Goal: Task Accomplishment & Management: Manage account settings

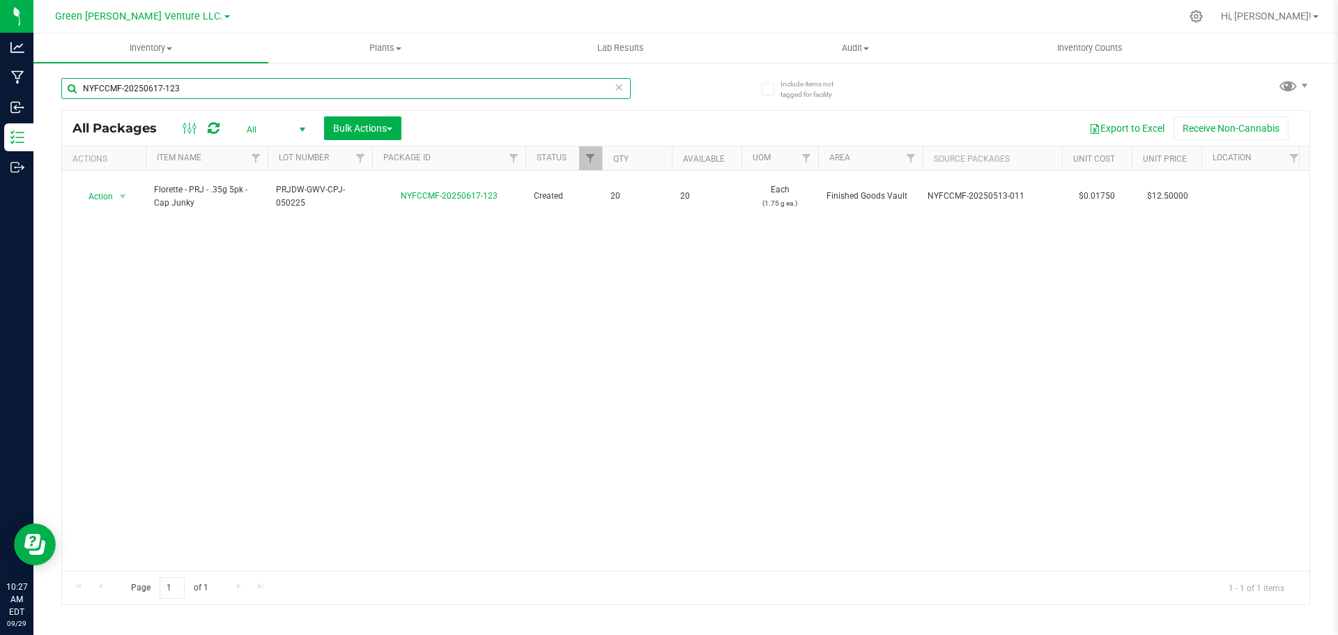
drag, startPoint x: 218, startPoint y: 88, endPoint x: 70, endPoint y: 70, distance: 149.6
click at [72, 78] on input "NYFCCMF-20250617-123" at bounding box center [345, 88] width 569 height 21
type input "[PERSON_NAME]"
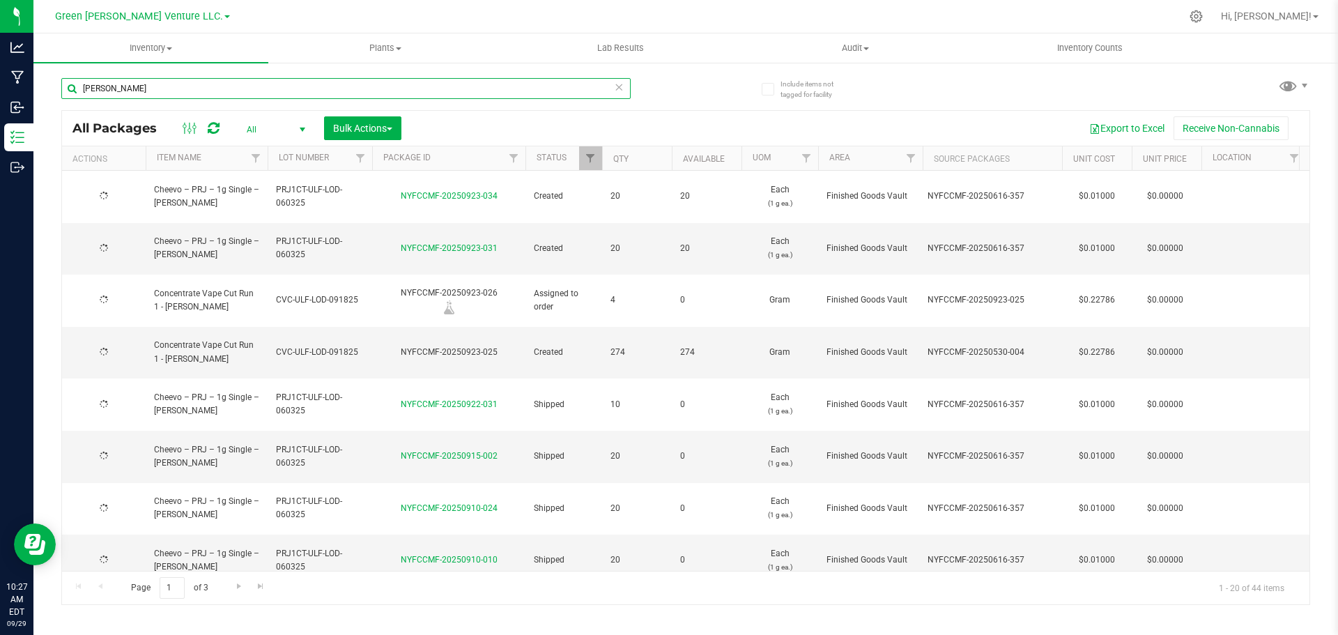
type input "[DATE]"
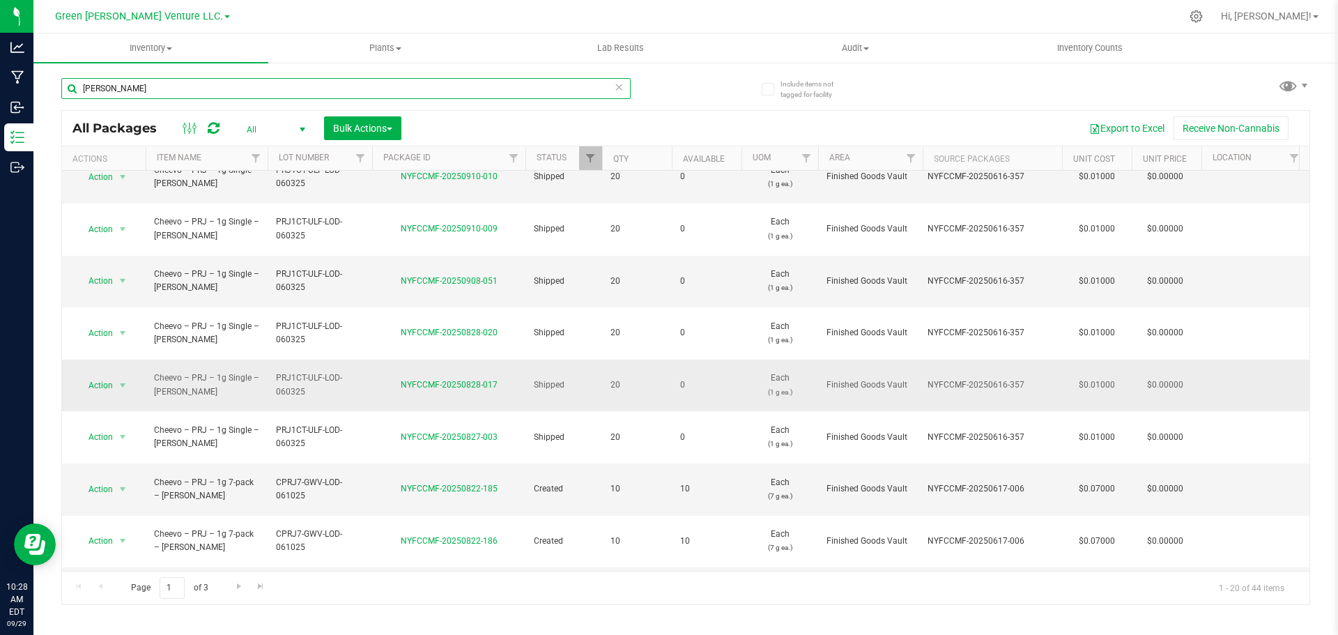
scroll to position [410, 0]
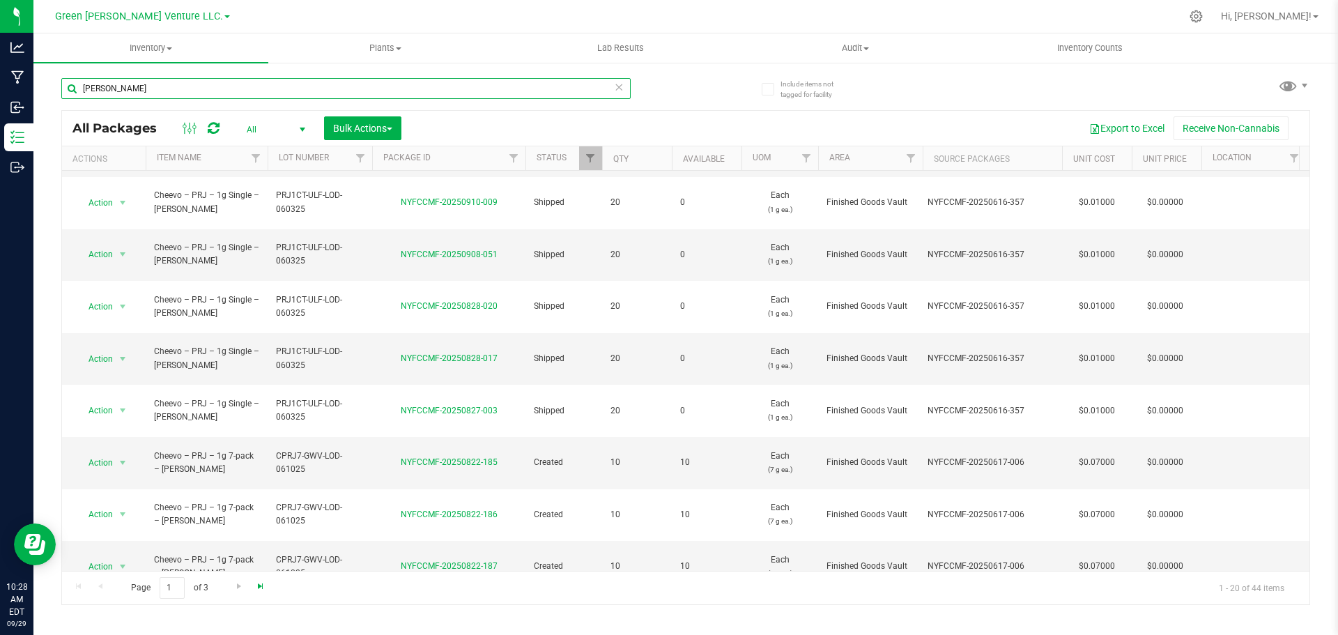
type input "[PERSON_NAME]"
click at [262, 589] on span "Go to the last page" at bounding box center [260, 586] width 11 height 11
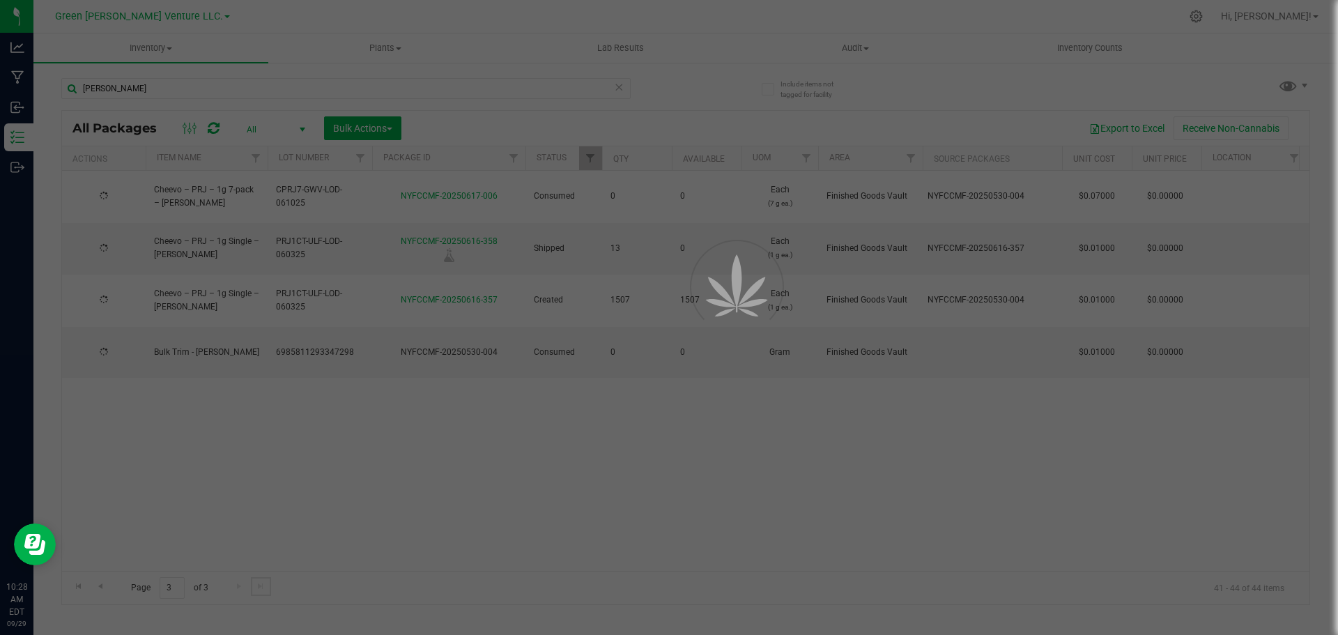
scroll to position [0, 0]
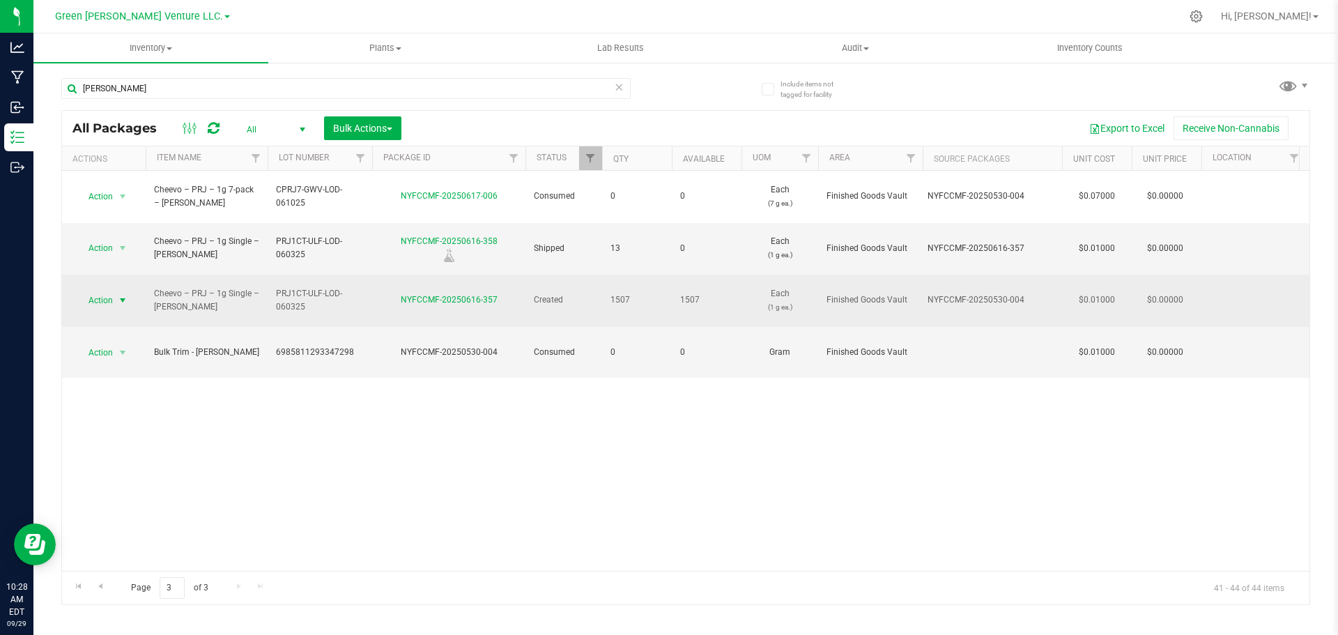
click at [109, 291] on span "Action" at bounding box center [95, 301] width 38 height 20
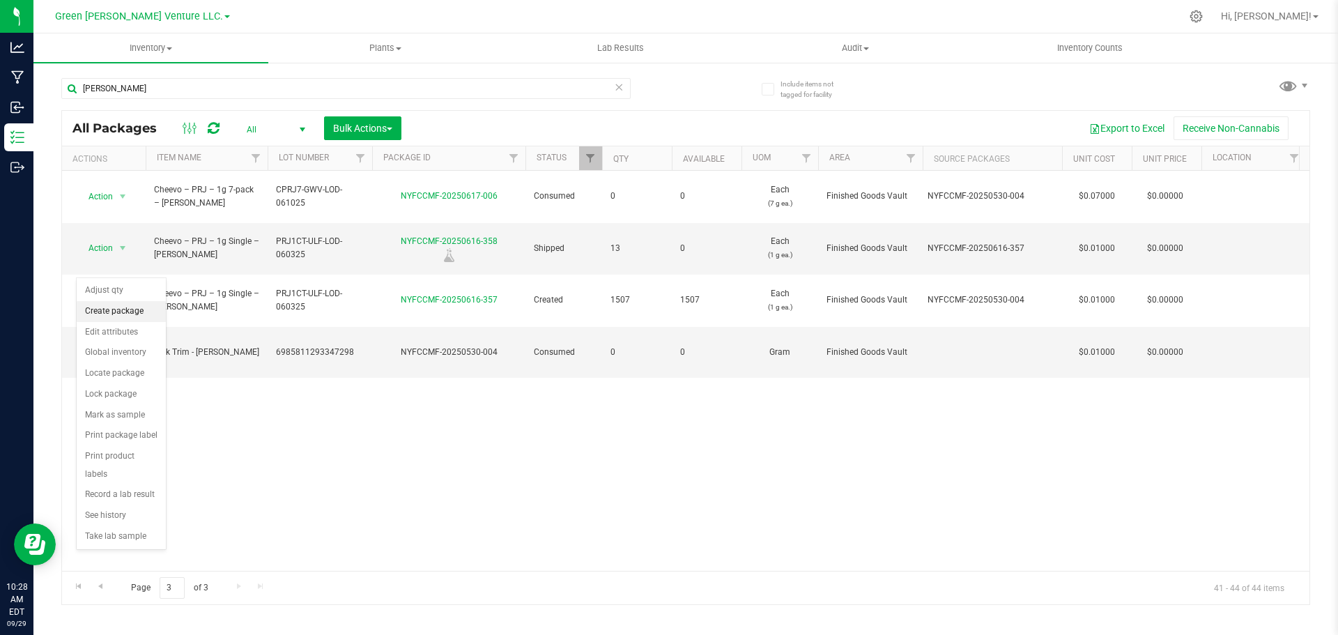
click at [127, 313] on li "Create package" at bounding box center [121, 311] width 89 height 21
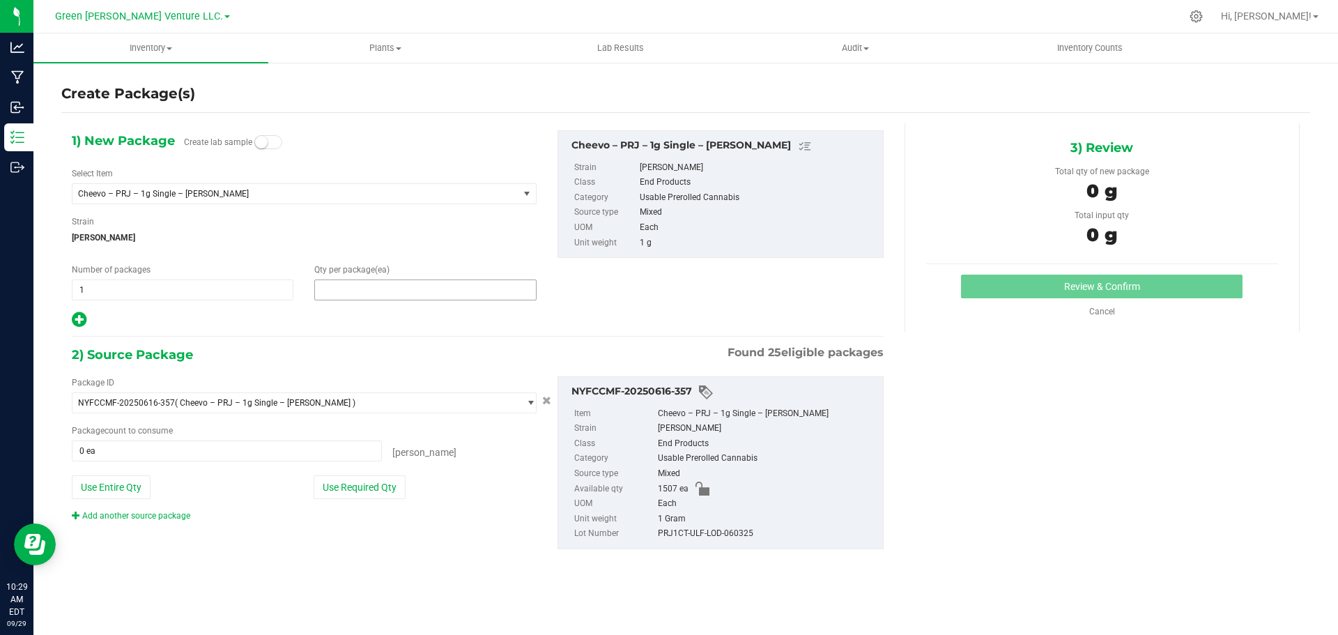
click at [333, 291] on span at bounding box center [425, 289] width 222 height 21
type input "20"
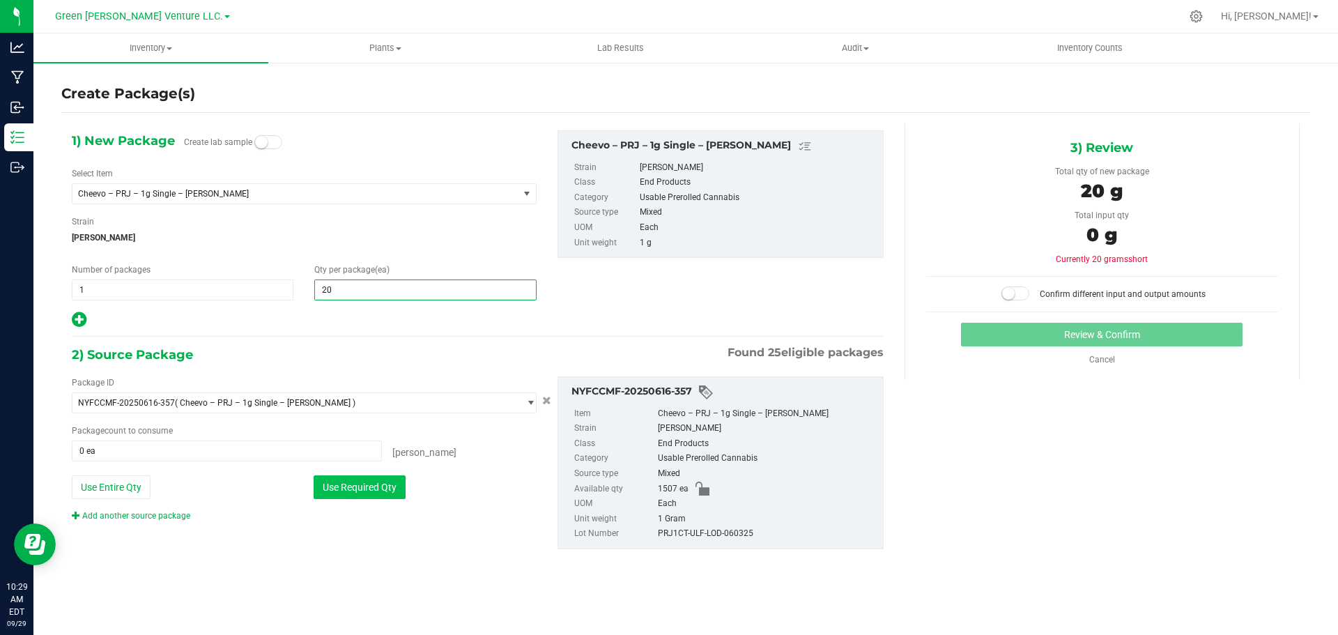
type input "20"
click at [351, 493] on button "Use Required Qty" at bounding box center [360, 487] width 92 height 24
type input "20 ea"
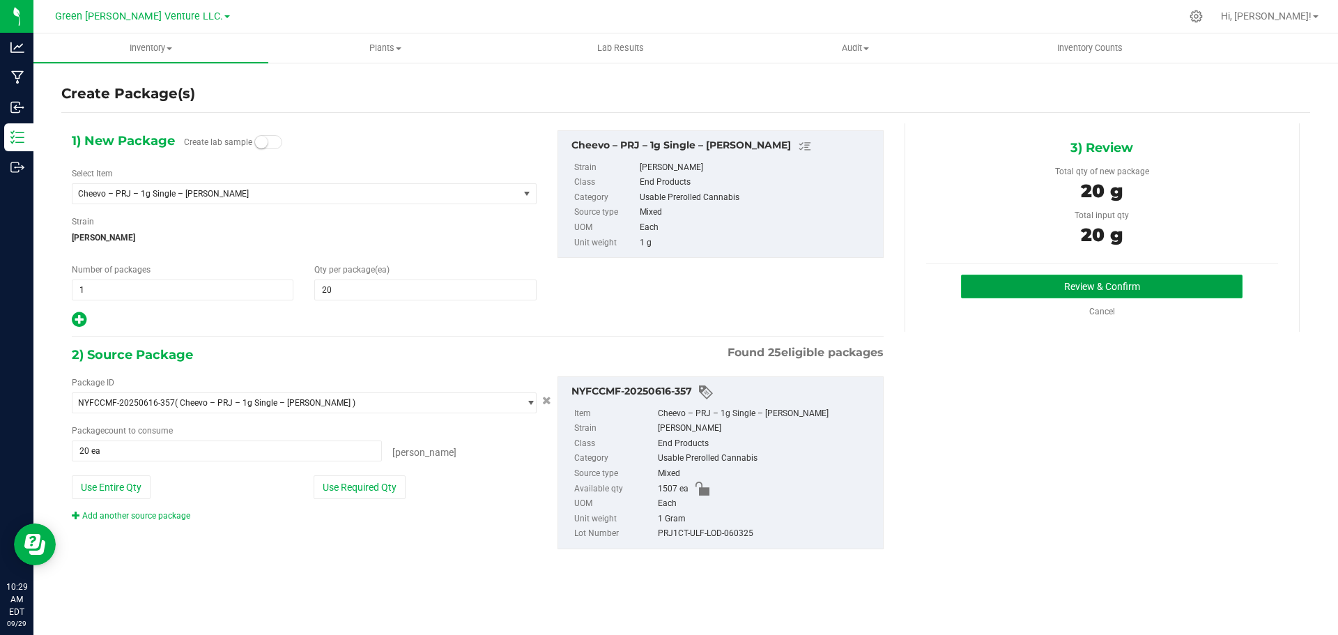
click at [1052, 279] on button "Review & Confirm" at bounding box center [1102, 287] width 282 height 24
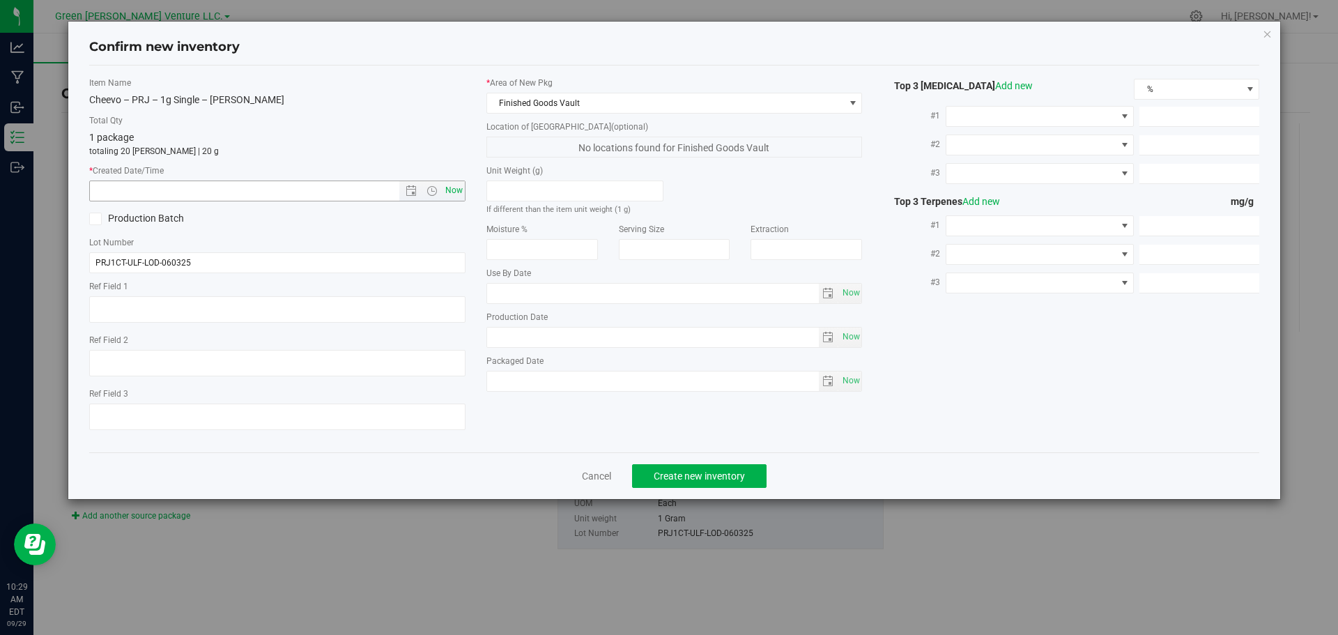
click at [450, 192] on span "Now" at bounding box center [454, 191] width 24 height 20
type input "[DATE] 10:29 AM"
click at [693, 473] on span "Create new inventory" at bounding box center [699, 475] width 91 height 11
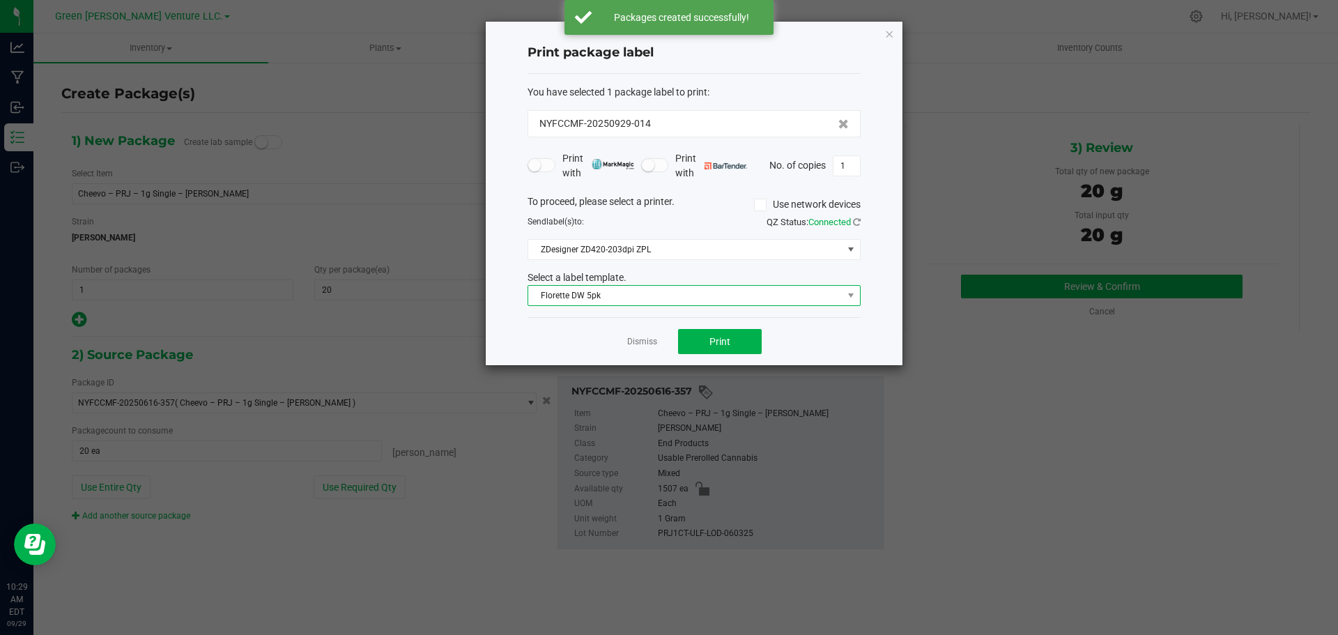
click at [651, 287] on span "Florette DW 5pk" at bounding box center [685, 296] width 314 height 20
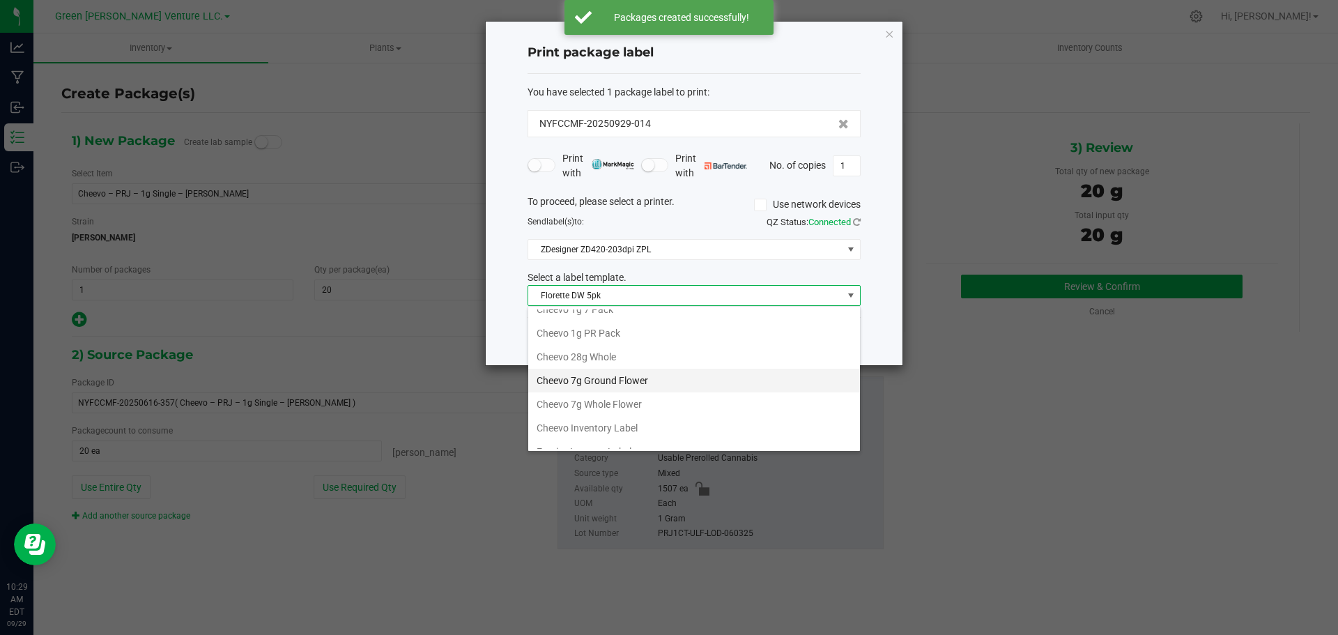
scroll to position [70, 0]
click at [591, 392] on li "Cheevo Inventory Label" at bounding box center [694, 394] width 332 height 24
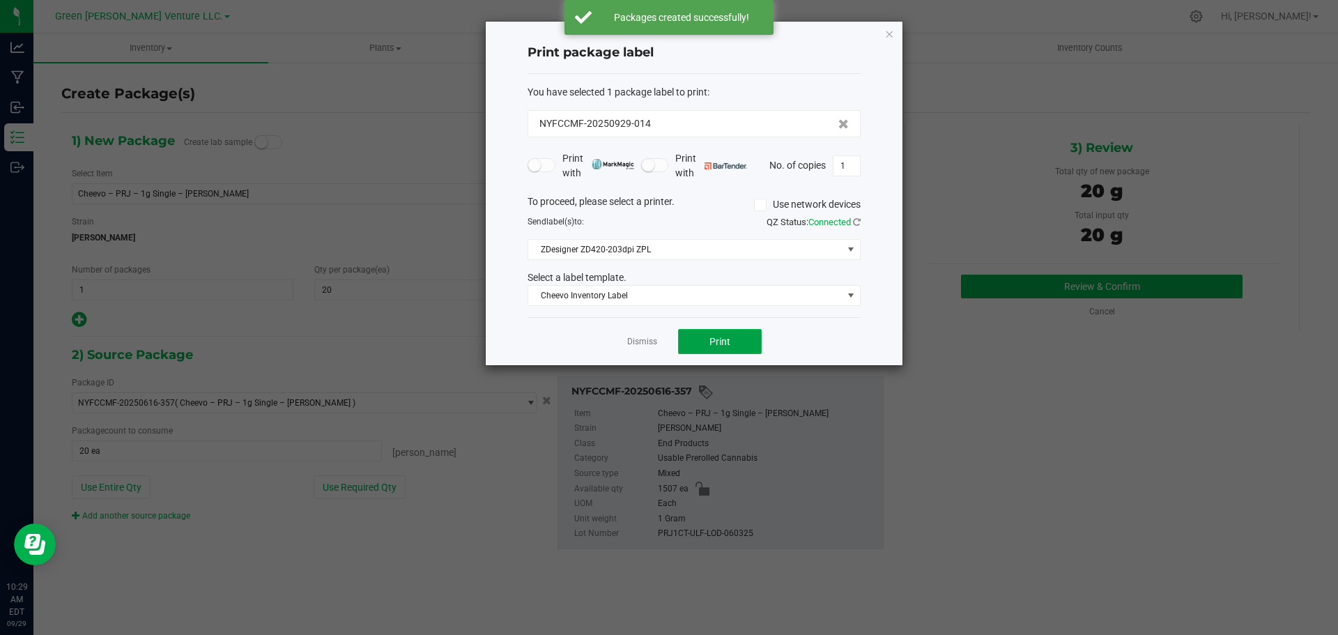
click at [689, 336] on button "Print" at bounding box center [720, 341] width 84 height 25
click at [638, 339] on link "Dismiss" at bounding box center [642, 342] width 30 height 12
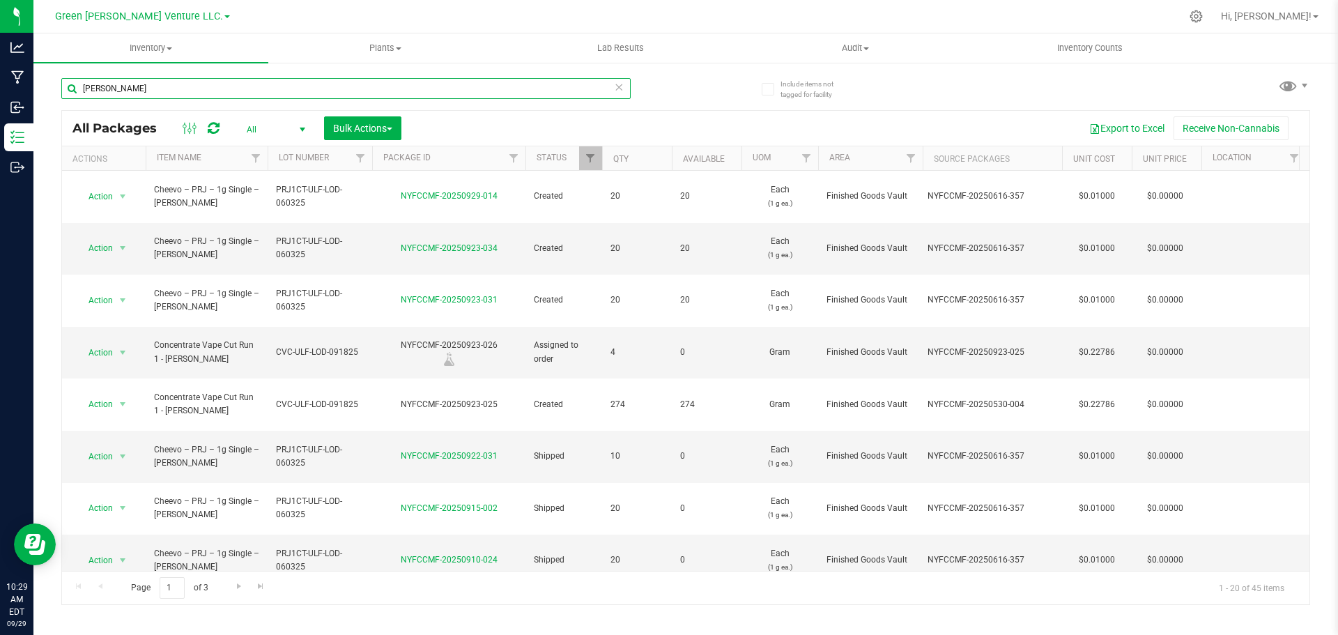
click at [116, 86] on input "[PERSON_NAME]" at bounding box center [345, 88] width 569 height 21
click at [116, 84] on input "[PERSON_NAME]" at bounding box center [345, 88] width 569 height 21
click at [116, 82] on input "[PERSON_NAME]" at bounding box center [345, 88] width 569 height 21
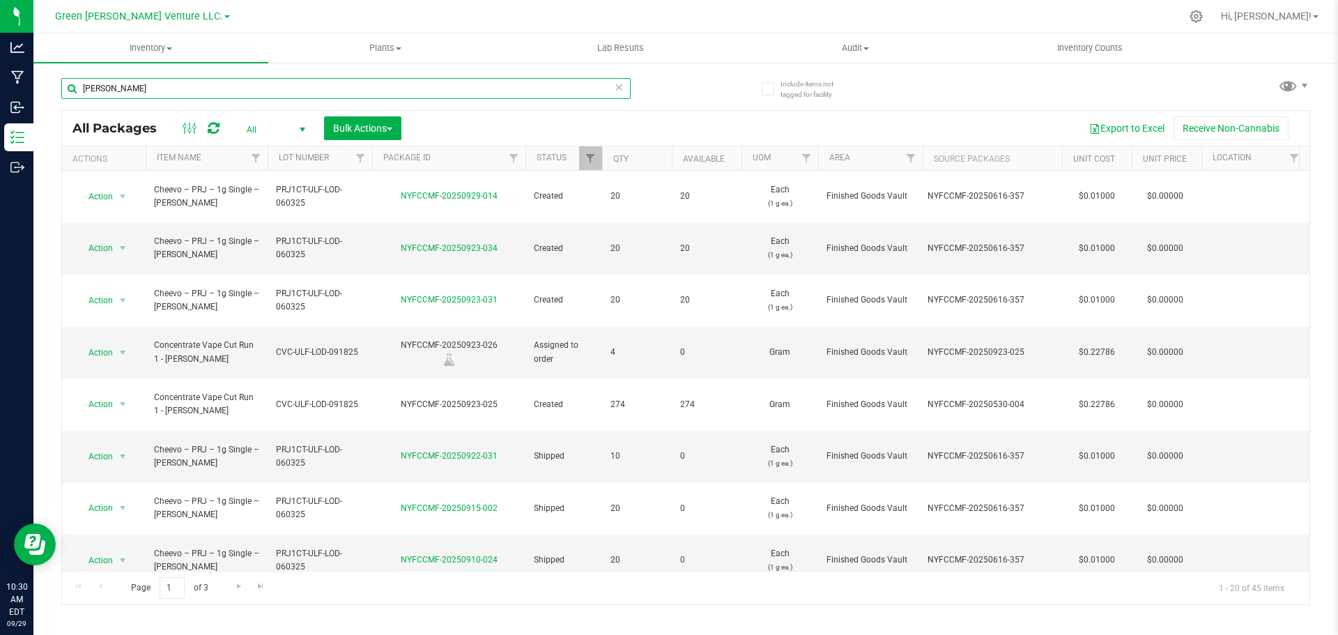
click at [116, 82] on input "[PERSON_NAME]" at bounding box center [345, 88] width 569 height 21
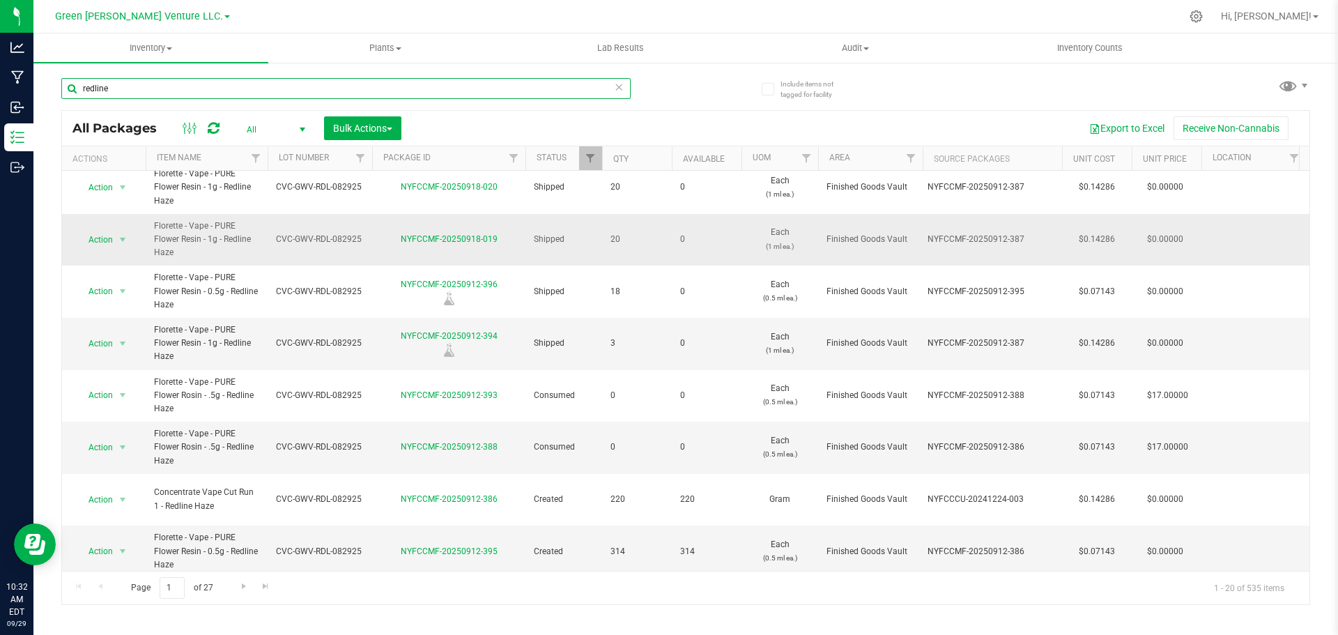
scroll to position [623, 0]
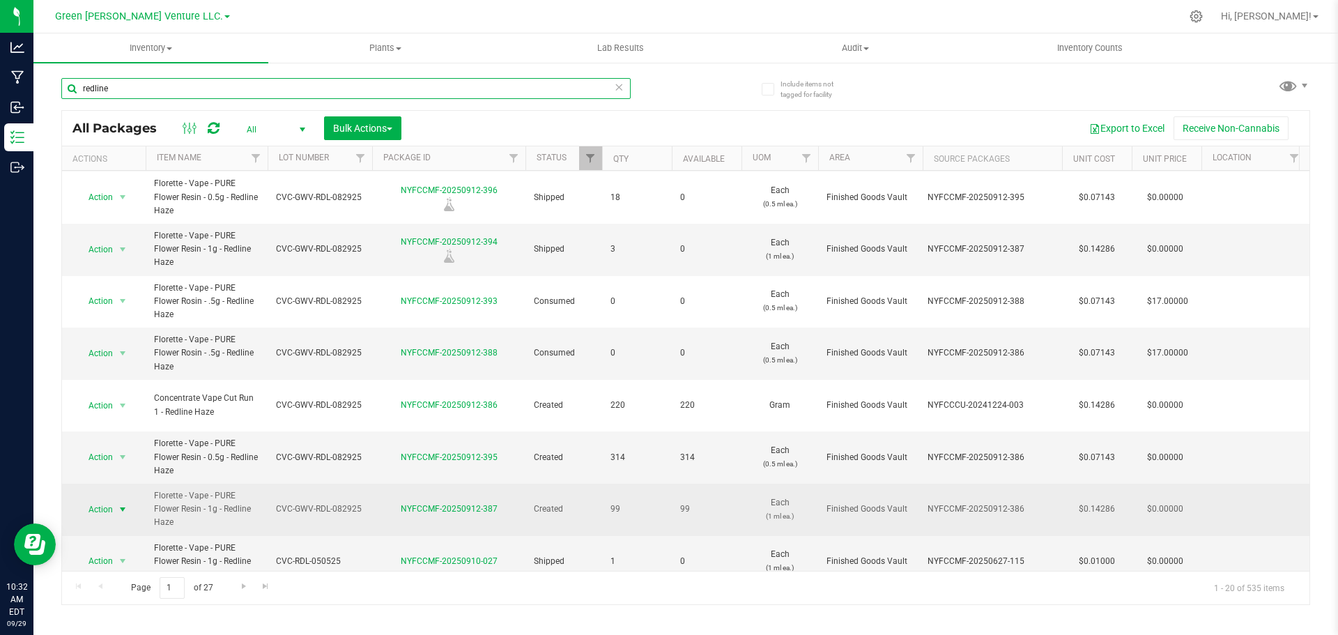
type input "redline"
click at [112, 500] on span "Action" at bounding box center [95, 510] width 38 height 20
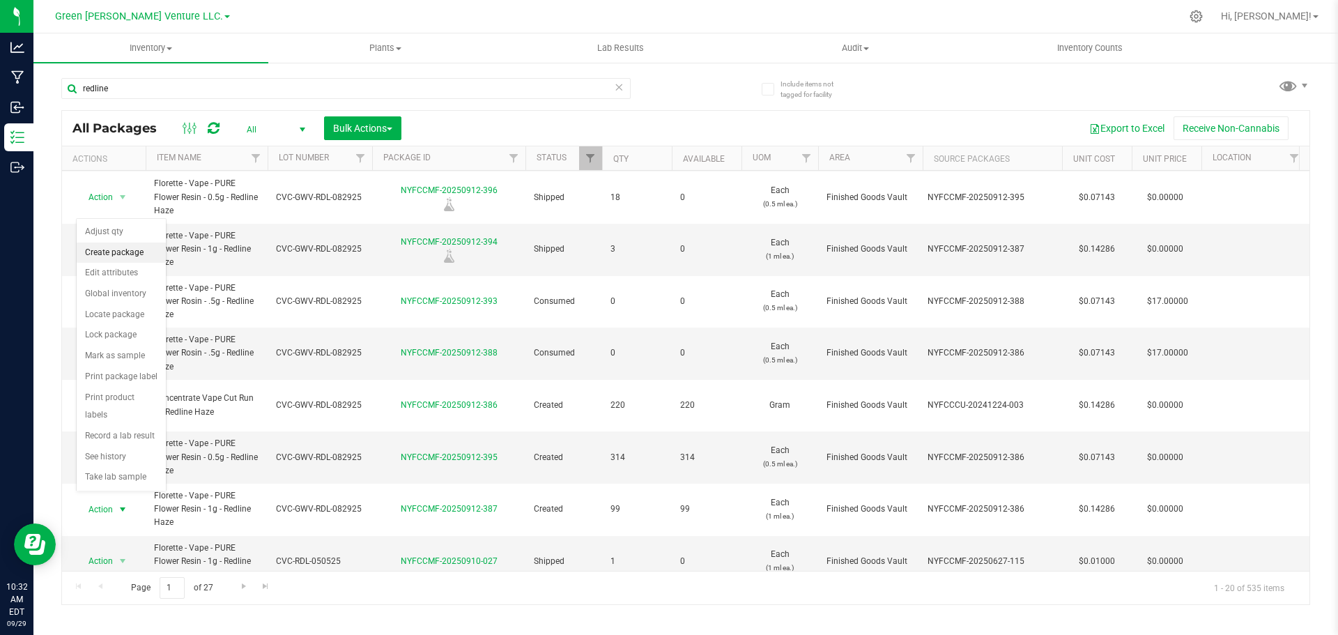
click at [125, 253] on li "Create package" at bounding box center [121, 253] width 89 height 21
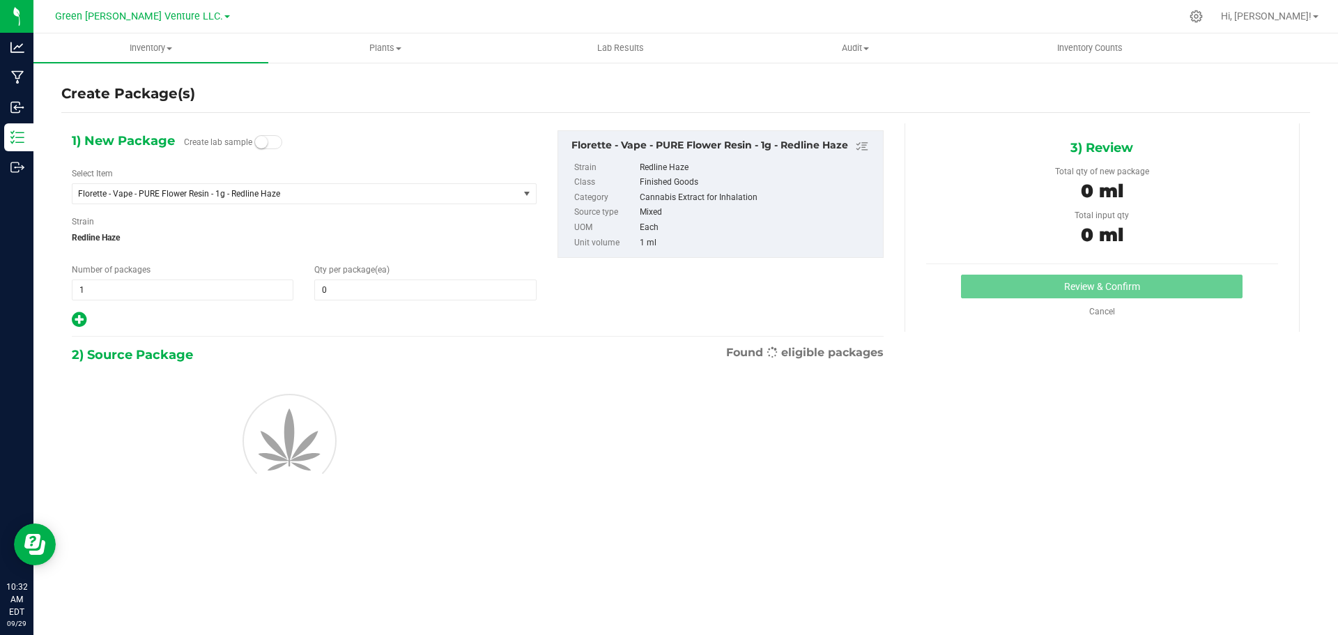
type input "0"
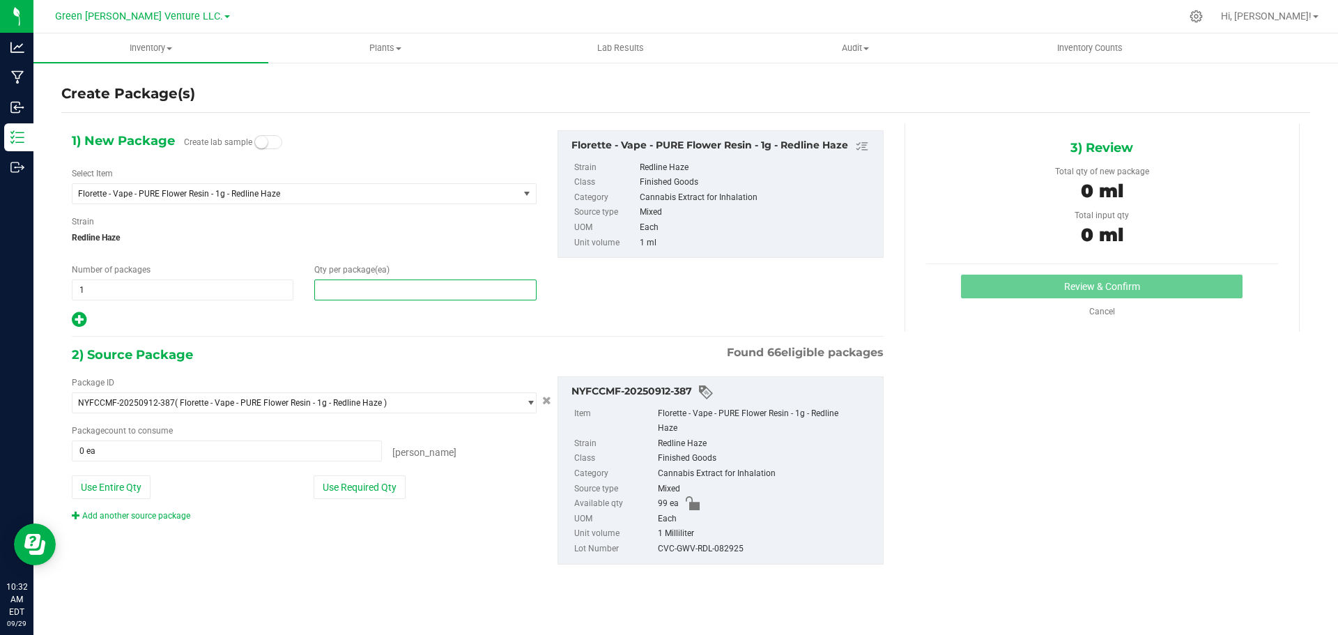
click at [339, 290] on span at bounding box center [425, 289] width 222 height 21
type input "20"
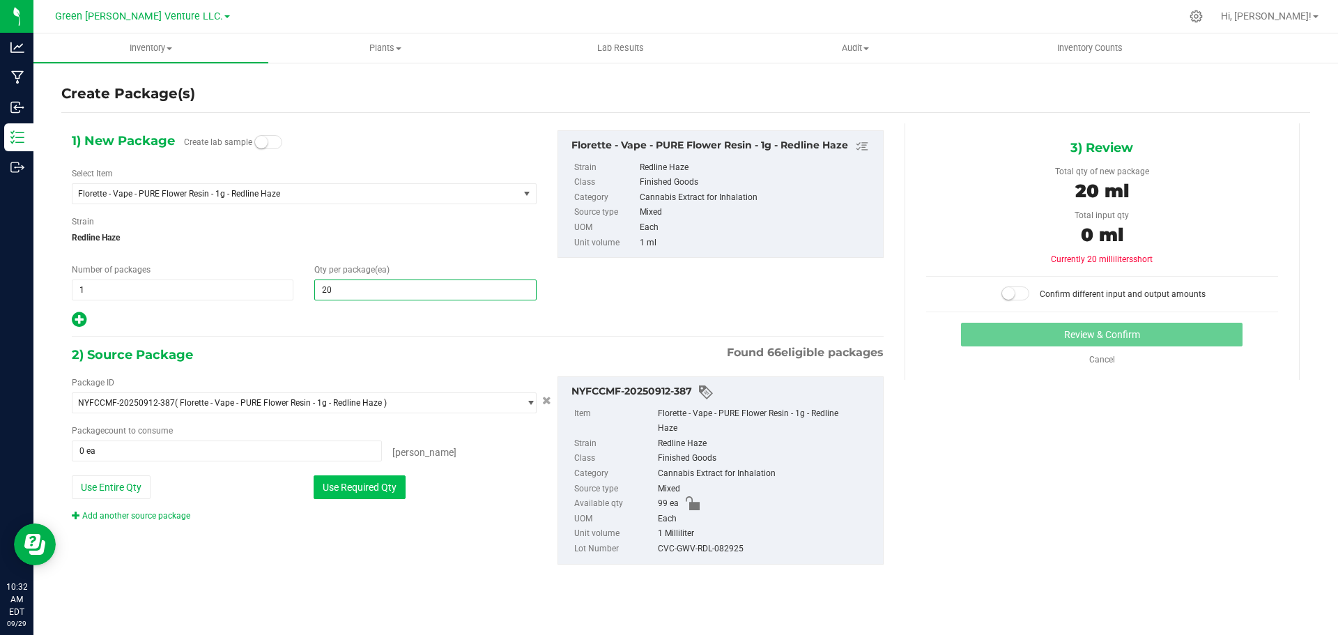
type input "20"
click at [367, 486] on button "Use Required Qty" at bounding box center [360, 487] width 92 height 24
type input "20 ea"
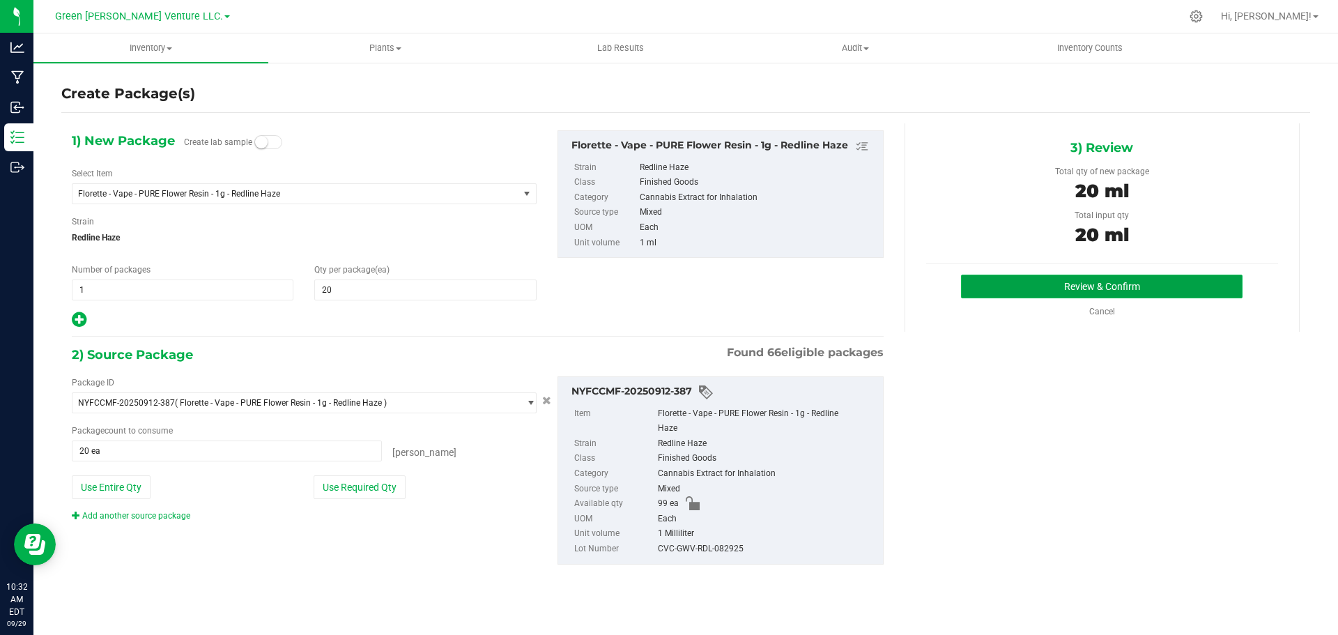
click at [1034, 284] on button "Review & Confirm" at bounding box center [1102, 287] width 282 height 24
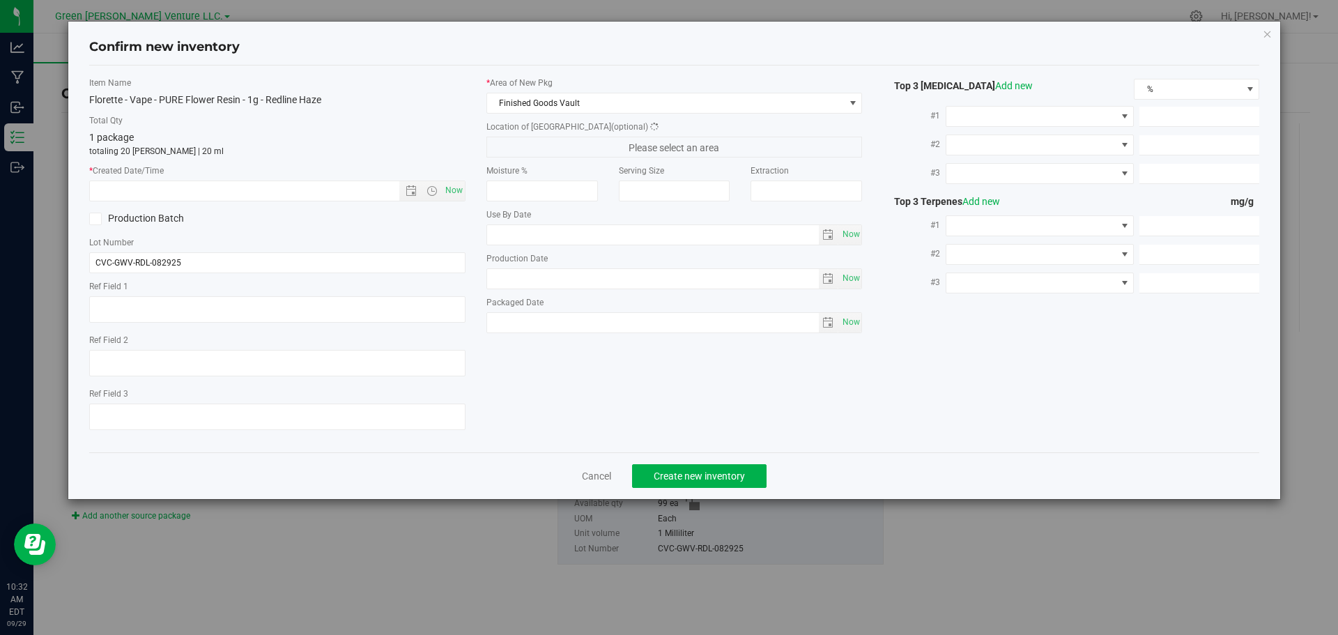
type input "[DATE]"
type input "1.5100"
type input "1.0100"
type input "0.5100"
click at [453, 190] on span "Now" at bounding box center [454, 191] width 24 height 20
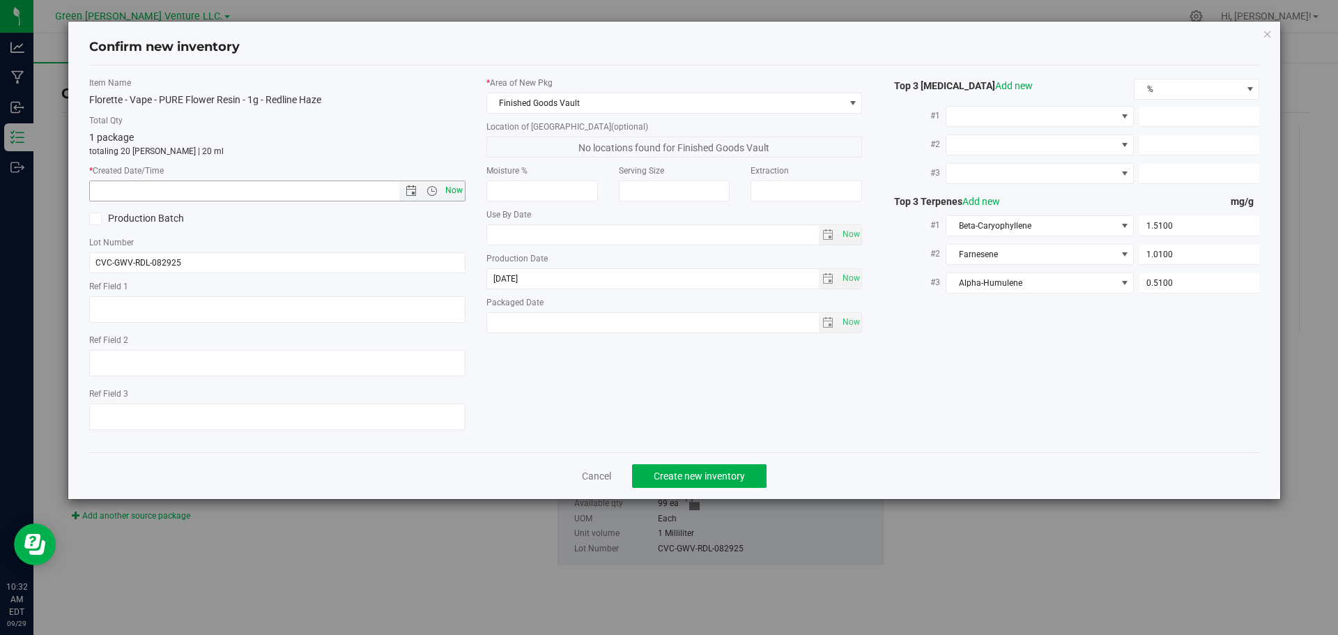
type input "[DATE] 10:32 AM"
click at [744, 473] on span "Create new inventory" at bounding box center [699, 475] width 91 height 11
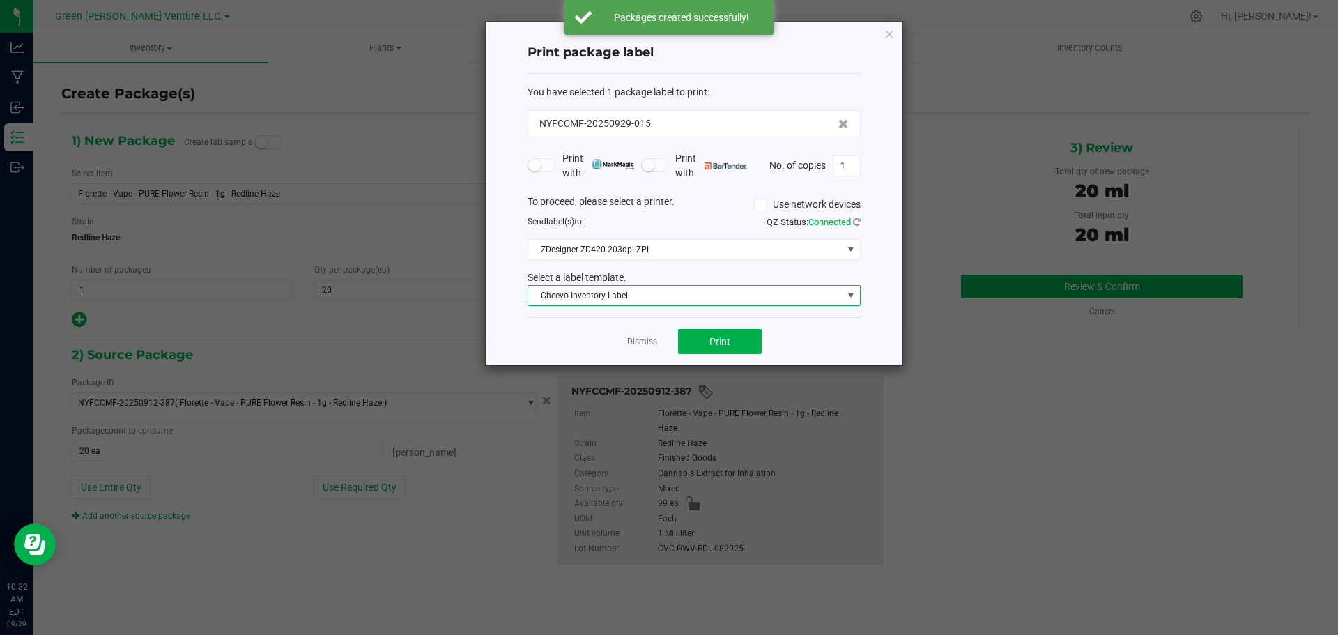
click at [645, 296] on span "Cheevo Inventory Label" at bounding box center [685, 296] width 314 height 20
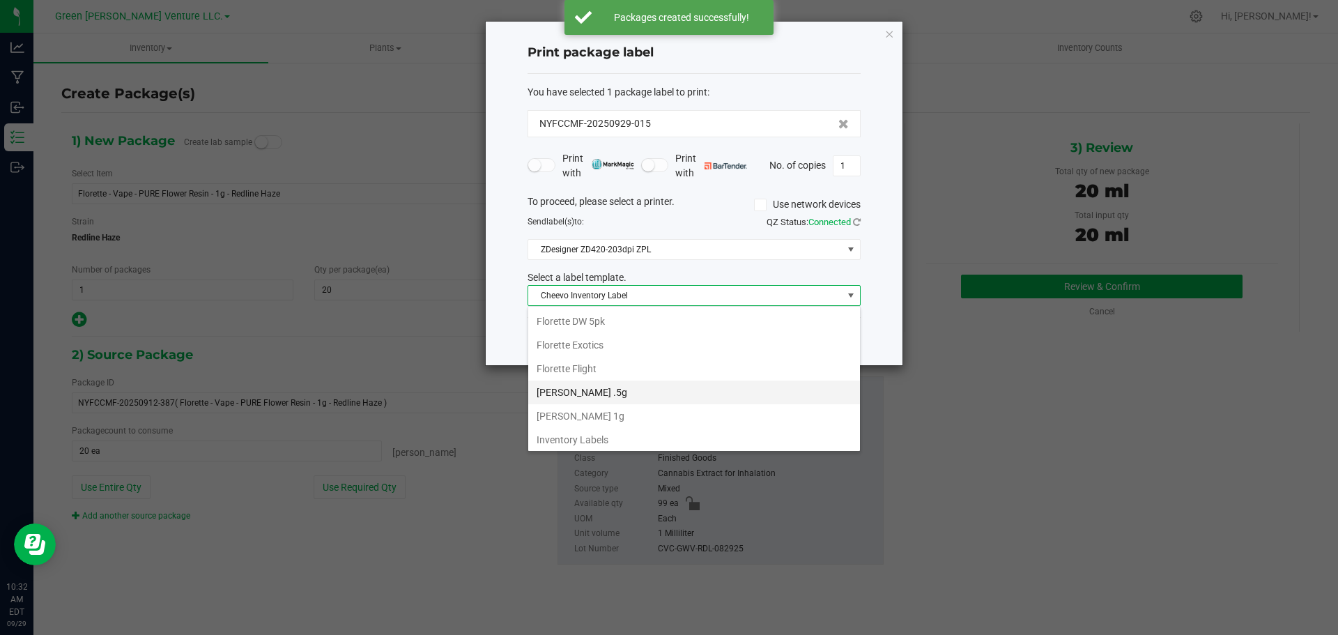
scroll to position [240, 0]
click at [601, 430] on li "Inventory Labels" at bounding box center [694, 437] width 332 height 24
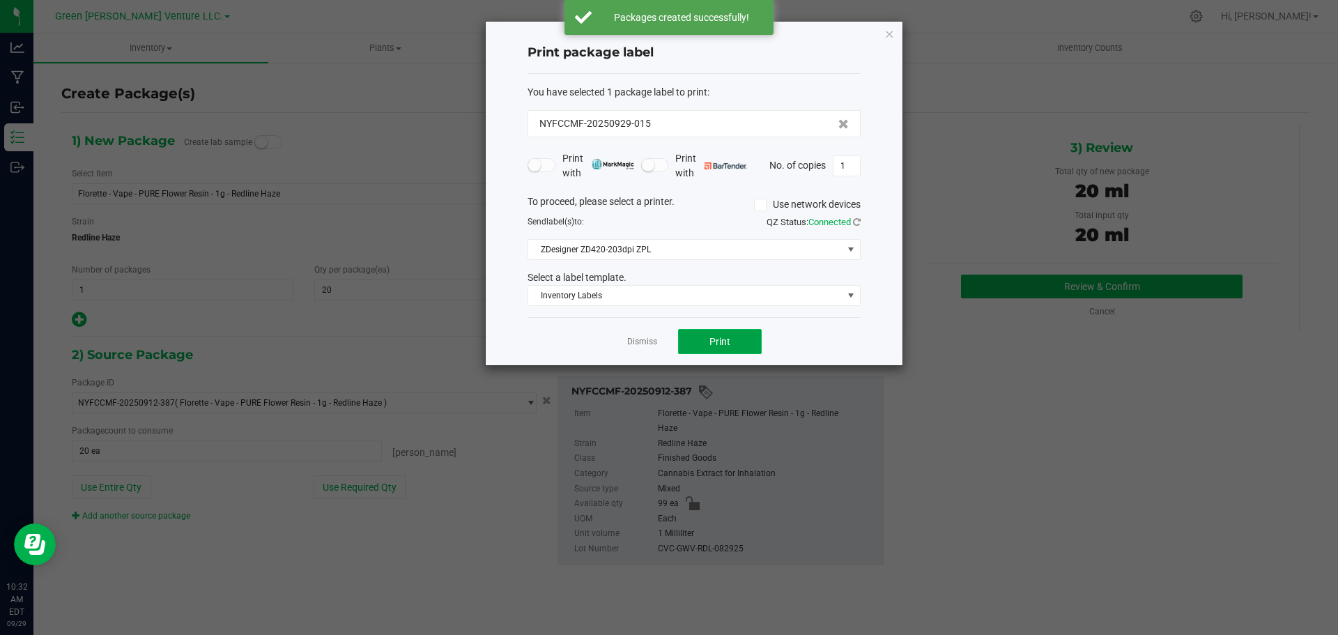
click at [697, 340] on button "Print" at bounding box center [720, 341] width 84 height 25
click at [631, 343] on link "Dismiss" at bounding box center [642, 342] width 30 height 12
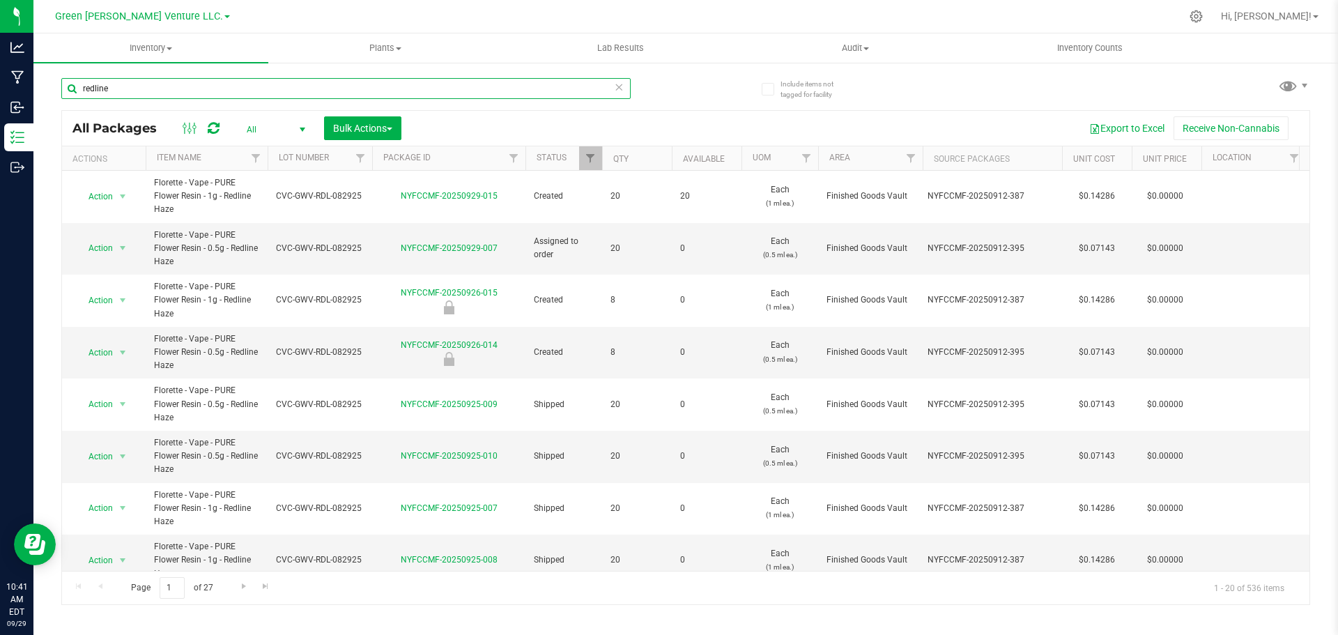
click at [112, 85] on input "redline" at bounding box center [345, 88] width 569 height 21
click at [112, 84] on input "redline" at bounding box center [345, 88] width 569 height 21
click at [113, 86] on input "redline" at bounding box center [345, 88] width 569 height 21
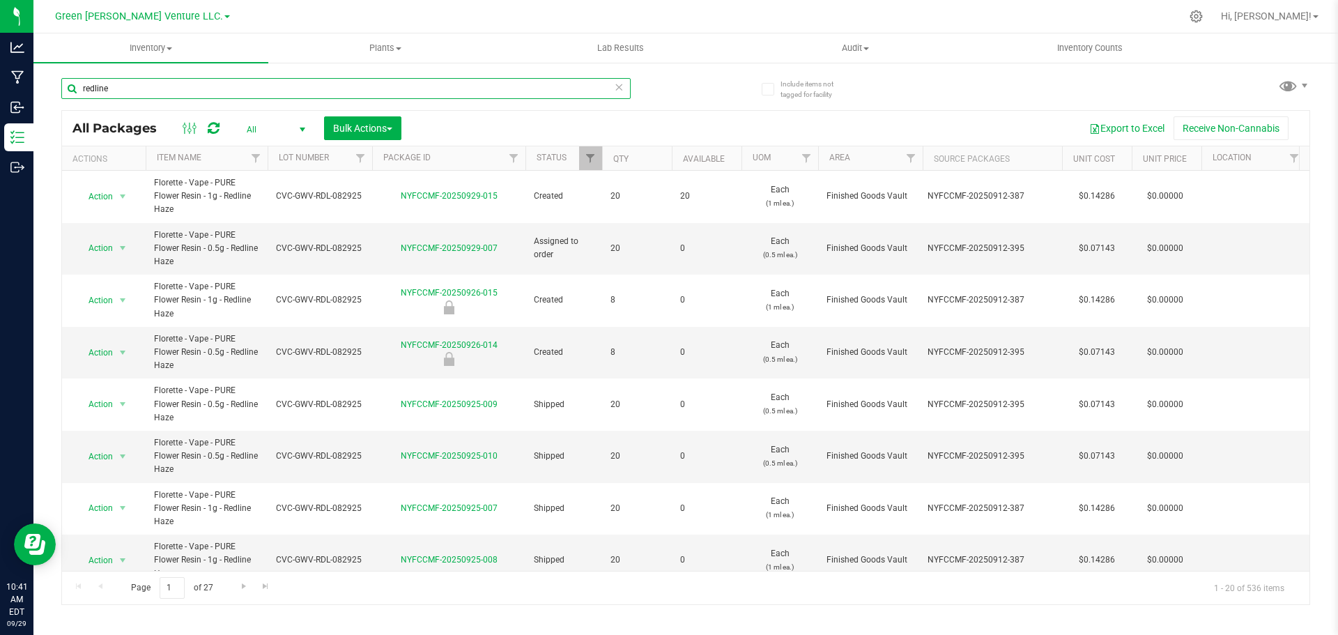
click at [113, 86] on input "redline" at bounding box center [345, 88] width 569 height 21
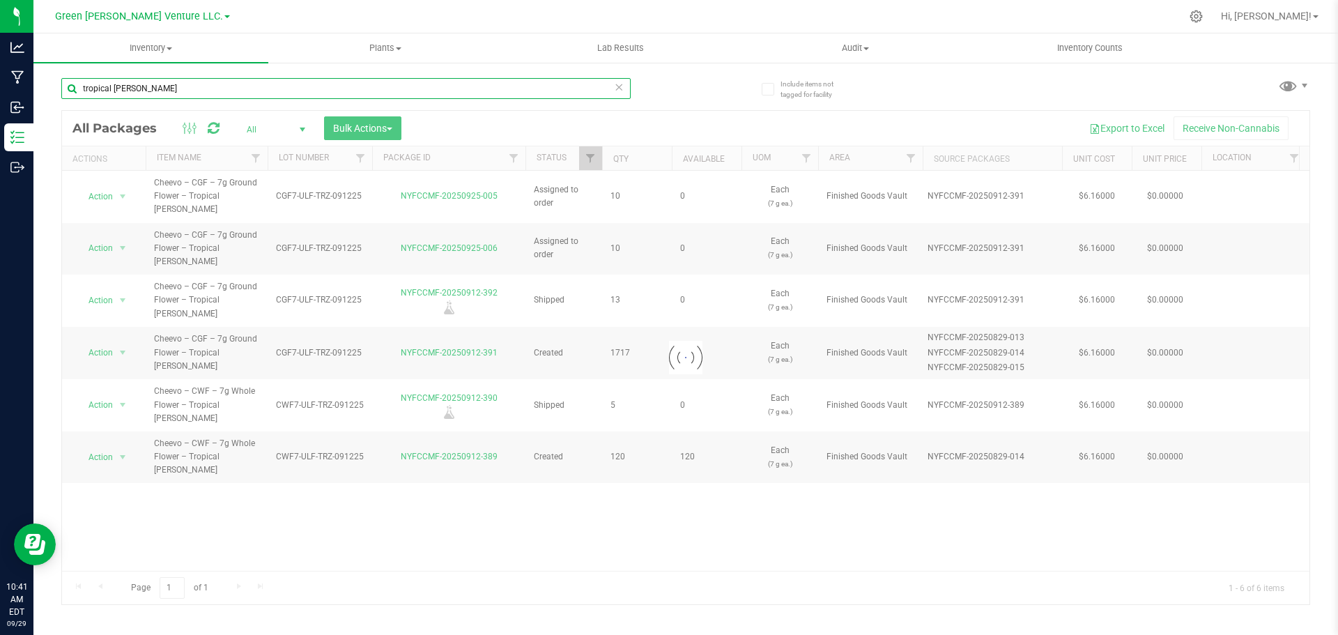
type input "tropical [PERSON_NAME]"
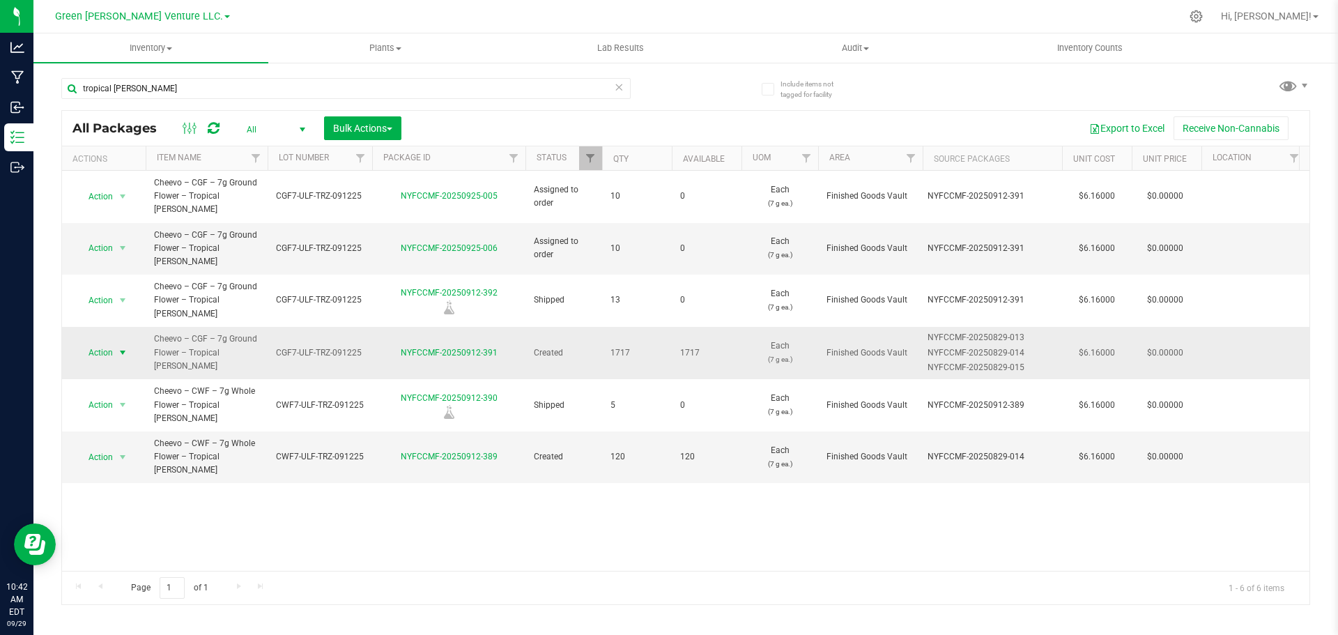
click at [97, 343] on span "Action" at bounding box center [95, 353] width 38 height 20
click at [124, 358] on li "Create package" at bounding box center [121, 356] width 89 height 21
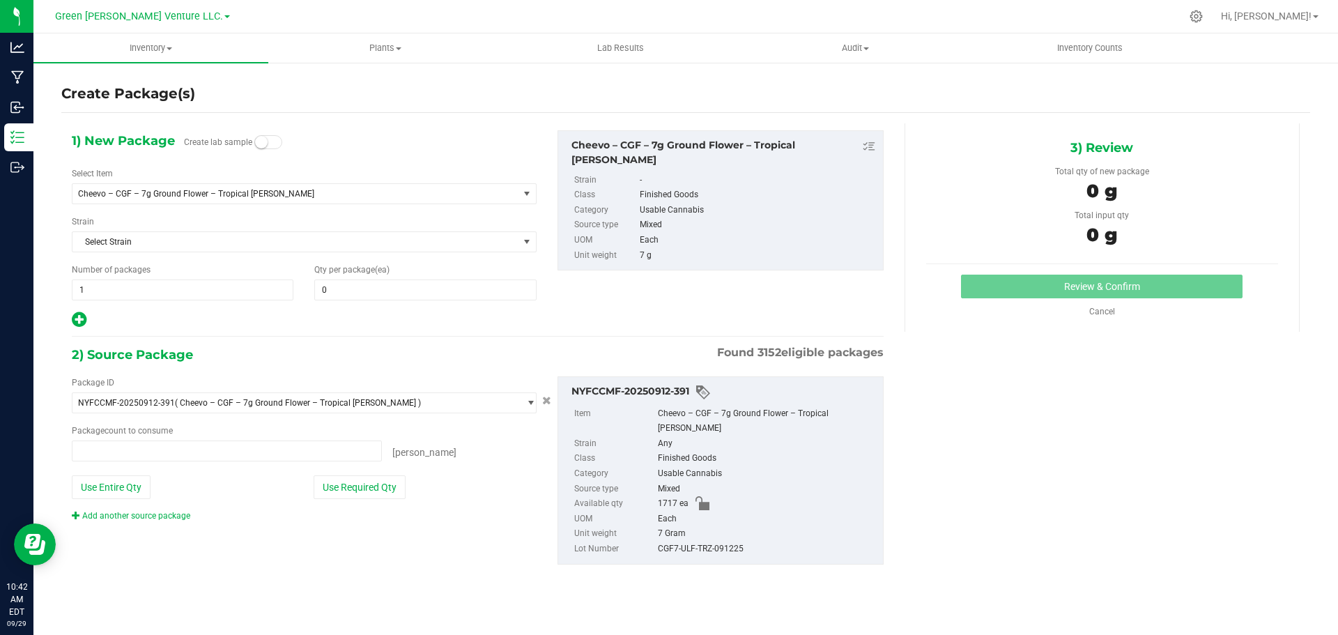
type input "0 ea"
click at [330, 282] on span at bounding box center [425, 289] width 222 height 21
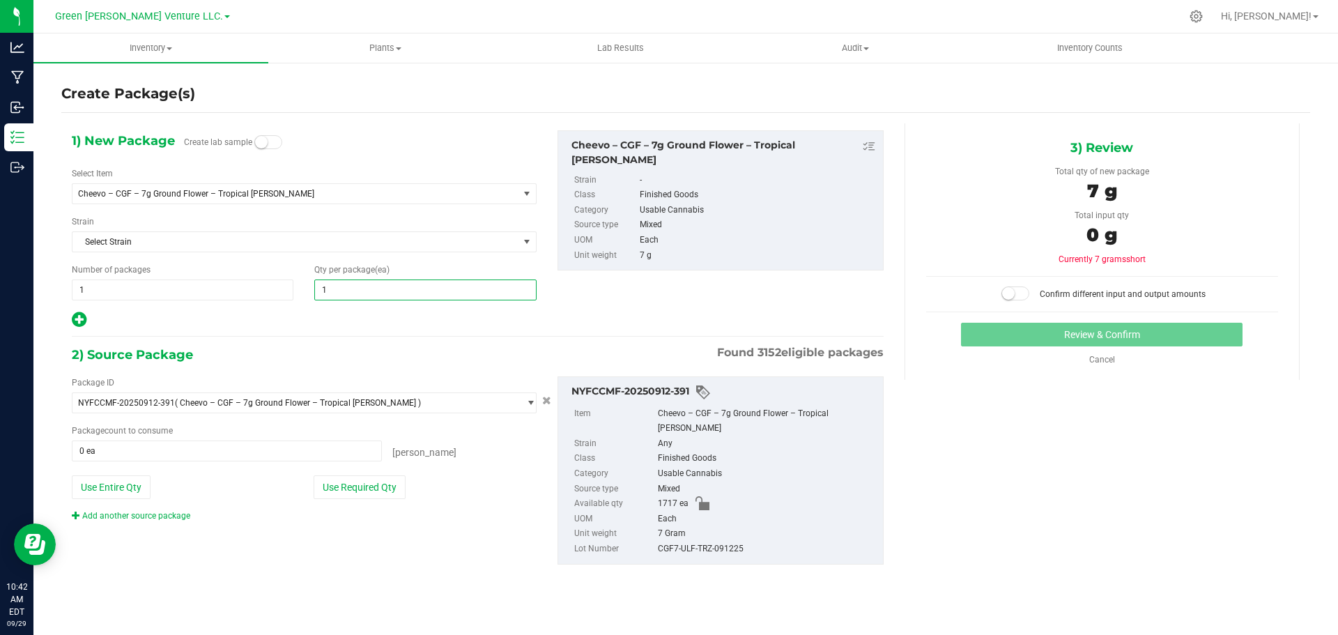
type input "10"
click at [165, 291] on span "1 1" at bounding box center [183, 289] width 222 height 21
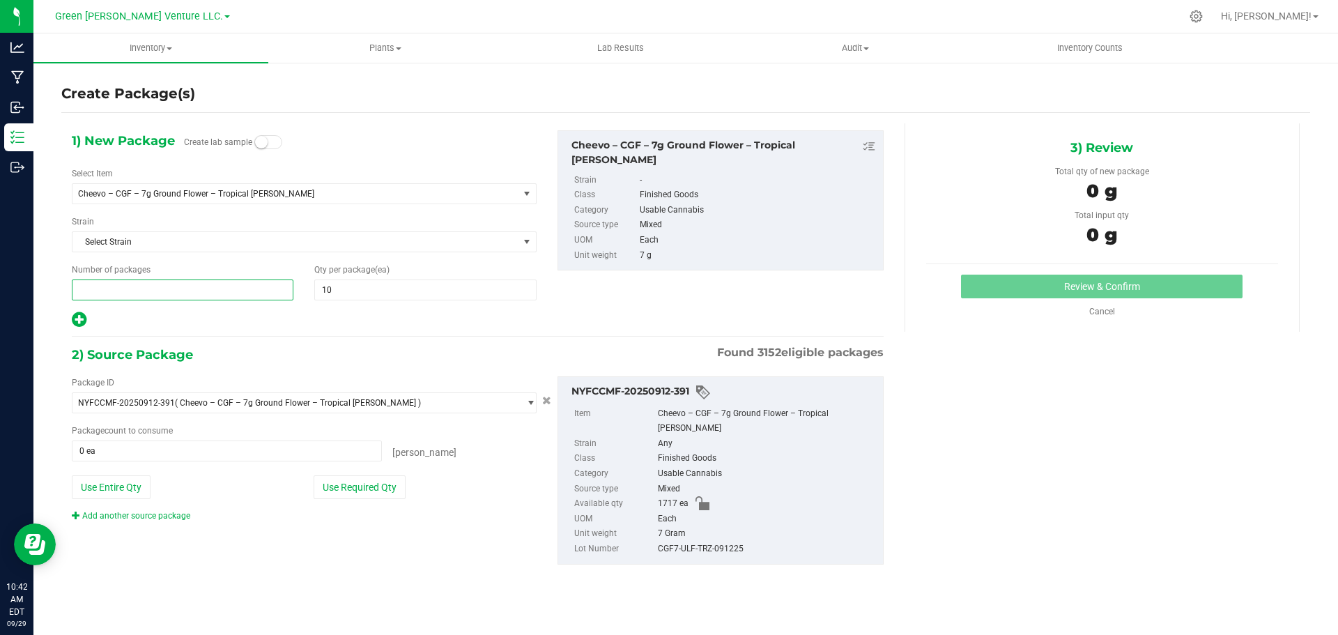
type input "2"
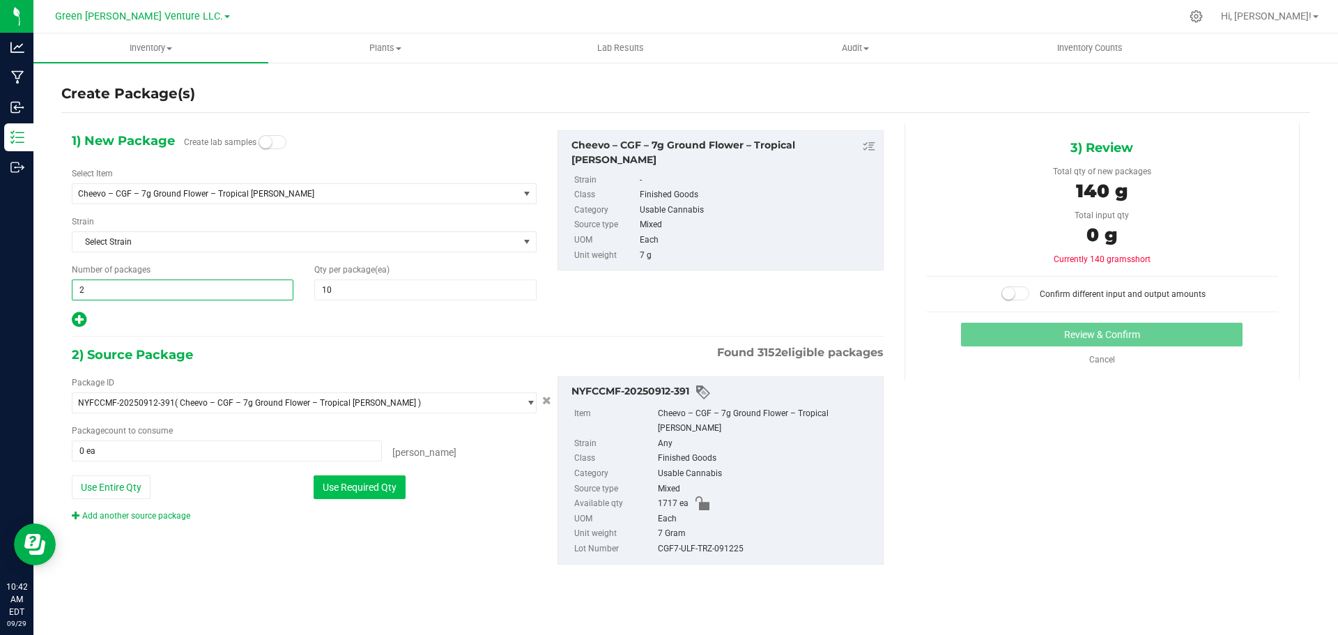
type input "2"
click at [358, 480] on button "Use Required Qty" at bounding box center [360, 487] width 92 height 24
type input "20 ea"
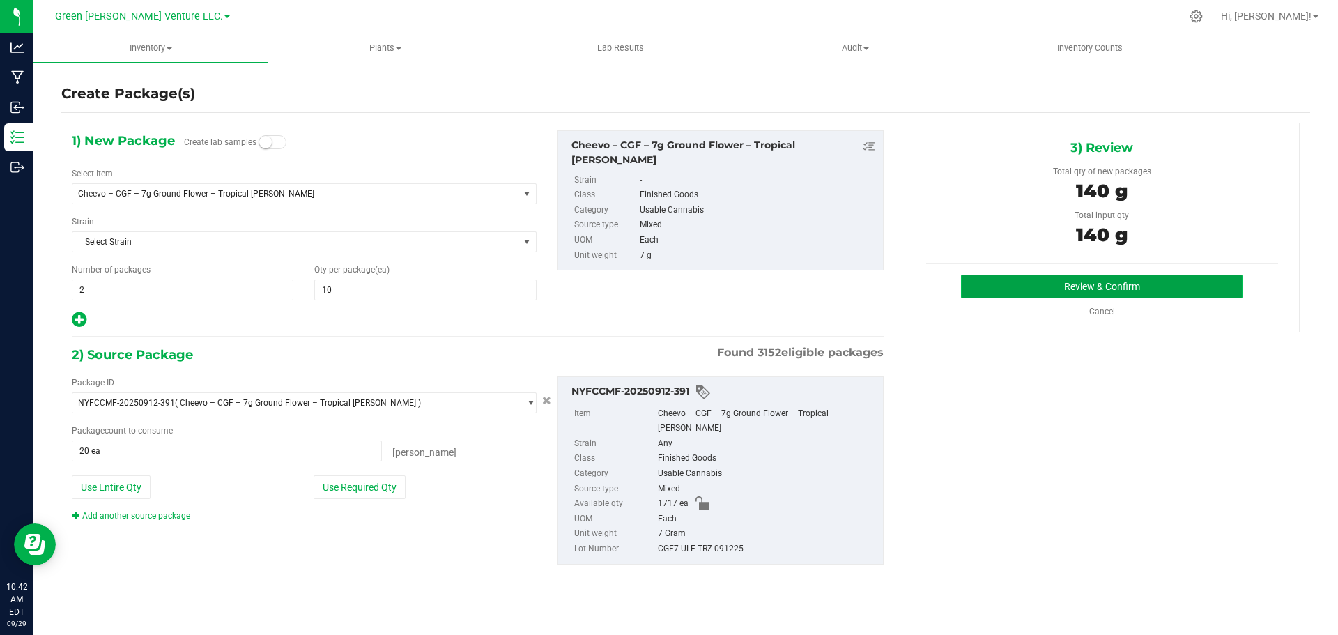
click at [1036, 291] on button "Review & Confirm" at bounding box center [1102, 287] width 282 height 24
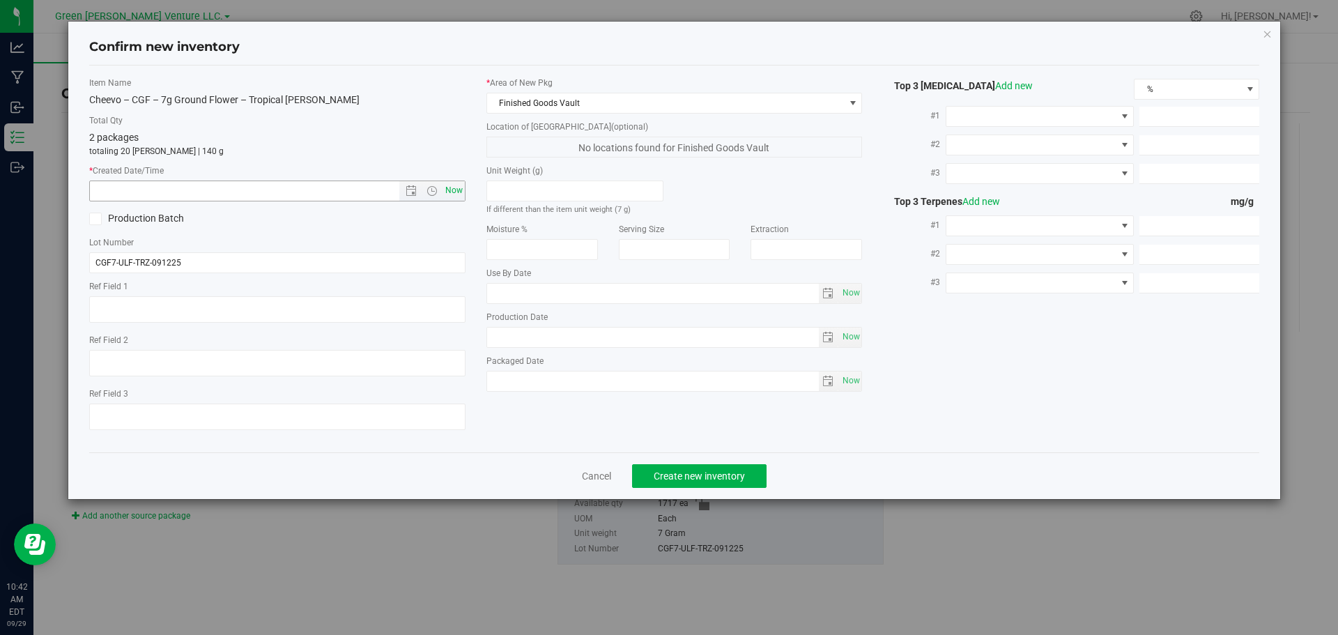
click at [456, 190] on span "Now" at bounding box center [454, 191] width 24 height 20
type input "[DATE] 10:42 AM"
click at [681, 472] on span "Create new inventory" at bounding box center [699, 475] width 91 height 11
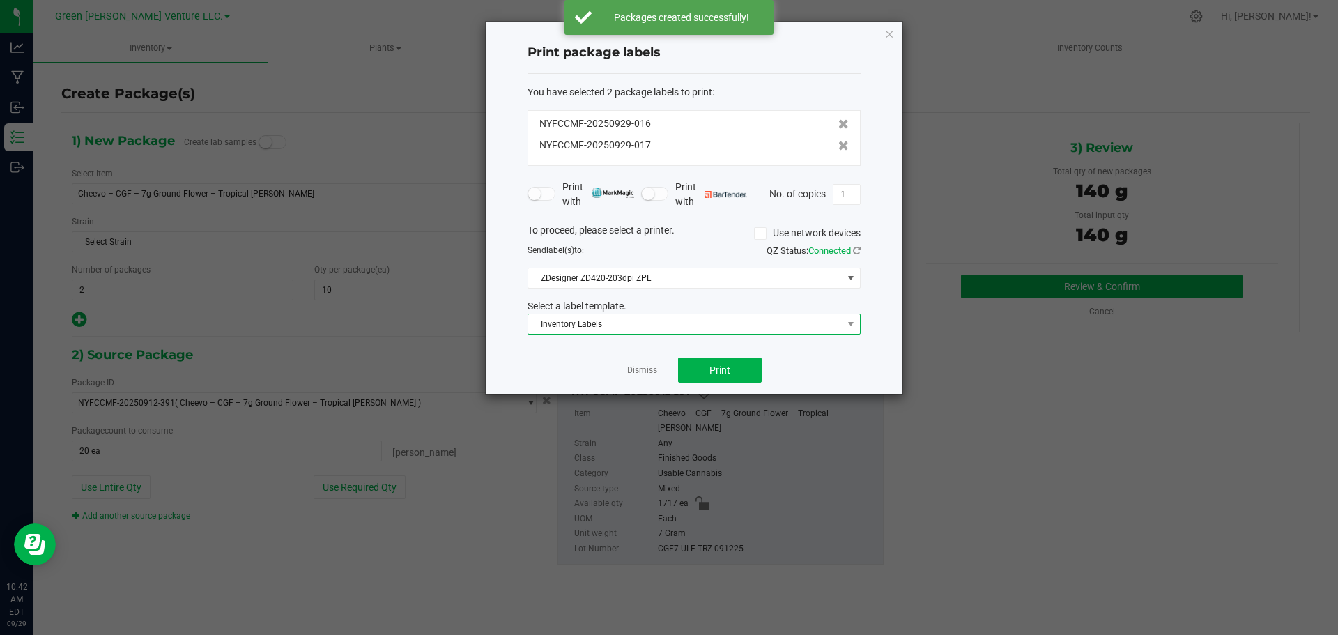
click at [634, 324] on span "Inventory Labels" at bounding box center [685, 324] width 314 height 20
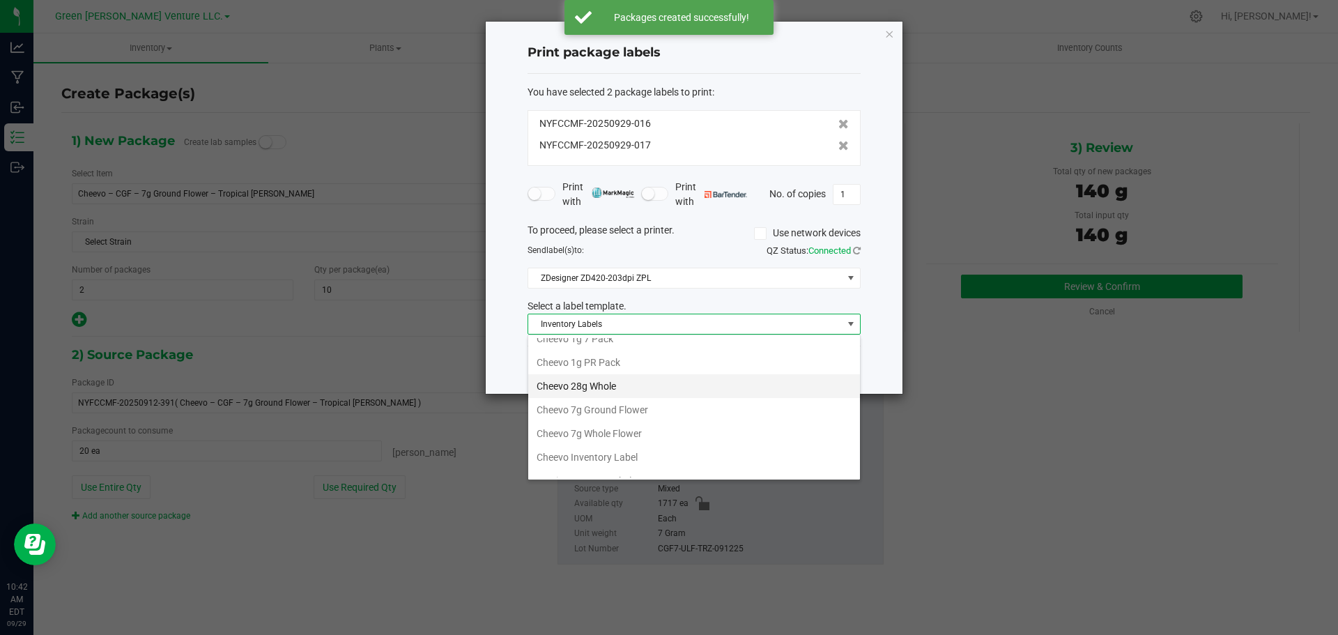
scroll to position [70, 0]
click at [590, 422] on li "Cheevo Inventory Label" at bounding box center [694, 423] width 332 height 24
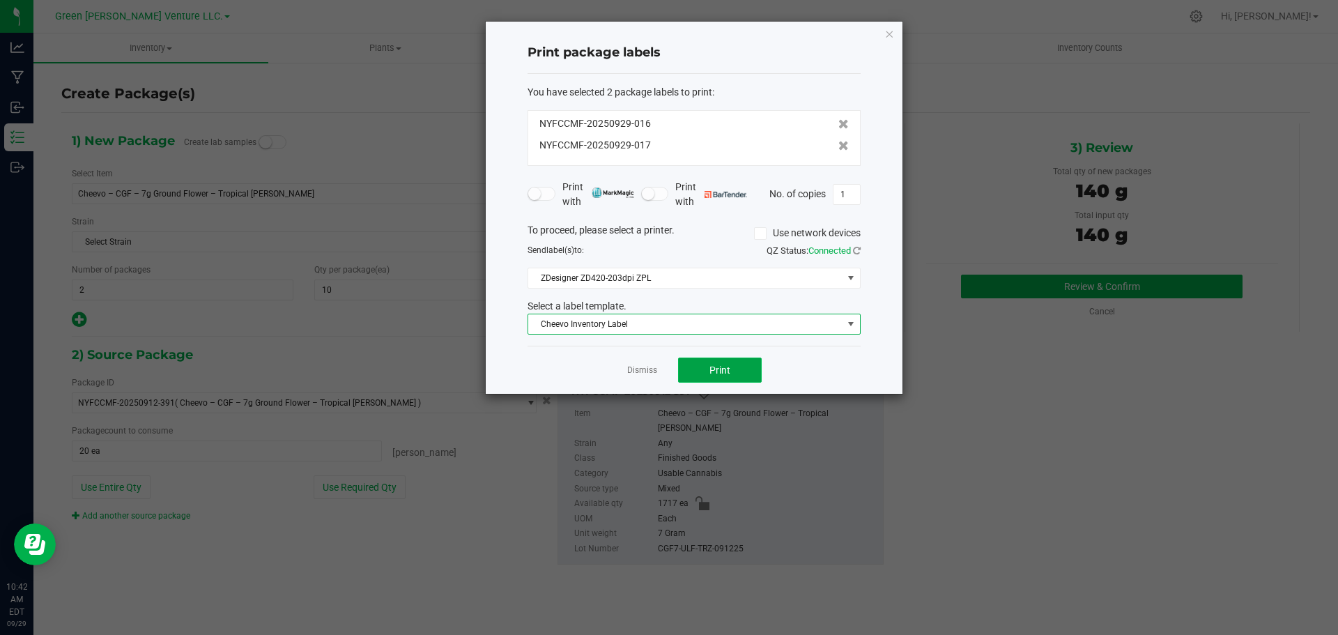
click at [687, 373] on button "Print" at bounding box center [720, 370] width 84 height 25
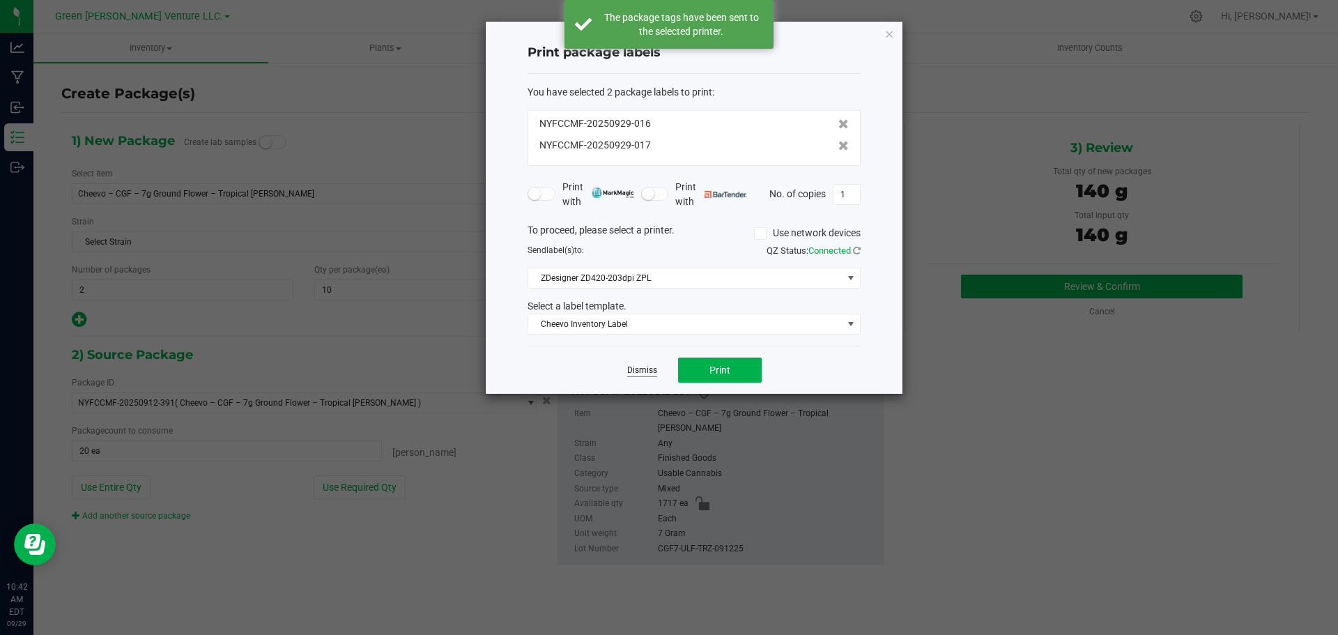
click at [636, 373] on link "Dismiss" at bounding box center [642, 371] width 30 height 12
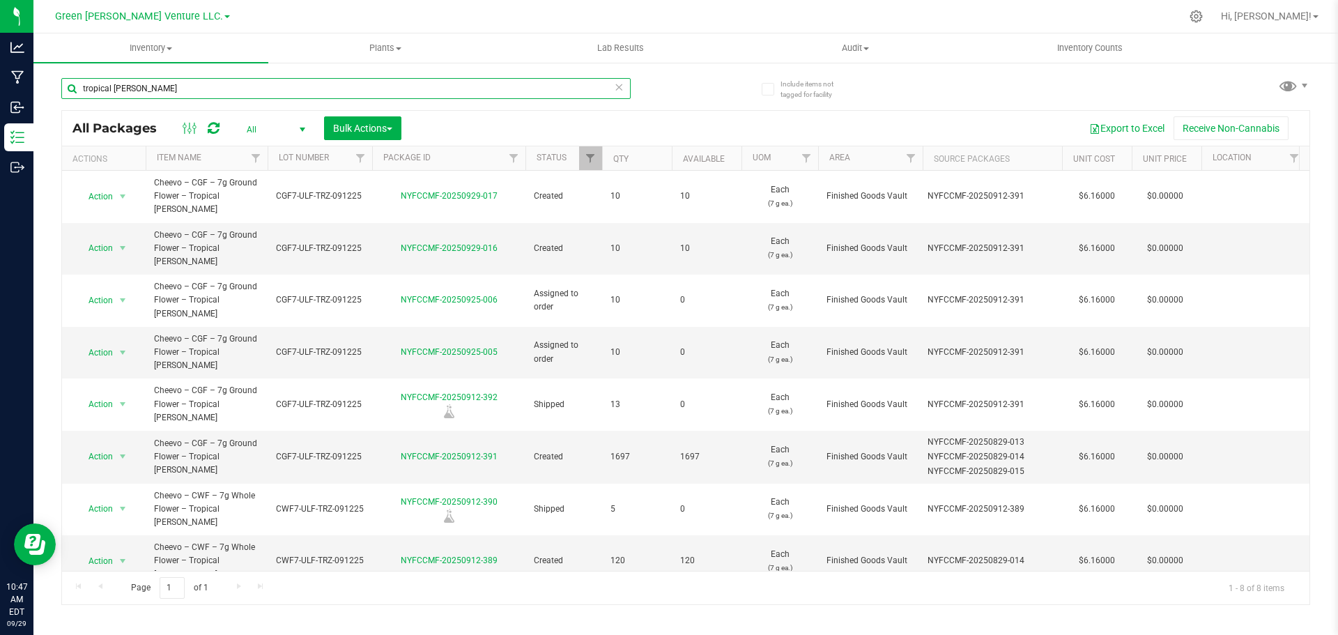
click at [129, 89] on input "tropical [PERSON_NAME]" at bounding box center [345, 88] width 569 height 21
type input "uptown haze"
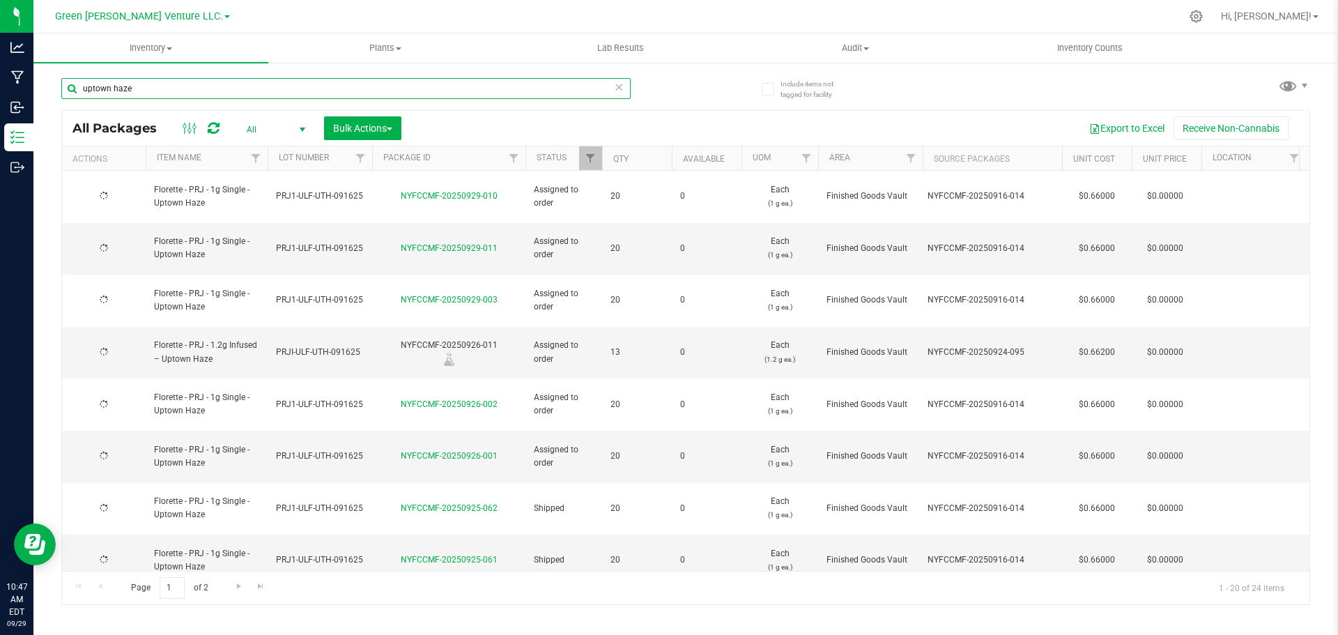
type input "[DATE]"
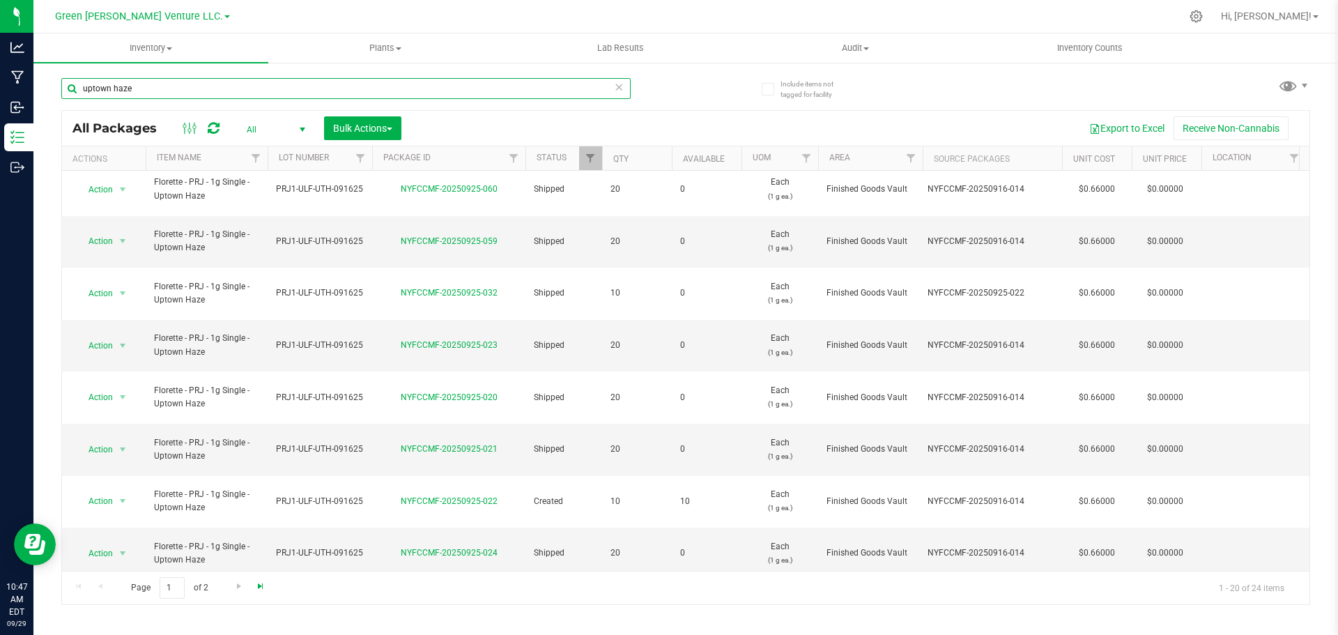
type input "uptown haze"
click at [255, 581] on span "Go to the last page" at bounding box center [260, 586] width 11 height 11
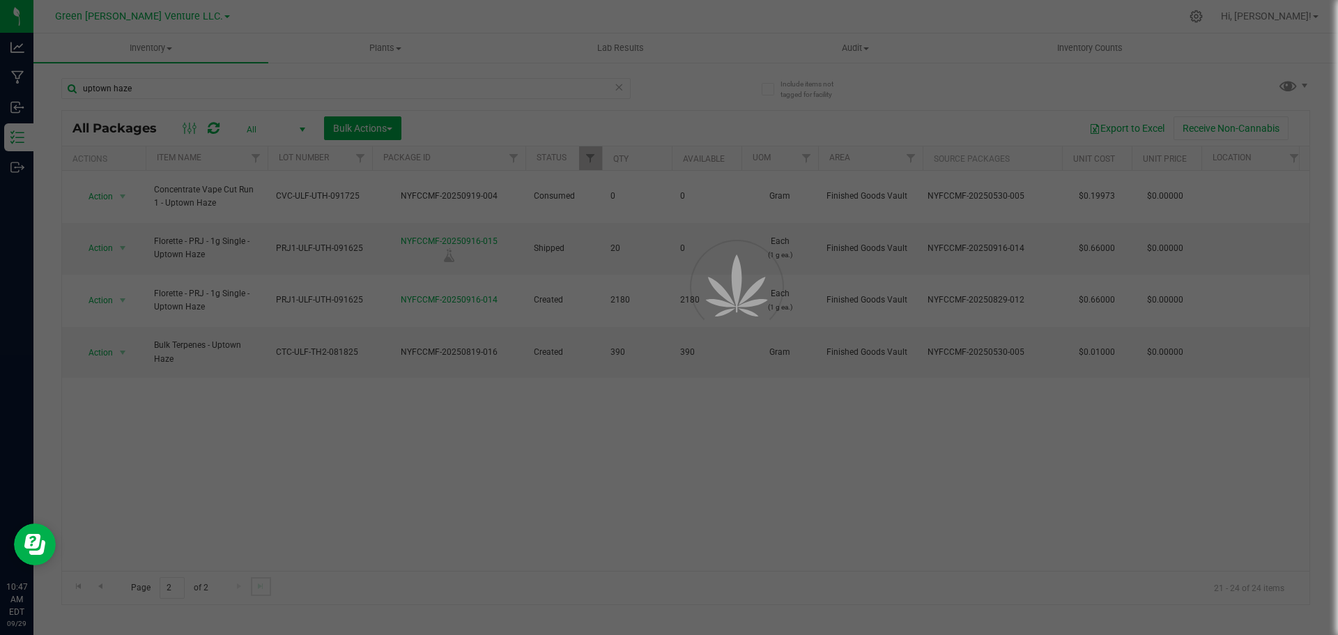
scroll to position [0, 0]
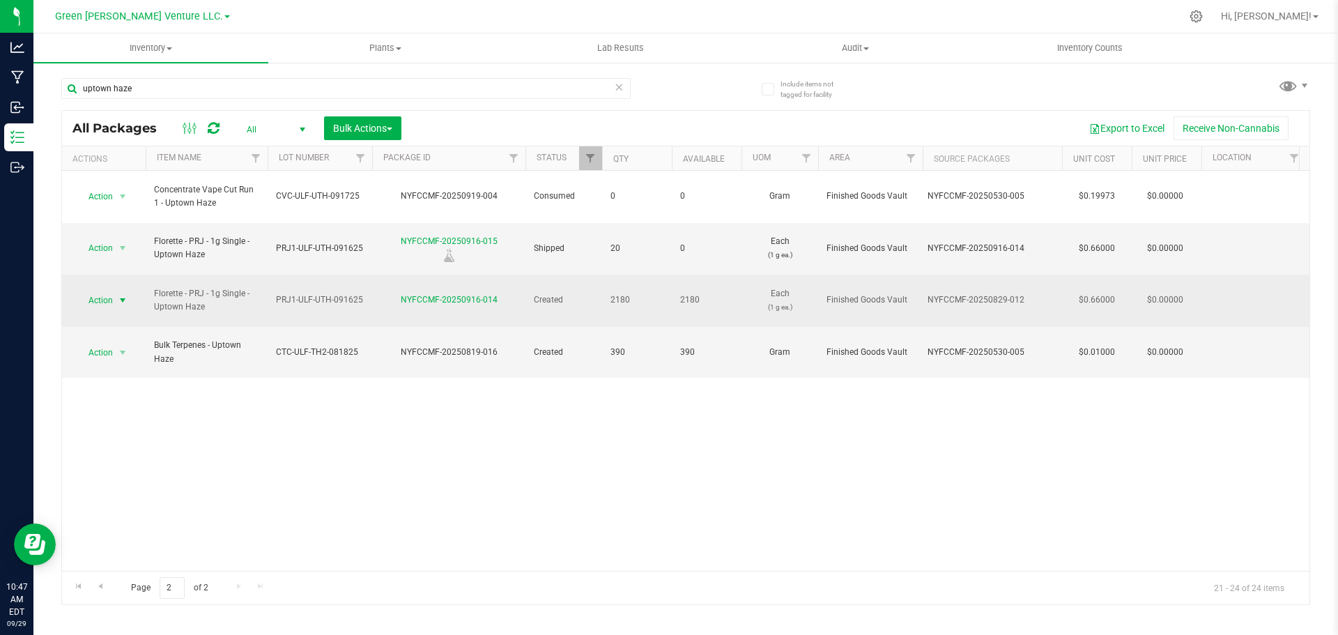
click at [110, 291] on span "Action" at bounding box center [95, 301] width 38 height 20
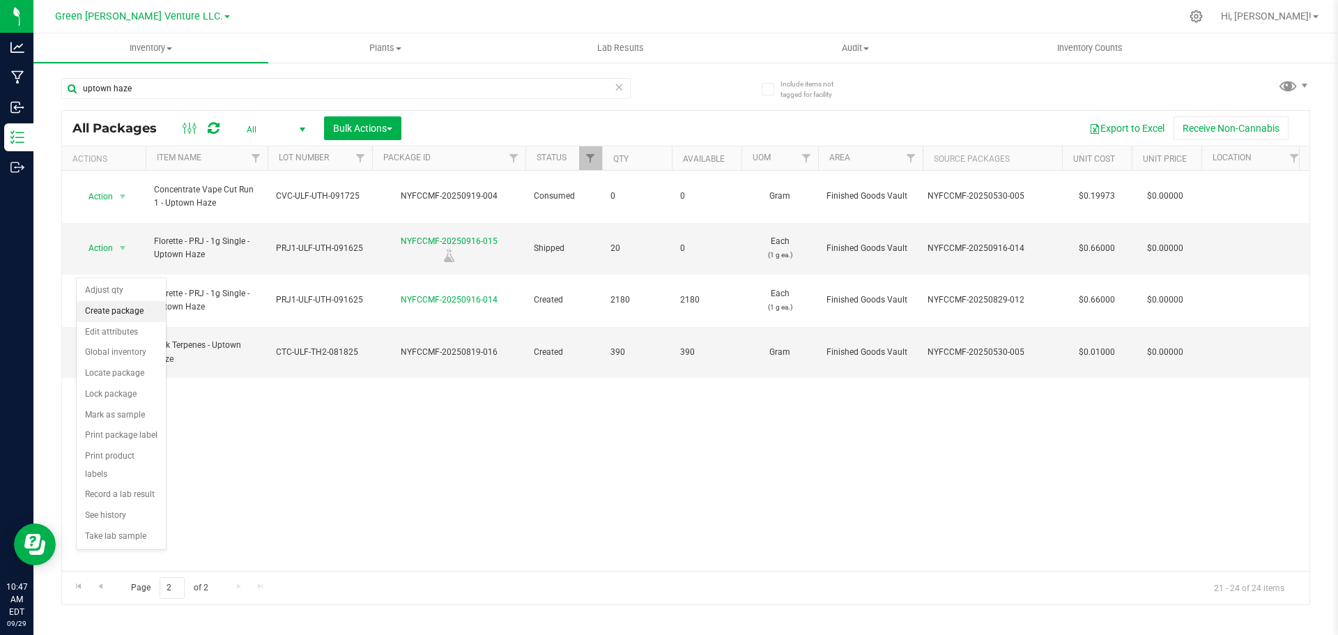
click at [126, 312] on li "Create package" at bounding box center [121, 311] width 89 height 21
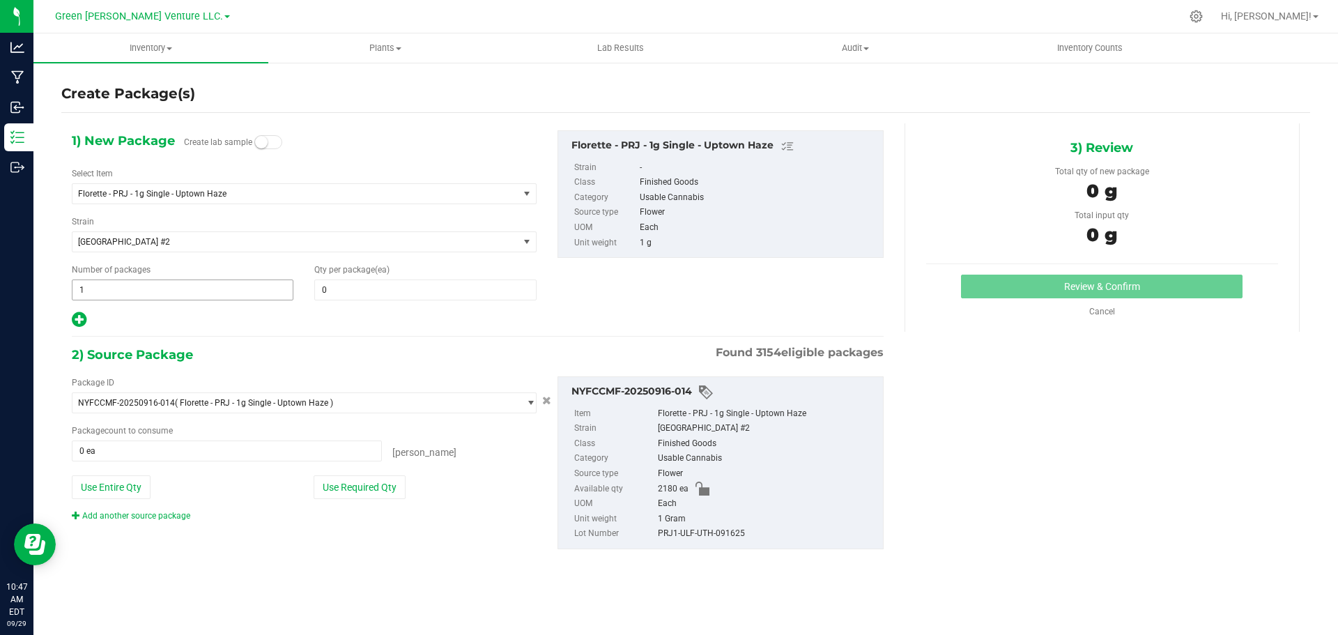
click at [93, 298] on span "1 1" at bounding box center [183, 289] width 222 height 21
type input "2"
click at [321, 292] on span at bounding box center [425, 289] width 222 height 21
type input "20"
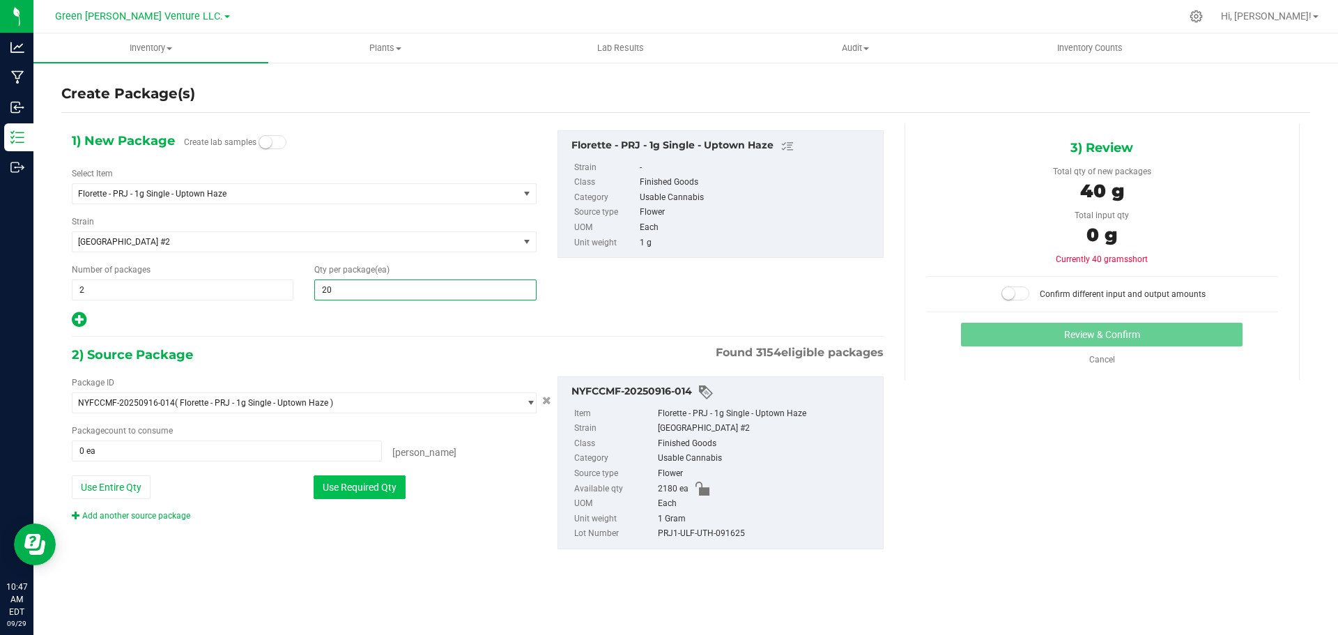
type input "20"
click at [361, 477] on button "Use Required Qty" at bounding box center [360, 487] width 92 height 24
type input "40 ea"
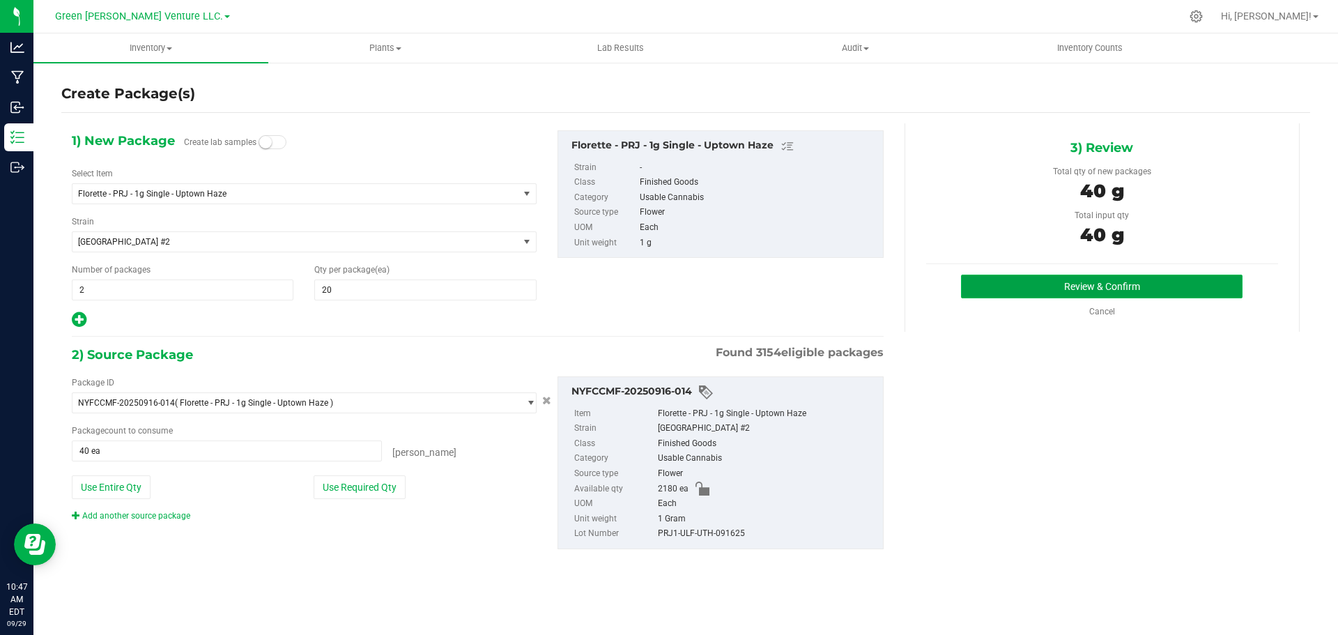
click at [1048, 289] on button "Review & Confirm" at bounding box center [1102, 287] width 282 height 24
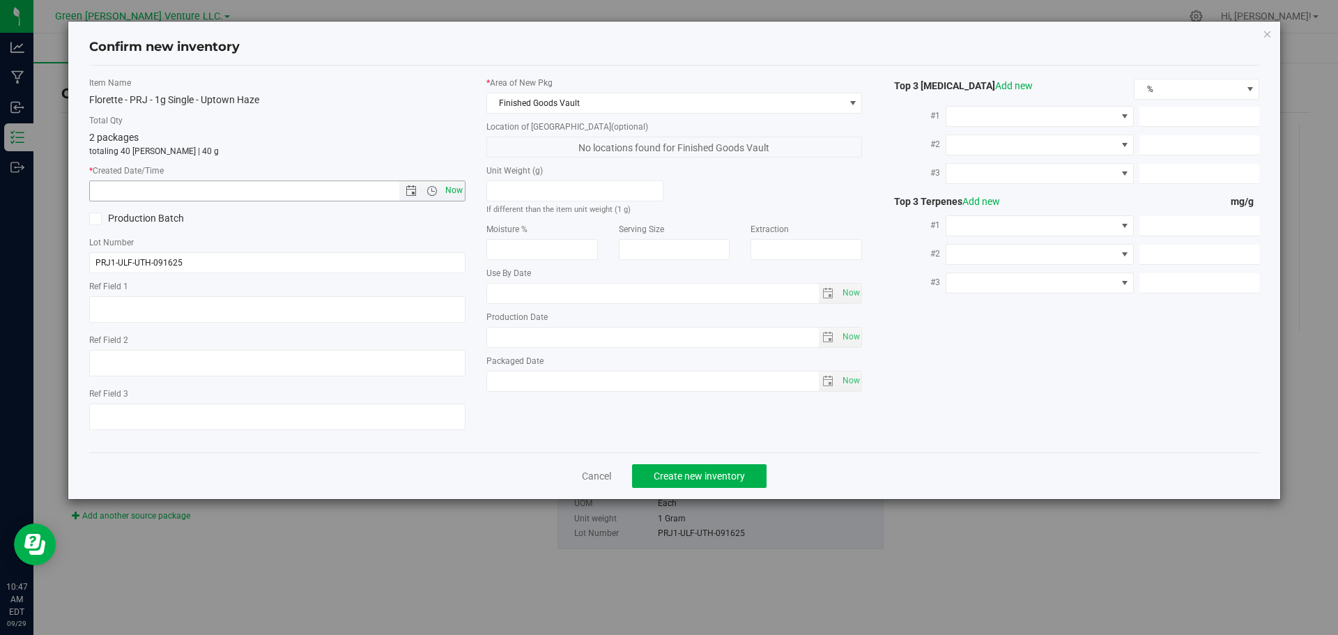
click at [454, 192] on span "Now" at bounding box center [454, 191] width 24 height 20
type input "[DATE] 10:47 AM"
click at [669, 474] on span "Create new inventory" at bounding box center [699, 475] width 91 height 11
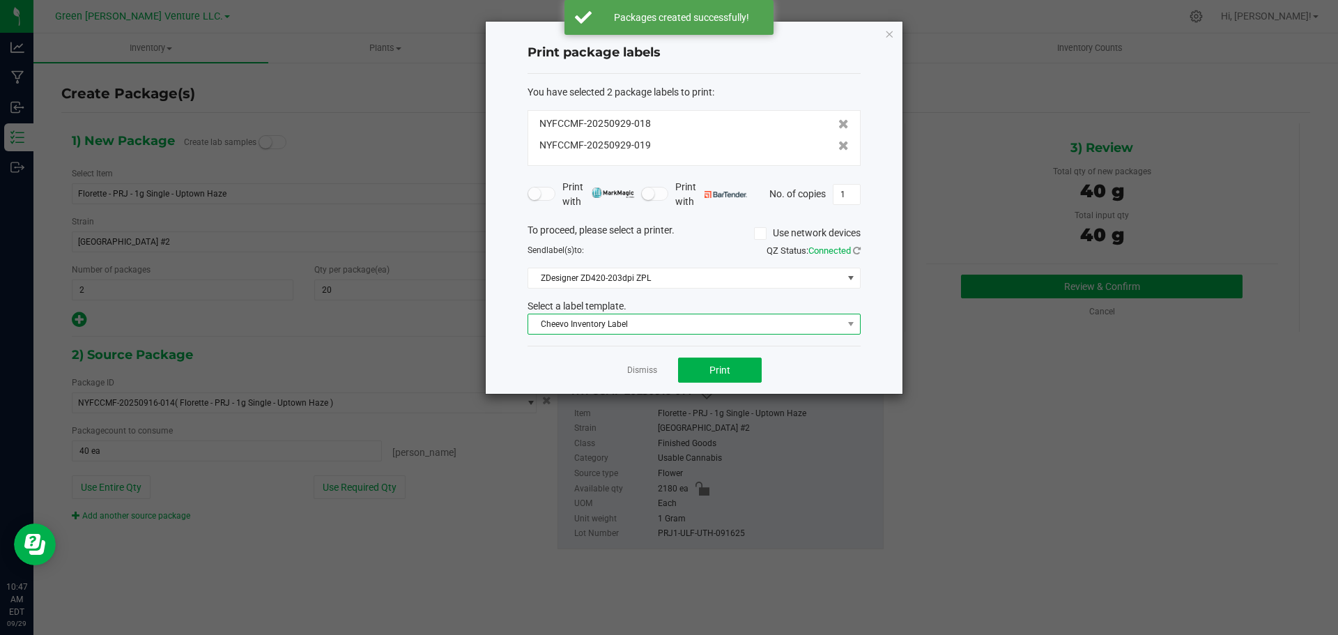
click at [691, 328] on span "Cheevo Inventory Label" at bounding box center [685, 324] width 314 height 20
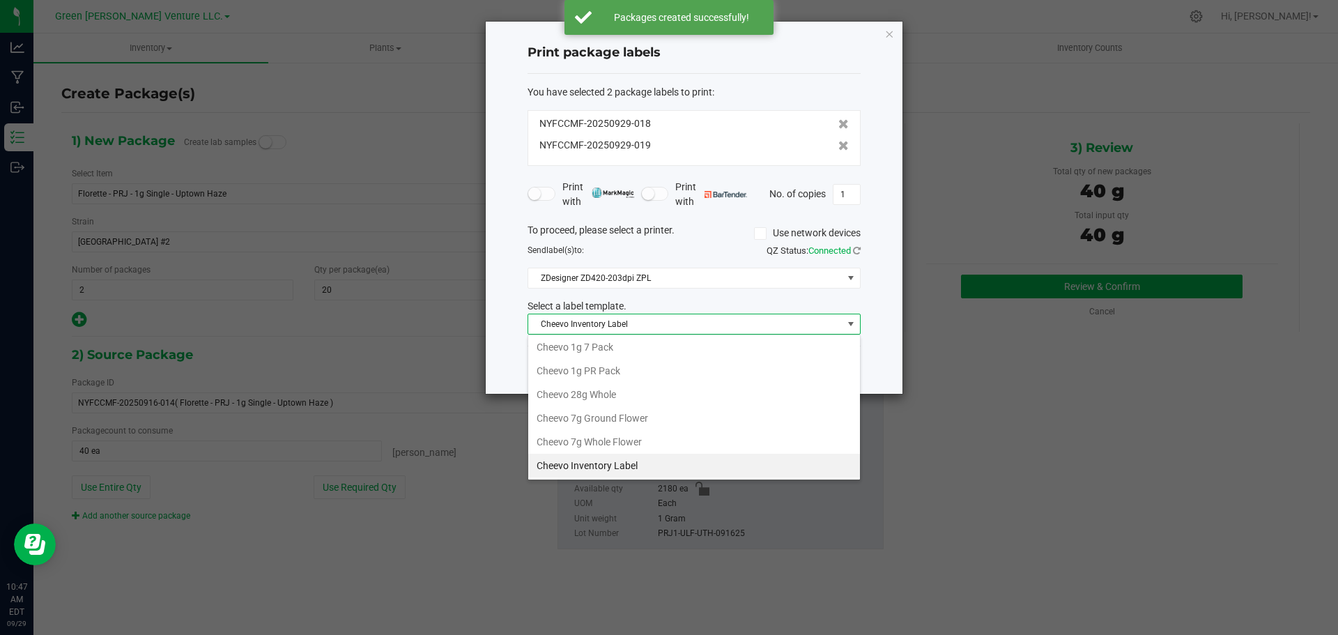
scroll to position [240, 0]
click at [600, 461] on li "Inventory Labels" at bounding box center [694, 466] width 332 height 24
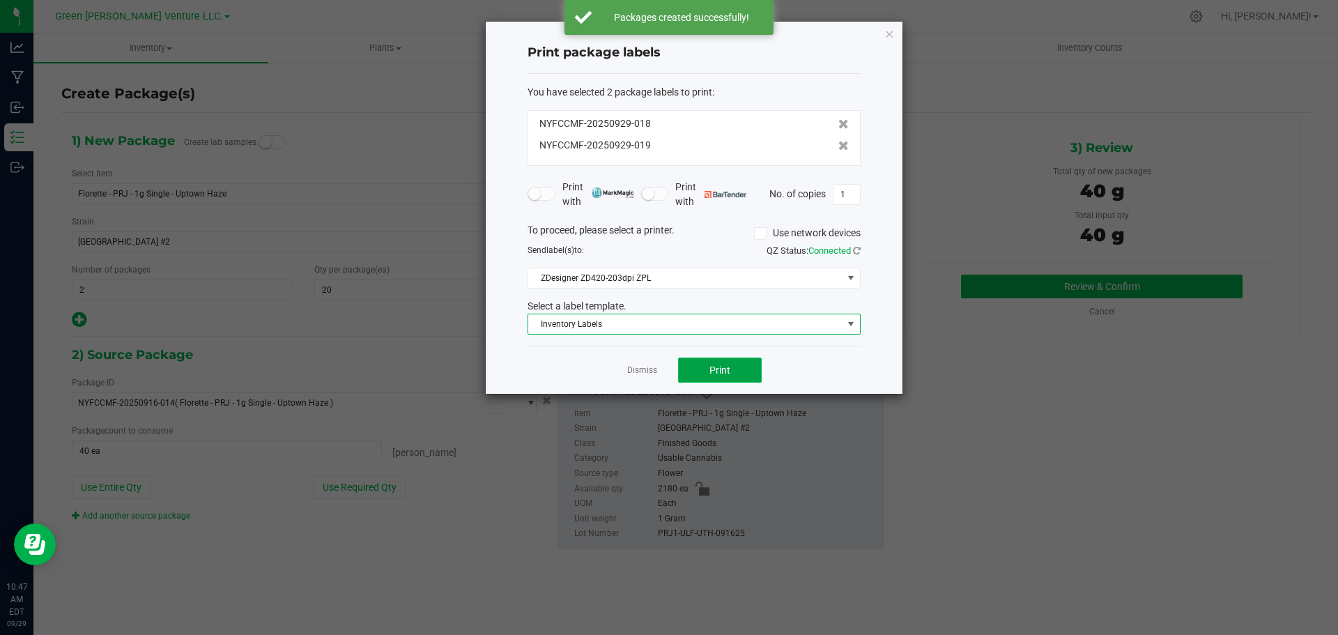
click at [696, 366] on button "Print" at bounding box center [720, 370] width 84 height 25
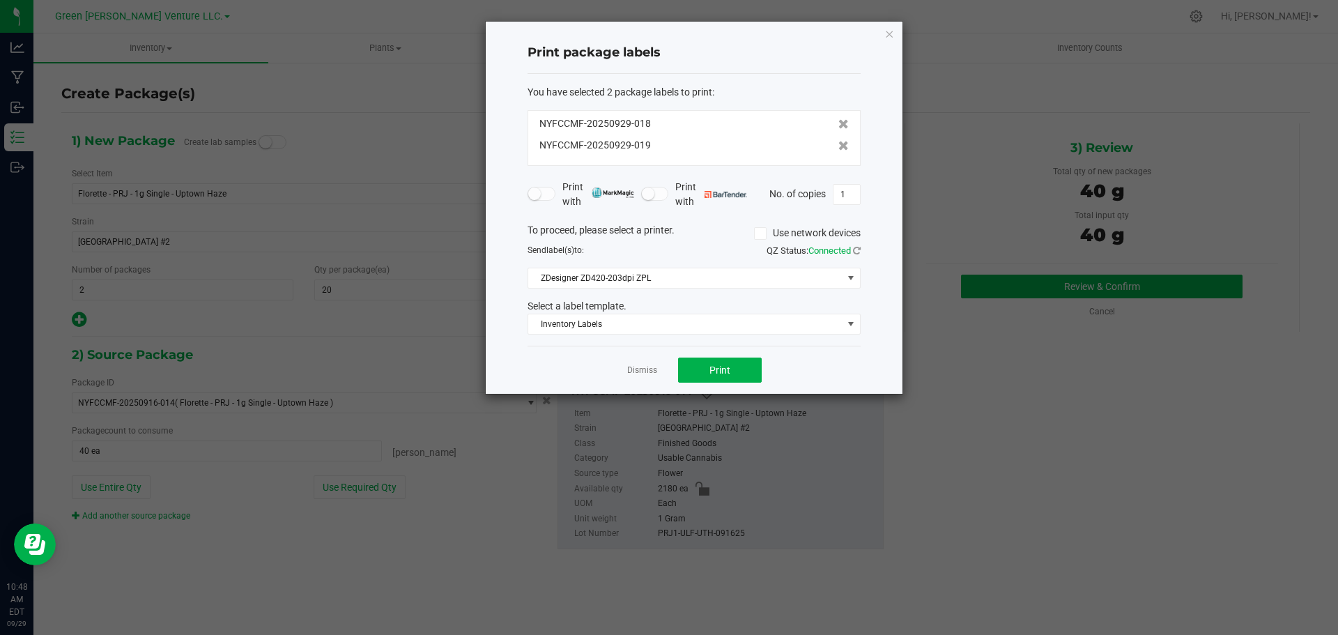
click at [632, 363] on app-cancel-button "Dismiss" at bounding box center [642, 370] width 30 height 15
click at [635, 371] on link "Dismiss" at bounding box center [642, 371] width 30 height 12
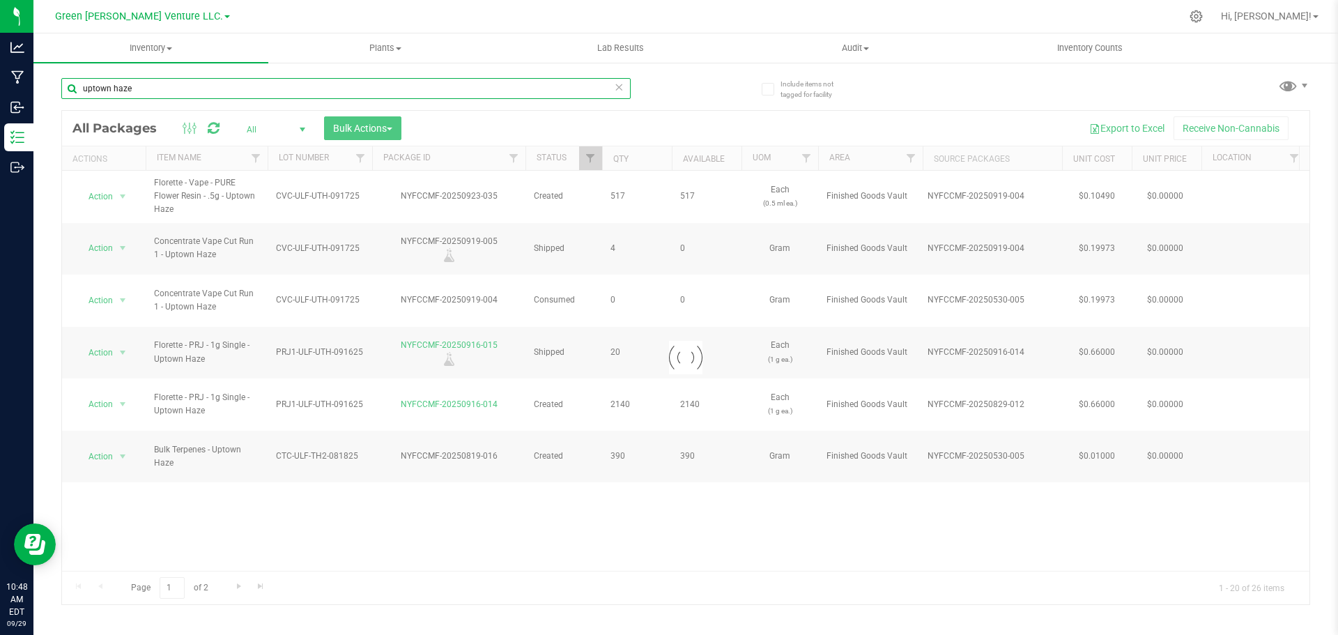
click at [144, 89] on input "uptown haze" at bounding box center [345, 88] width 569 height 21
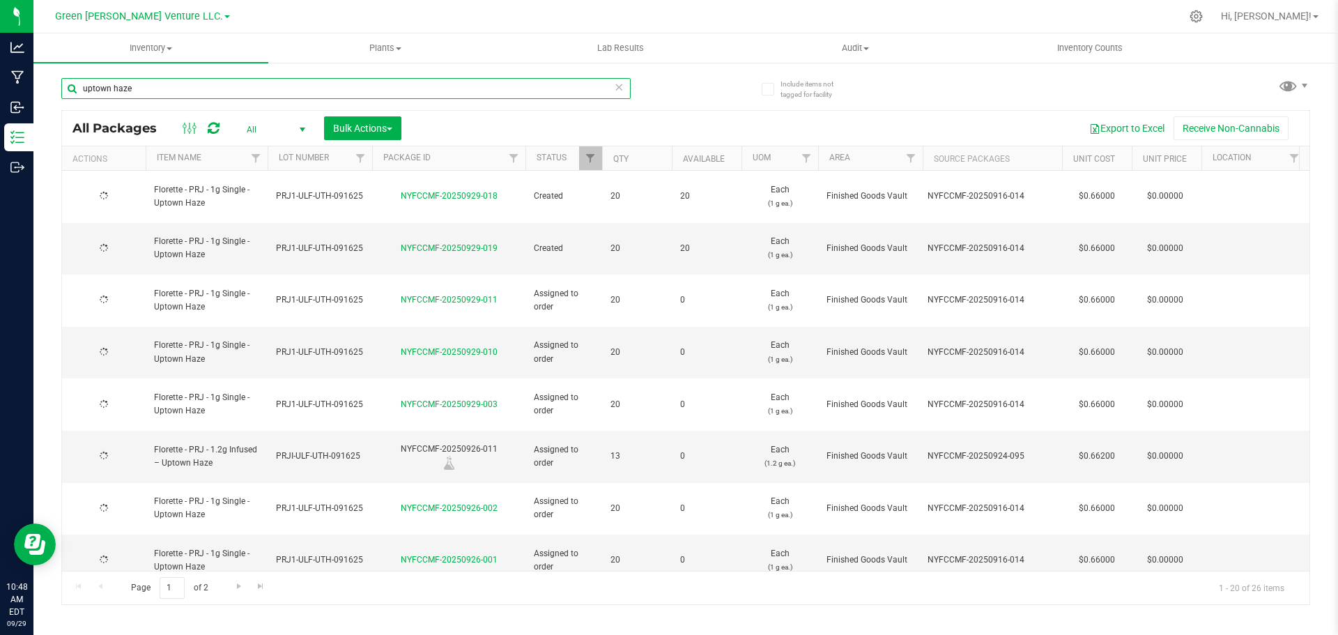
click at [144, 89] on input "uptown haze" at bounding box center [345, 88] width 569 height 21
type input "[DATE]"
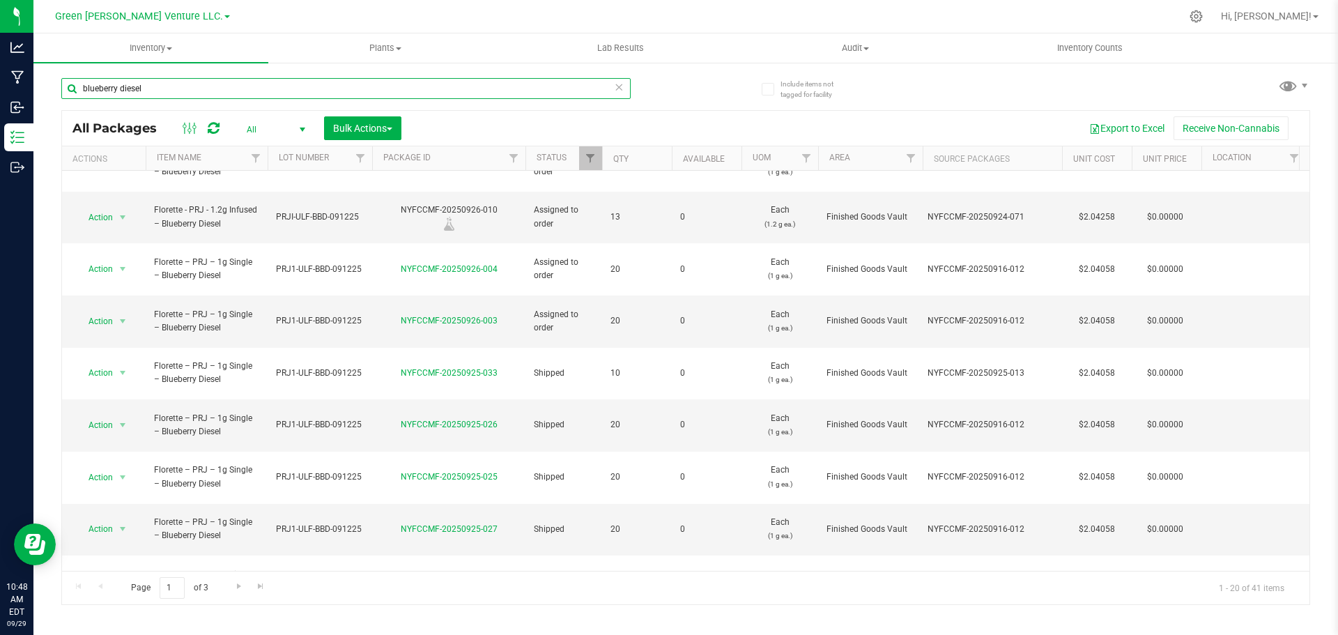
scroll to position [410, 0]
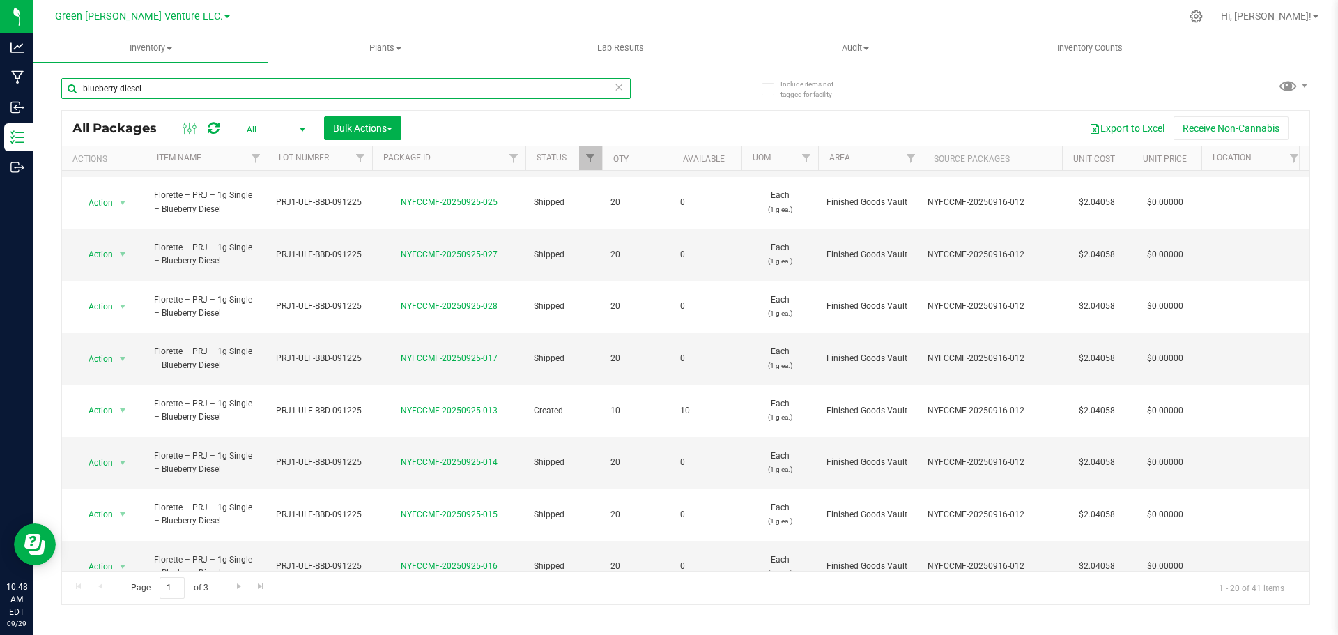
type input "blueberry diesel"
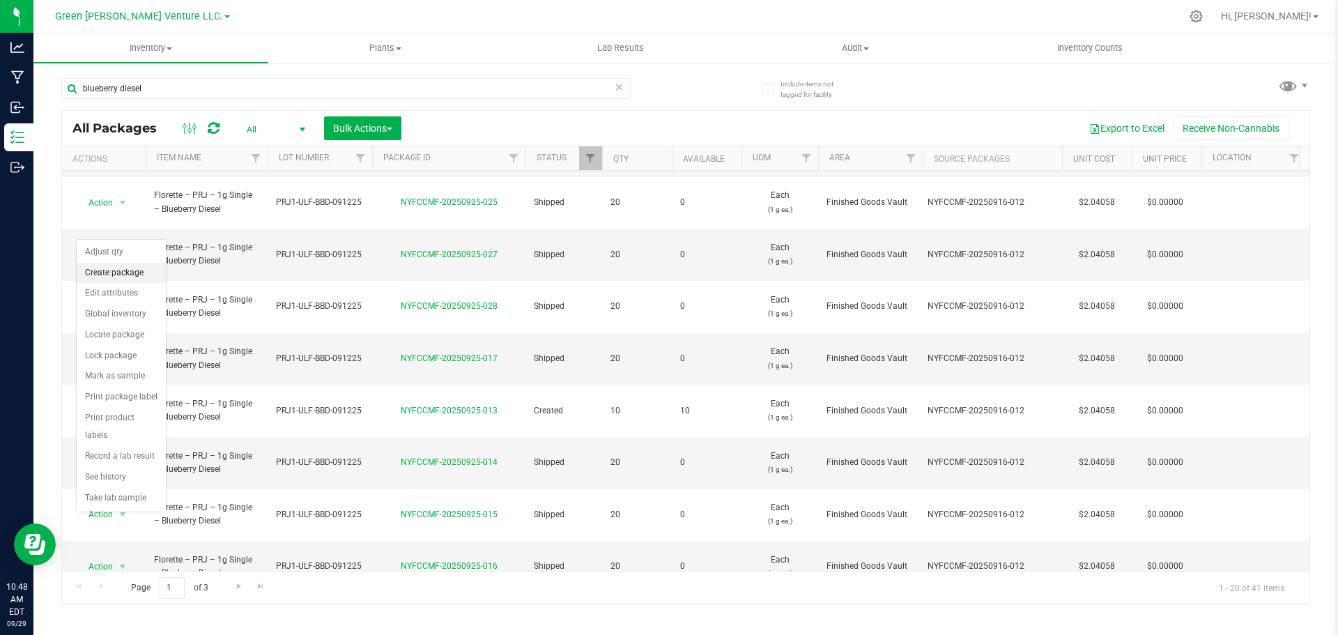
click at [137, 272] on li "Create package" at bounding box center [121, 273] width 89 height 21
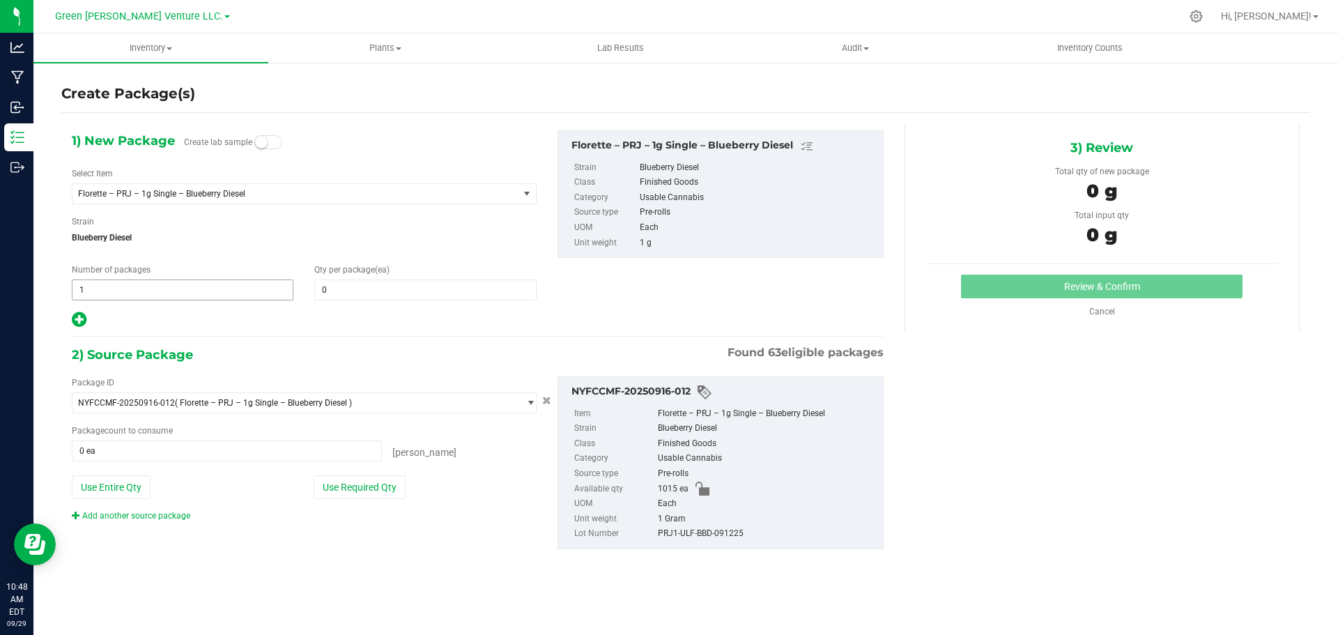
click at [137, 293] on span "1 1" at bounding box center [183, 289] width 222 height 21
type input "2"
click at [330, 287] on span at bounding box center [425, 289] width 222 height 21
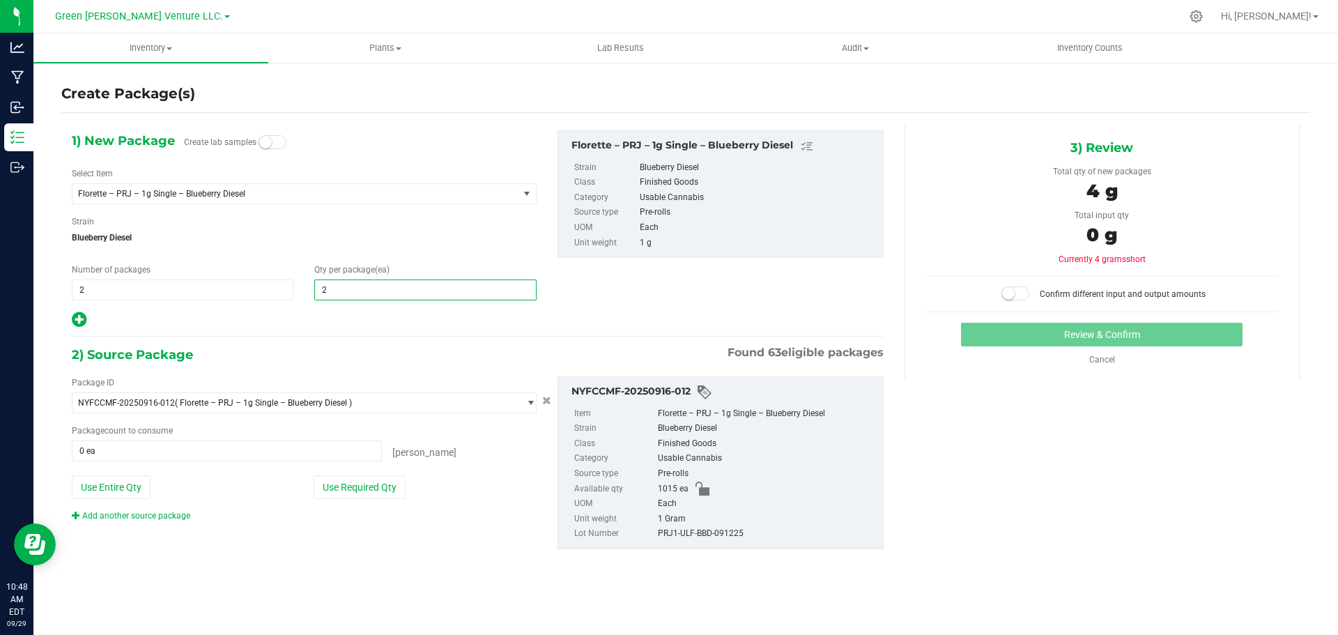
type input "20"
click at [367, 493] on button "Use Required Qty" at bounding box center [360, 487] width 92 height 24
type input "40 ea"
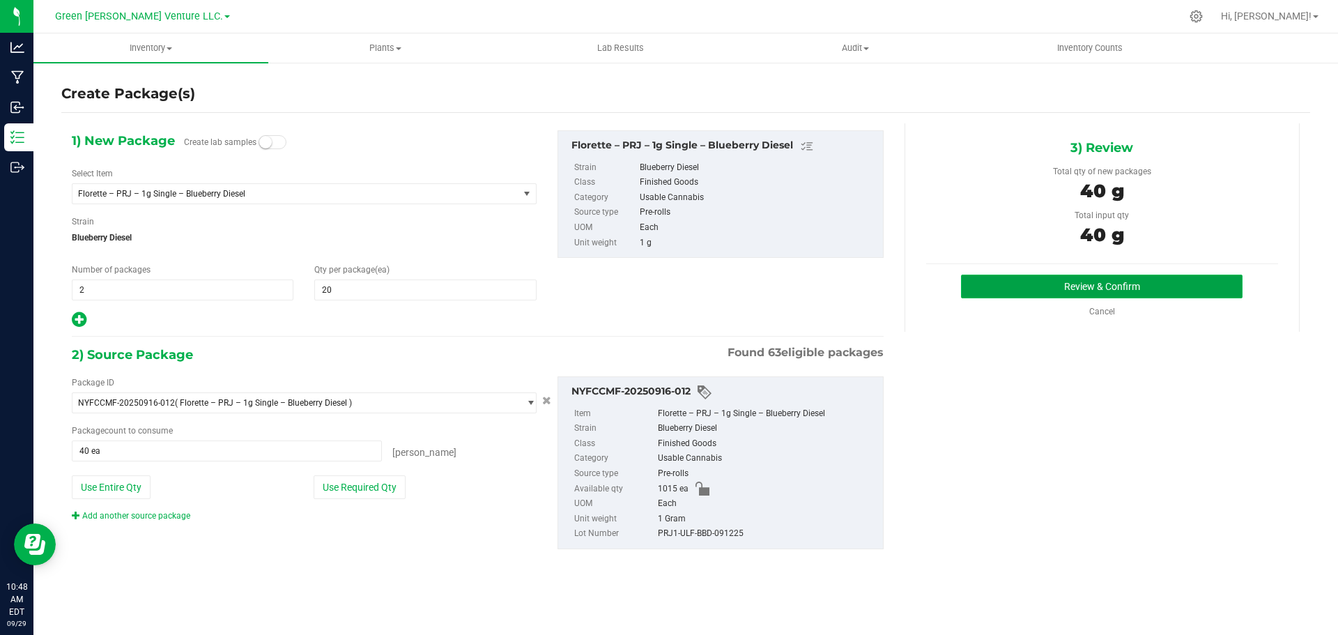
click at [997, 291] on button "Review & Confirm" at bounding box center [1102, 287] width 282 height 24
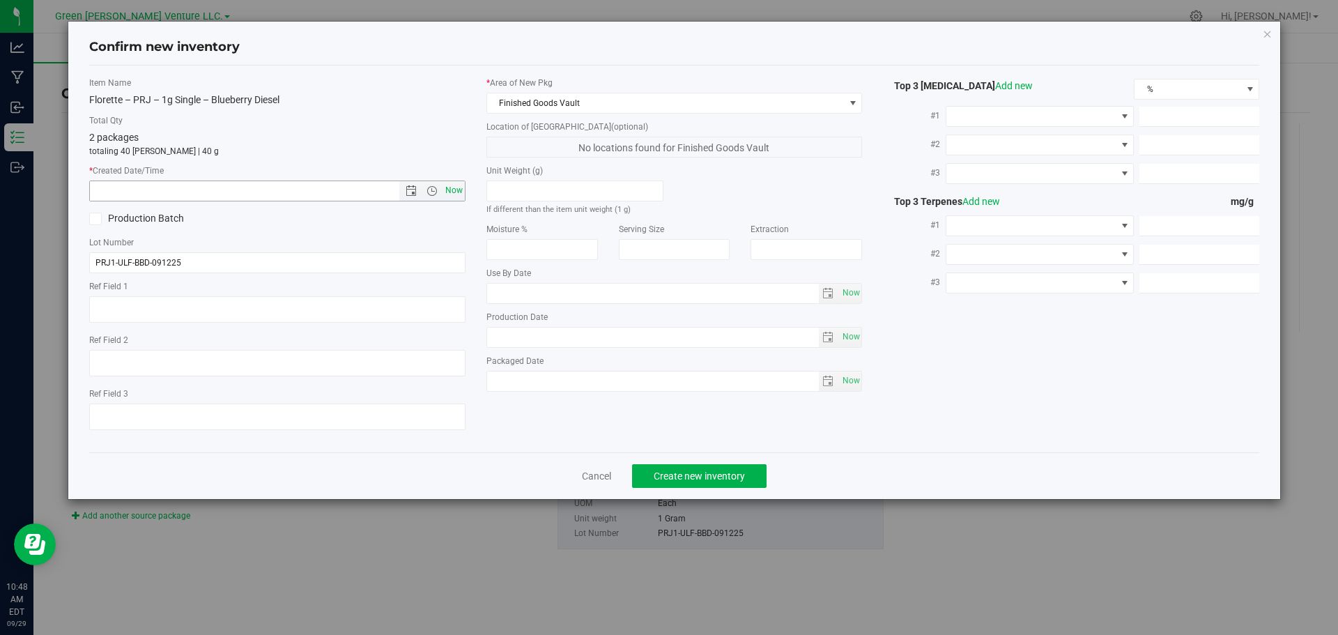
click at [458, 191] on span "Now" at bounding box center [454, 191] width 24 height 20
type input "[DATE] 10:48 AM"
click at [688, 482] on button "Create new inventory" at bounding box center [699, 476] width 135 height 24
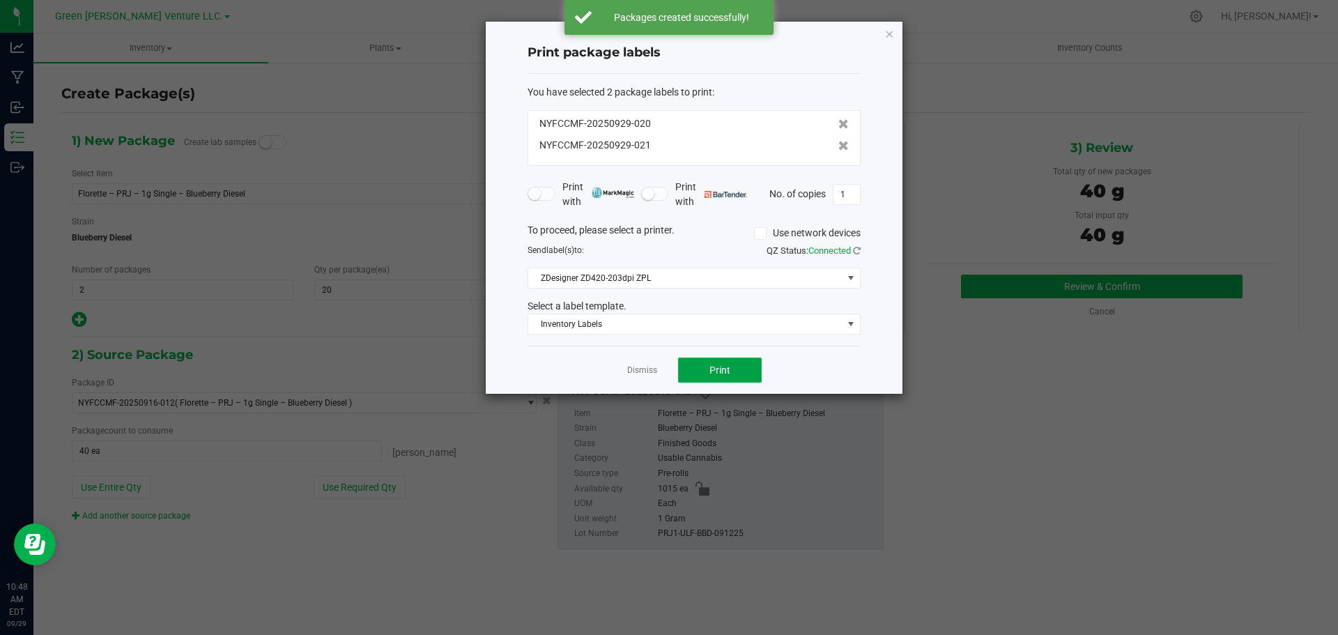
click at [689, 368] on button "Print" at bounding box center [720, 370] width 84 height 25
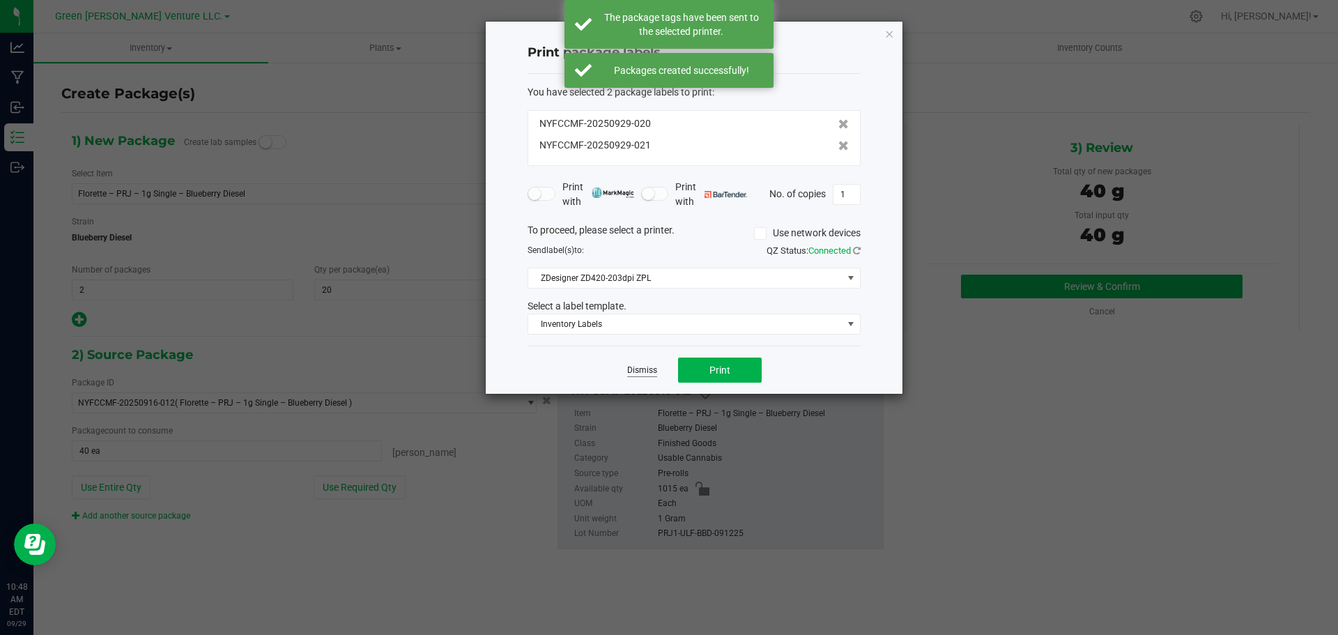
click at [639, 366] on link "Dismiss" at bounding box center [642, 371] width 30 height 12
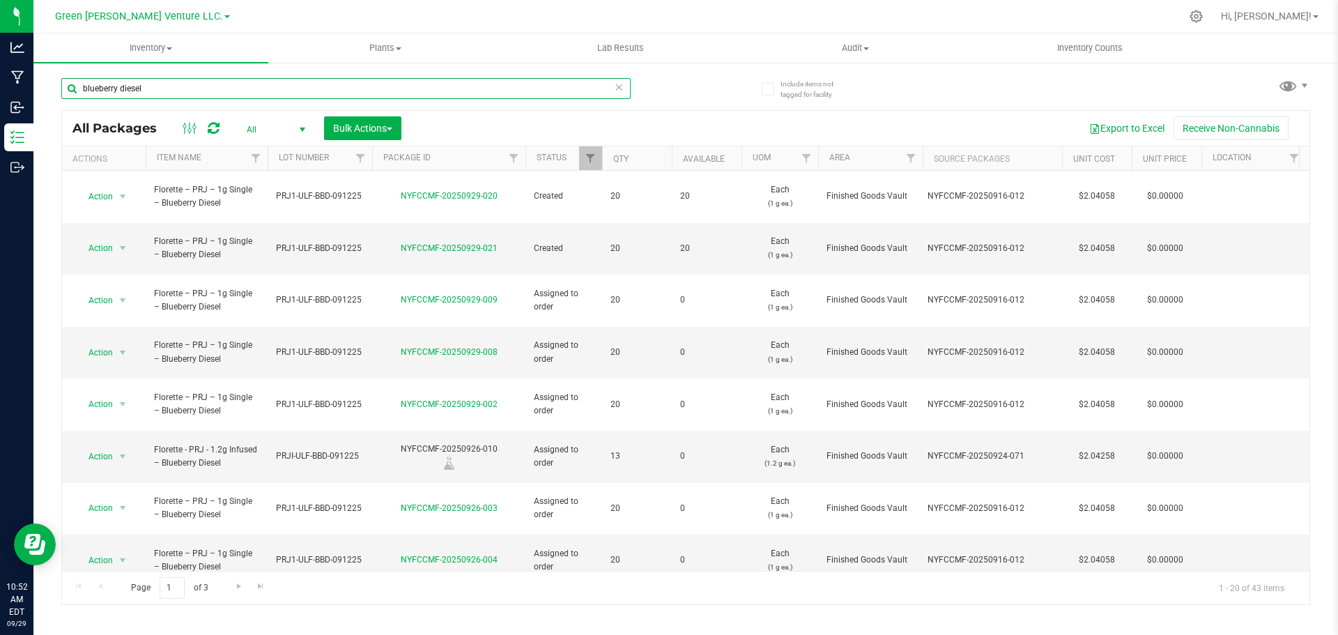
click at [153, 86] on input "blueberry diesel" at bounding box center [345, 88] width 569 height 21
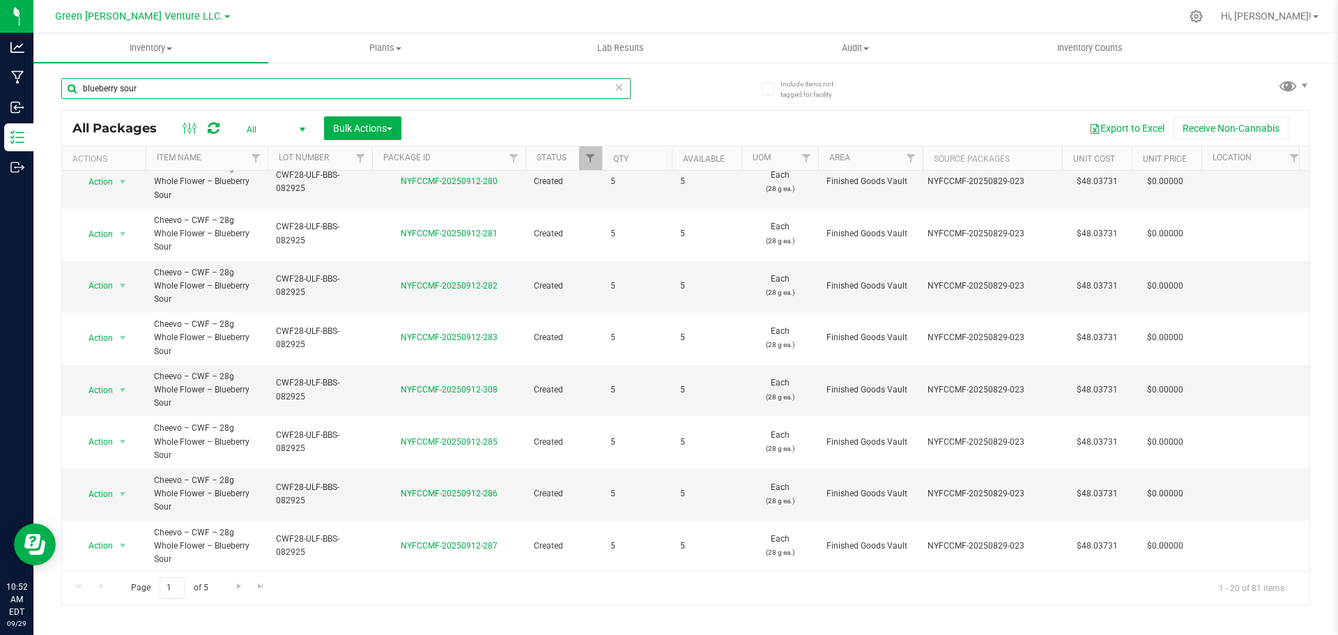
scroll to position [395, 0]
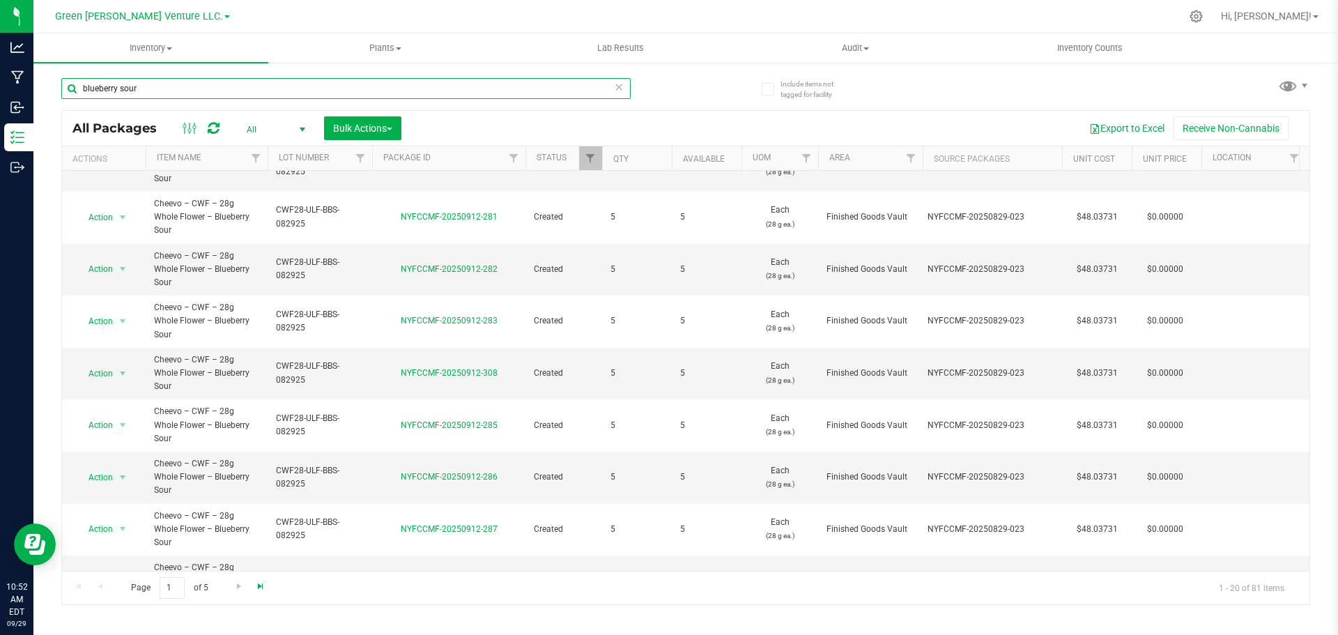
type input "blueberry sour"
click at [262, 587] on span "Go to the last page" at bounding box center [260, 586] width 11 height 11
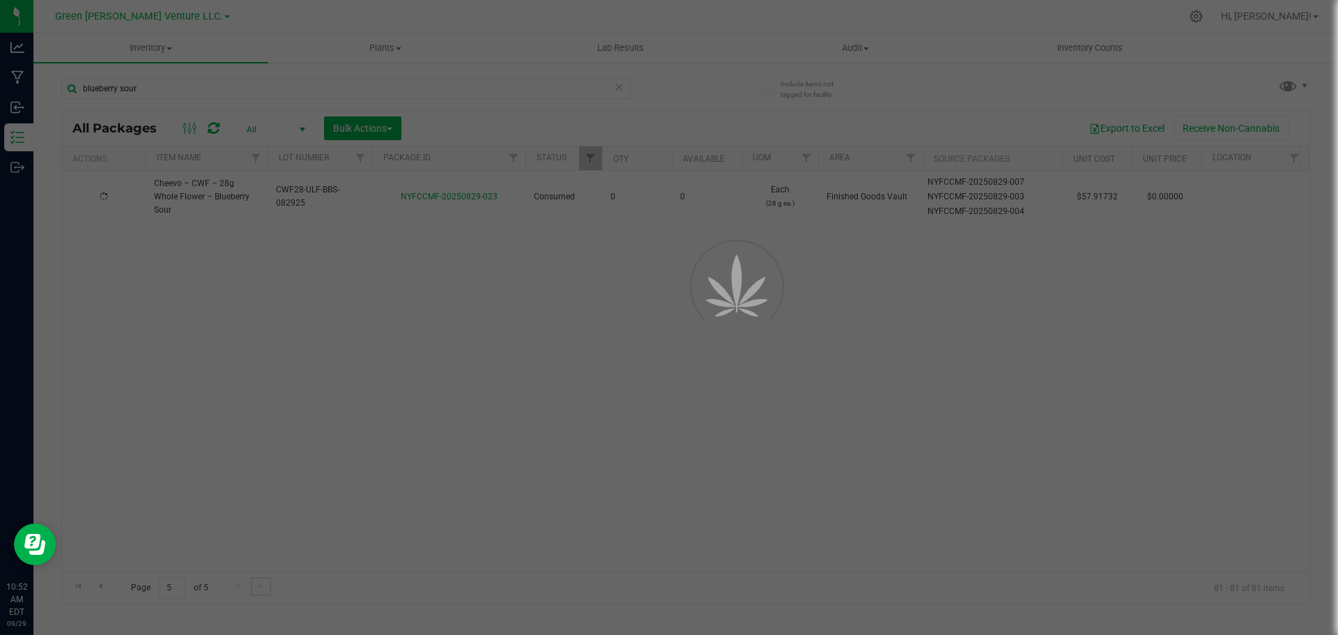
scroll to position [0, 0]
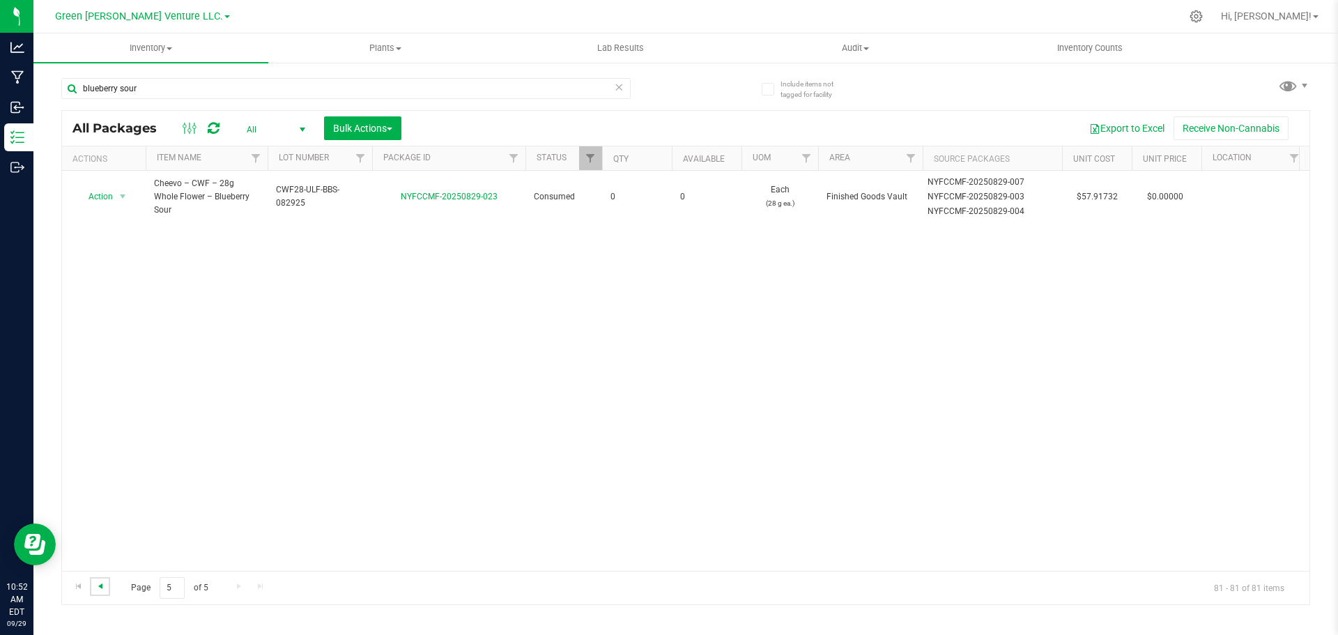
click at [103, 585] on span "Go to the previous page" at bounding box center [100, 586] width 11 height 11
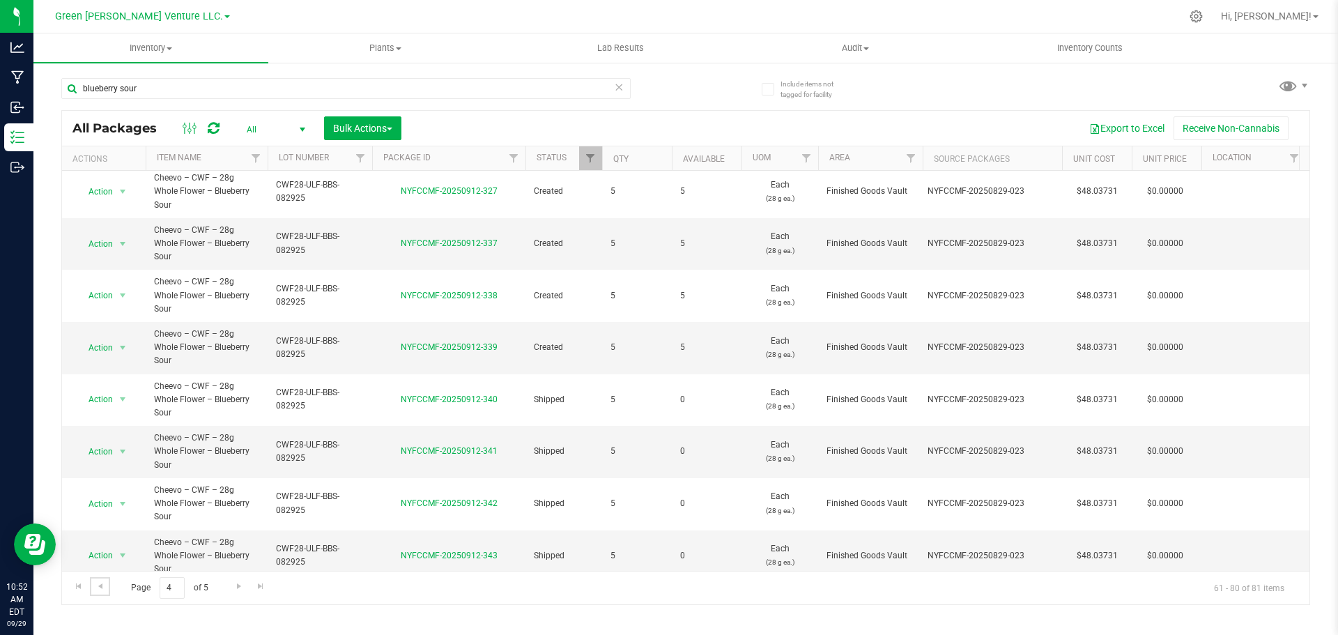
scroll to position [384, 0]
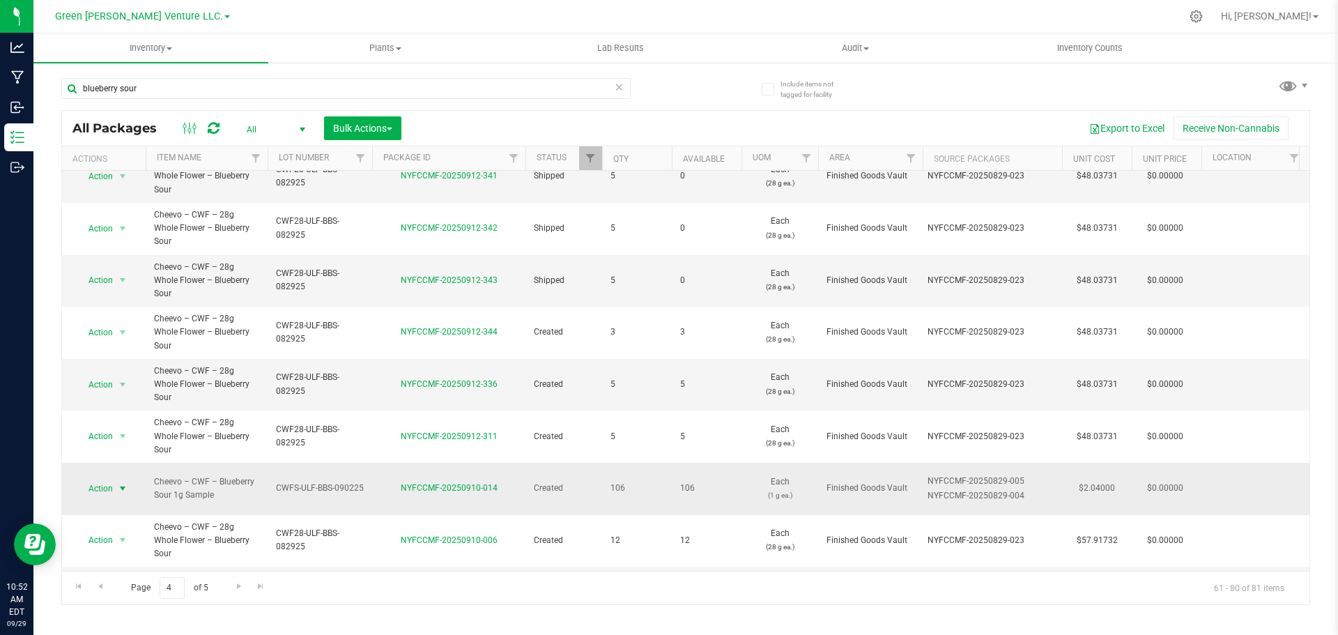
click at [112, 479] on span "Action" at bounding box center [95, 489] width 38 height 20
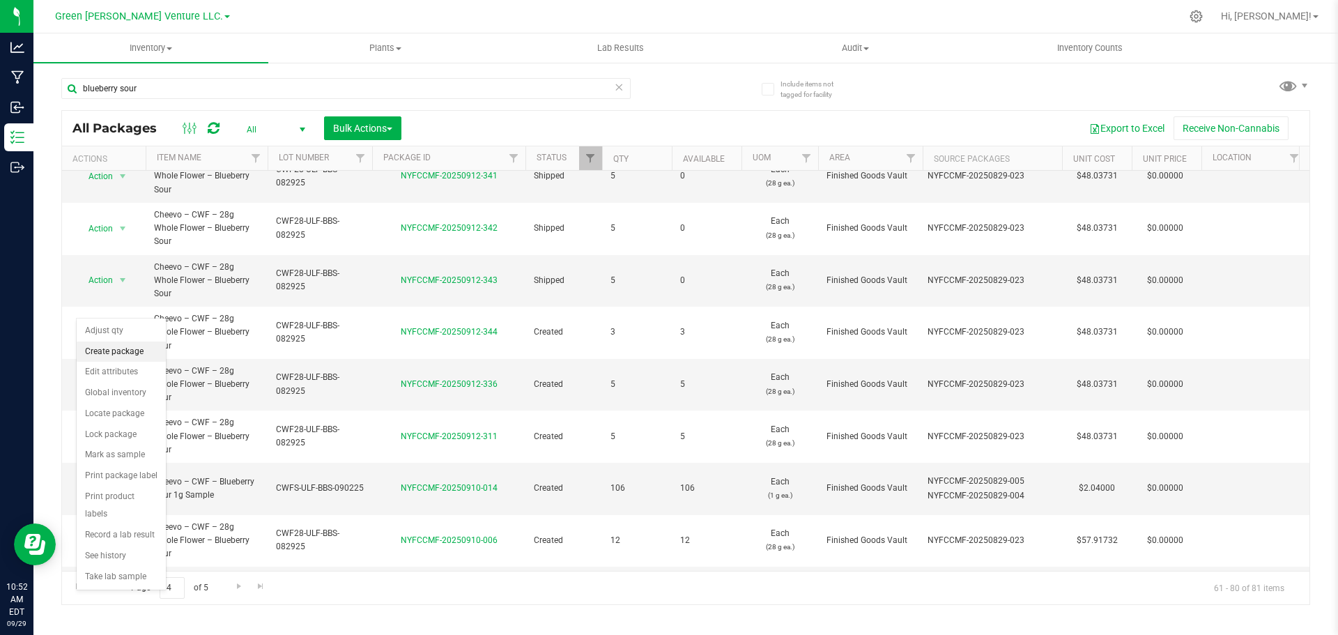
click at [118, 355] on li "Create package" at bounding box center [121, 352] width 89 height 21
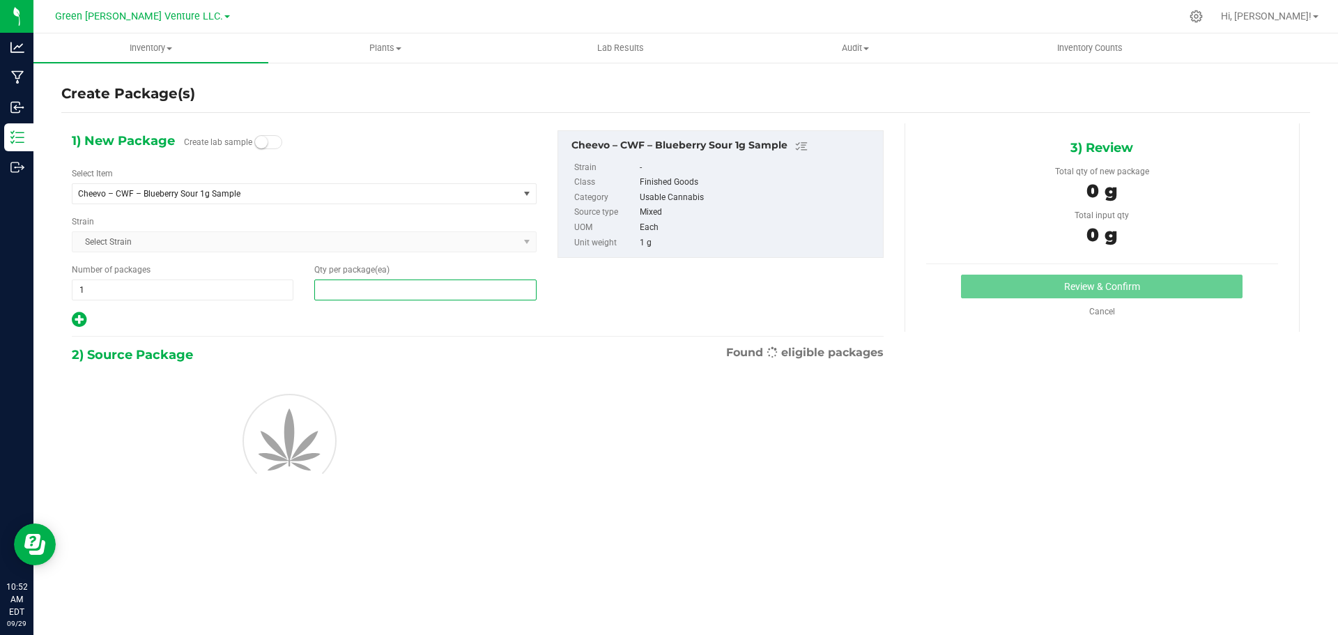
click at [353, 290] on span at bounding box center [425, 289] width 222 height 21
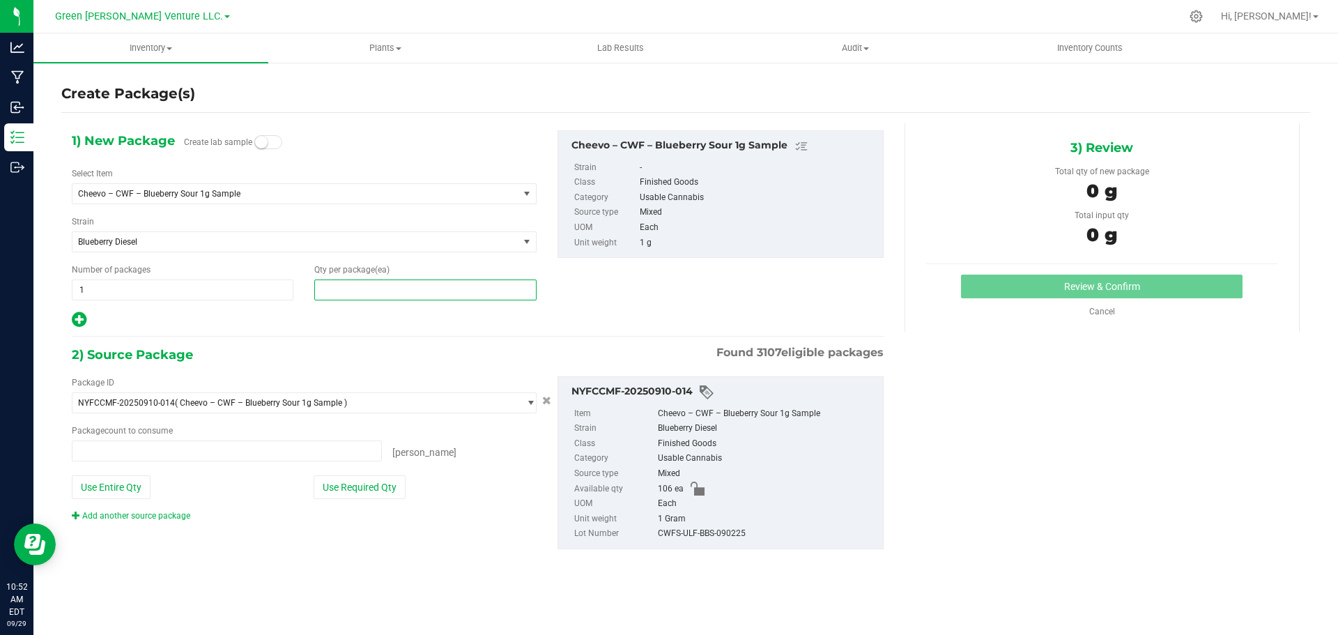
type input "0 ea"
type input "5"
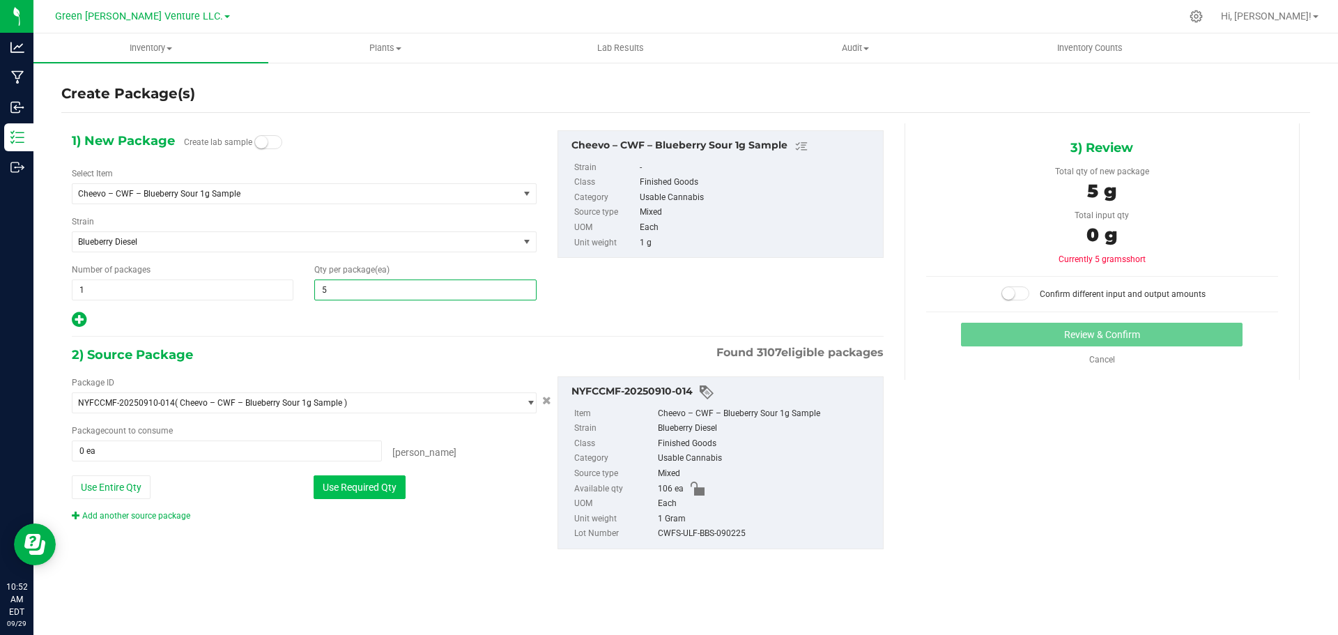
type input "5"
click at [355, 496] on button "Use Required Qty" at bounding box center [360, 487] width 92 height 24
type input "5 ea"
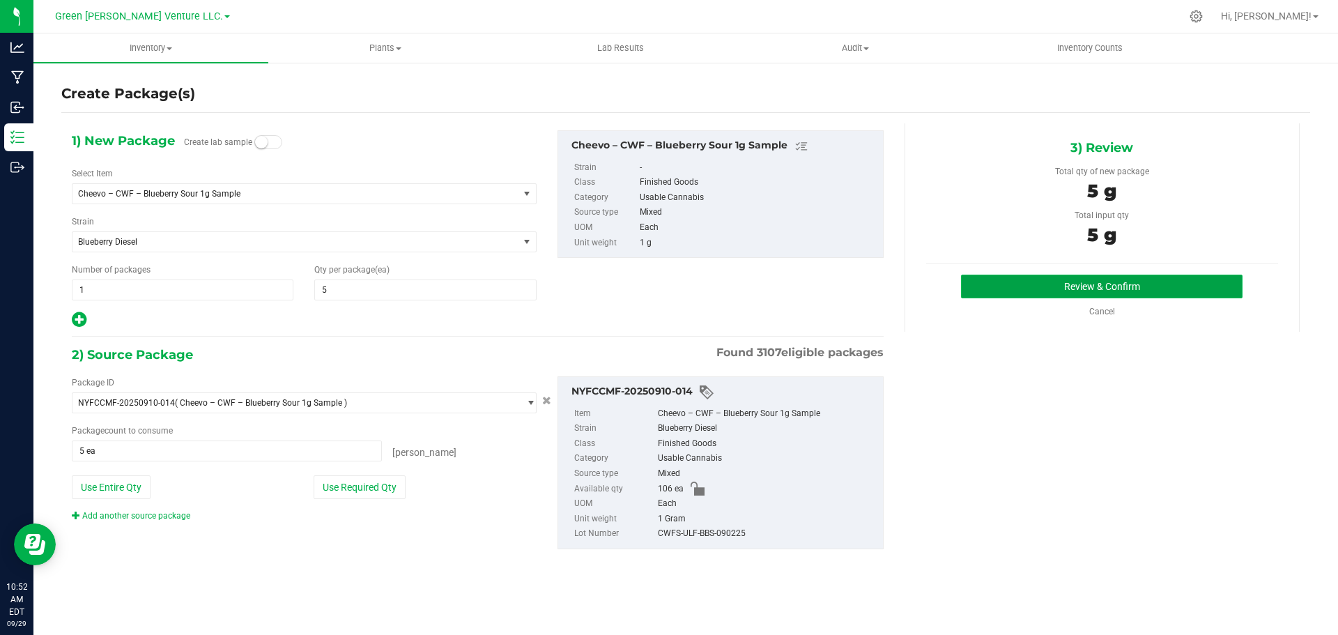
click at [999, 291] on button "Review & Confirm" at bounding box center [1102, 287] width 282 height 24
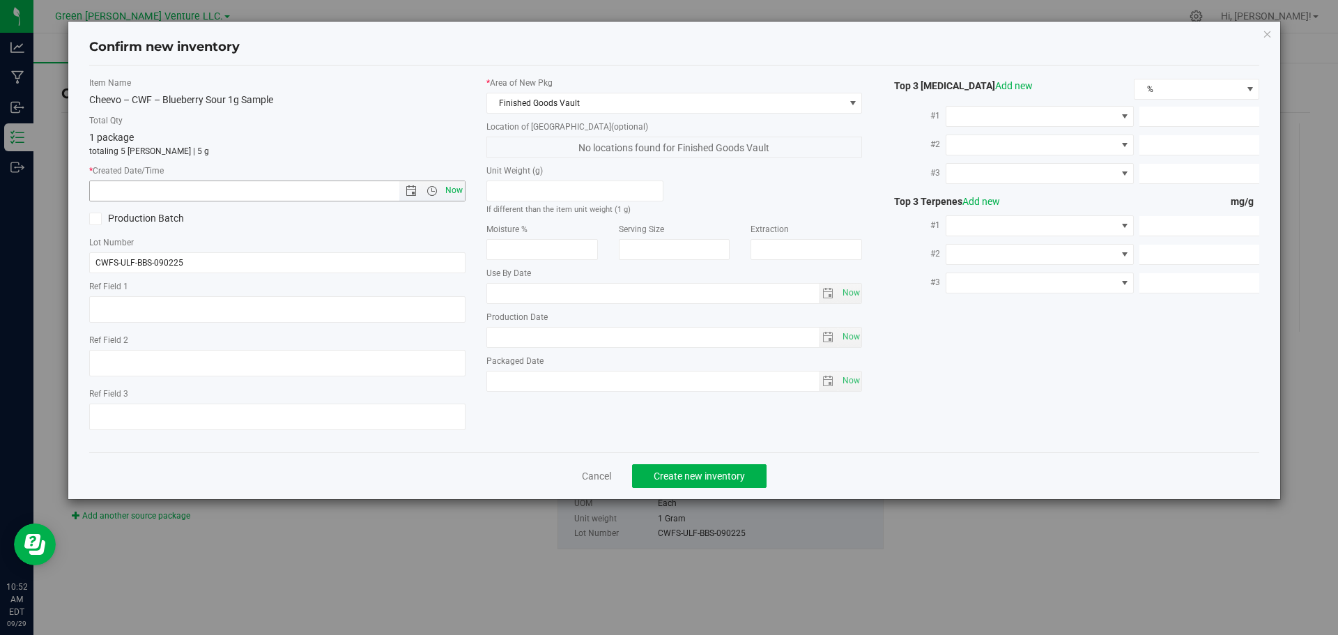
click at [454, 189] on span "Now" at bounding box center [454, 191] width 24 height 20
type input "[DATE] 10:52 AM"
click at [726, 468] on button "Create new inventory" at bounding box center [699, 476] width 135 height 24
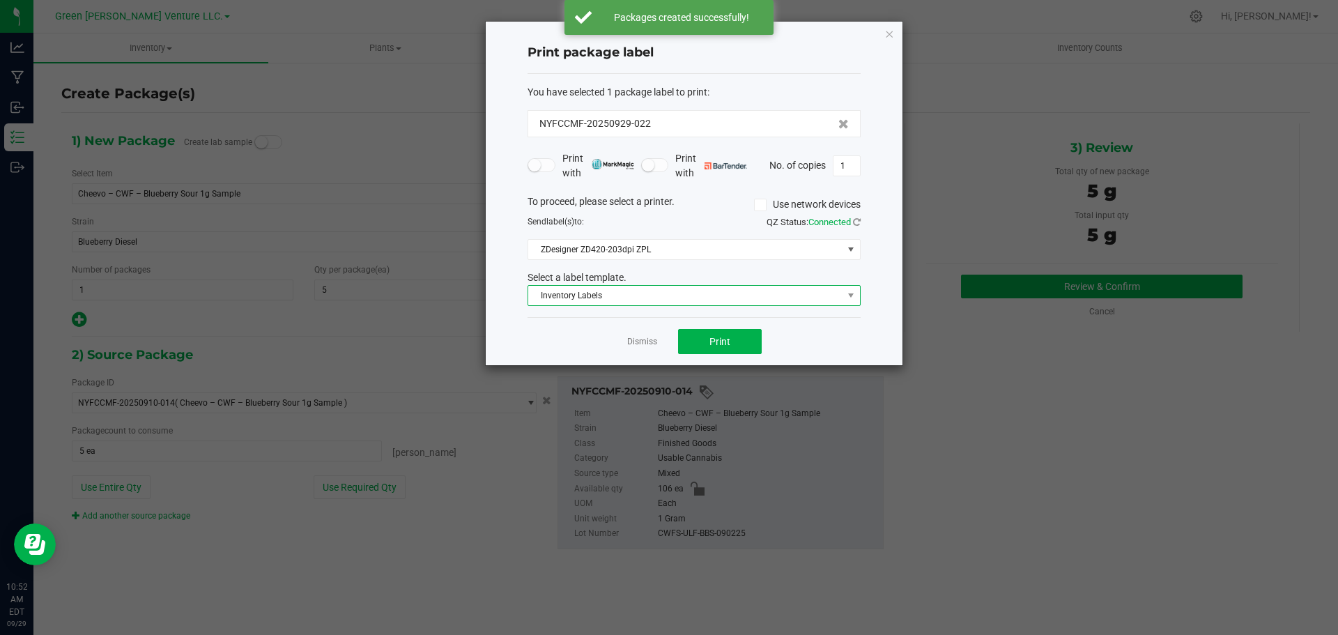
click at [689, 295] on span "Inventory Labels" at bounding box center [685, 296] width 314 height 20
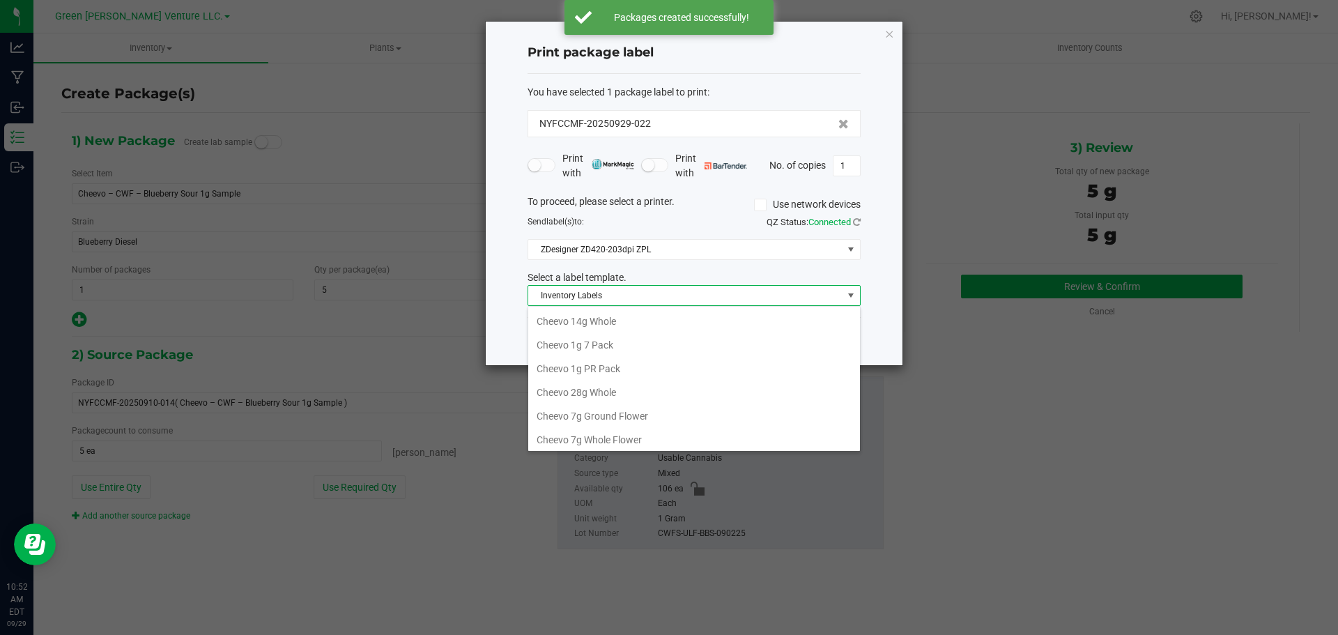
scroll to position [70, 0]
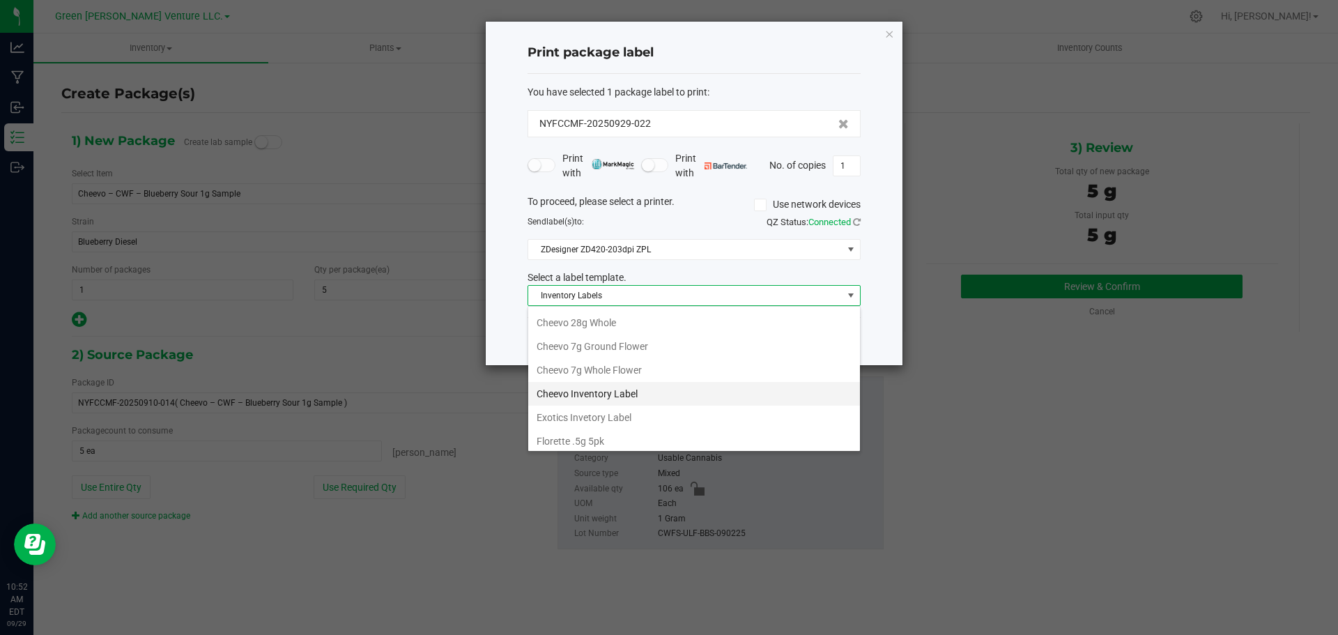
click at [599, 392] on li "Cheevo Inventory Label" at bounding box center [694, 394] width 332 height 24
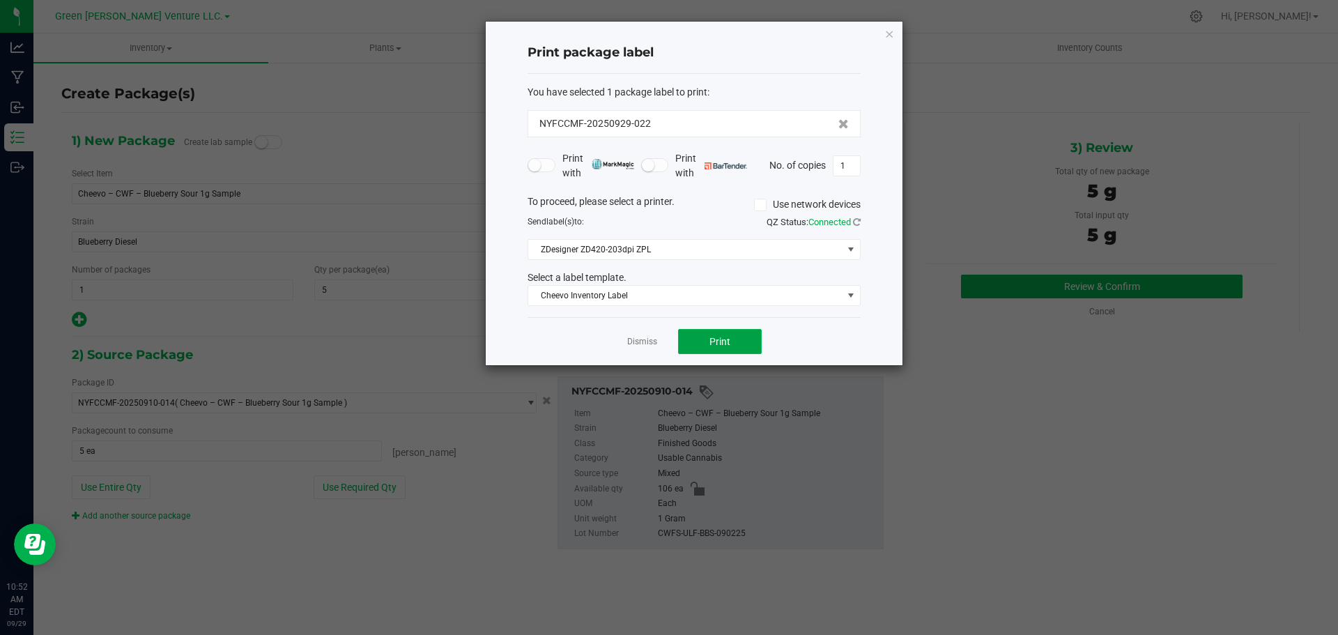
click at [686, 338] on button "Print" at bounding box center [720, 341] width 84 height 25
click at [650, 300] on span "Cheevo Inventory Label" at bounding box center [685, 296] width 314 height 20
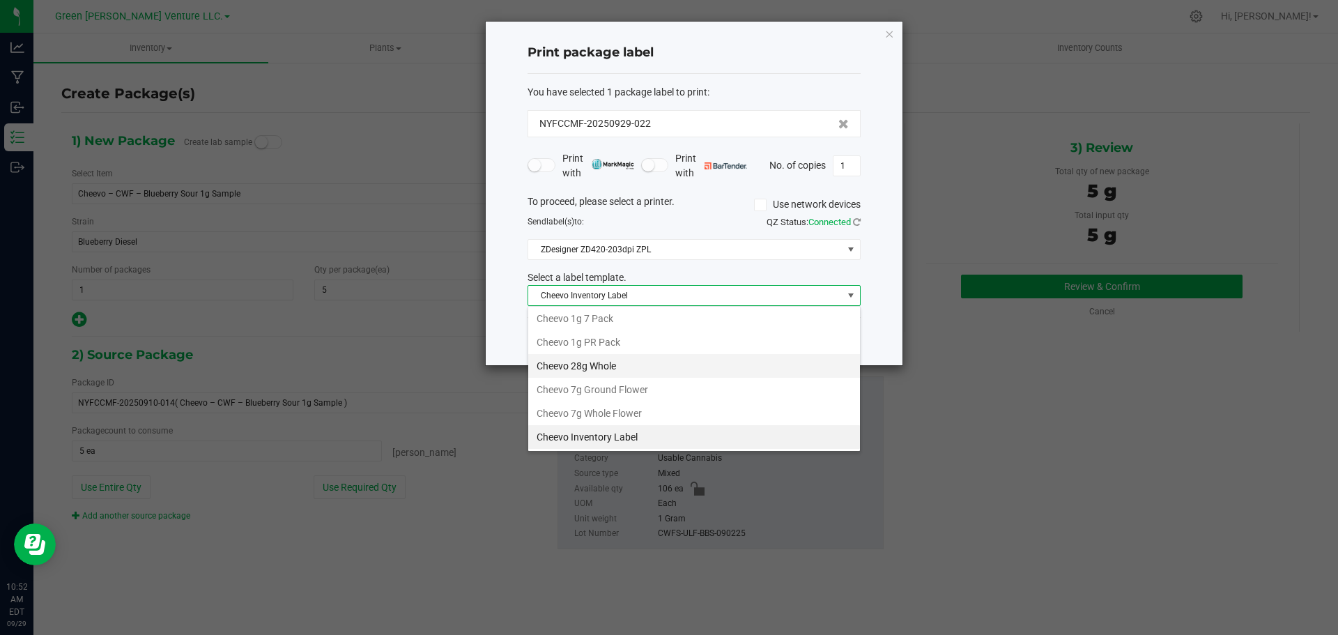
scroll to position [0, 0]
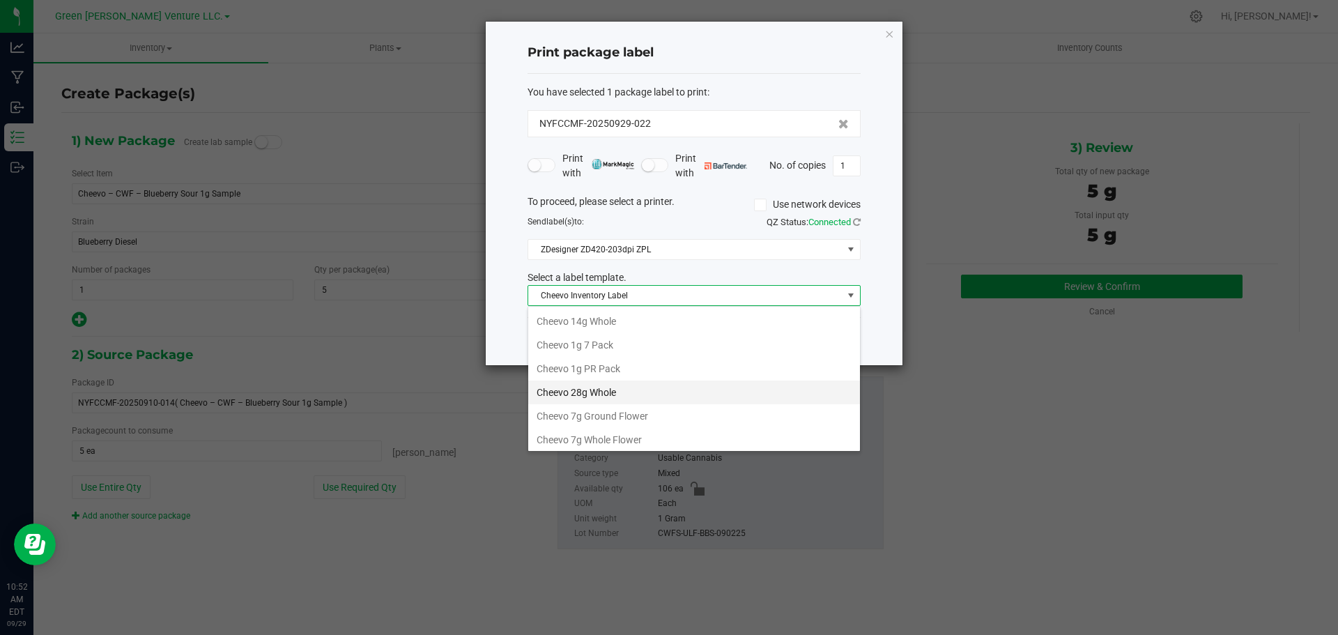
click at [610, 387] on li "Cheevo 28g Whole" at bounding box center [694, 393] width 332 height 24
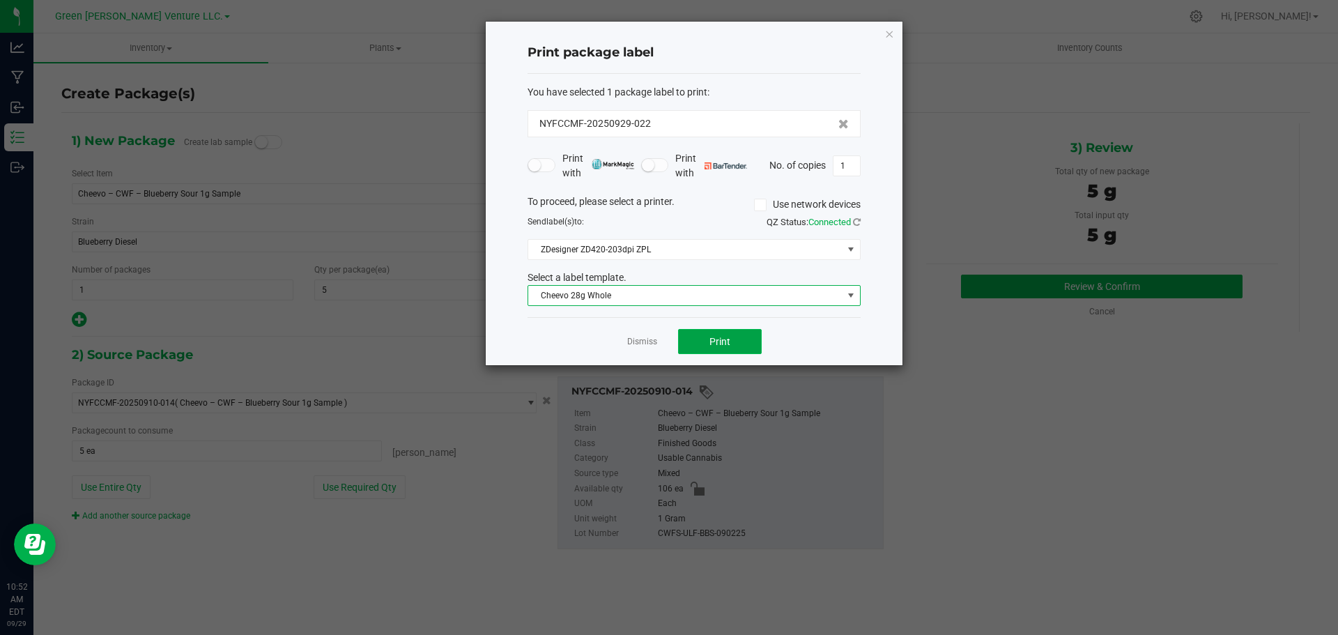
click at [698, 346] on button "Print" at bounding box center [720, 341] width 84 height 25
click at [646, 340] on link "Dismiss" at bounding box center [642, 342] width 30 height 12
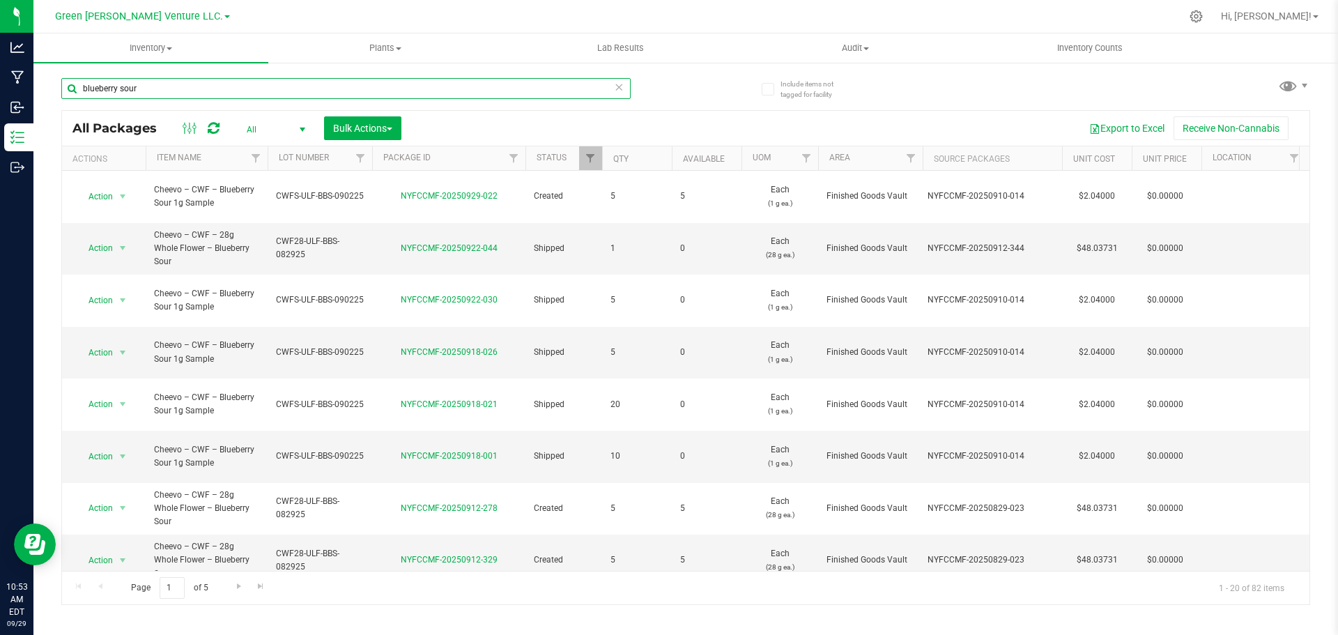
click at [160, 93] on input "blueberry sour" at bounding box center [345, 88] width 569 height 21
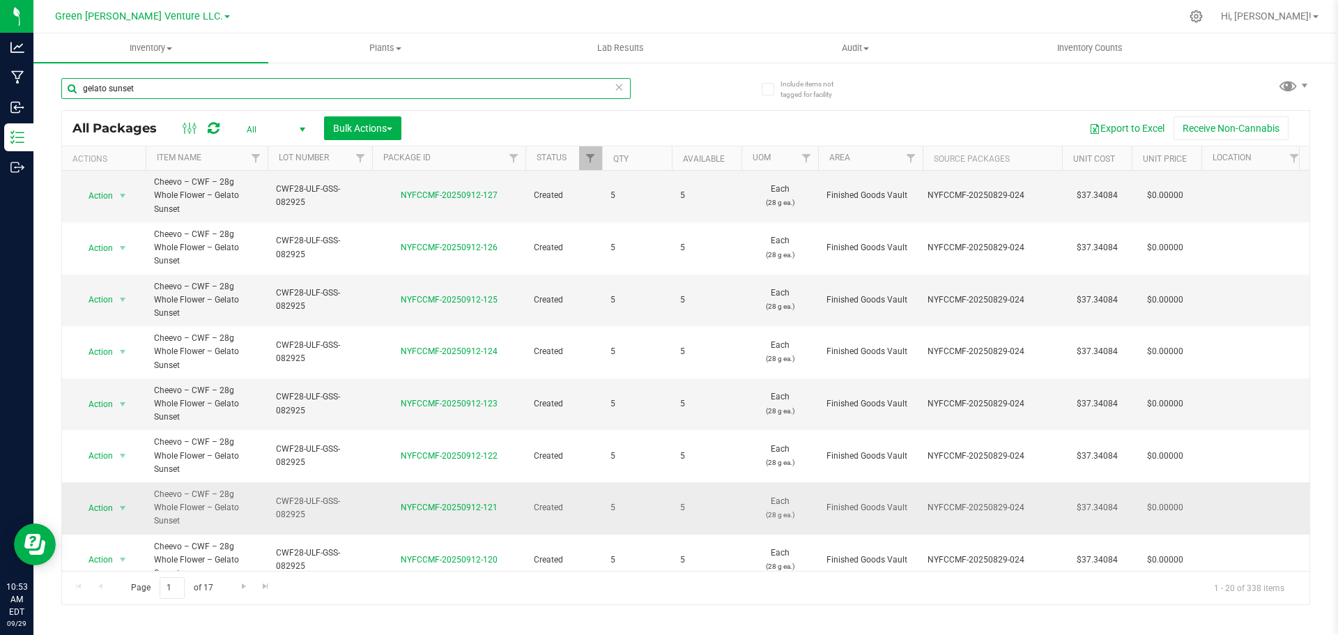
scroll to position [395, 0]
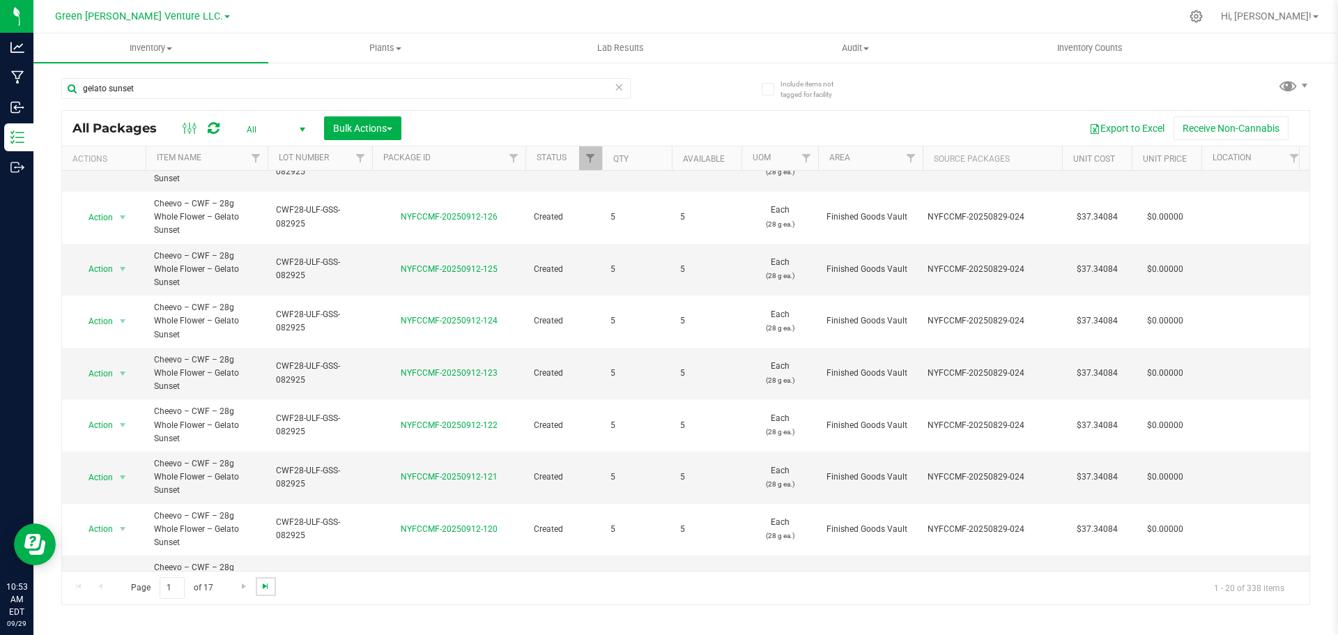
click at [261, 587] on span "Go to the last page" at bounding box center [265, 586] width 11 height 11
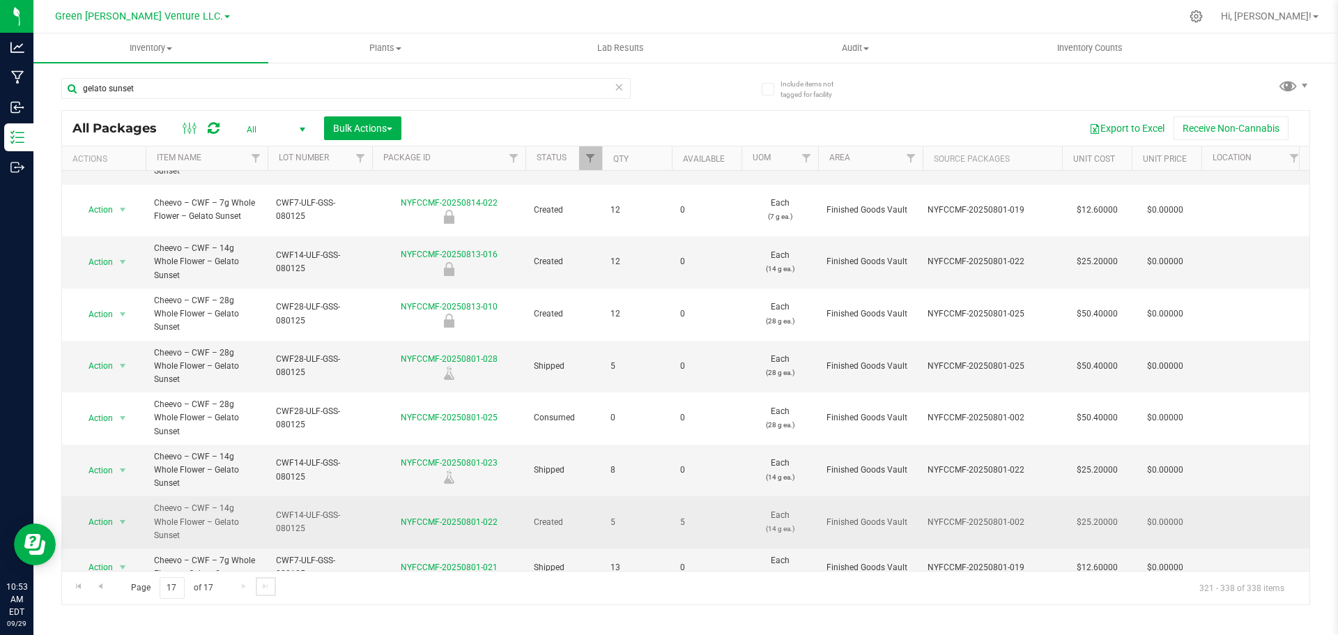
scroll to position [302, 0]
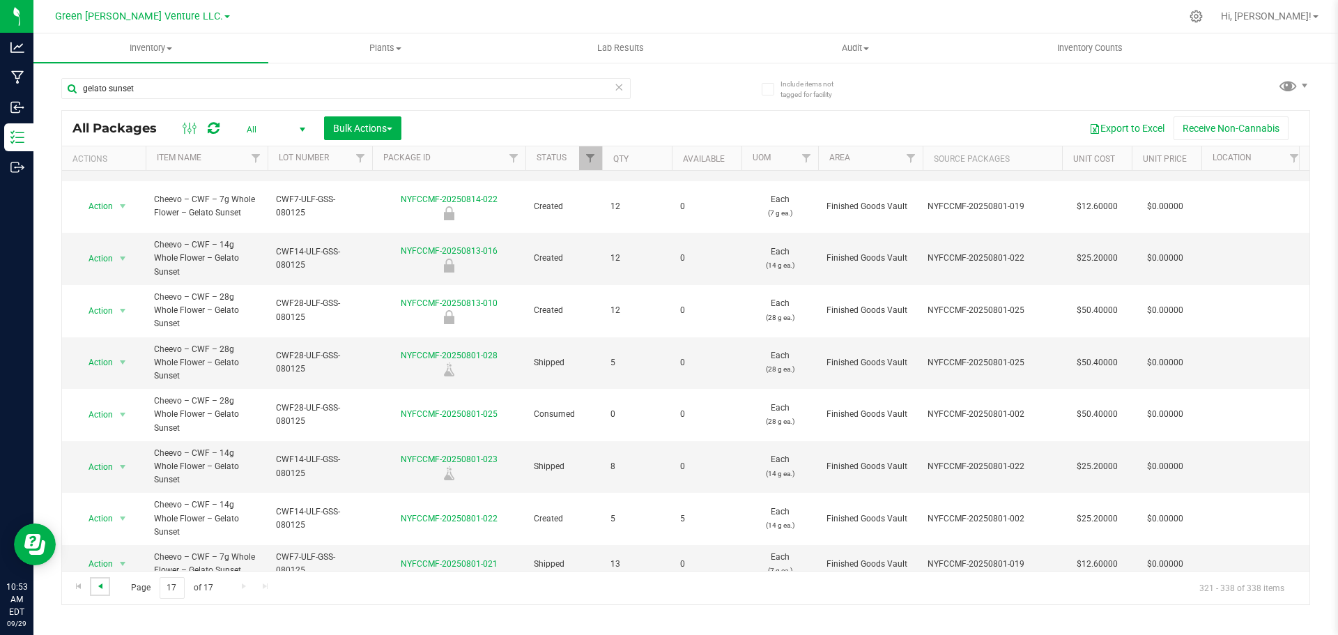
click at [95, 585] on span "Go to the previous page" at bounding box center [100, 586] width 11 height 11
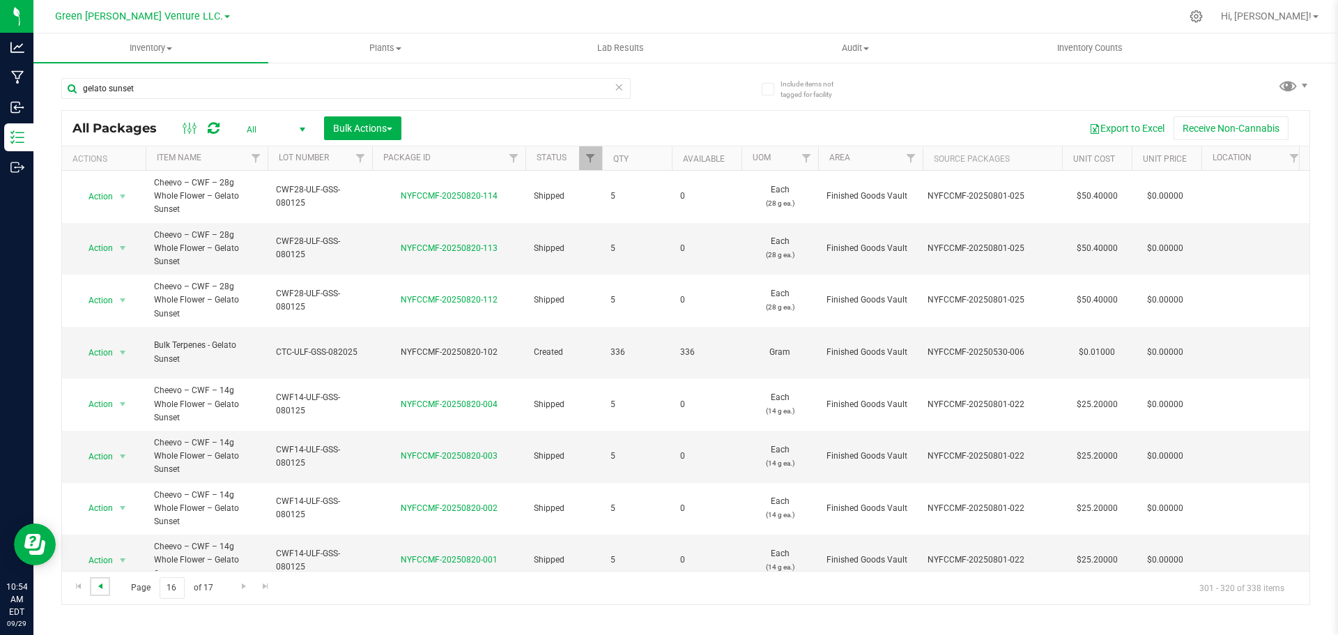
click at [100, 586] on span "Go to the previous page" at bounding box center [100, 586] width 11 height 11
click at [106, 588] on link "Go to the previous page" at bounding box center [100, 586] width 20 height 19
click at [100, 590] on span "Go to the previous page" at bounding box center [100, 586] width 11 height 11
click at [152, 92] on input "gelato sunset" at bounding box center [345, 88] width 569 height 21
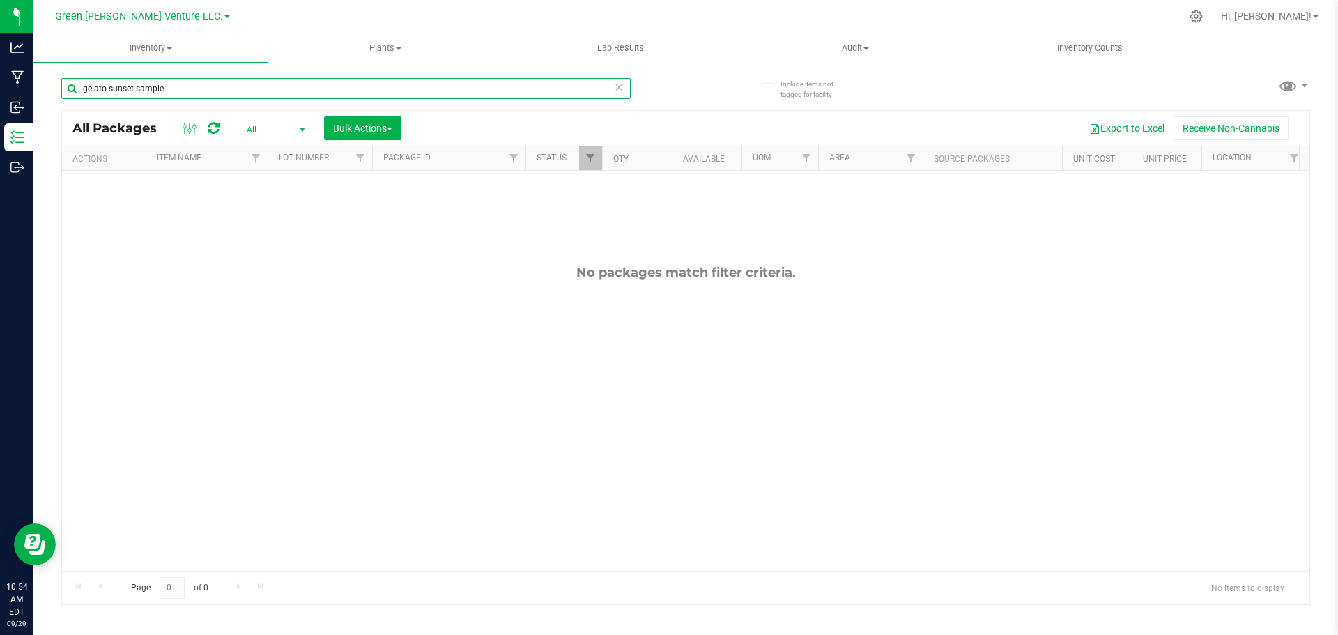
click at [166, 86] on input "gelato sunset sample" at bounding box center [345, 88] width 569 height 21
drag, startPoint x: 164, startPoint y: 86, endPoint x: 136, endPoint y: 86, distance: 28.6
click at [137, 86] on input "gelato sunset sample" at bounding box center [345, 88] width 569 height 21
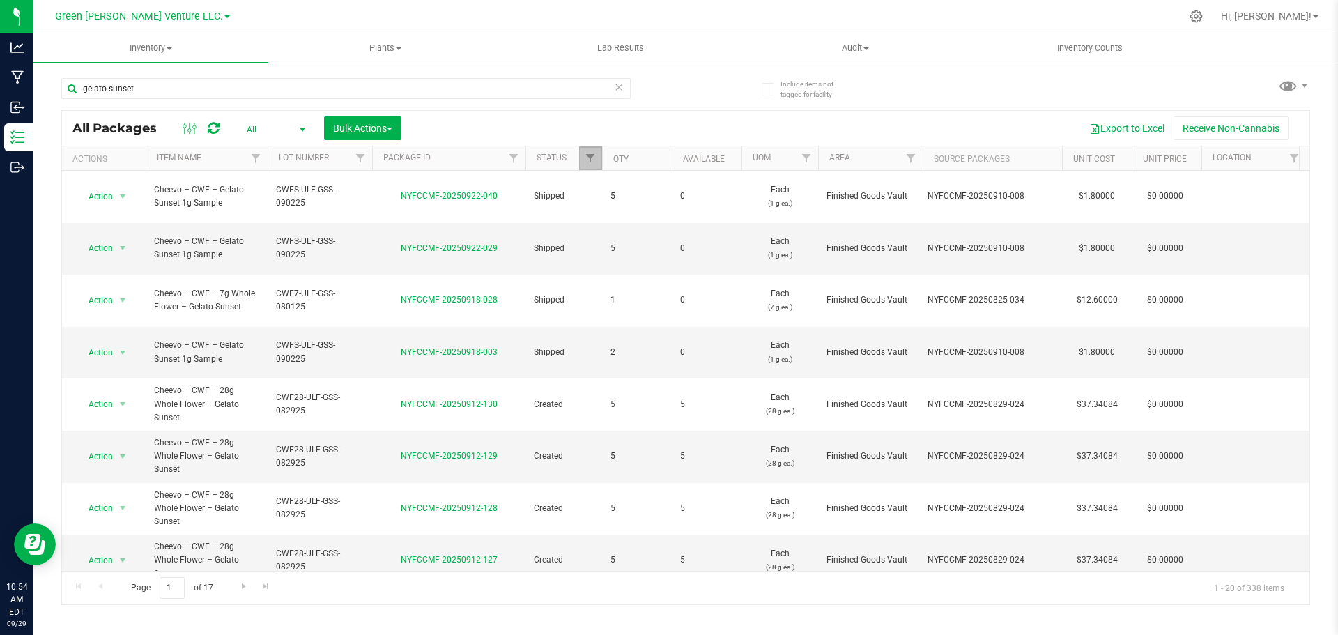
click at [595, 167] on link "Filter" at bounding box center [590, 158] width 23 height 24
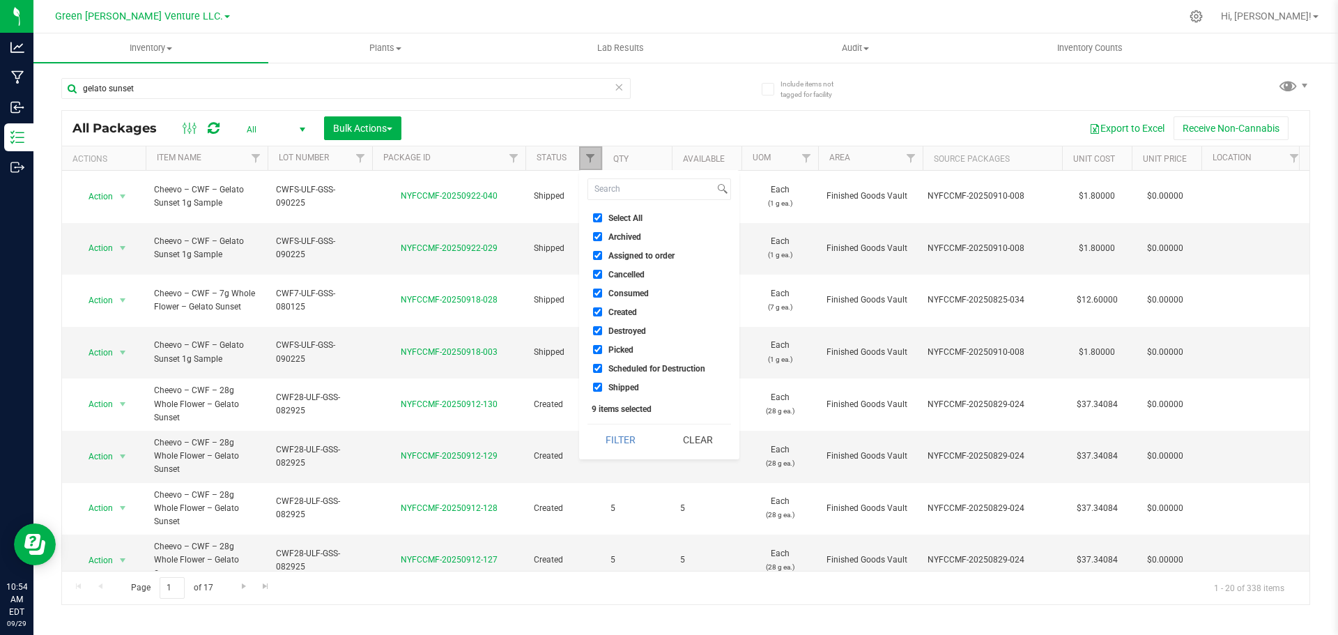
click at [595, 167] on link "Filter" at bounding box center [590, 158] width 23 height 24
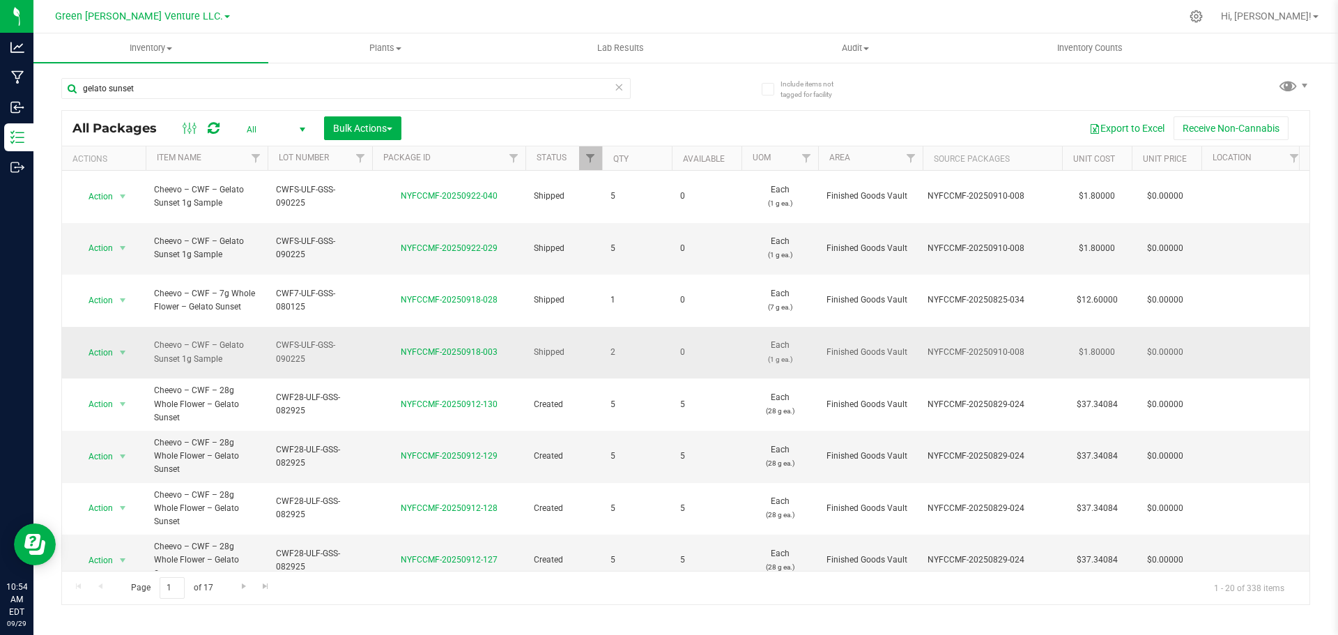
click at [280, 339] on span "CWFS-ULF-GSS-090225" at bounding box center [320, 352] width 88 height 26
drag, startPoint x: 275, startPoint y: 311, endPoint x: 374, endPoint y: 319, distance: 100.0
drag, startPoint x: 128, startPoint y: 87, endPoint x: 52, endPoint y: 89, distance: 76.0
click at [52, 89] on div "Include items not tagged for facility gelato sunset All Packages All Active Onl…" at bounding box center [685, 273] width 1305 height 425
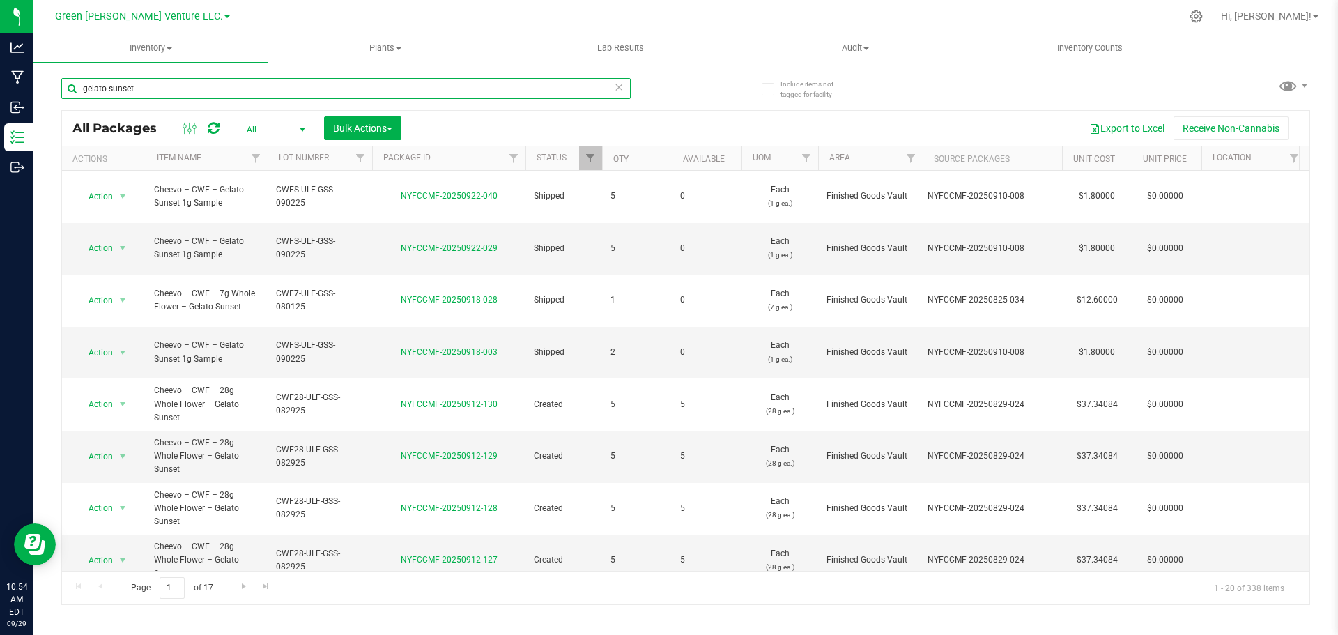
paste input "CWFS-ULF-GSS-090225"
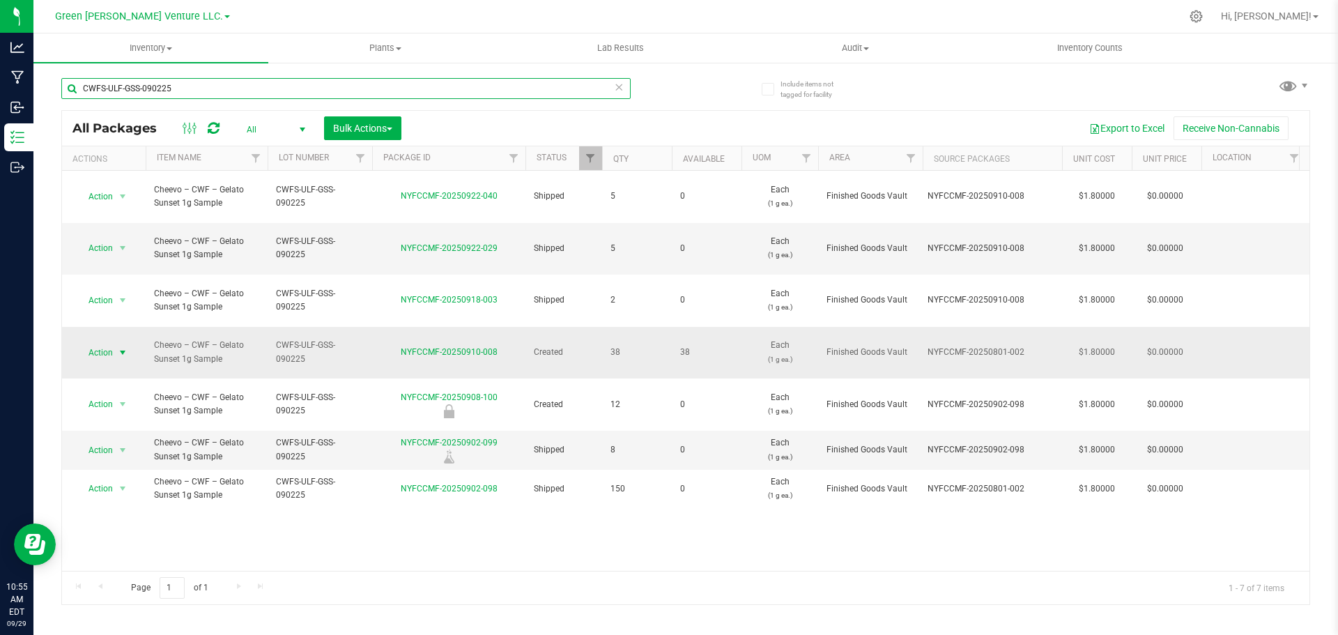
type input "CWFS-ULF-GSS-090225"
click at [116, 343] on span "select" at bounding box center [122, 353] width 17 height 20
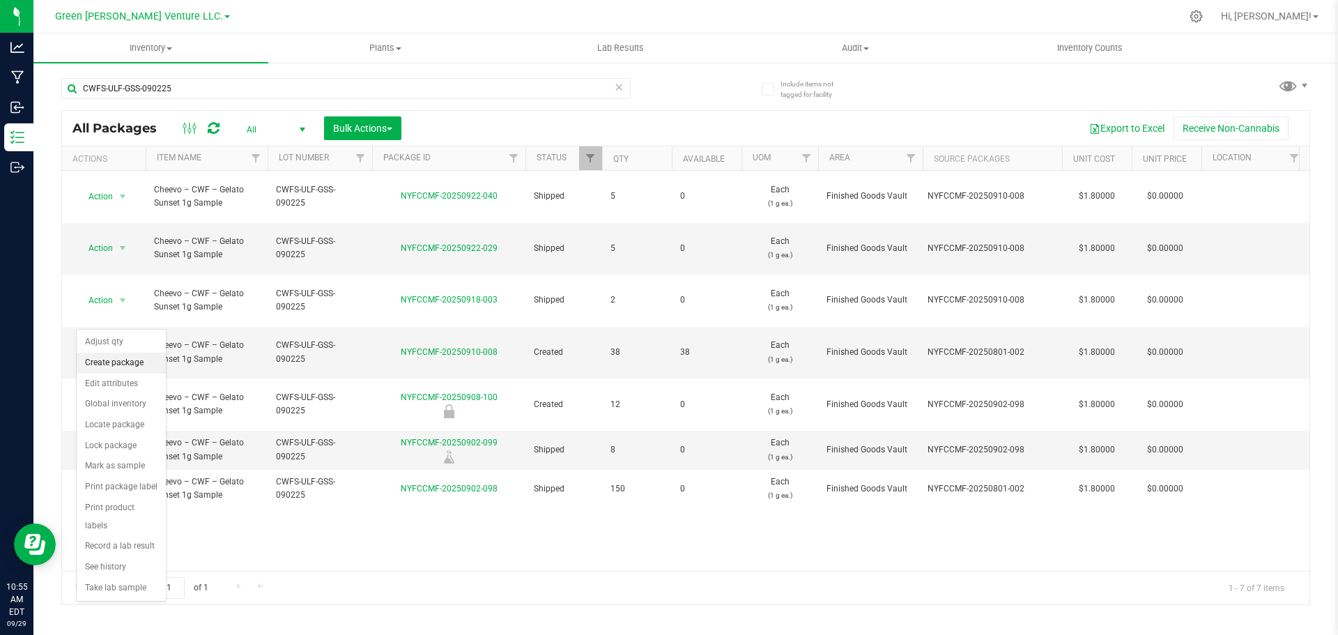
click at [123, 365] on li "Create package" at bounding box center [121, 363] width 89 height 21
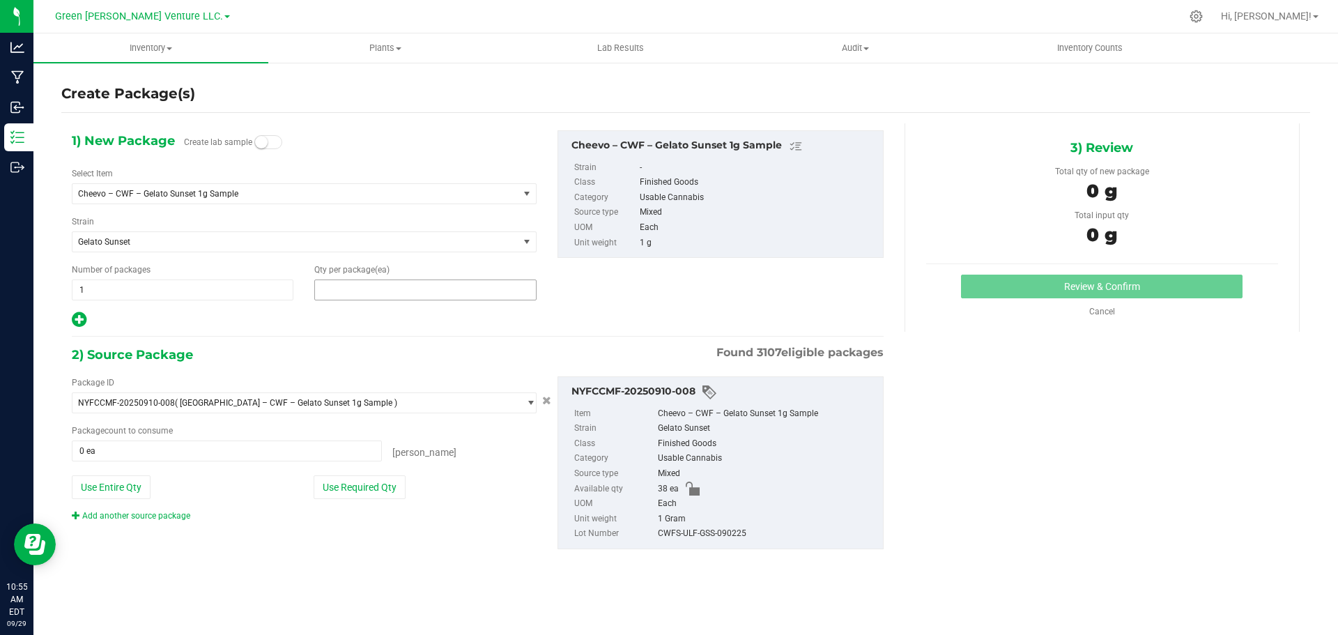
click at [324, 288] on span at bounding box center [425, 289] width 222 height 21
type input "5"
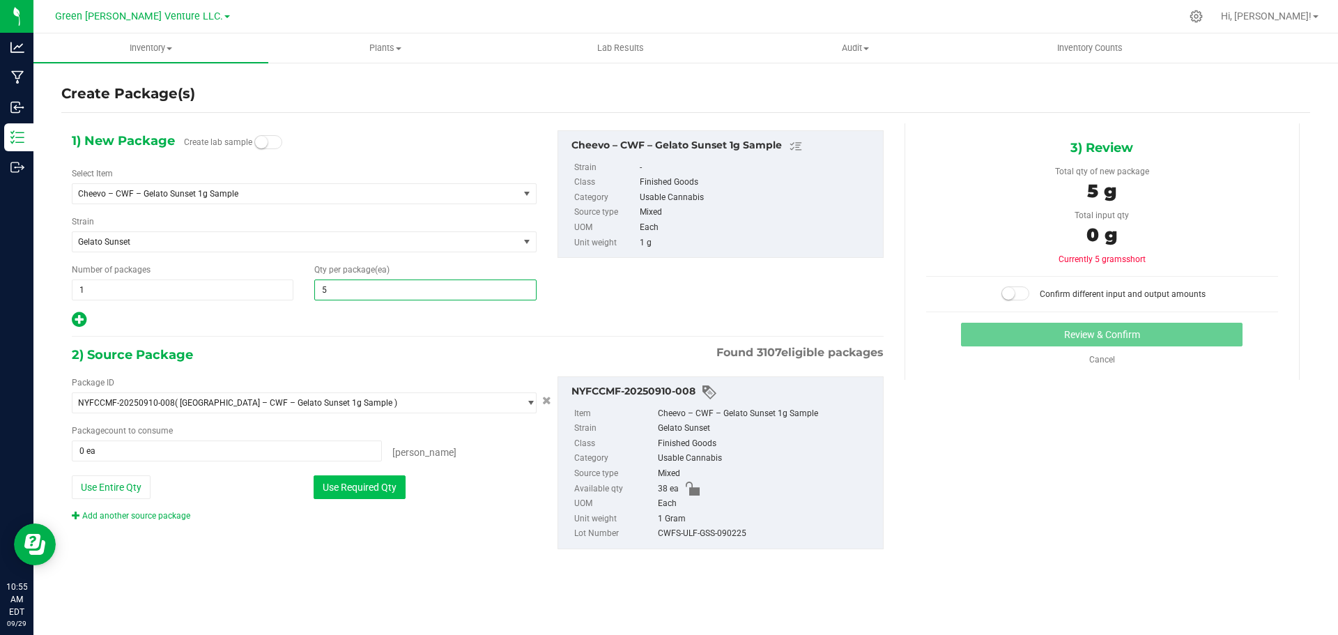
type input "5"
click at [374, 482] on button "Use Required Qty" at bounding box center [360, 487] width 92 height 24
type input "5 ea"
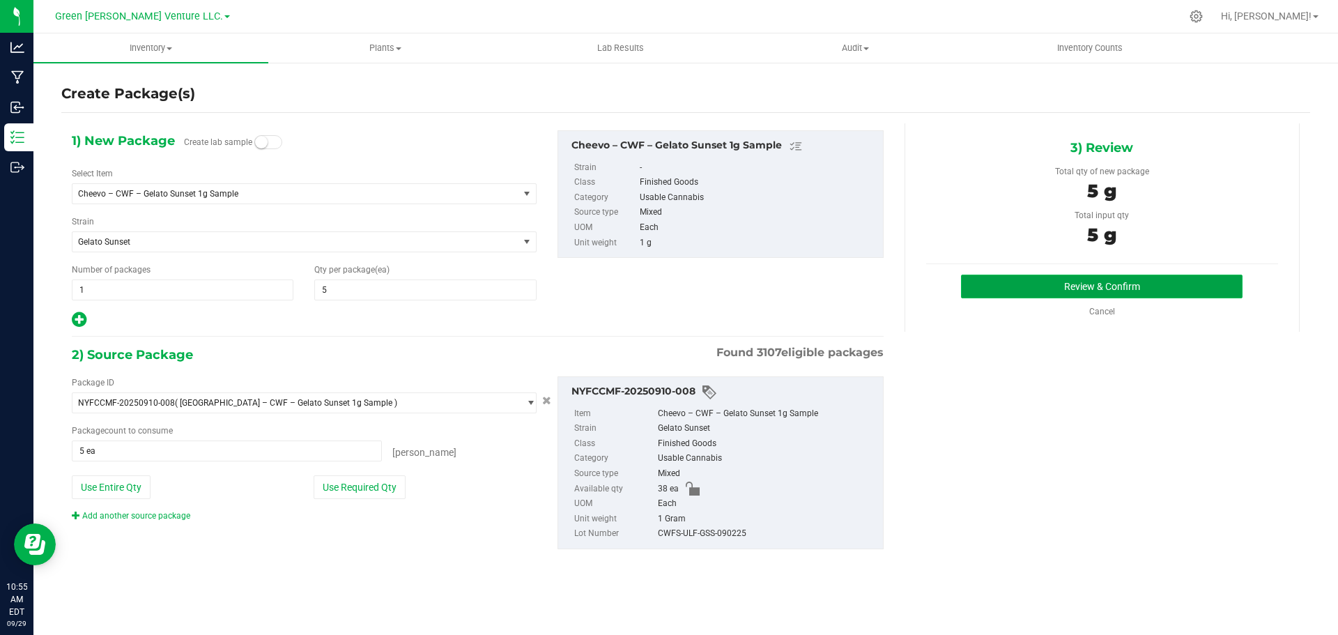
click at [1071, 277] on button "Review & Confirm" at bounding box center [1102, 287] width 282 height 24
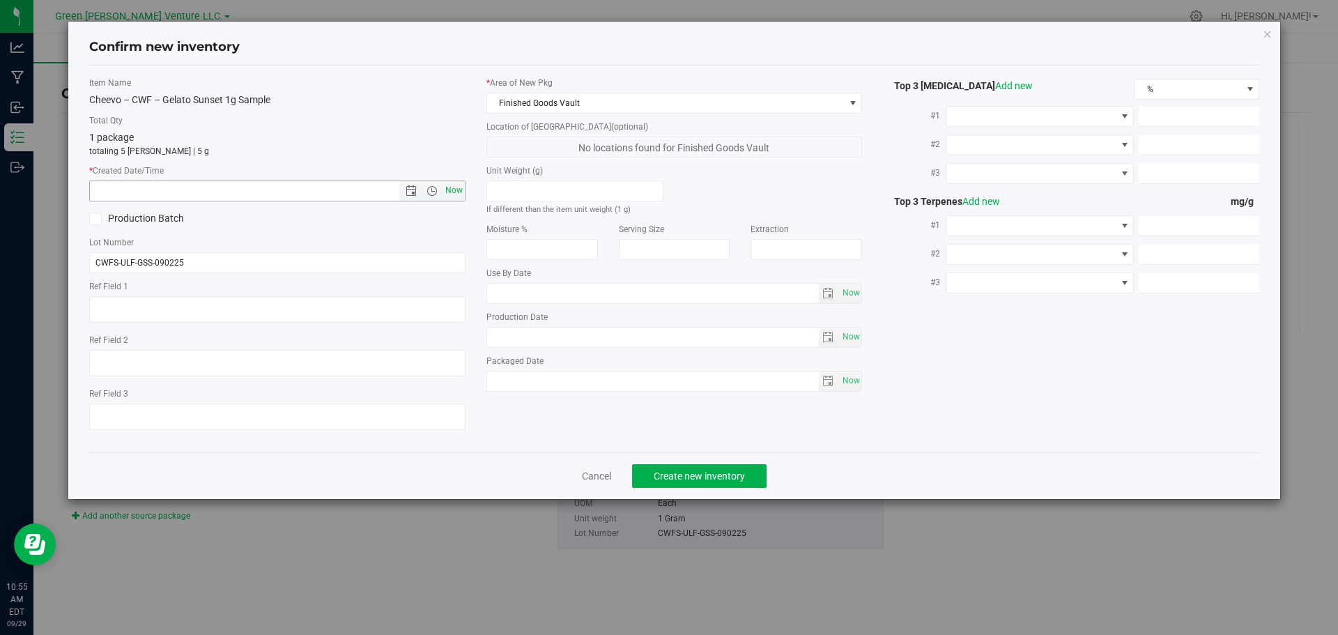
click at [458, 187] on span "Now" at bounding box center [454, 191] width 24 height 20
type input "[DATE] 10:55 AM"
click at [690, 482] on button "Create new inventory" at bounding box center [699, 476] width 135 height 24
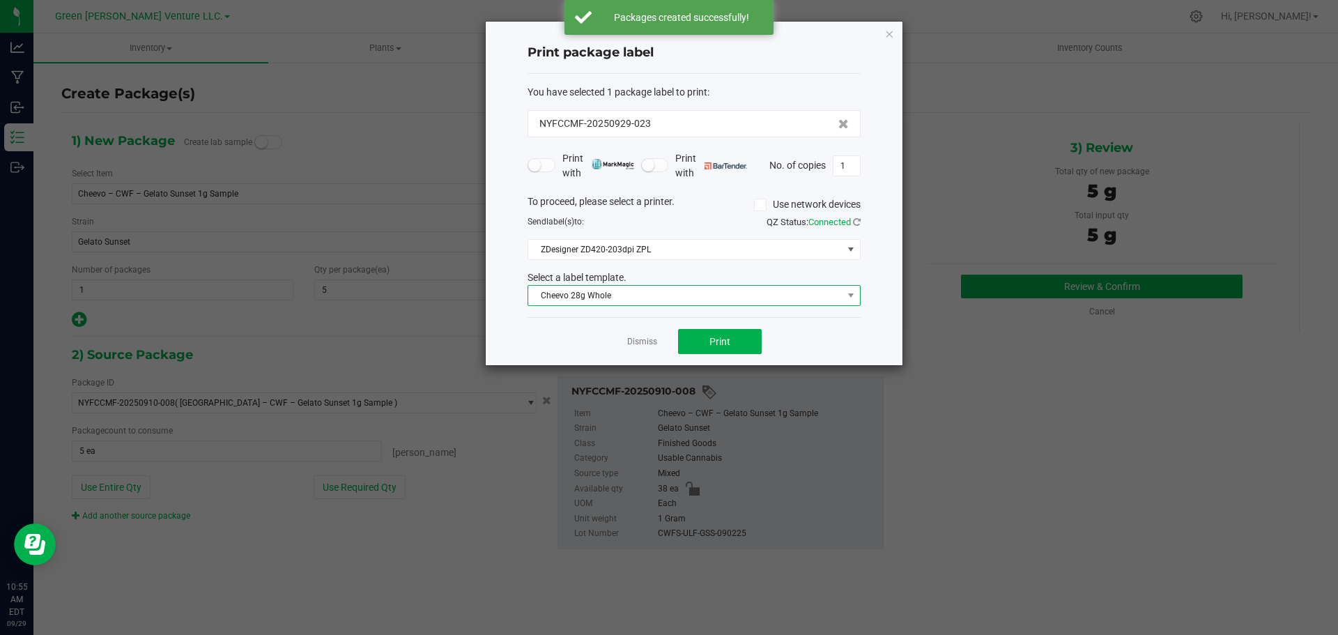
click at [696, 300] on span "Cheevo 28g Whole" at bounding box center [685, 296] width 314 height 20
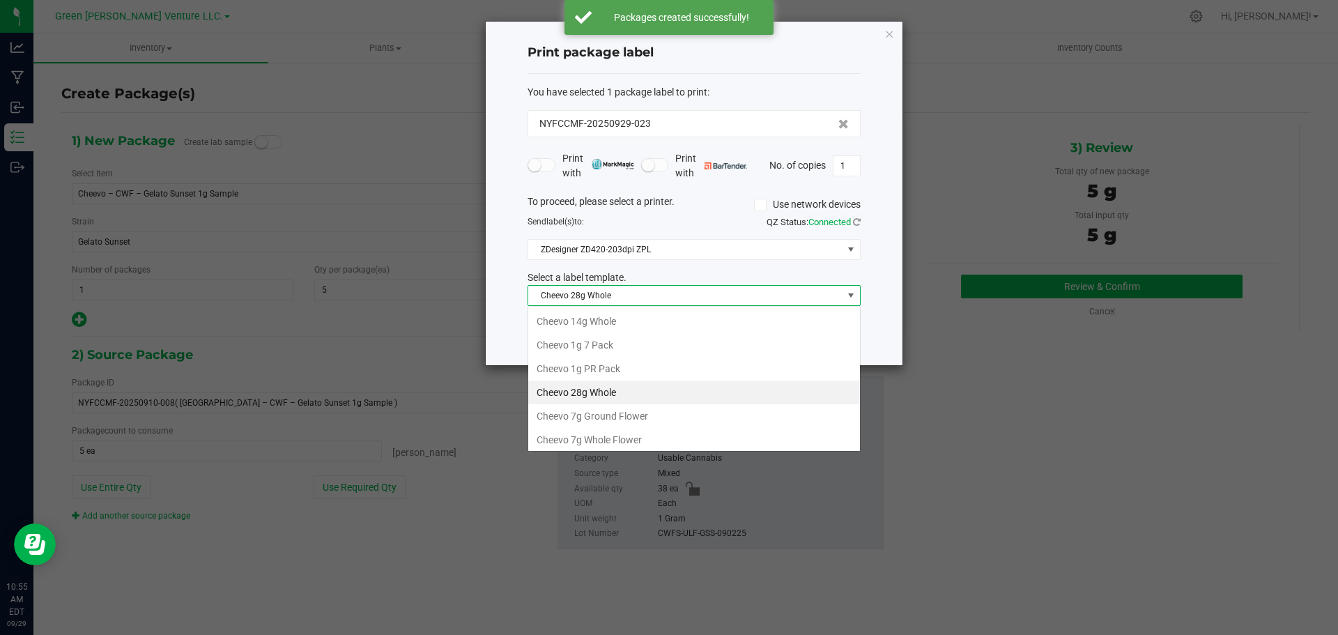
scroll to position [21, 333]
click at [696, 300] on span "Cheevo 28g Whole" at bounding box center [685, 296] width 314 height 20
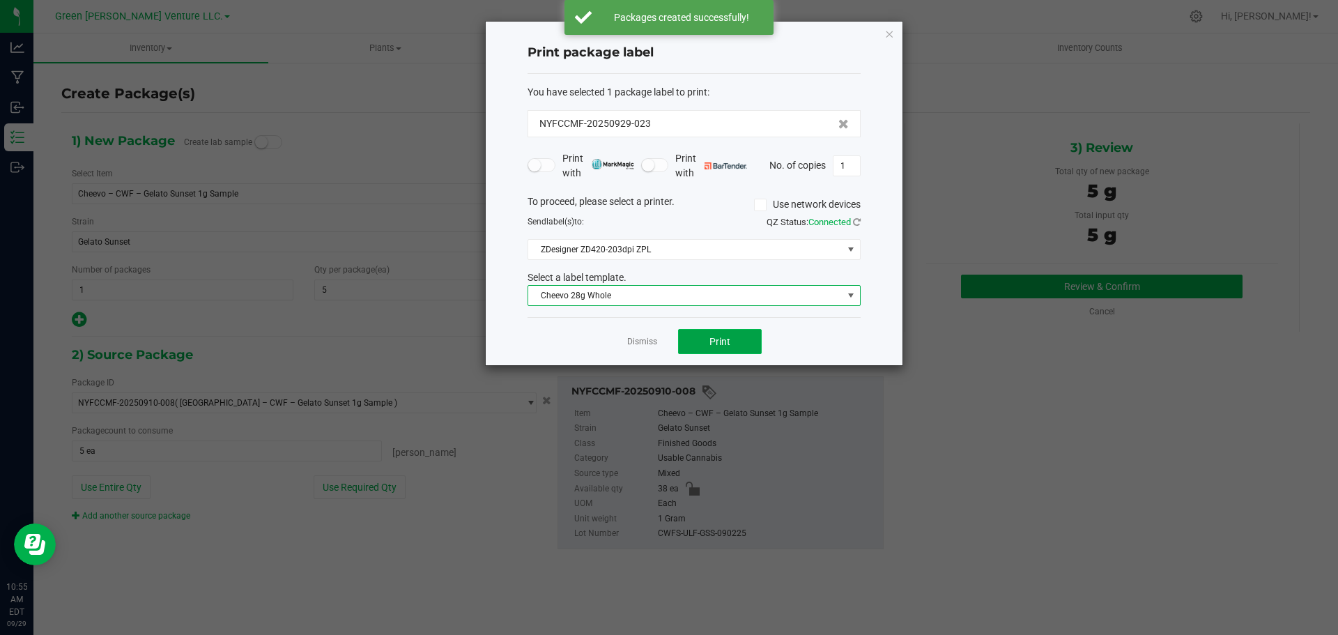
click at [695, 342] on button "Print" at bounding box center [720, 341] width 84 height 25
click at [690, 296] on div at bounding box center [694, 194] width 417 height 344
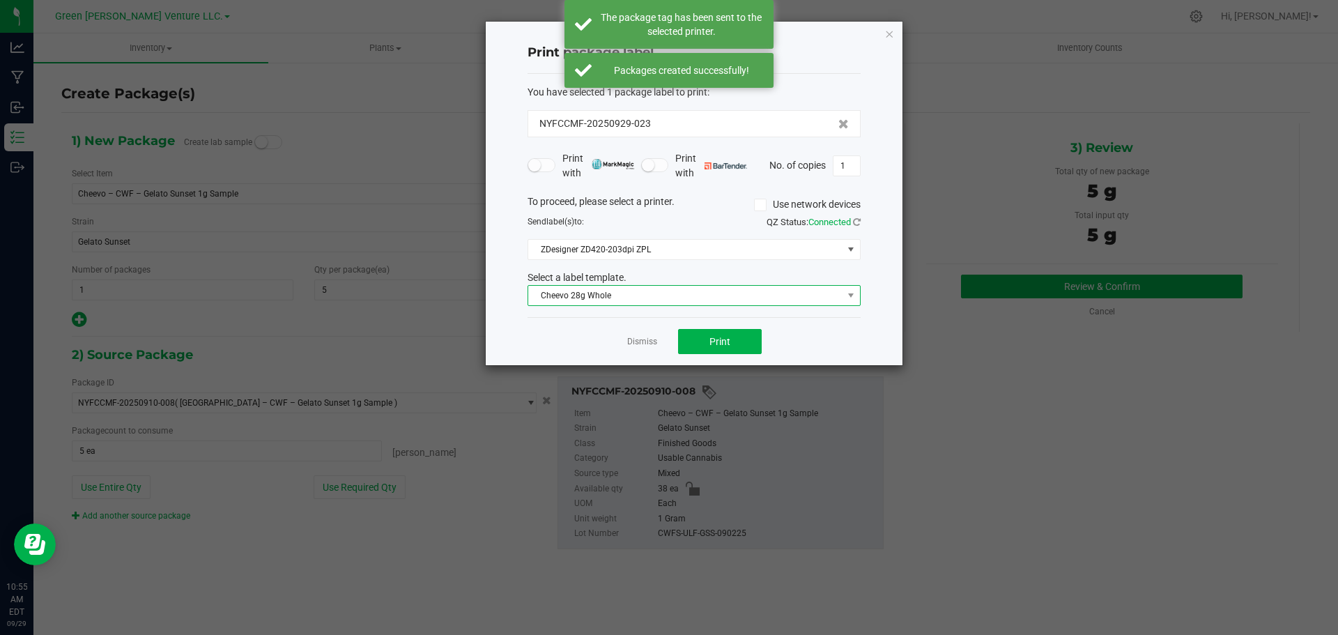
click at [688, 295] on span "Cheevo 28g Whole" at bounding box center [685, 296] width 314 height 20
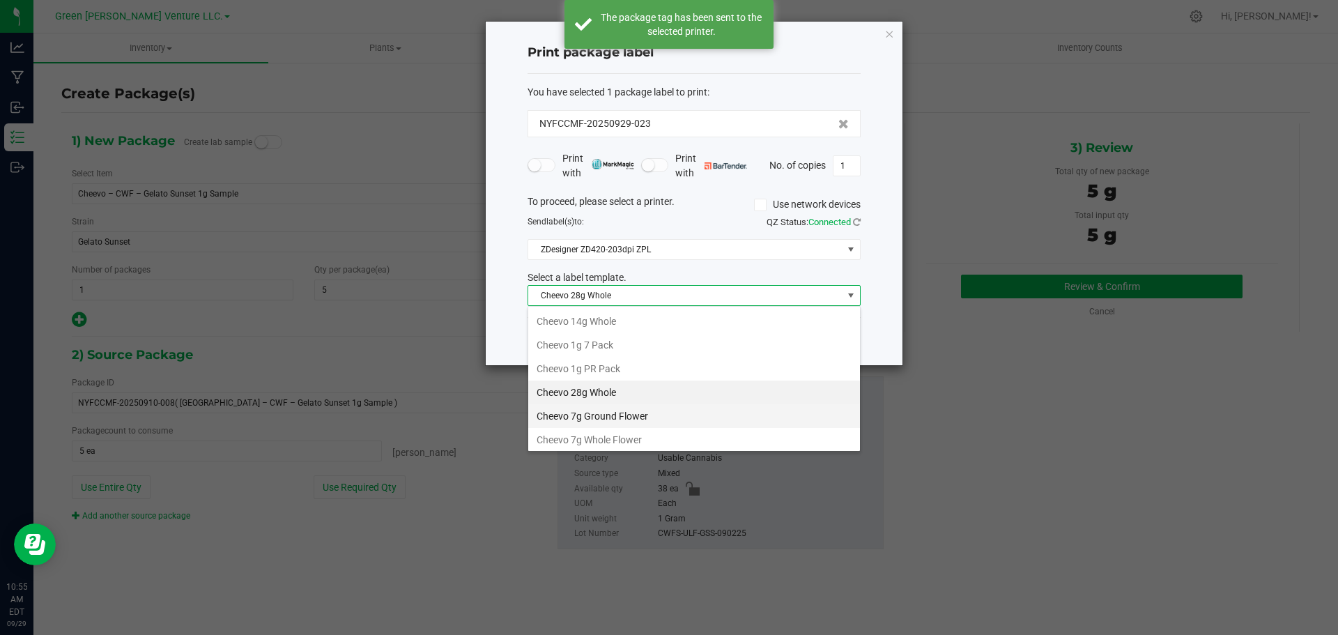
scroll to position [70, 0]
click at [598, 388] on li "Cheevo Inventory Label" at bounding box center [694, 394] width 332 height 24
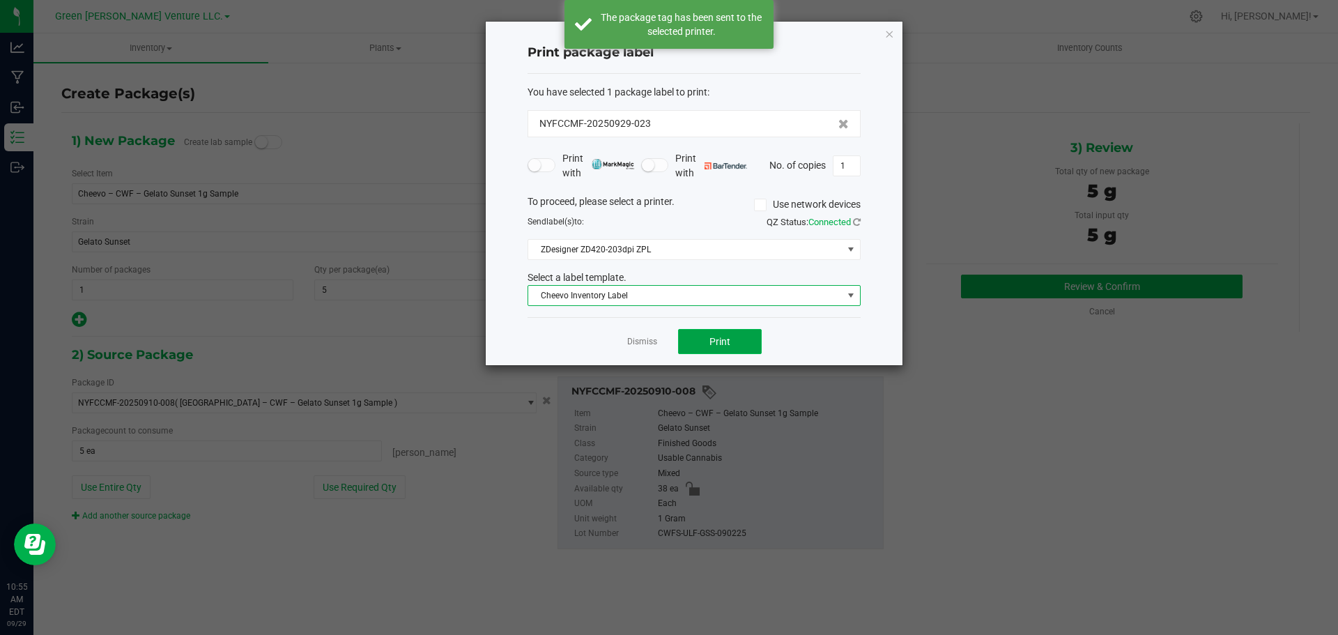
click at [712, 341] on span "Print" at bounding box center [720, 341] width 21 height 11
click at [643, 342] on link "Dismiss" at bounding box center [642, 342] width 30 height 12
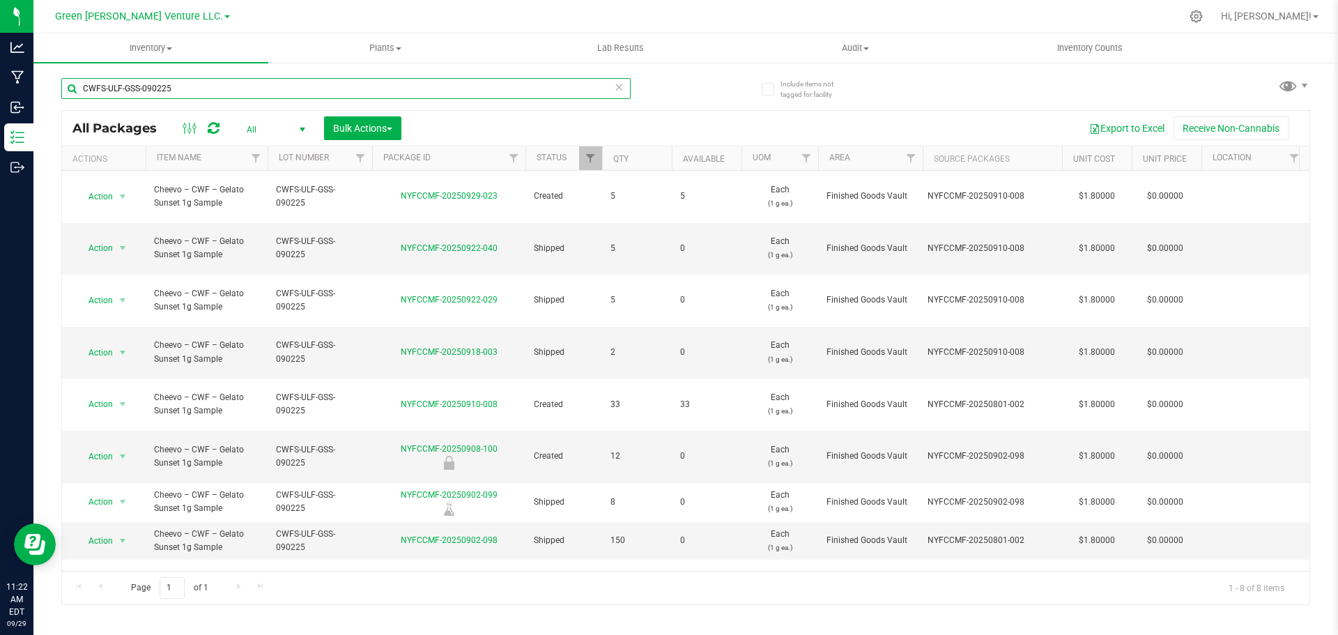
click at [193, 86] on input "CWFS-ULF-GSS-090225" at bounding box center [345, 88] width 569 height 21
type input "NYFCCMF-20250922-002"
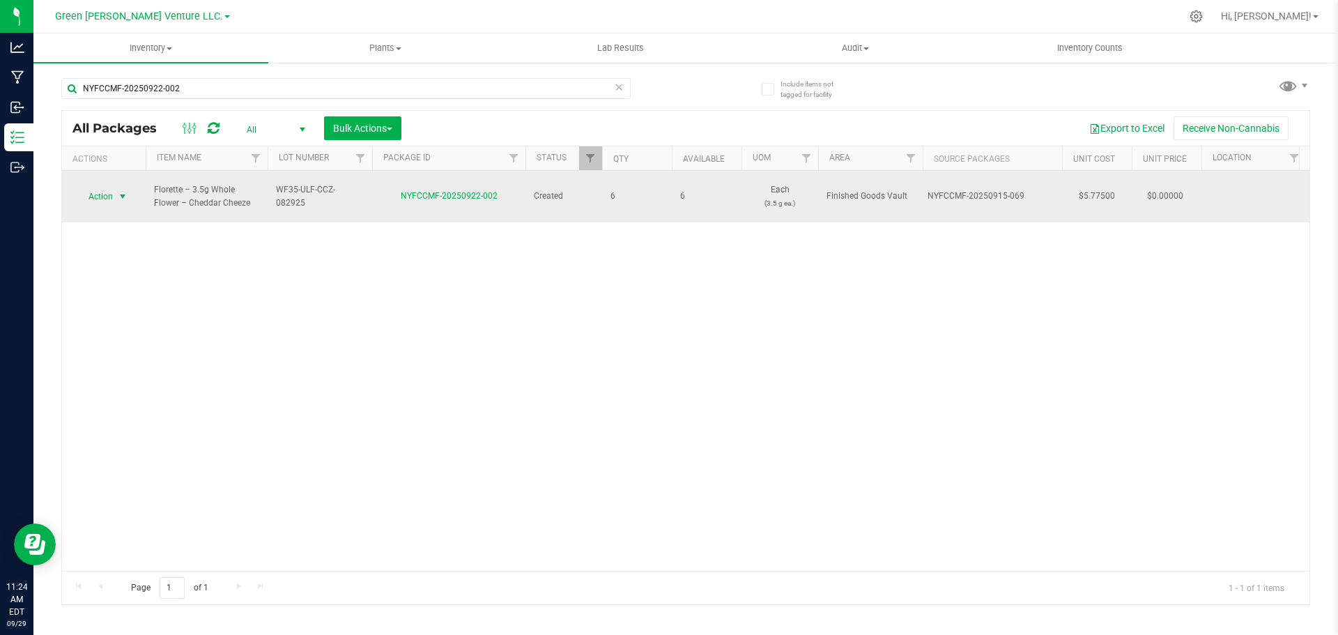
click at [105, 190] on span "Action" at bounding box center [95, 197] width 38 height 20
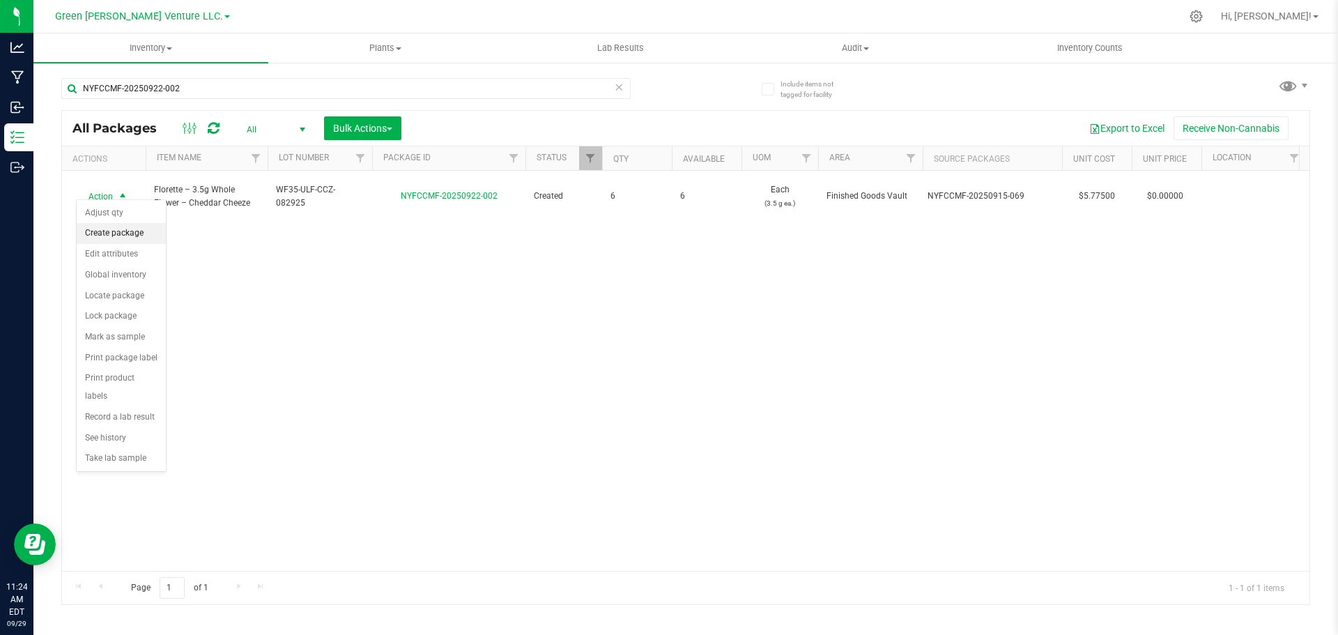
click at [107, 229] on li "Create package" at bounding box center [121, 233] width 89 height 21
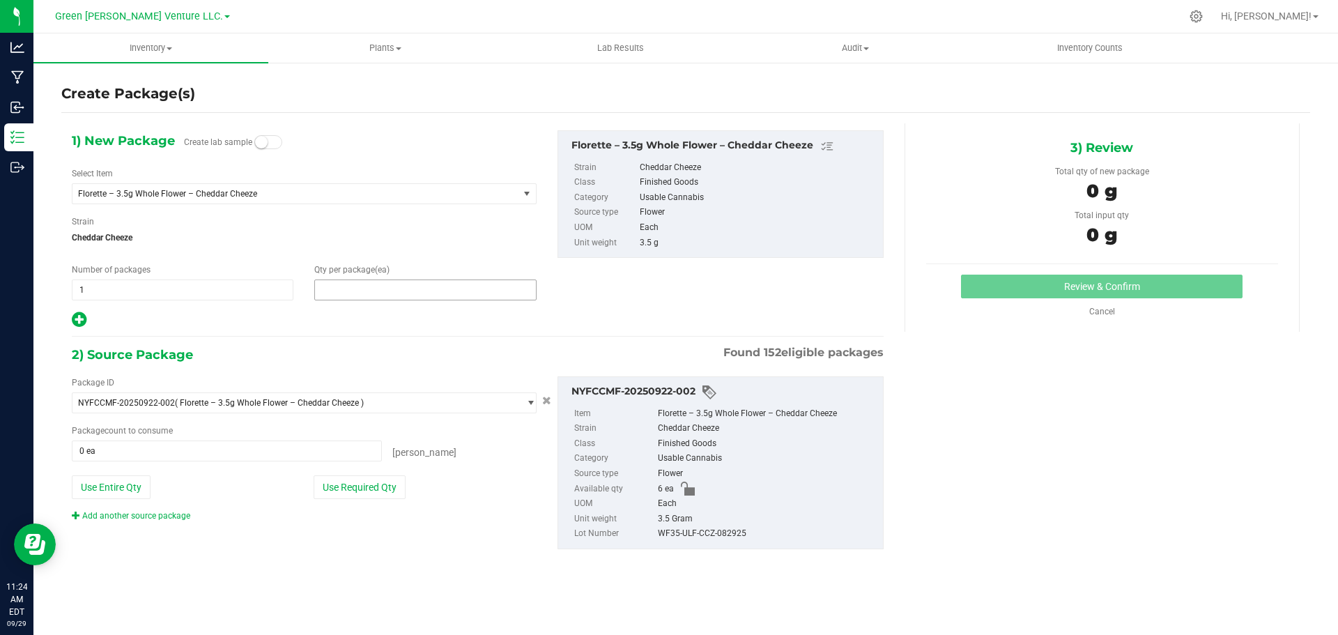
click at [349, 282] on span at bounding box center [425, 289] width 222 height 21
type input "2"
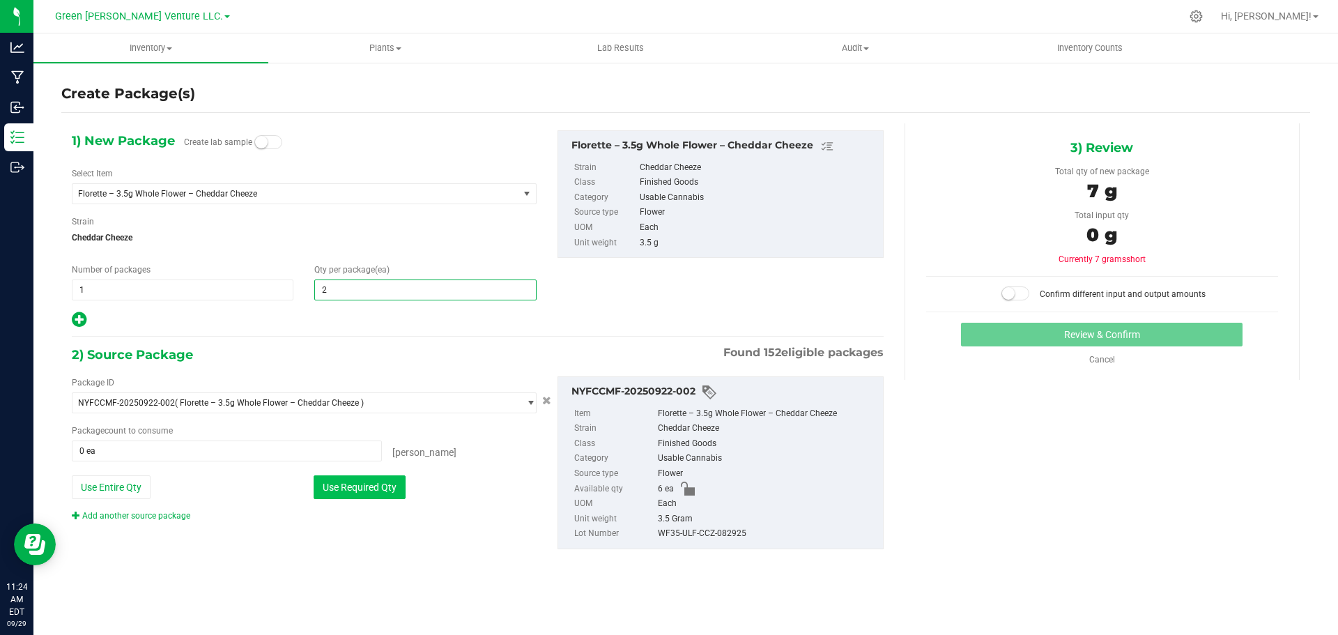
type input "2"
click at [346, 482] on button "Use Required Qty" at bounding box center [360, 487] width 92 height 24
type input "2 ea"
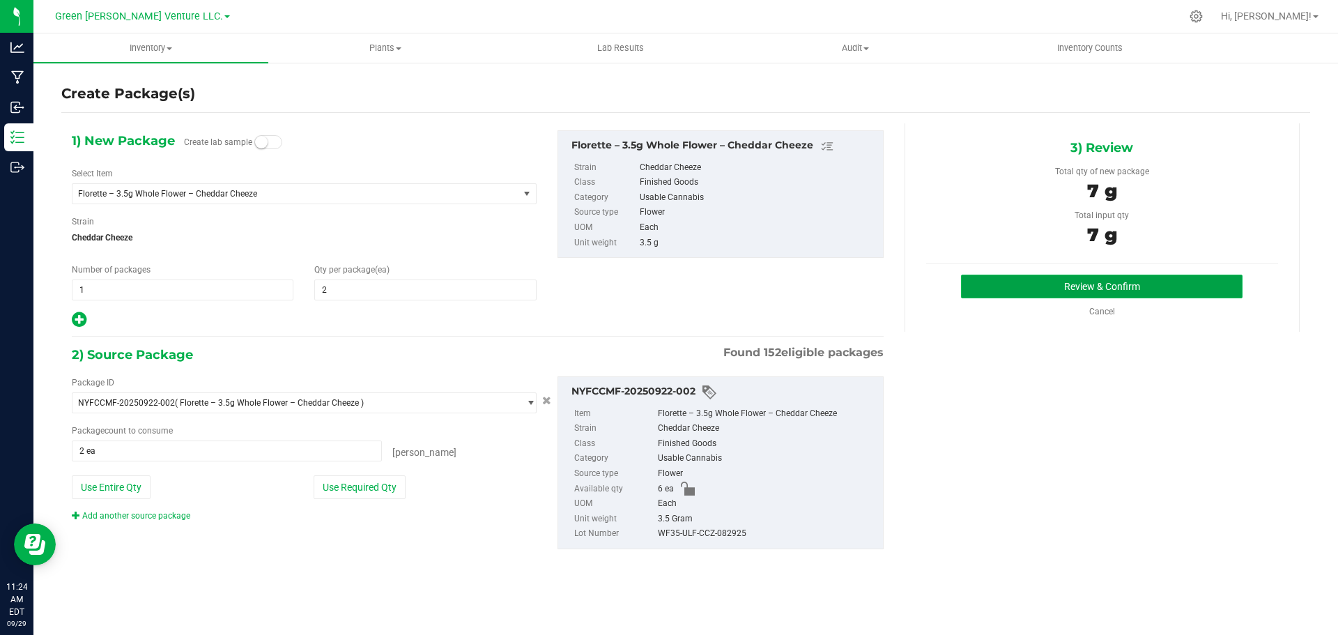
click at [1020, 296] on button "Review & Confirm" at bounding box center [1102, 287] width 282 height 24
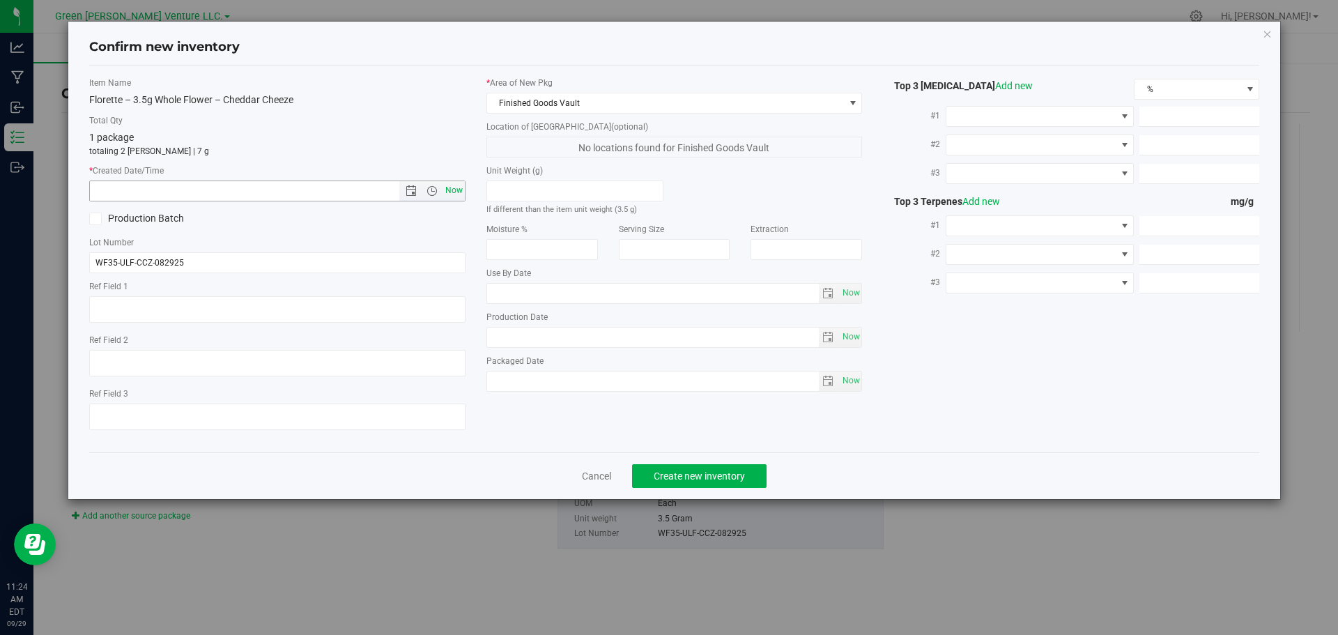
click at [461, 192] on span "Now" at bounding box center [454, 191] width 24 height 20
type input "[DATE] 11:24 AM"
click at [682, 482] on button "Create new inventory" at bounding box center [699, 476] width 135 height 24
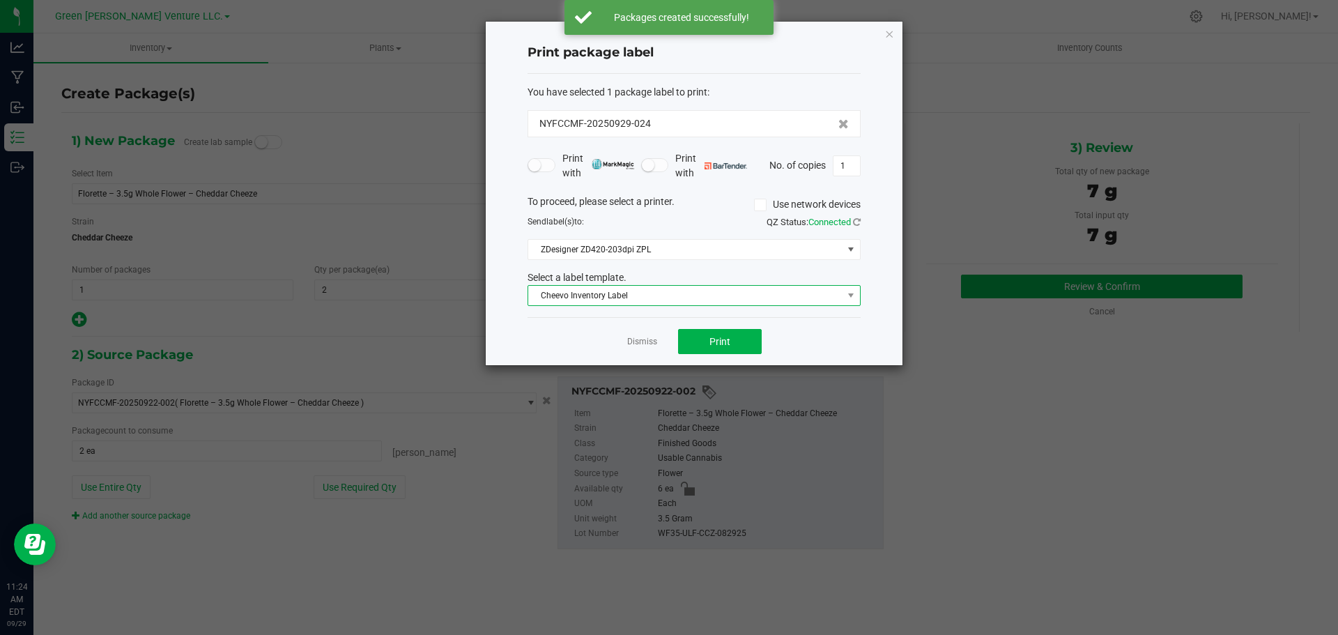
click at [648, 301] on span "Cheevo Inventory Label" at bounding box center [685, 296] width 314 height 20
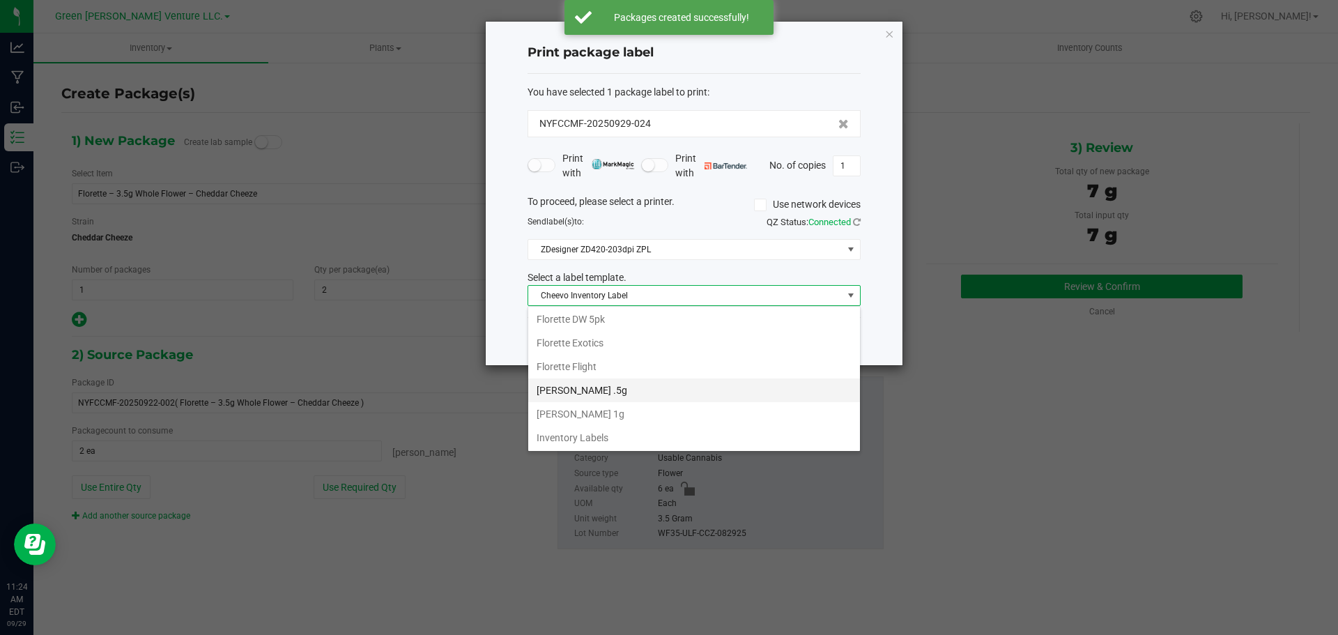
scroll to position [240, 0]
click at [609, 437] on li "Inventory Labels" at bounding box center [694, 437] width 332 height 24
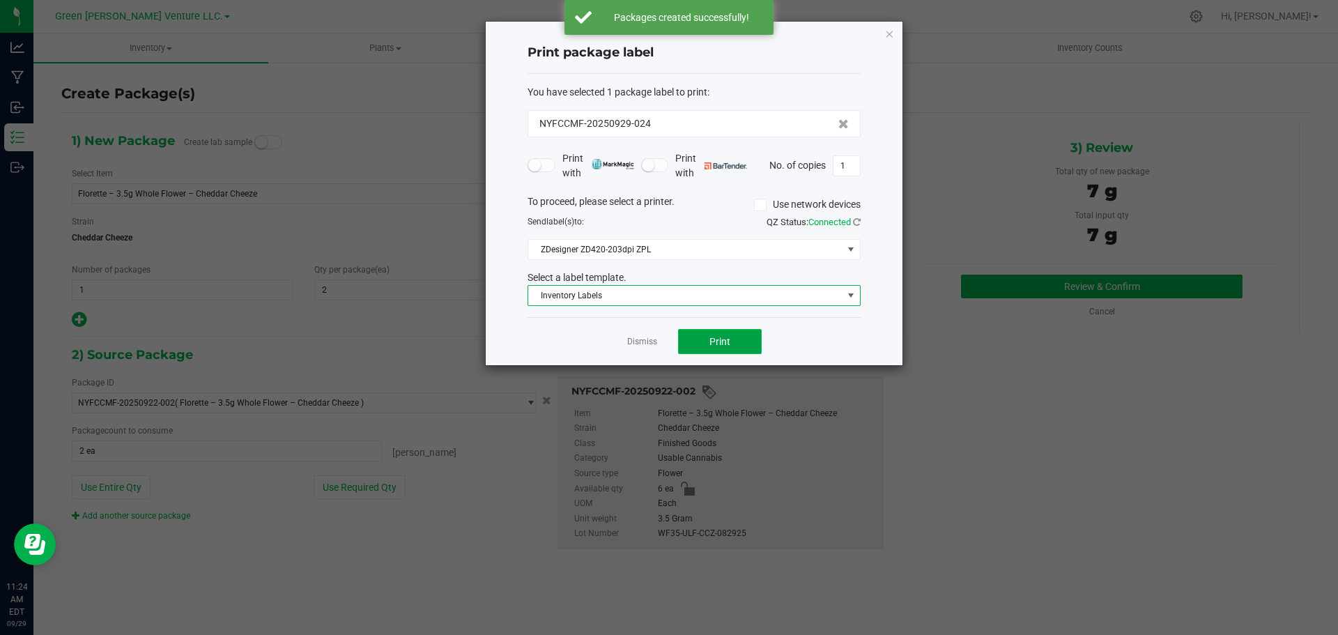
click at [712, 343] on span "Print" at bounding box center [720, 341] width 21 height 11
click at [718, 298] on span "Inventory Labels" at bounding box center [685, 296] width 314 height 20
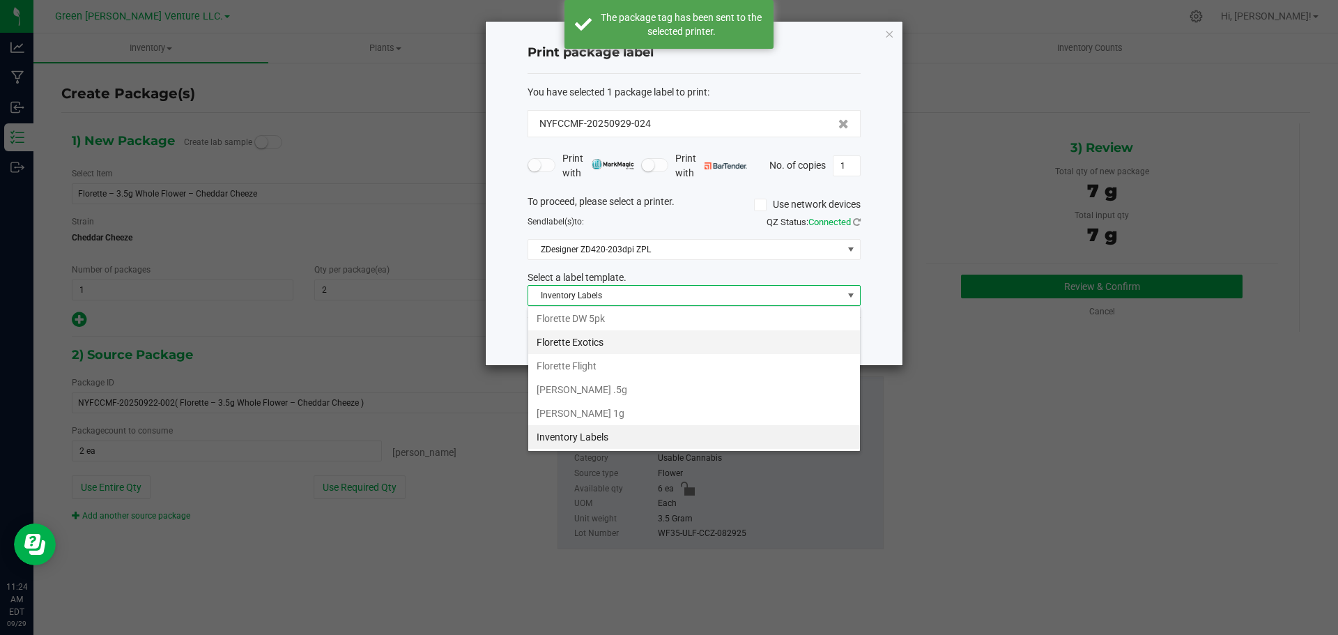
scroll to position [170, 0]
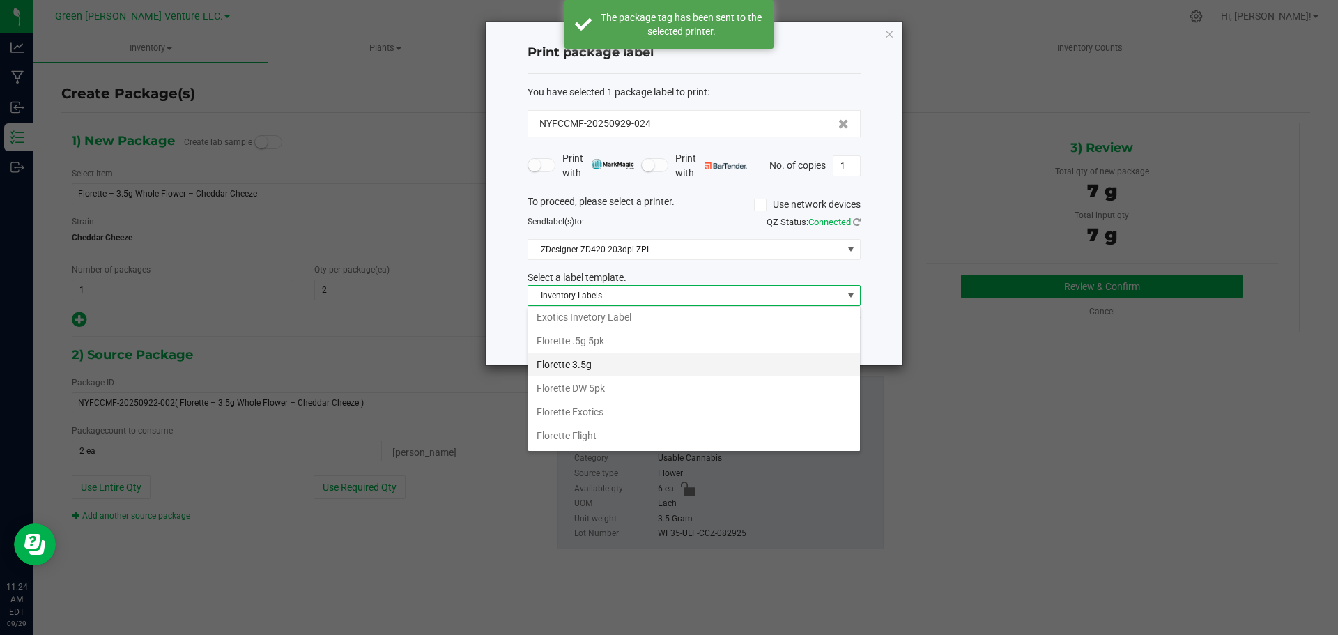
click at [615, 362] on li "Florette 3.5g" at bounding box center [694, 365] width 332 height 24
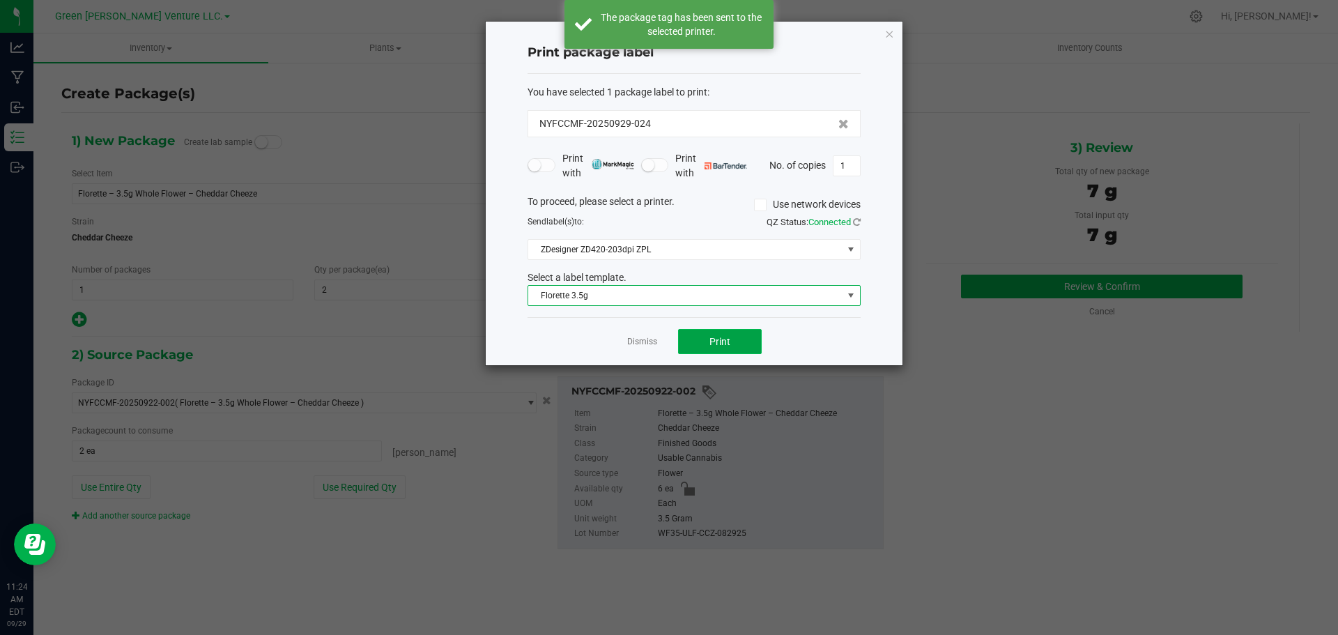
click at [699, 347] on button "Print" at bounding box center [720, 341] width 84 height 25
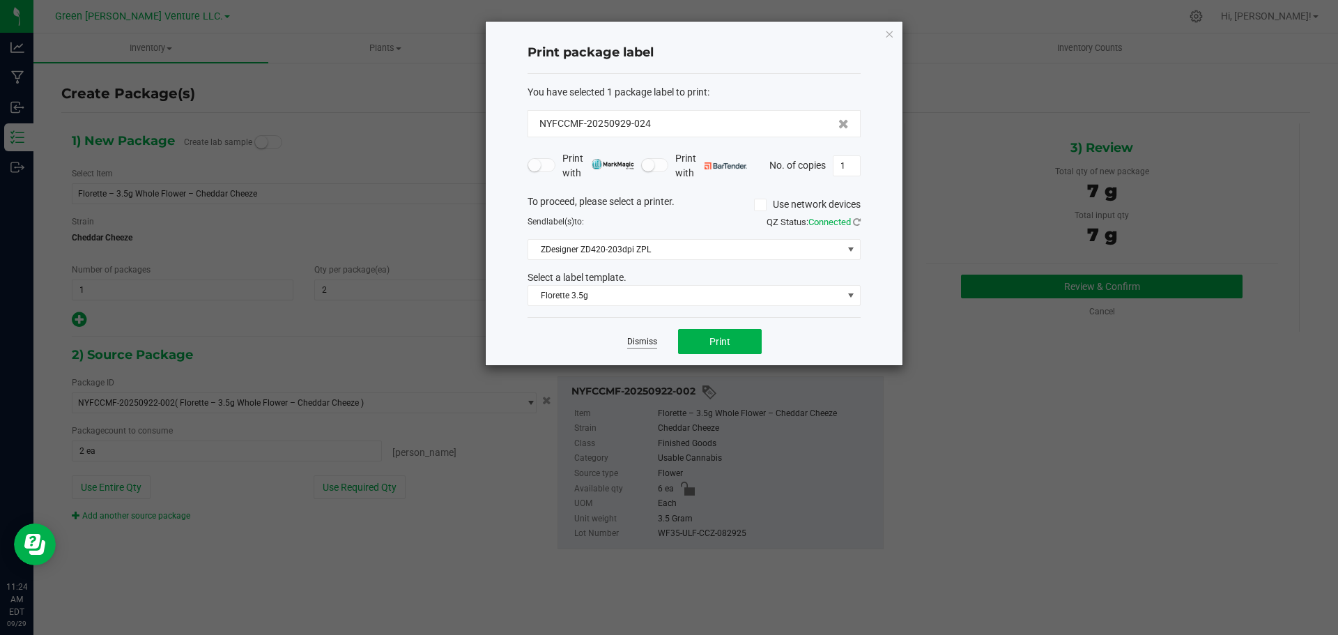
click at [643, 344] on link "Dismiss" at bounding box center [642, 342] width 30 height 12
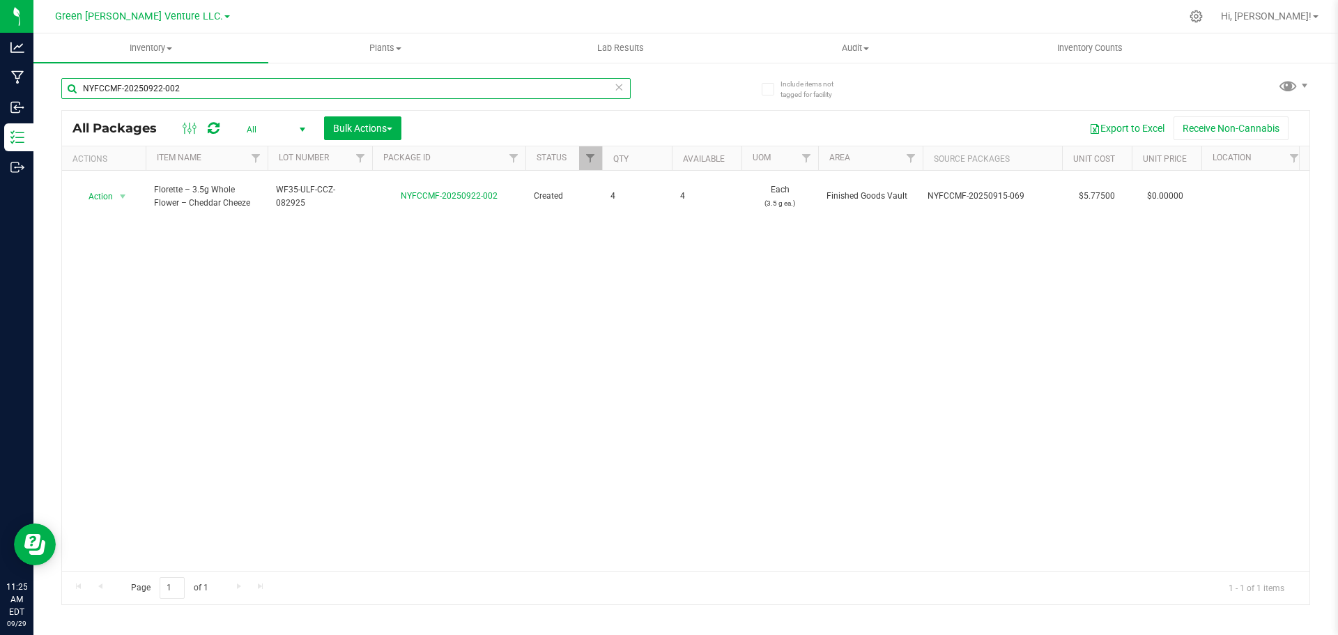
click at [193, 84] on input "NYFCCMF-20250922-002" at bounding box center [345, 88] width 569 height 21
click at [192, 84] on input "NYFCCMF-20250922-002" at bounding box center [345, 88] width 569 height 21
type input "coochie"
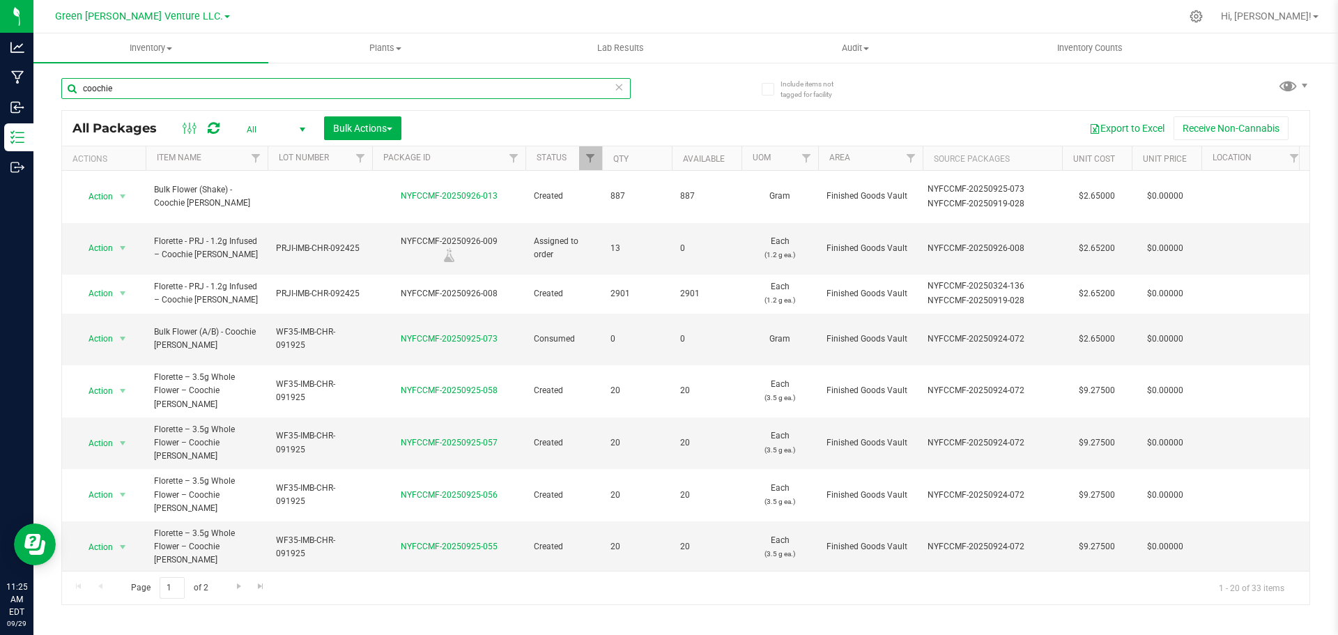
drag, startPoint x: 121, startPoint y: 89, endPoint x: 76, endPoint y: 89, distance: 45.3
click at [77, 90] on input "coochie" at bounding box center [345, 88] width 569 height 21
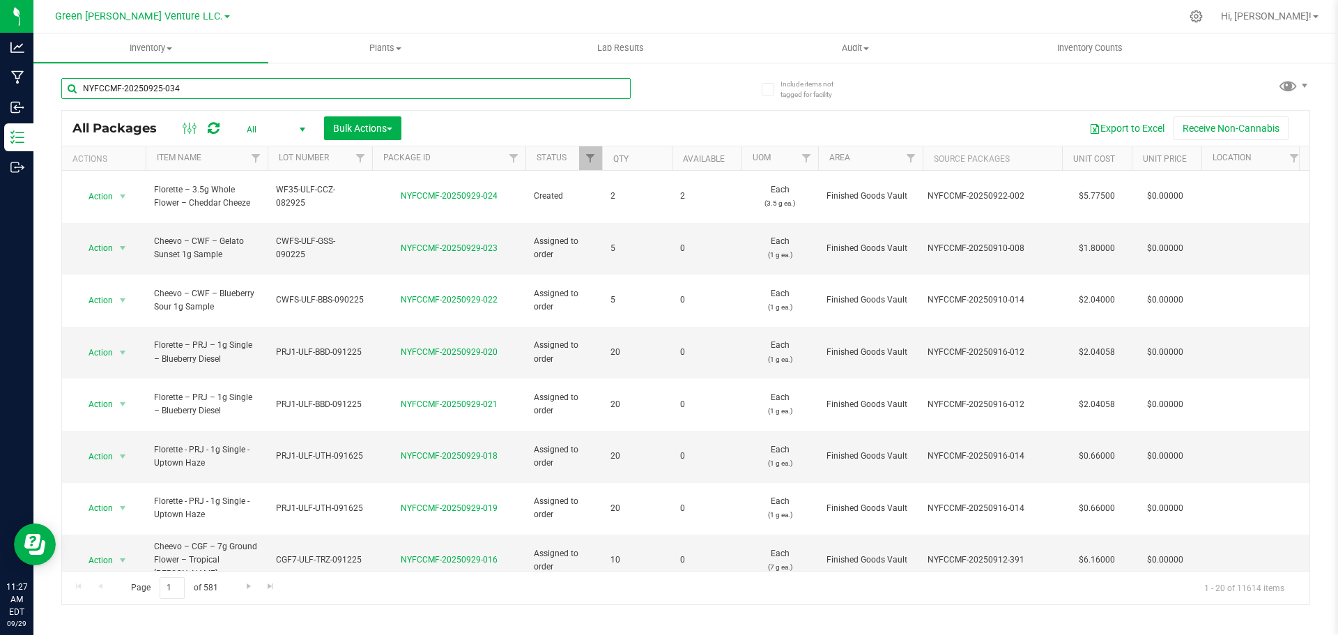
type input "NYFCCMF-20250925-034"
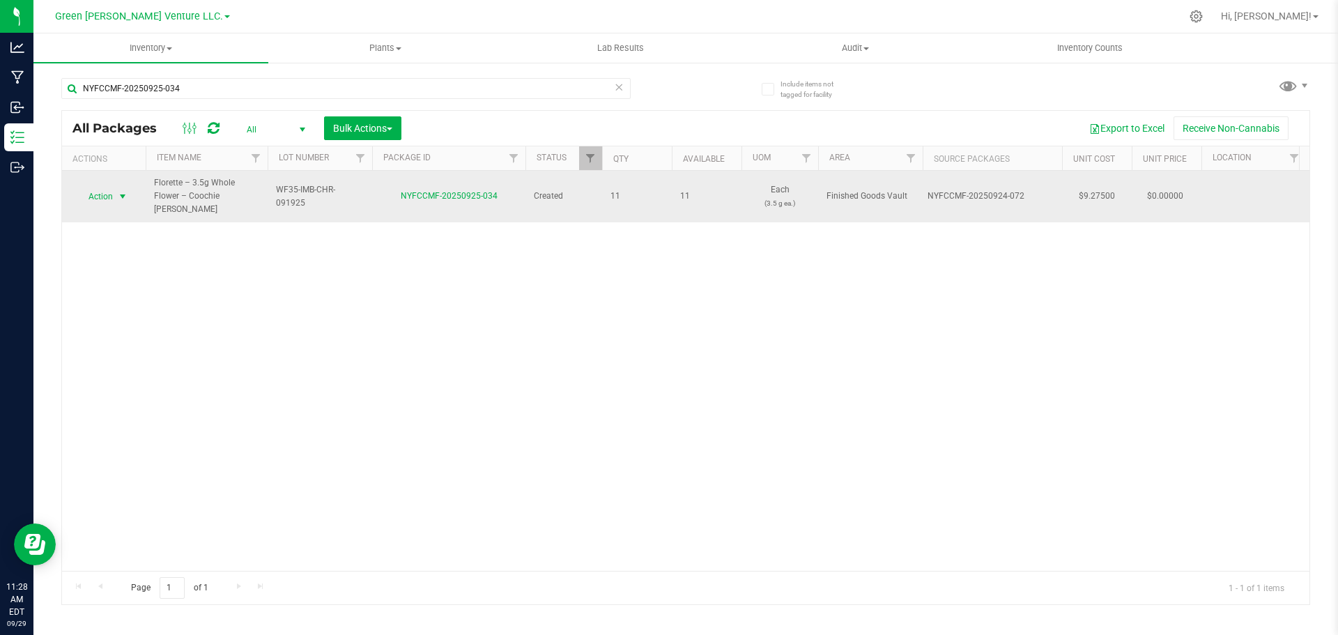
click at [114, 192] on span "select" at bounding box center [122, 197] width 17 height 20
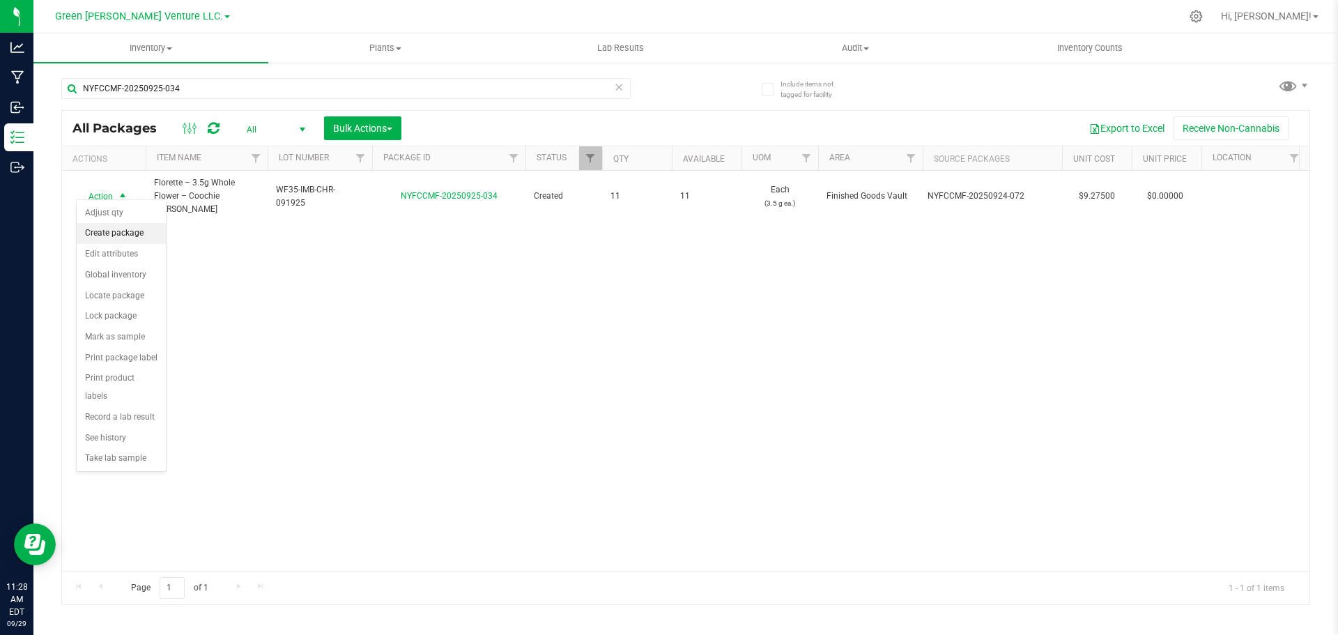
click at [114, 236] on li "Create package" at bounding box center [121, 233] width 89 height 21
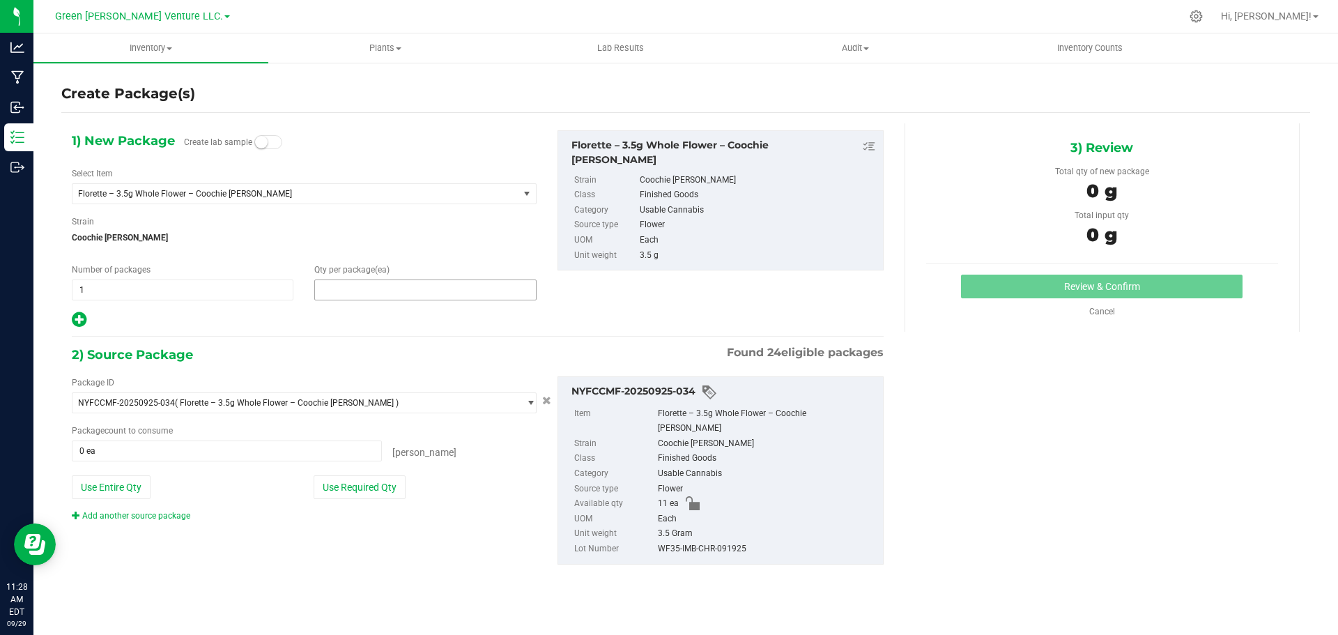
click at [376, 292] on span at bounding box center [425, 289] width 222 height 21
type input "2"
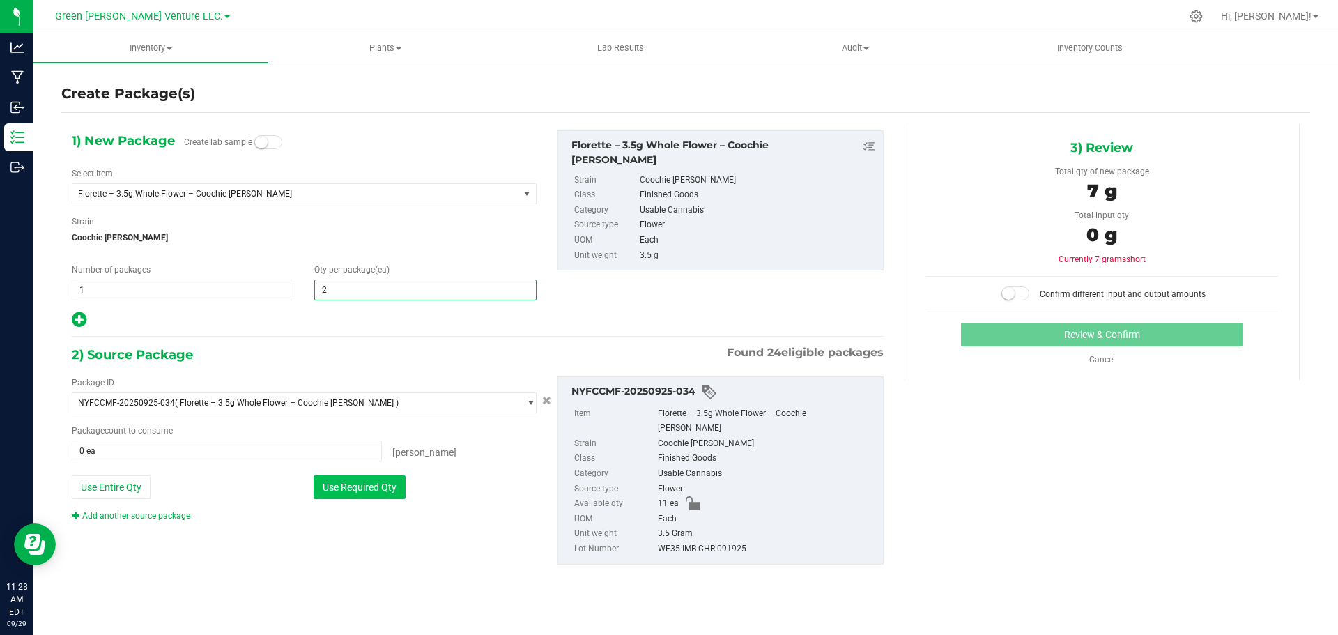
type input "2"
click at [378, 485] on button "Use Required Qty" at bounding box center [360, 487] width 92 height 24
type input "2 ea"
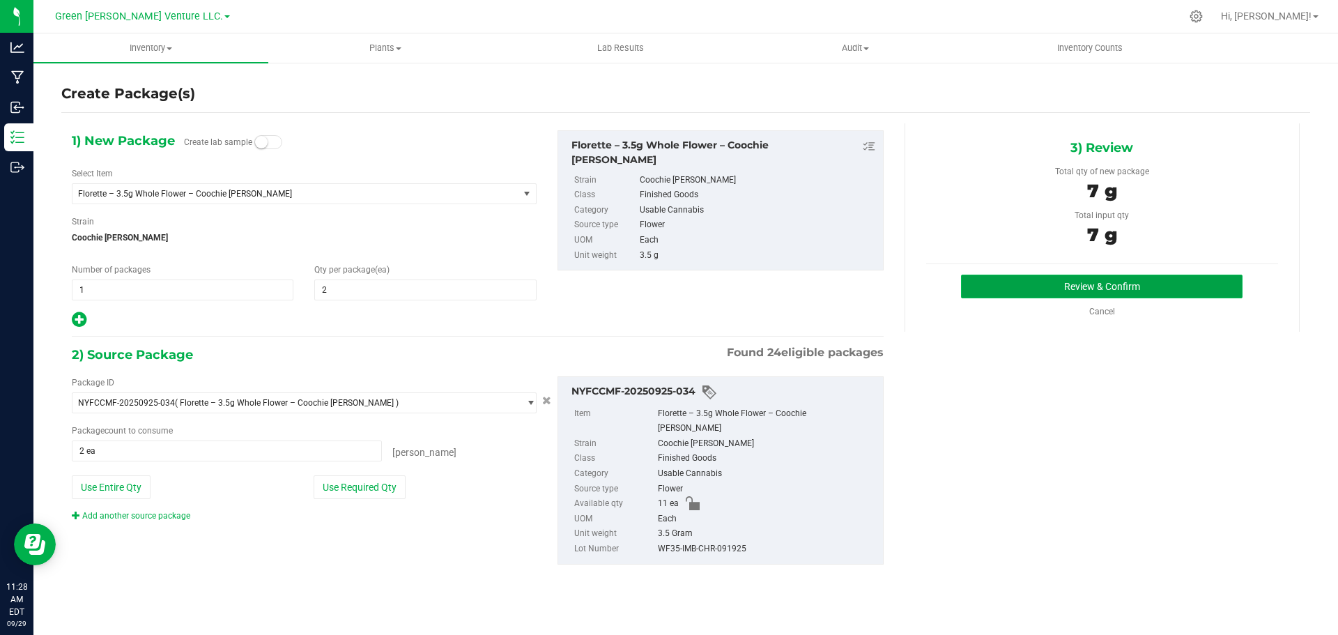
click at [1038, 292] on button "Review & Confirm" at bounding box center [1102, 287] width 282 height 24
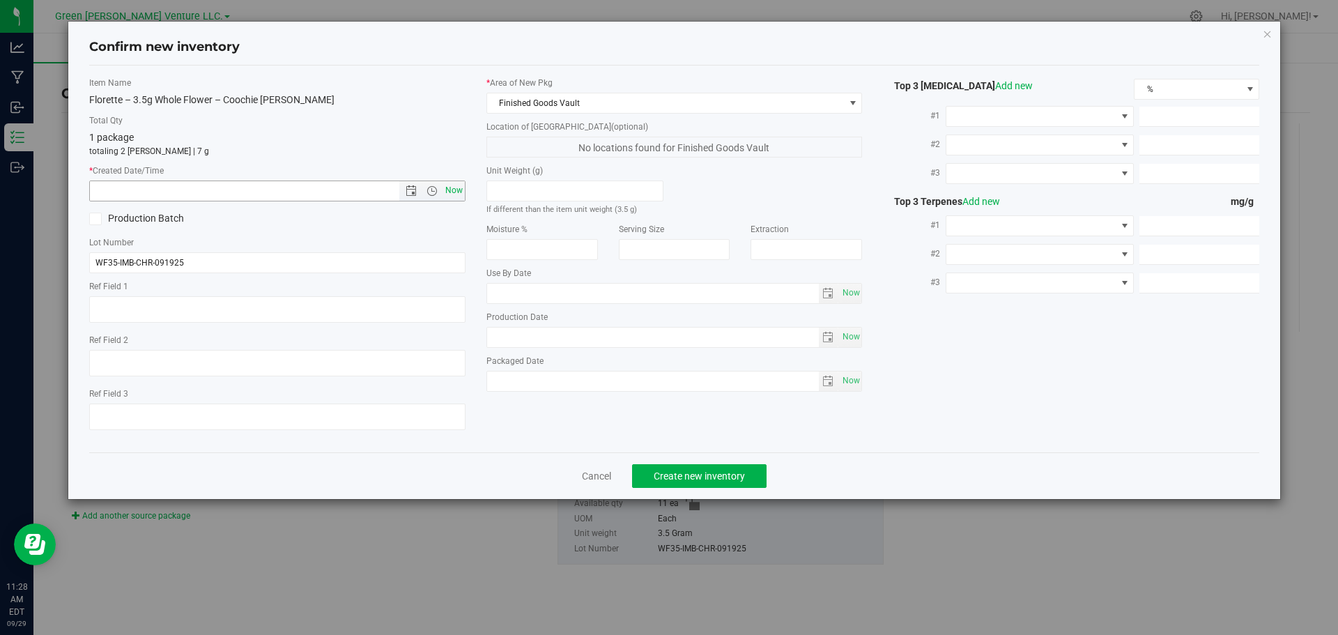
click at [453, 188] on span "Now" at bounding box center [454, 191] width 24 height 20
type input "[DATE] 11:28 AM"
click at [684, 477] on span "Create new inventory" at bounding box center [699, 475] width 91 height 11
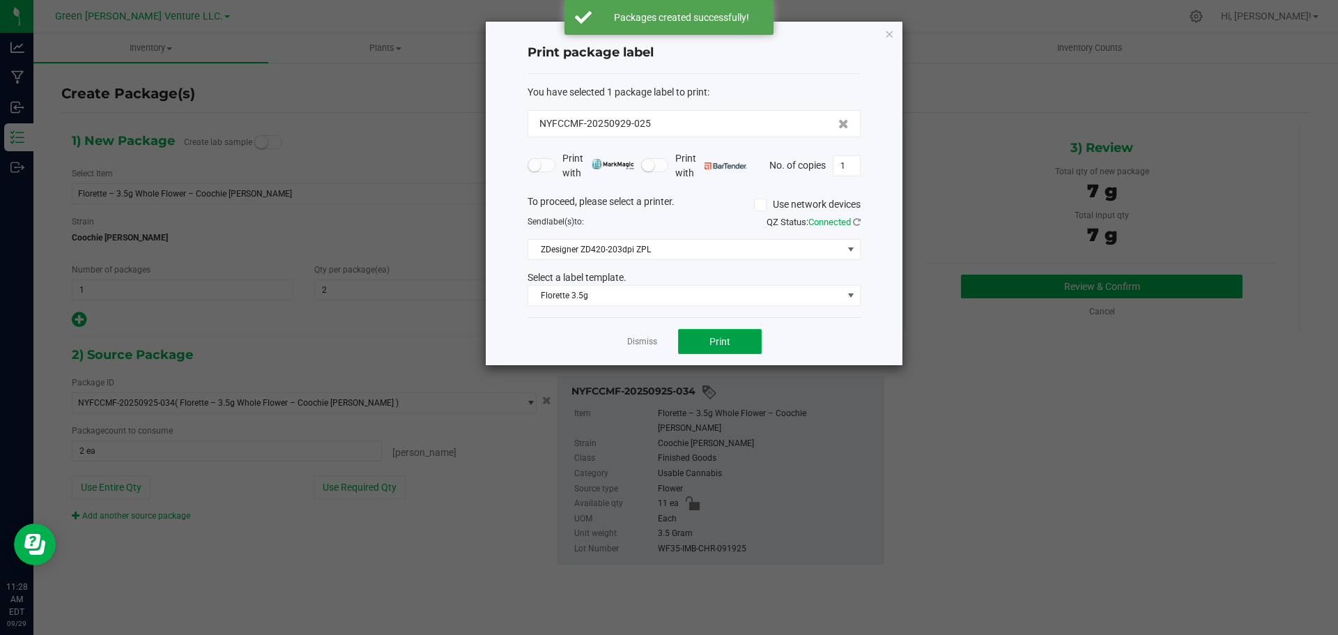
click at [705, 342] on button "Print" at bounding box center [720, 341] width 84 height 25
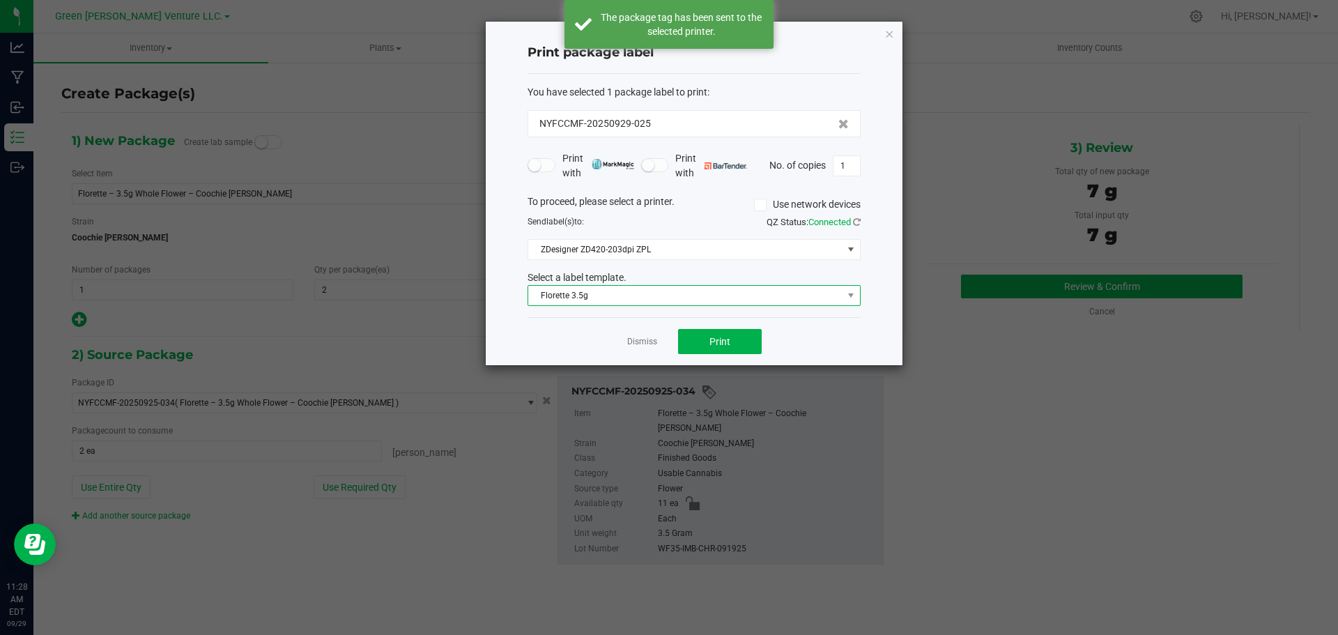
click at [683, 289] on span "Florette 3.5g" at bounding box center [685, 296] width 314 height 20
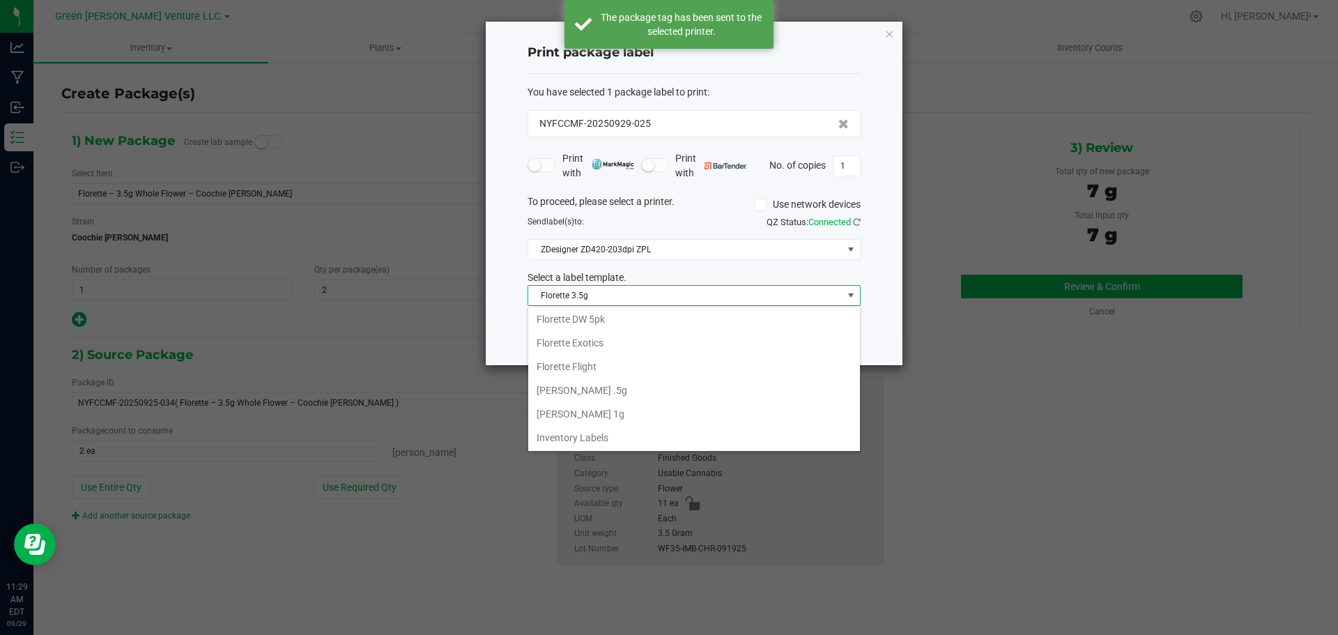
scroll to position [240, 0]
click at [608, 437] on li "Inventory Labels" at bounding box center [694, 437] width 332 height 24
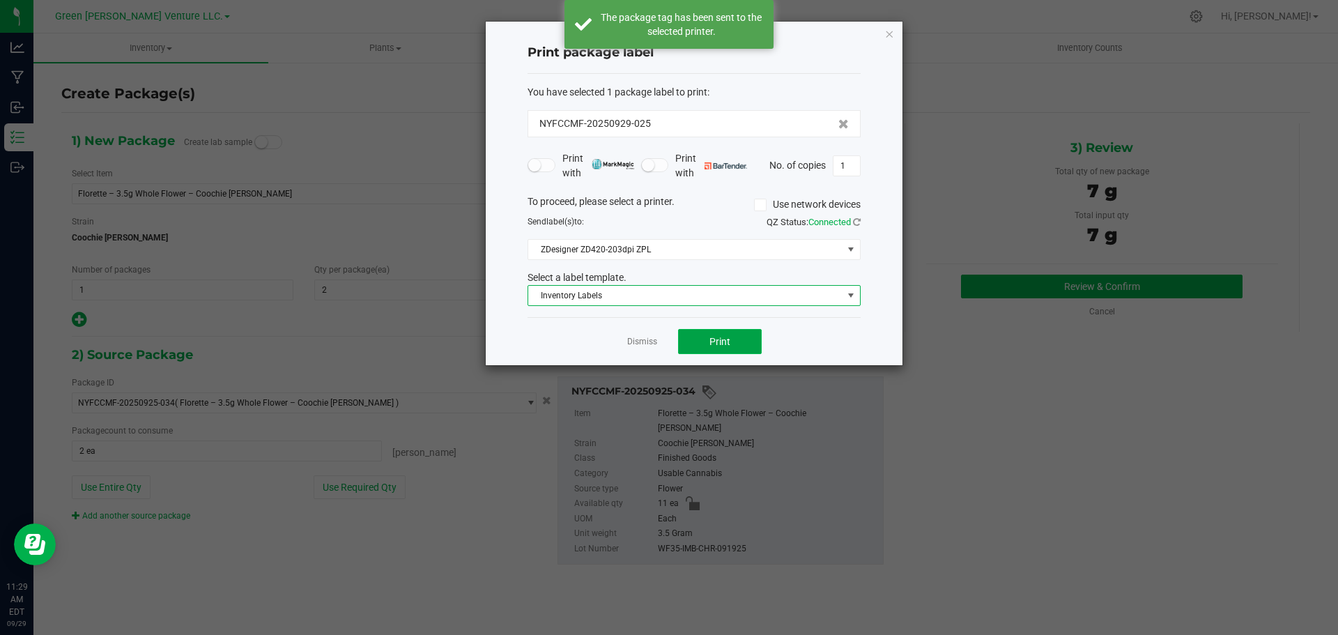
click at [707, 346] on button "Print" at bounding box center [720, 341] width 84 height 25
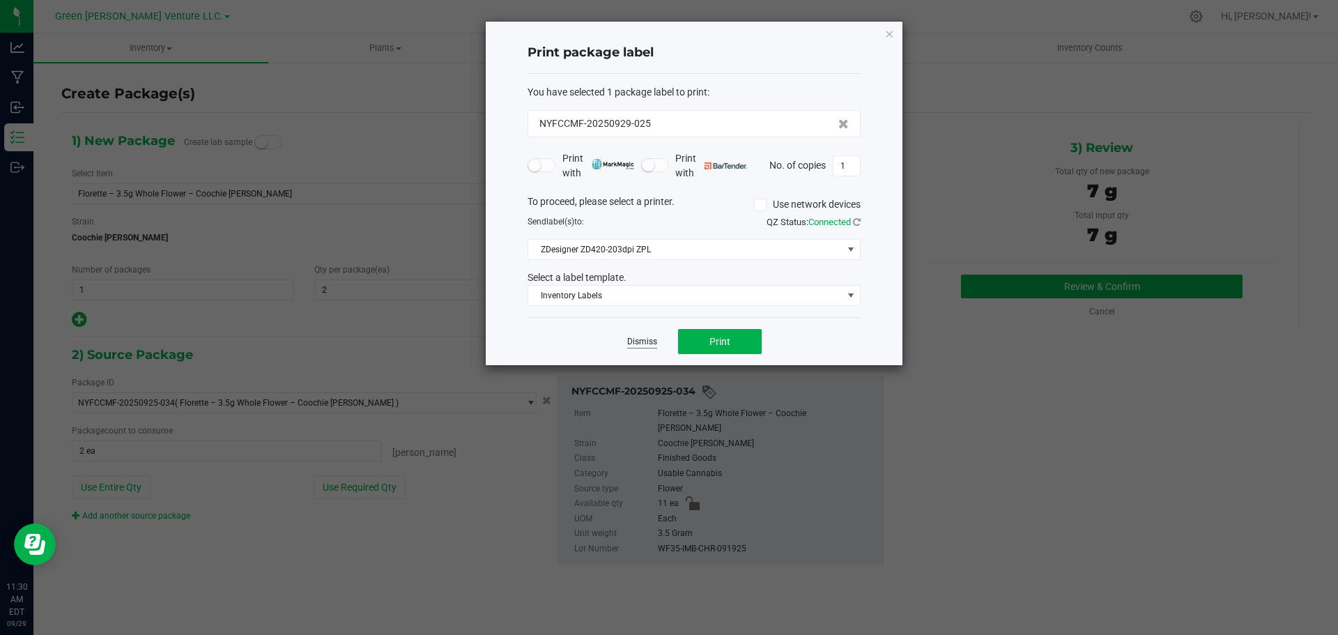
click at [646, 342] on link "Dismiss" at bounding box center [642, 342] width 30 height 12
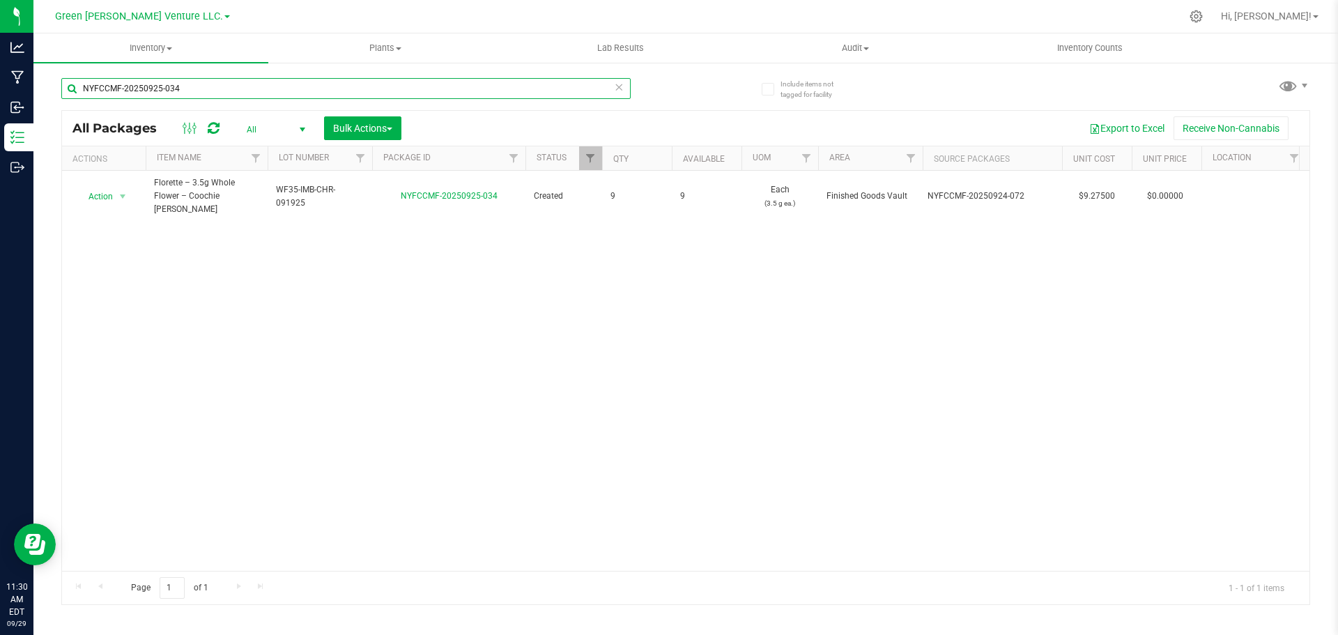
drag, startPoint x: 192, startPoint y: 96, endPoint x: 68, endPoint y: 98, distance: 124.8
click at [68, 98] on input "NYFCCMF-20250925-034" at bounding box center [345, 88] width 569 height 21
type input "NYFCCMF-20250925-104"
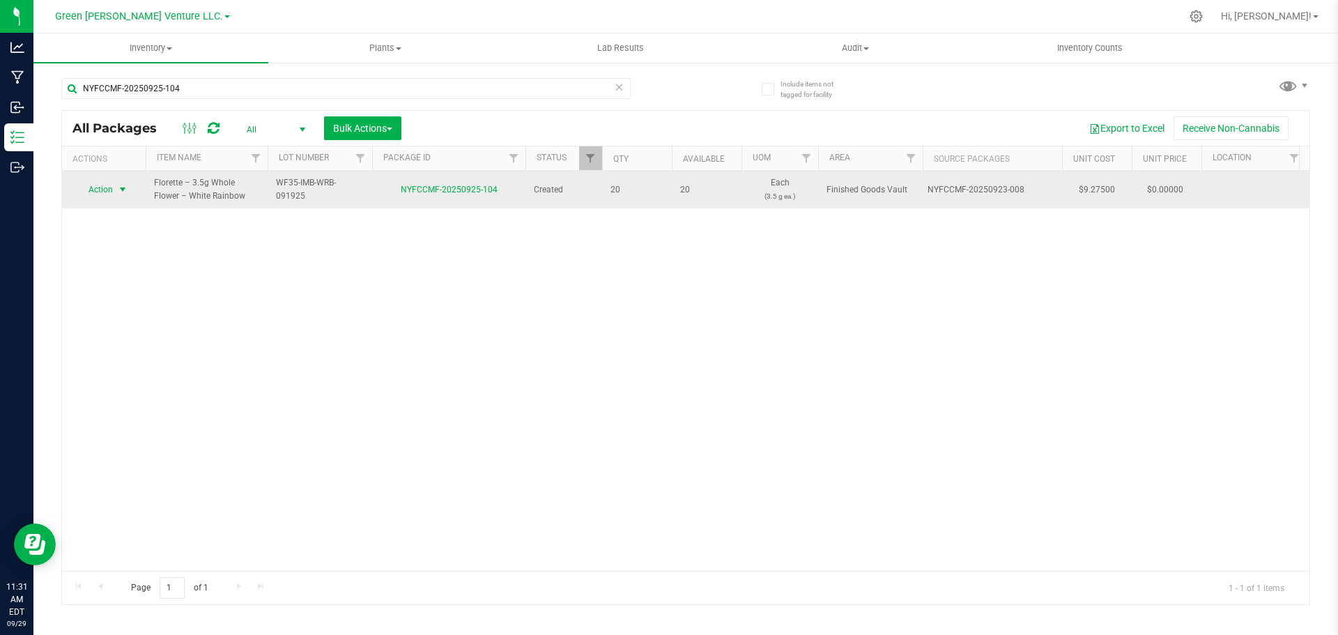
click at [109, 192] on span "Action" at bounding box center [95, 190] width 38 height 20
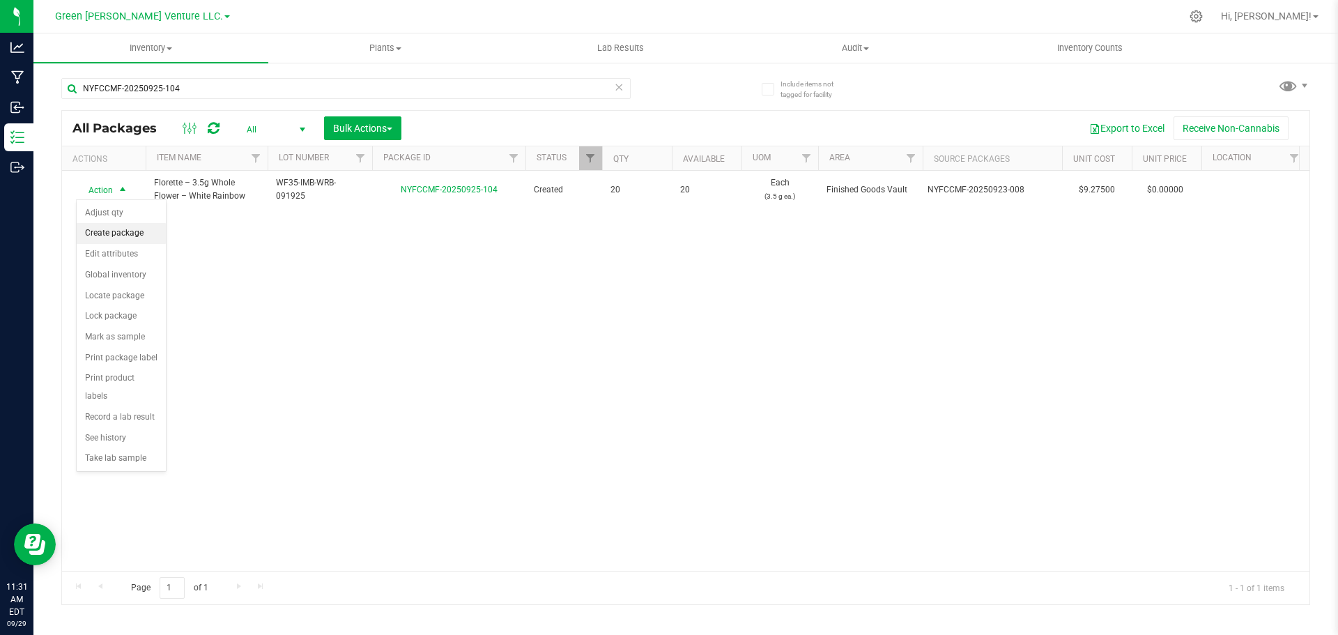
click at [118, 233] on li "Create package" at bounding box center [121, 233] width 89 height 21
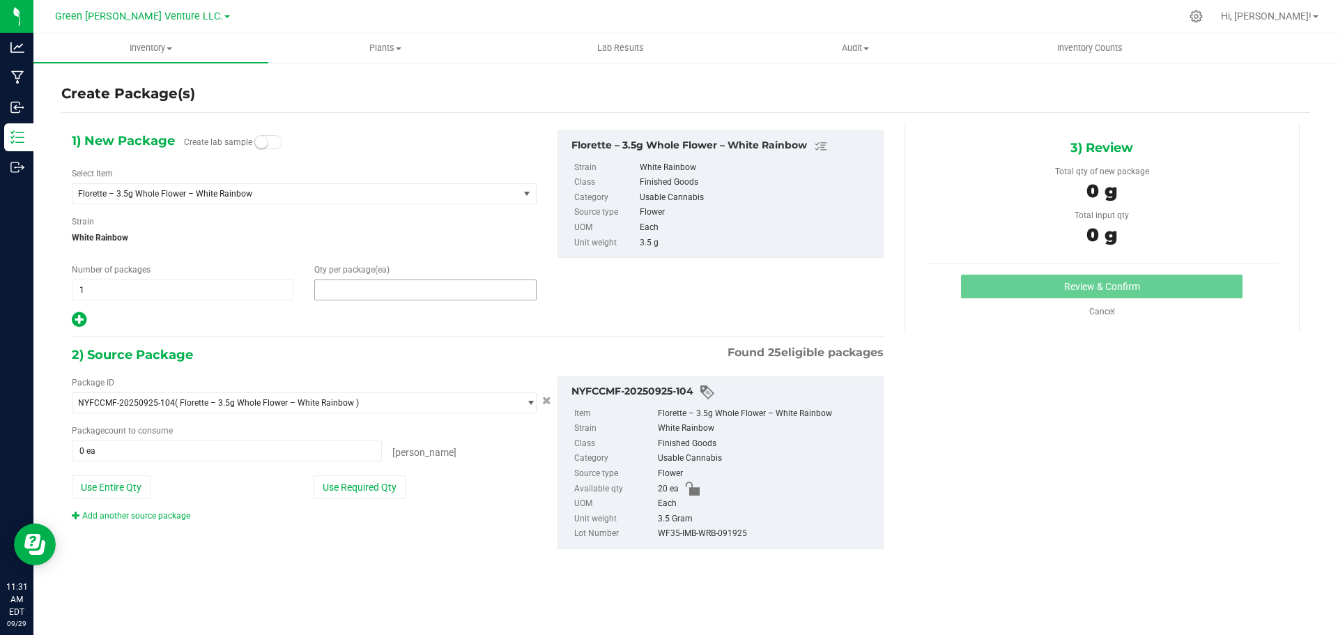
click at [334, 280] on span at bounding box center [425, 289] width 222 height 21
type input "2"
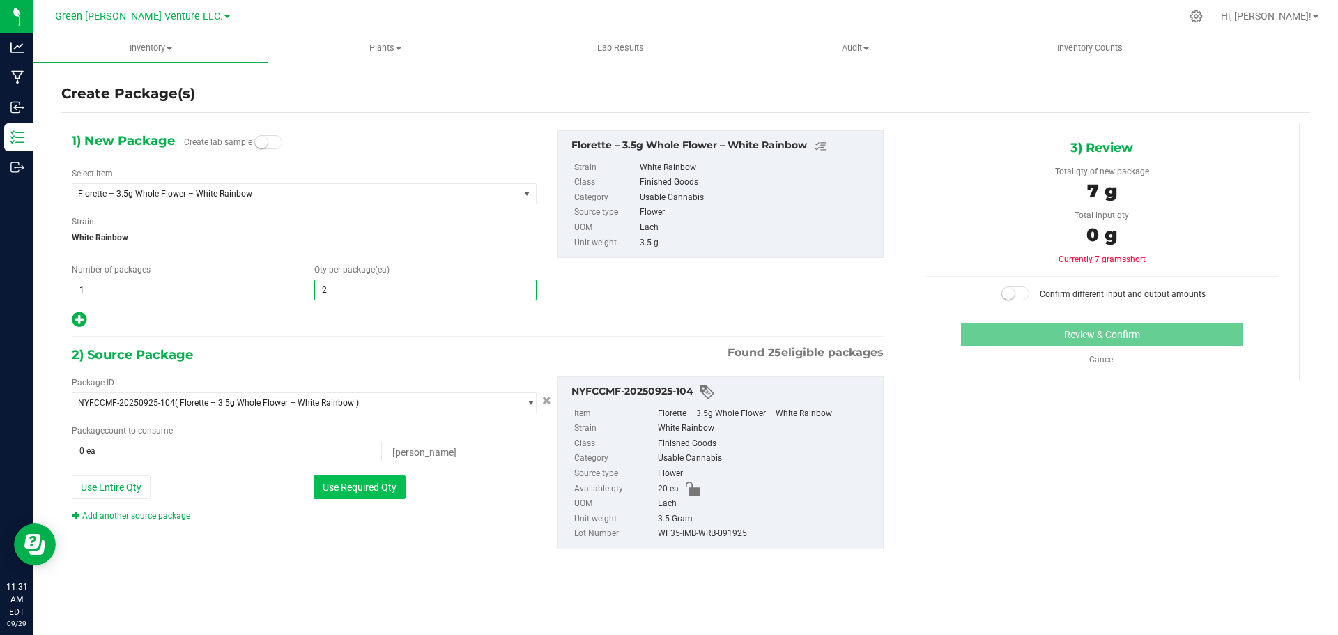
type input "2"
click at [353, 486] on button "Use Required Qty" at bounding box center [360, 487] width 92 height 24
type input "2 ea"
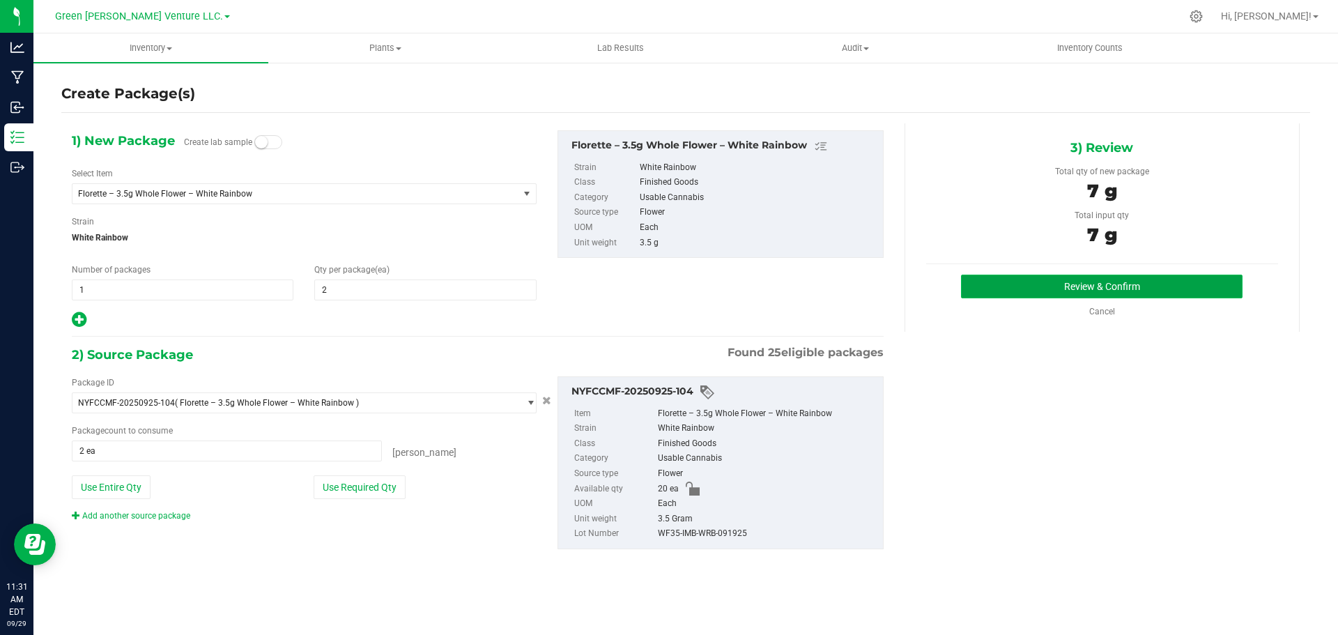
click at [1059, 283] on button "Review & Confirm" at bounding box center [1102, 287] width 282 height 24
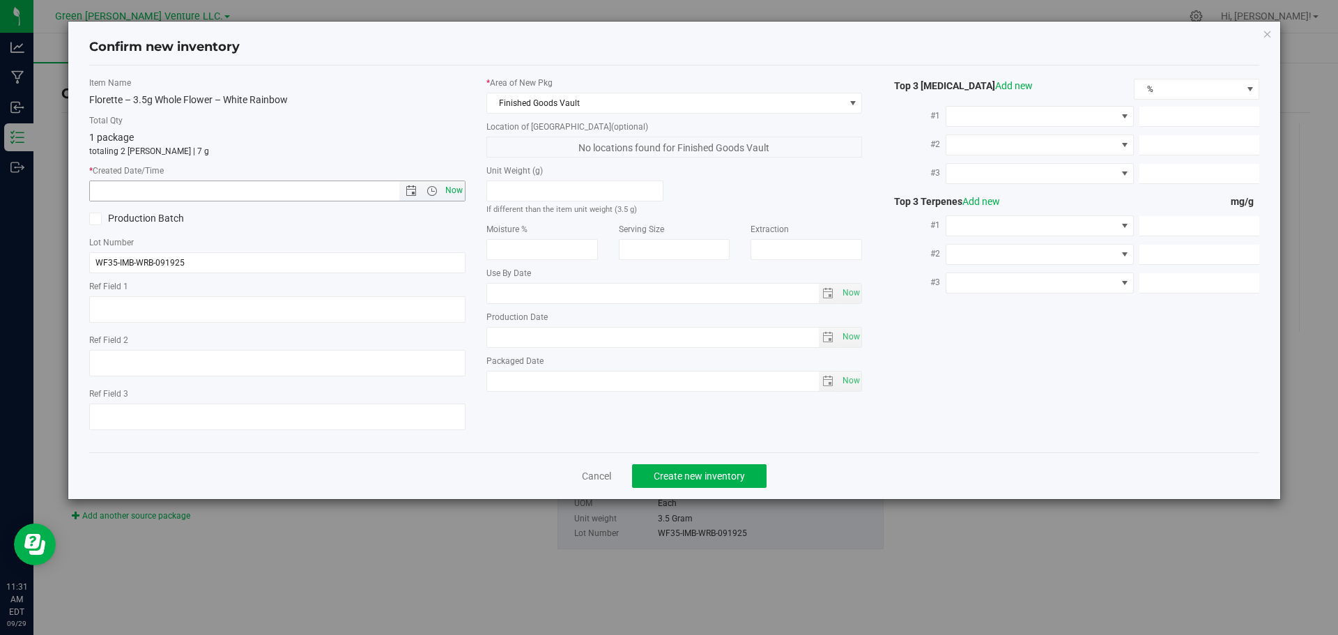
click at [452, 189] on span "Now" at bounding box center [454, 191] width 24 height 20
type input "[DATE] 11:31 AM"
click at [724, 477] on span "Create new inventory" at bounding box center [699, 475] width 91 height 11
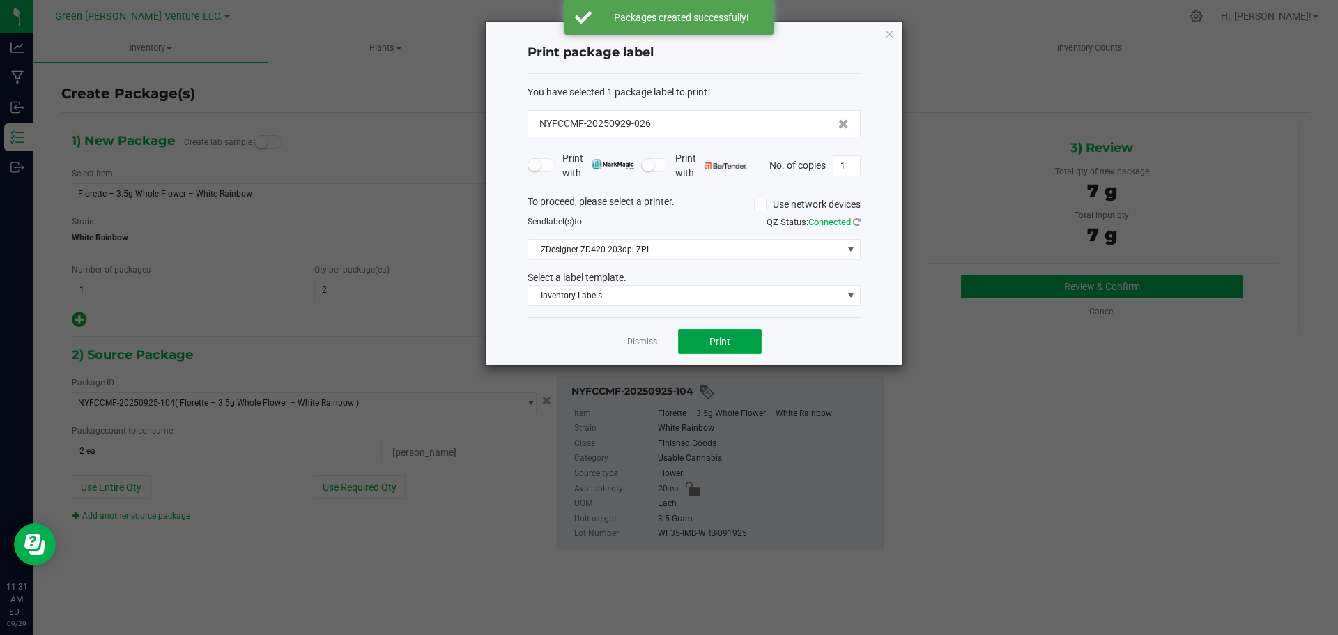
click at [696, 342] on button "Print" at bounding box center [720, 341] width 84 height 25
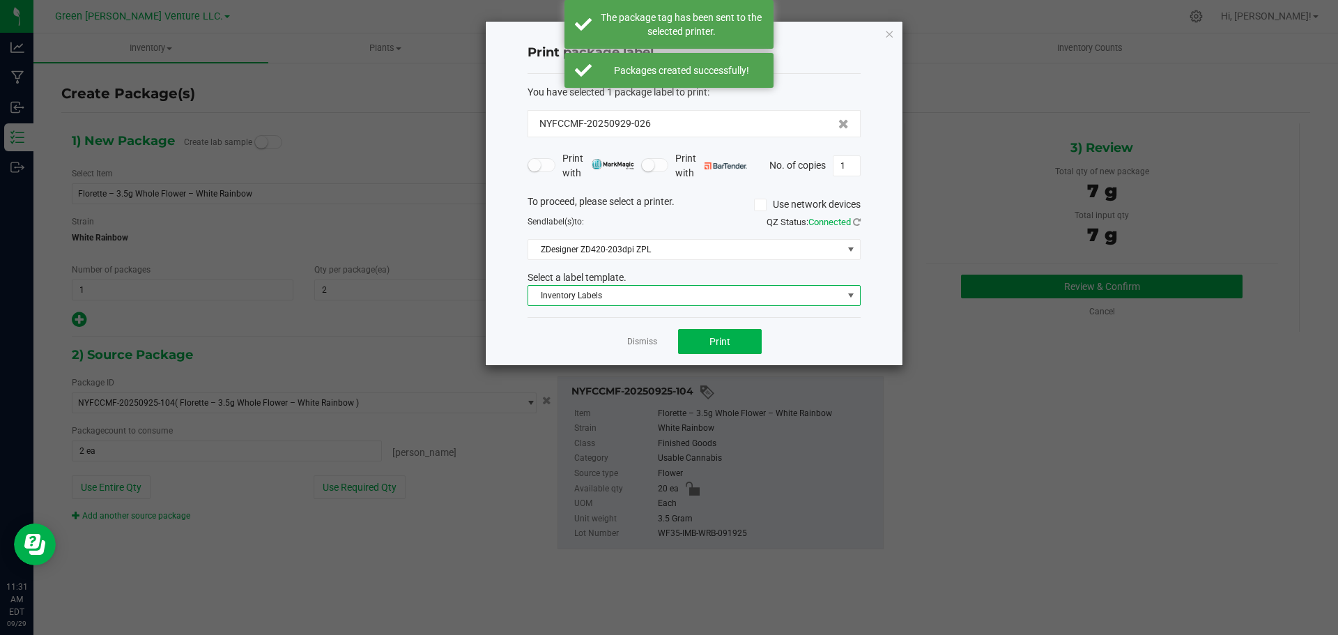
click at [690, 295] on span "Inventory Labels" at bounding box center [685, 296] width 314 height 20
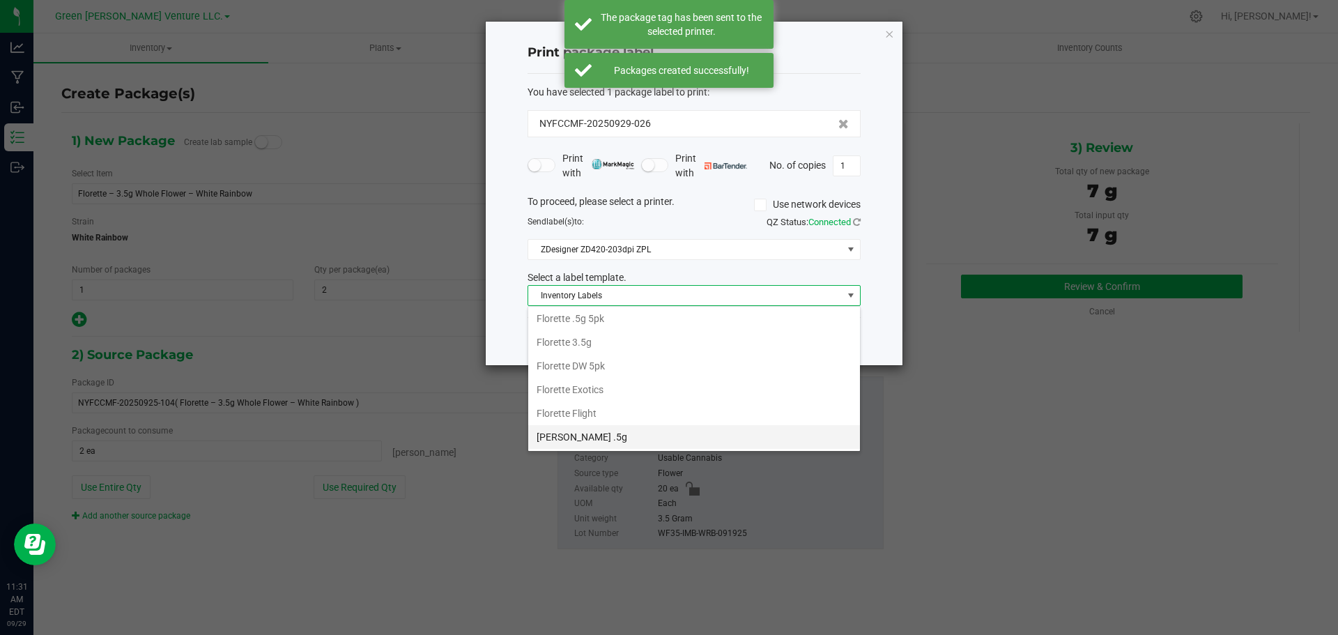
scroll to position [170, 0]
click at [600, 362] on li "Florette 3.5g" at bounding box center [694, 365] width 332 height 24
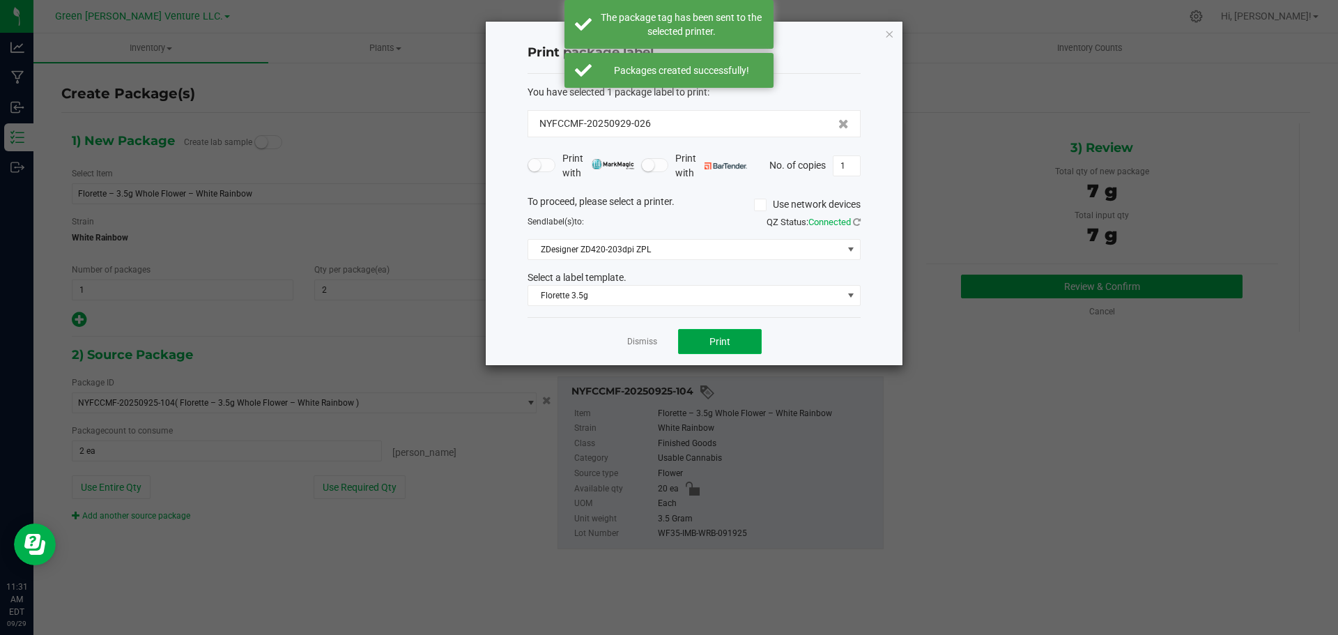
click at [696, 345] on button "Print" at bounding box center [720, 341] width 84 height 25
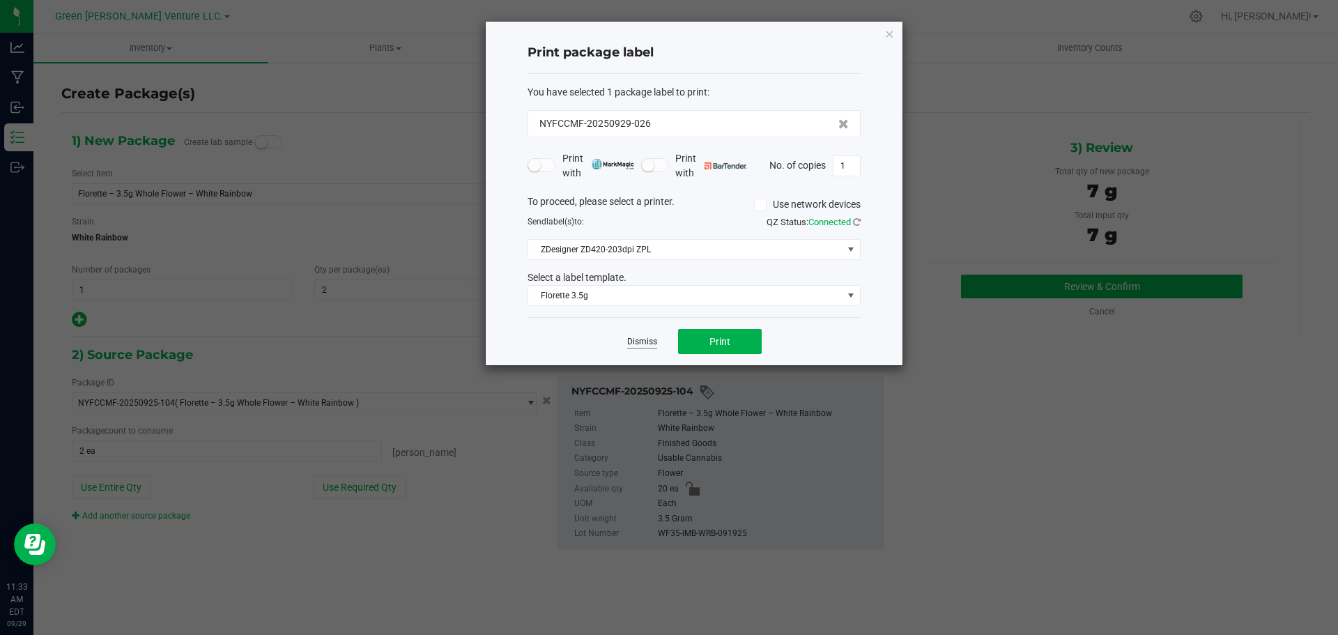
click at [646, 342] on link "Dismiss" at bounding box center [642, 342] width 30 height 12
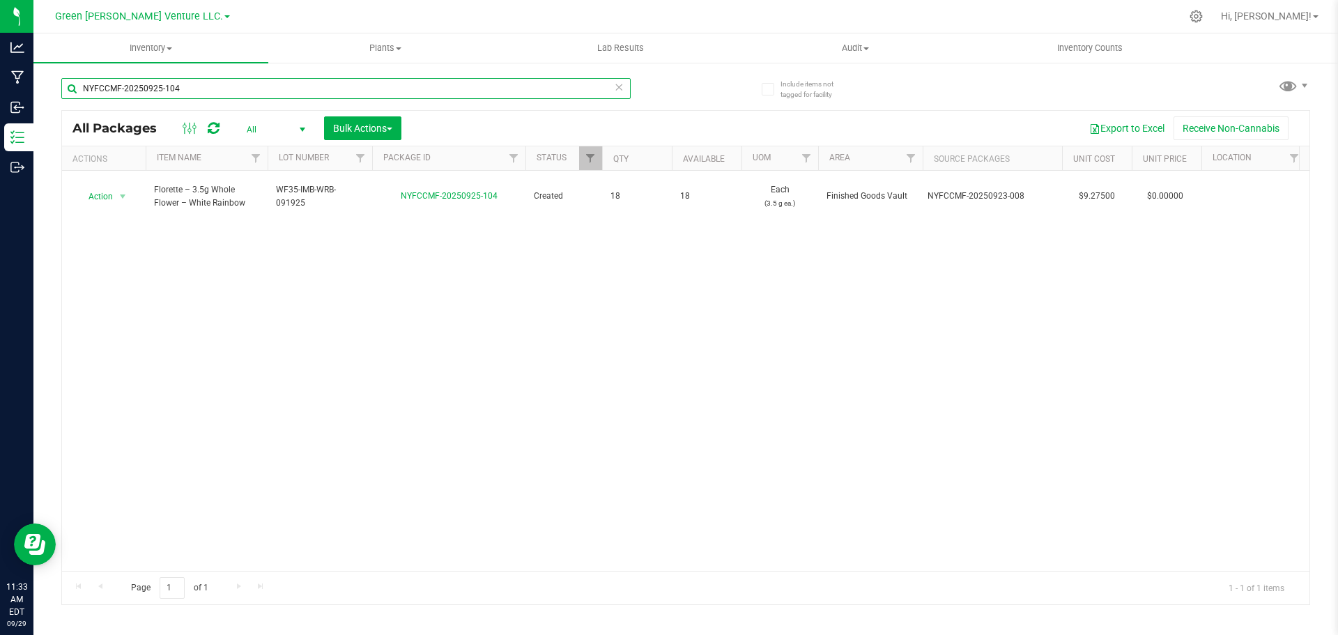
click at [200, 79] on input "NYFCCMF-20250925-104" at bounding box center [345, 88] width 569 height 21
click at [201, 79] on input "NYFCCMF-20250925-104" at bounding box center [345, 88] width 569 height 21
type input "NYFCCMF-20250910-008"
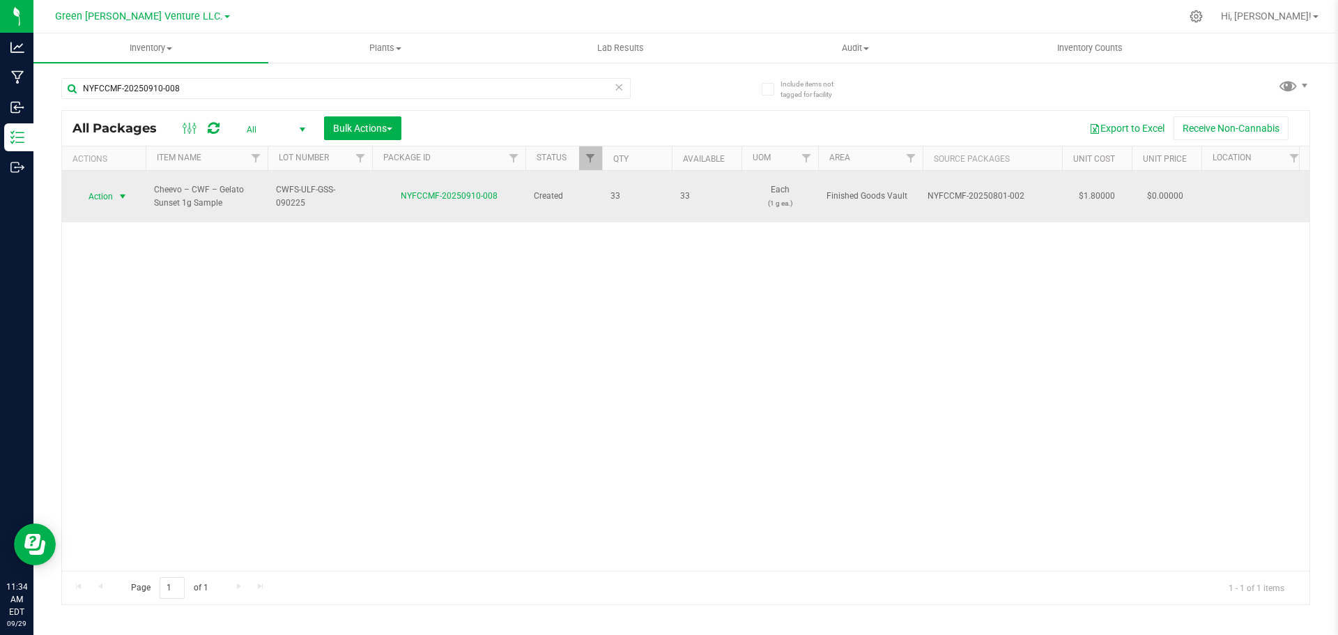
click at [107, 187] on span "Action" at bounding box center [95, 197] width 38 height 20
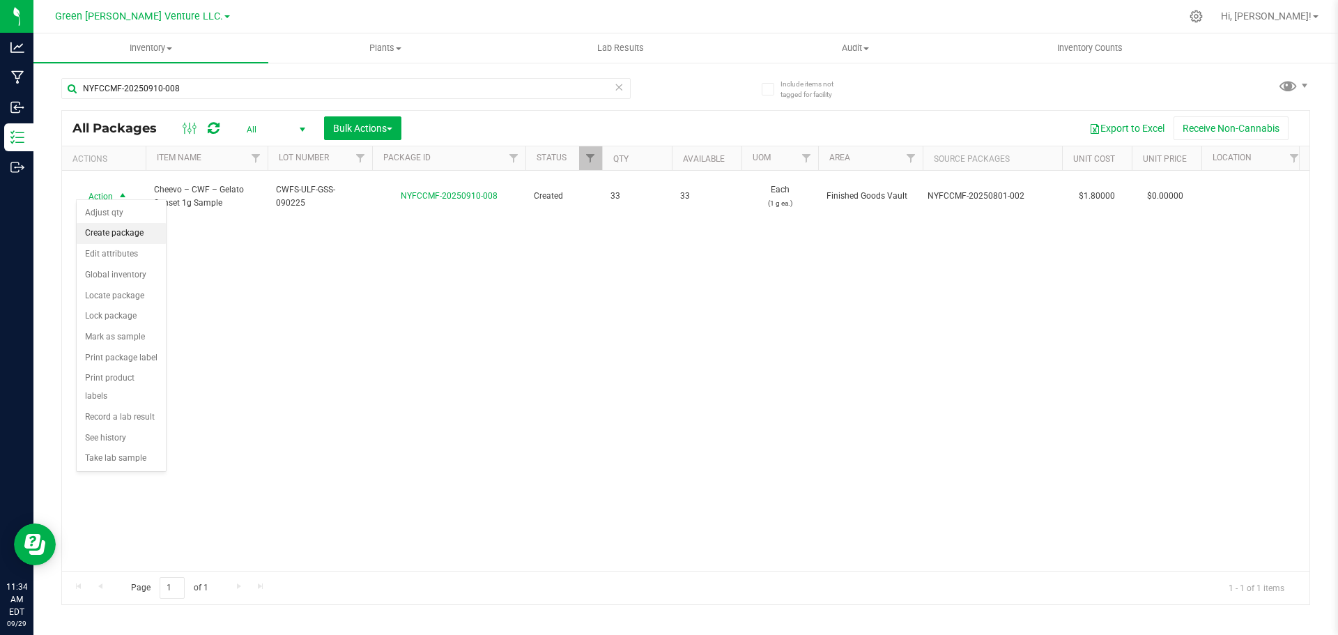
click at [120, 233] on li "Create package" at bounding box center [121, 233] width 89 height 21
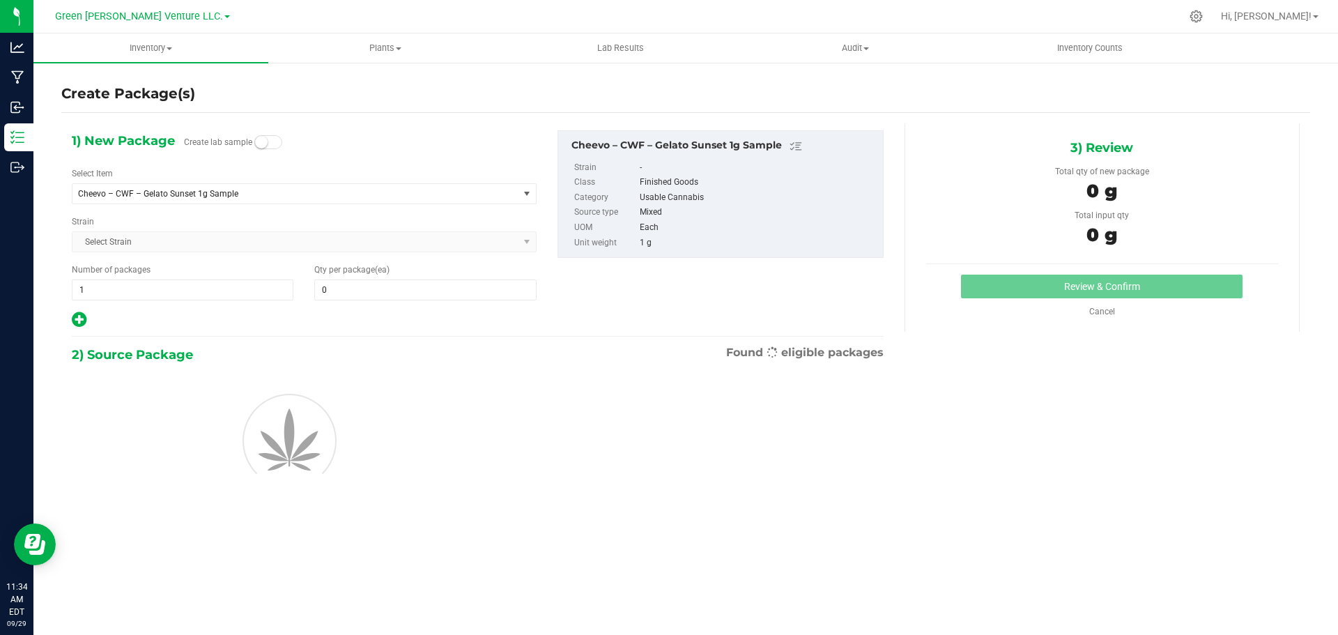
type input "0"
click at [333, 286] on span "0 0" at bounding box center [425, 289] width 222 height 21
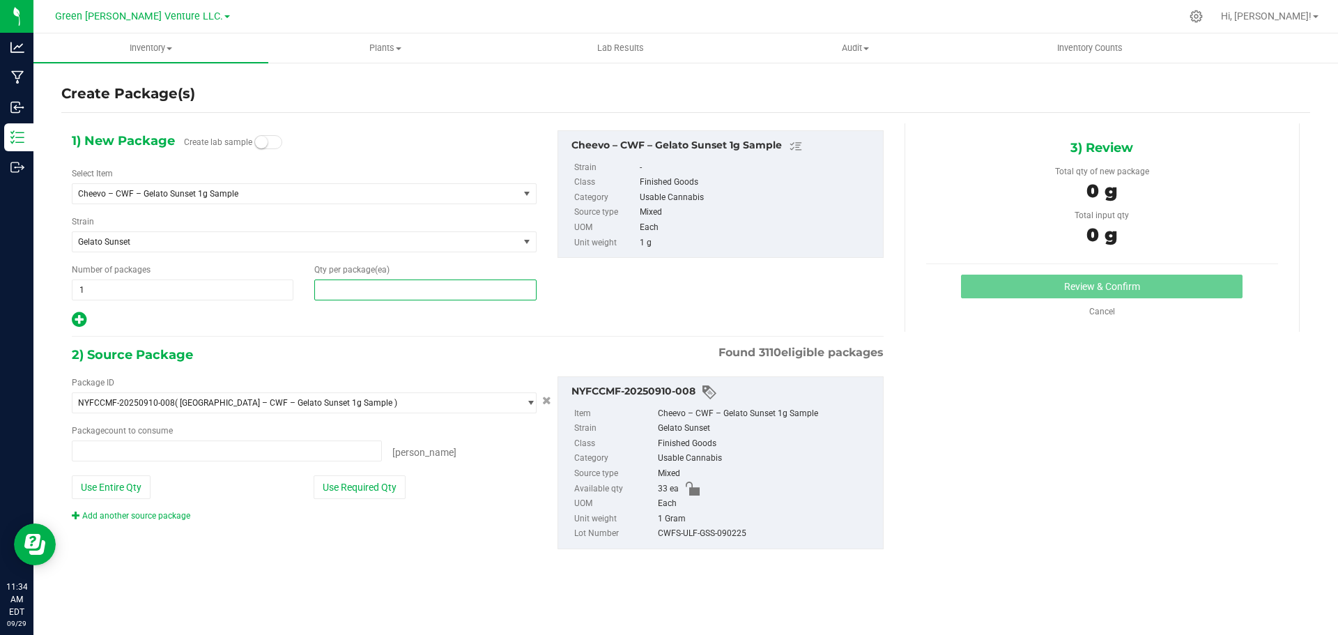
type input "0 ea"
type input "2"
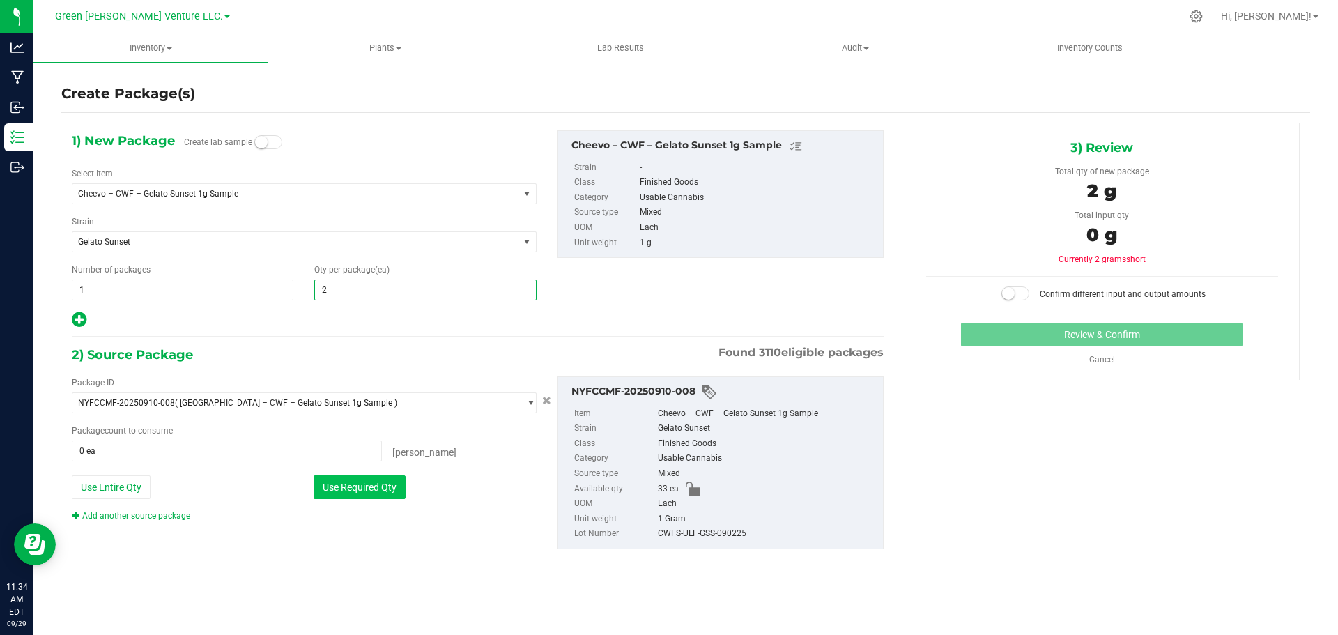
type input "2"
click at [348, 484] on button "Use Required Qty" at bounding box center [360, 487] width 92 height 24
type input "2 ea"
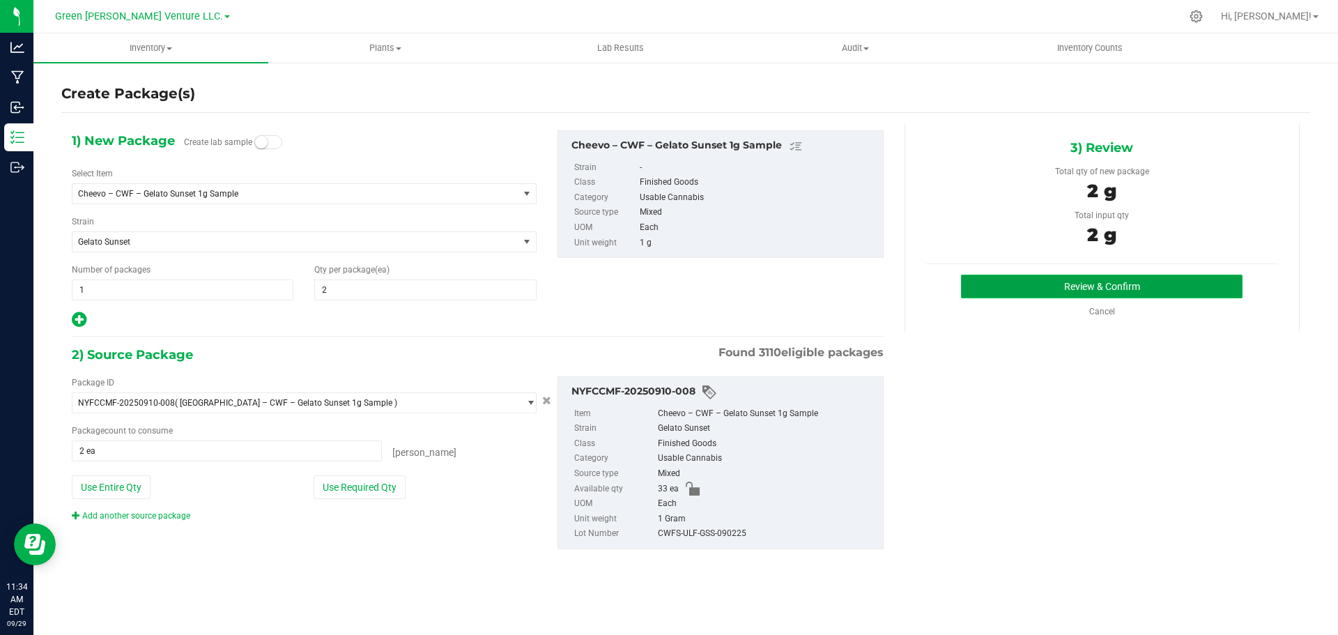
click at [1025, 287] on button "Review & Confirm" at bounding box center [1102, 287] width 282 height 24
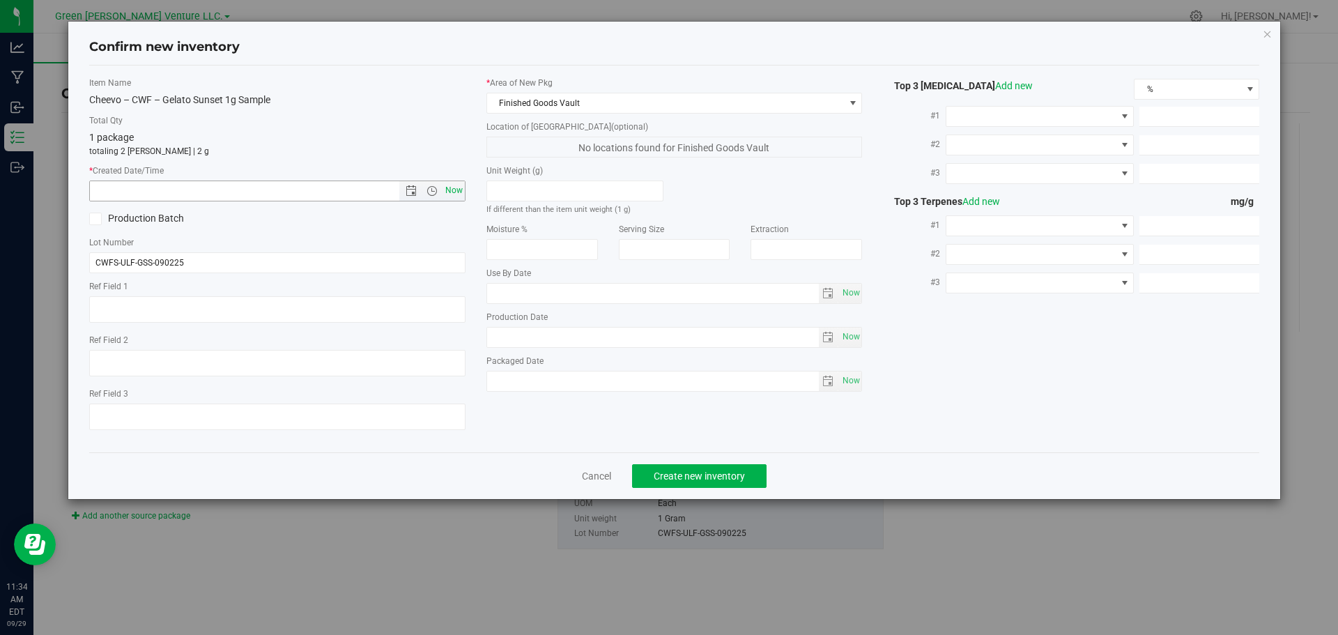
click at [459, 190] on span "Now" at bounding box center [454, 191] width 24 height 20
type input "[DATE] 11:34 AM"
click at [681, 473] on span "Create new inventory" at bounding box center [699, 475] width 91 height 11
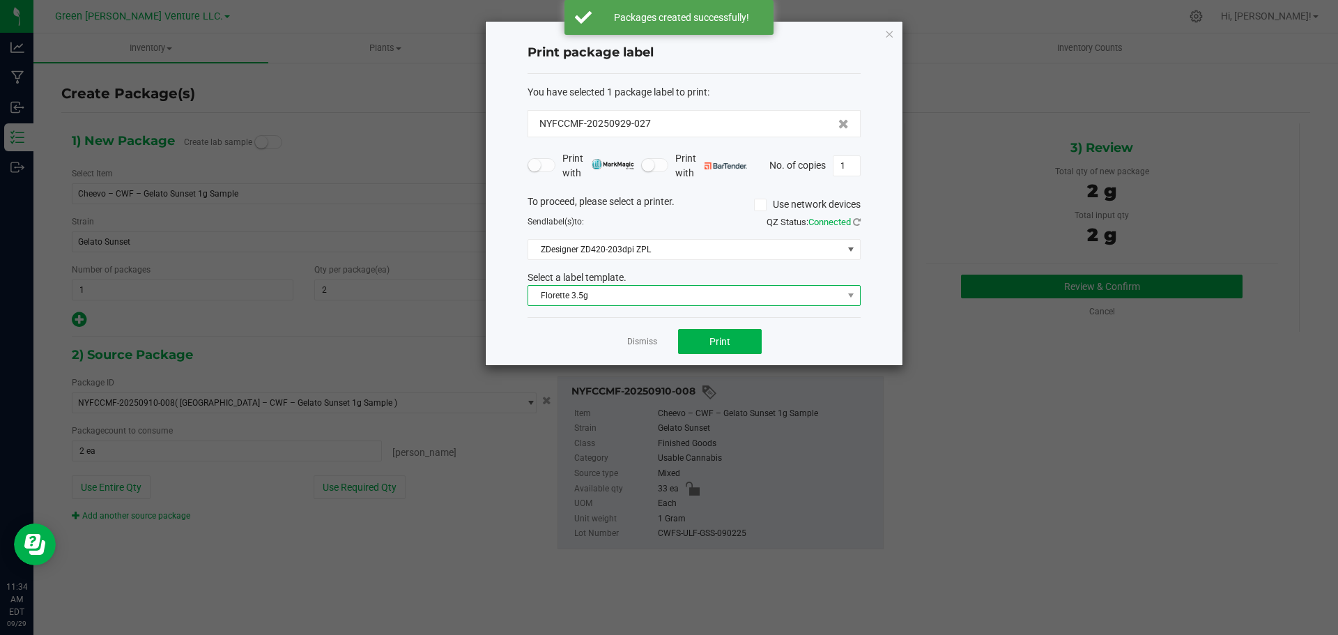
click at [666, 299] on span "Florette 3.5g" at bounding box center [685, 296] width 314 height 20
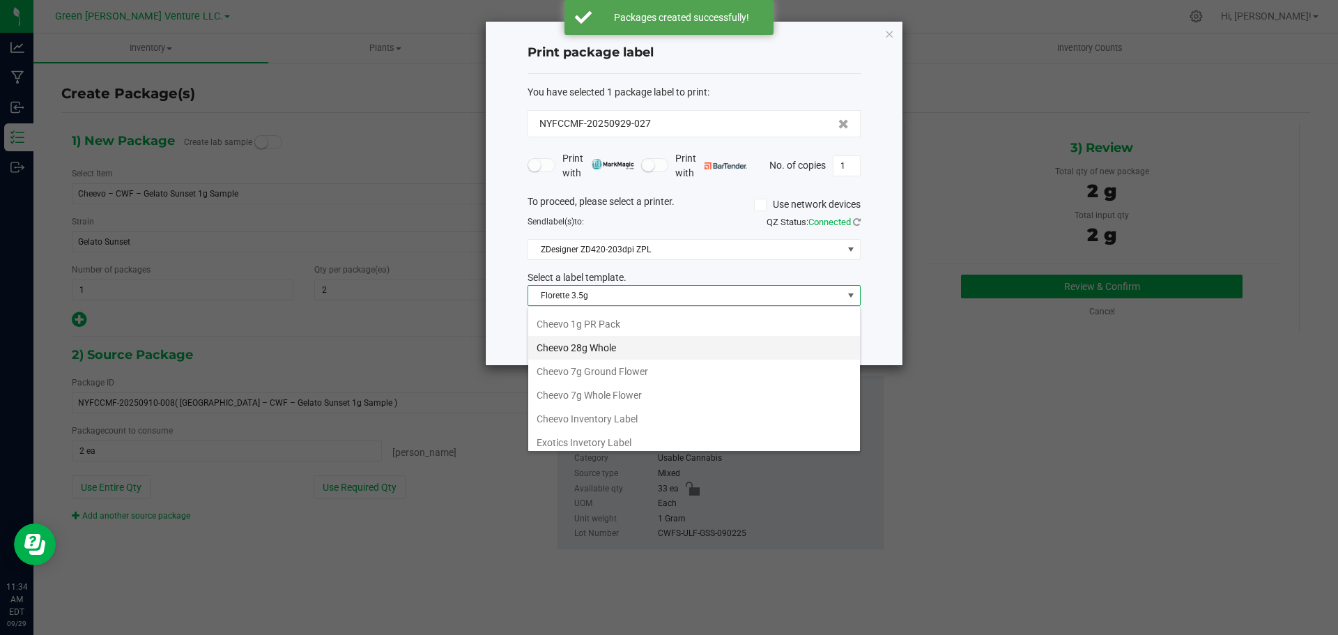
scroll to position [70, 0]
click at [617, 388] on li "Cheevo Inventory Label" at bounding box center [694, 394] width 332 height 24
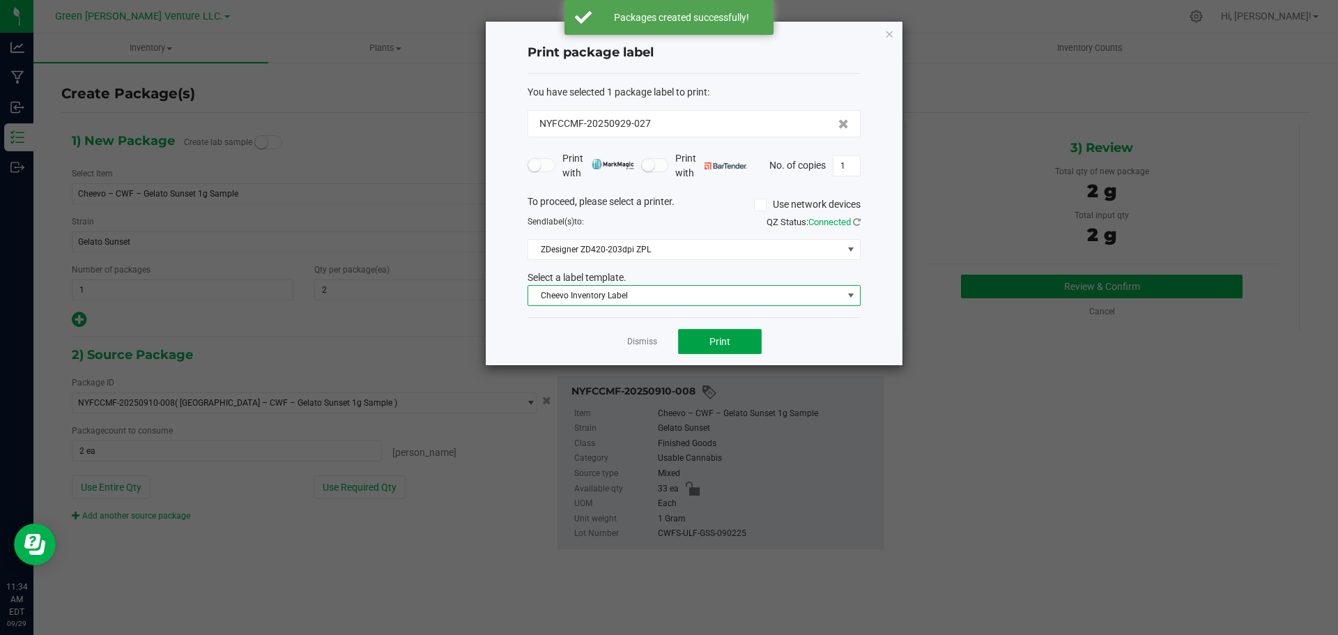
click at [742, 339] on button "Print" at bounding box center [720, 341] width 84 height 25
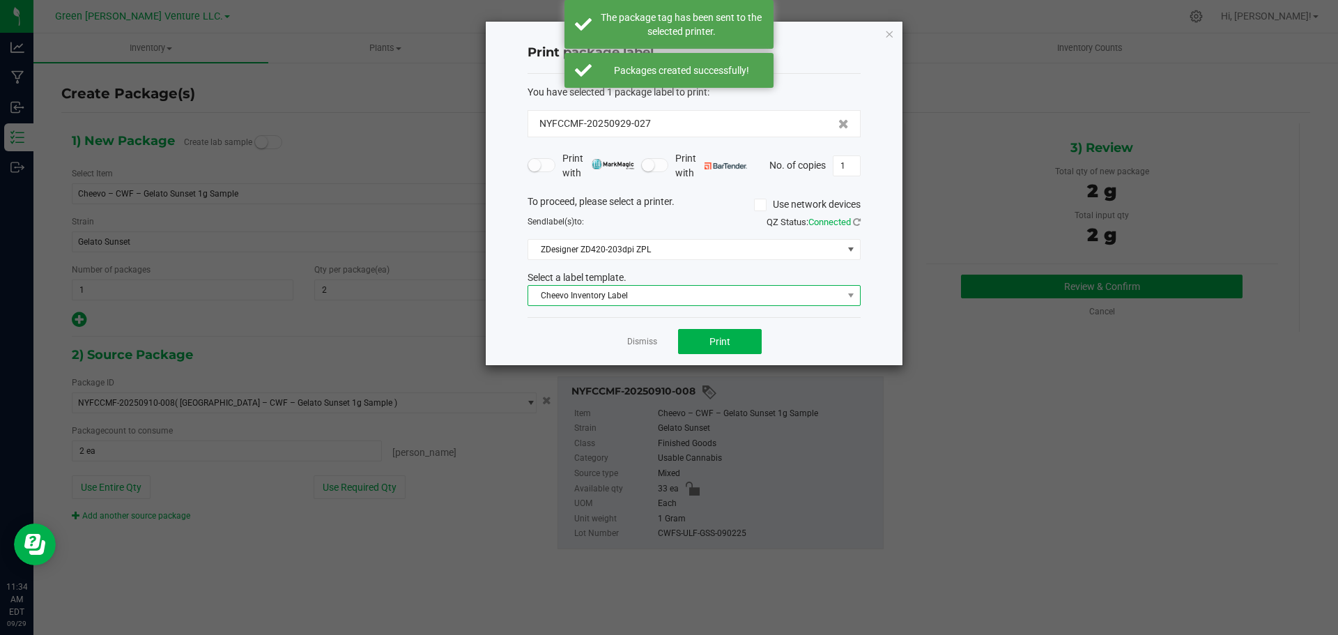
click at [677, 298] on span "Cheevo Inventory Label" at bounding box center [685, 296] width 314 height 20
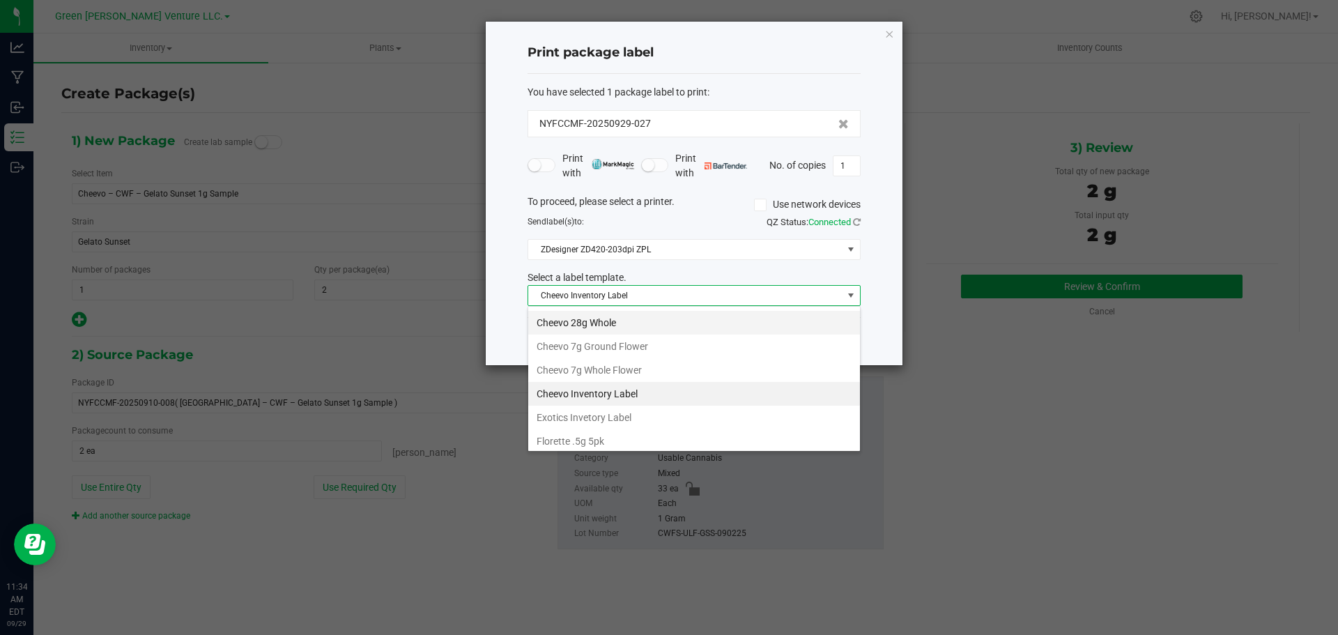
click at [592, 318] on li "Cheevo 28g Whole" at bounding box center [694, 323] width 332 height 24
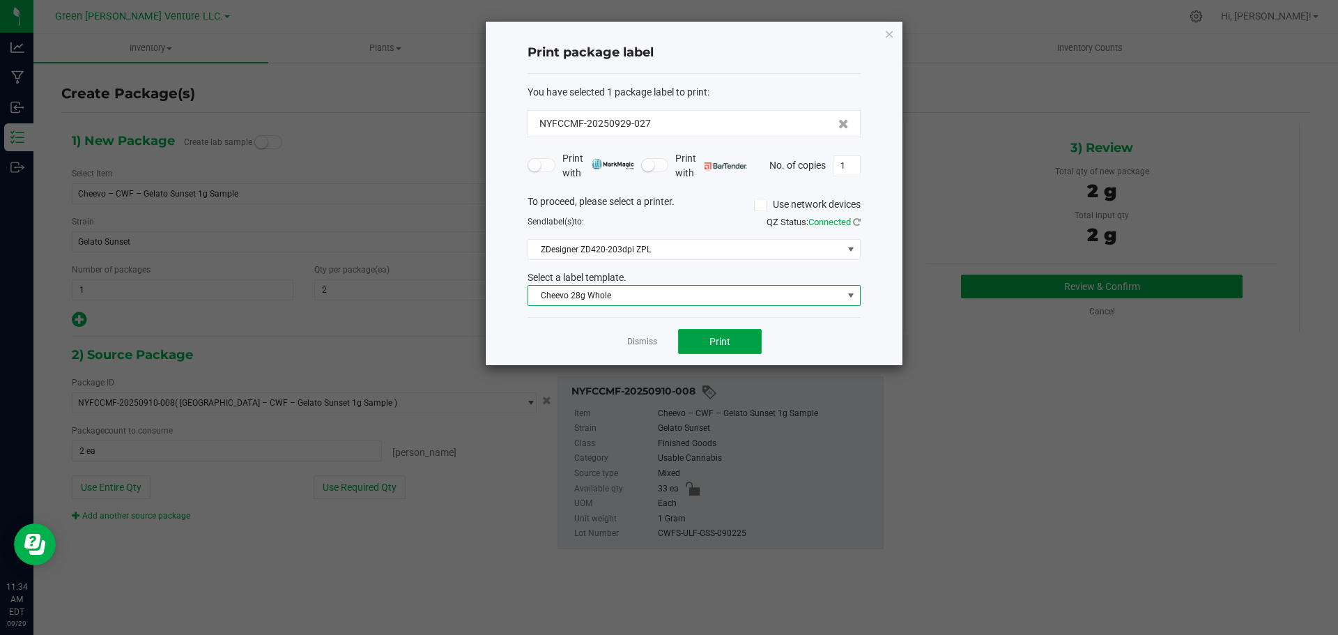
click at [719, 339] on span "Print" at bounding box center [720, 341] width 21 height 11
click at [648, 346] on link "Dismiss" at bounding box center [642, 342] width 30 height 12
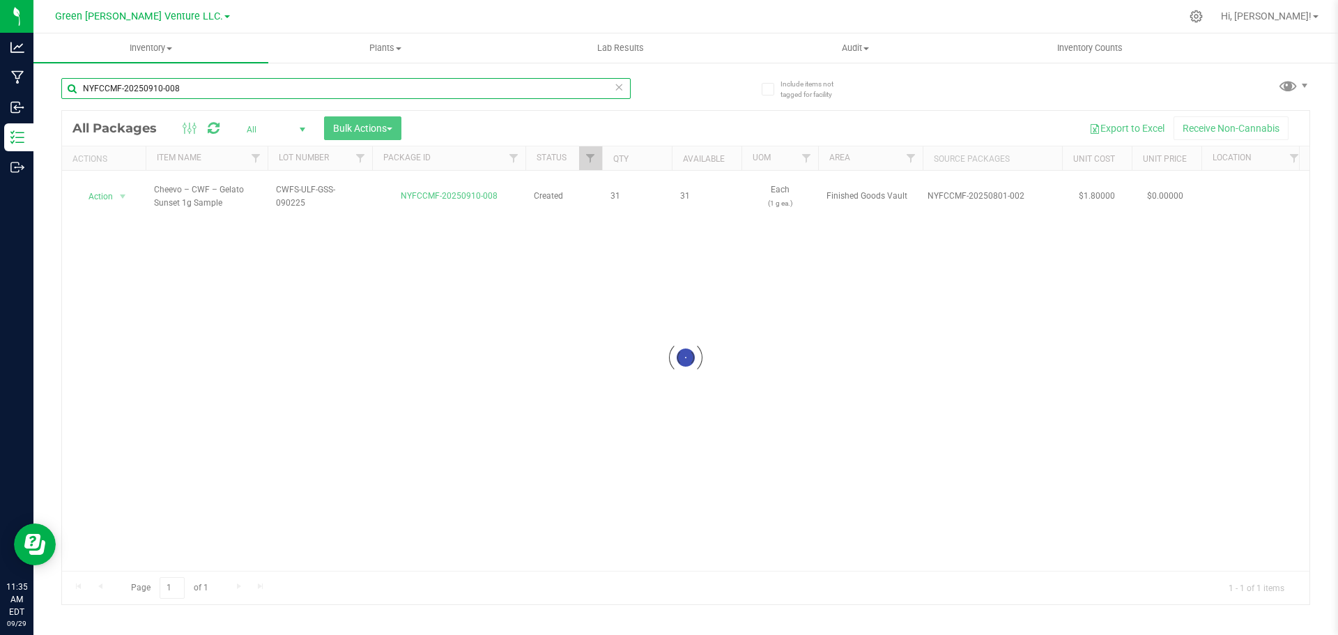
click at [179, 83] on input "NYFCCMF-20250910-008" at bounding box center [345, 88] width 569 height 21
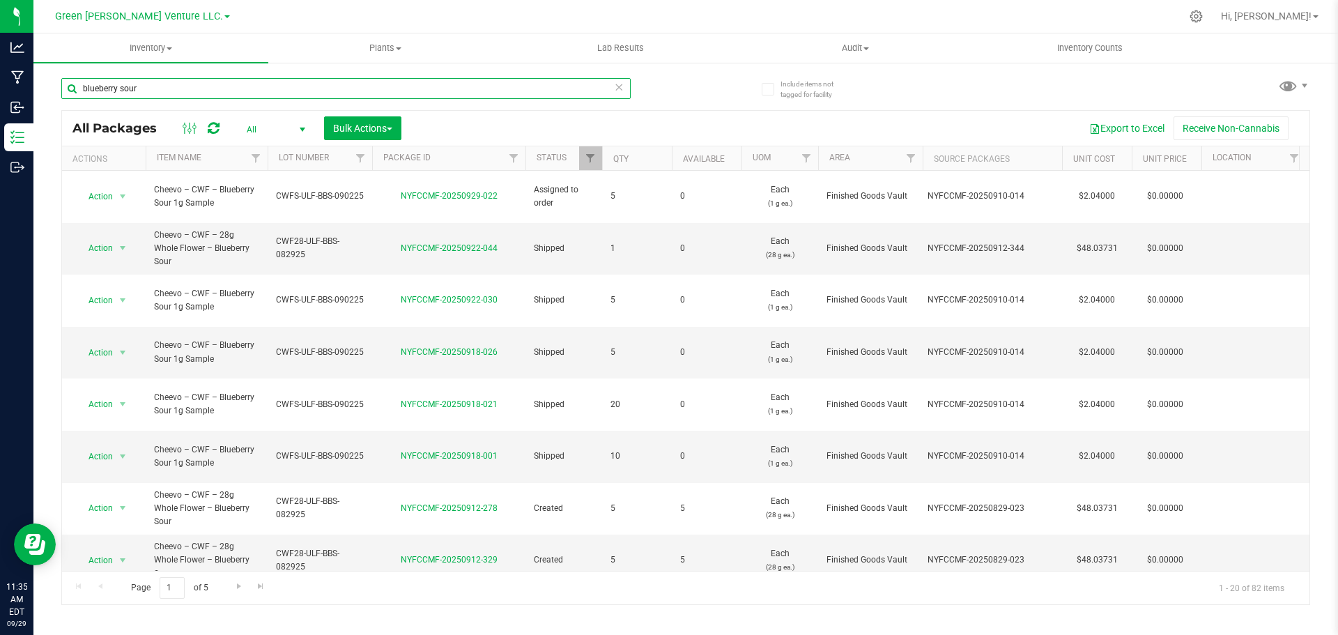
scroll to position [409, 0]
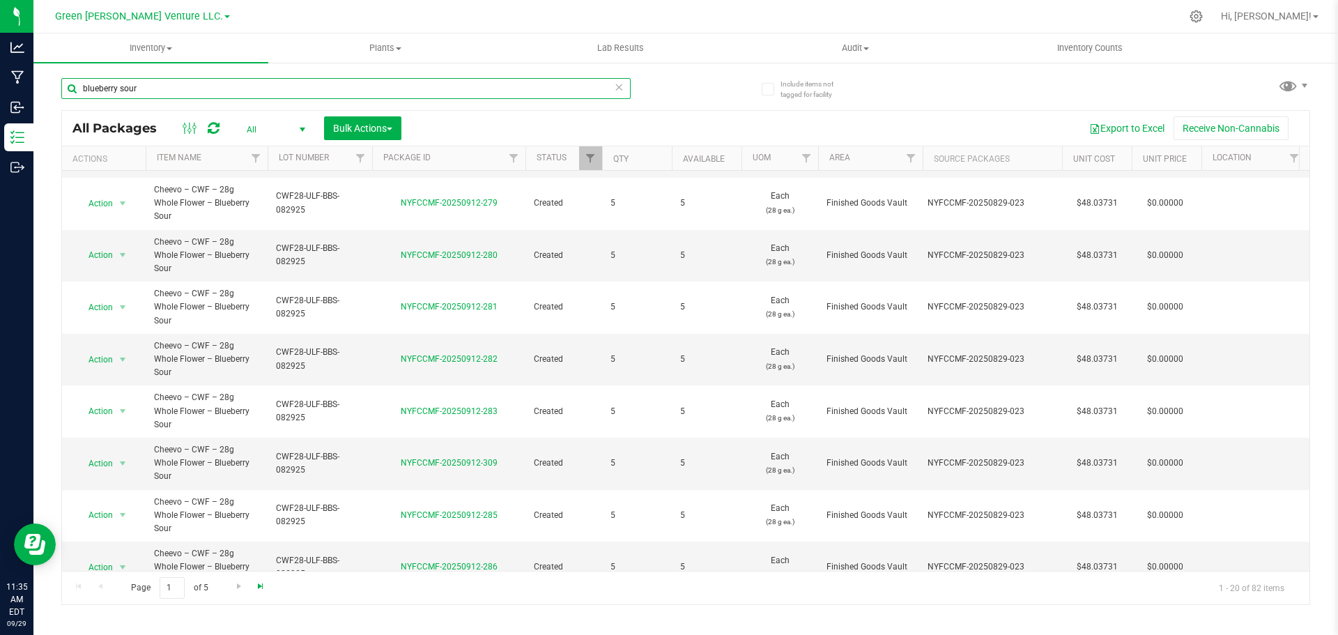
type input "blueberry sour"
click at [261, 585] on span "Go to the last page" at bounding box center [260, 586] width 11 height 11
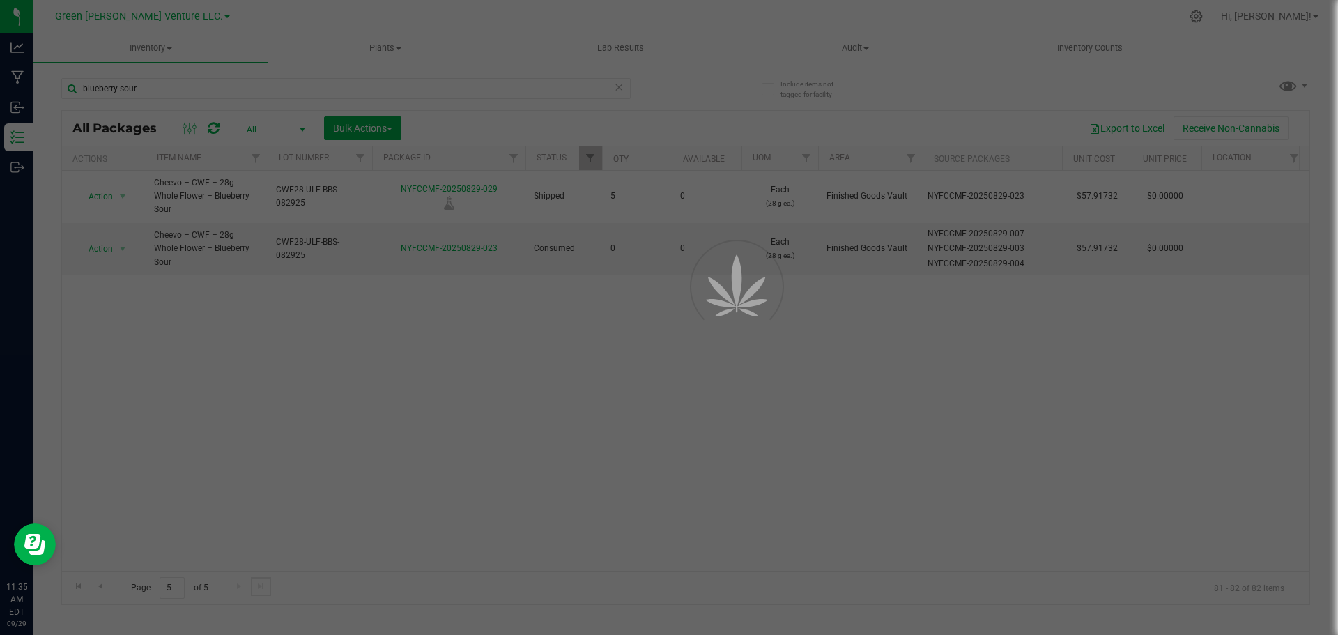
scroll to position [0, 0]
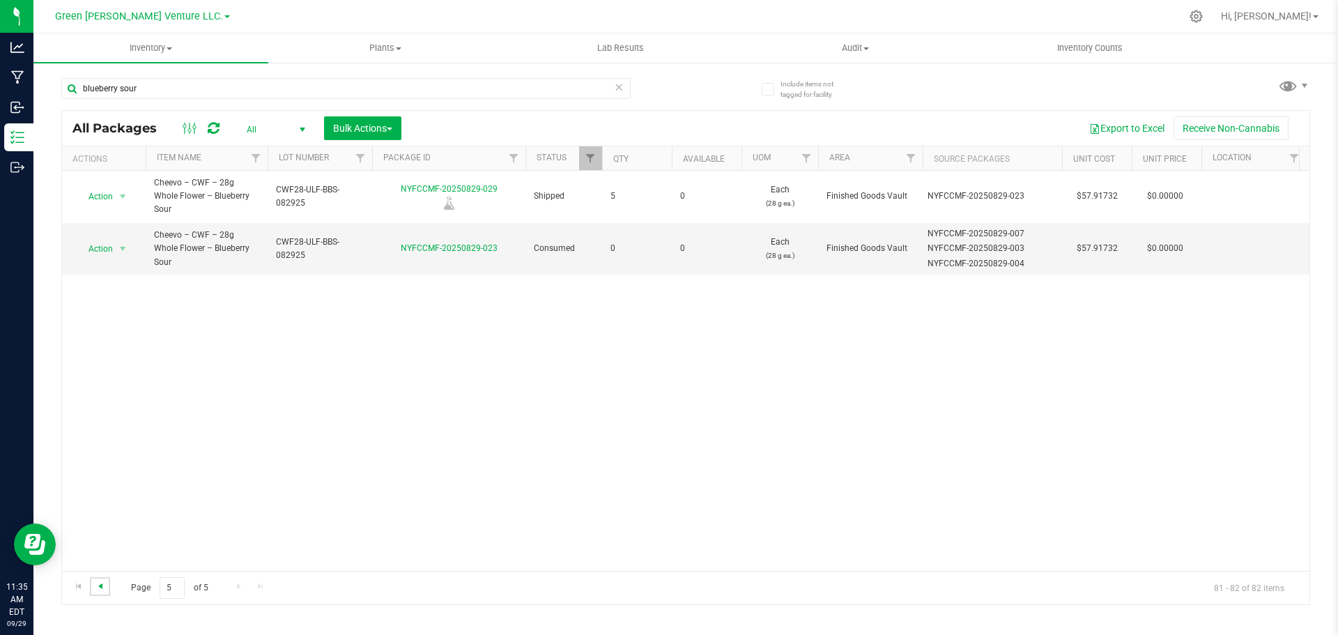
click at [99, 583] on span "Go to the previous page" at bounding box center [100, 586] width 11 height 11
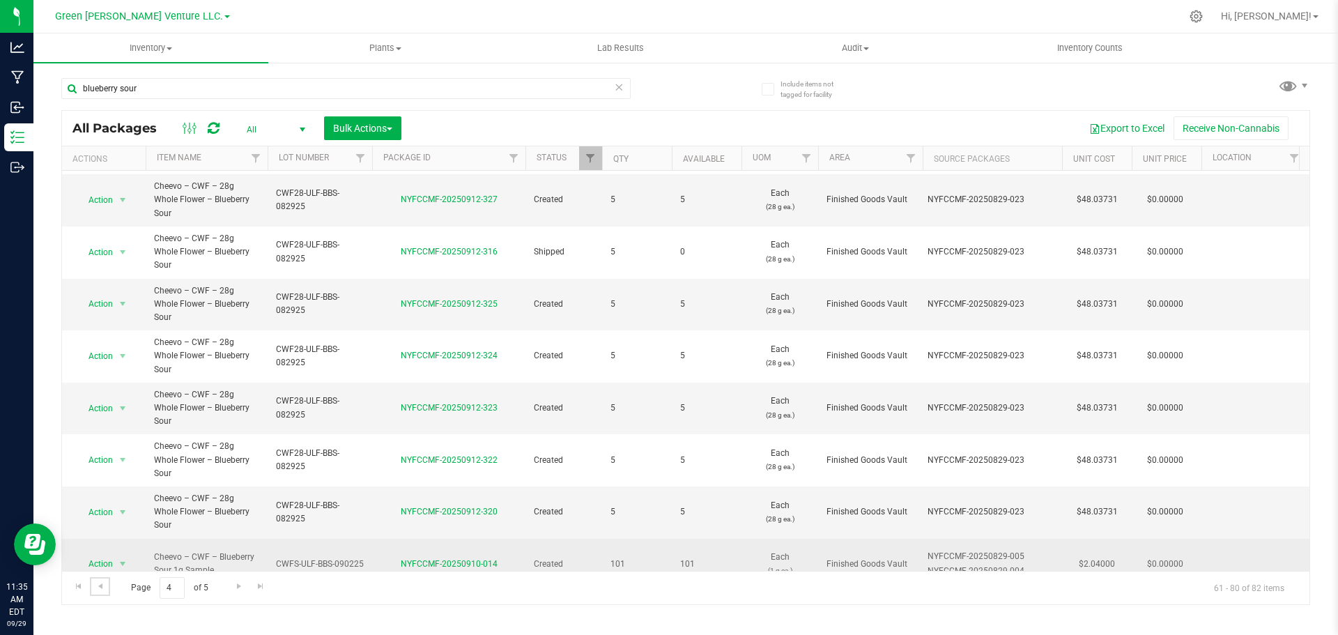
scroll to position [397, 0]
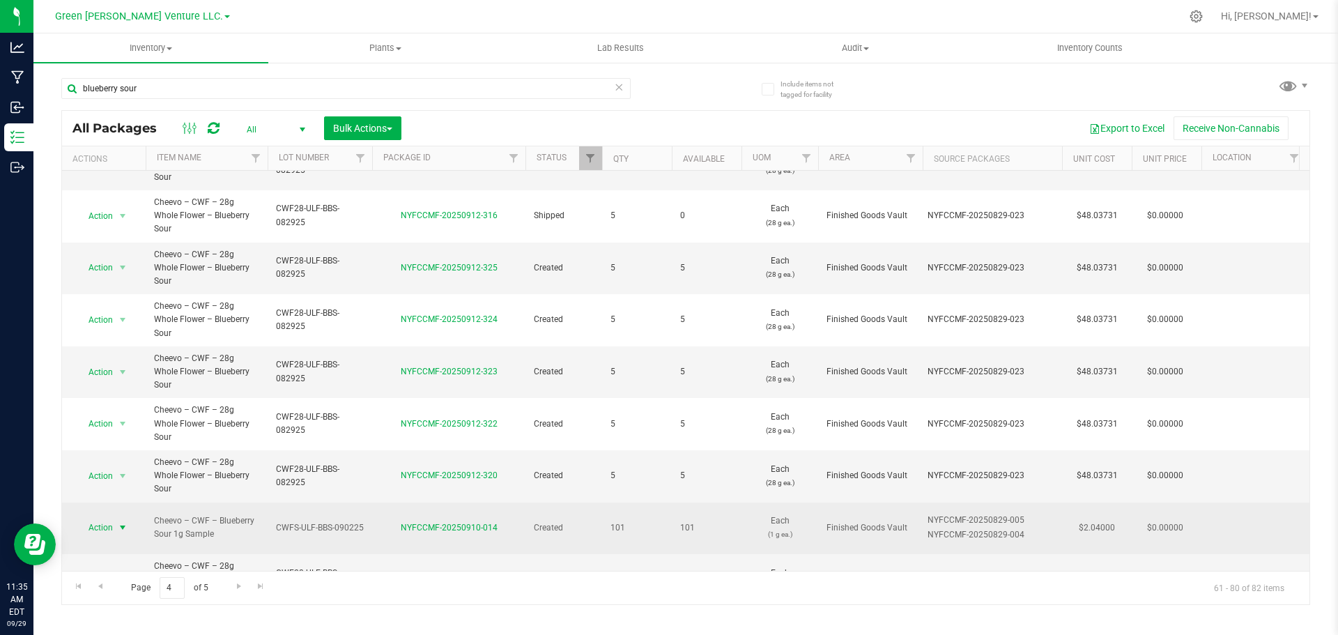
click at [121, 522] on span "select" at bounding box center [122, 527] width 11 height 11
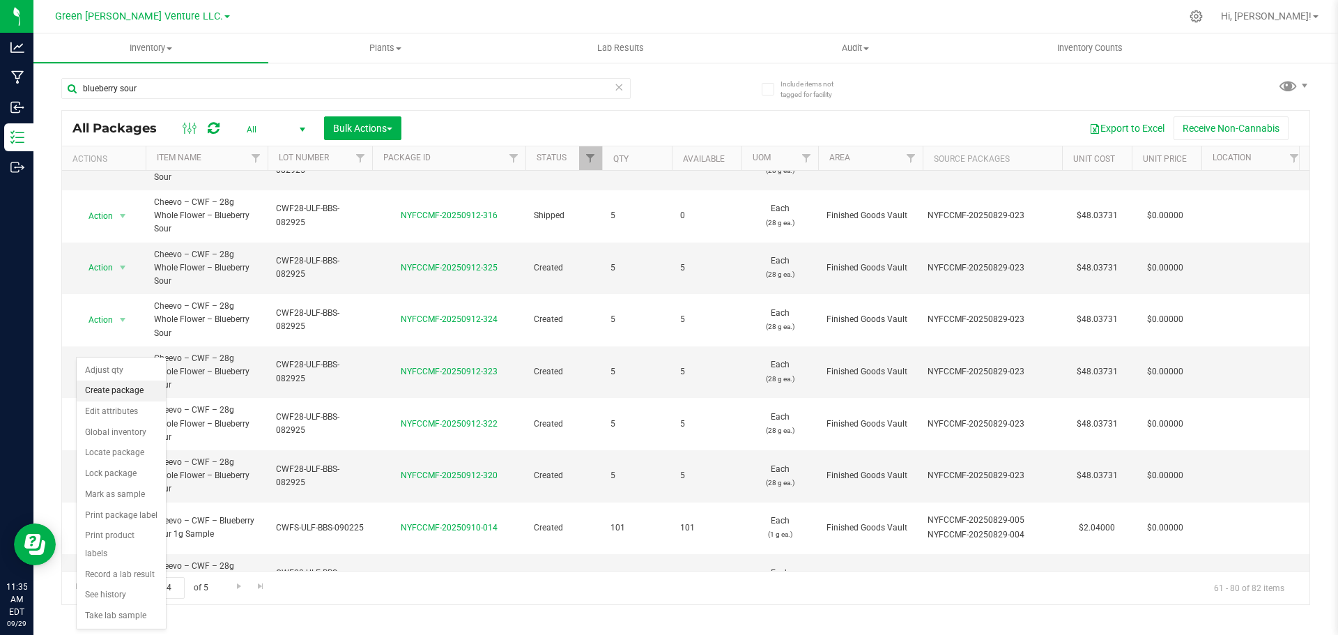
click at [124, 387] on li "Create package" at bounding box center [121, 391] width 89 height 21
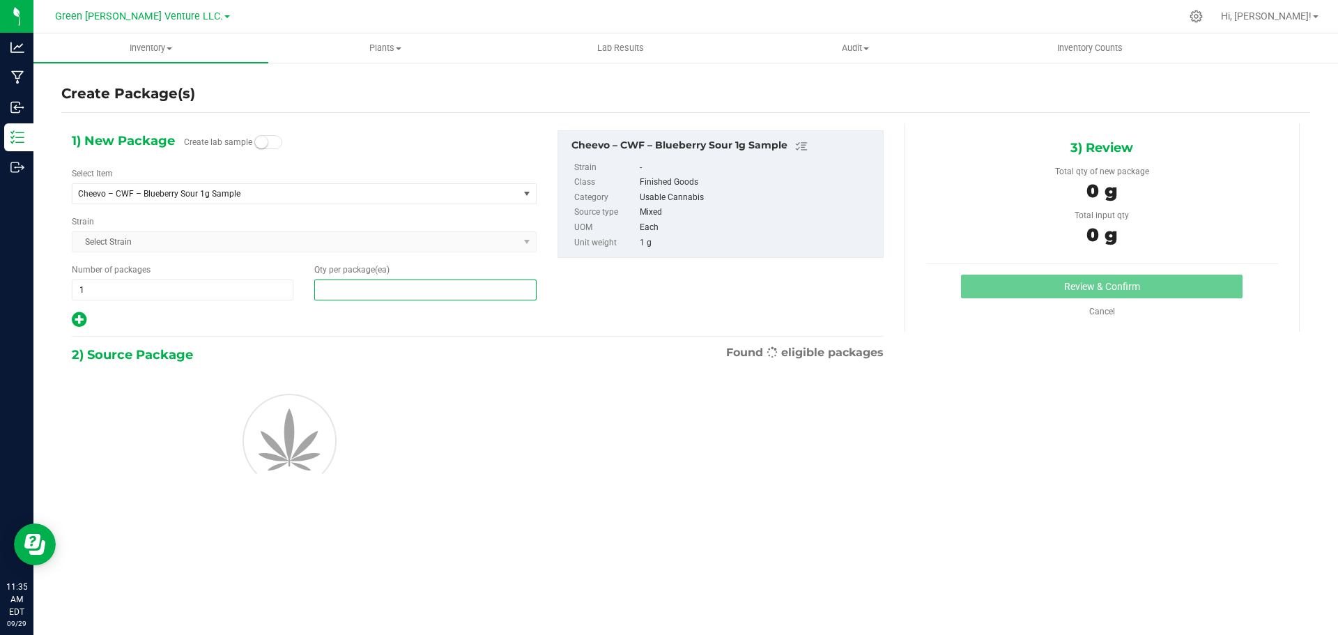
click at [359, 288] on span at bounding box center [425, 289] width 222 height 21
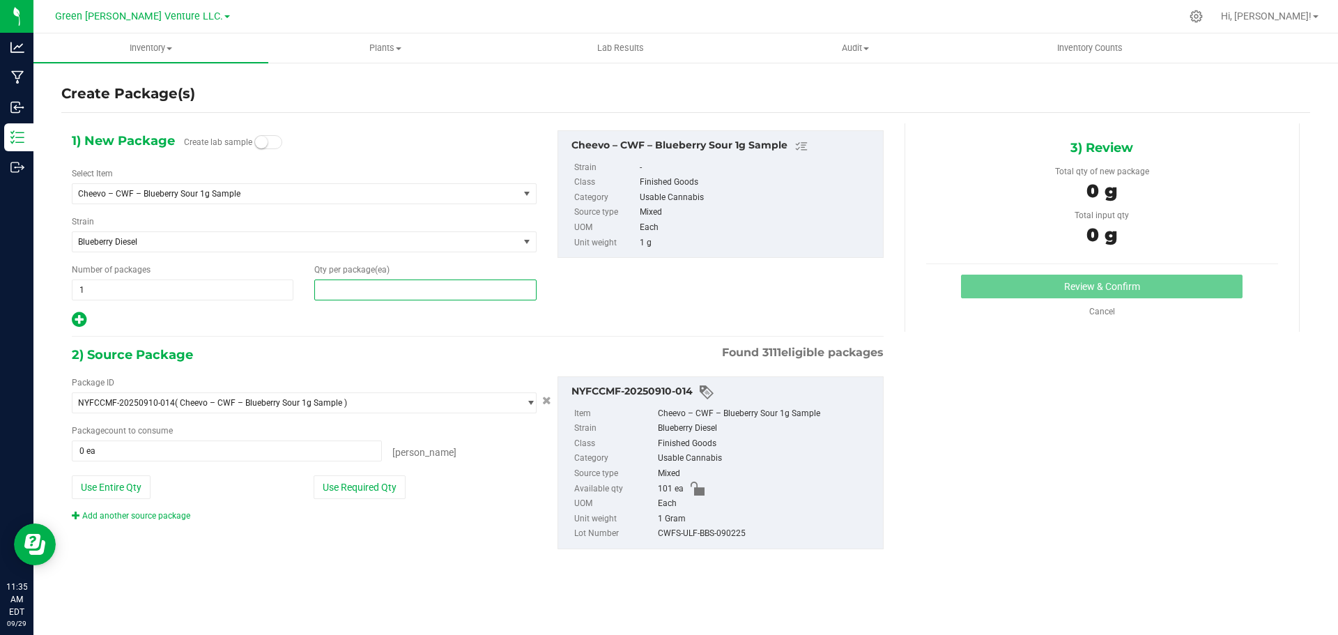
type input "2"
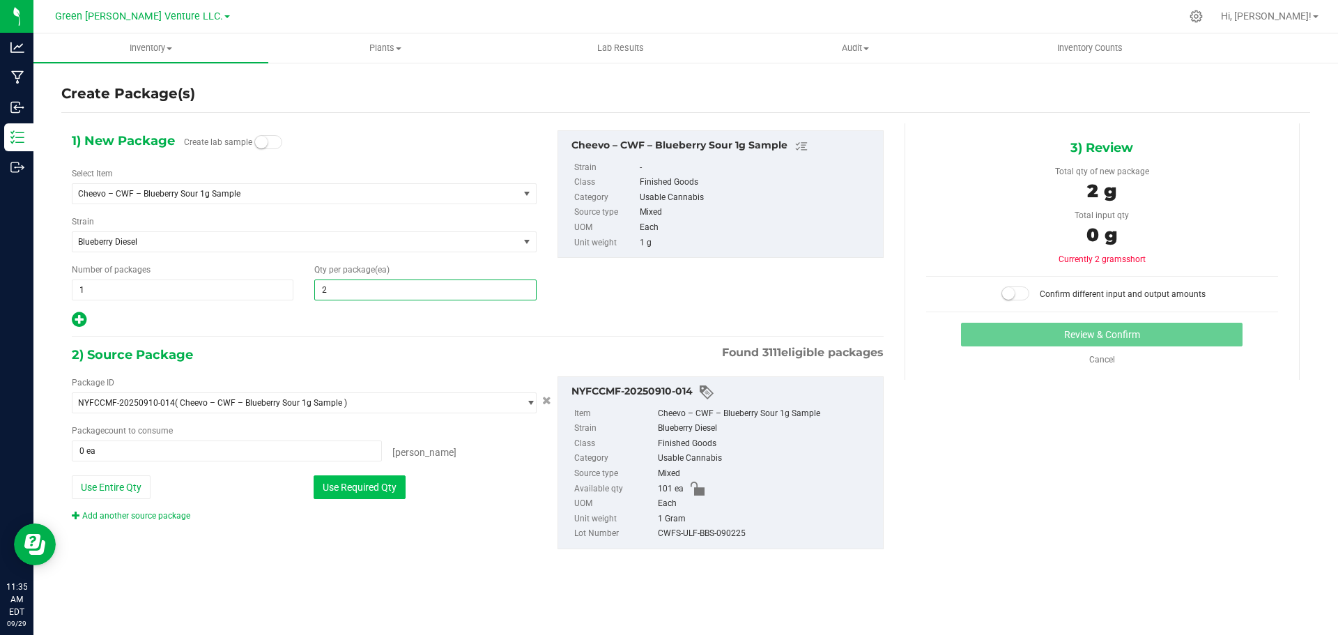
type input "2"
click at [357, 490] on button "Use Required Qty" at bounding box center [360, 487] width 92 height 24
type input "2 ea"
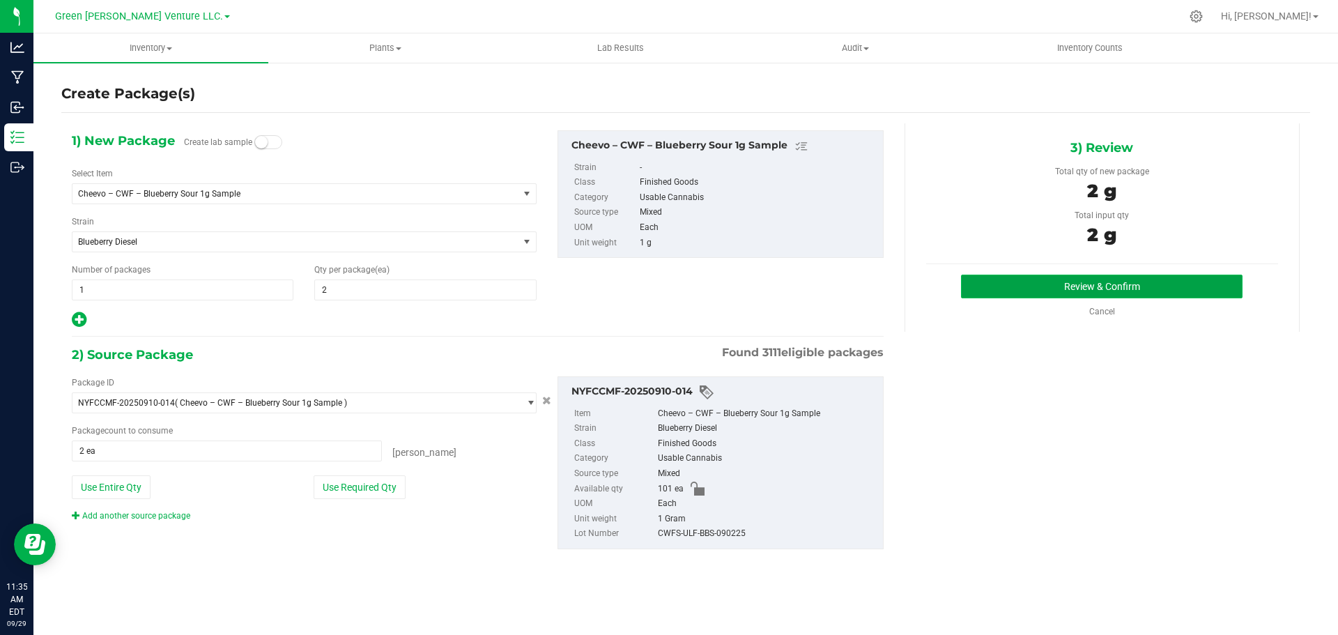
click at [1041, 283] on button "Review & Confirm" at bounding box center [1102, 287] width 282 height 24
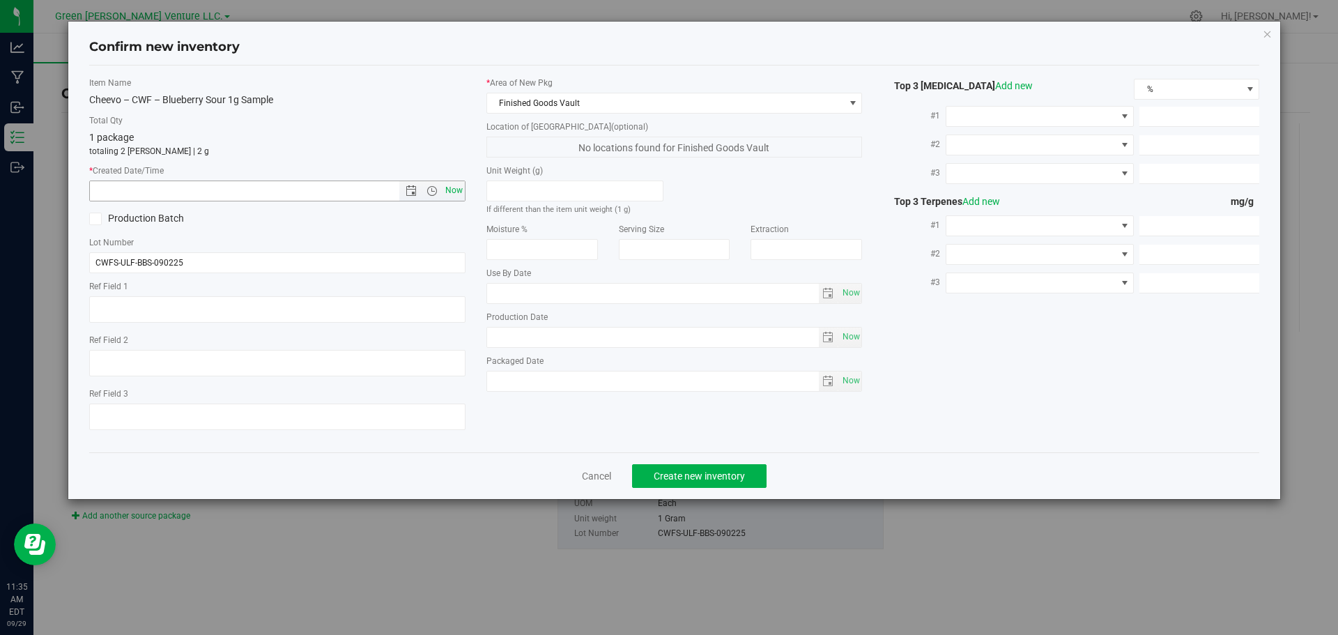
click at [448, 190] on span "Now" at bounding box center [454, 191] width 24 height 20
type input "[DATE] 11:35 AM"
click at [677, 472] on span "Create new inventory" at bounding box center [699, 475] width 91 height 11
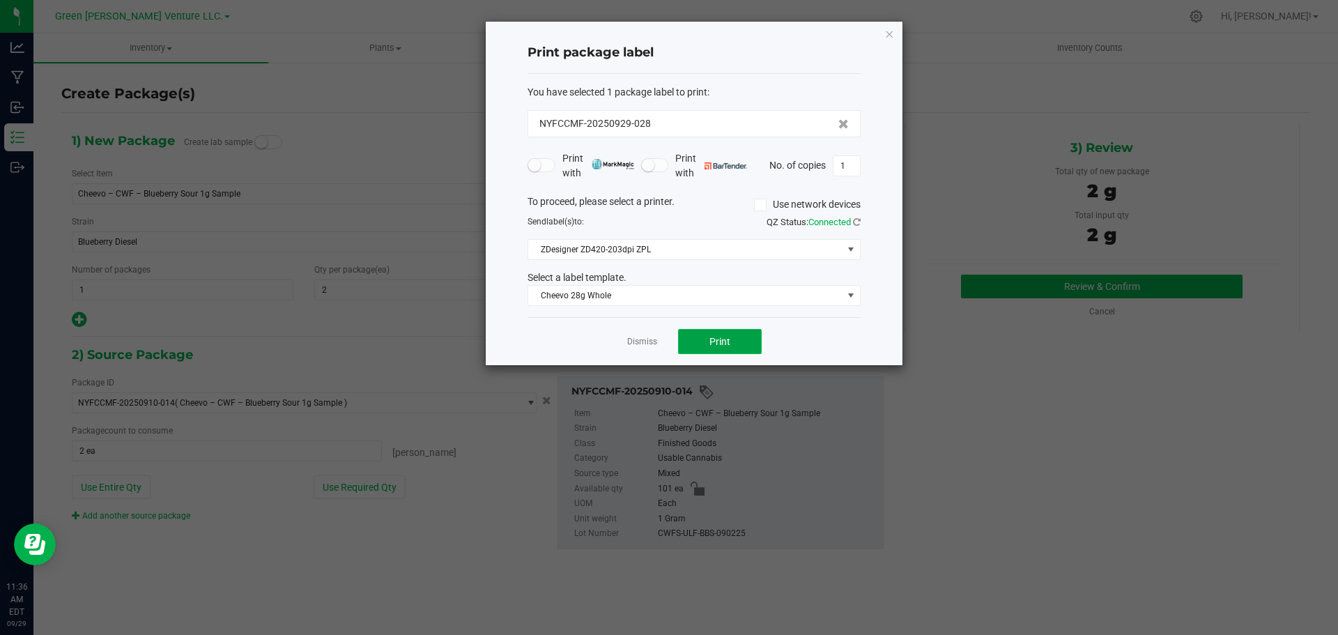
click at [690, 336] on button "Print" at bounding box center [720, 341] width 84 height 25
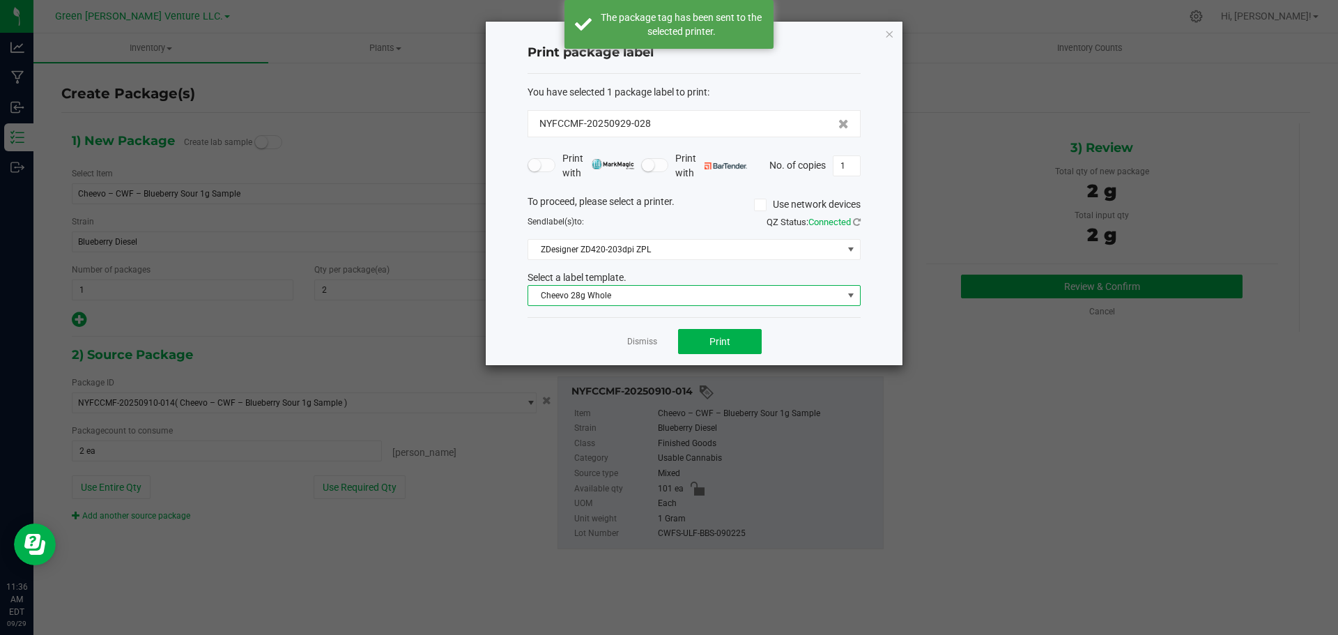
click at [691, 289] on span "Cheevo 28g Whole" at bounding box center [685, 296] width 314 height 20
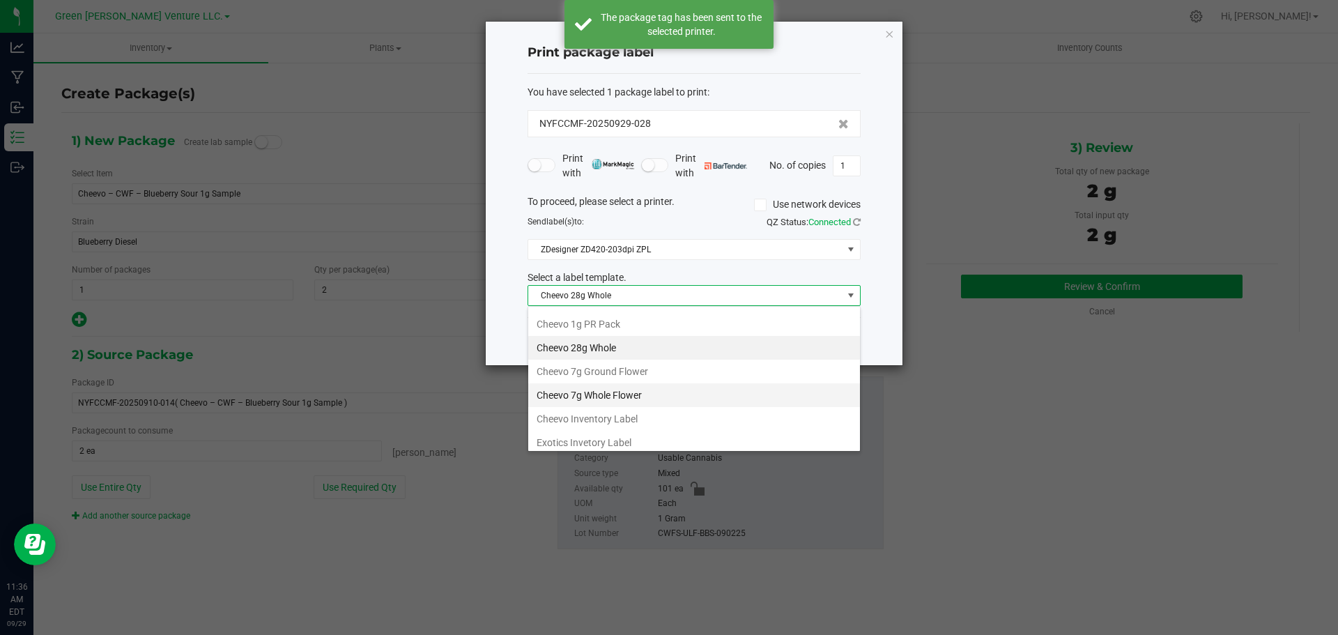
scroll to position [70, 0]
click at [591, 394] on li "Cheevo Inventory Label" at bounding box center [694, 394] width 332 height 24
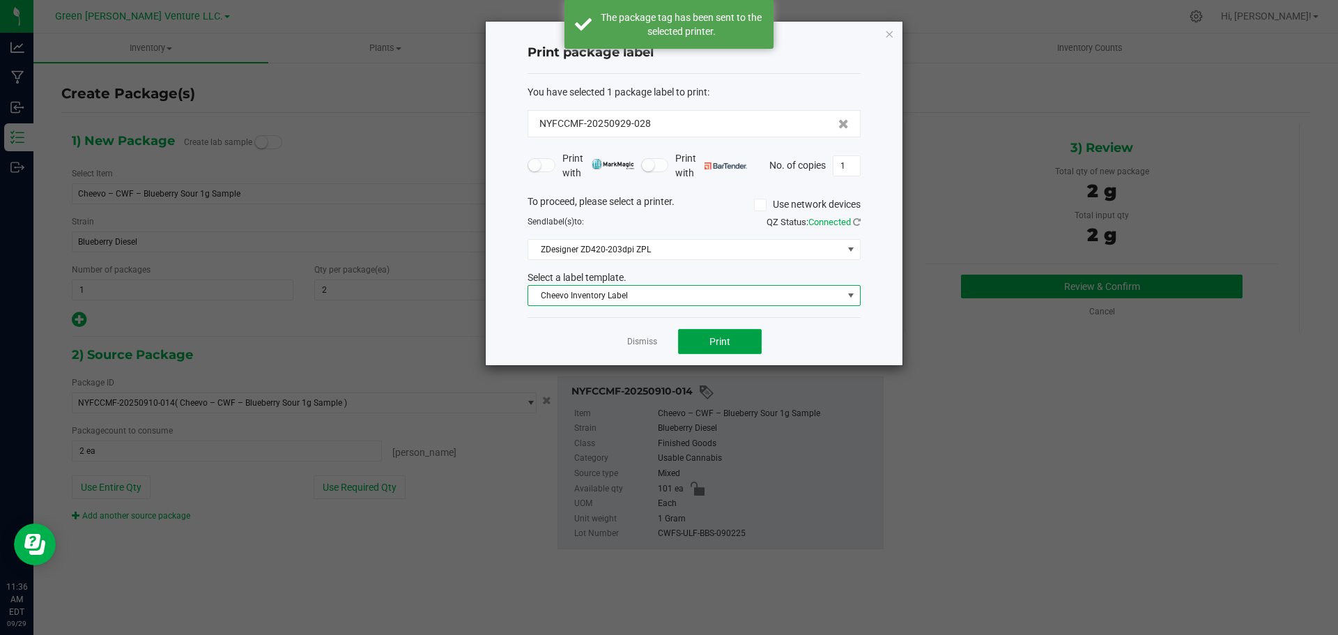
click at [702, 346] on button "Print" at bounding box center [720, 341] width 84 height 25
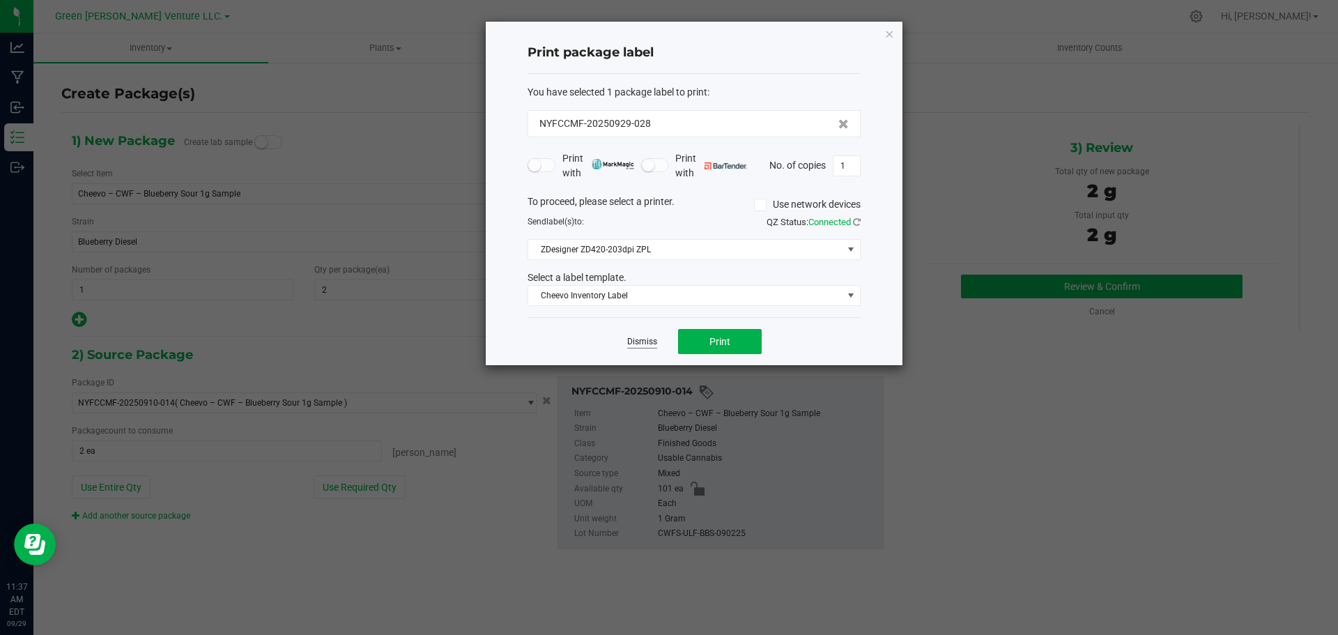
click at [648, 338] on link "Dismiss" at bounding box center [642, 342] width 30 height 12
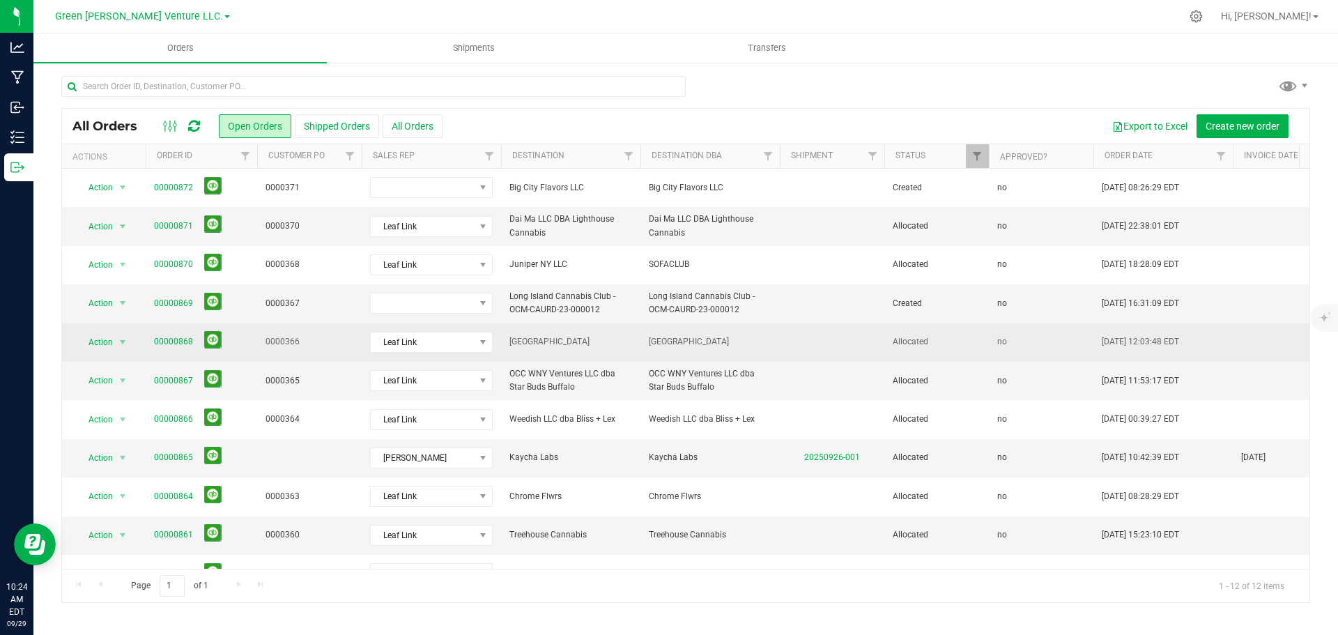
scroll to position [3, 0]
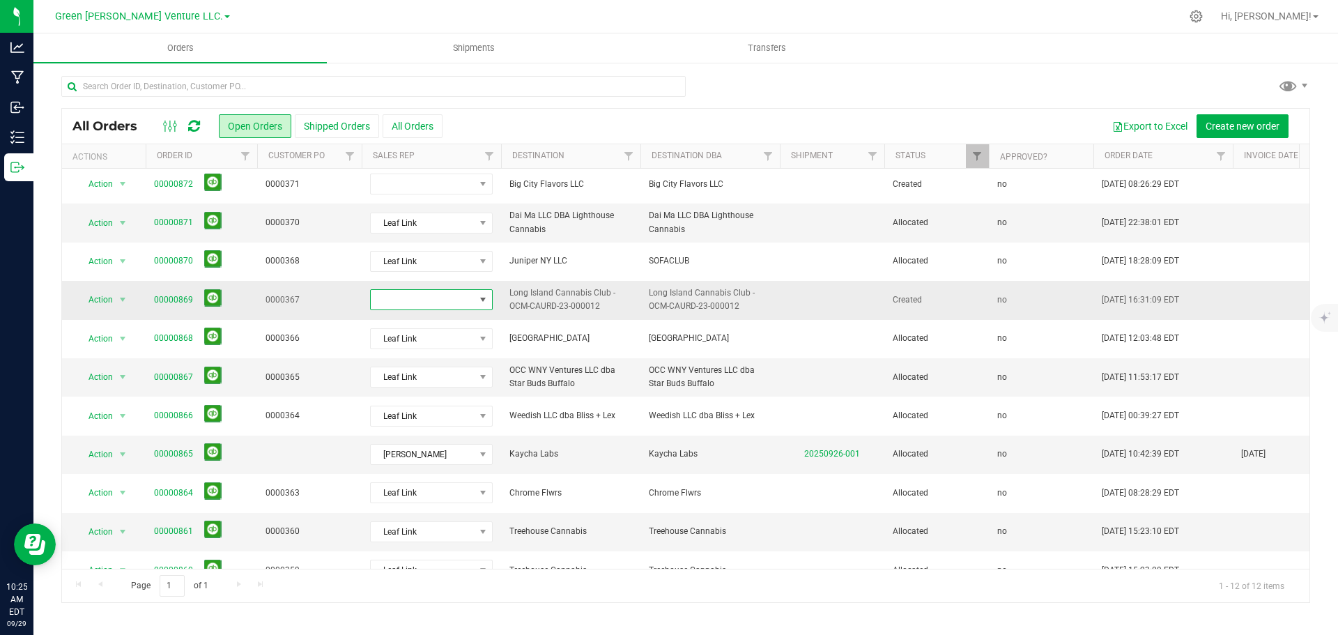
click at [460, 298] on span at bounding box center [423, 300] width 104 height 20
click at [421, 430] on li "Leaf Link" at bounding box center [436, 431] width 130 height 24
click at [169, 298] on link "00000869" at bounding box center [173, 299] width 39 height 13
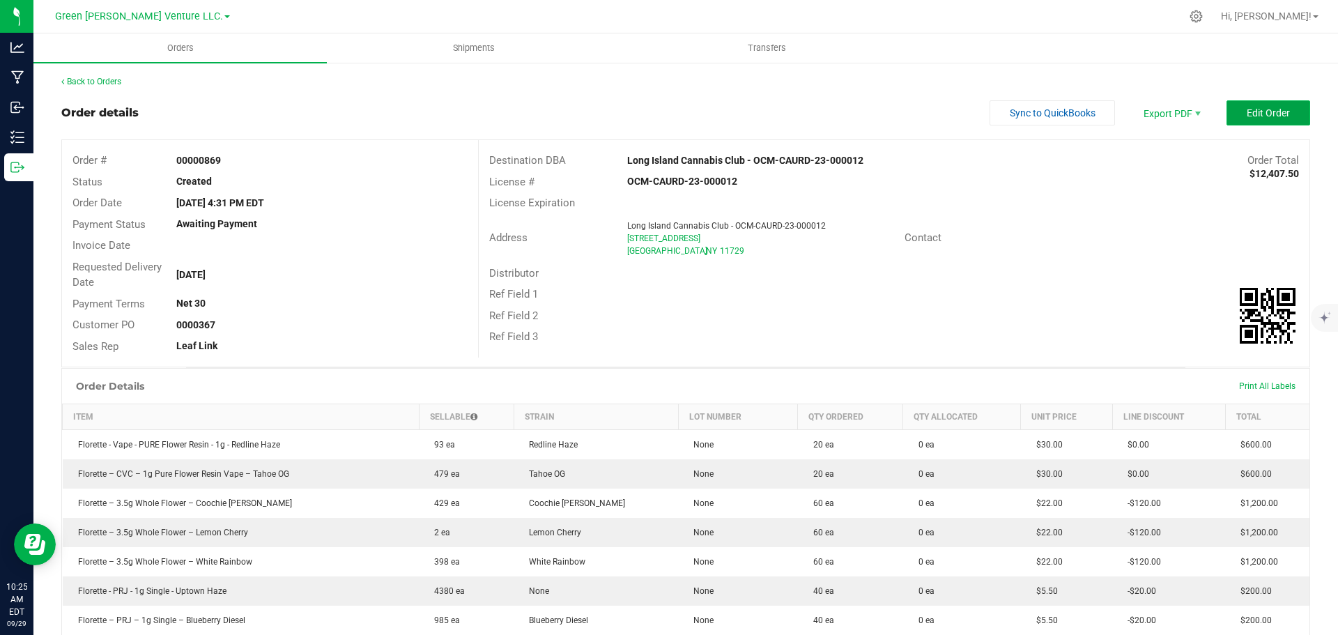
click at [1262, 107] on span "Edit Order" at bounding box center [1268, 112] width 43 height 11
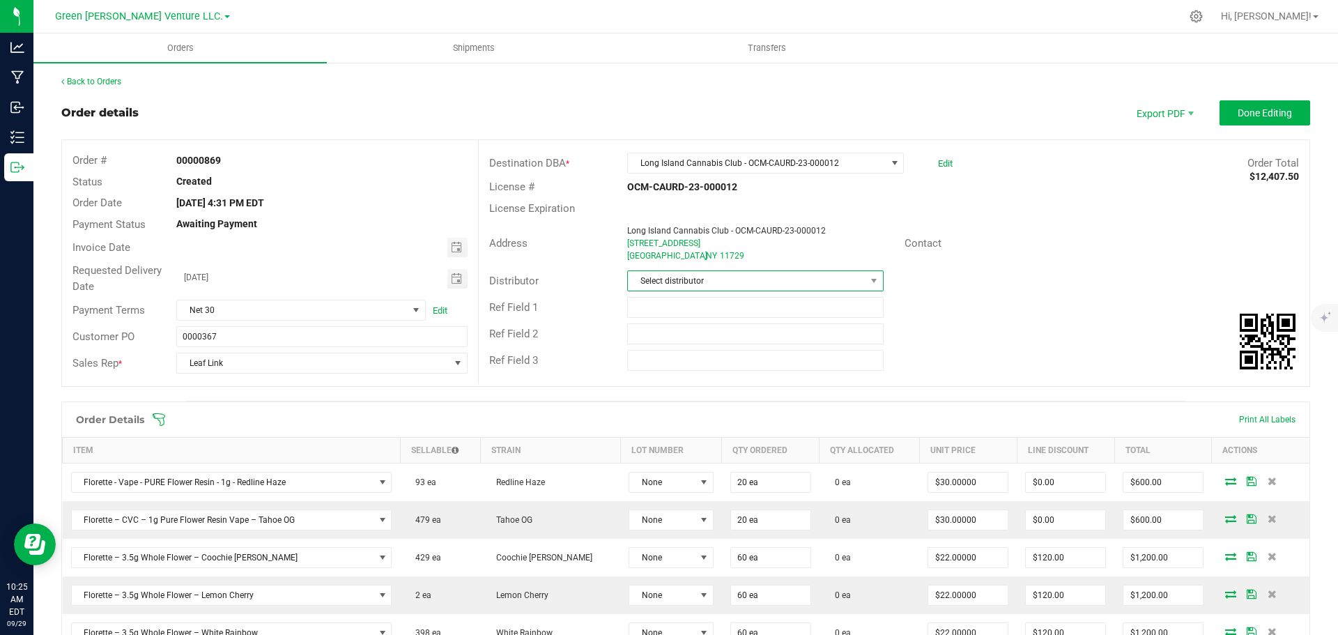
click at [781, 275] on span "Select distributor" at bounding box center [746, 281] width 237 height 20
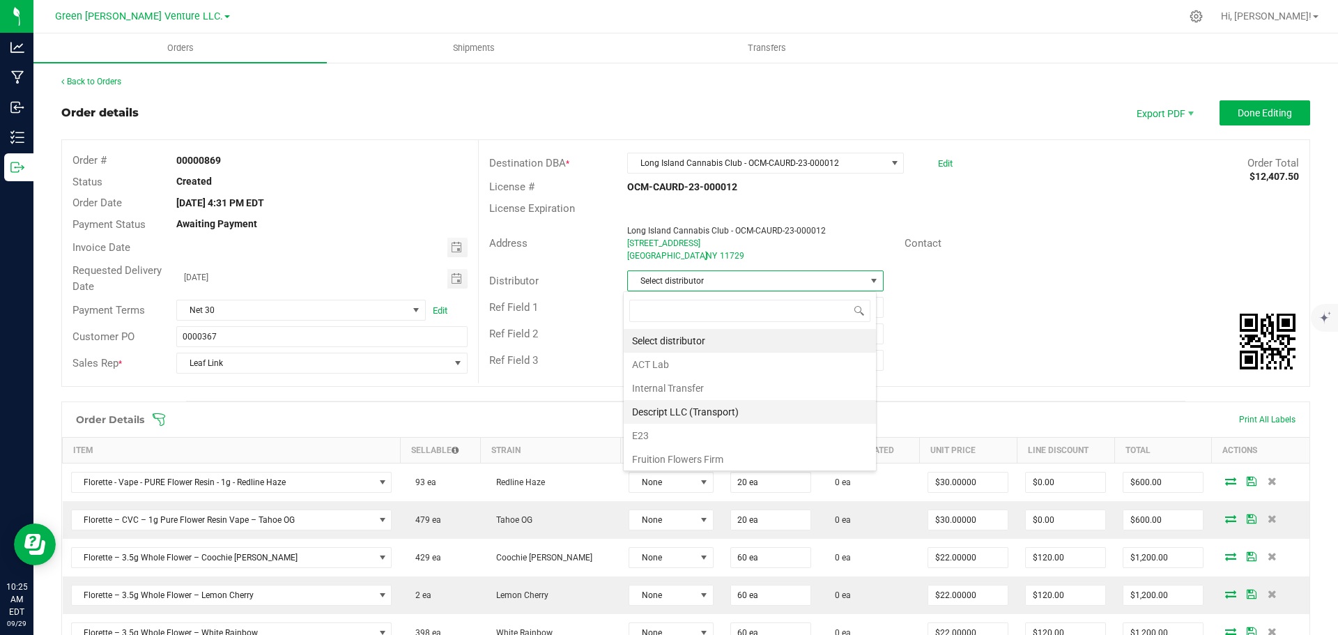
scroll to position [21, 254]
click at [654, 433] on li "E23" at bounding box center [750, 436] width 252 height 24
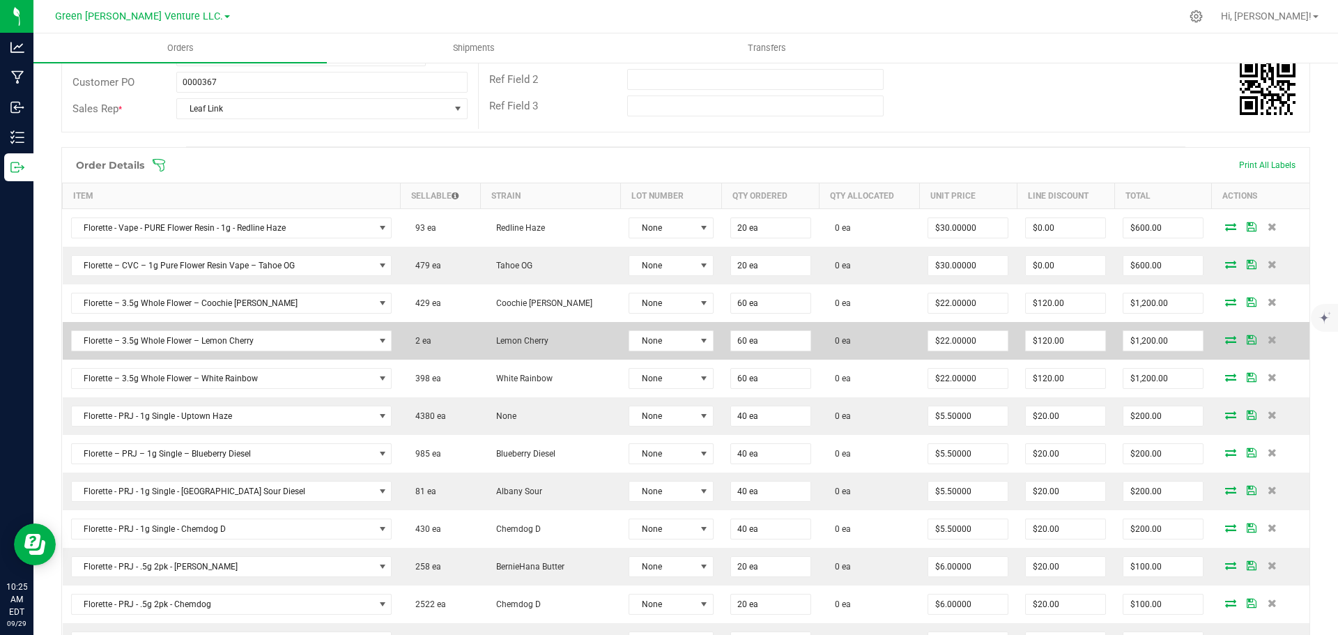
scroll to position [279, 0]
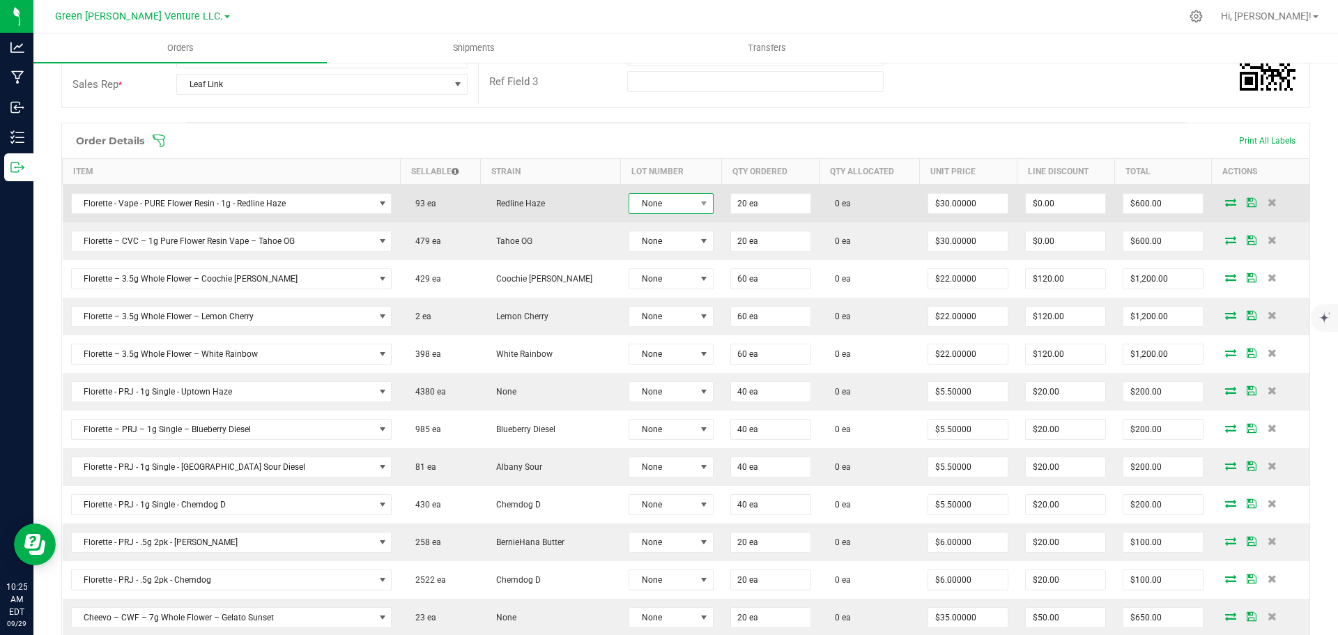
click at [654, 203] on span "None" at bounding box center [662, 204] width 66 height 20
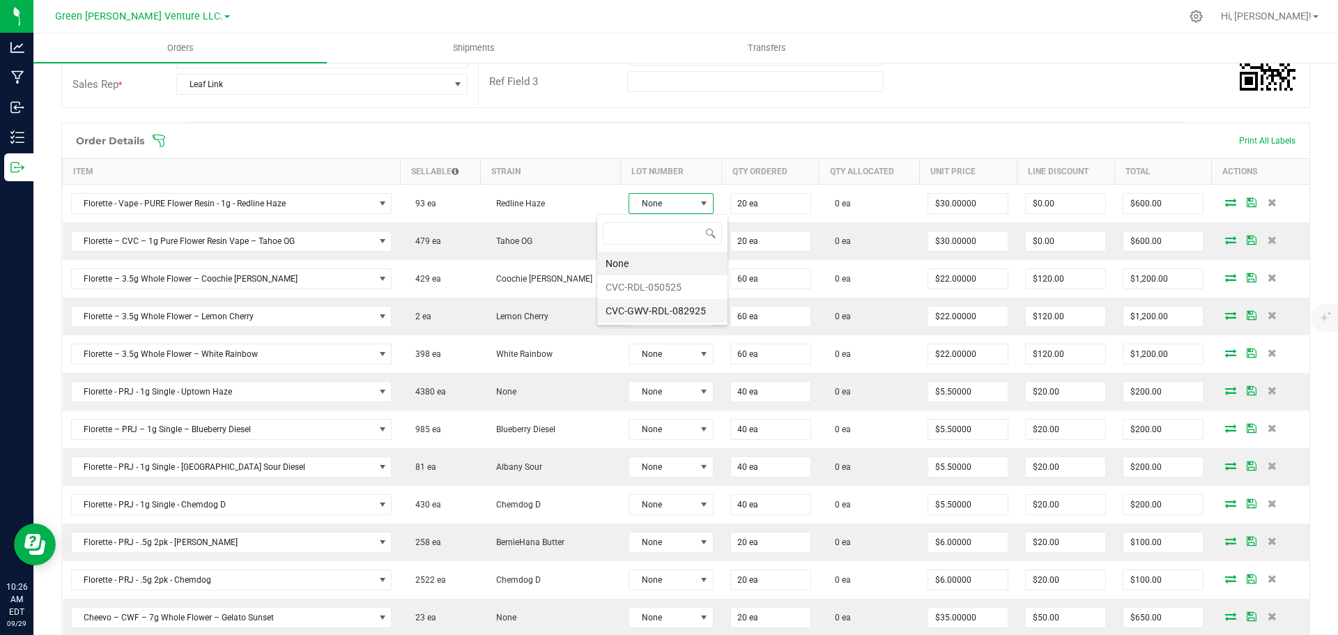
click at [645, 309] on li "CVC-GWV-RDL-082925" at bounding box center [662, 311] width 130 height 24
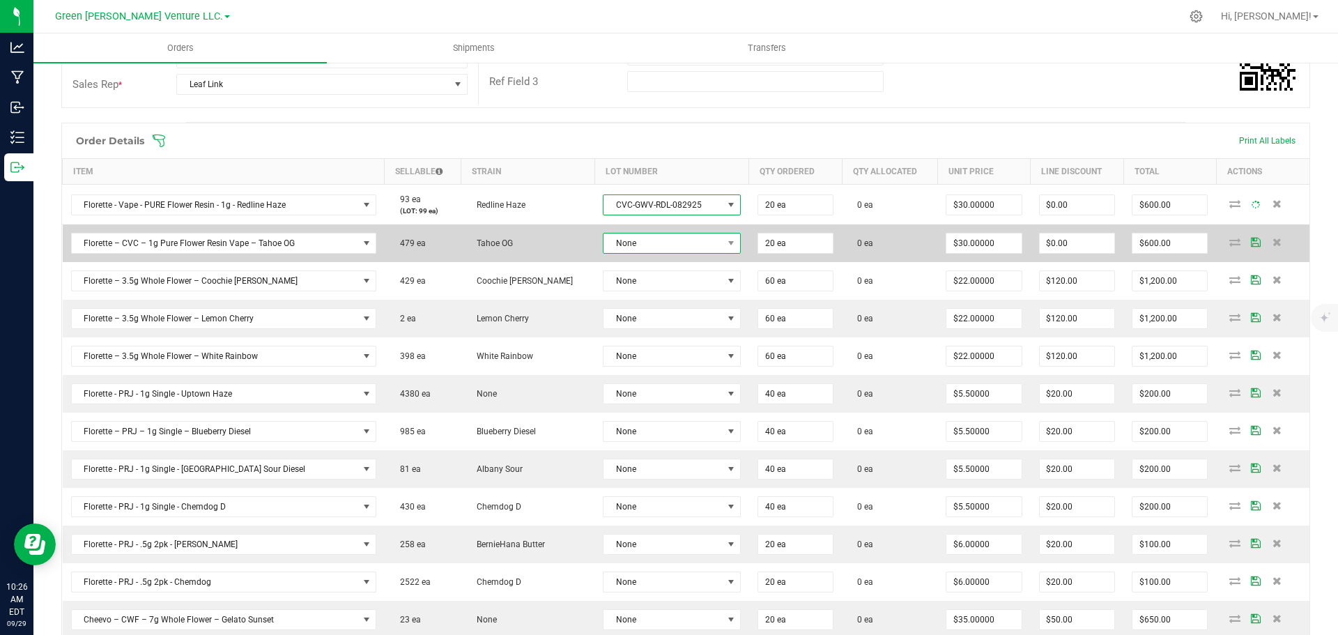
click at [634, 247] on span "None" at bounding box center [663, 243] width 119 height 20
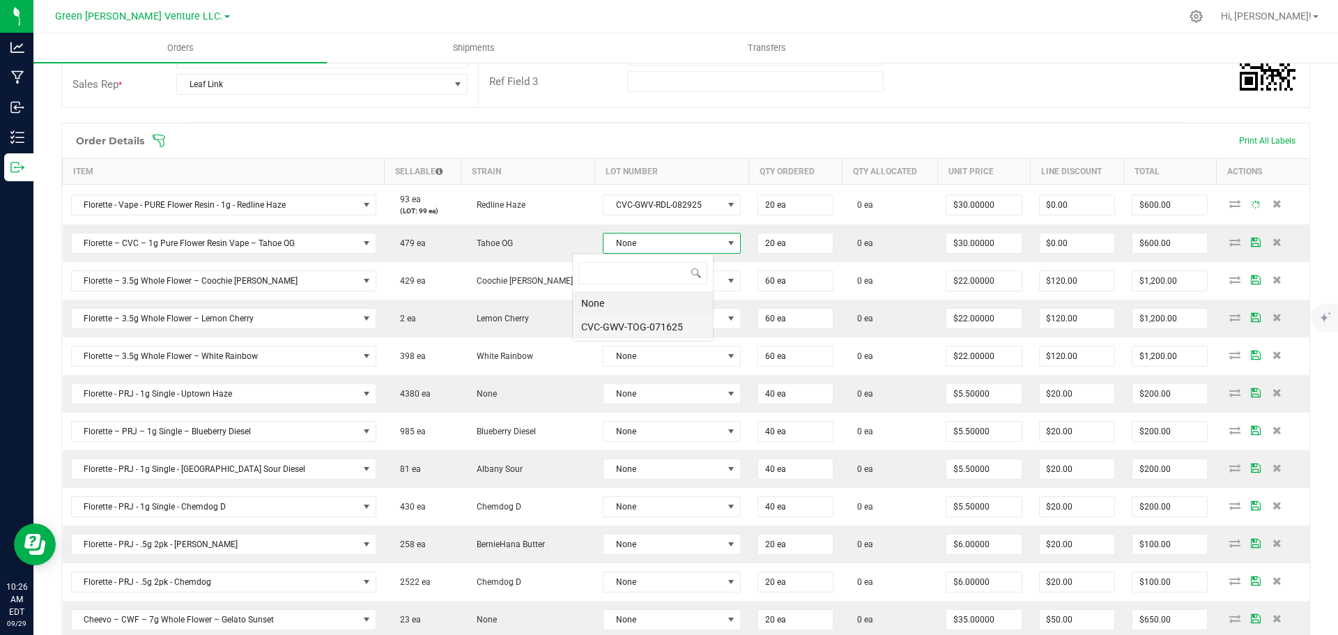
scroll to position [21, 141]
click at [631, 324] on li "CVC-GWV-TOG-071625" at bounding box center [643, 327] width 140 height 24
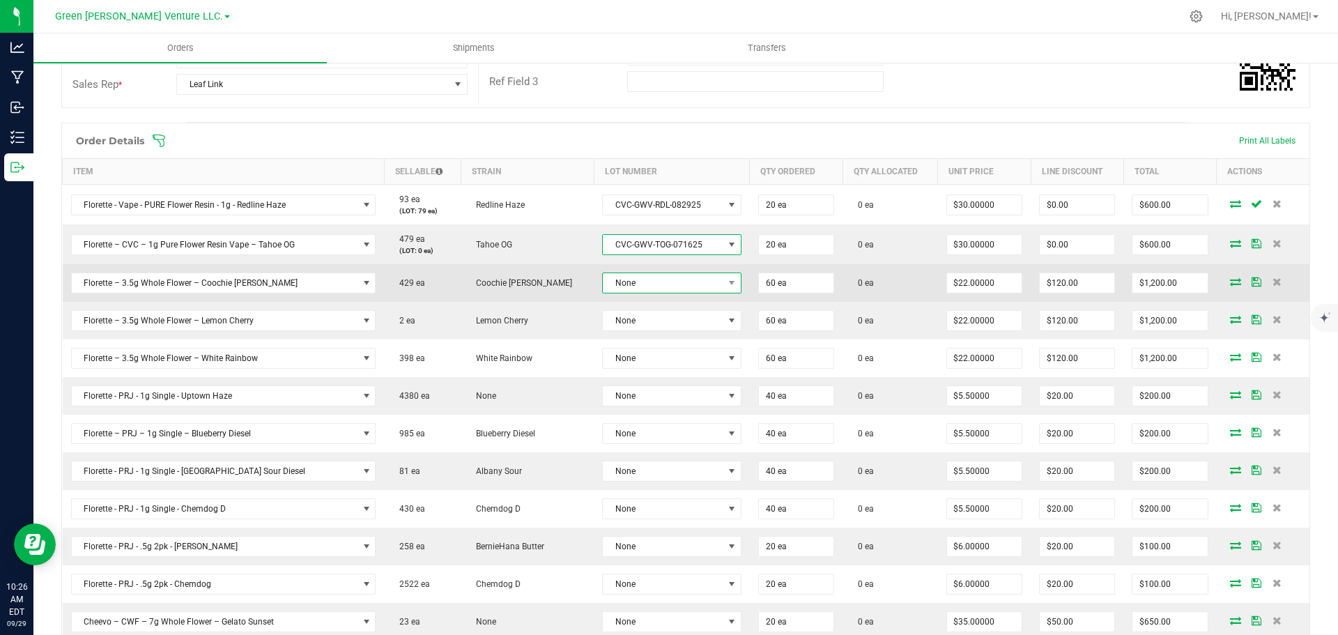
click at [629, 277] on span "None" at bounding box center [663, 283] width 121 height 20
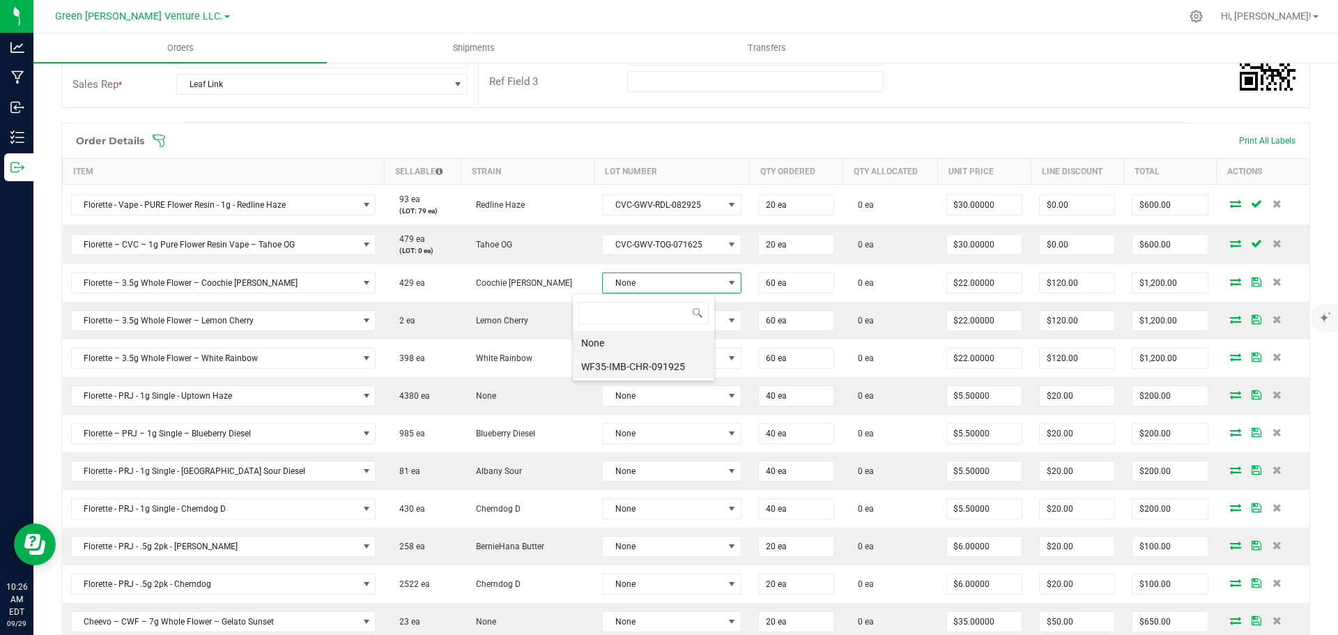
scroll to position [69678, 69556]
click at [629, 366] on li "WF35-IMB-CHR-091925" at bounding box center [643, 367] width 141 height 24
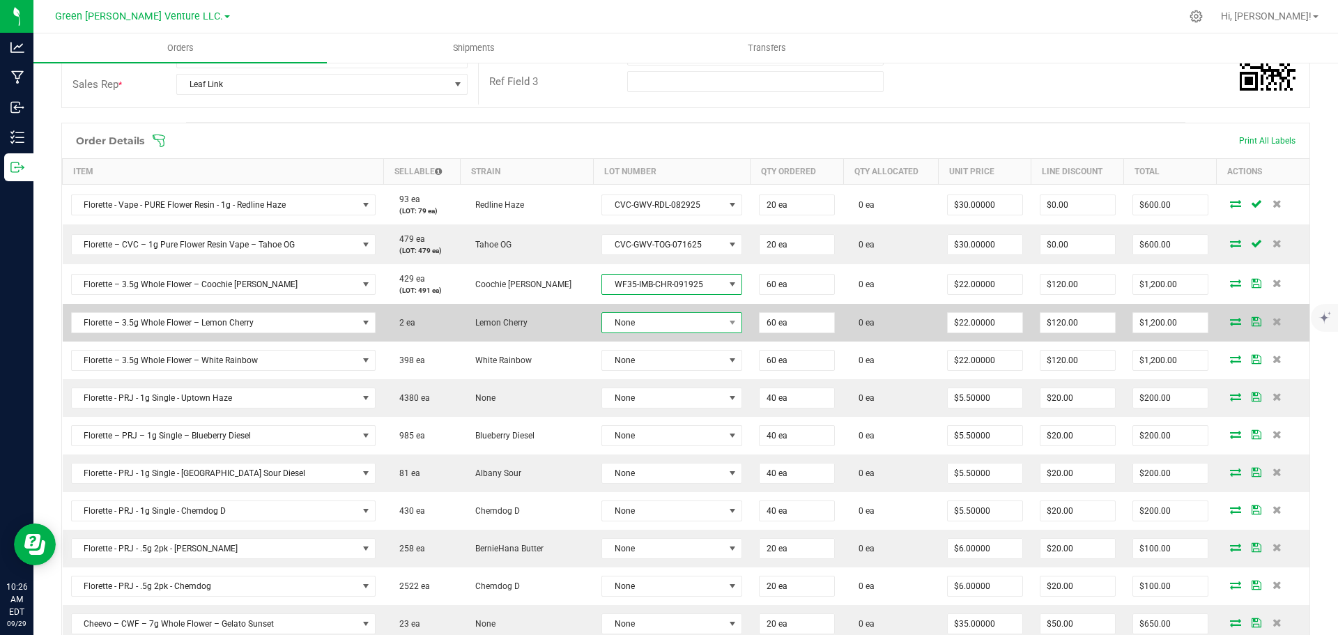
click at [628, 328] on span "None" at bounding box center [663, 323] width 122 height 20
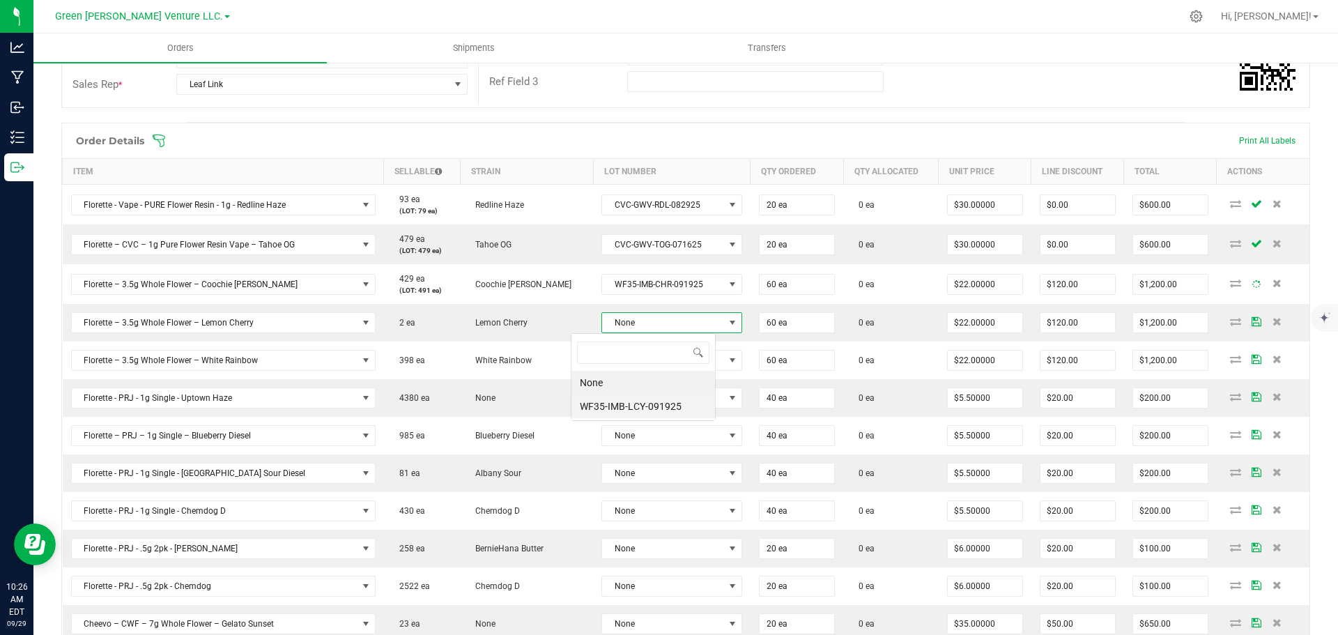
scroll to position [21, 144]
click at [625, 405] on li "WF35-IMB-LCY-091925" at bounding box center [644, 406] width 144 height 24
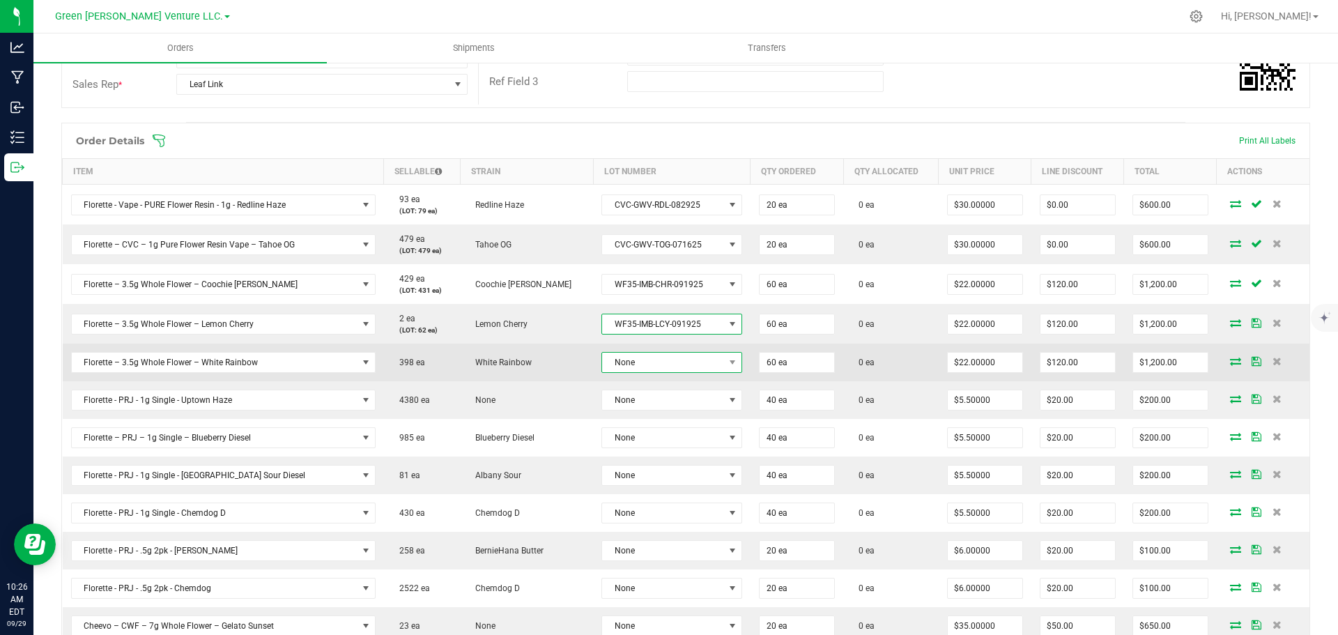
click at [626, 360] on span "None" at bounding box center [663, 363] width 122 height 20
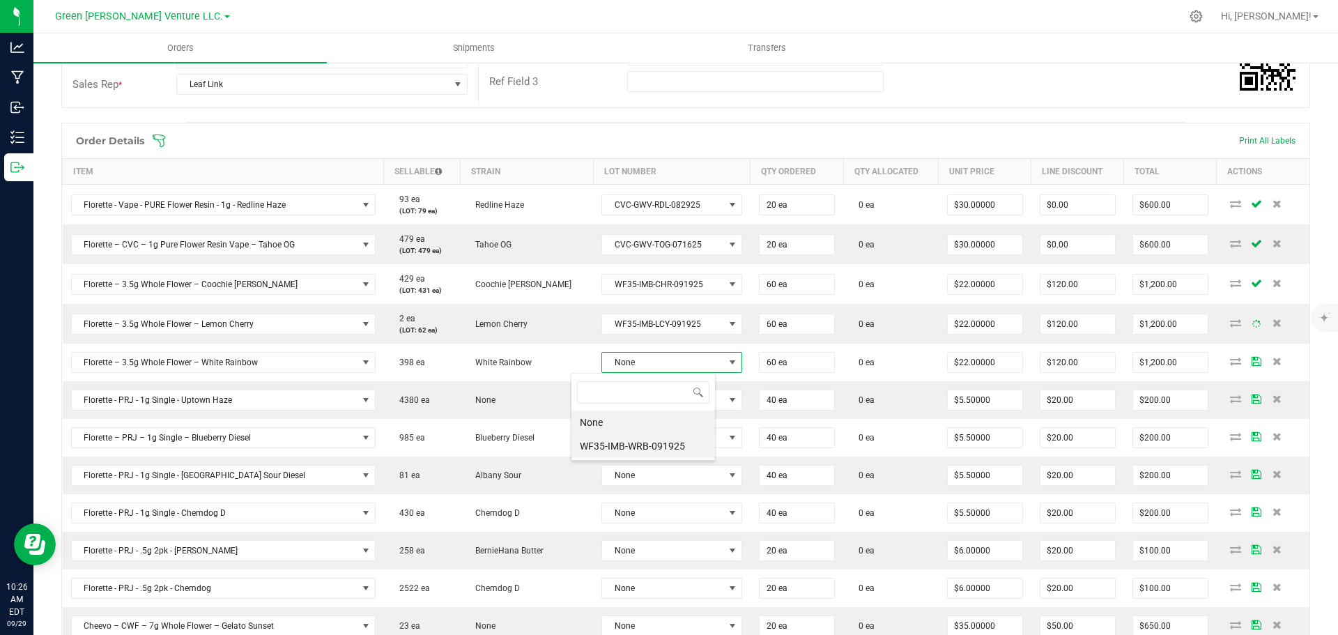
click at [625, 447] on li "WF35-IMB-WRB-091925" at bounding box center [644, 446] width 144 height 24
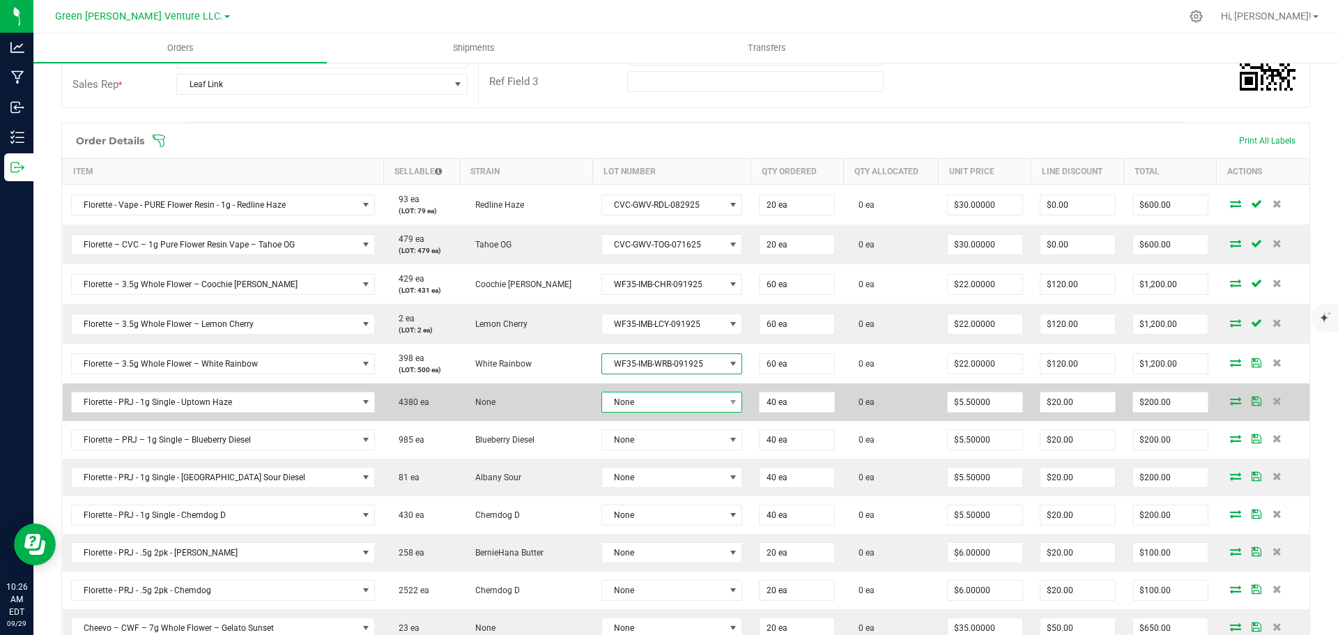
click at [627, 402] on span "None" at bounding box center [663, 402] width 123 height 20
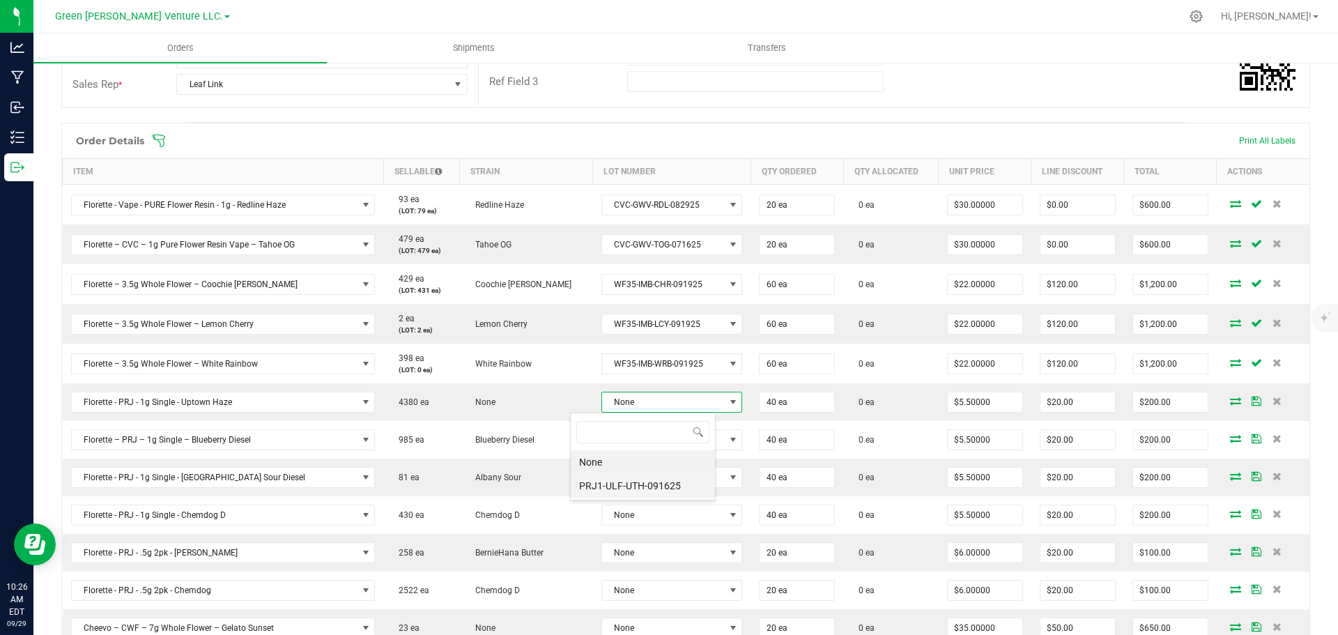
scroll to position [69678, 69553]
click at [631, 480] on li "PRJ1-ULF-UTH-091625" at bounding box center [643, 486] width 144 height 24
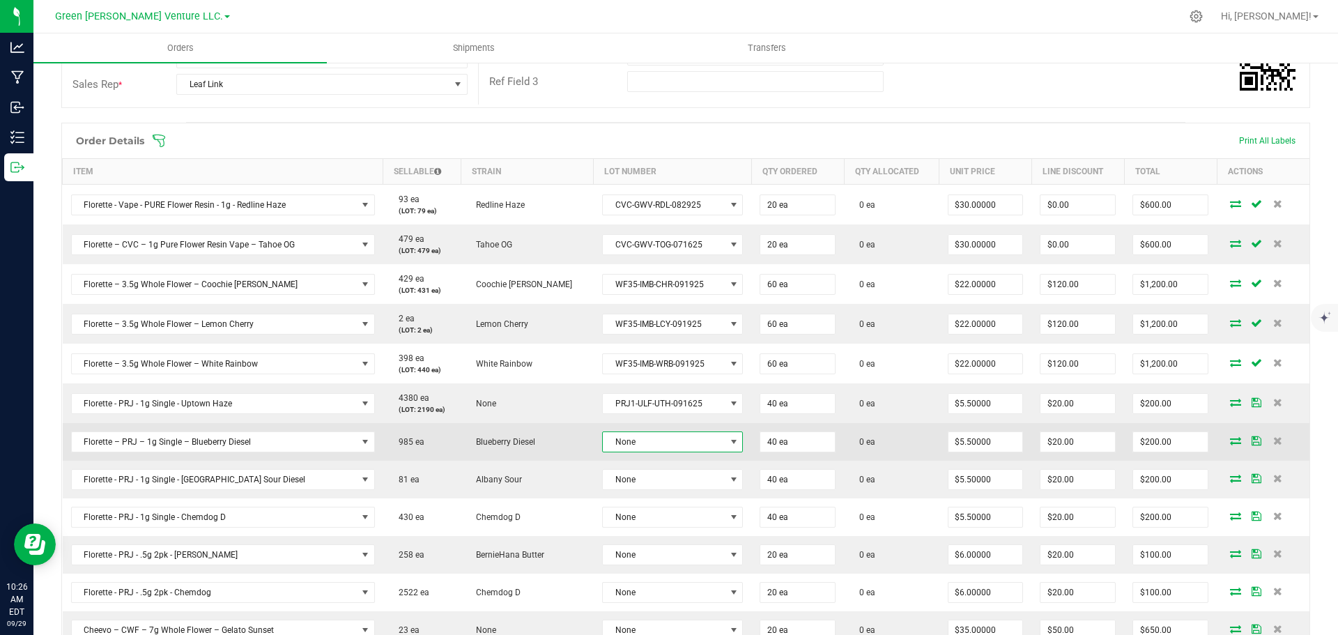
click at [631, 438] on span "None" at bounding box center [664, 442] width 123 height 20
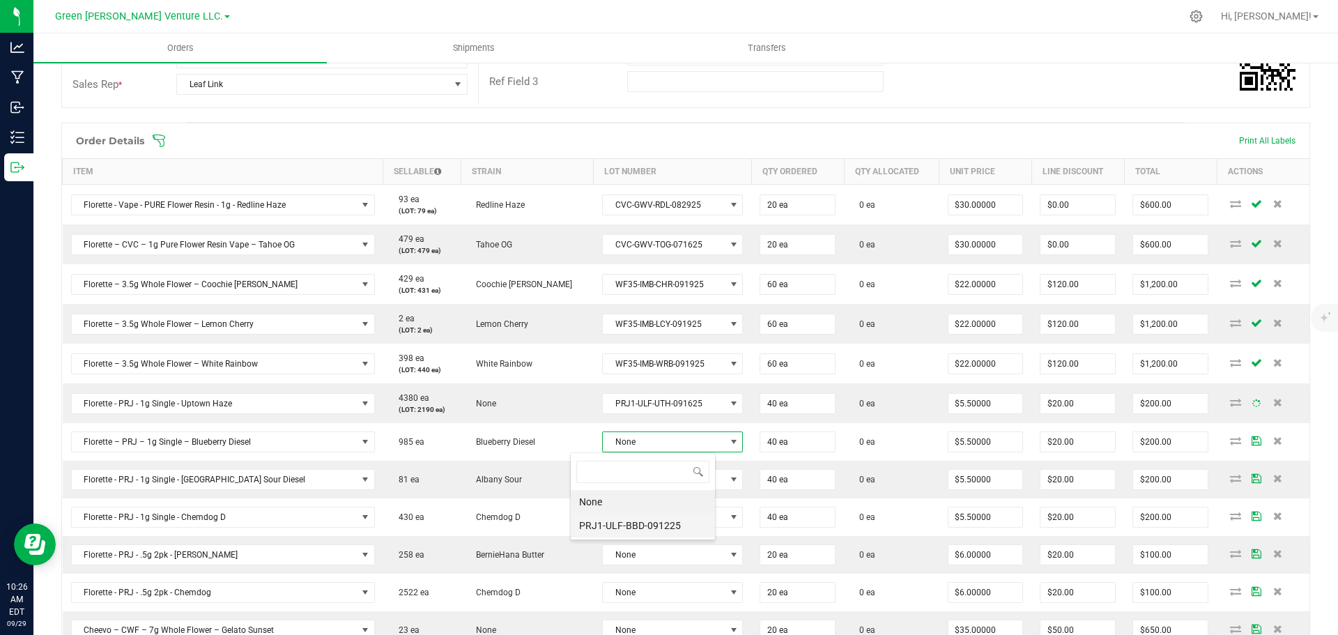
scroll to position [21, 146]
click at [624, 522] on li "PRJ1-ULF-BBD-091225" at bounding box center [643, 526] width 144 height 24
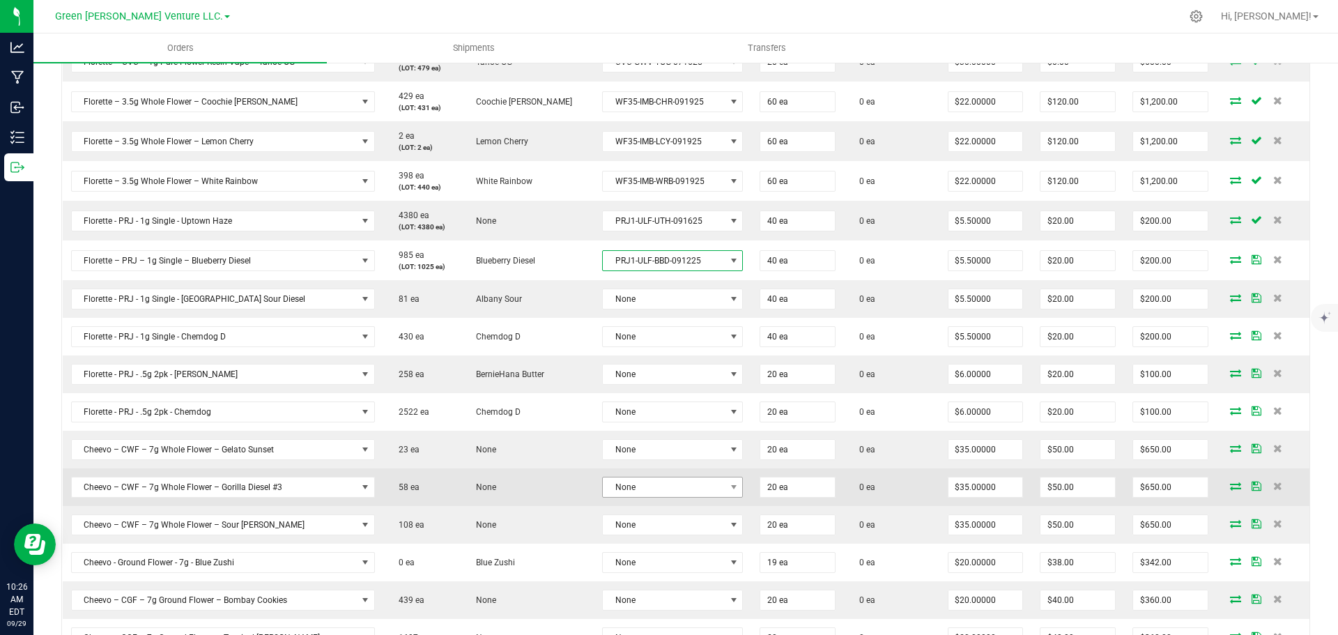
scroll to position [488, 0]
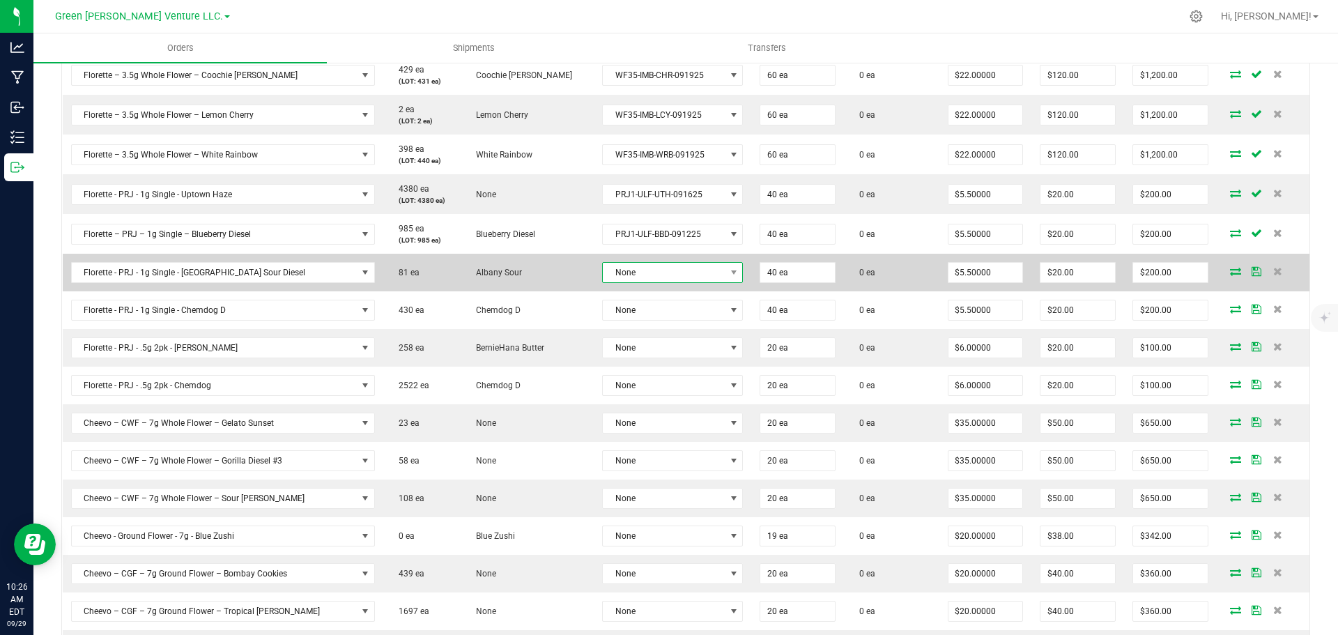
click at [627, 274] on span "None" at bounding box center [664, 273] width 123 height 20
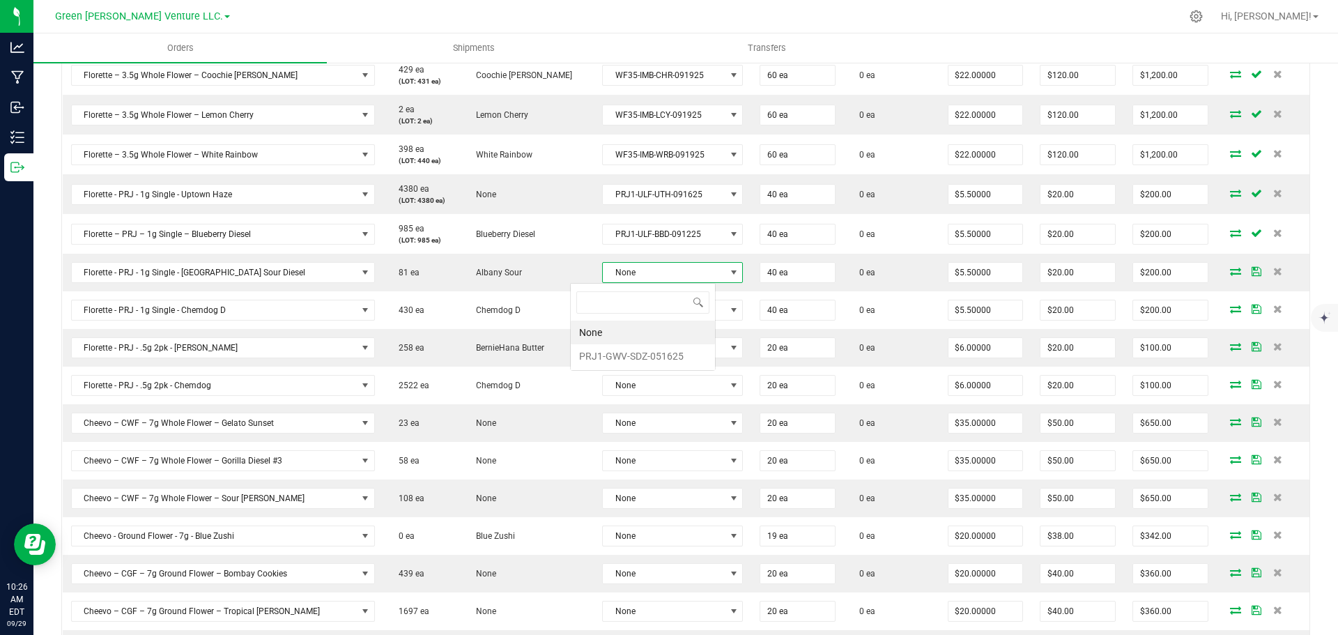
scroll to position [21, 146]
click at [629, 354] on li "PRJ1-GWV-SDZ-051625" at bounding box center [643, 356] width 144 height 24
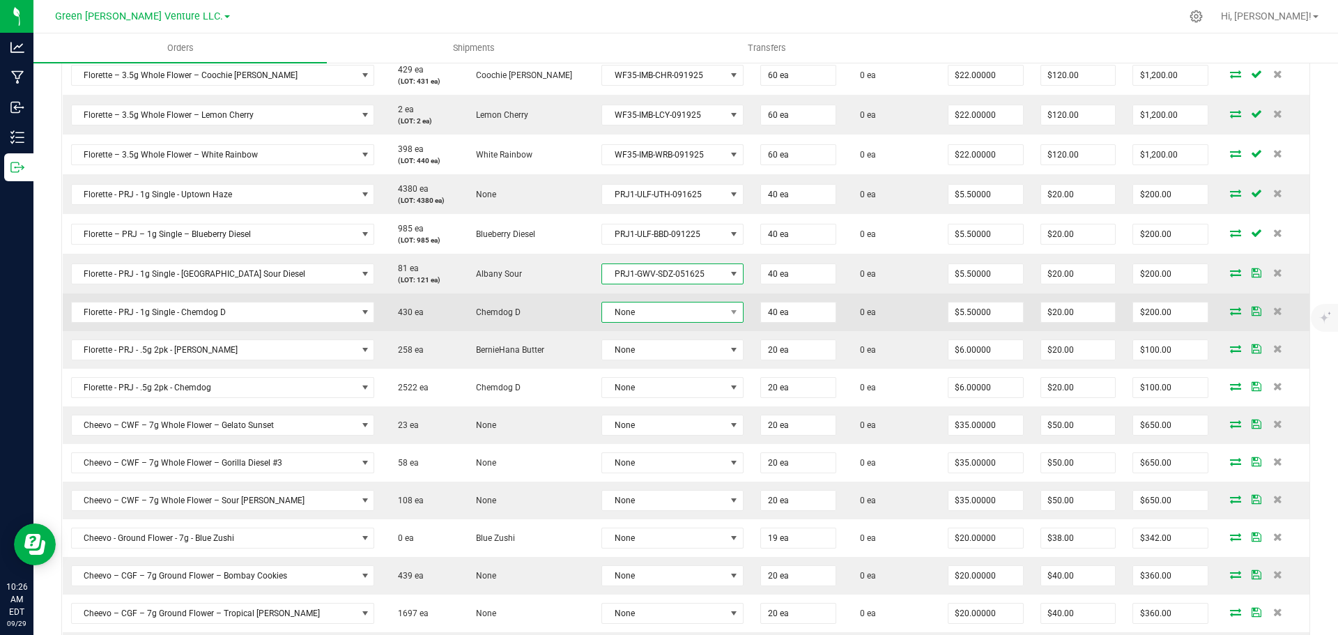
click at [626, 314] on span "None" at bounding box center [663, 312] width 123 height 20
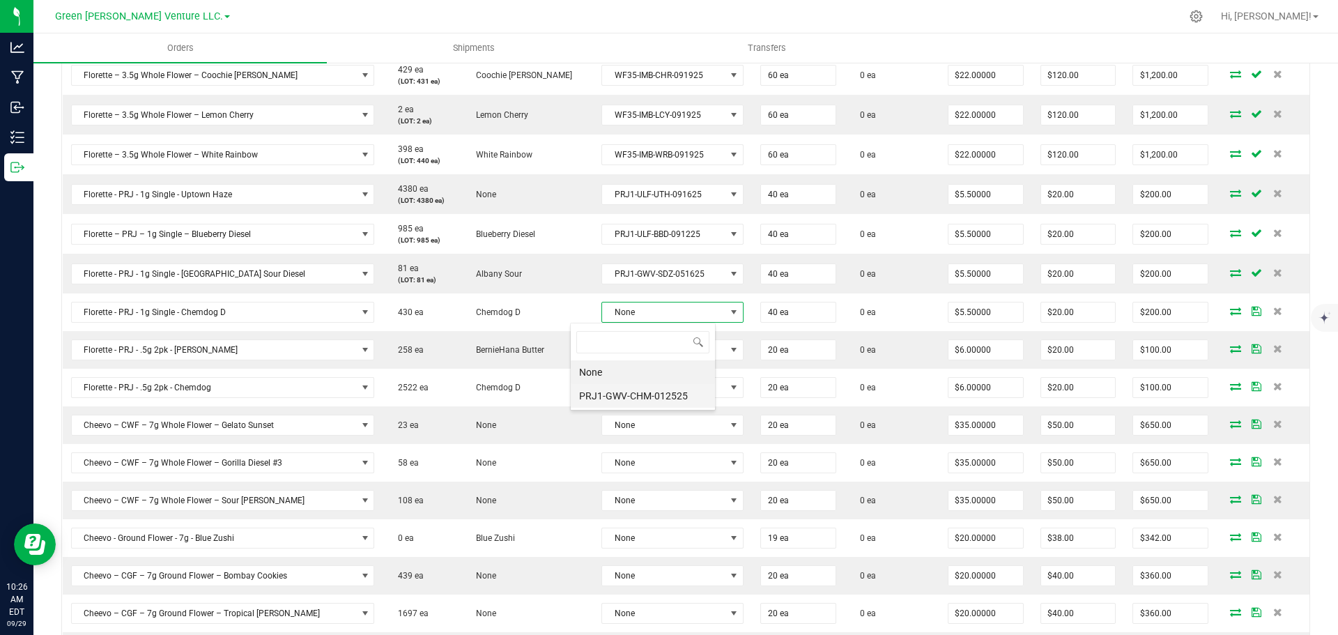
click at [616, 396] on li "PRJ1-GWV-CHM-012525" at bounding box center [643, 396] width 144 height 24
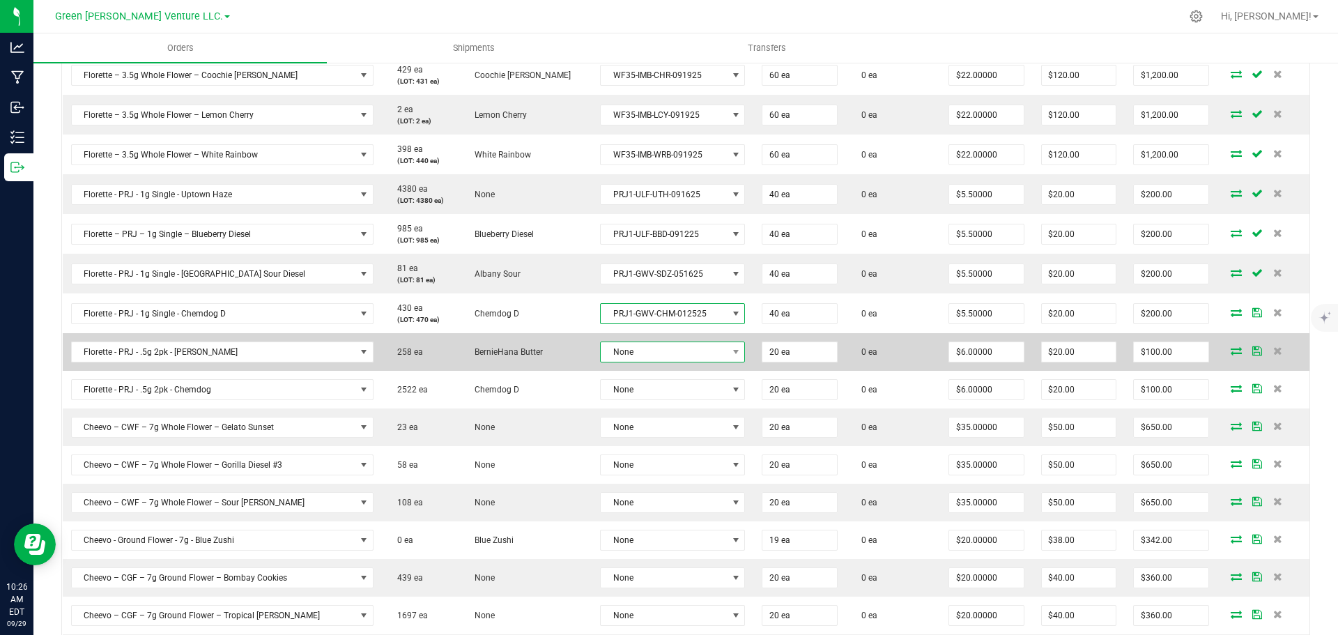
click at [618, 344] on span "None" at bounding box center [664, 352] width 126 height 20
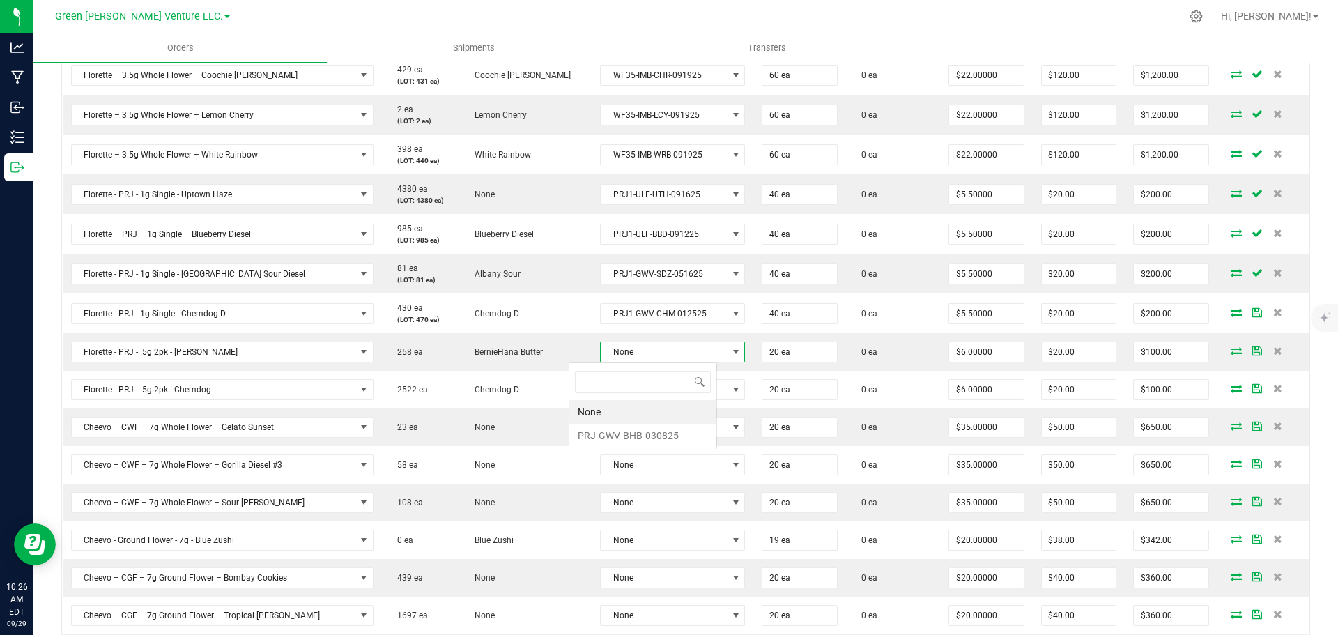
scroll to position [0, 0]
click at [624, 429] on li "PRJ-GWV-BHB-030825" at bounding box center [642, 436] width 147 height 24
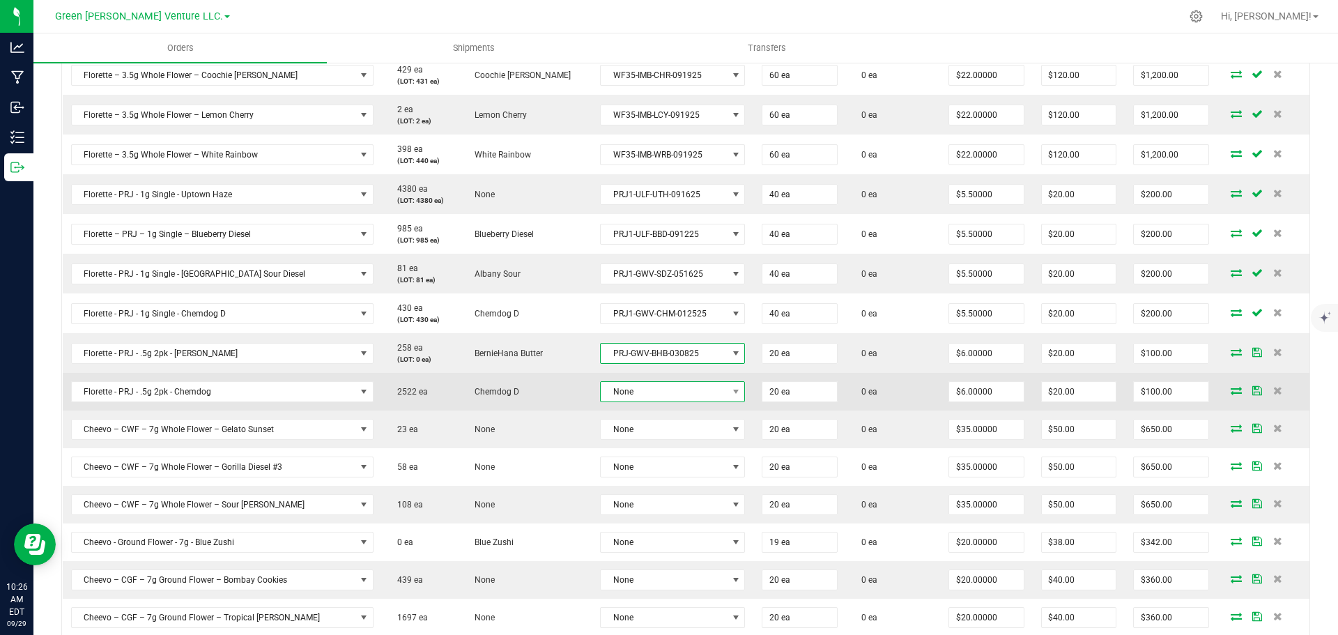
click at [626, 394] on span "None" at bounding box center [664, 392] width 126 height 20
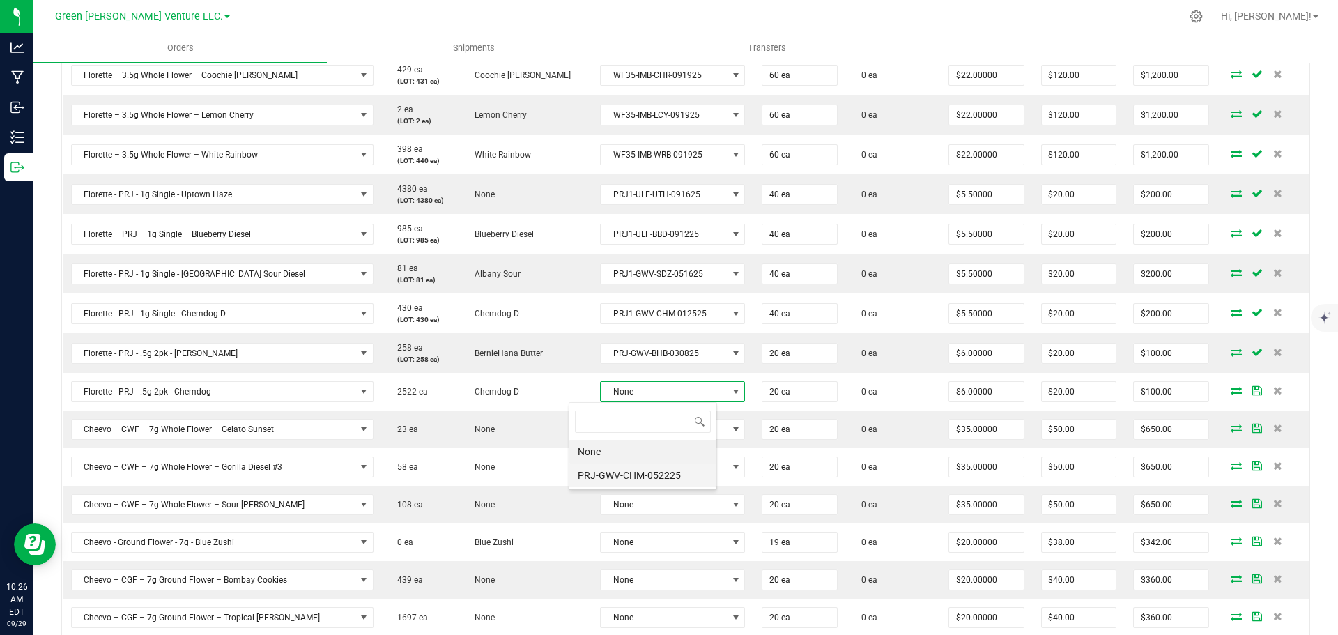
click at [624, 469] on li "PRJ-GWV-CHM-052225" at bounding box center [642, 475] width 147 height 24
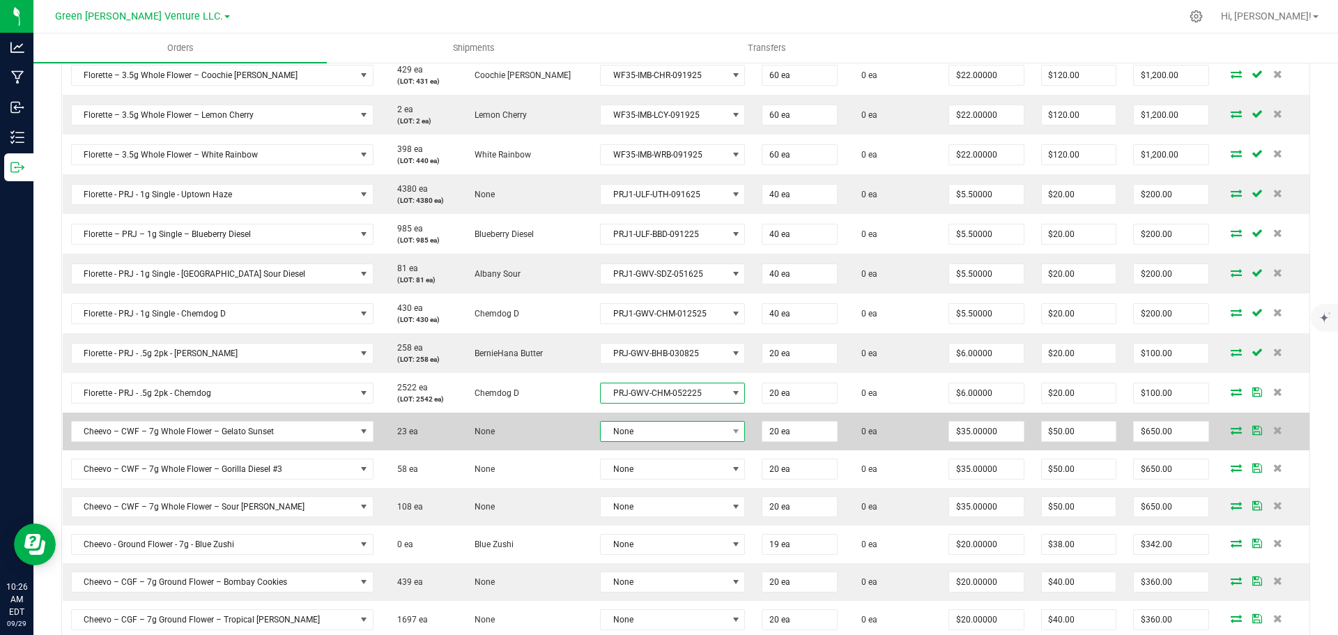
click at [627, 426] on span "None" at bounding box center [664, 432] width 126 height 20
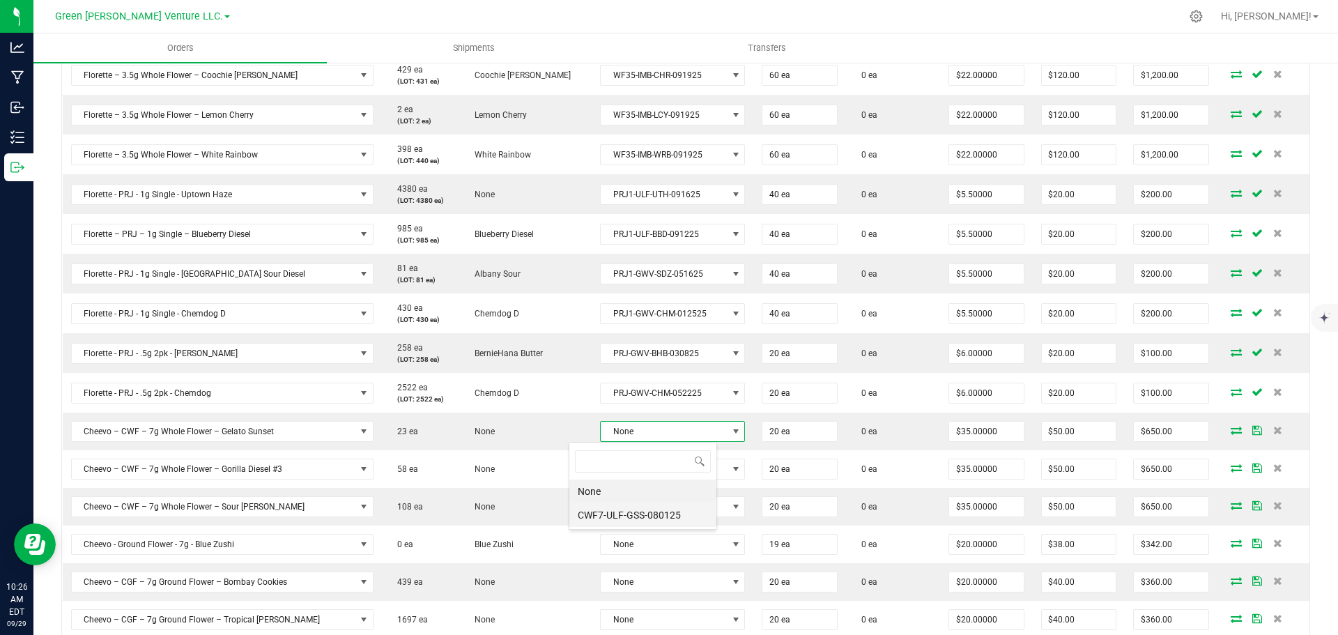
click at [625, 517] on li "CWF7-ULF-GSS-080125" at bounding box center [642, 515] width 147 height 24
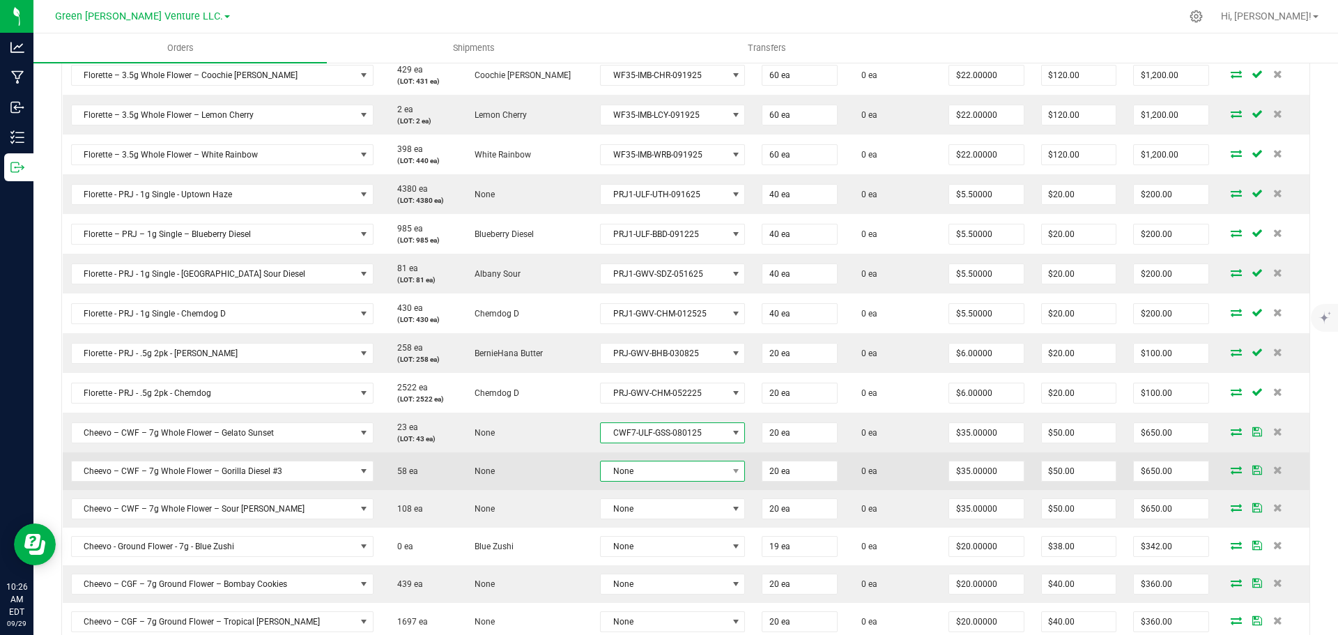
click at [622, 466] on span "None" at bounding box center [664, 471] width 126 height 20
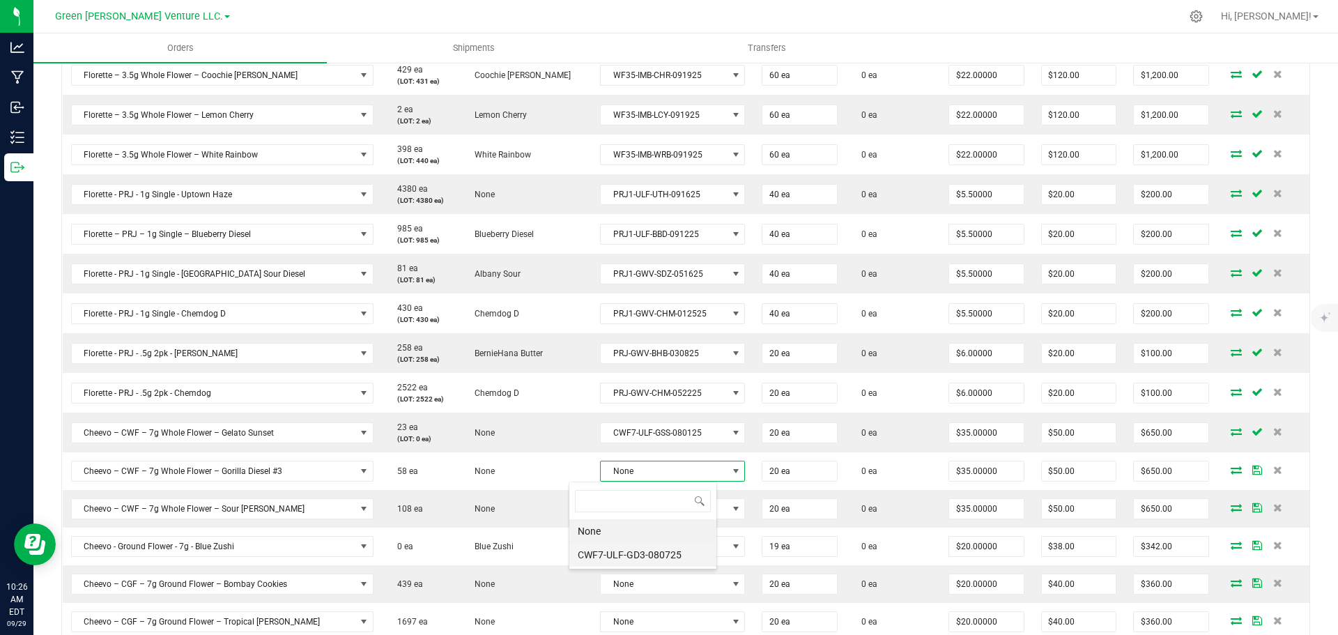
click at [628, 551] on li "CWF7-ULF-GD3-080725" at bounding box center [642, 555] width 147 height 24
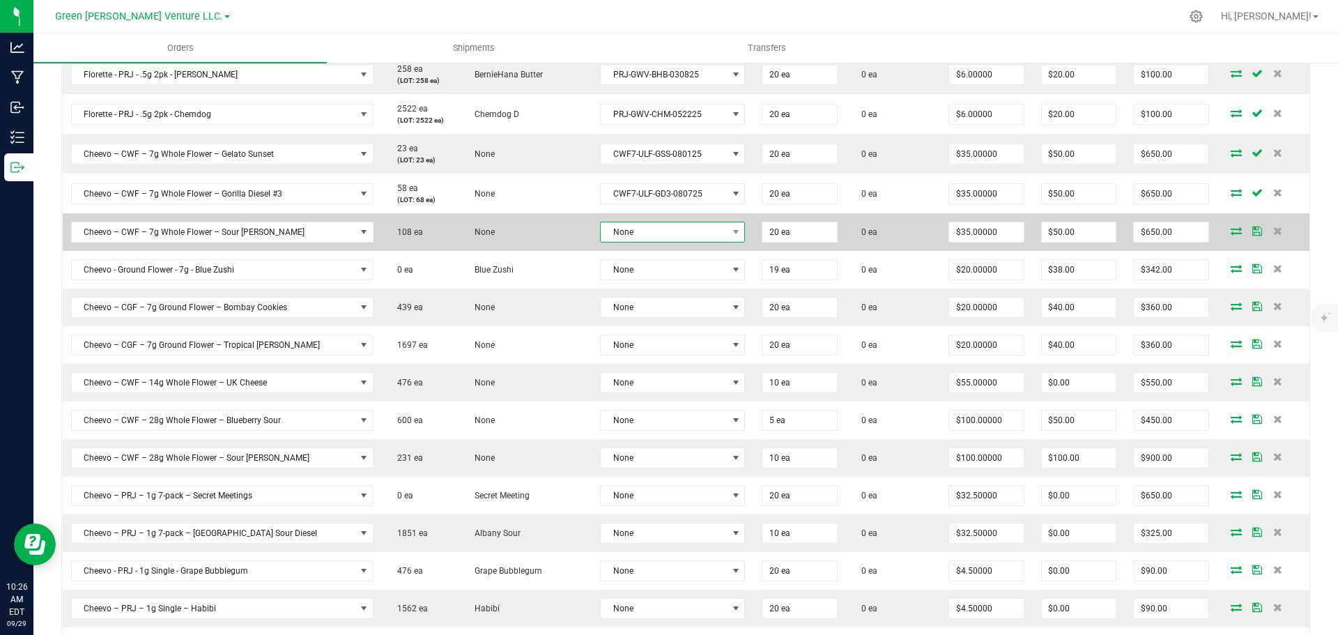
click at [620, 239] on span "None" at bounding box center [664, 232] width 126 height 20
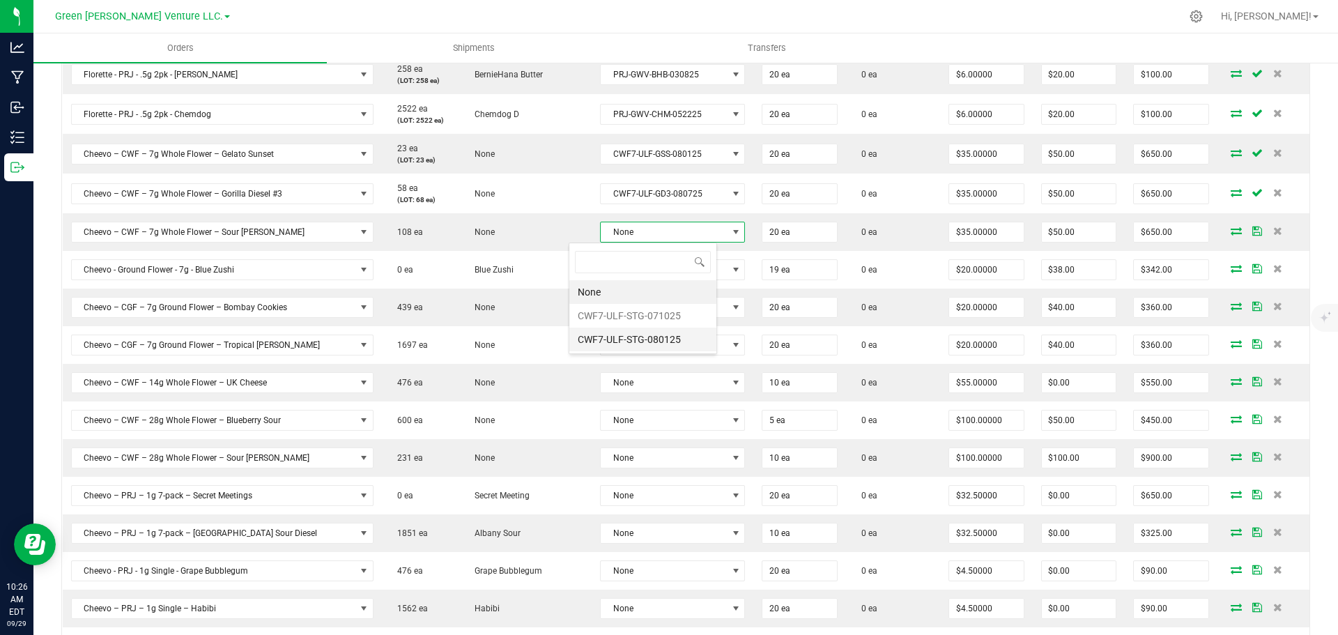
click at [627, 335] on li "CWF7-ULF-STG-080125" at bounding box center [642, 340] width 147 height 24
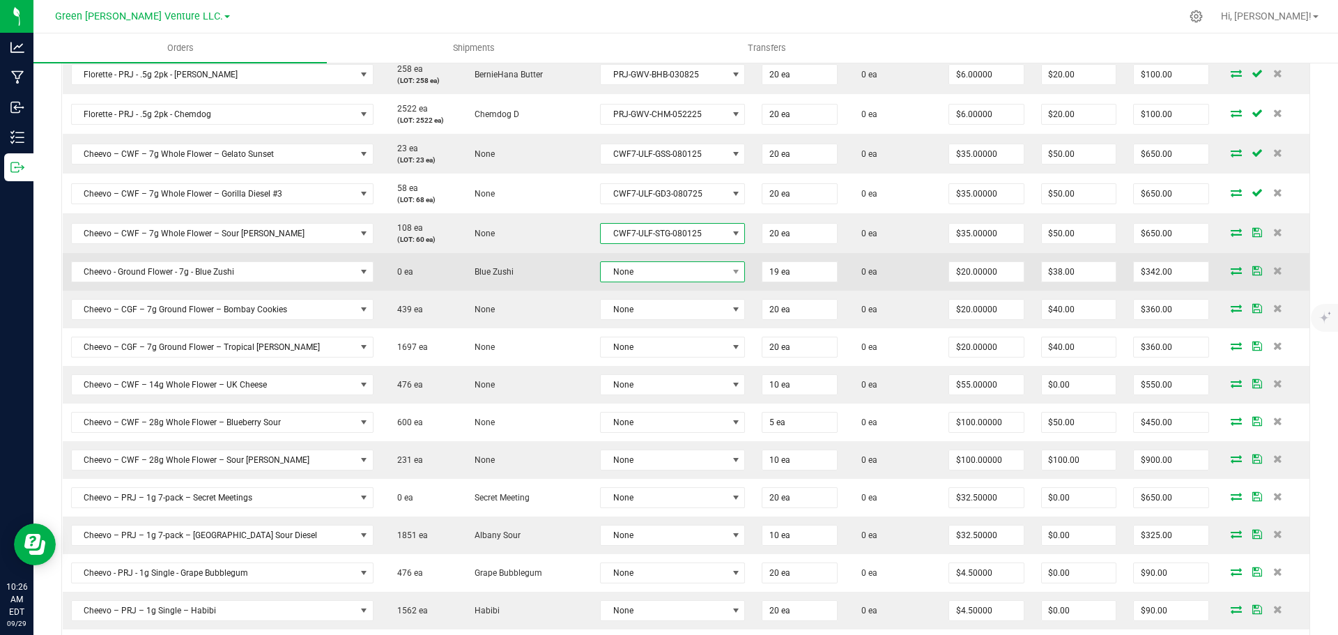
click at [626, 281] on span "None" at bounding box center [664, 272] width 126 height 20
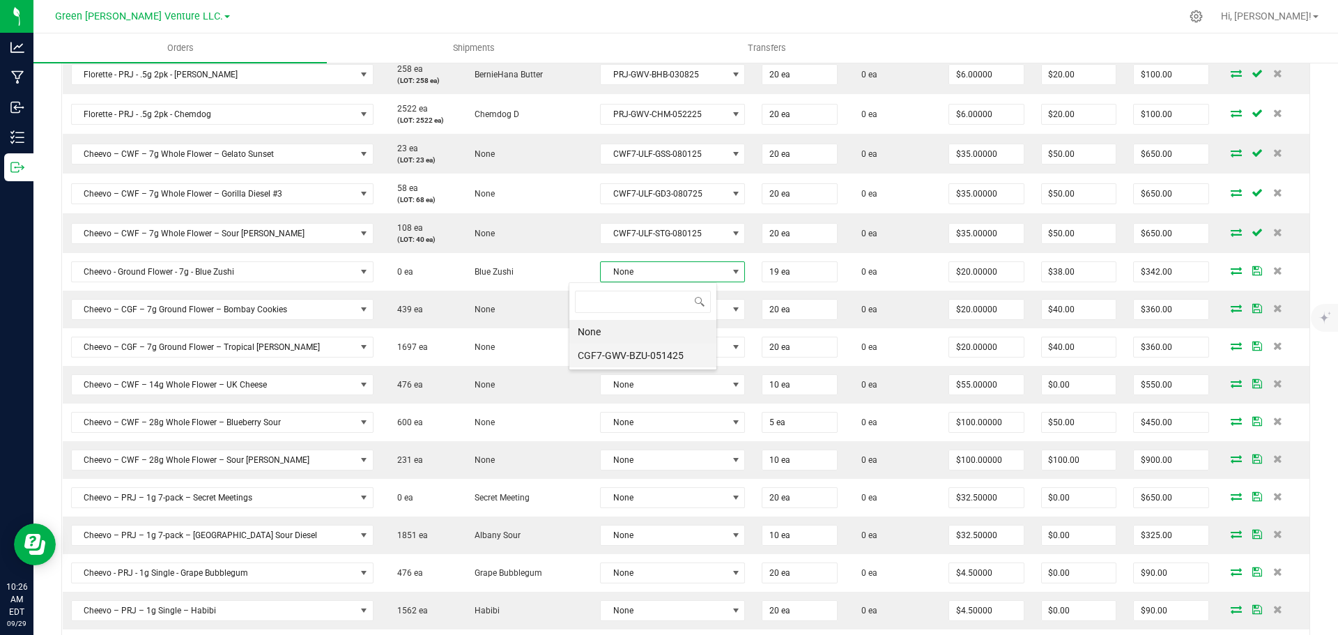
click at [626, 355] on li "CGF7-GWV-BZU-051425" at bounding box center [642, 356] width 147 height 24
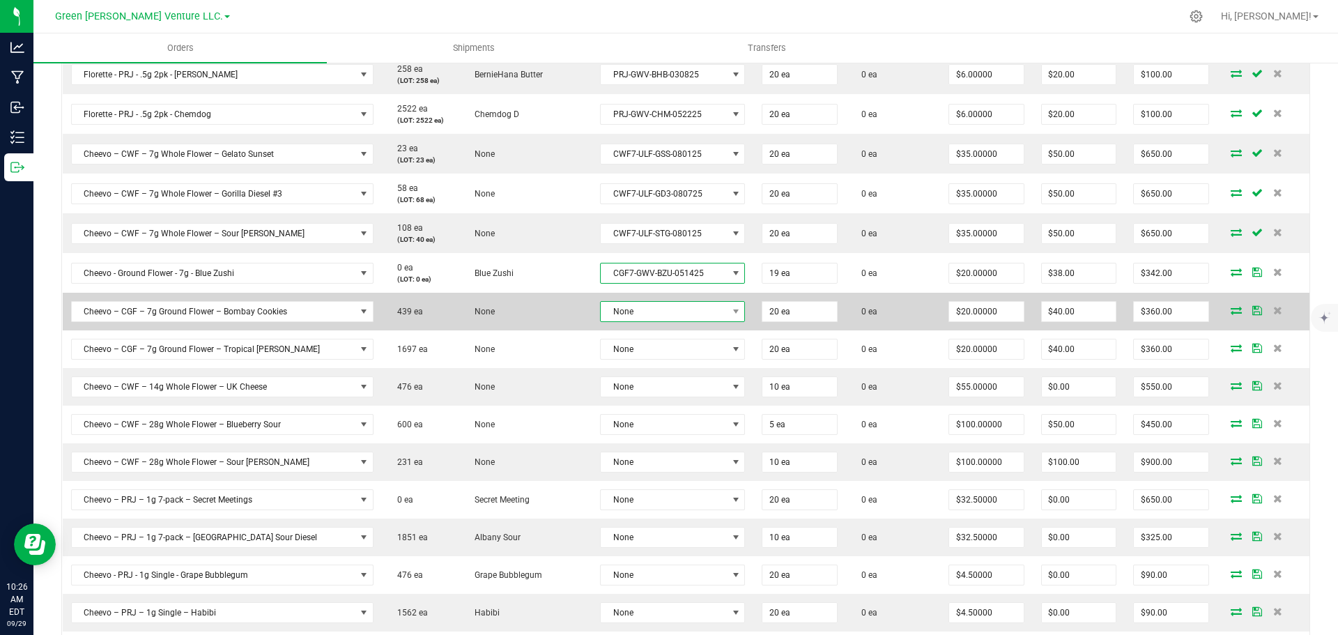
click at [625, 309] on span "None" at bounding box center [664, 312] width 126 height 20
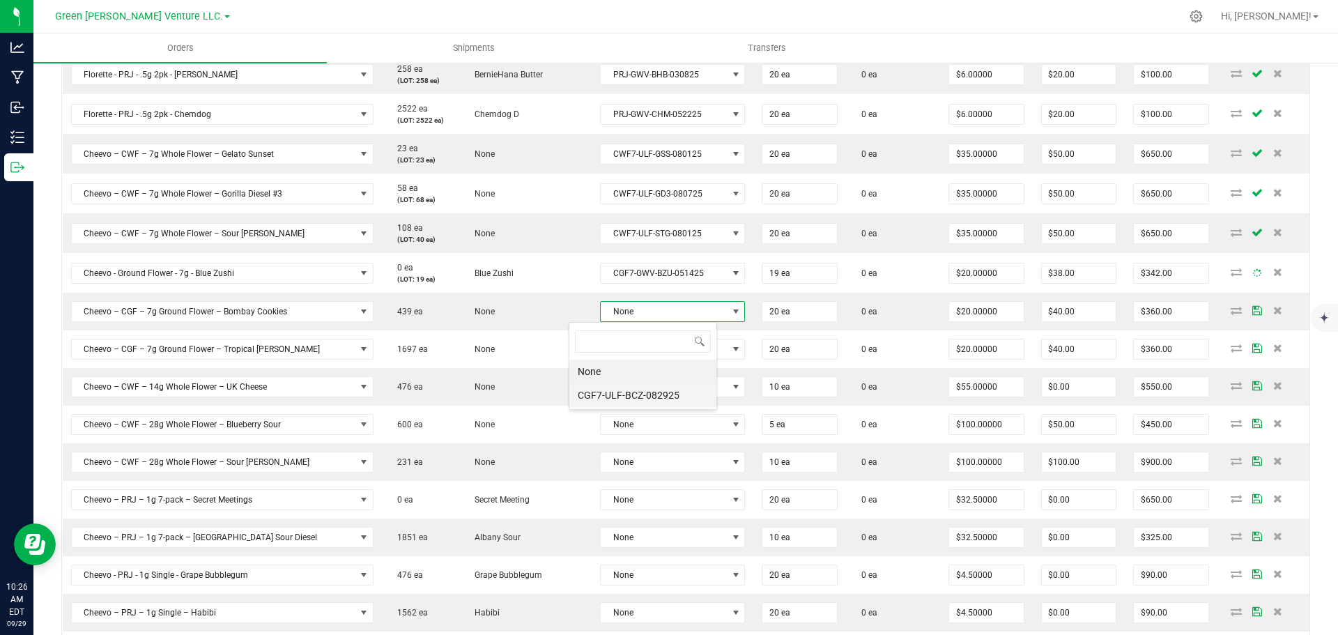
click at [625, 390] on li "CGF7-ULF-BCZ-082925" at bounding box center [642, 395] width 147 height 24
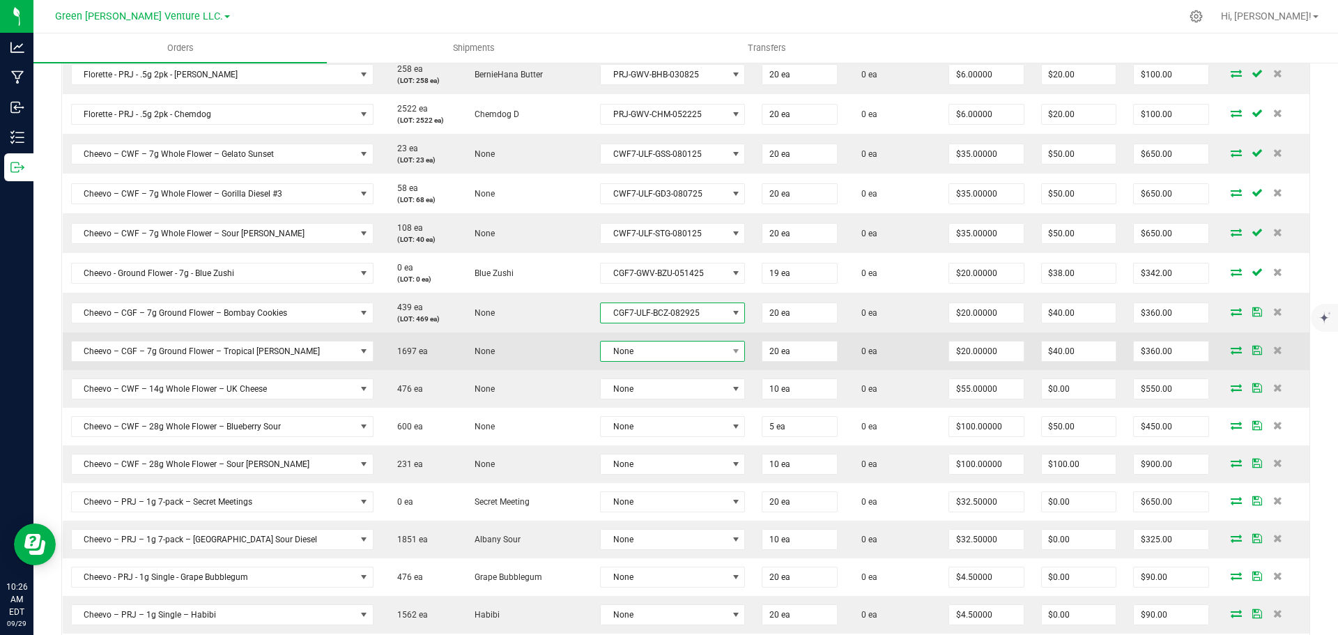
click at [625, 343] on span "None" at bounding box center [664, 352] width 126 height 20
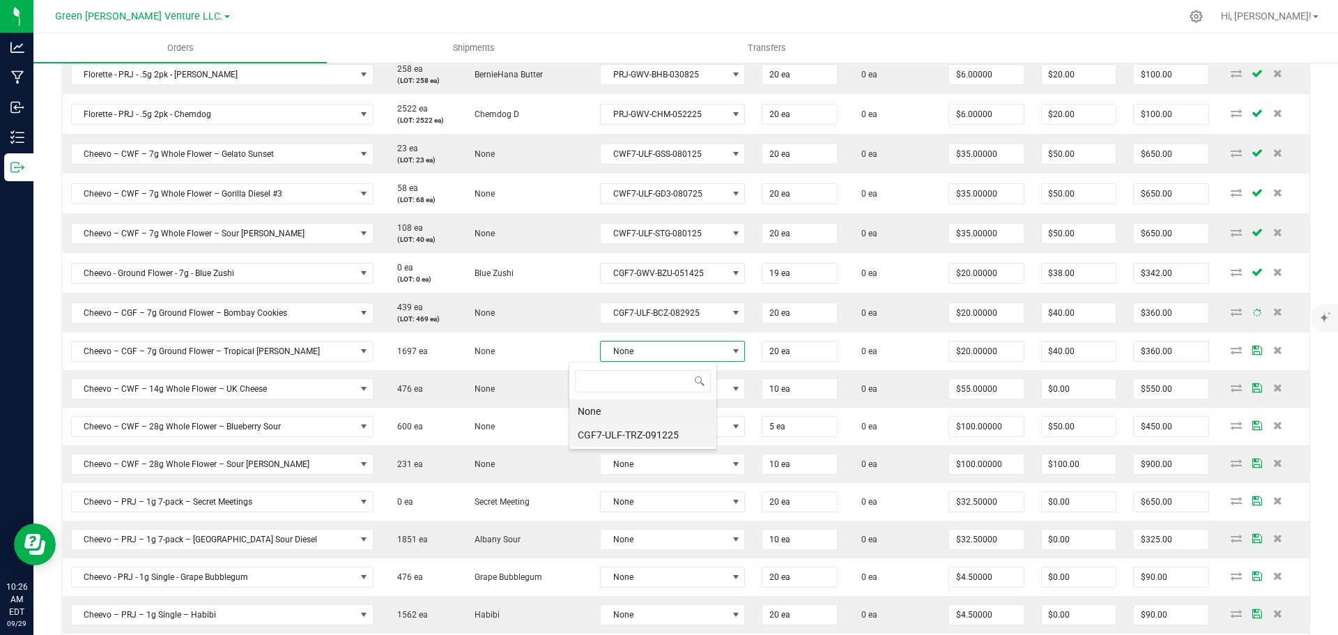
click at [627, 431] on li "CGF7-ULF-TRZ-091225" at bounding box center [642, 435] width 147 height 24
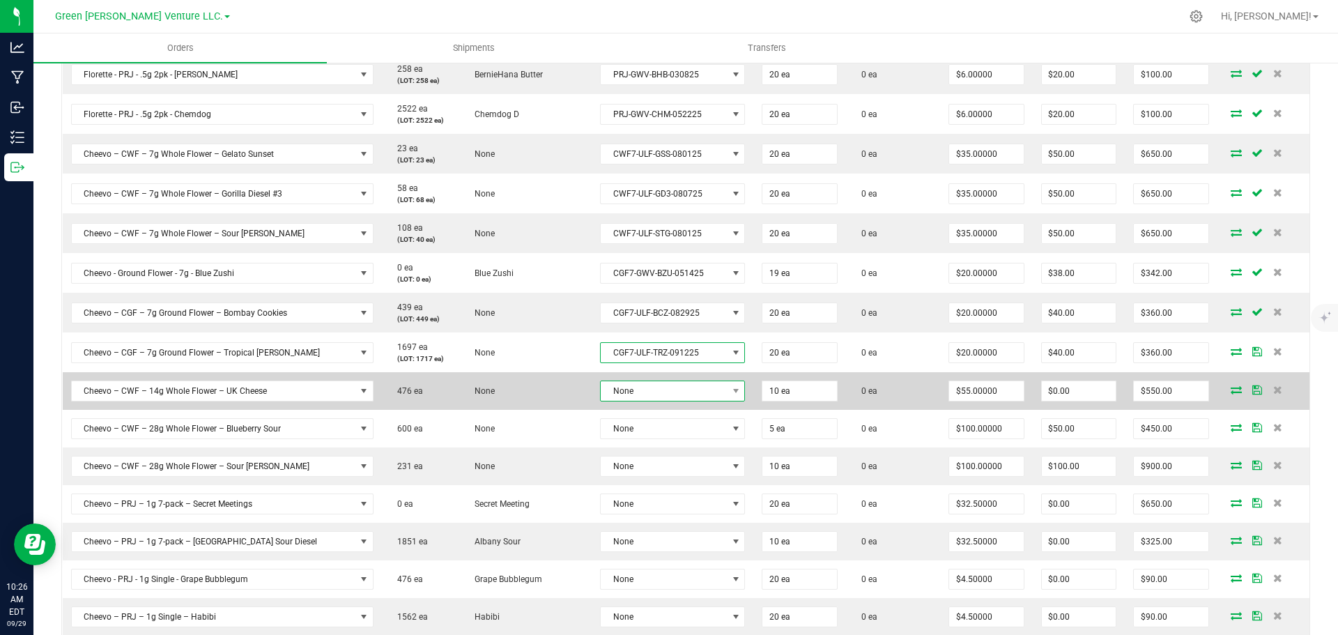
click at [630, 392] on span "None" at bounding box center [664, 391] width 126 height 20
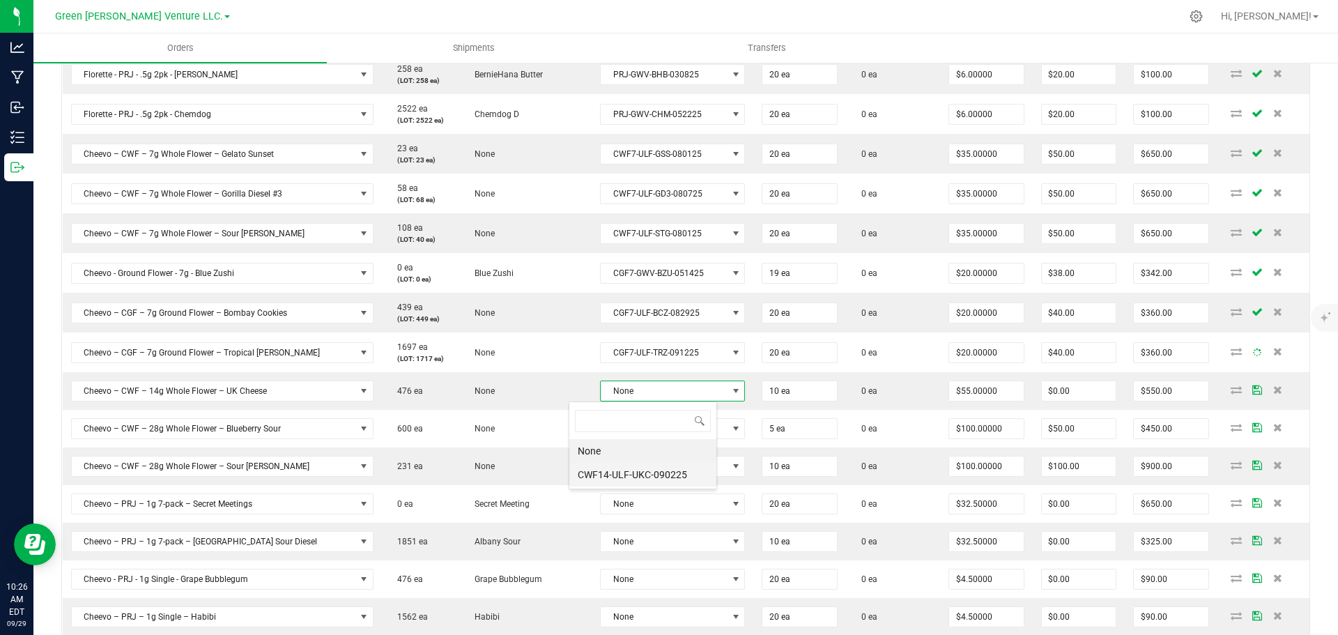
click at [630, 473] on li "CWF14-ULF-UKC-090225" at bounding box center [642, 475] width 147 height 24
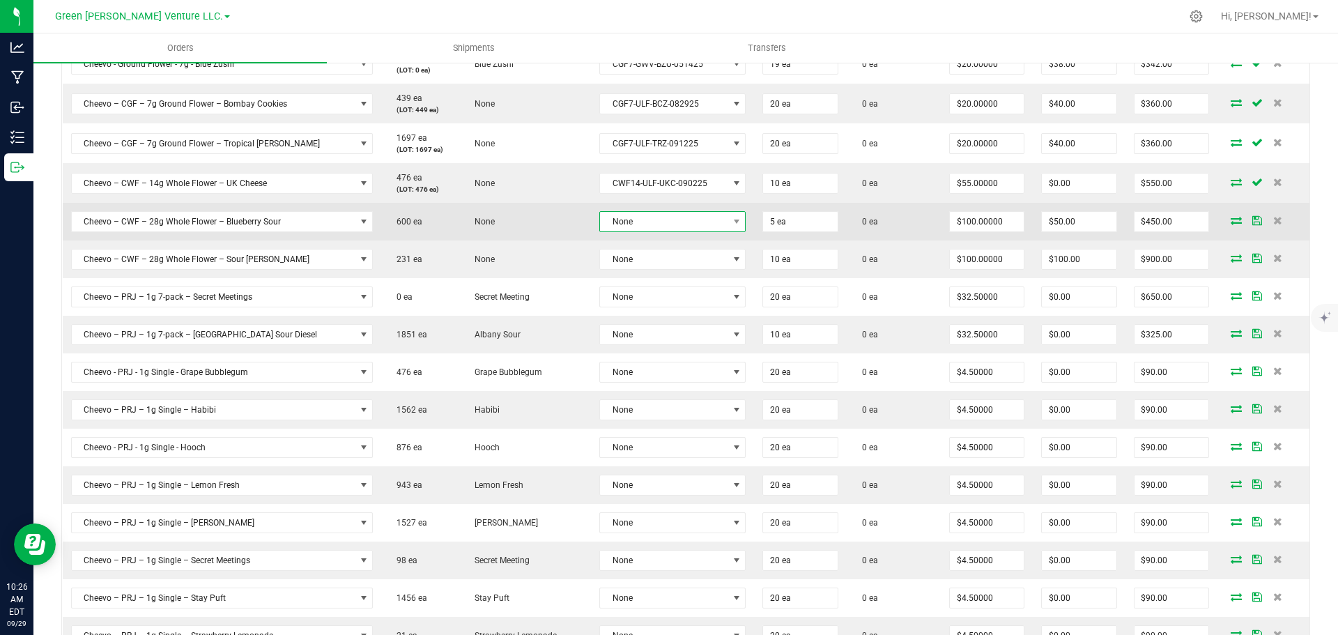
click at [626, 228] on span "None" at bounding box center [664, 222] width 128 height 20
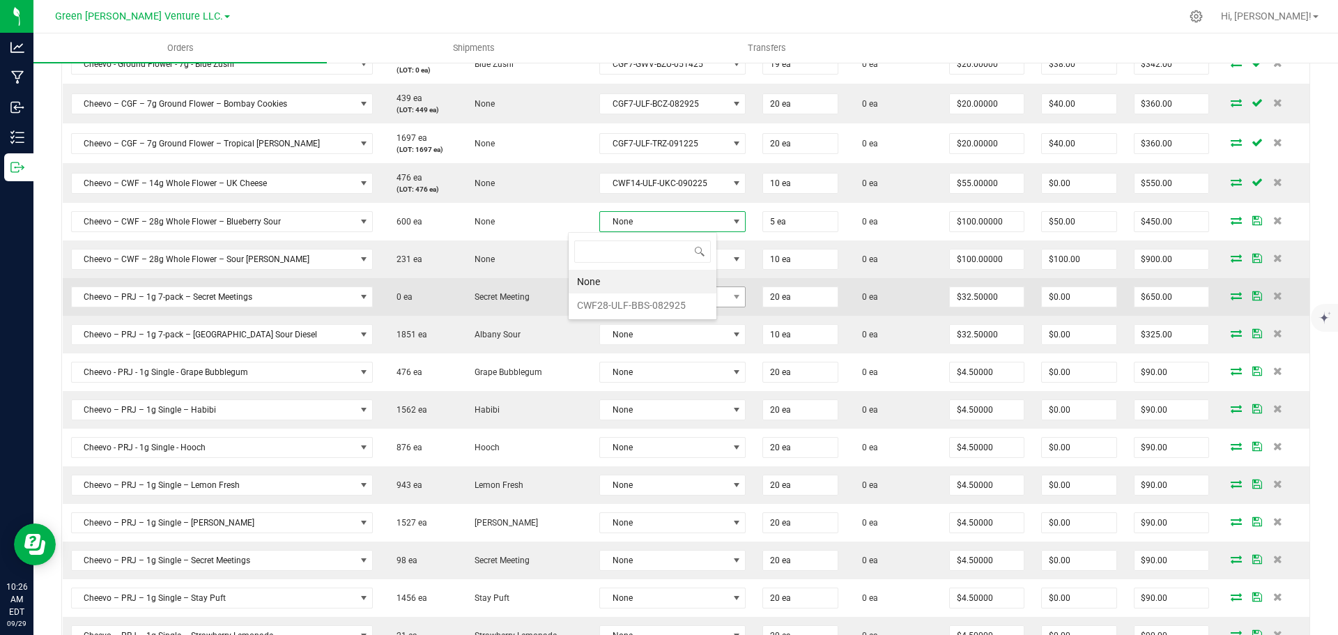
click at [629, 307] on li "CWF28-ULF-BBS-082925" at bounding box center [643, 305] width 148 height 24
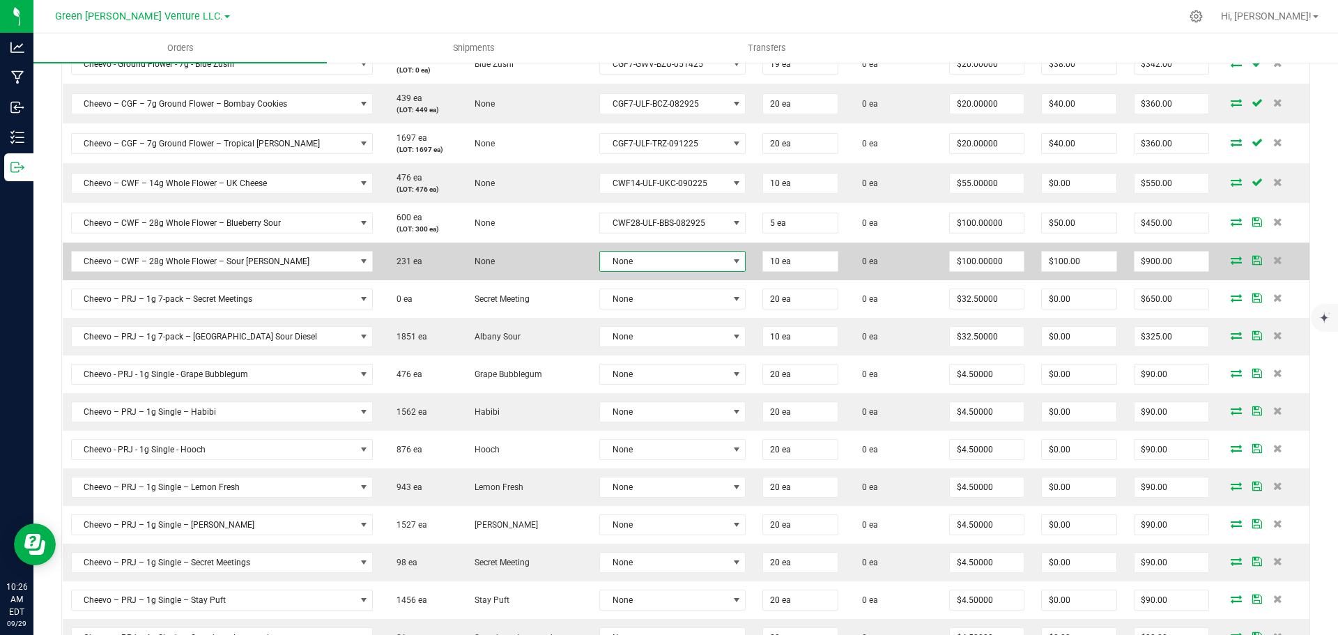
click at [627, 261] on span "None" at bounding box center [664, 262] width 128 height 20
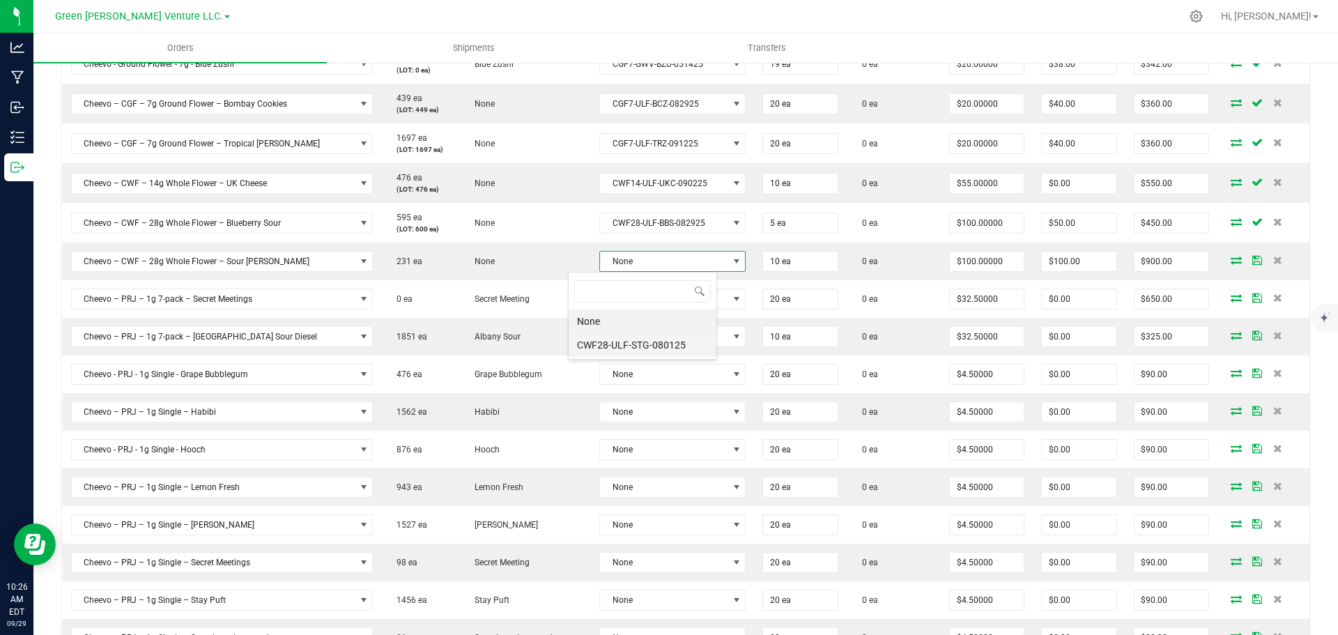
click at [630, 343] on li "CWF28-ULF-STG-080125" at bounding box center [643, 345] width 148 height 24
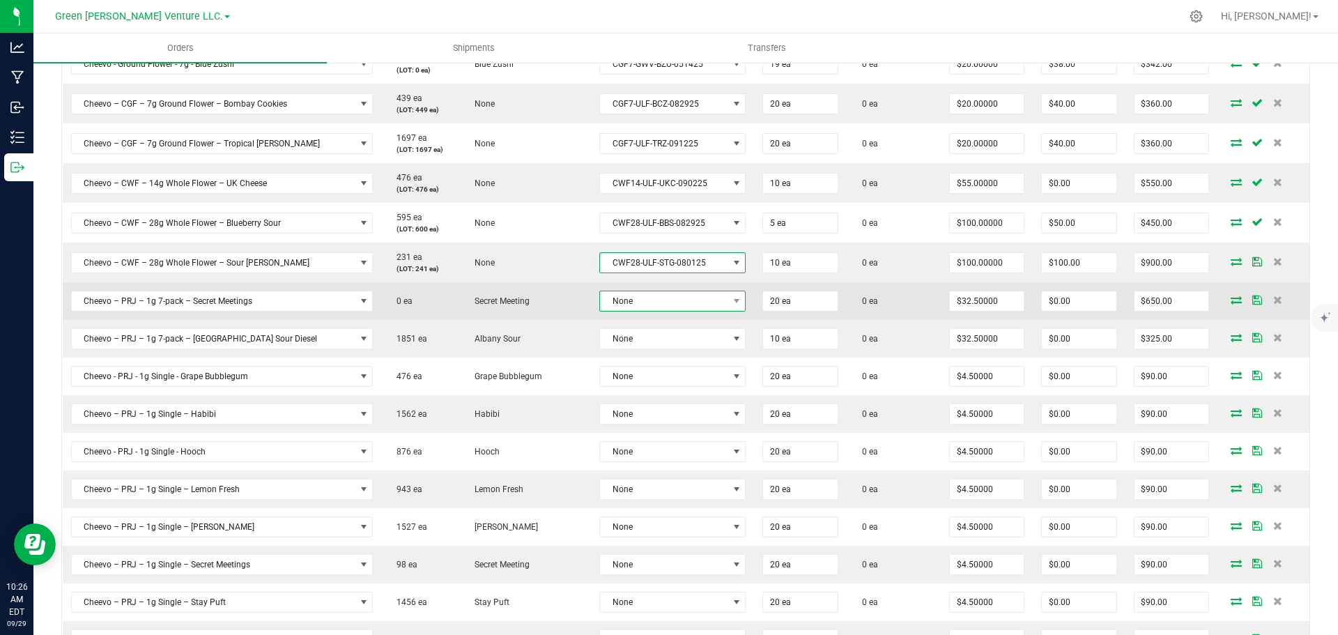
click at [629, 300] on span "None" at bounding box center [664, 301] width 128 height 20
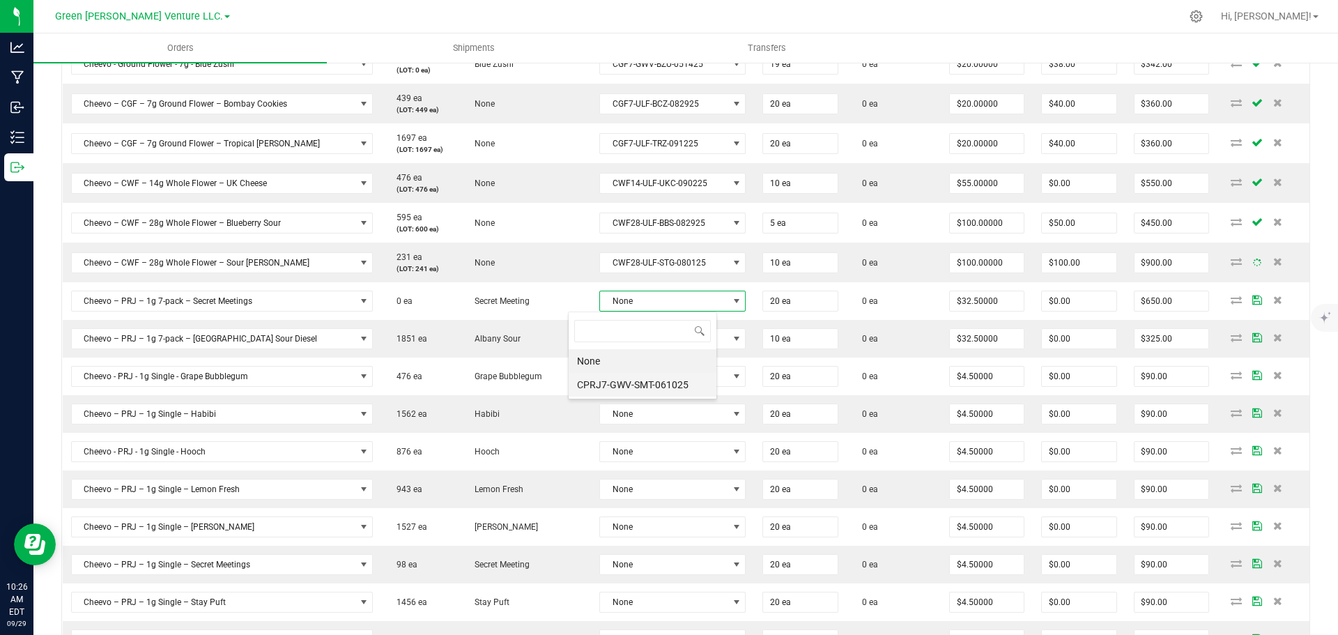
click at [630, 383] on li "CPRJ7-GWV-SMT-061025" at bounding box center [643, 385] width 148 height 24
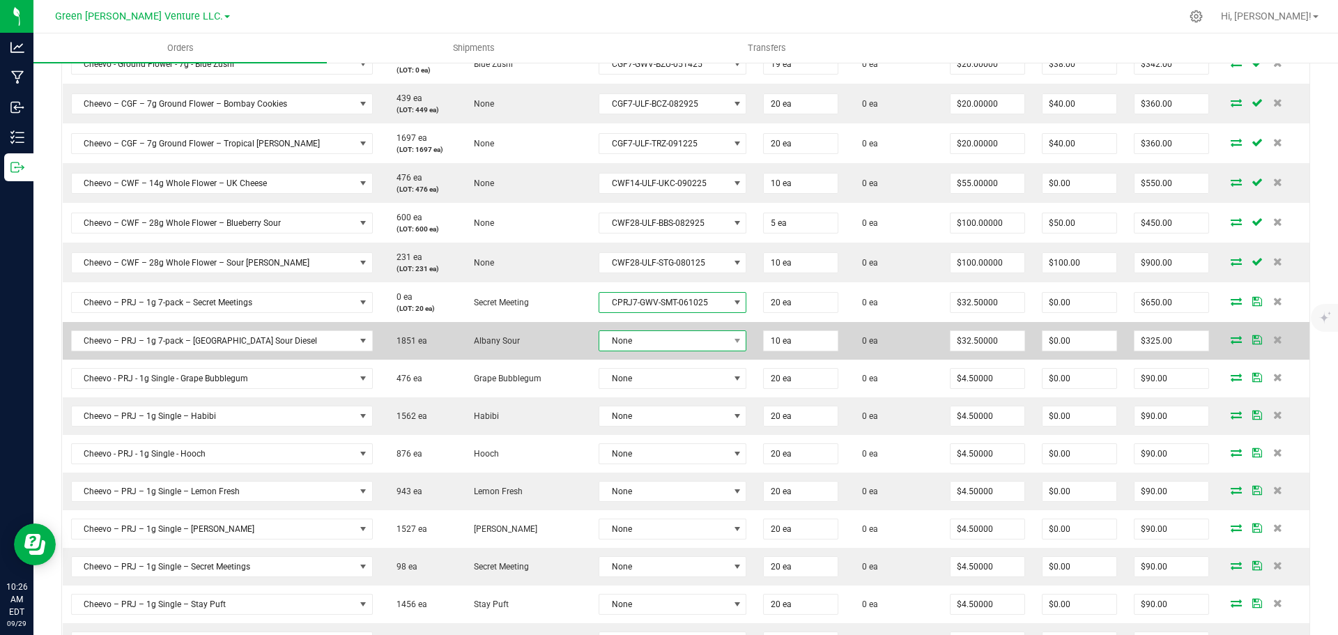
click at [631, 342] on span "None" at bounding box center [663, 341] width 129 height 20
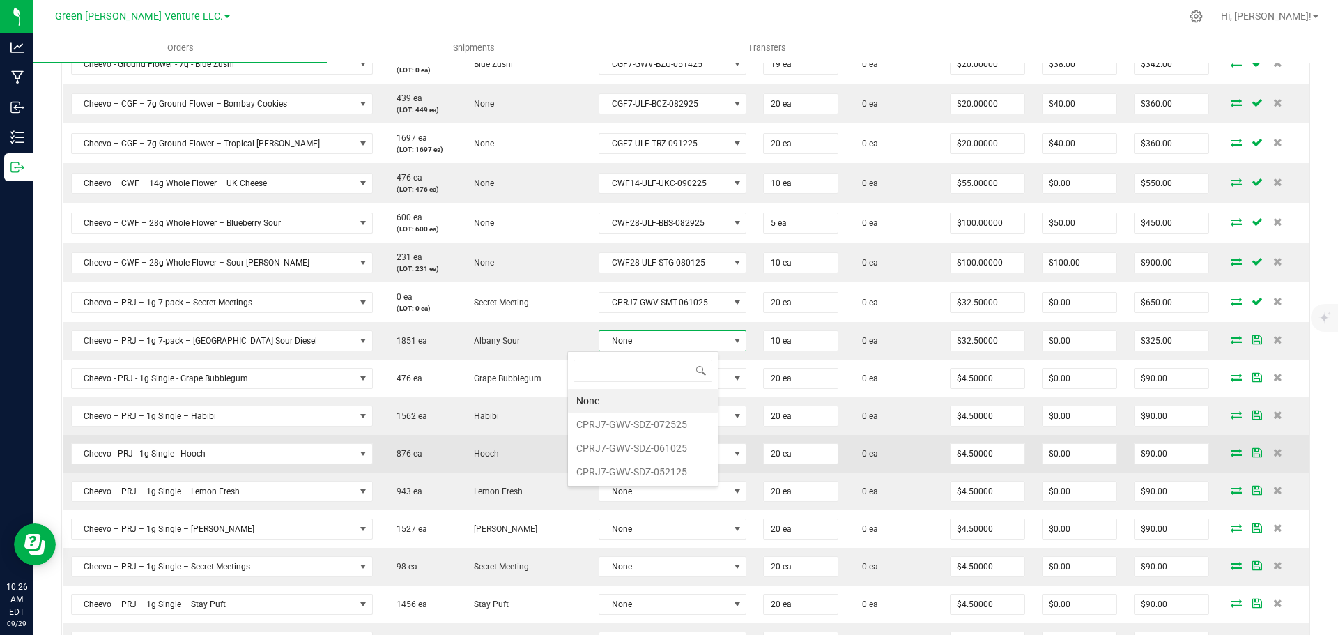
click at [627, 470] on li "CPRJ7-GWV-SDZ-052125" at bounding box center [643, 472] width 150 height 24
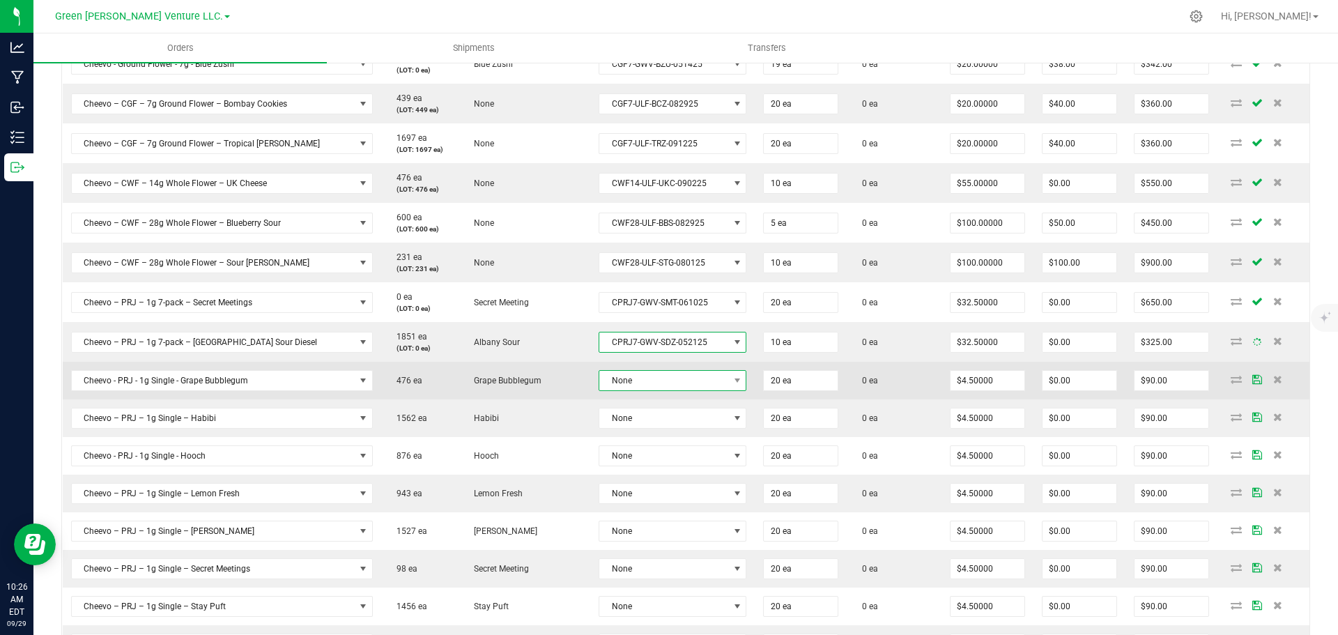
click at [618, 388] on span "None" at bounding box center [663, 381] width 129 height 20
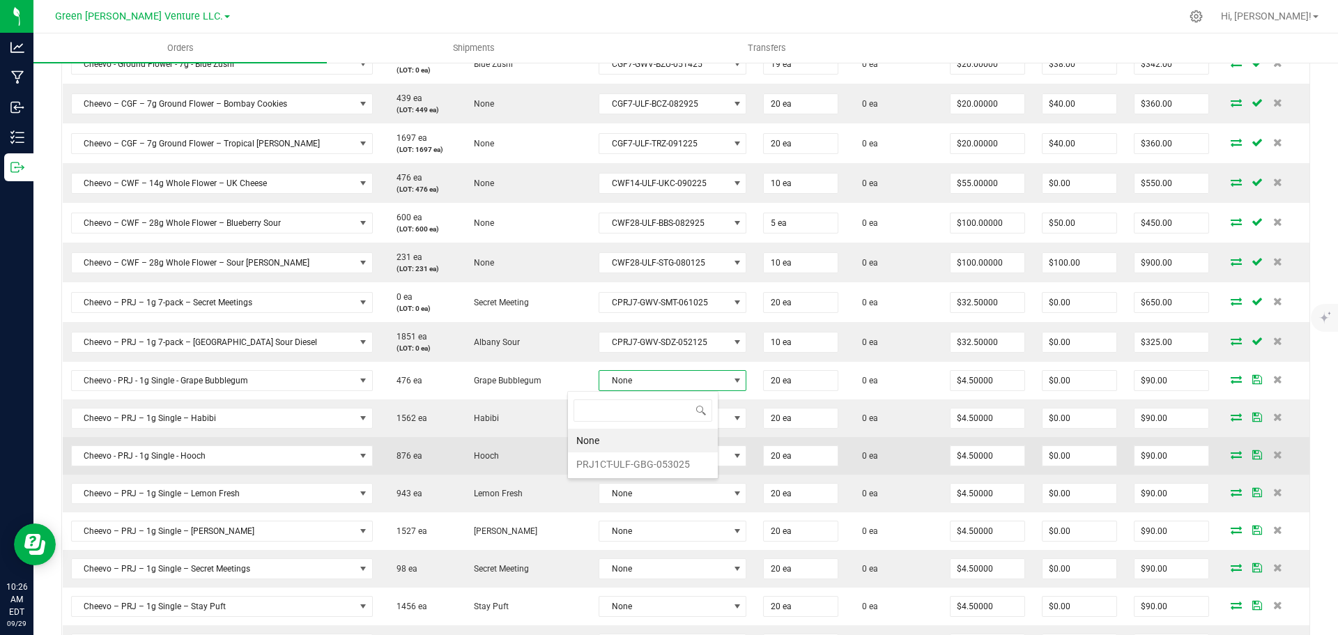
click at [625, 468] on li "PRJ1CT-ULF-GBG-053025" at bounding box center [643, 464] width 150 height 24
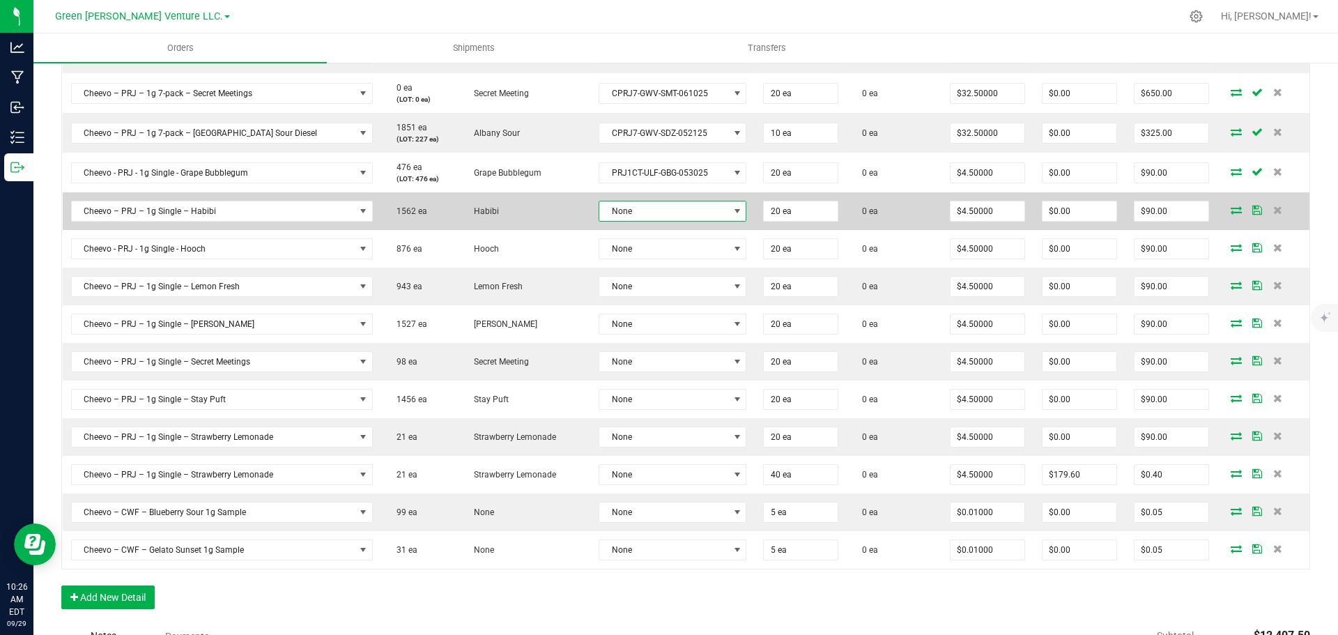
click at [621, 215] on span "None" at bounding box center [663, 211] width 129 height 20
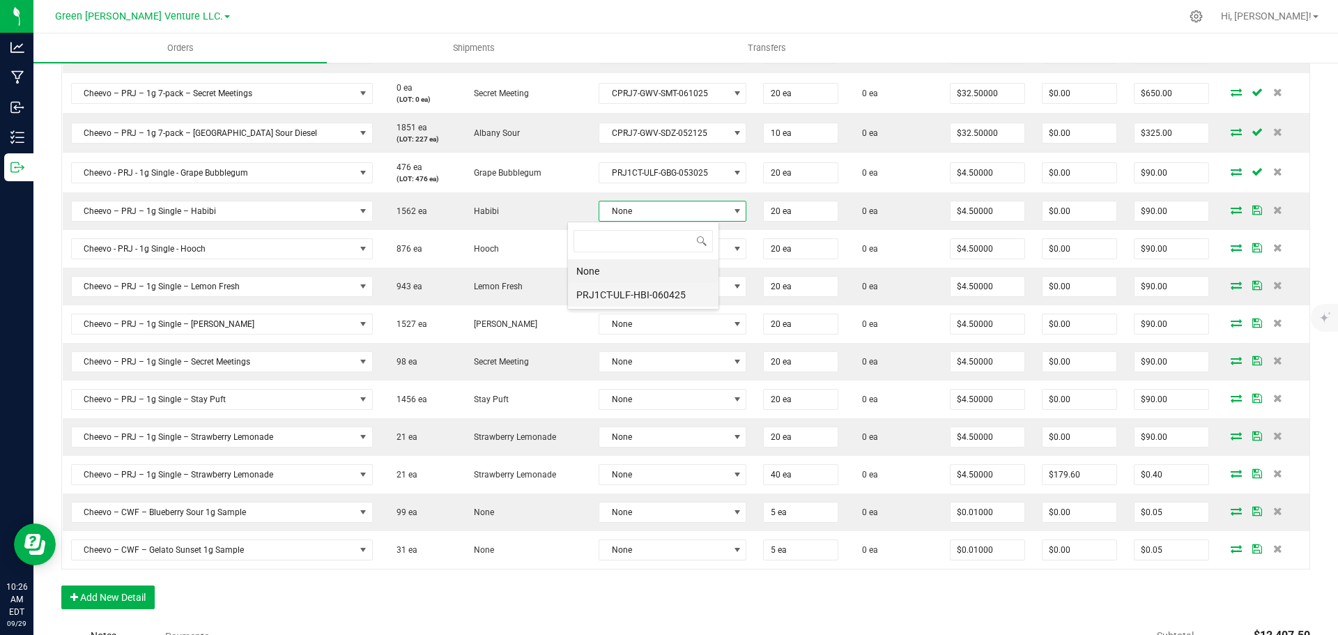
click at [628, 296] on li "PRJ1CT-ULF-HBI-060425" at bounding box center [643, 295] width 151 height 24
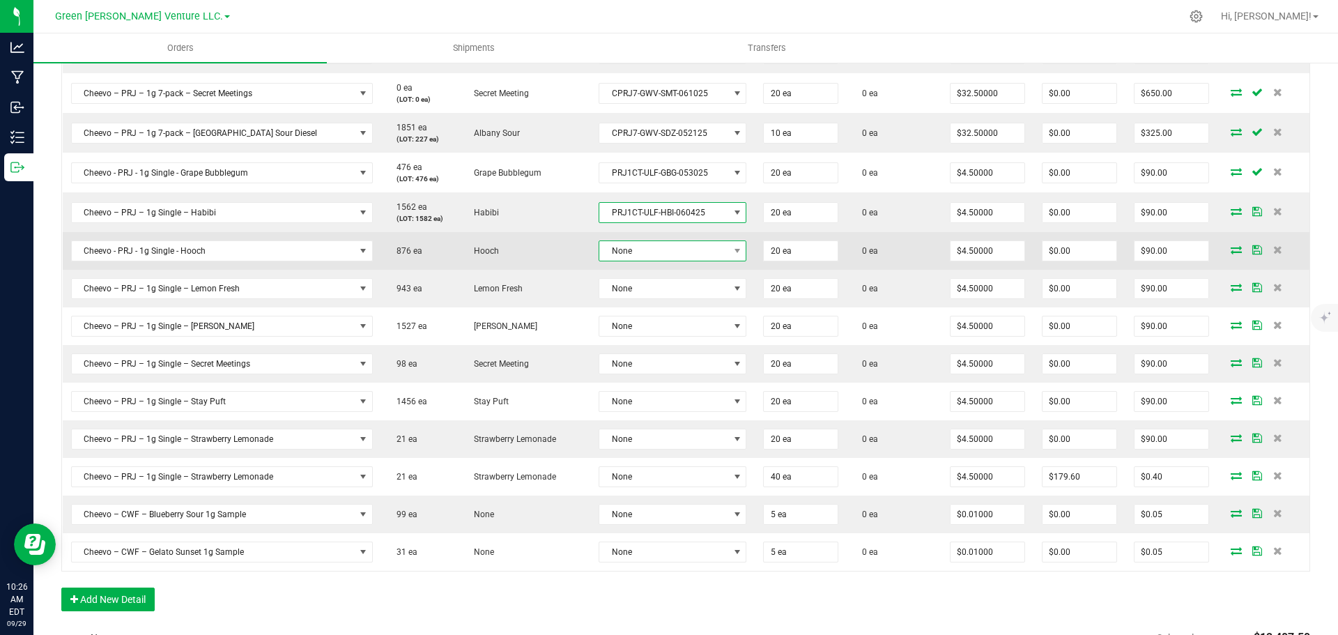
click at [627, 261] on span "None" at bounding box center [673, 250] width 148 height 21
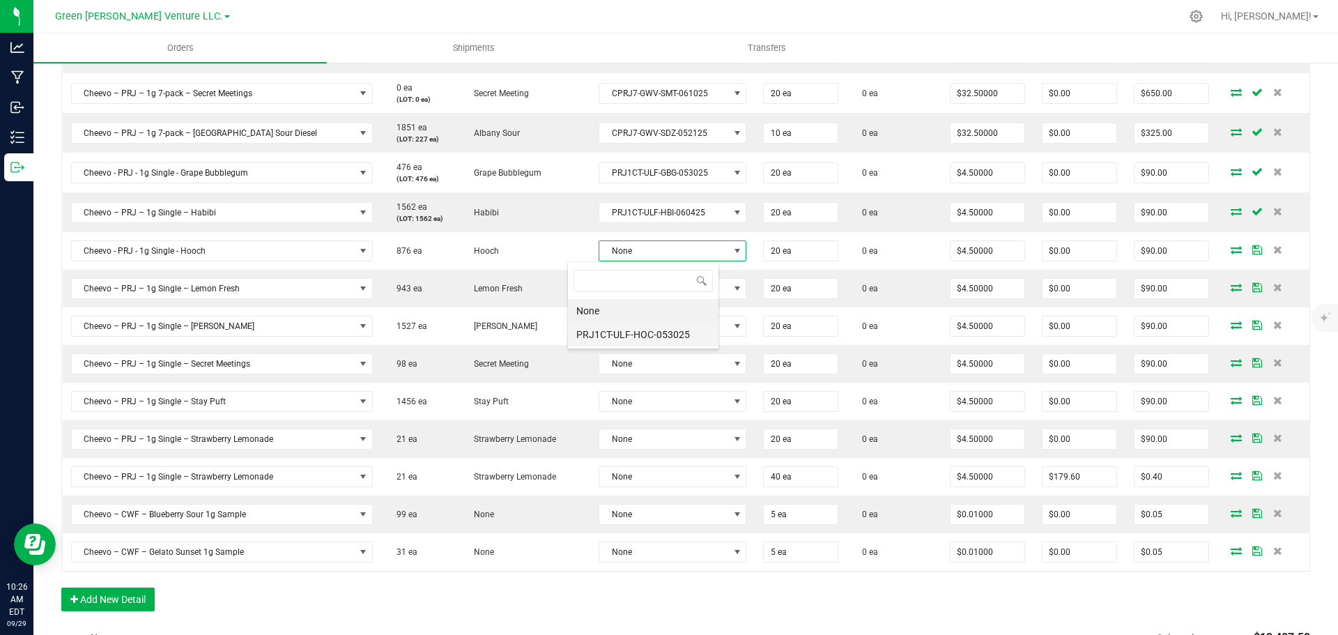
click at [631, 333] on li "PRJ1CT-ULF-HOC-053025" at bounding box center [643, 335] width 151 height 24
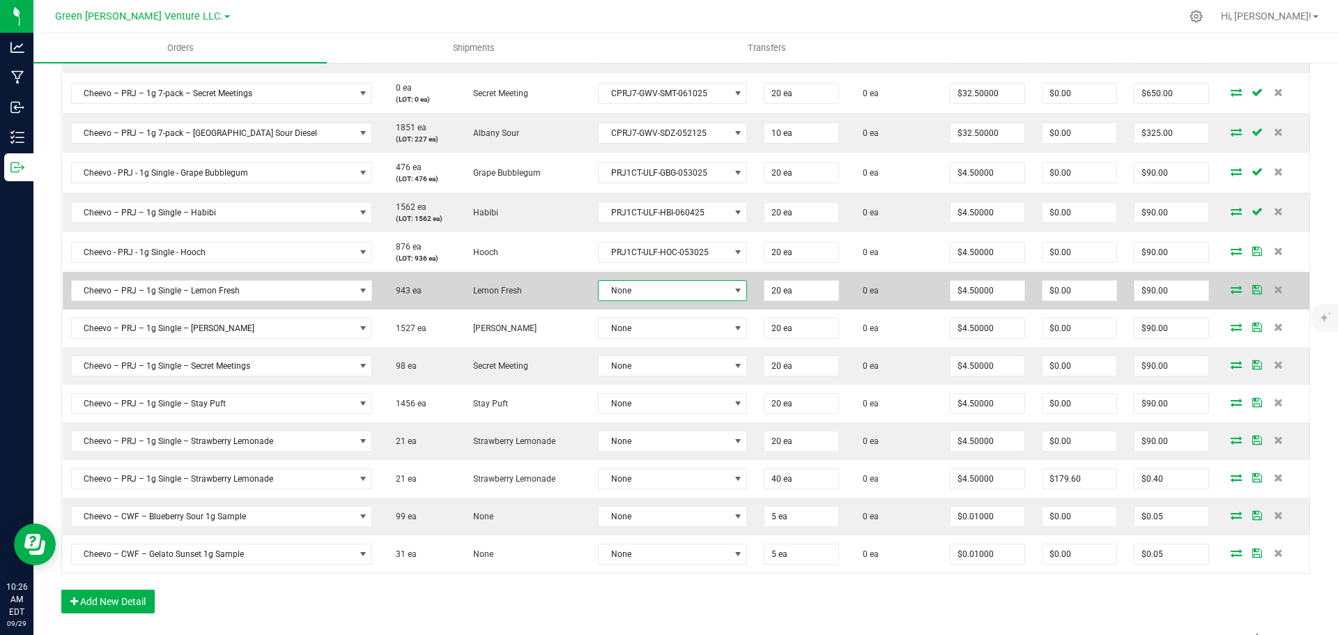
click at [627, 283] on span "None" at bounding box center [664, 291] width 130 height 20
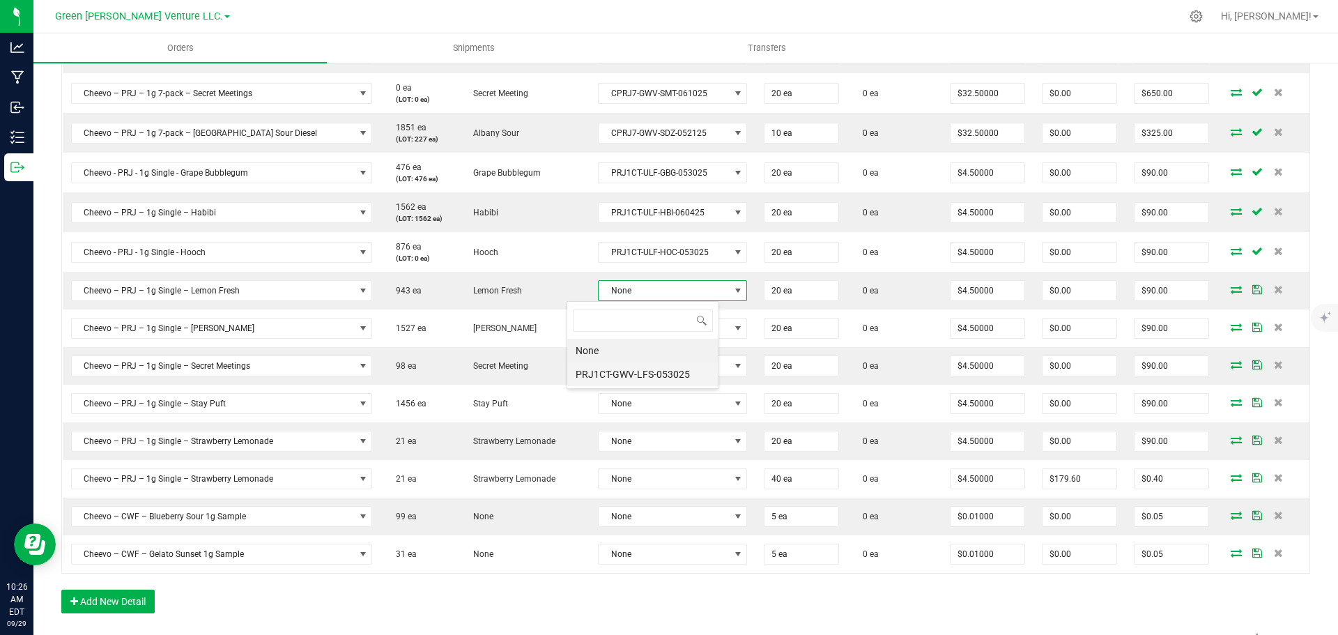
click at [627, 370] on li "PRJ1CT-GWV-LFS-053025" at bounding box center [642, 374] width 151 height 24
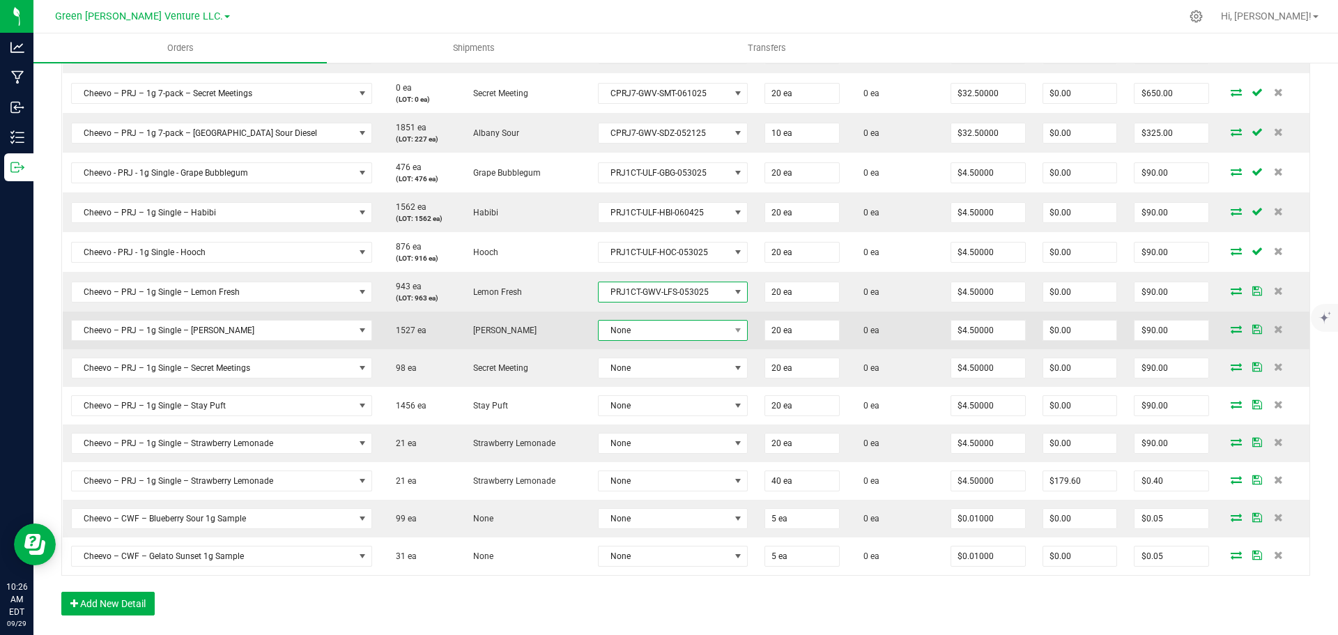
click at [629, 332] on span "None" at bounding box center [664, 331] width 131 height 20
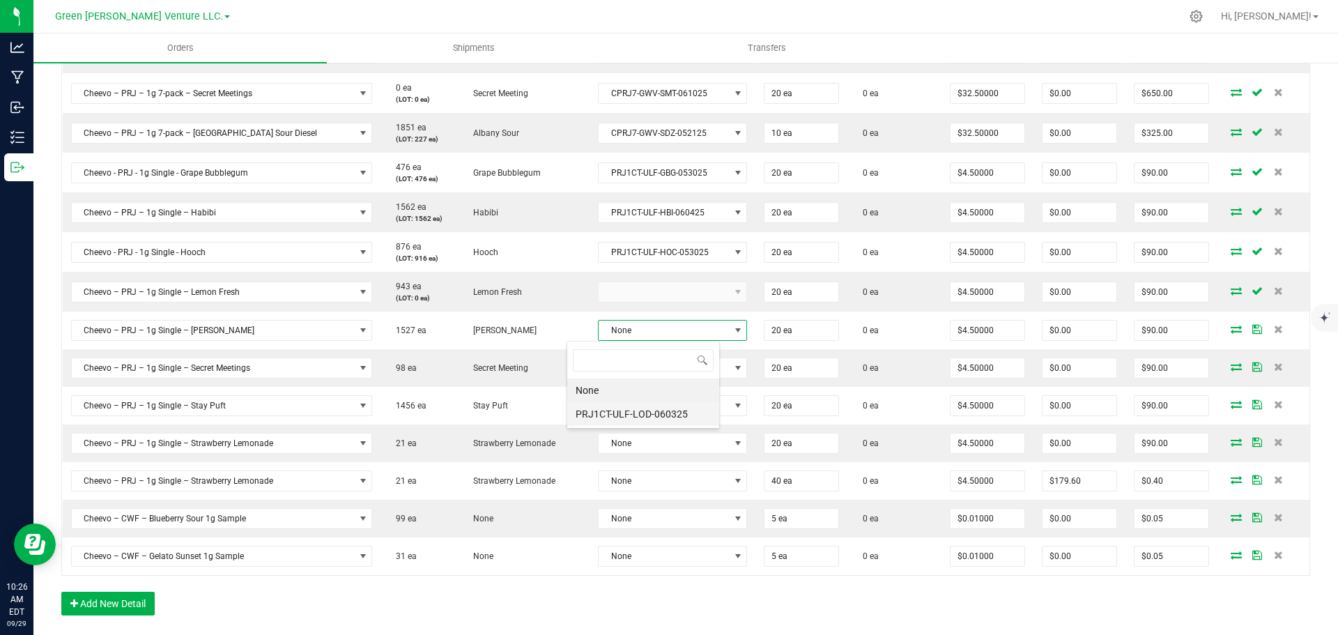
click at [627, 414] on li "PRJ1CT-ULF-LOD-060325" at bounding box center [643, 414] width 152 height 24
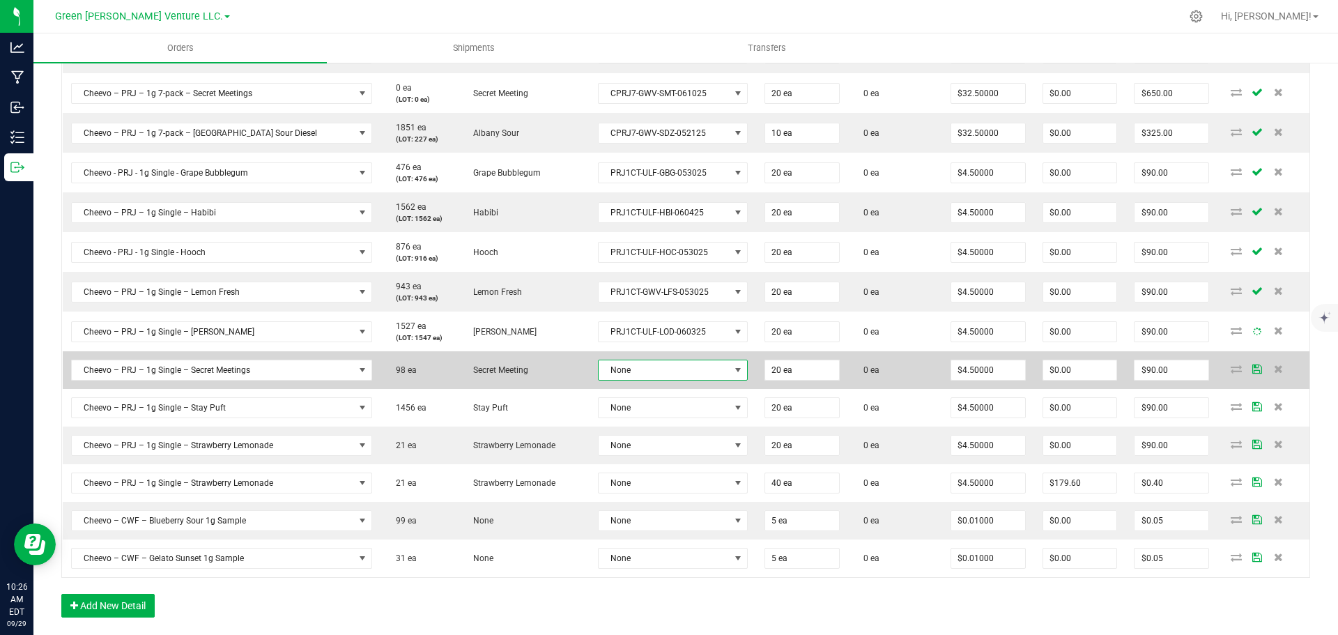
click at [627, 374] on span "None" at bounding box center [664, 370] width 131 height 20
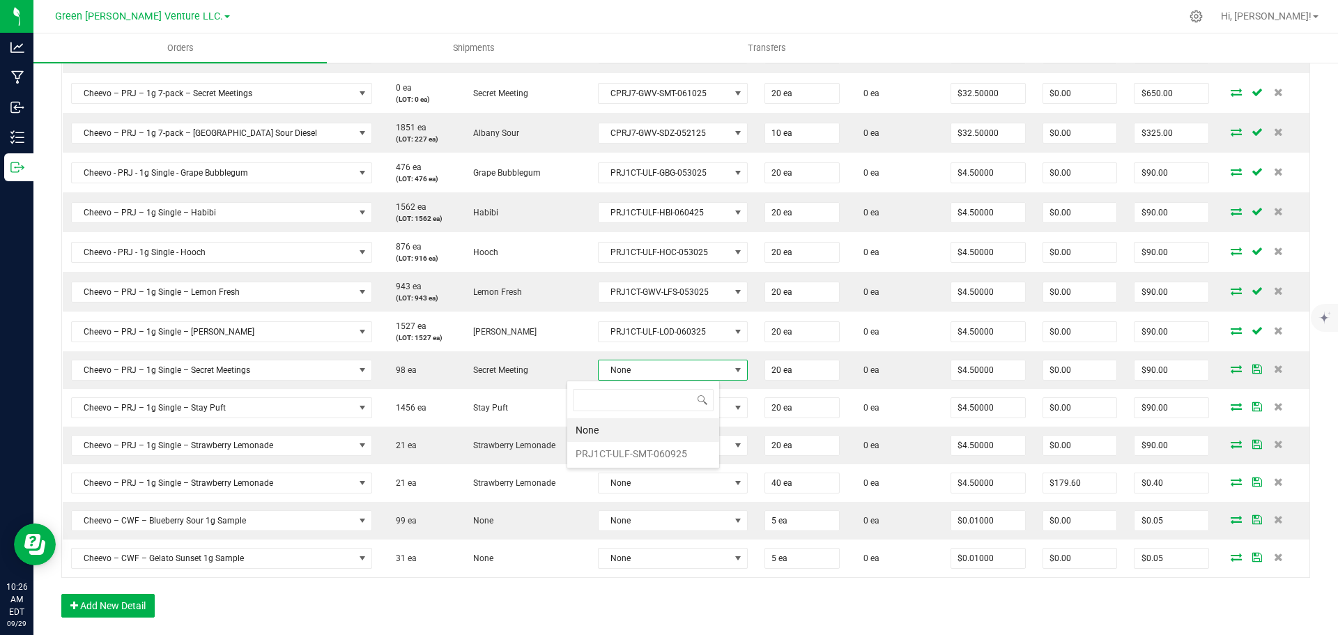
click at [627, 440] on li "None" at bounding box center [643, 430] width 152 height 24
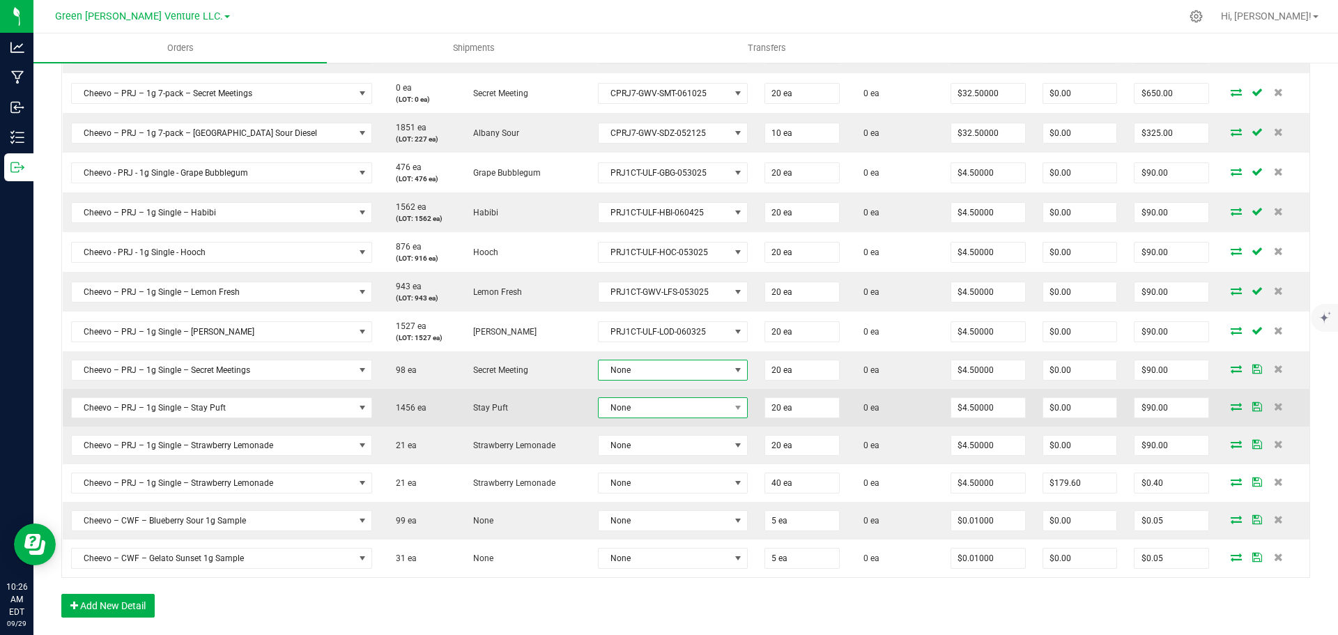
click at [626, 407] on span "None" at bounding box center [664, 408] width 131 height 20
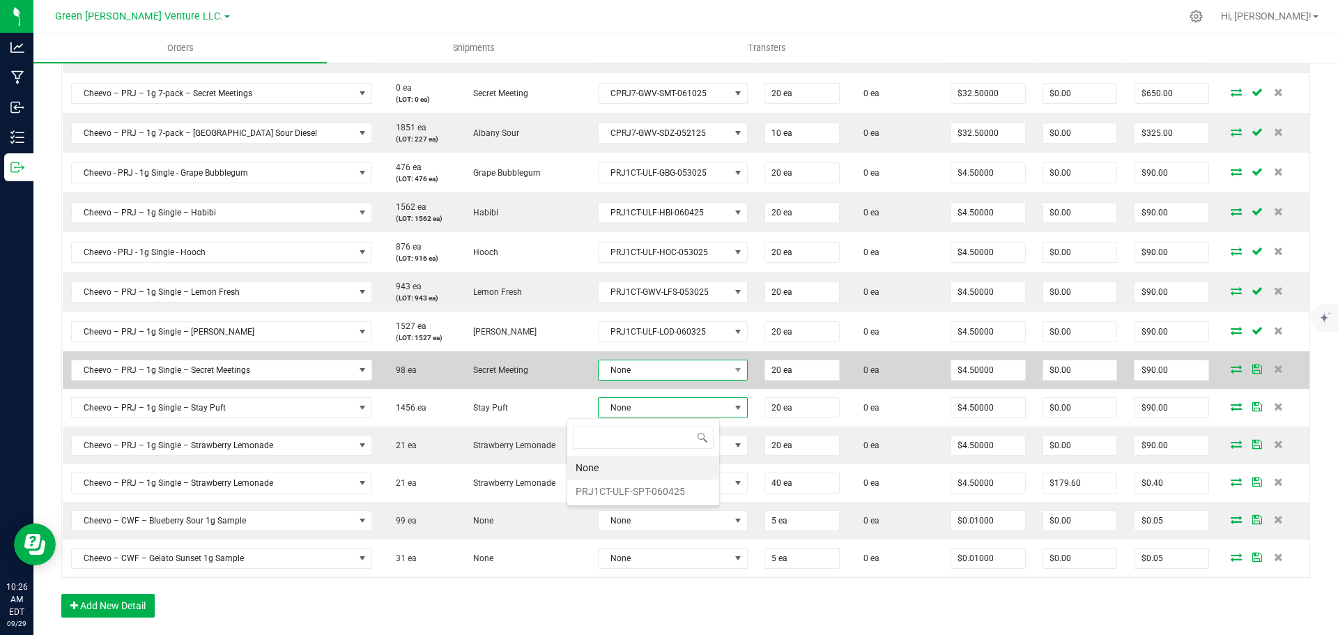
click at [625, 376] on span "None" at bounding box center [664, 370] width 131 height 20
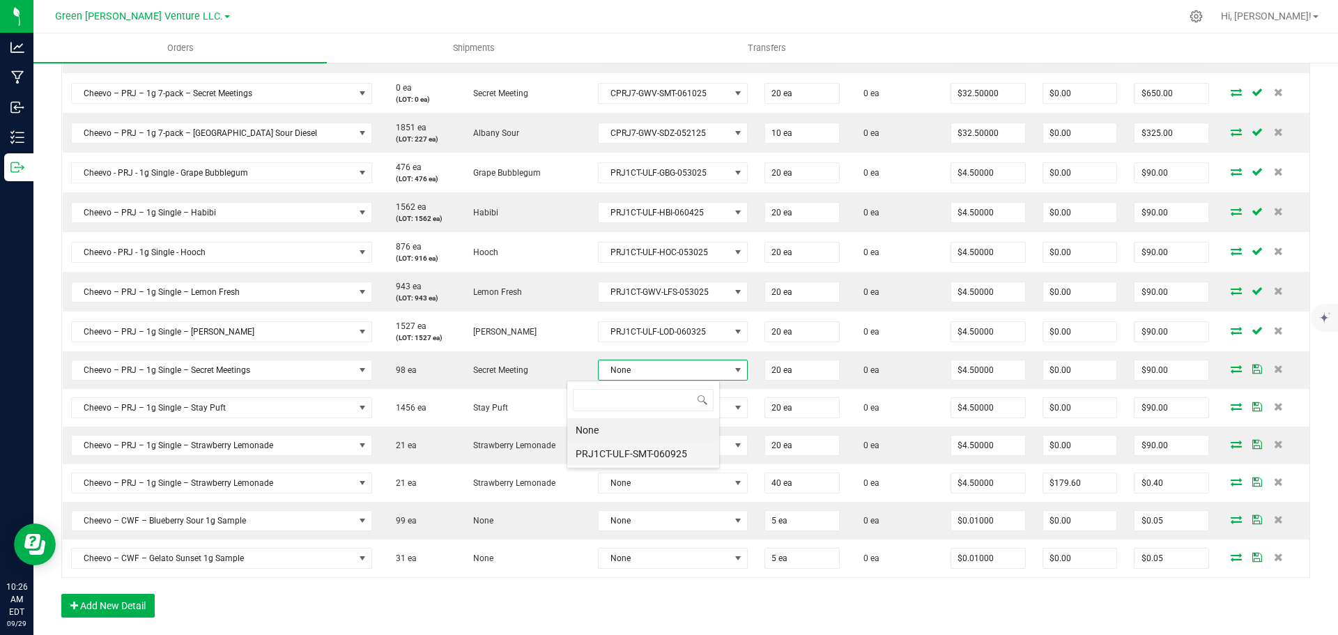
click at [632, 457] on li "PRJ1CT-ULF-SMT-060925" at bounding box center [643, 454] width 152 height 24
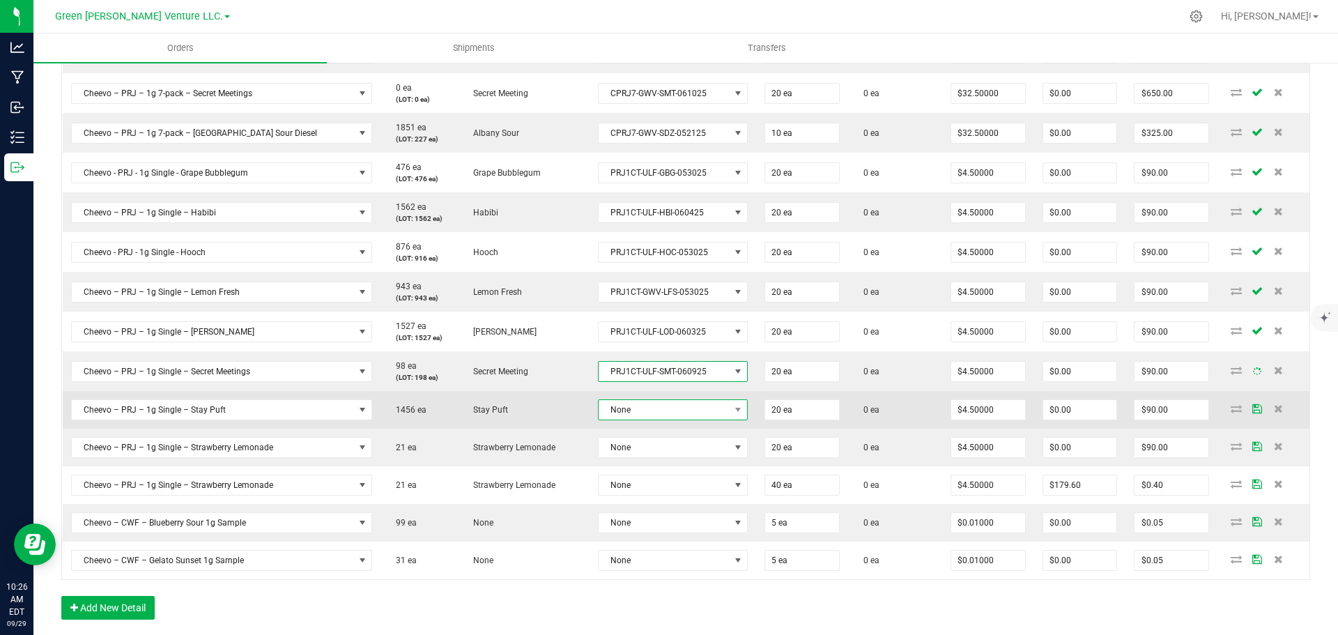
click at [623, 408] on span "None" at bounding box center [664, 410] width 131 height 20
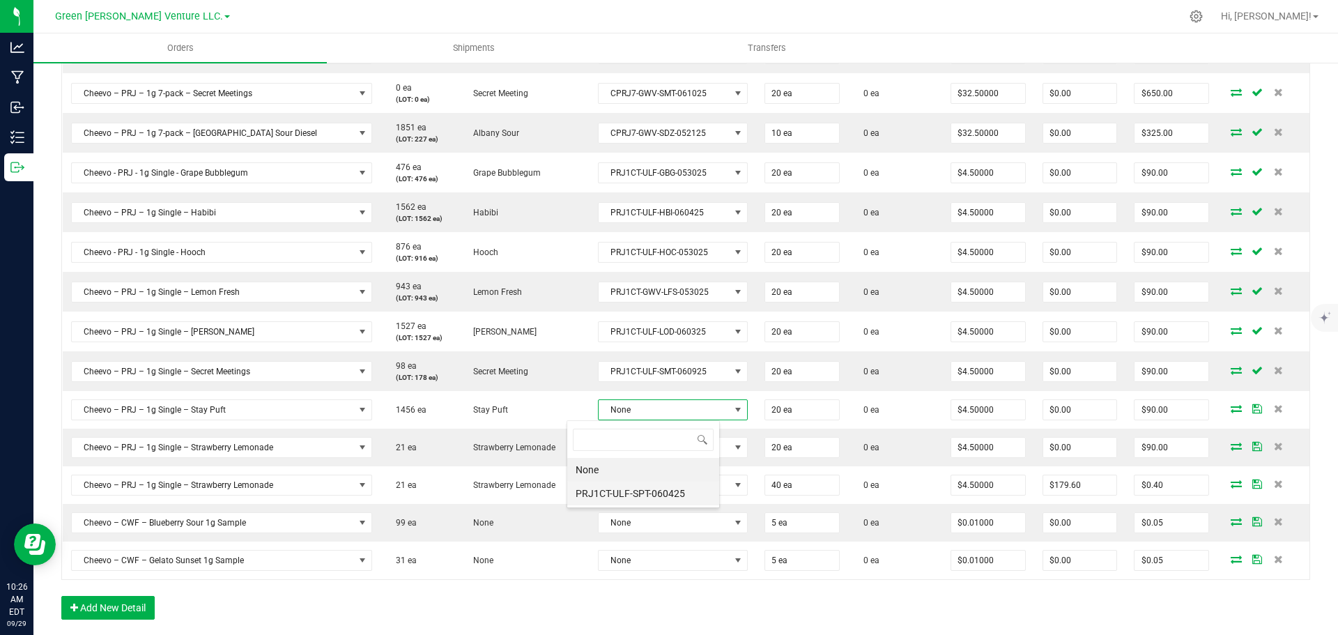
click at [623, 484] on li "PRJ1CT-ULF-SPT-060425" at bounding box center [643, 494] width 152 height 24
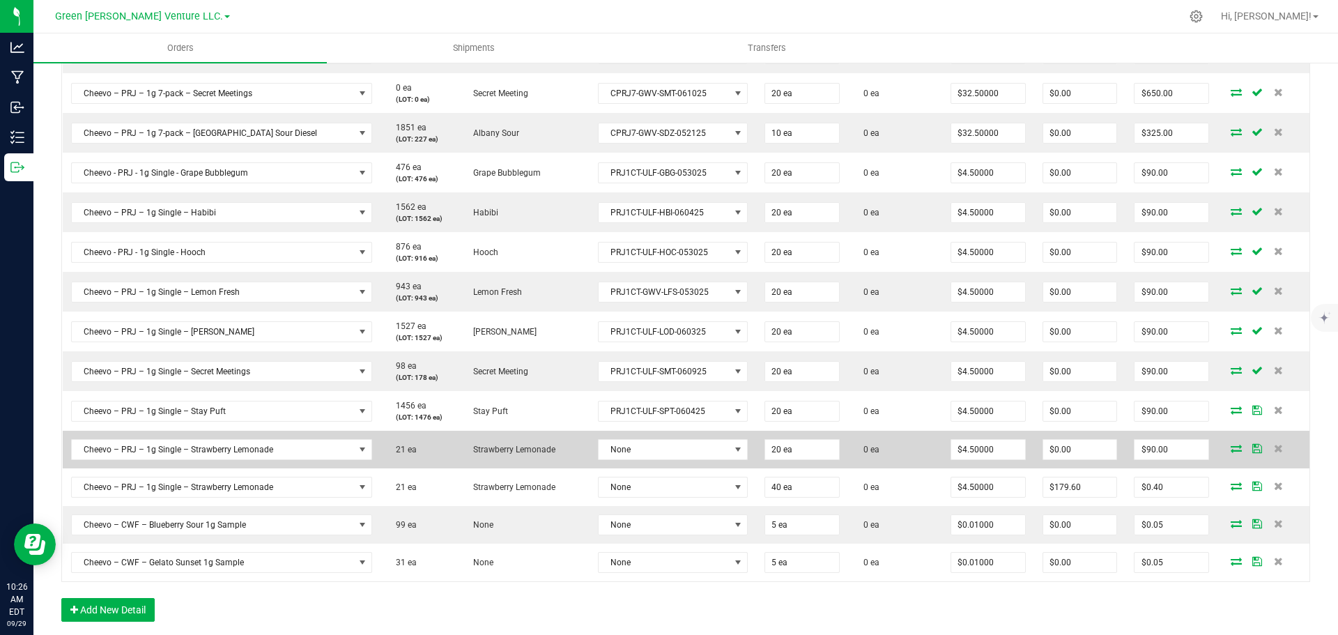
click at [622, 436] on td "None" at bounding box center [673, 450] width 167 height 38
click at [621, 454] on span "None" at bounding box center [664, 450] width 131 height 20
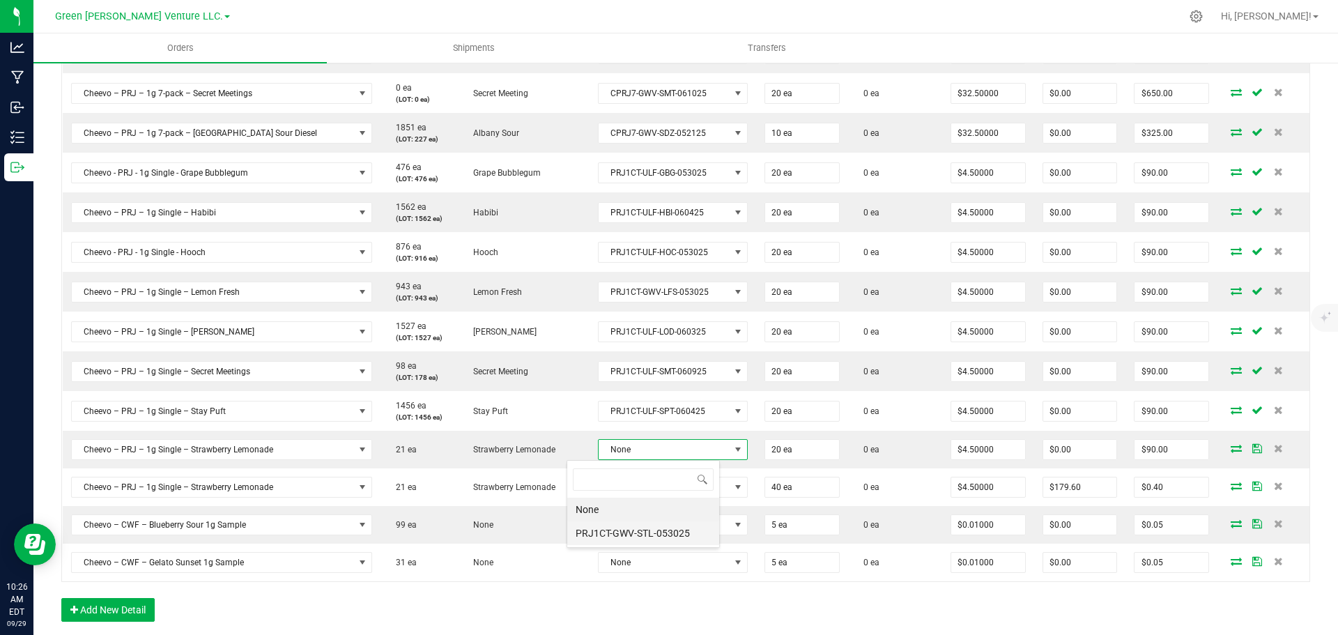
click at [631, 528] on li "PRJ1CT-GWV-STL-053025" at bounding box center [643, 533] width 152 height 24
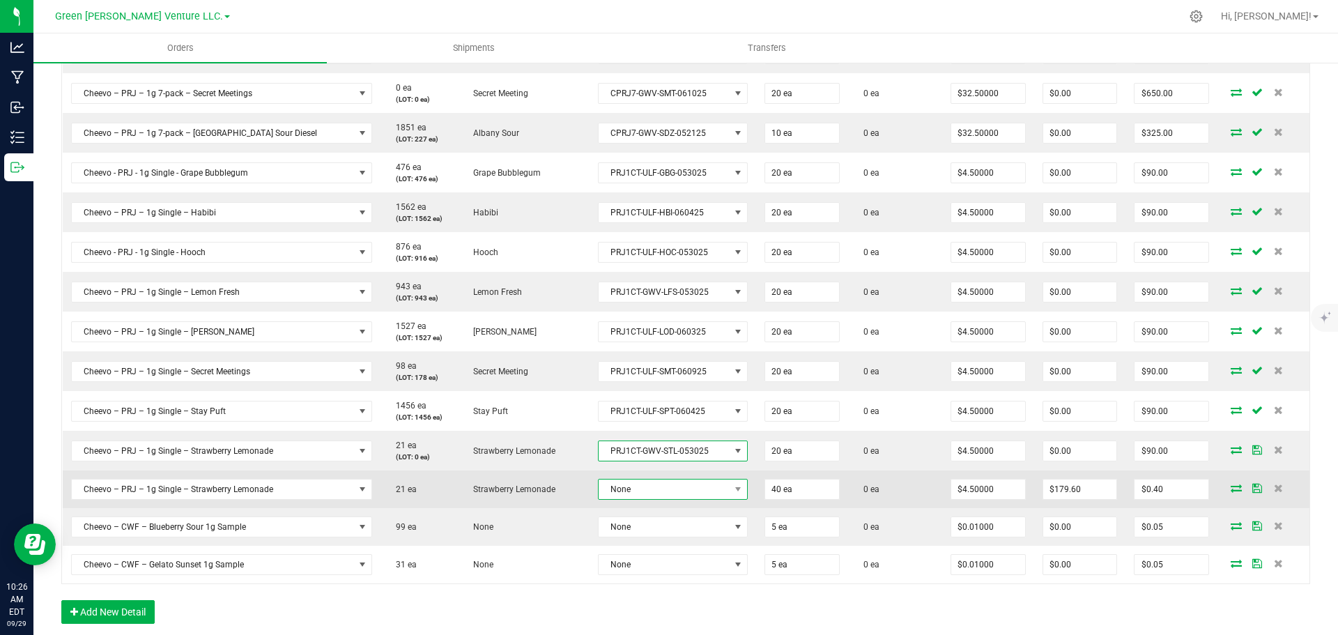
click at [627, 492] on span "None" at bounding box center [664, 490] width 131 height 20
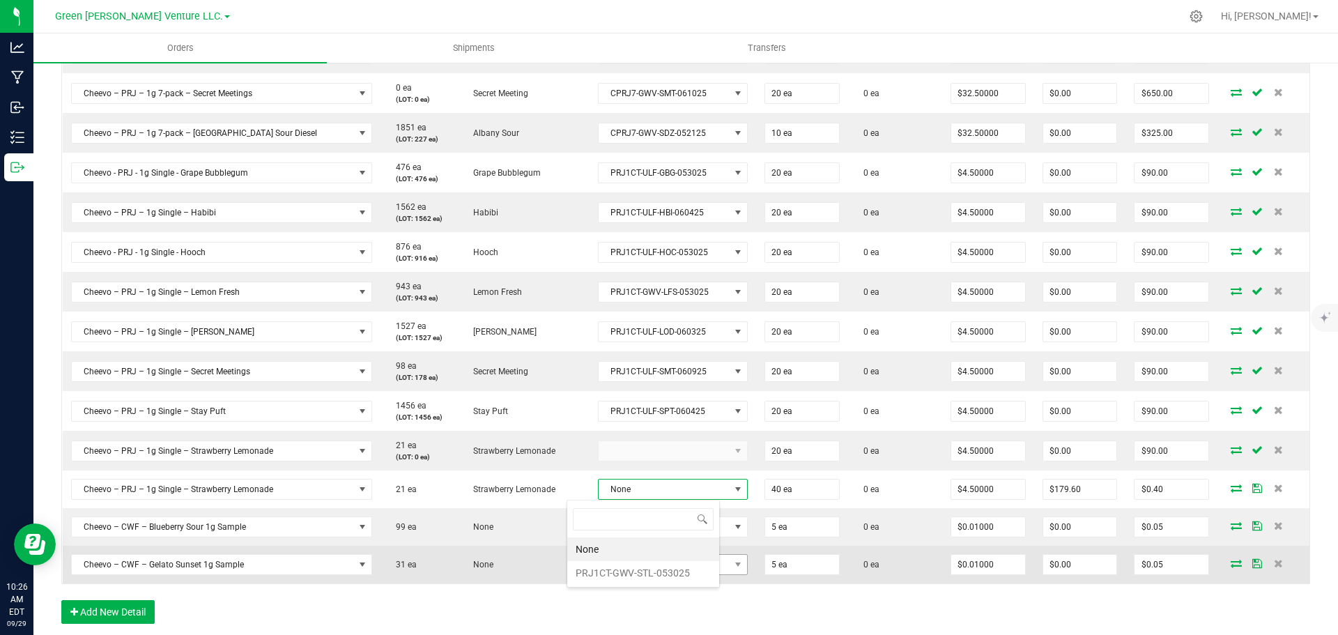
click at [631, 569] on li "PRJ1CT-GWV-STL-053025" at bounding box center [643, 573] width 152 height 24
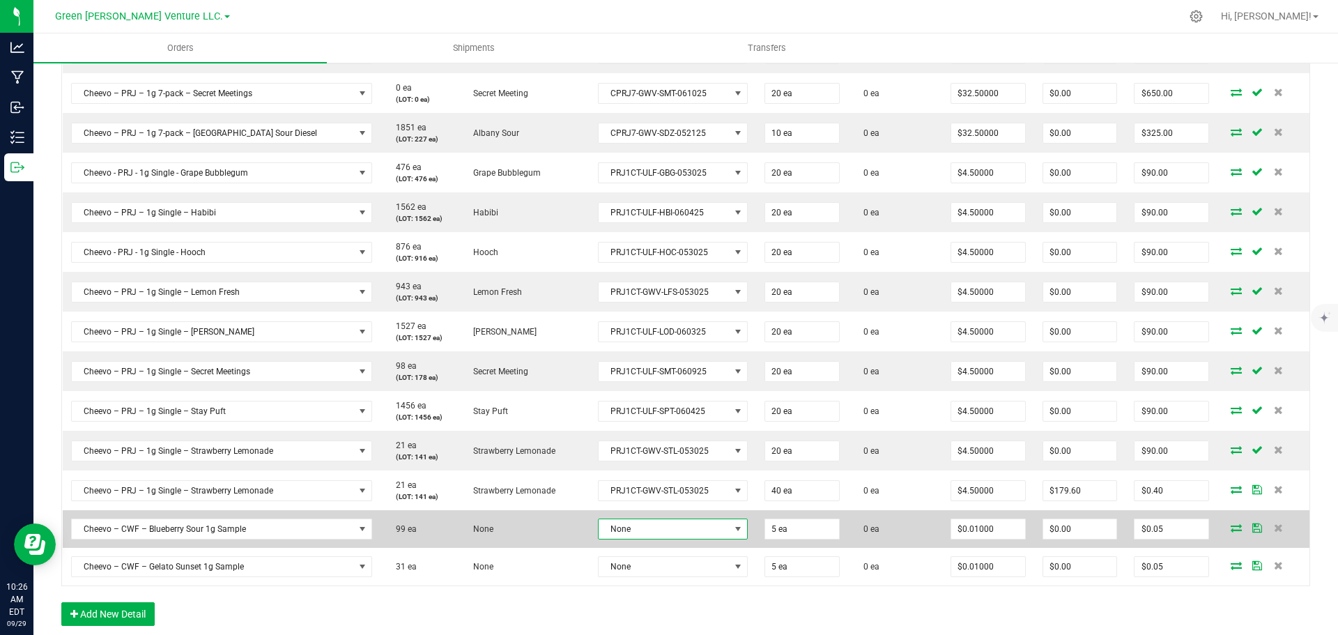
click at [627, 525] on span "None" at bounding box center [664, 529] width 131 height 20
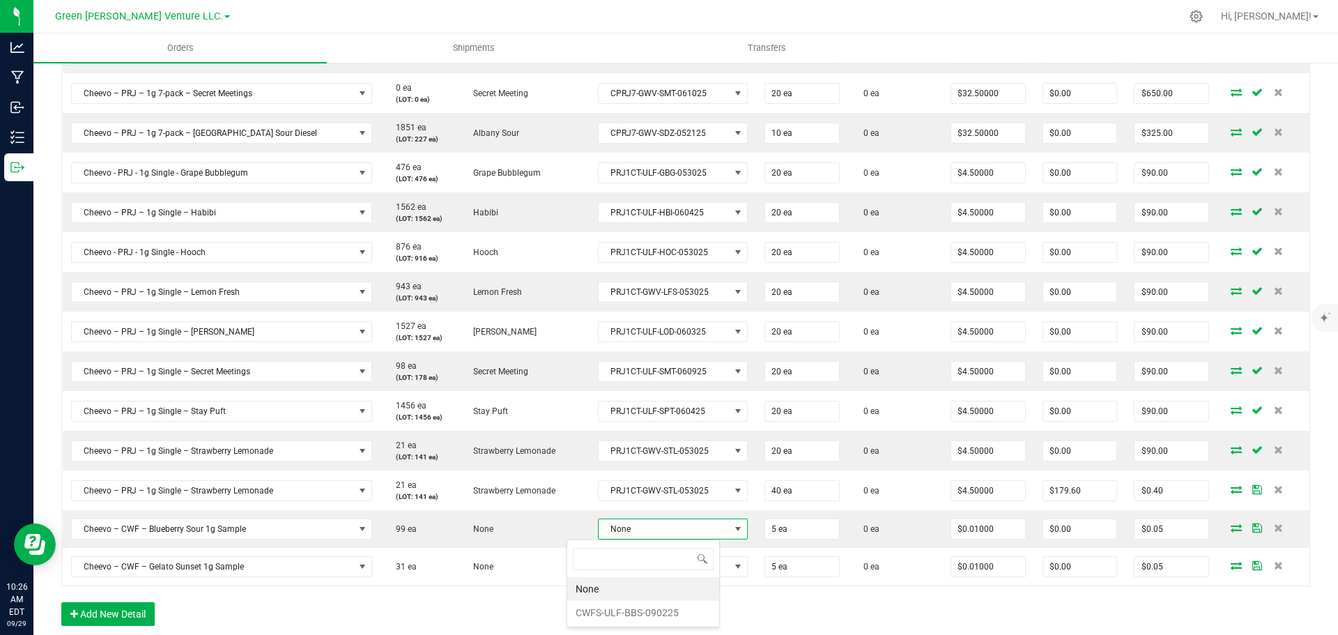
drag, startPoint x: 627, startPoint y: 608, endPoint x: 628, endPoint y: 599, distance: 8.5
click at [627, 606] on li "CWFS-ULF-BBS-090225" at bounding box center [643, 613] width 152 height 24
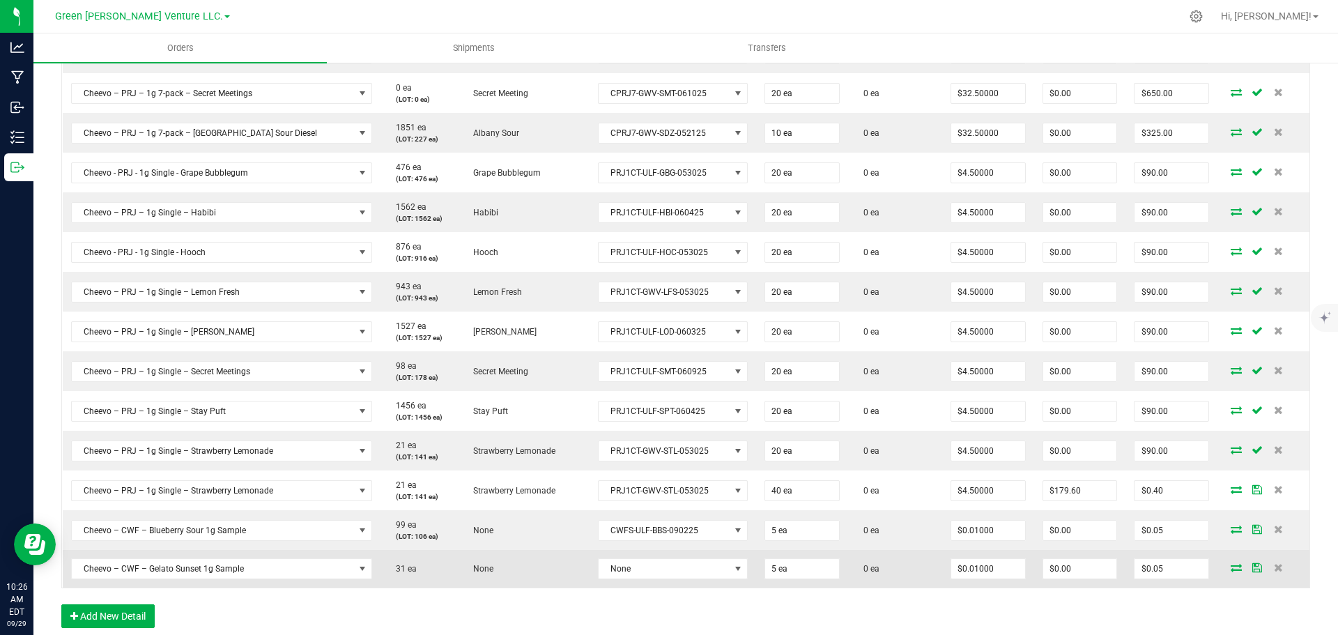
click at [627, 557] on td "None" at bounding box center [673, 569] width 167 height 38
click at [627, 577] on span "None" at bounding box center [664, 569] width 131 height 20
click at [627, 568] on span "None" at bounding box center [664, 569] width 131 height 20
click at [628, 567] on span "None" at bounding box center [664, 569] width 131 height 20
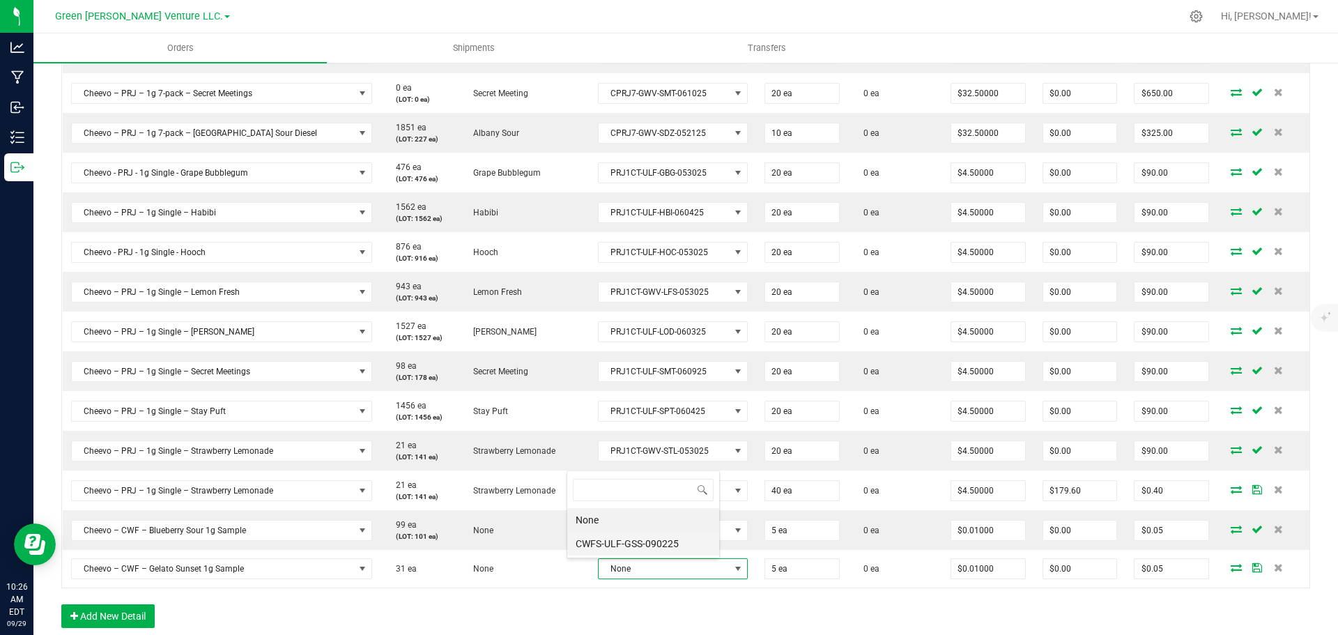
click at [624, 543] on li "CWFS-ULF-GSS-090225" at bounding box center [643, 544] width 152 height 24
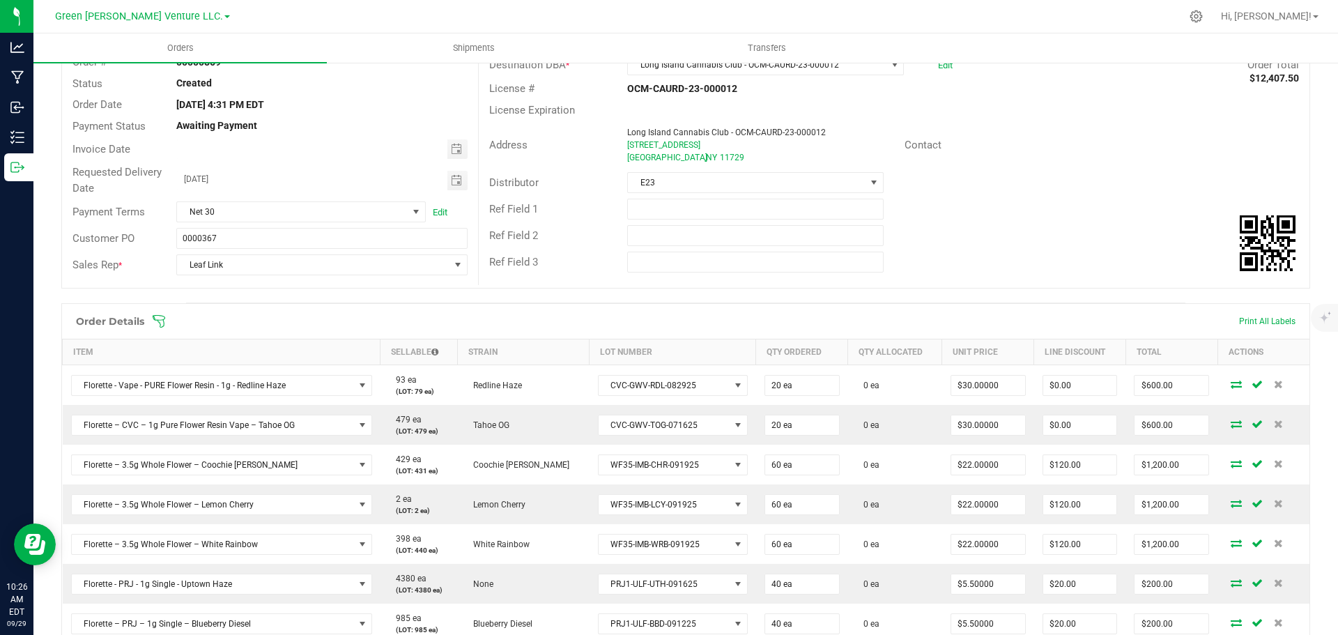
click at [160, 323] on icon at bounding box center [159, 321] width 14 height 14
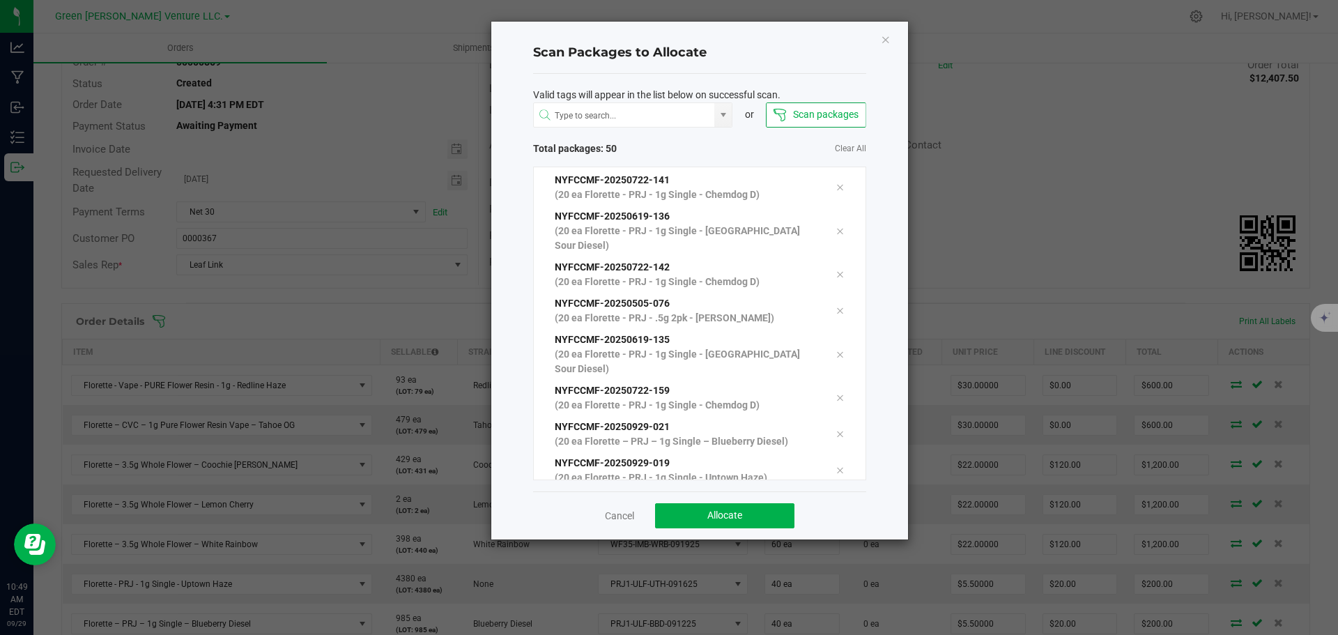
scroll to position [1740, 0]
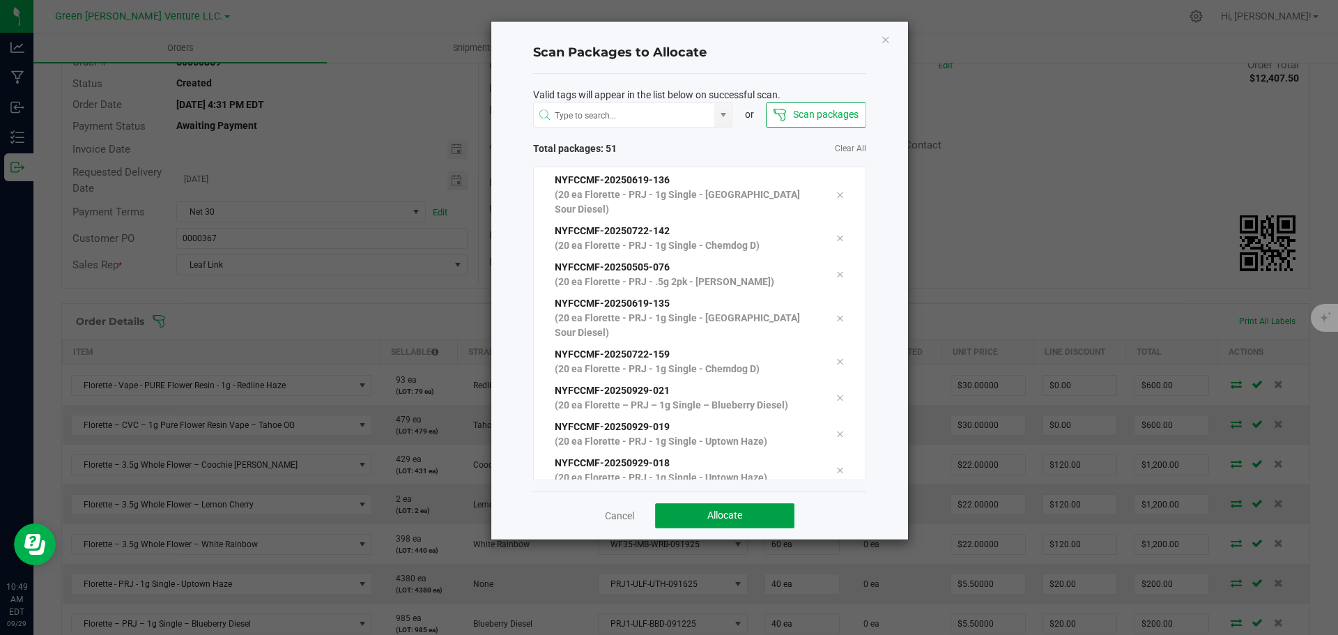
click at [687, 516] on button "Allocate" at bounding box center [724, 515] width 139 height 25
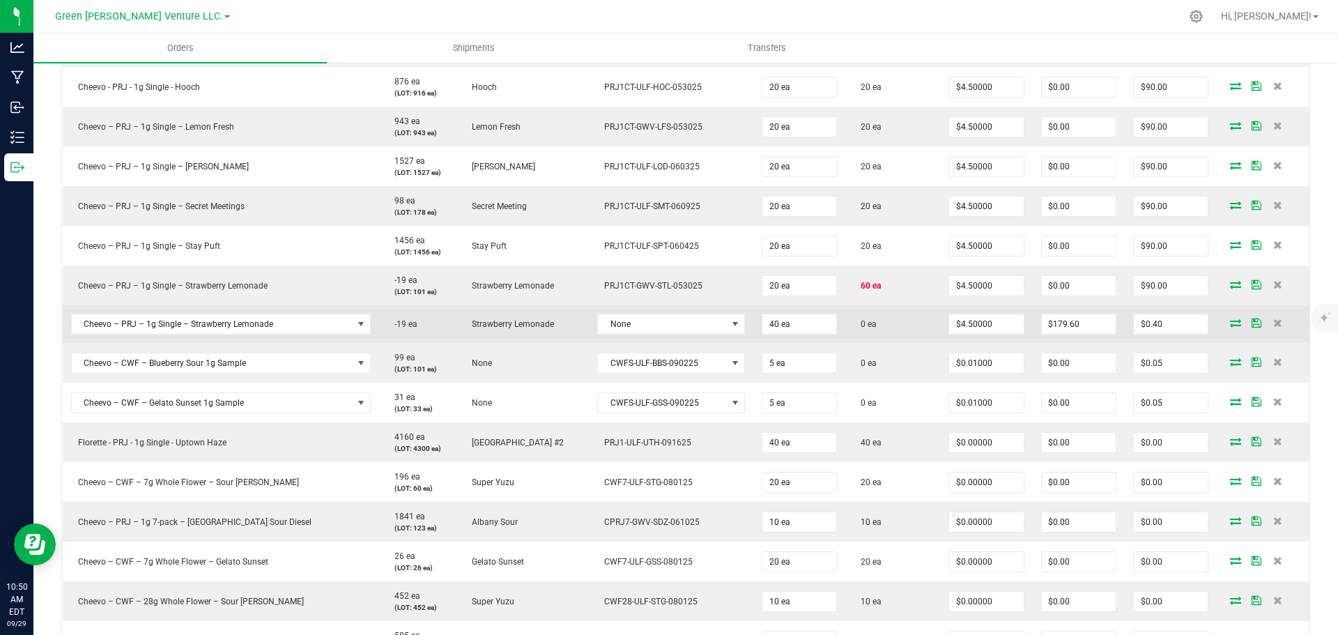
scroll to position [1280, 0]
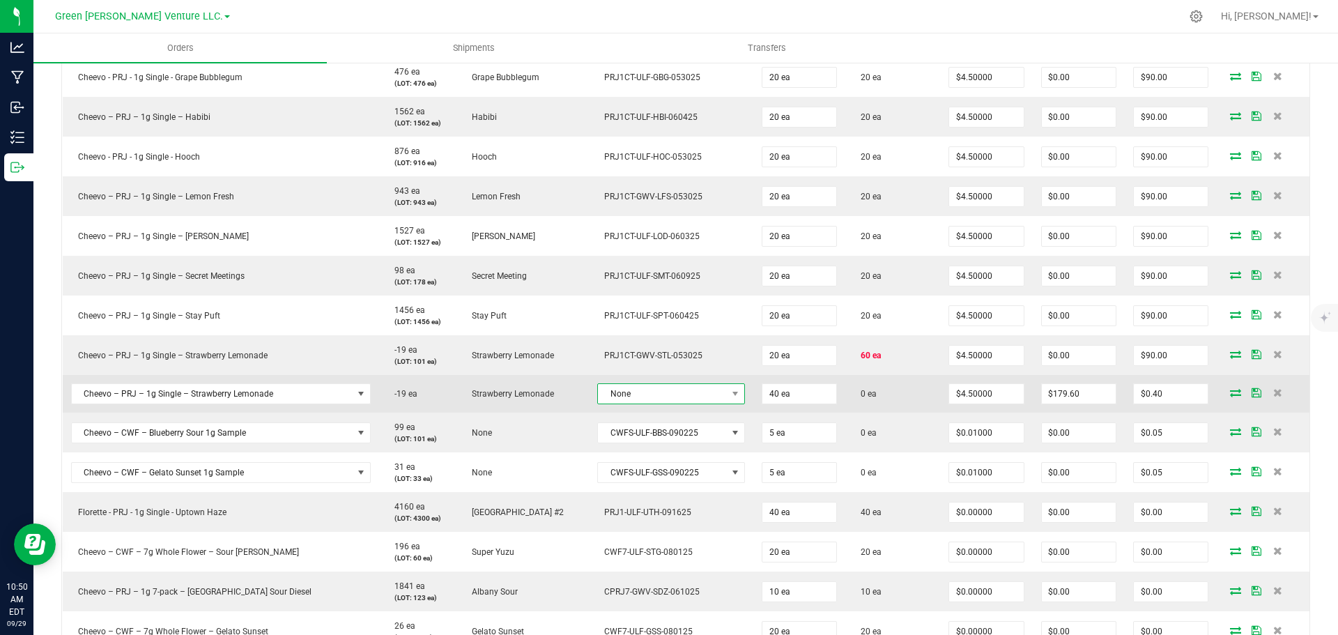
click at [673, 390] on span "None" at bounding box center [662, 394] width 129 height 20
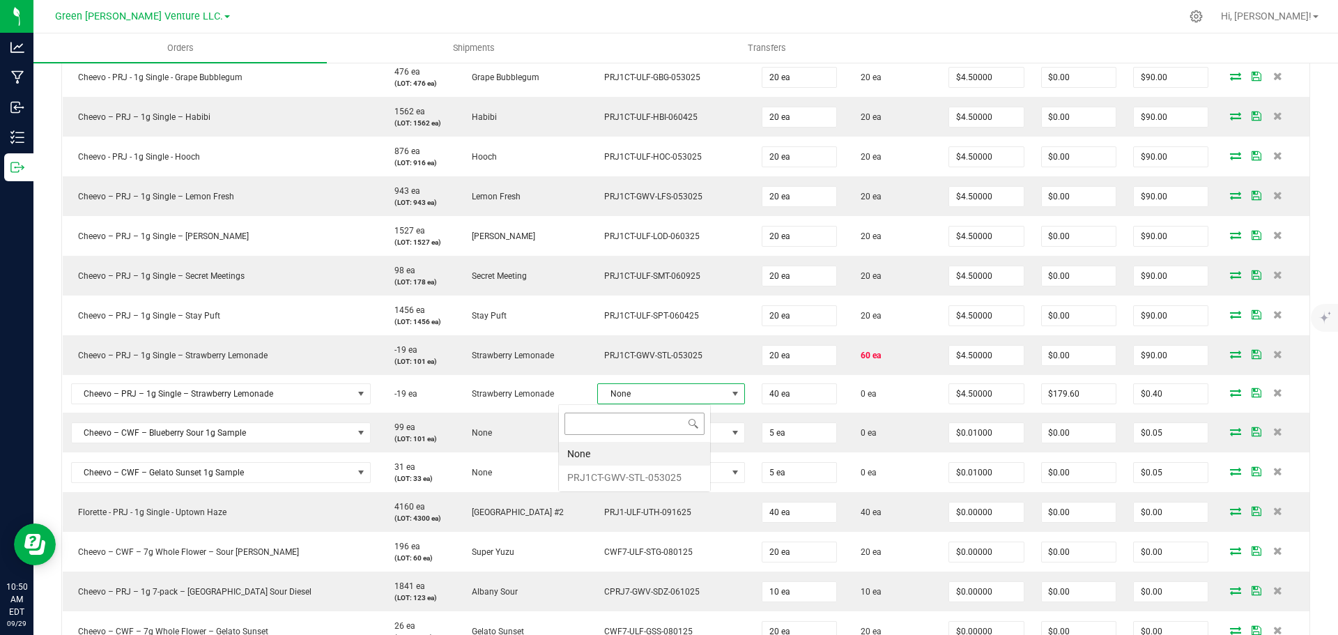
scroll to position [21, 153]
click at [625, 473] on li "PRJ1CT-GWV-STL-053025" at bounding box center [634, 478] width 151 height 24
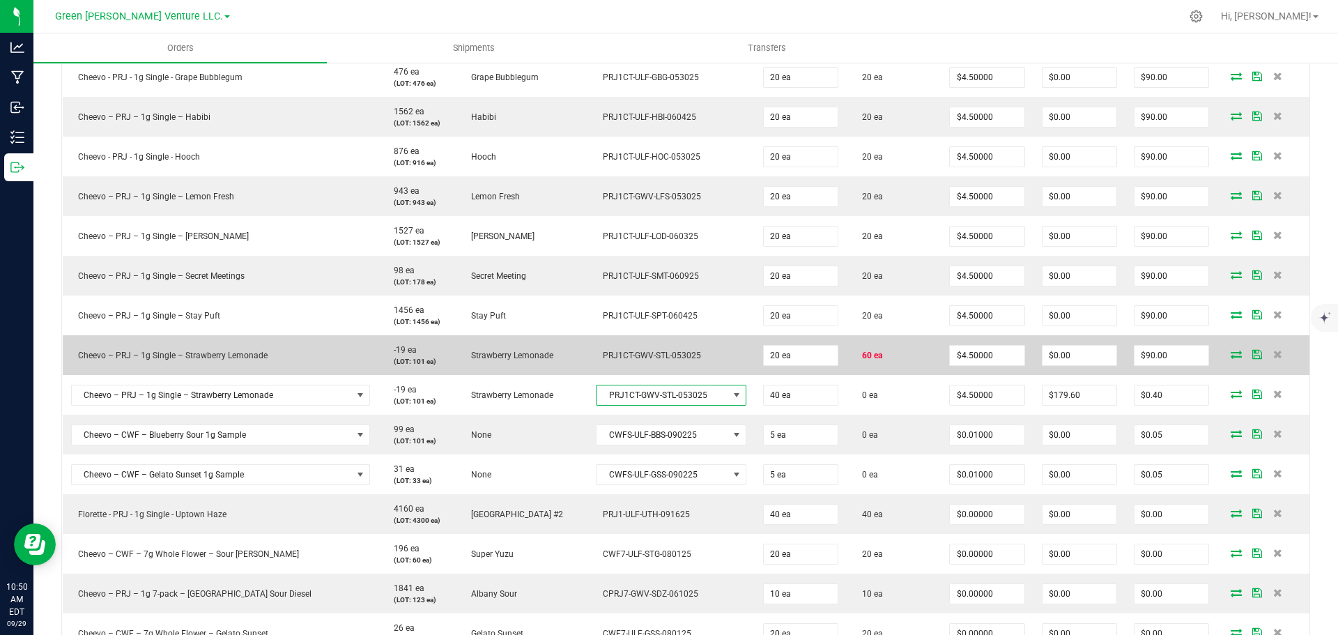
click at [1231, 354] on icon at bounding box center [1236, 354] width 11 height 8
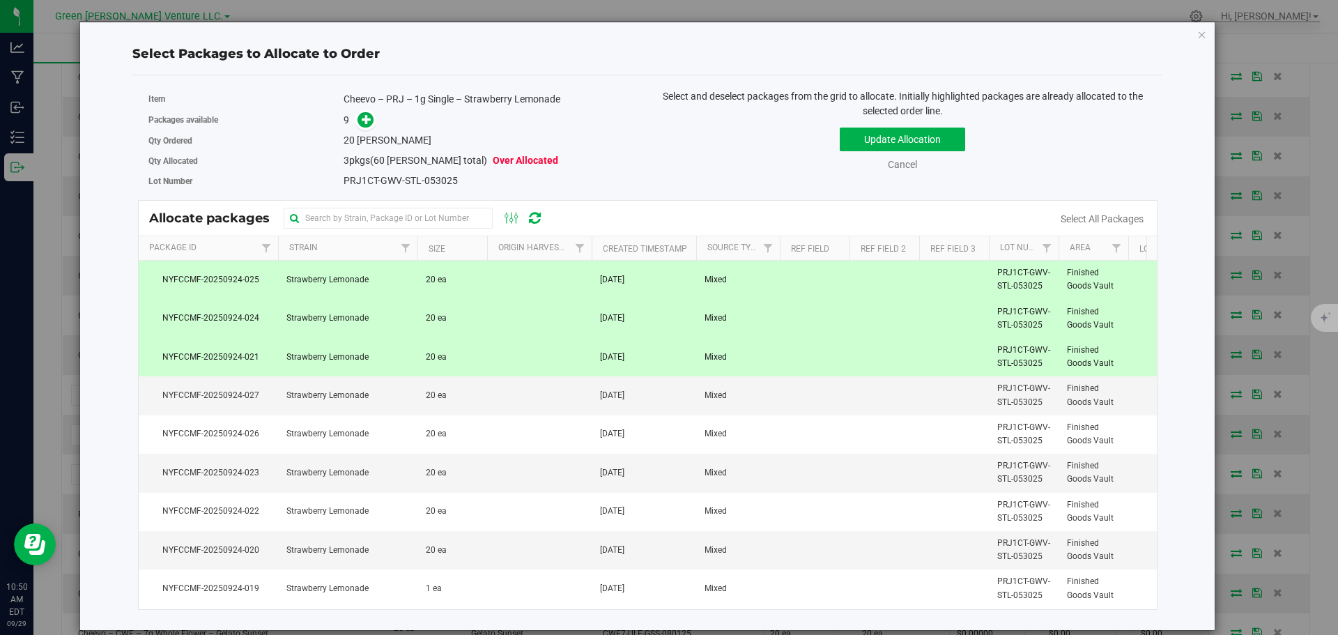
click at [489, 317] on td at bounding box center [539, 319] width 105 height 38
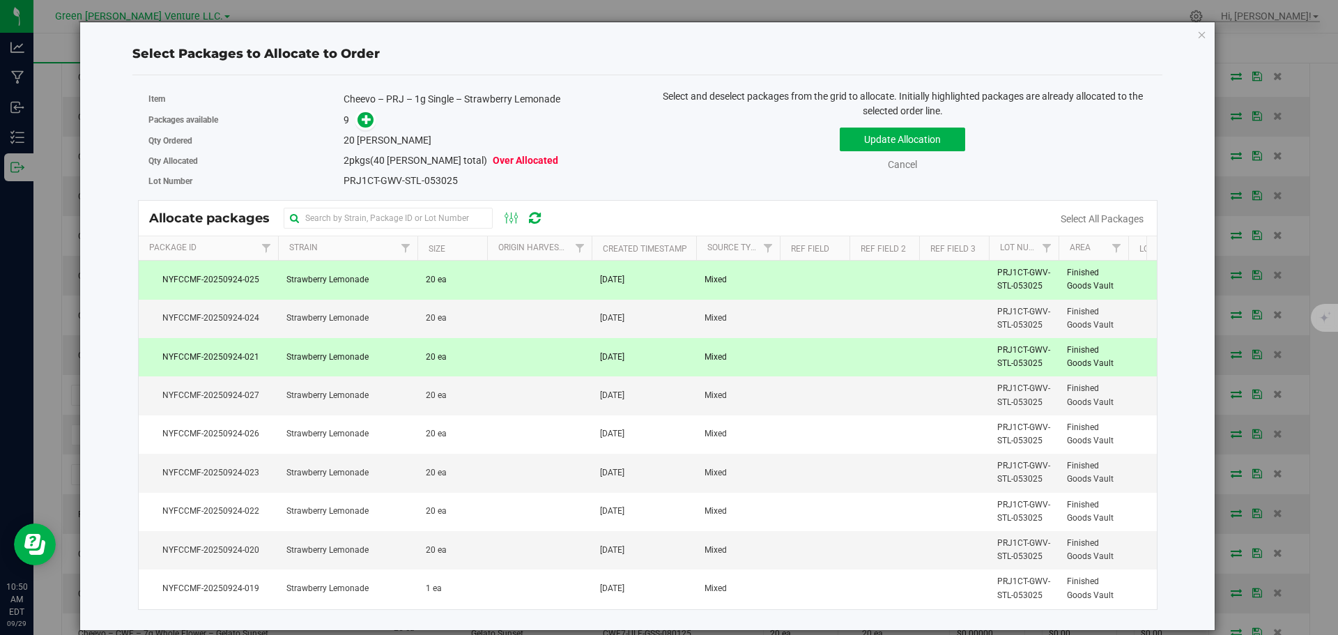
click at [476, 280] on td "20 ea" at bounding box center [452, 280] width 70 height 38
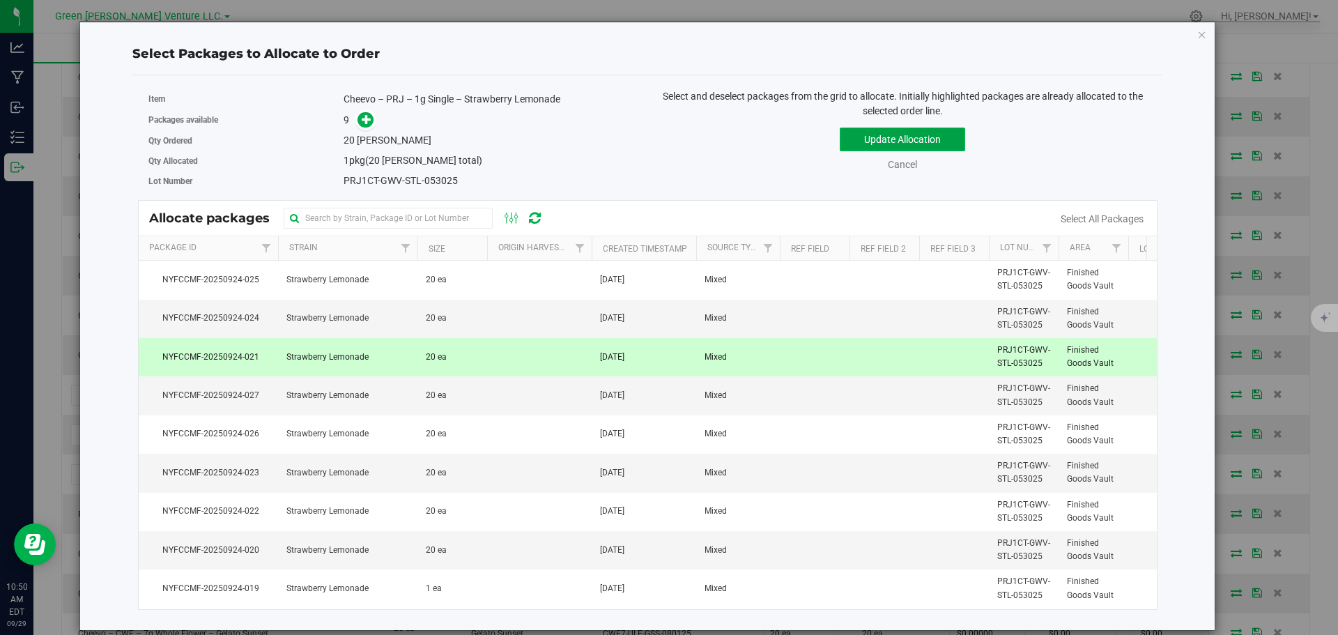
click at [856, 145] on button "Update Allocation" at bounding box center [902, 140] width 125 height 24
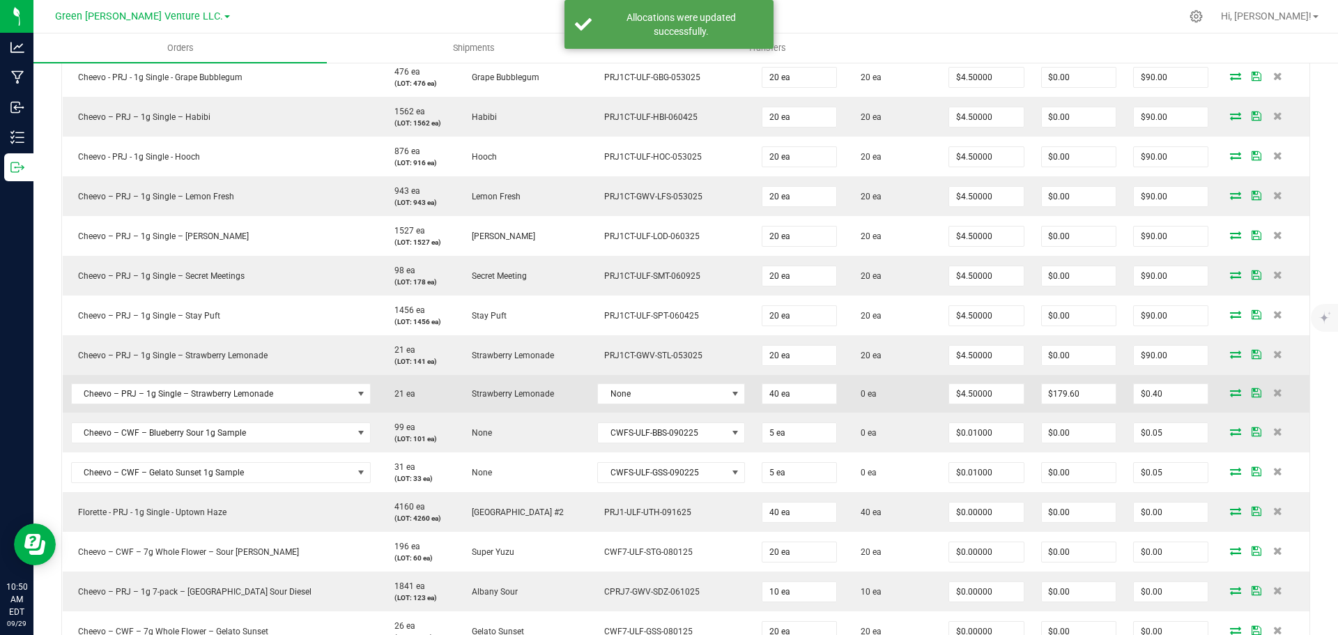
click at [1230, 392] on icon at bounding box center [1235, 392] width 11 height 8
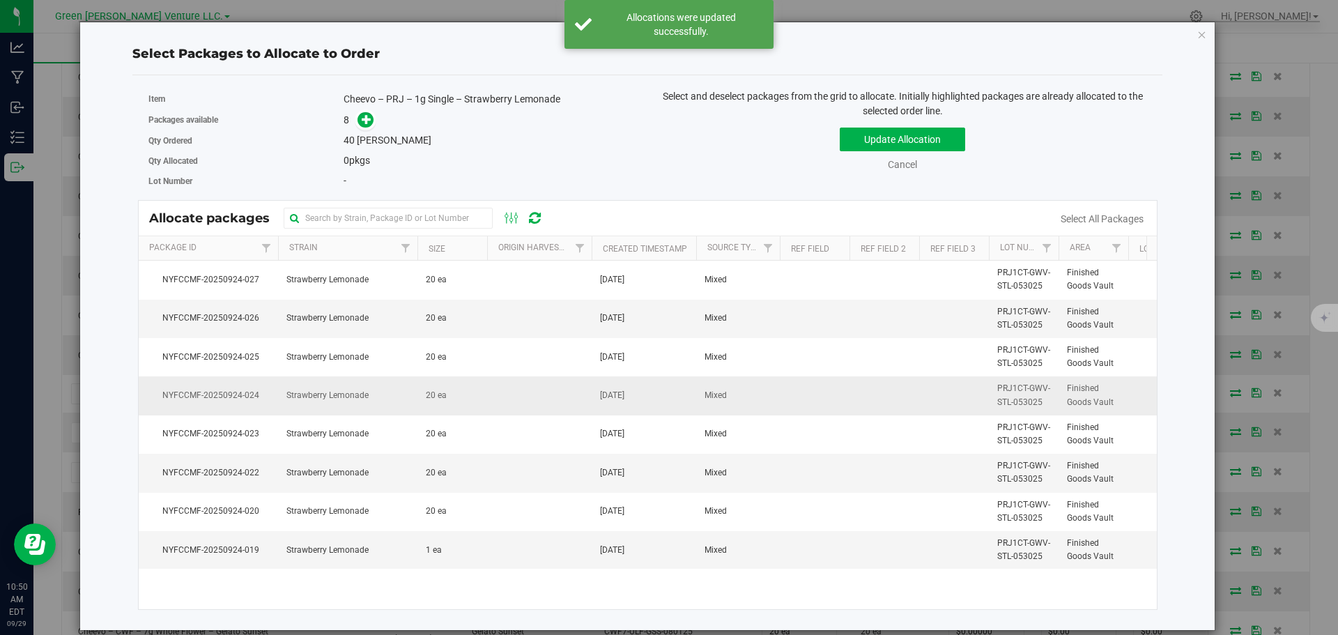
click at [270, 399] on td "NYFCCMF-20250924-024" at bounding box center [208, 395] width 139 height 38
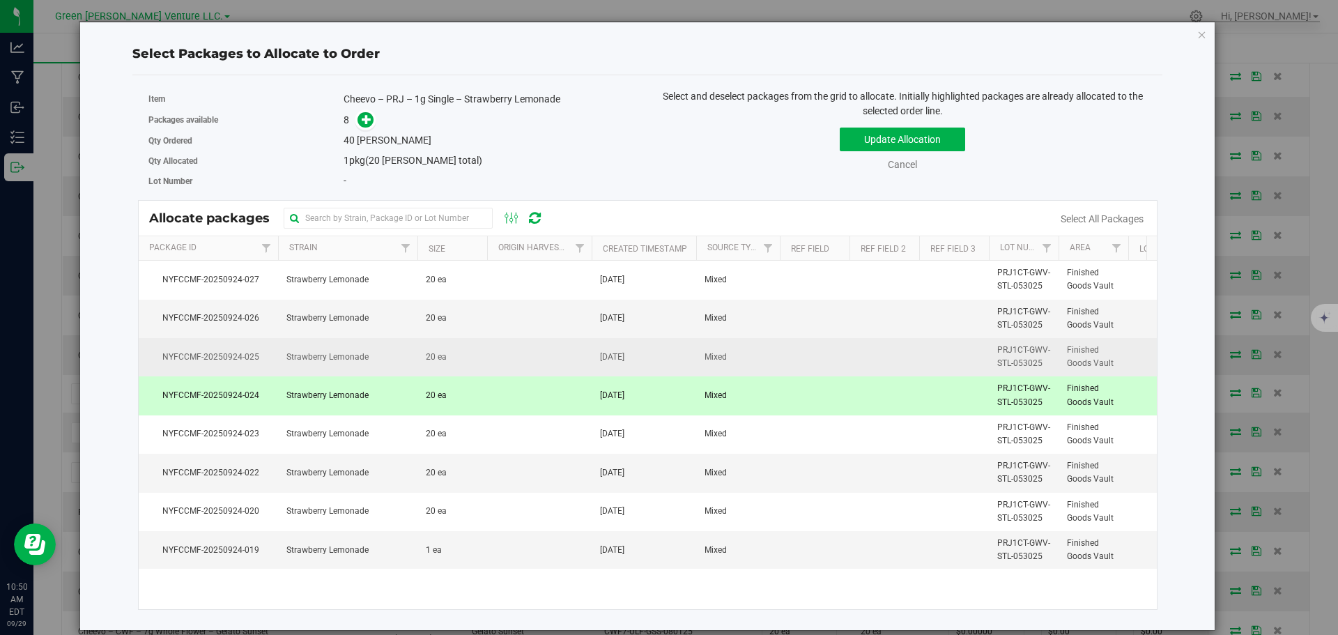
click at [273, 360] on td "NYFCCMF-20250924-025" at bounding box center [208, 357] width 139 height 38
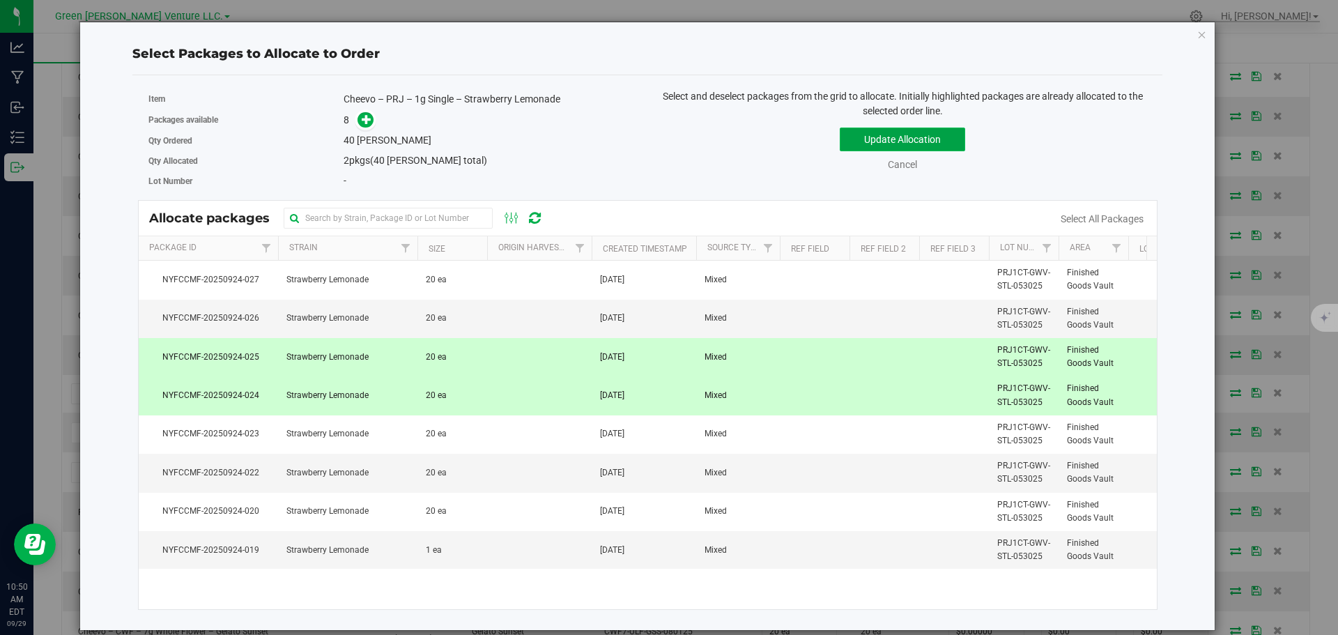
click at [864, 133] on button "Update Allocation" at bounding box center [902, 140] width 125 height 24
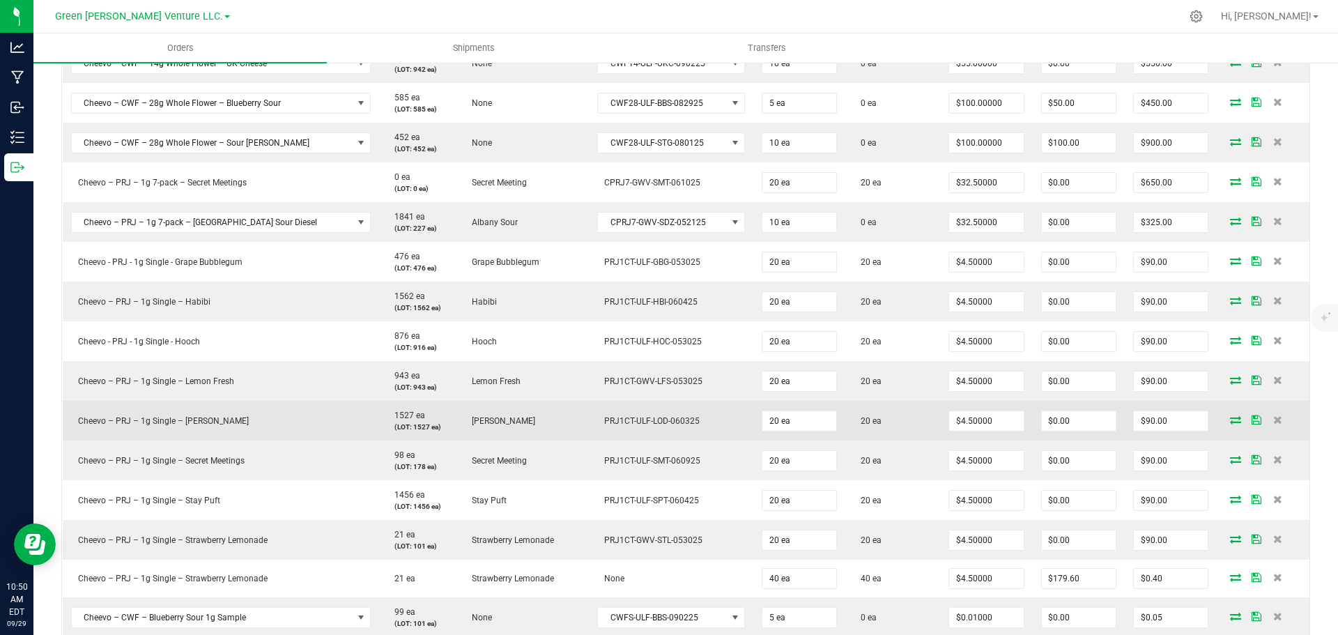
scroll to position [1071, 0]
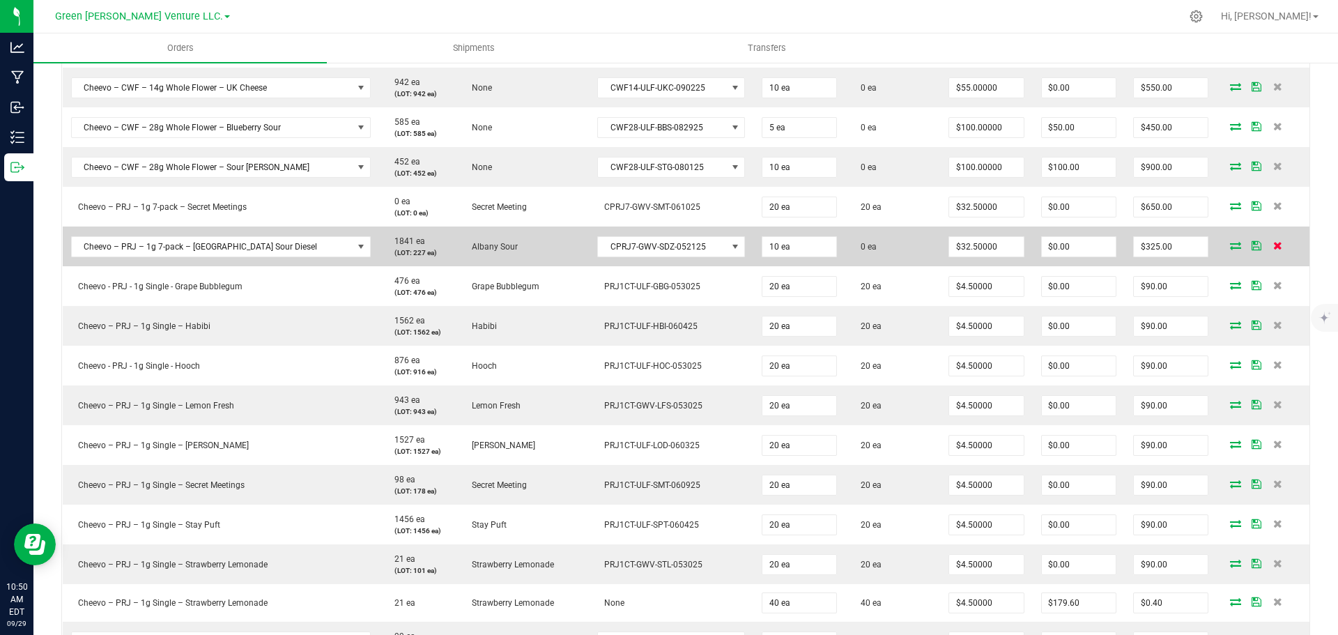
click at [1273, 243] on icon at bounding box center [1277, 245] width 9 height 8
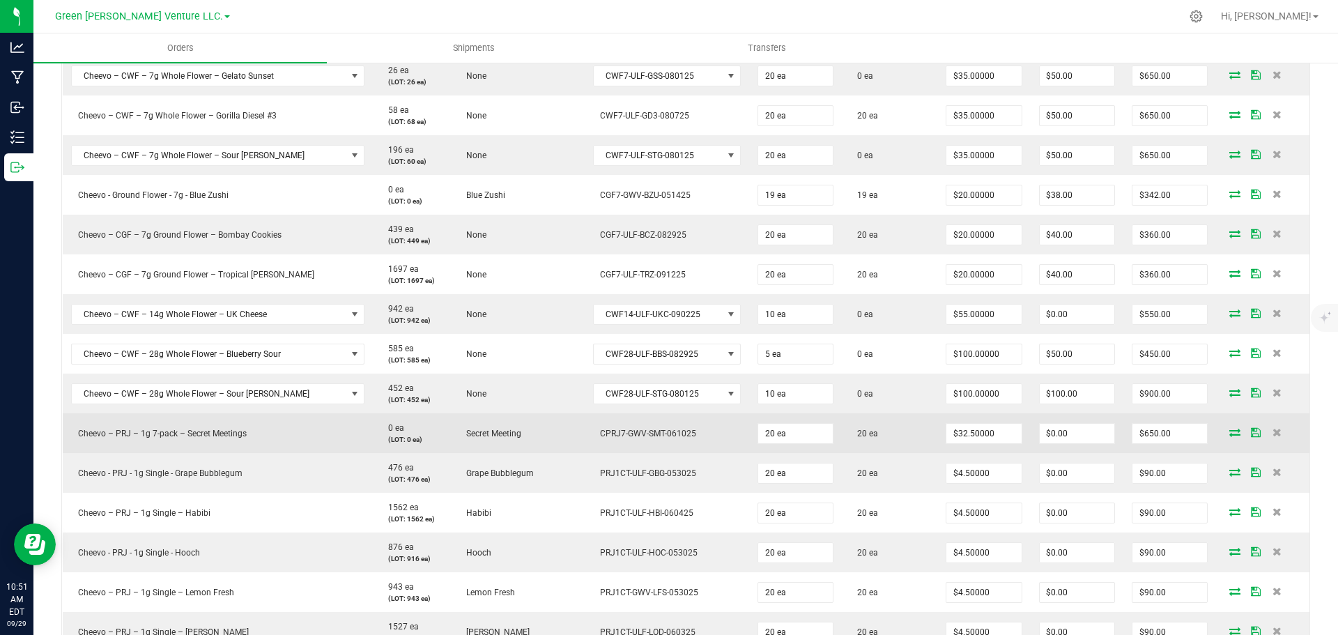
scroll to position [822, 0]
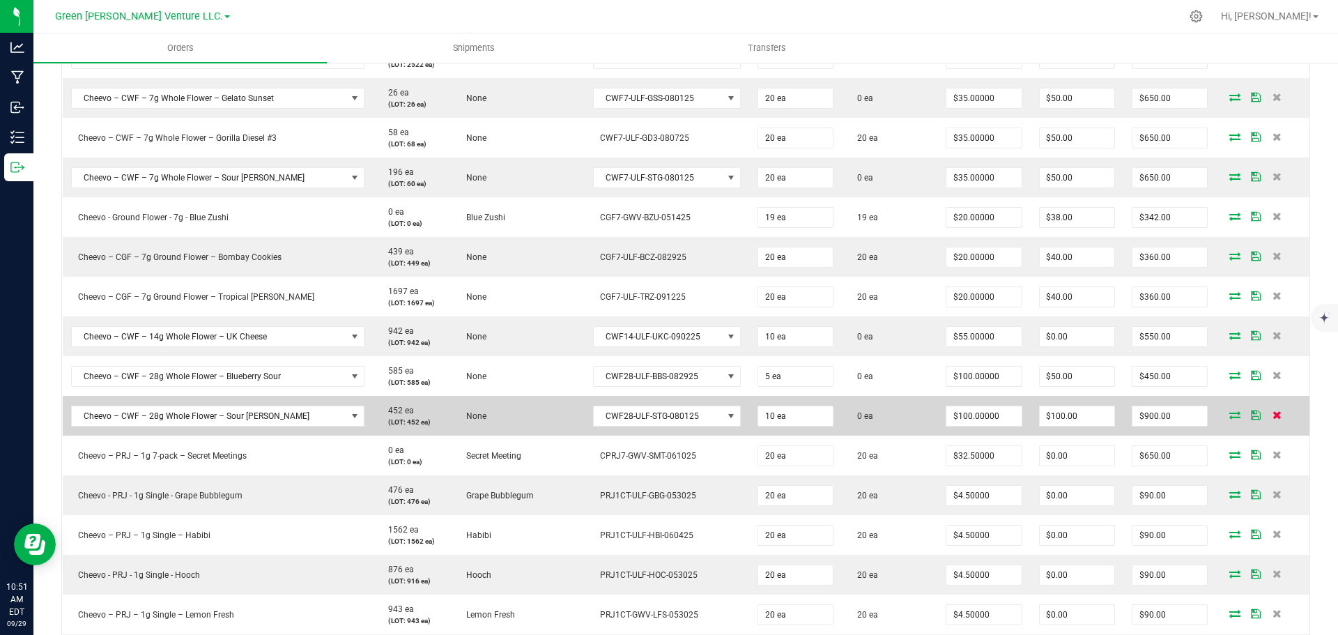
click at [1273, 413] on icon at bounding box center [1277, 415] width 9 height 8
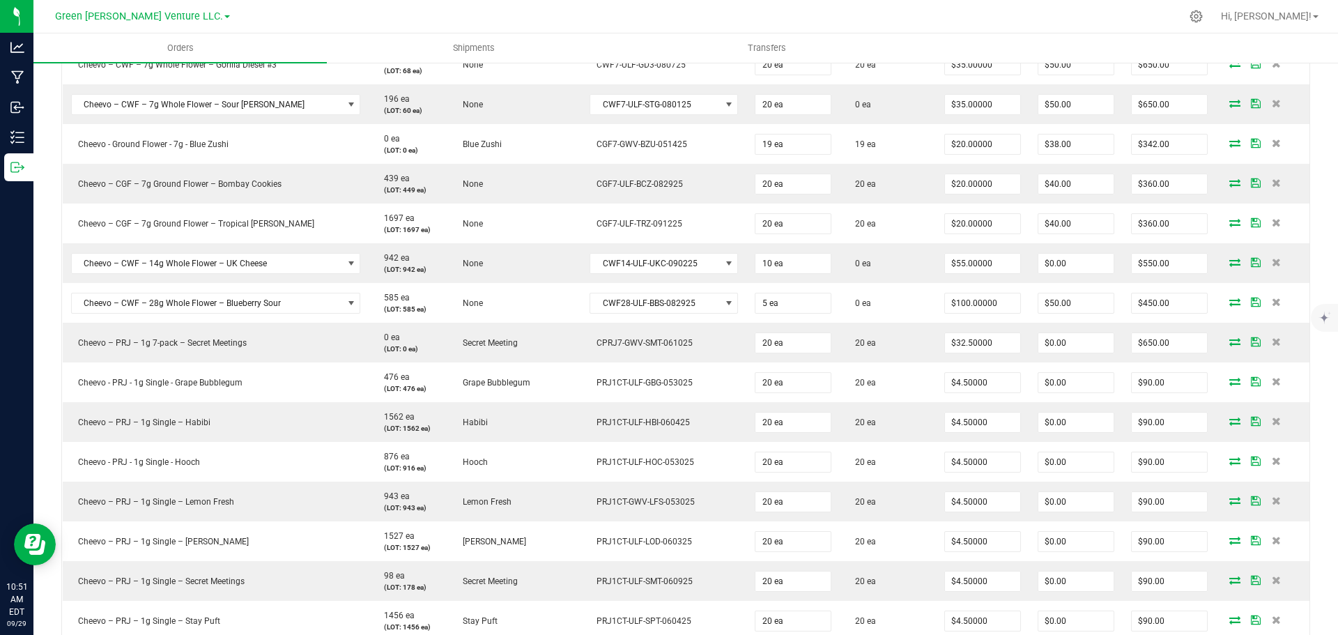
scroll to position [892, 0]
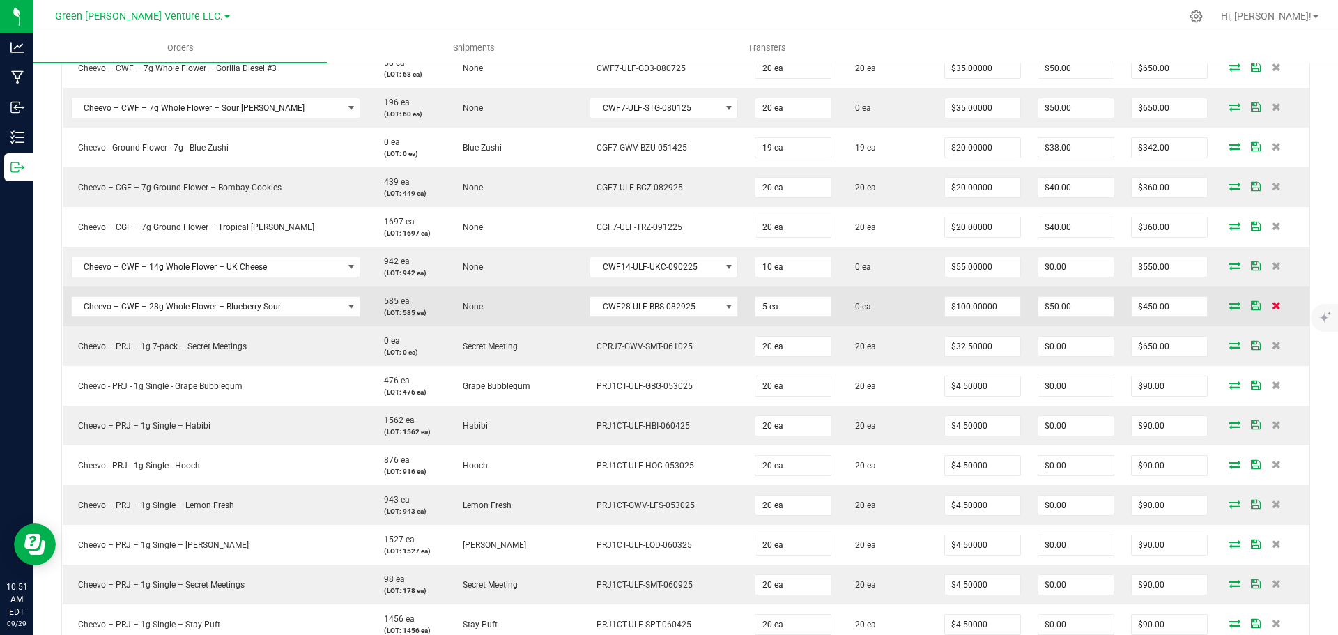
click at [1272, 302] on icon at bounding box center [1276, 305] width 9 height 8
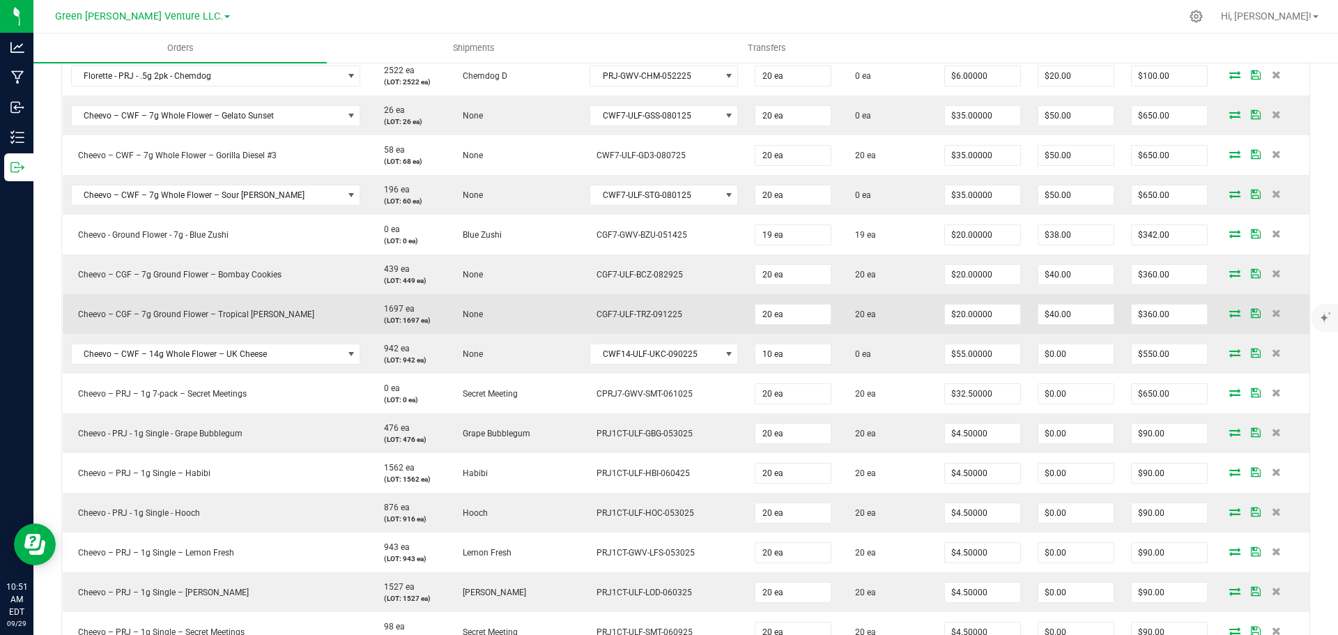
scroll to position [753, 0]
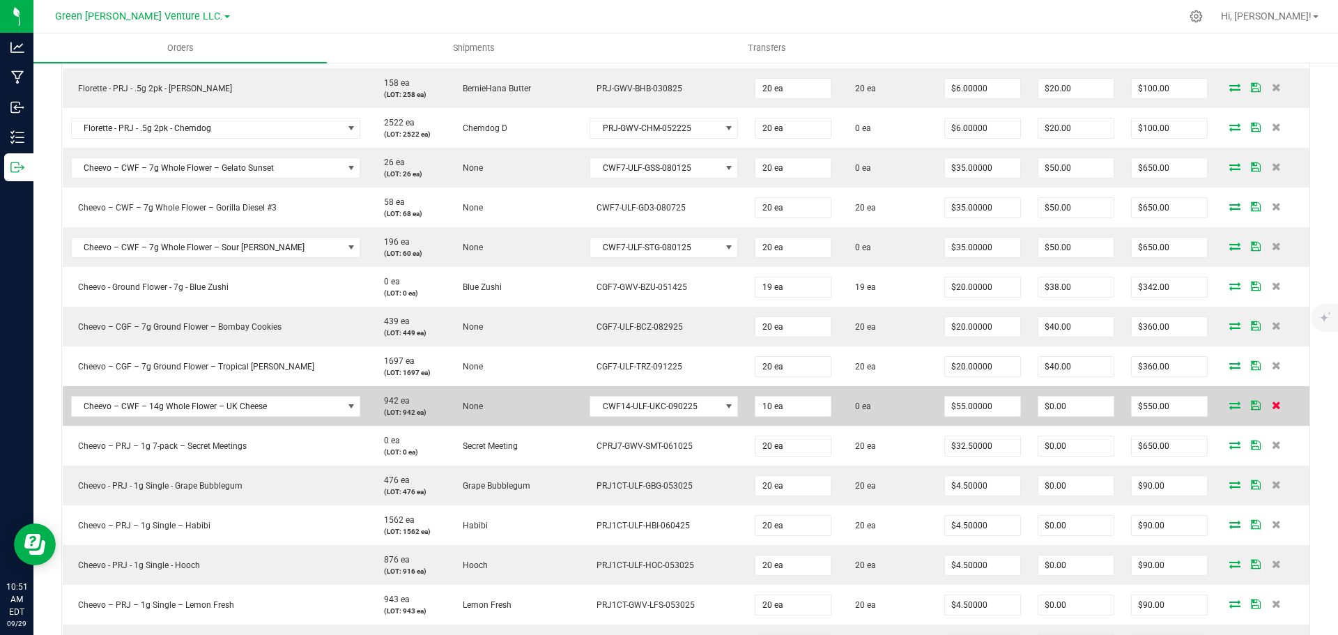
click at [1272, 406] on icon at bounding box center [1276, 405] width 9 height 8
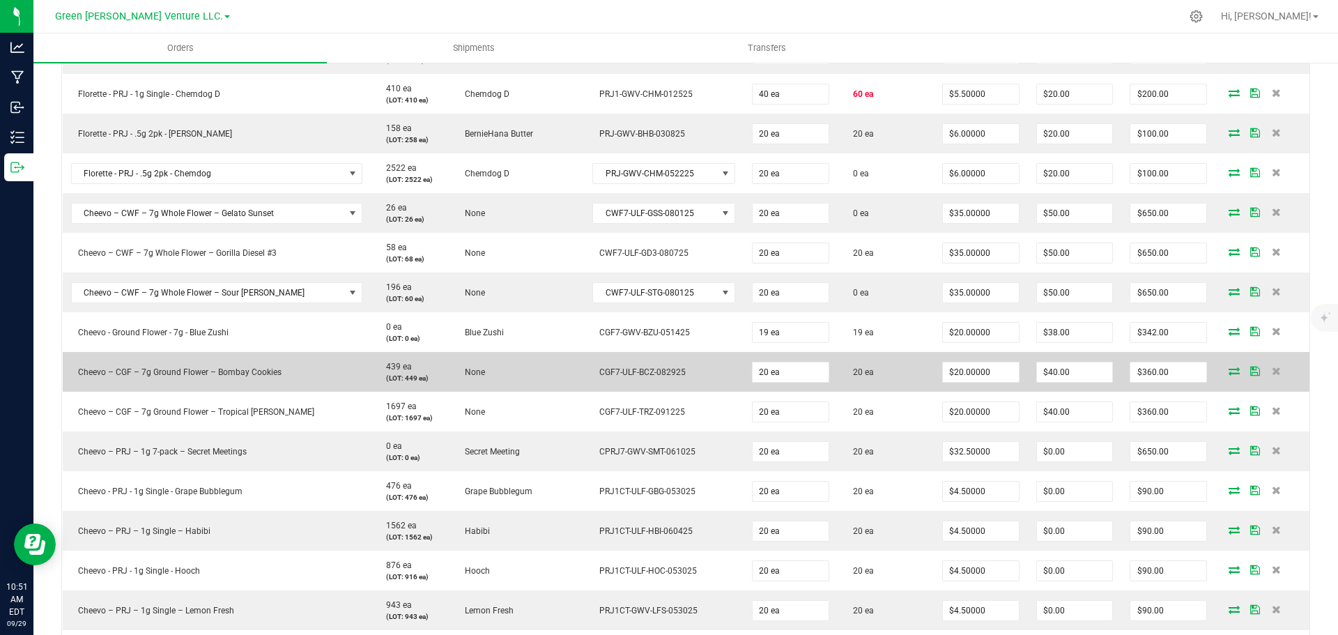
scroll to position [683, 0]
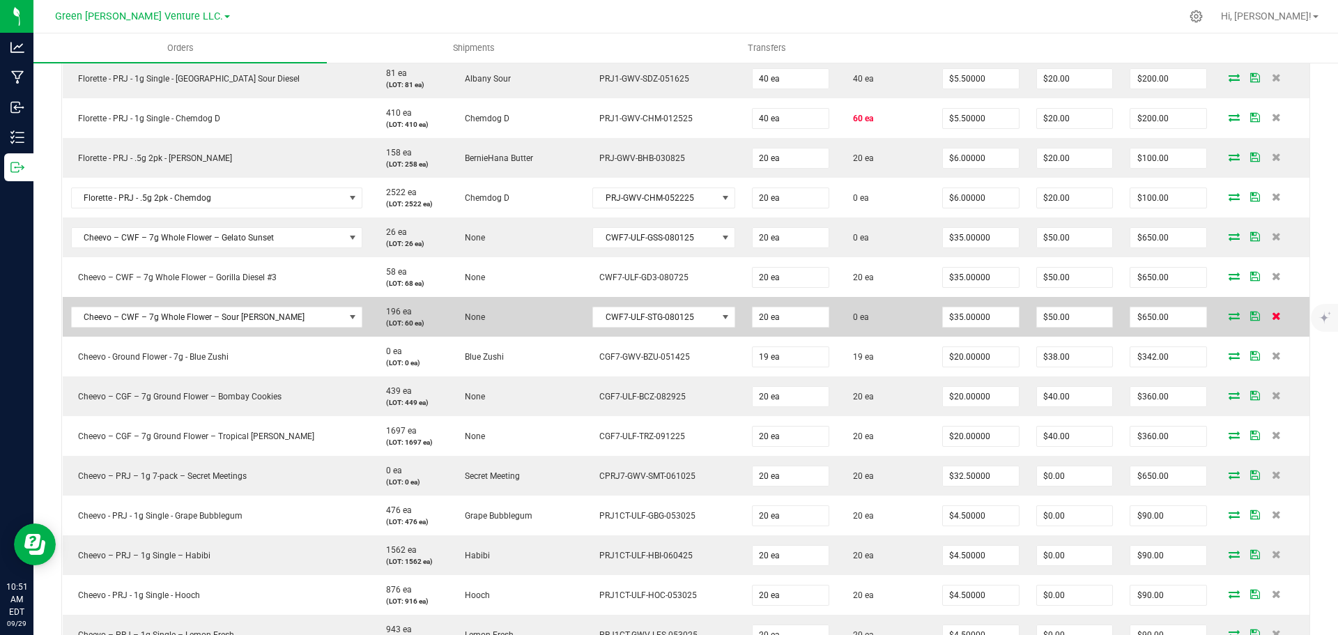
click at [1272, 314] on icon at bounding box center [1276, 316] width 9 height 8
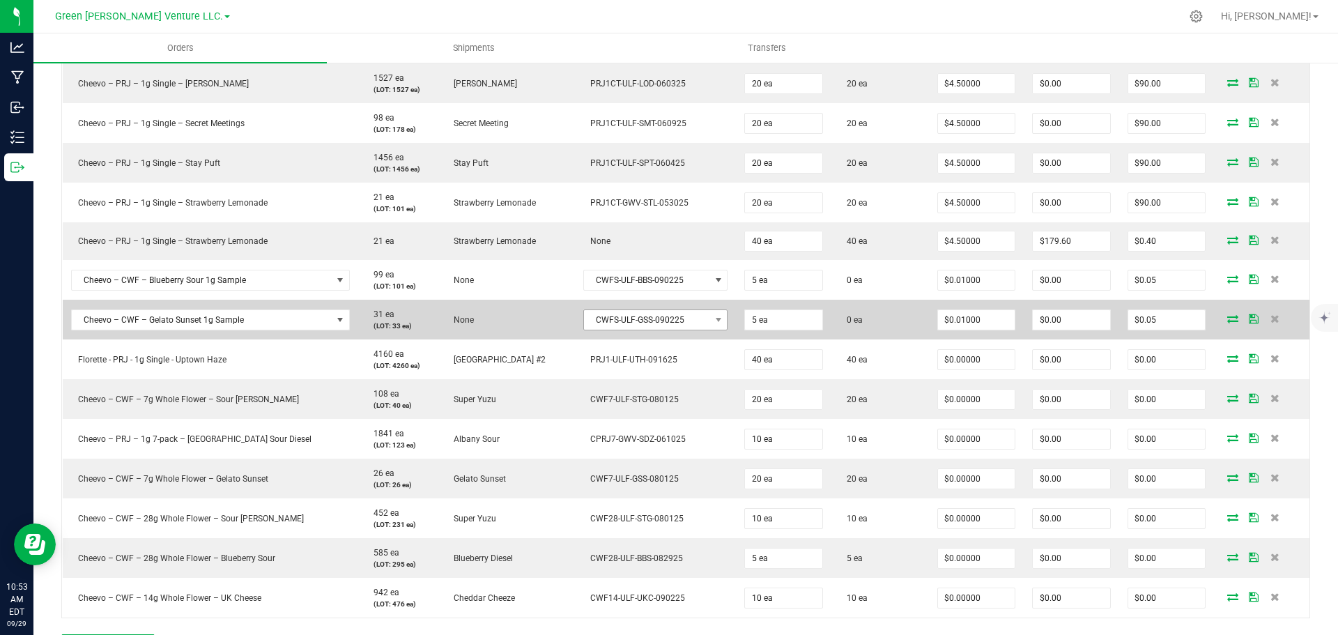
scroll to position [1241, 0]
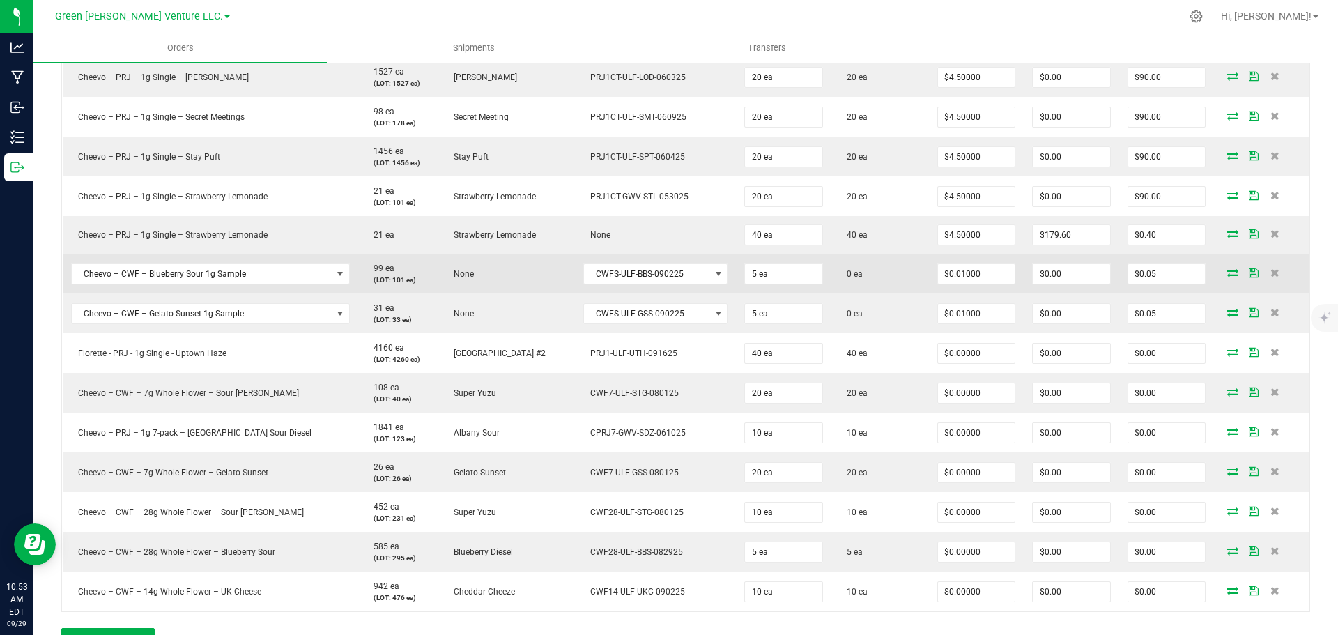
click at [1227, 275] on icon at bounding box center [1232, 272] width 11 height 8
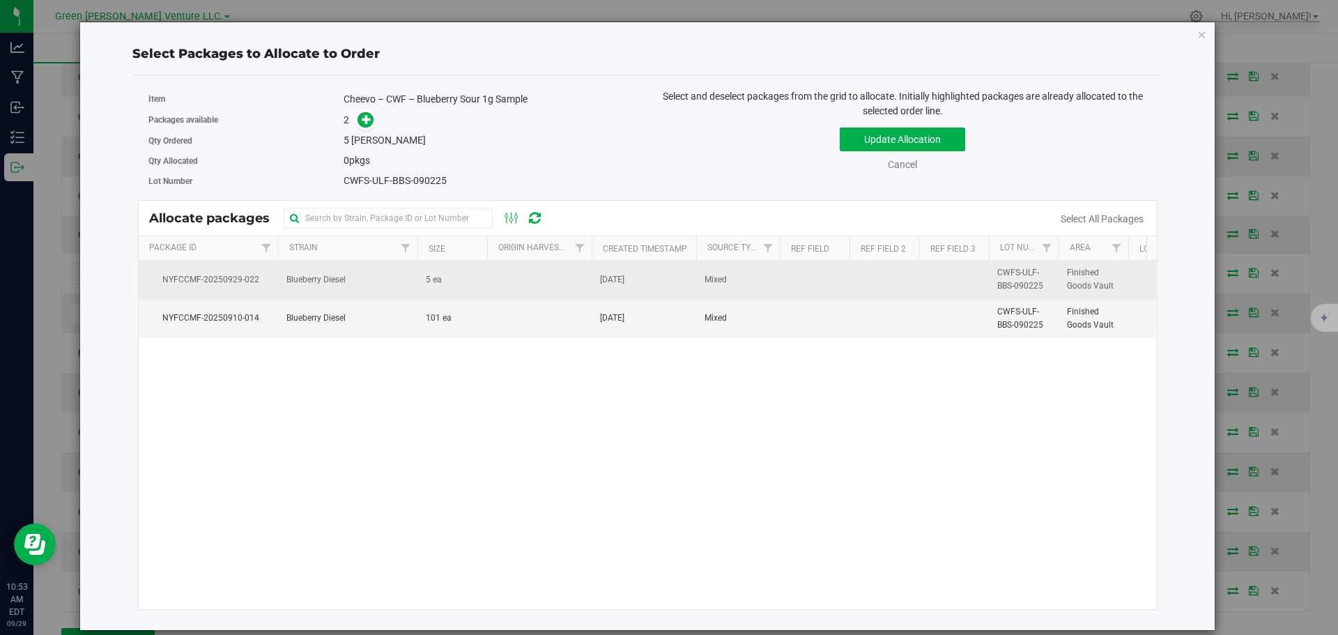
click at [473, 275] on td "5 ea" at bounding box center [452, 280] width 70 height 38
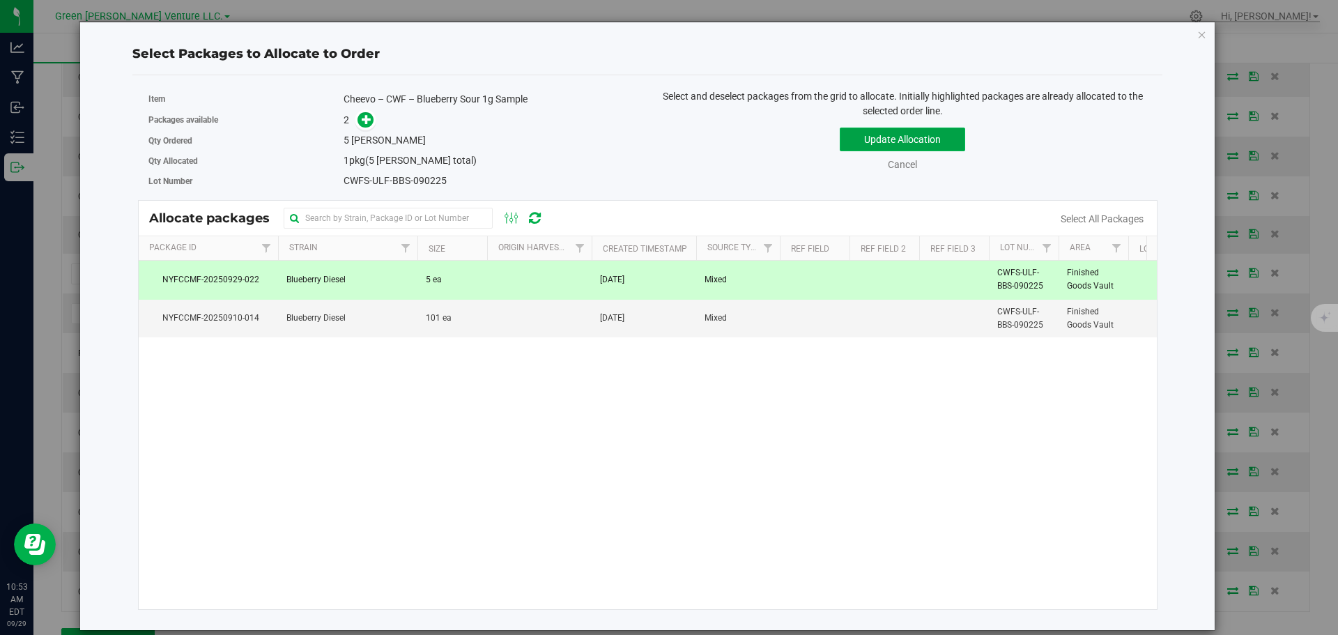
click at [862, 135] on button "Update Allocation" at bounding box center [902, 140] width 125 height 24
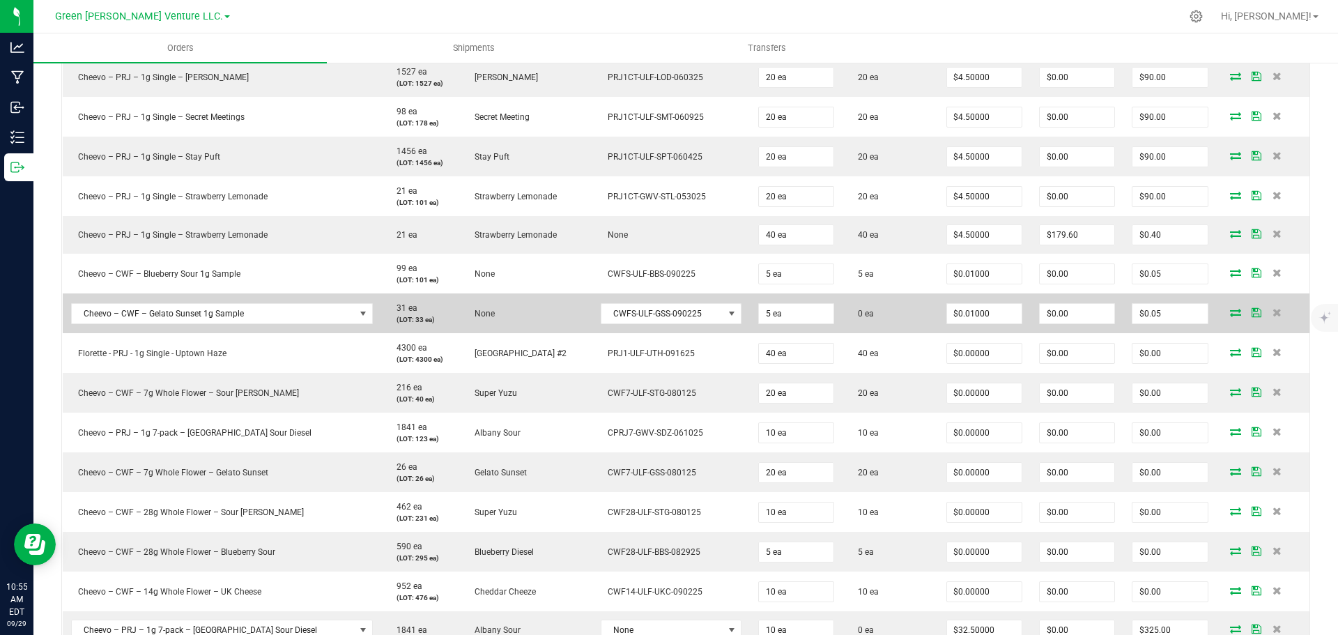
click at [1230, 314] on icon at bounding box center [1235, 312] width 11 height 8
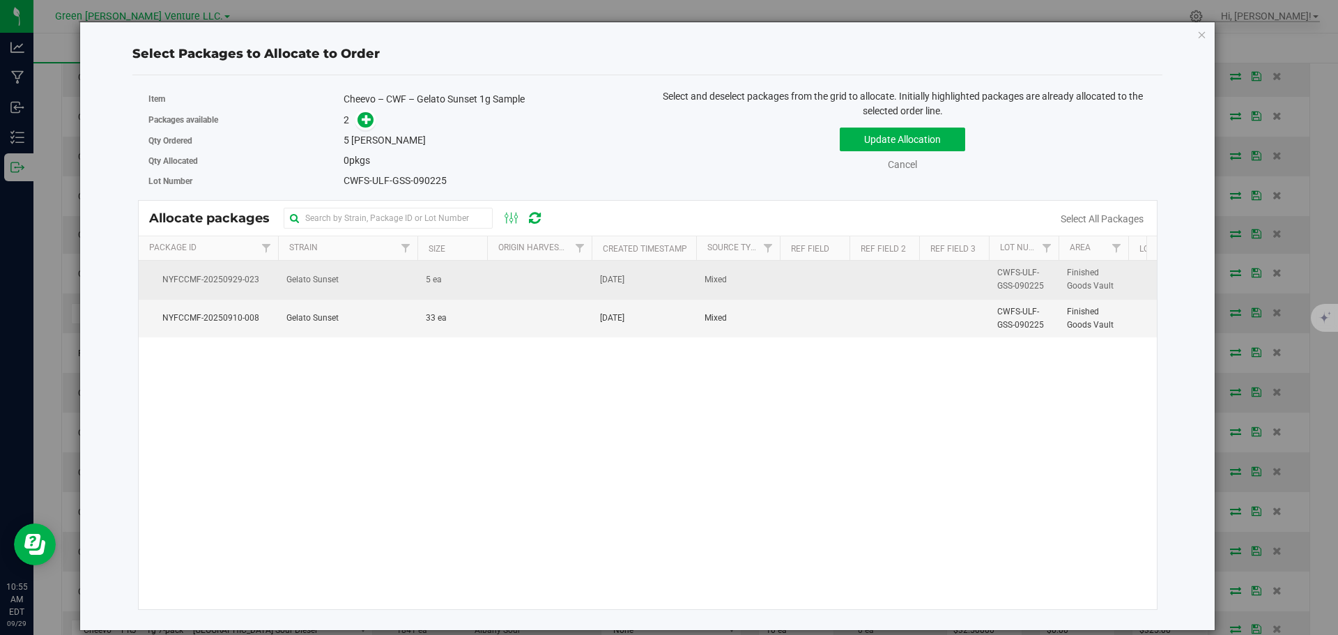
click at [491, 283] on td at bounding box center [539, 280] width 105 height 38
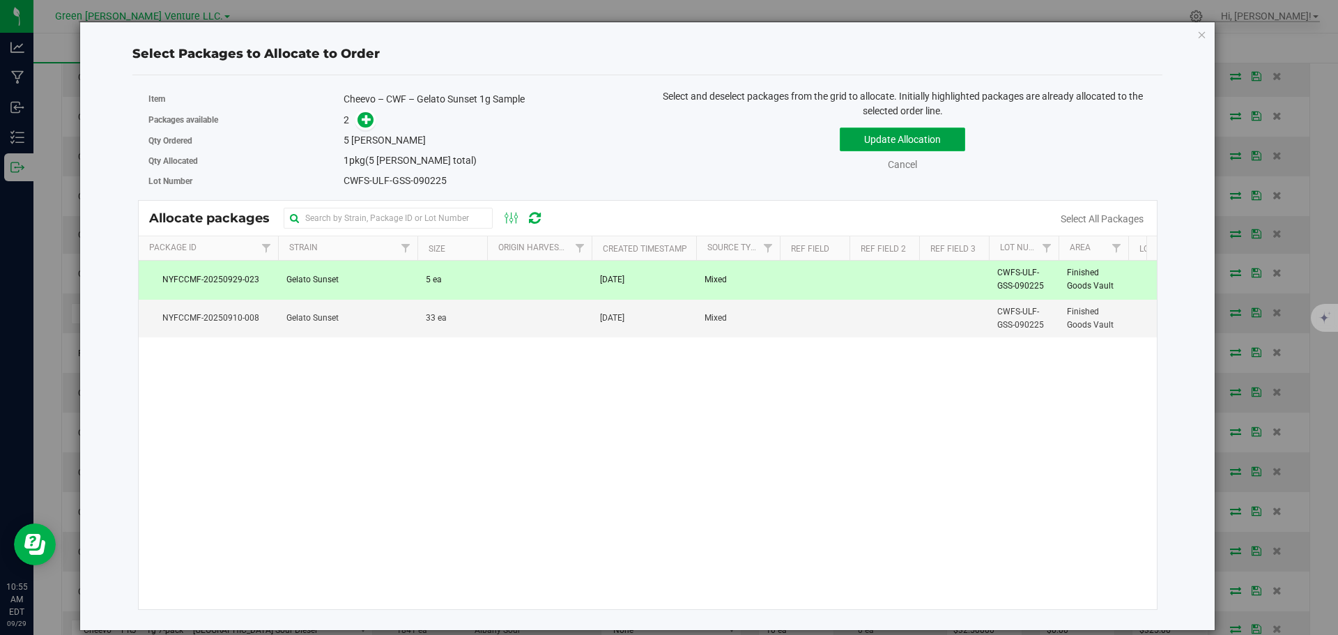
click at [860, 144] on button "Update Allocation" at bounding box center [902, 140] width 125 height 24
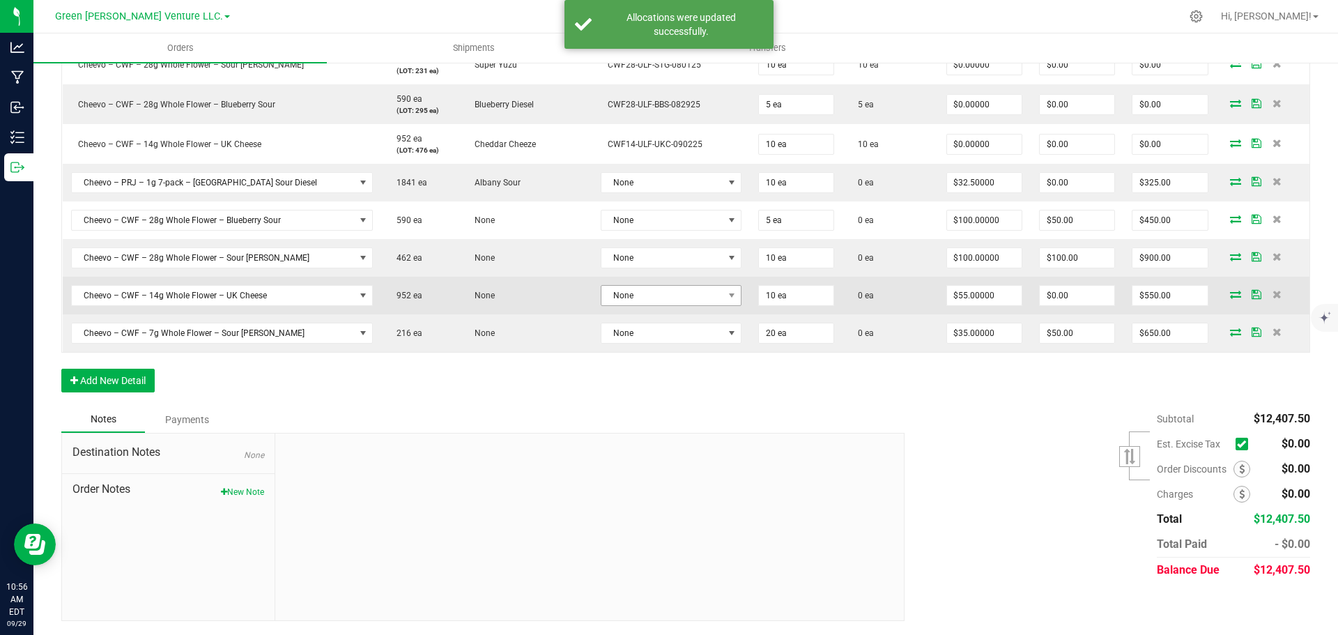
scroll to position [1618, 0]
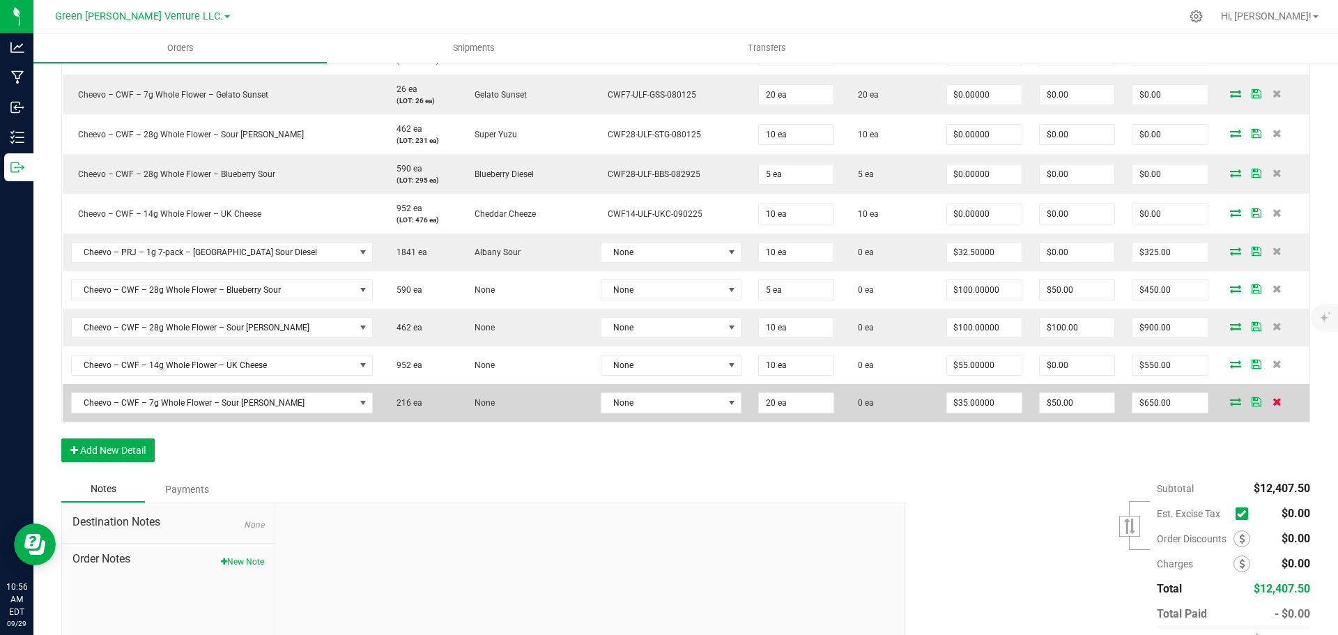
click at [1273, 398] on icon at bounding box center [1277, 401] width 9 height 8
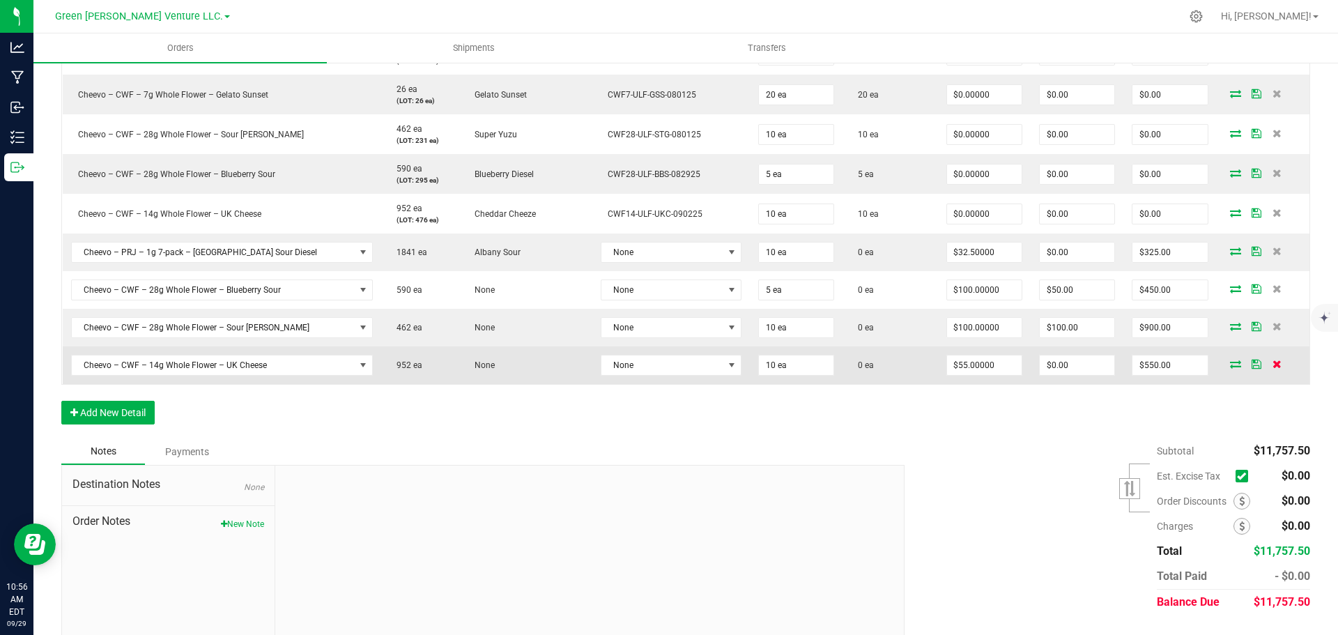
click at [1273, 361] on icon at bounding box center [1277, 364] width 9 height 8
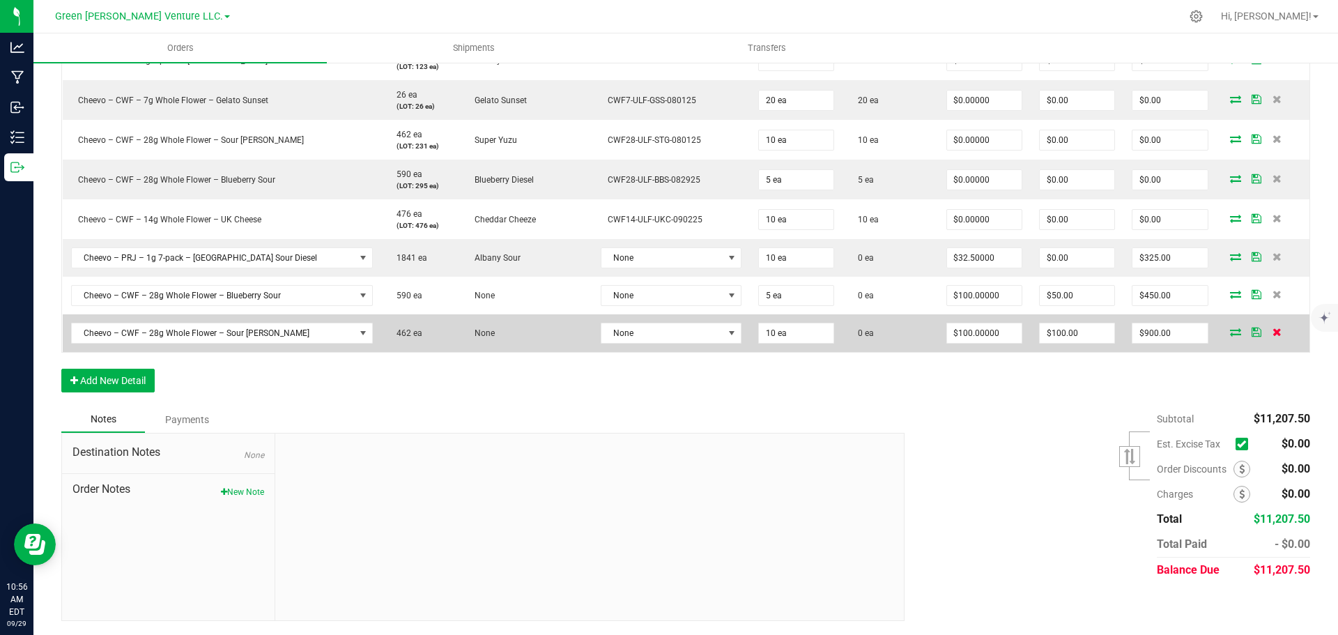
click at [1273, 331] on icon at bounding box center [1277, 332] width 9 height 8
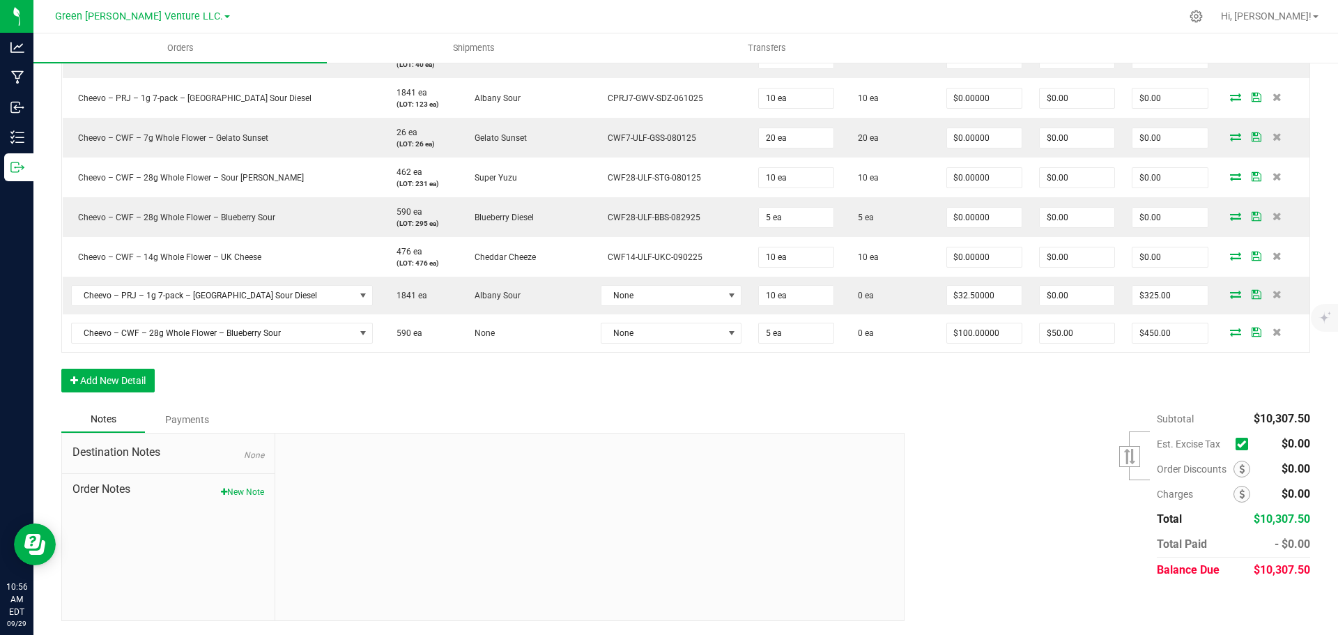
scroll to position [1575, 0]
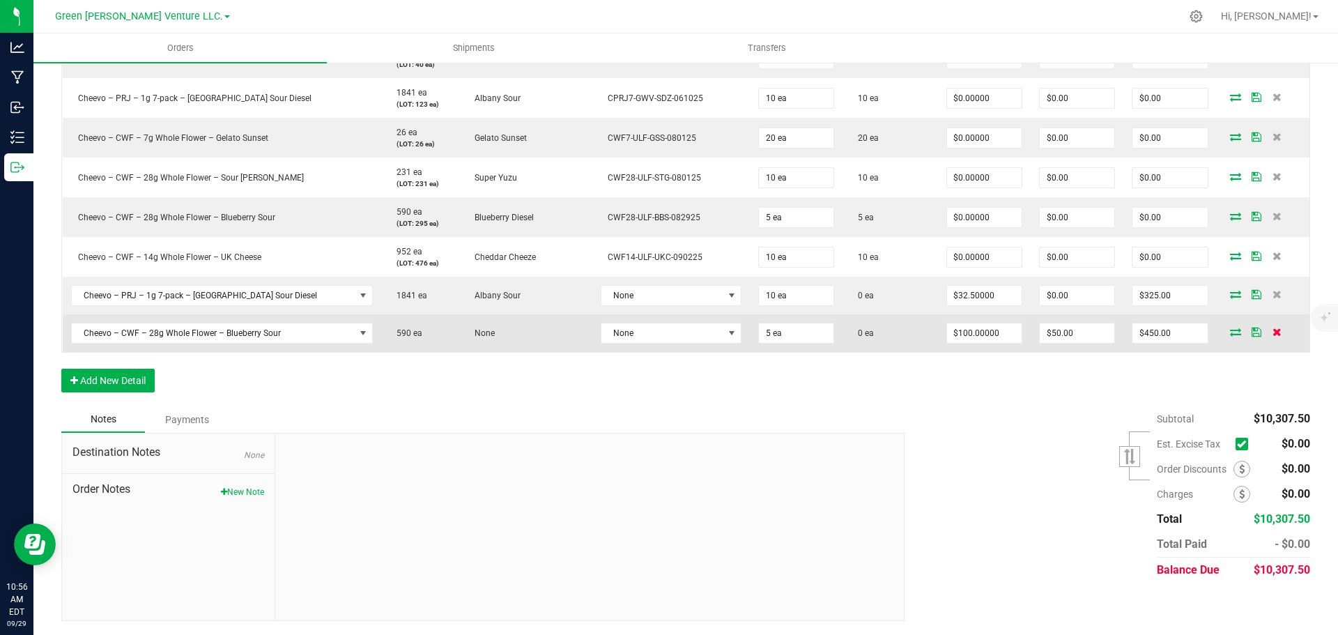
click at [1273, 333] on icon at bounding box center [1277, 332] width 9 height 8
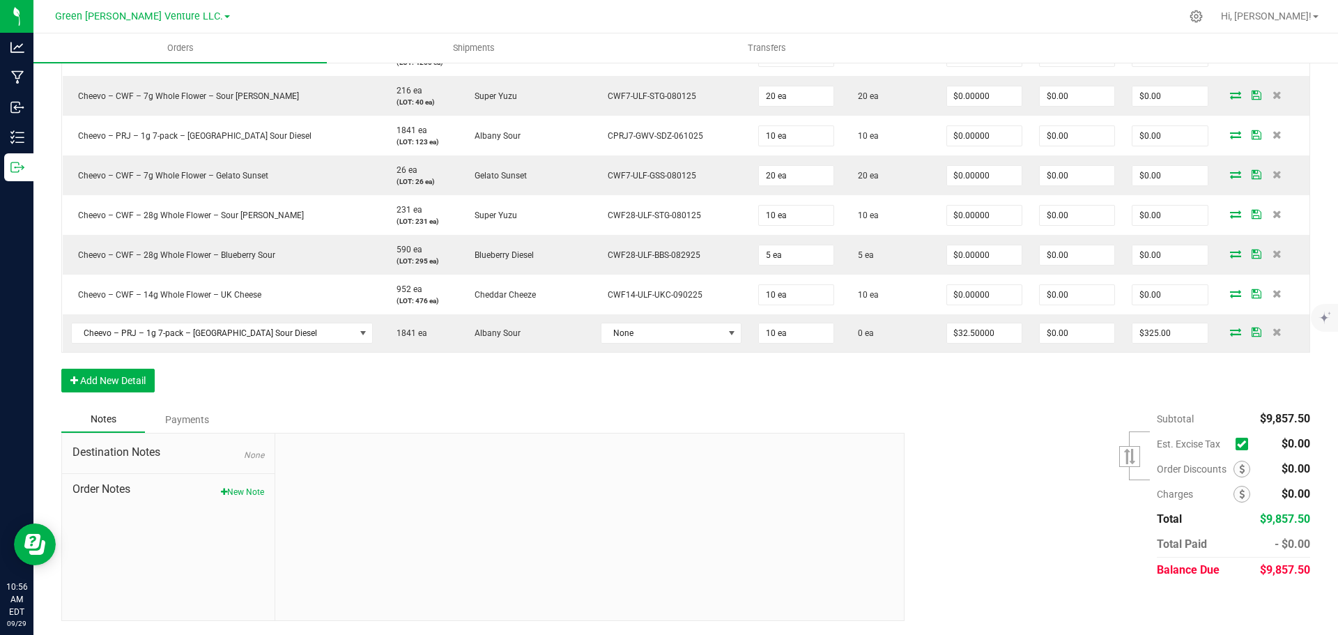
scroll to position [1538, 0]
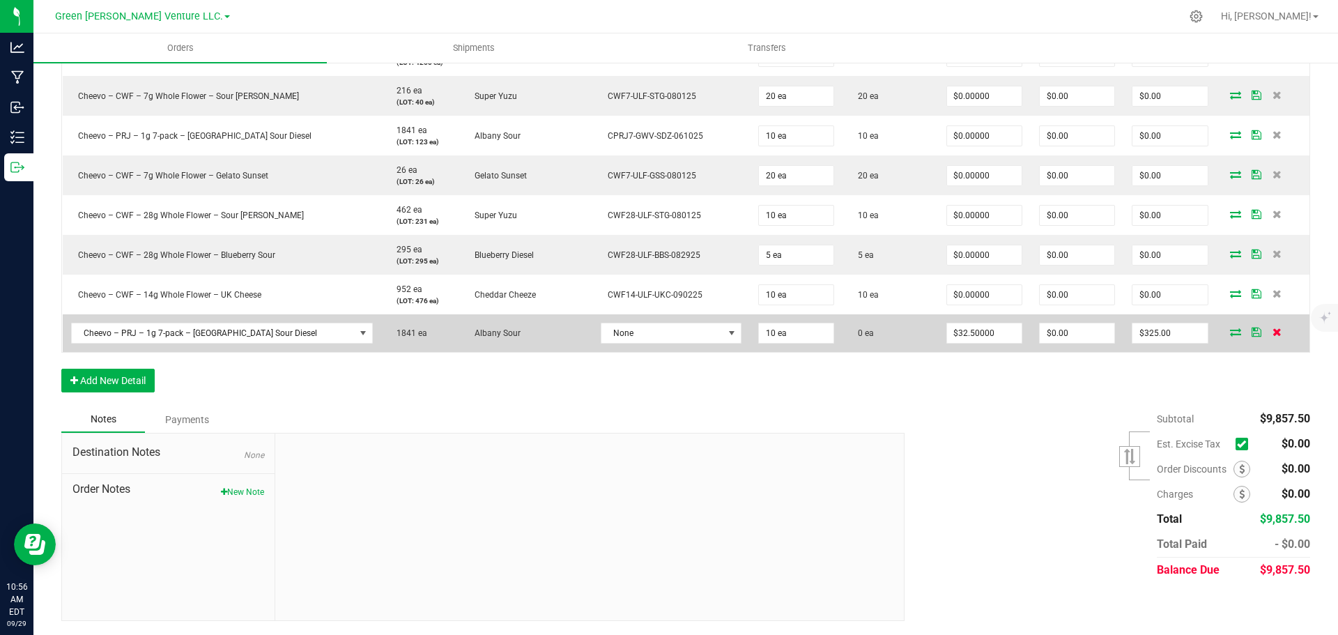
click at [1273, 334] on icon at bounding box center [1277, 332] width 9 height 8
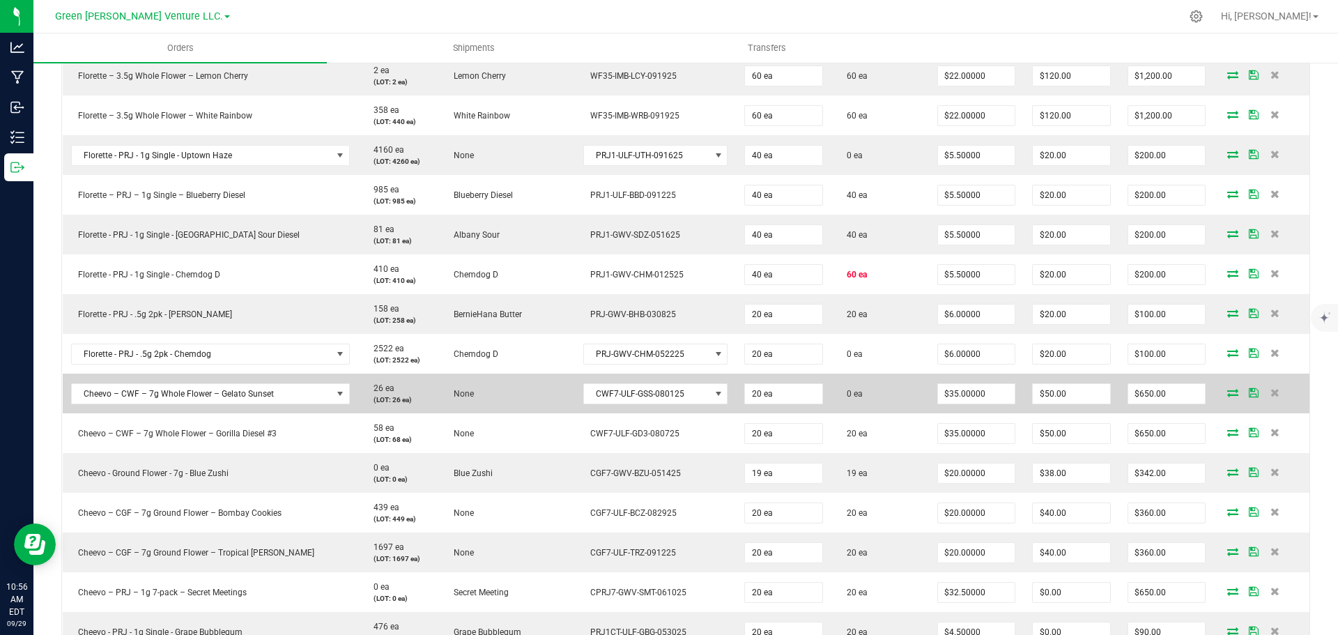
scroll to position [492, 0]
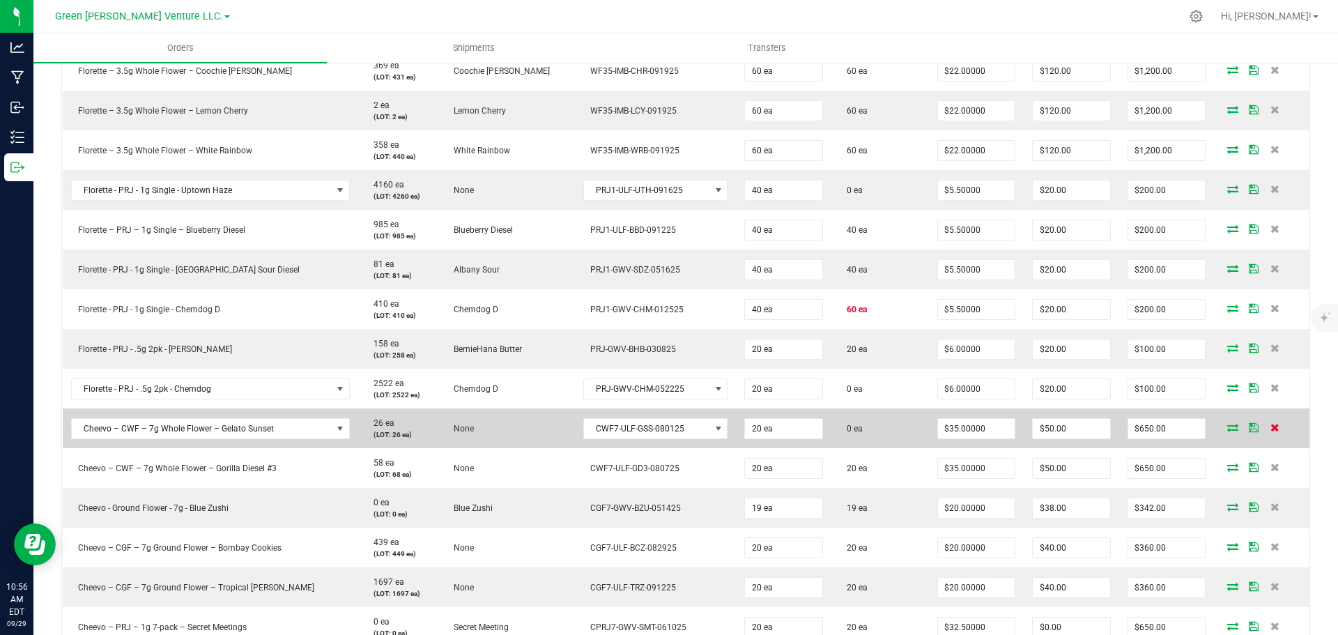
click at [1271, 426] on icon at bounding box center [1275, 427] width 9 height 8
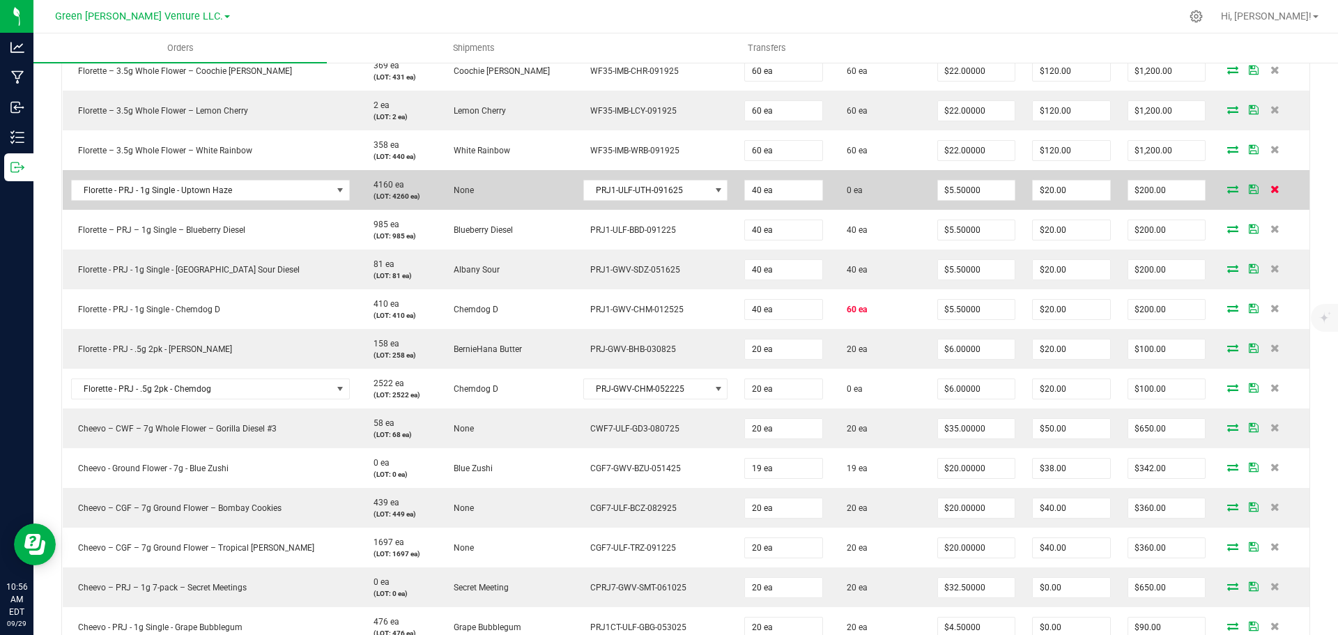
click at [1271, 190] on icon at bounding box center [1275, 189] width 9 height 8
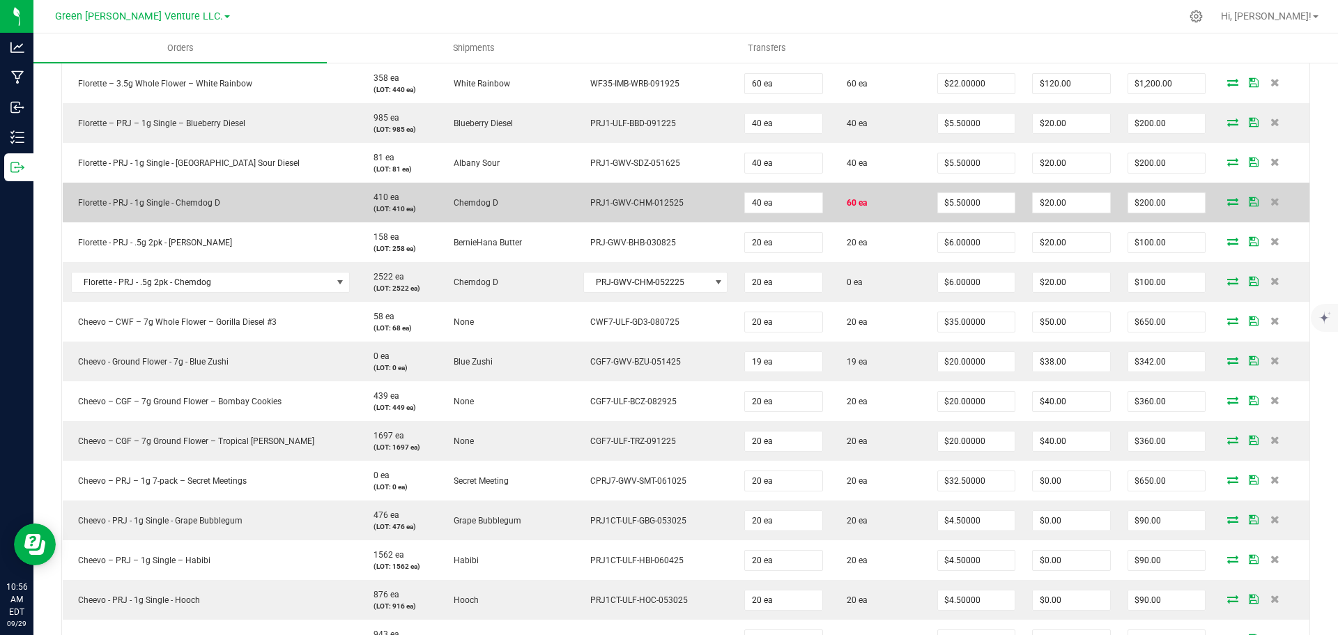
scroll to position [562, 0]
click at [1227, 200] on icon at bounding box center [1232, 198] width 11 height 8
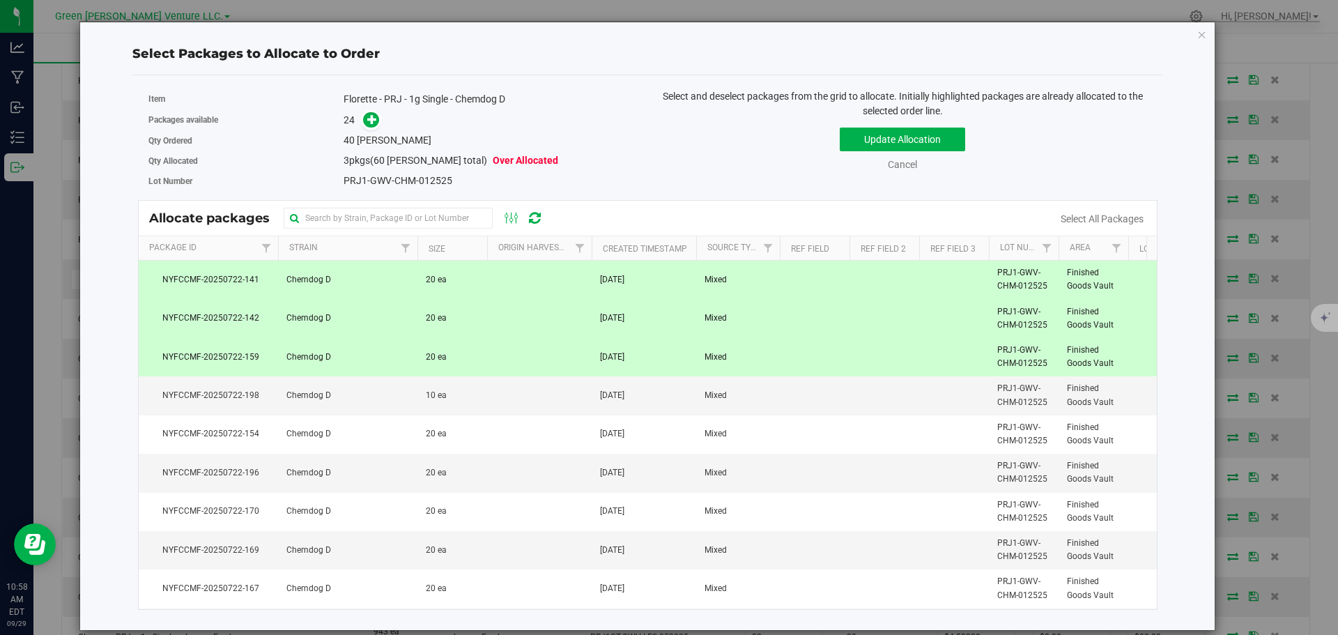
click at [261, 356] on span "NYFCCMF-20250722-159" at bounding box center [208, 357] width 123 height 13
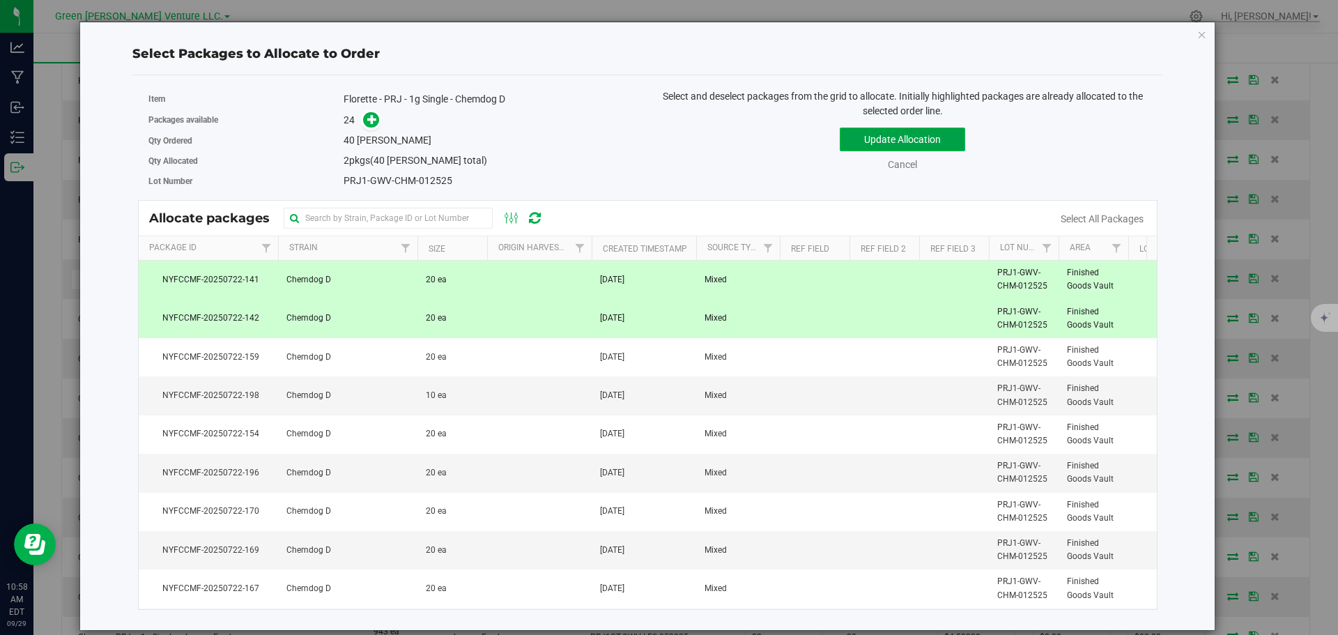
click at [861, 140] on button "Update Allocation" at bounding box center [902, 140] width 125 height 24
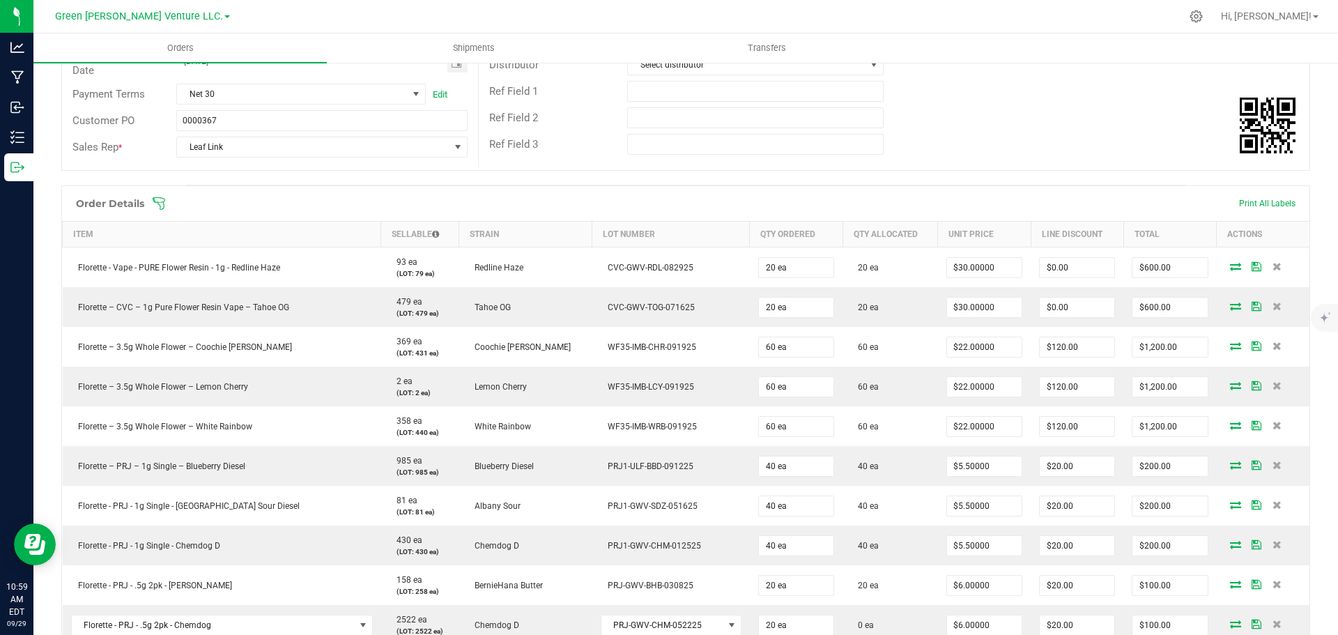
scroll to position [144, 0]
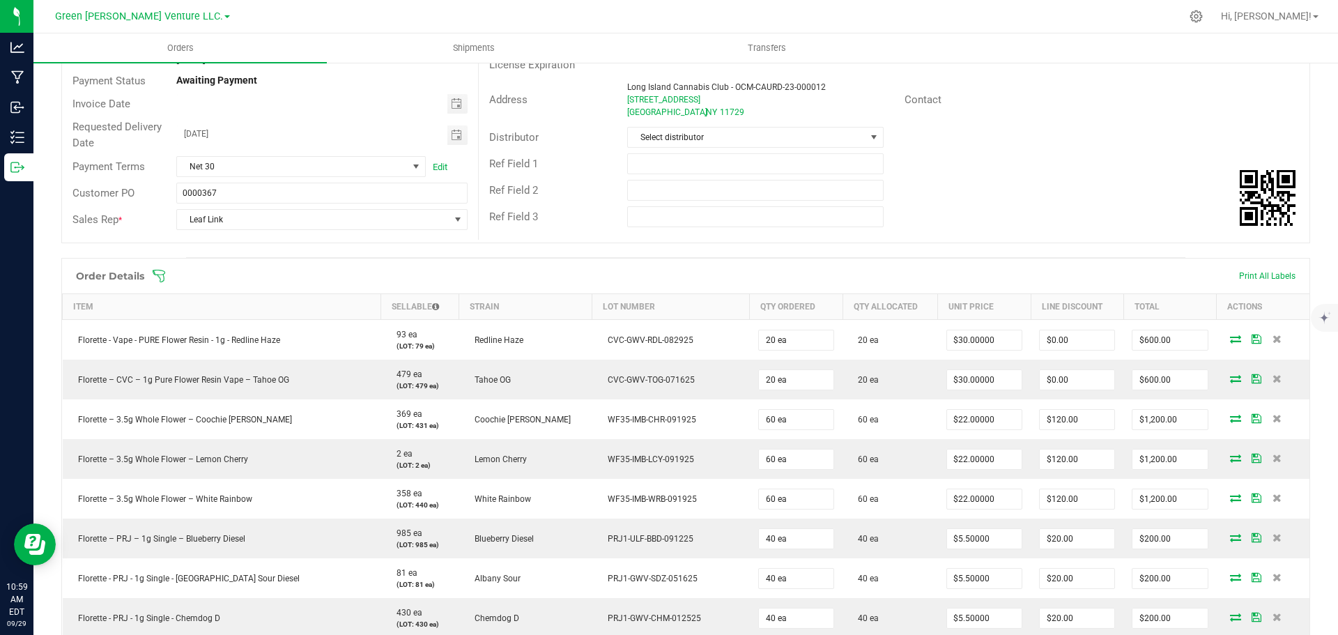
click at [156, 274] on icon at bounding box center [159, 276] width 14 height 14
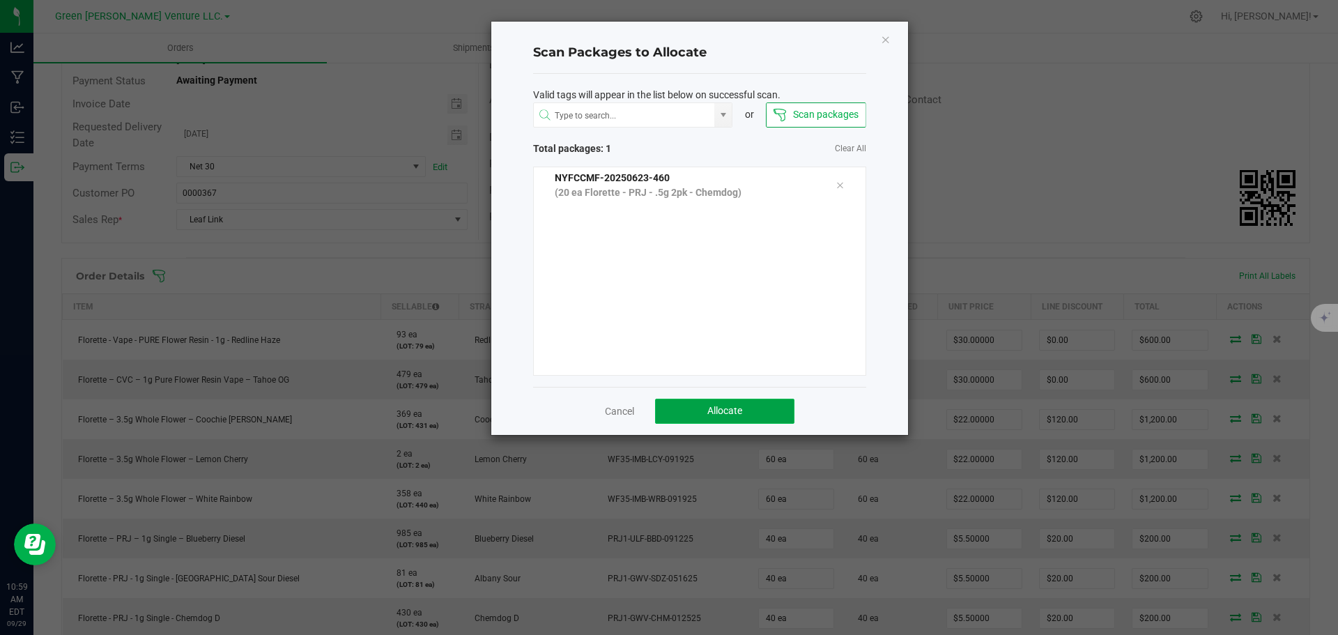
click at [687, 411] on button "Allocate" at bounding box center [724, 411] width 139 height 25
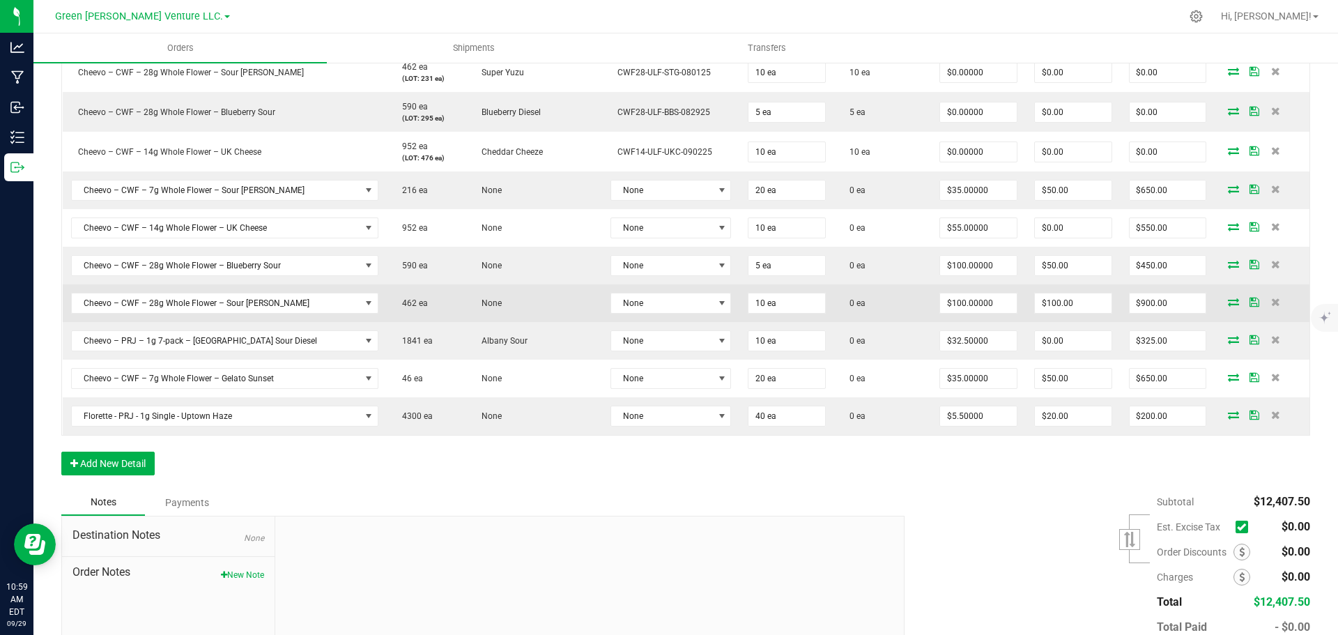
scroll to position [1603, 0]
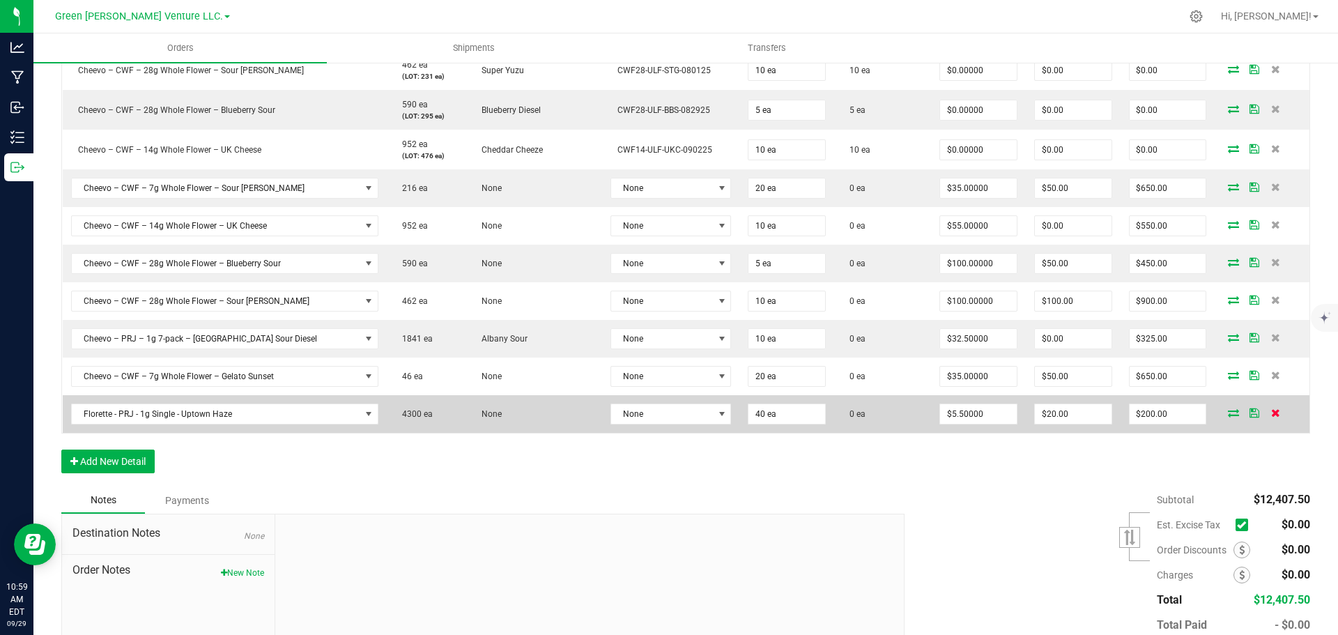
click at [1271, 417] on icon at bounding box center [1275, 412] width 9 height 8
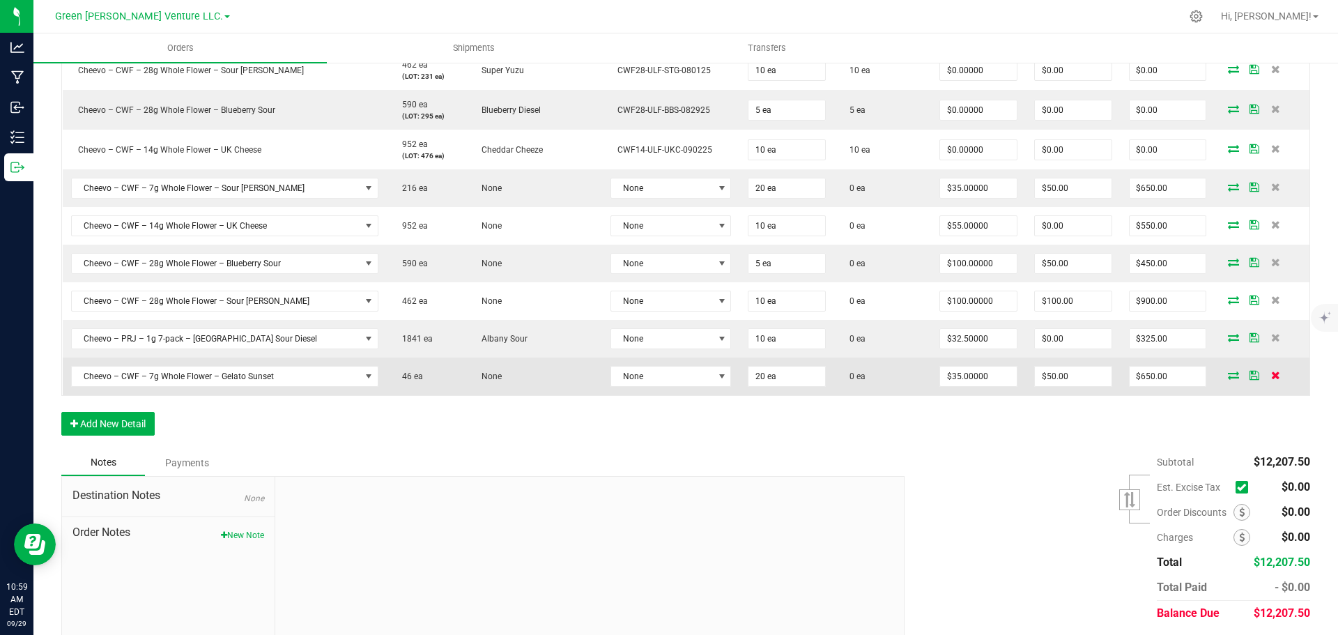
click at [1271, 377] on icon at bounding box center [1275, 375] width 9 height 8
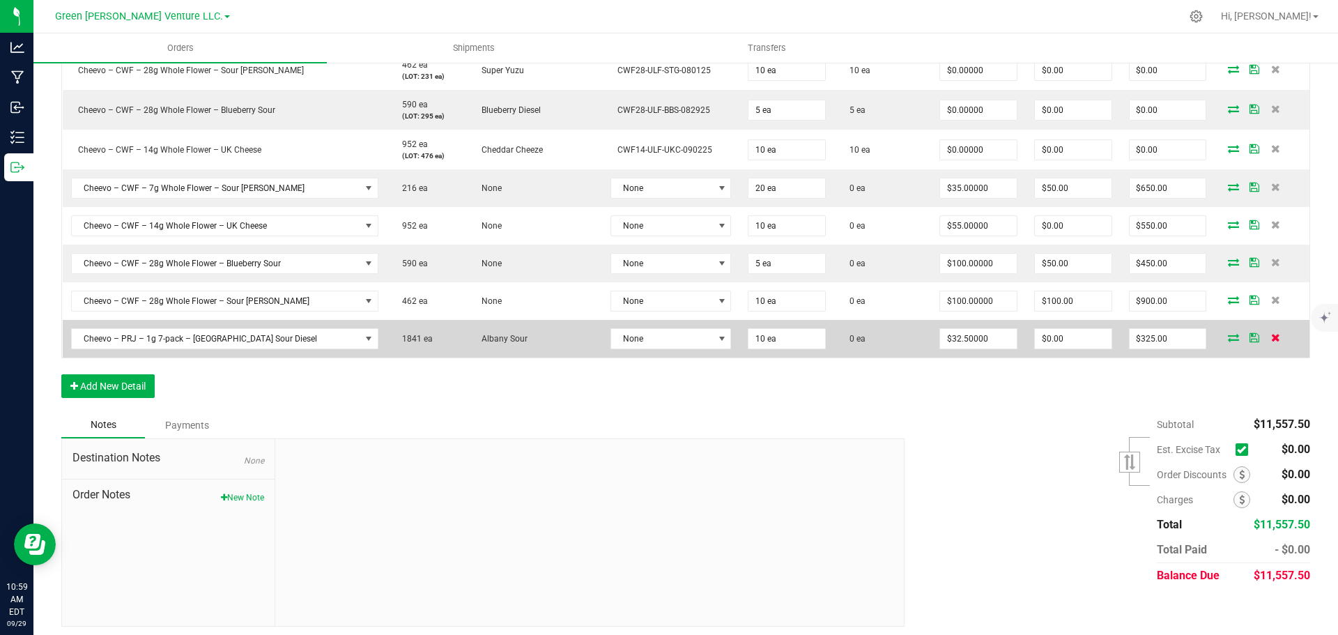
click at [1271, 335] on icon at bounding box center [1275, 337] width 9 height 8
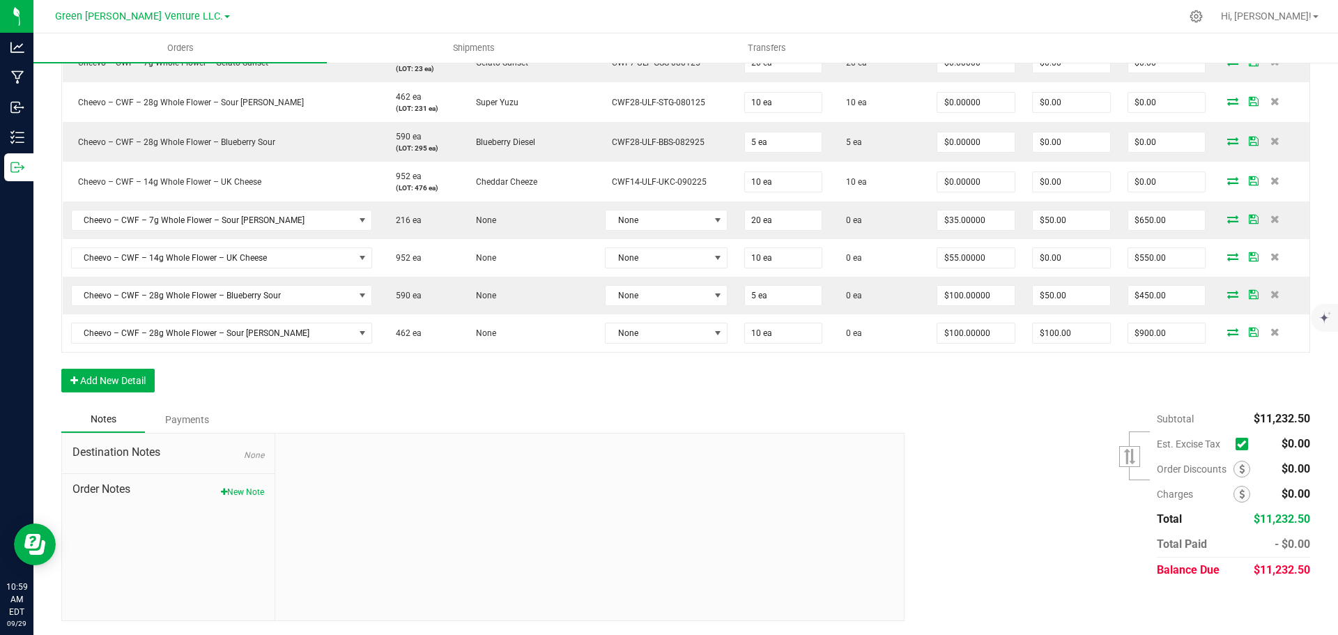
scroll to position [1571, 0]
click at [1271, 335] on icon at bounding box center [1275, 332] width 9 height 8
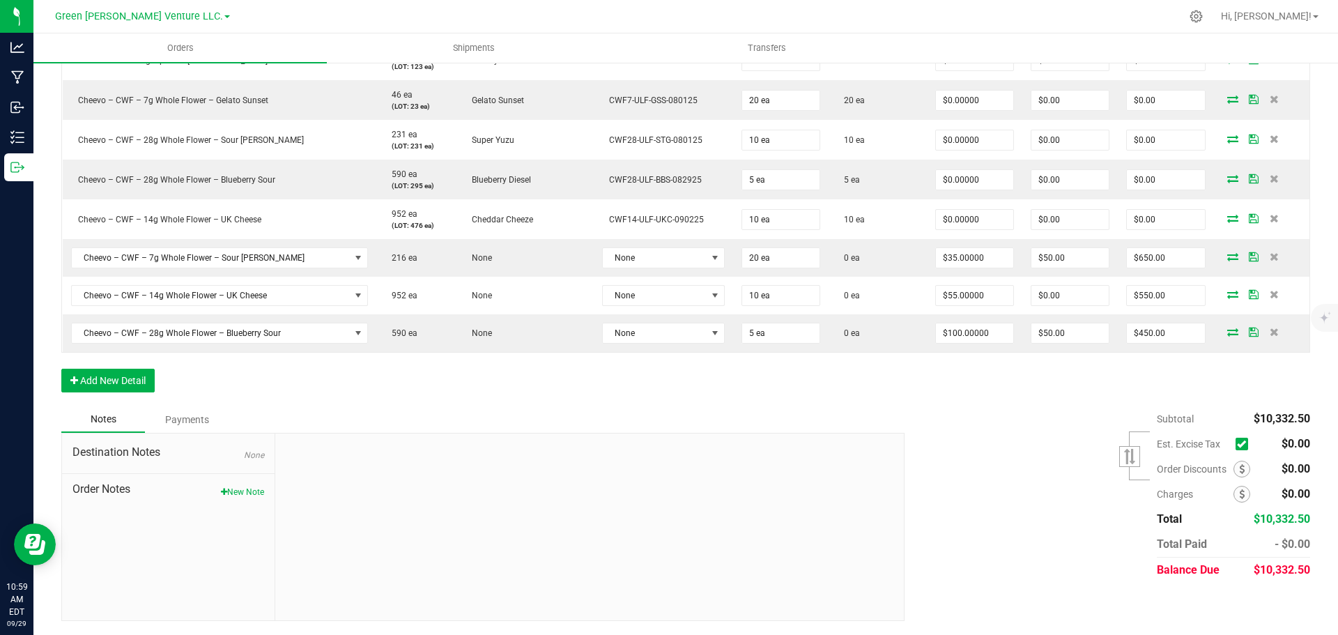
click at [1270, 335] on icon at bounding box center [1274, 332] width 9 height 8
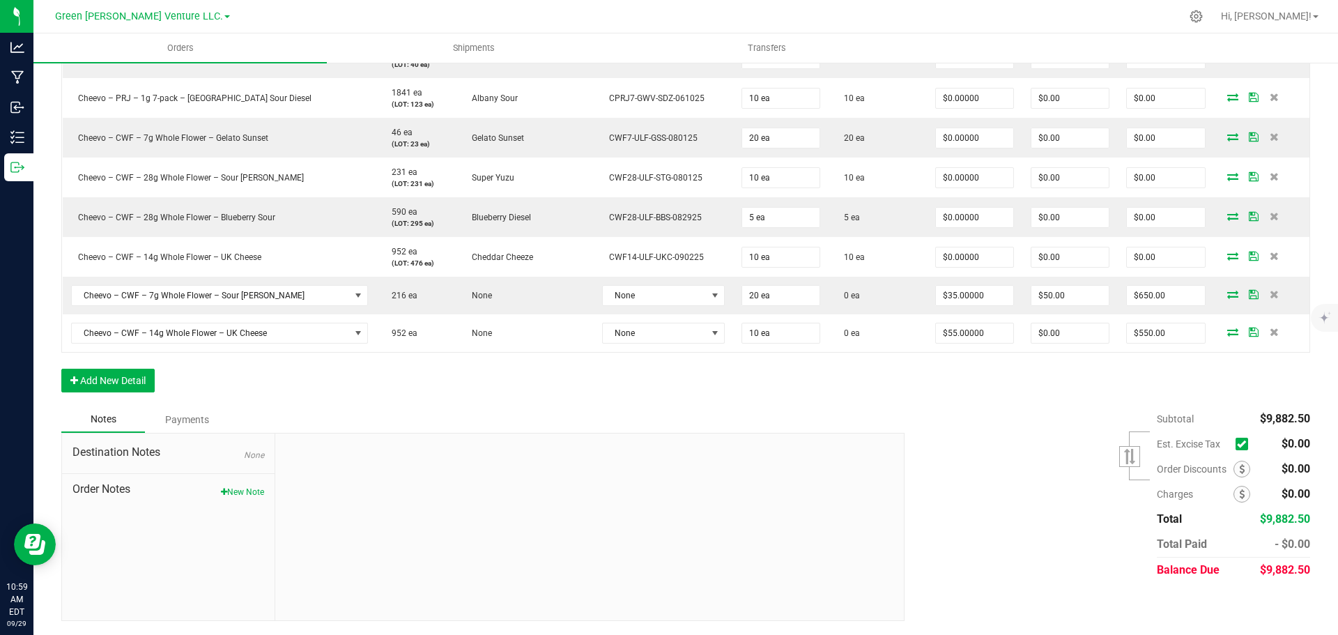
scroll to position [1496, 0]
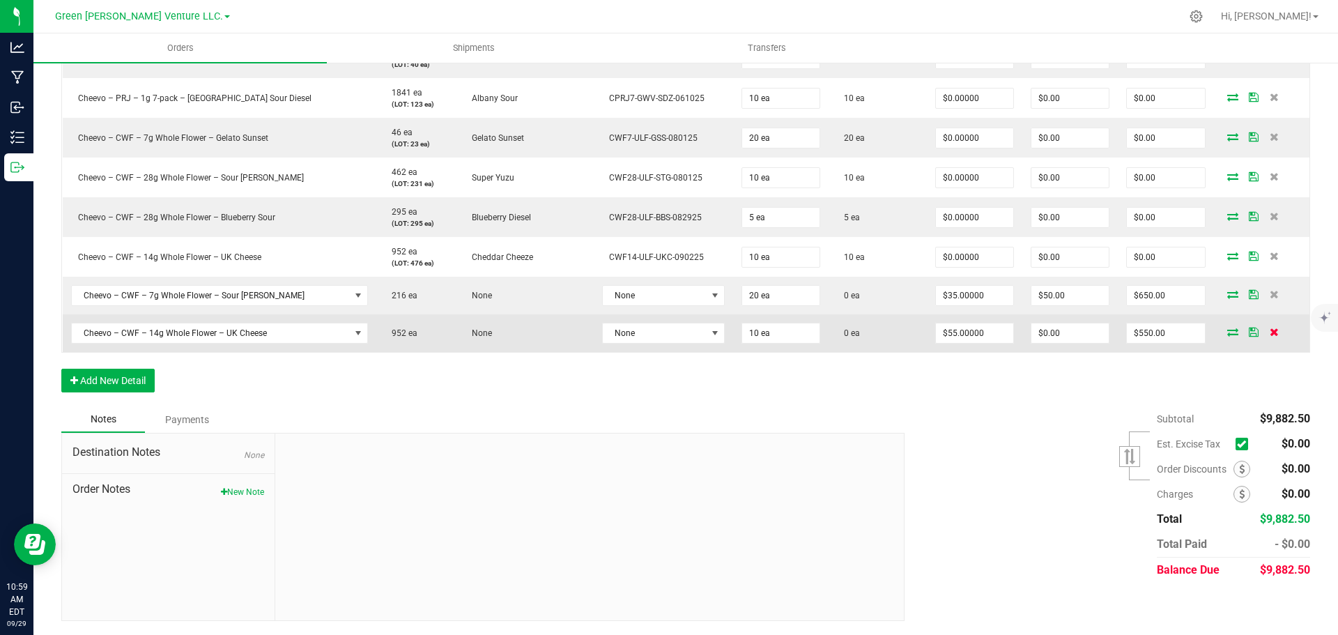
click at [1270, 331] on icon at bounding box center [1274, 332] width 9 height 8
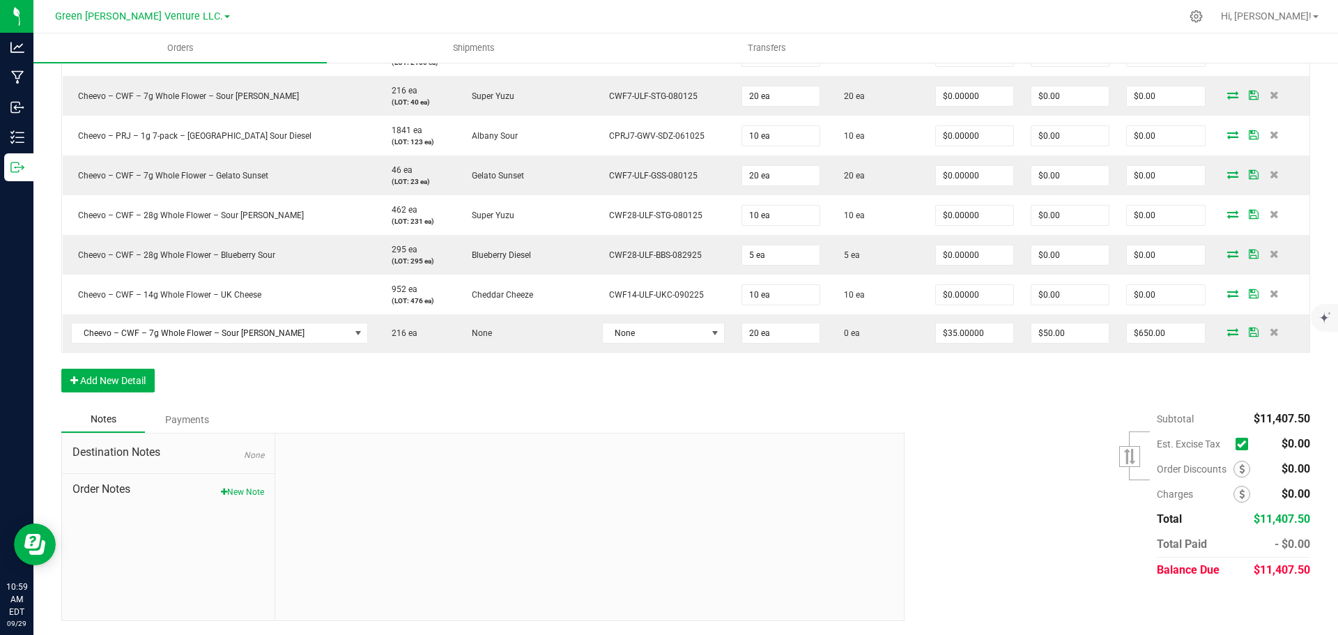
scroll to position [1458, 0]
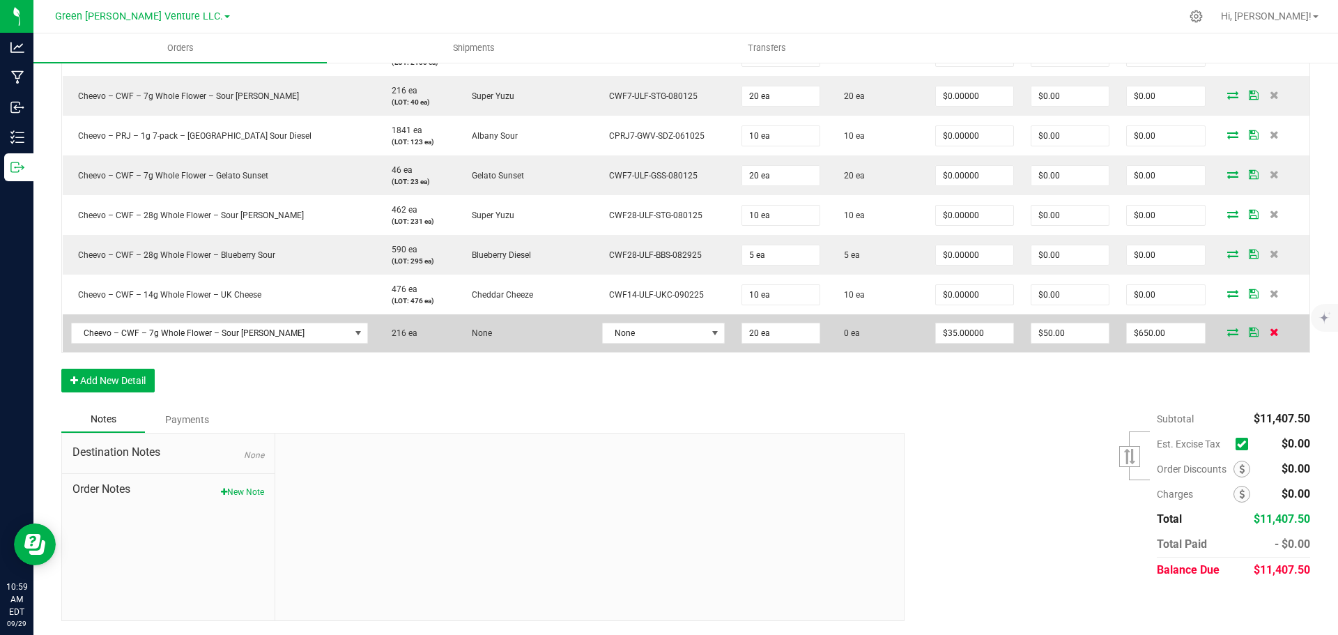
click at [1270, 330] on icon at bounding box center [1274, 332] width 9 height 8
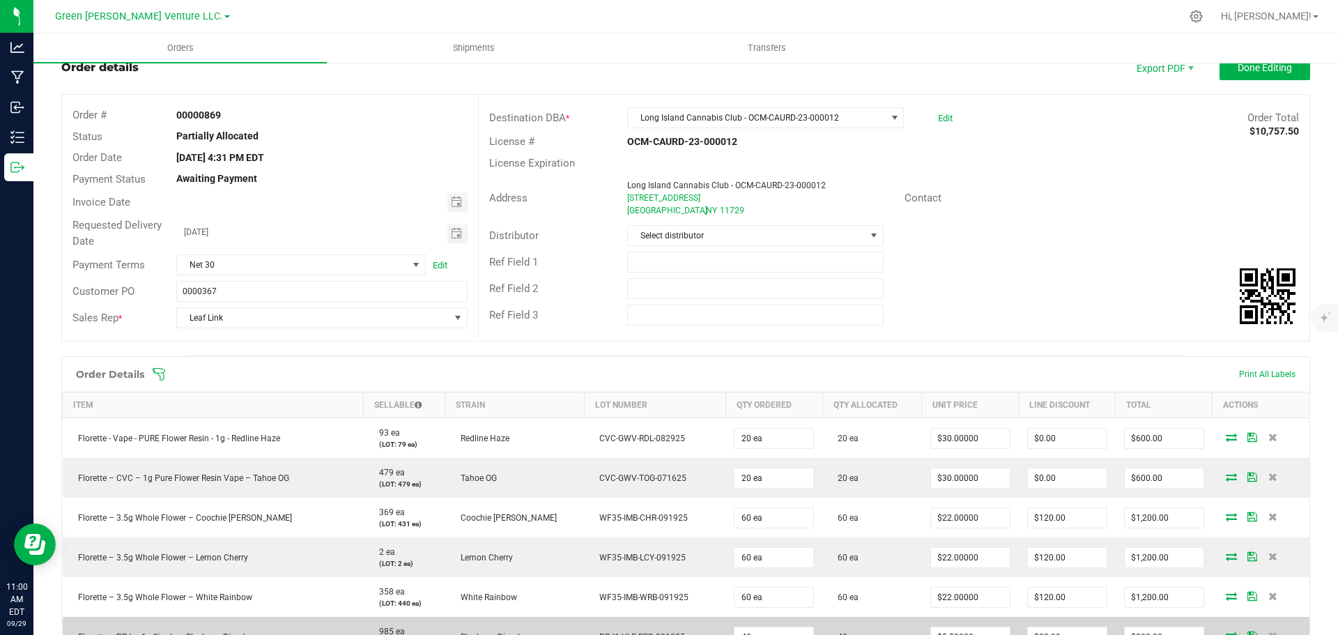
scroll to position [0, 0]
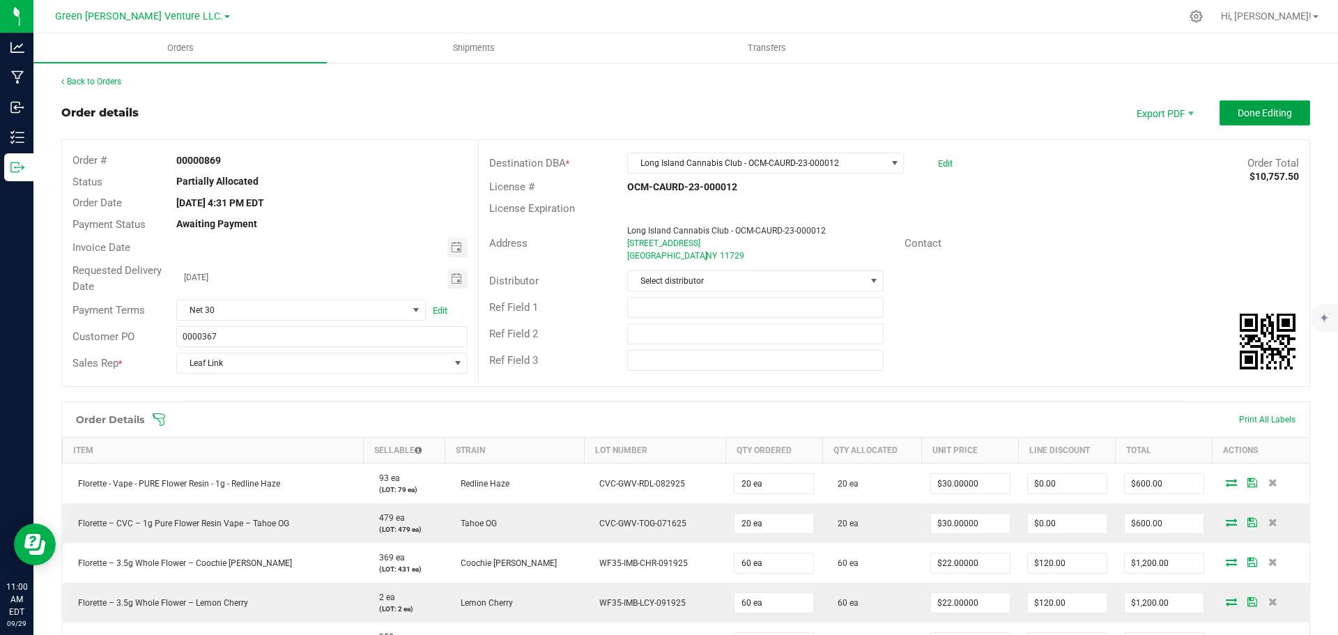
click at [1225, 109] on button "Done Editing" at bounding box center [1265, 112] width 91 height 25
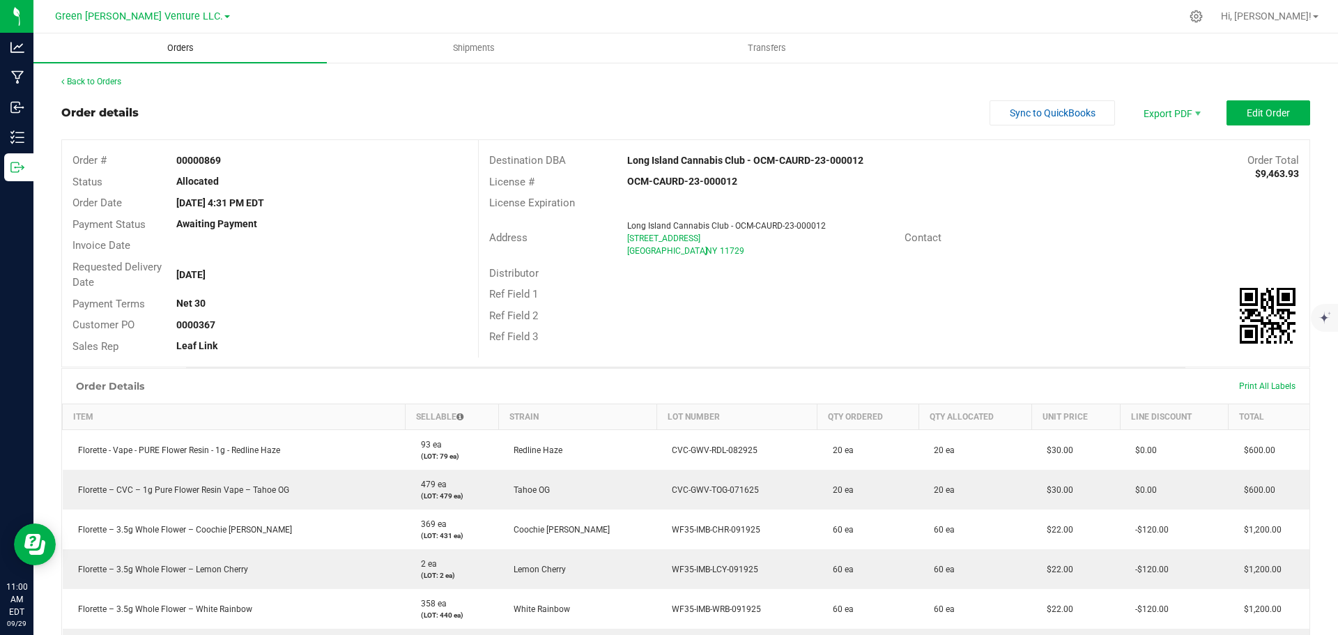
click at [178, 46] on span "Orders" at bounding box center [180, 48] width 64 height 13
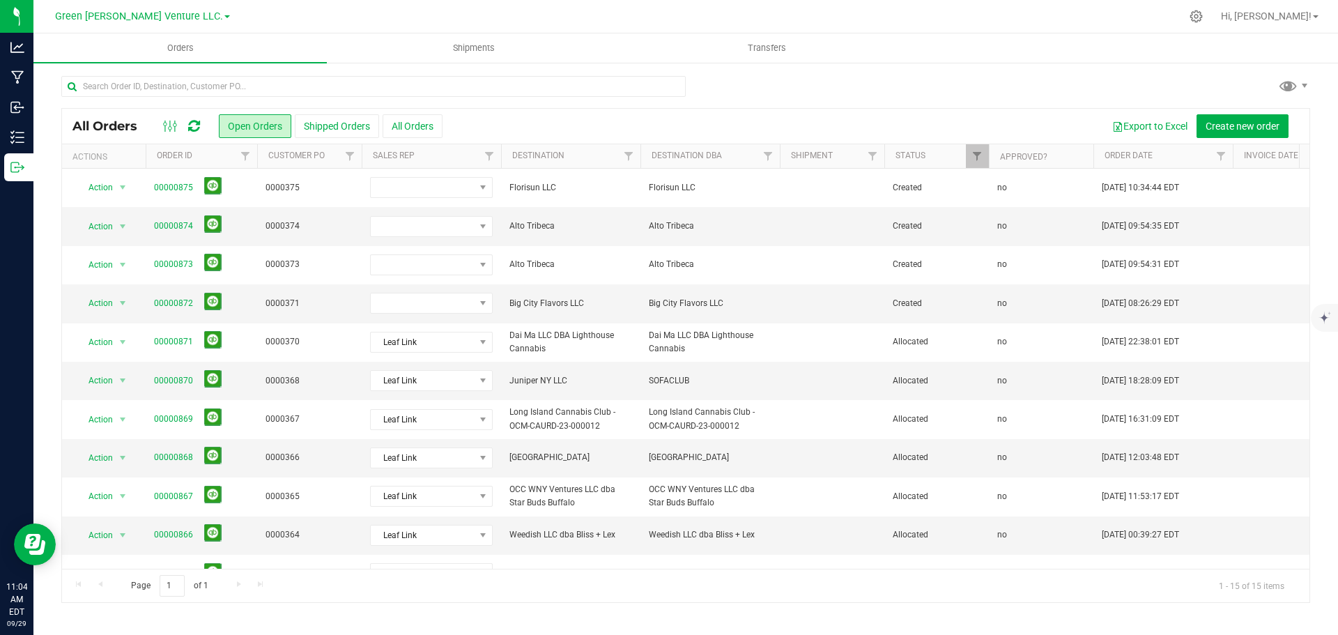
click at [1207, 76] on div at bounding box center [685, 92] width 1249 height 32
click at [460, 303] on span at bounding box center [423, 303] width 104 height 20
click at [435, 431] on li "Leaf Link" at bounding box center [436, 434] width 130 height 24
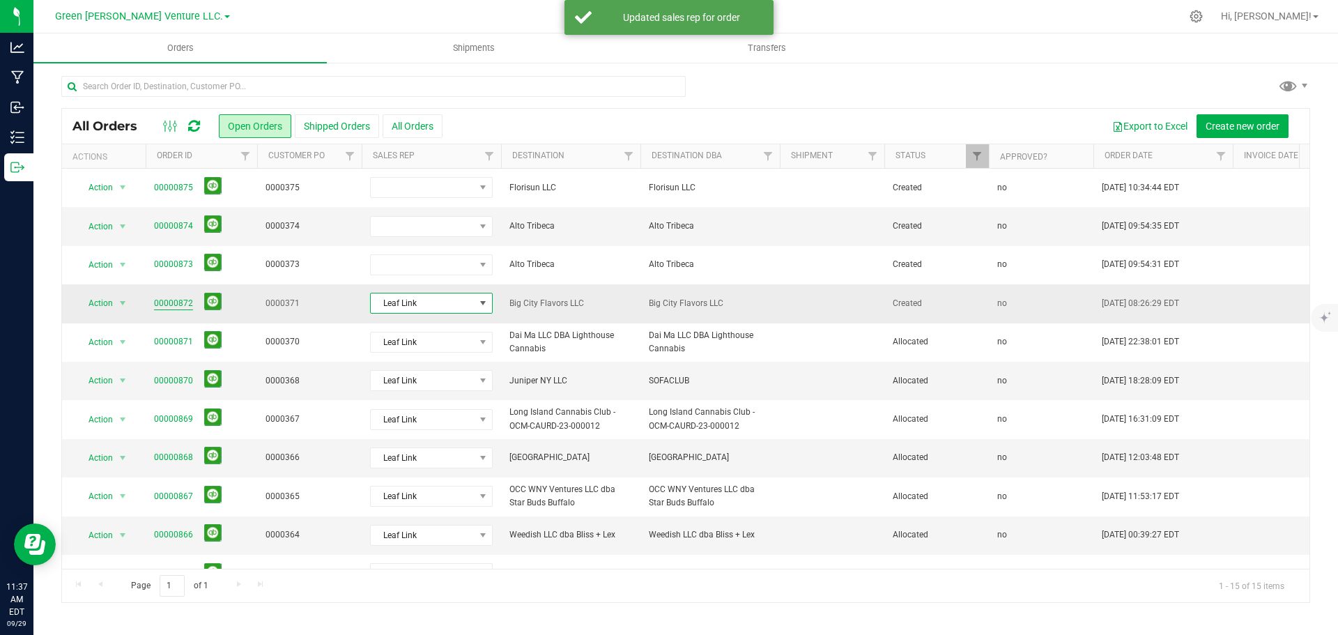
click at [175, 302] on link "00000872" at bounding box center [173, 303] width 39 height 13
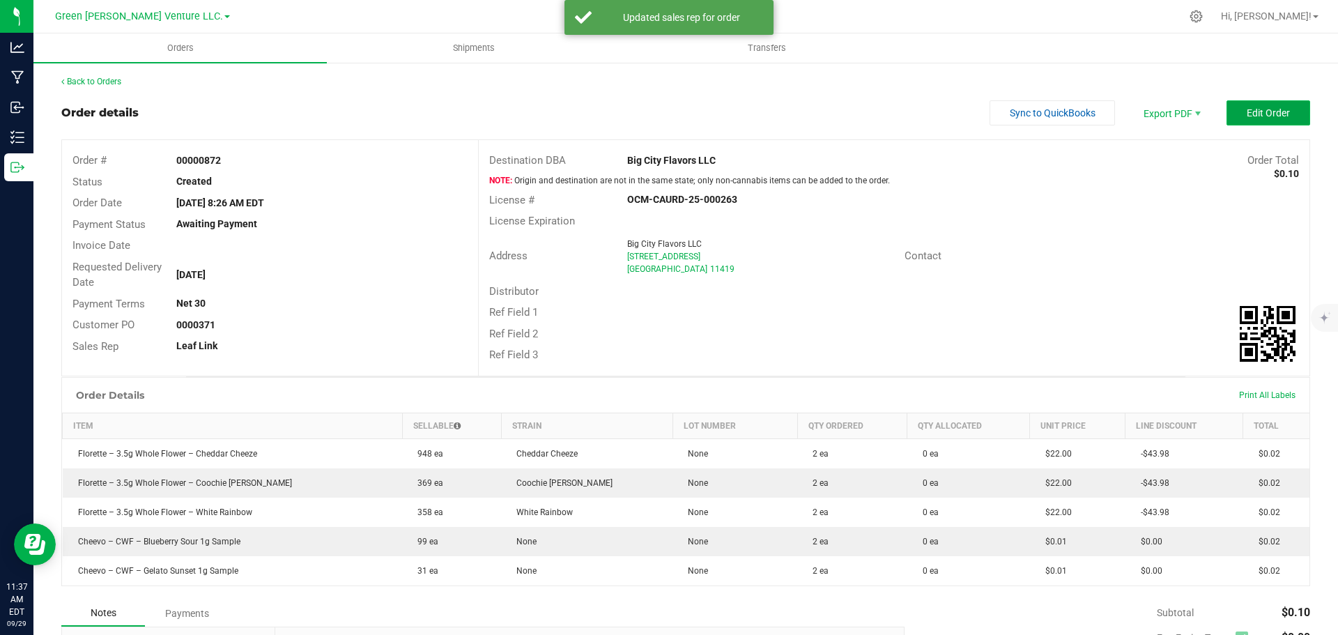
click at [1247, 111] on span "Edit Order" at bounding box center [1268, 112] width 43 height 11
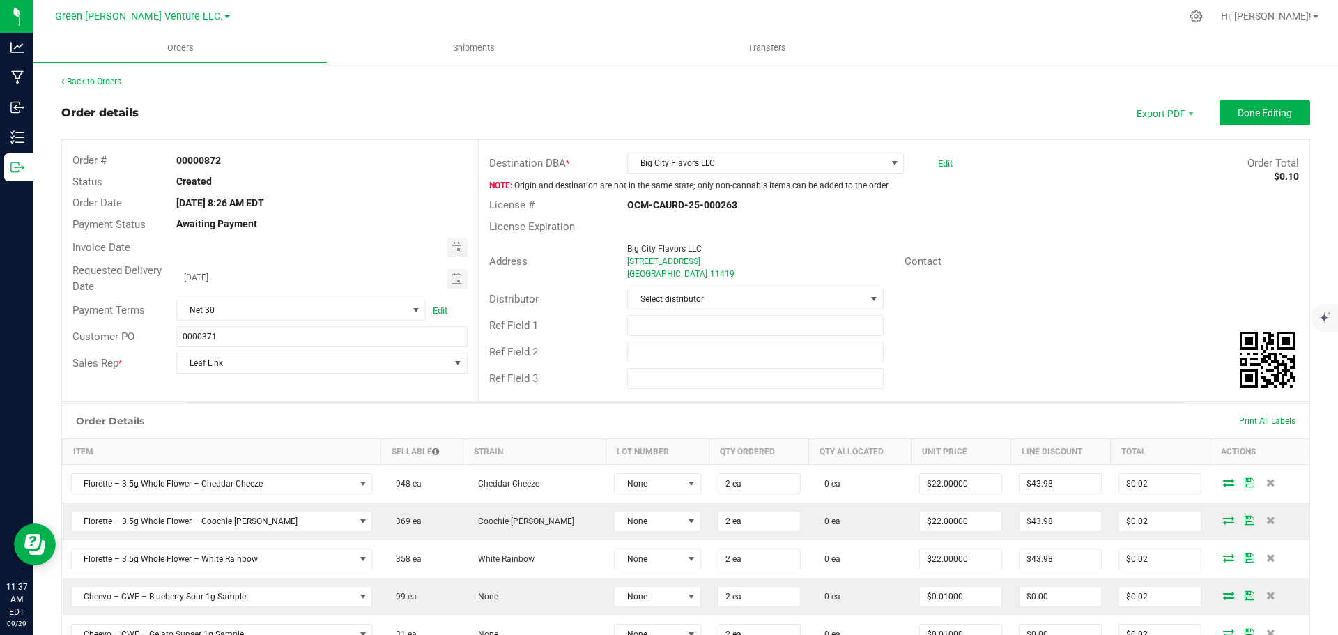
click at [946, 164] on div "Big City Flavors LLC Edit" at bounding box center [790, 163] width 346 height 21
click at [938, 164] on link "Edit" at bounding box center [945, 163] width 15 height 10
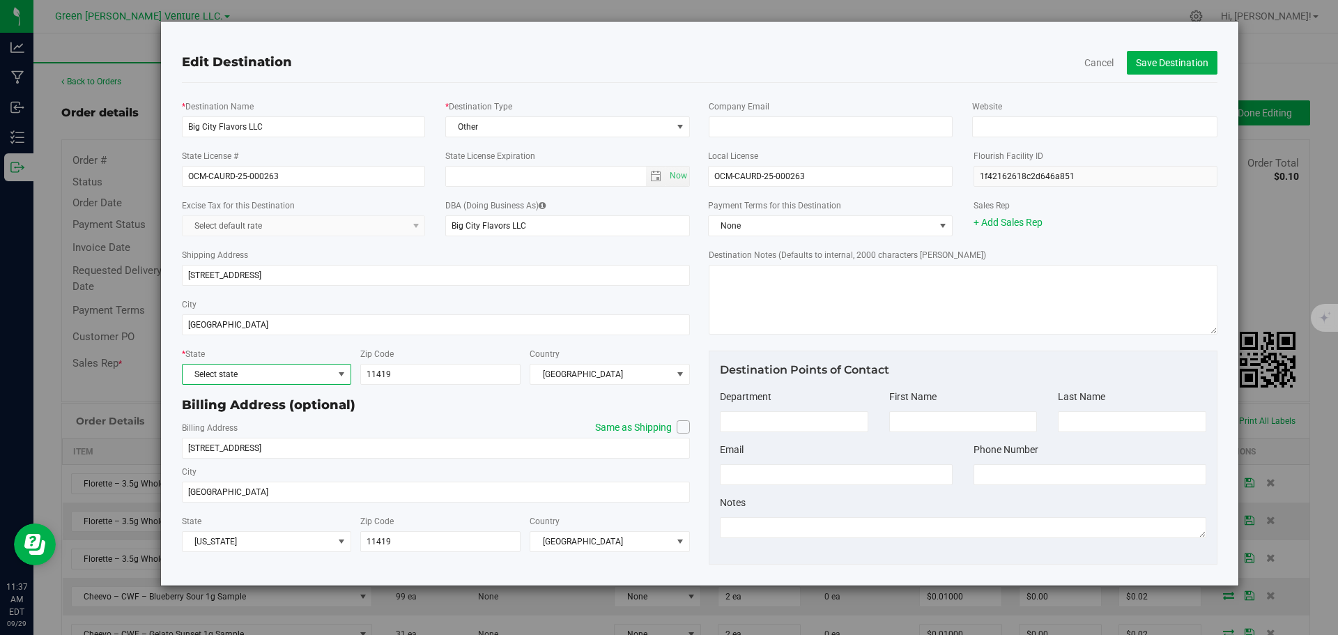
click at [233, 372] on span "Select state" at bounding box center [258, 375] width 151 height 20
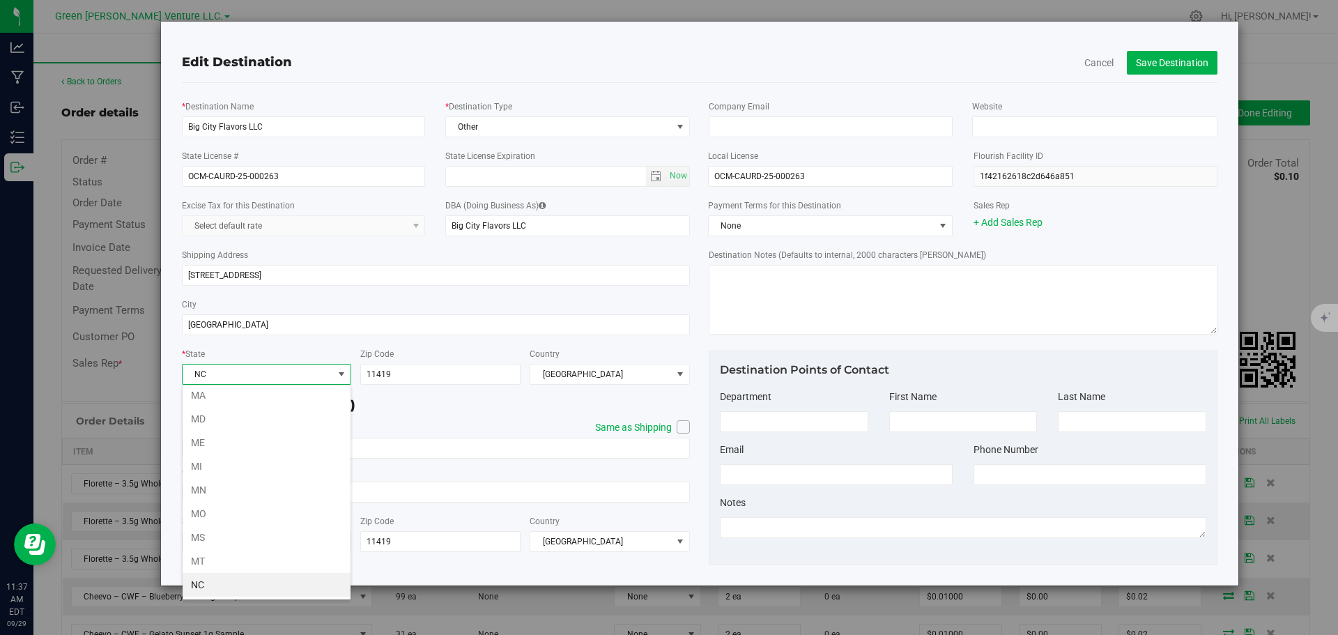
scroll to position [620, 0]
click at [199, 581] on li "NY" at bounding box center [267, 585] width 168 height 24
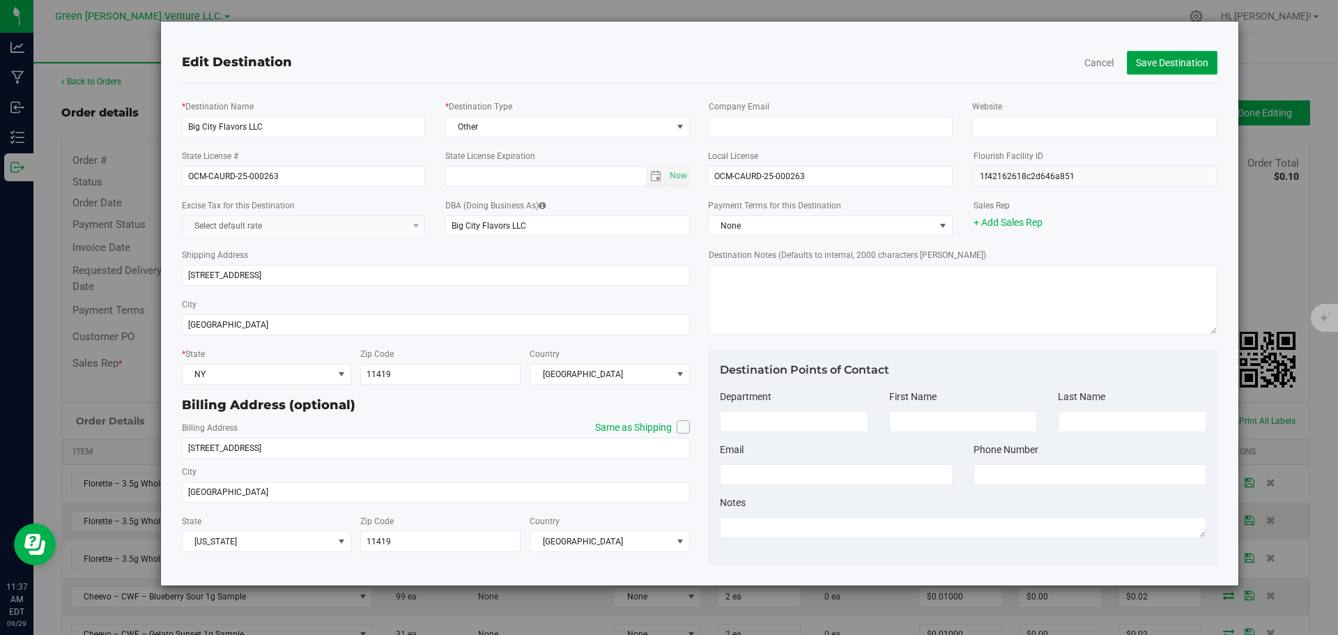
click at [1151, 58] on button "Save Destination" at bounding box center [1172, 63] width 91 height 24
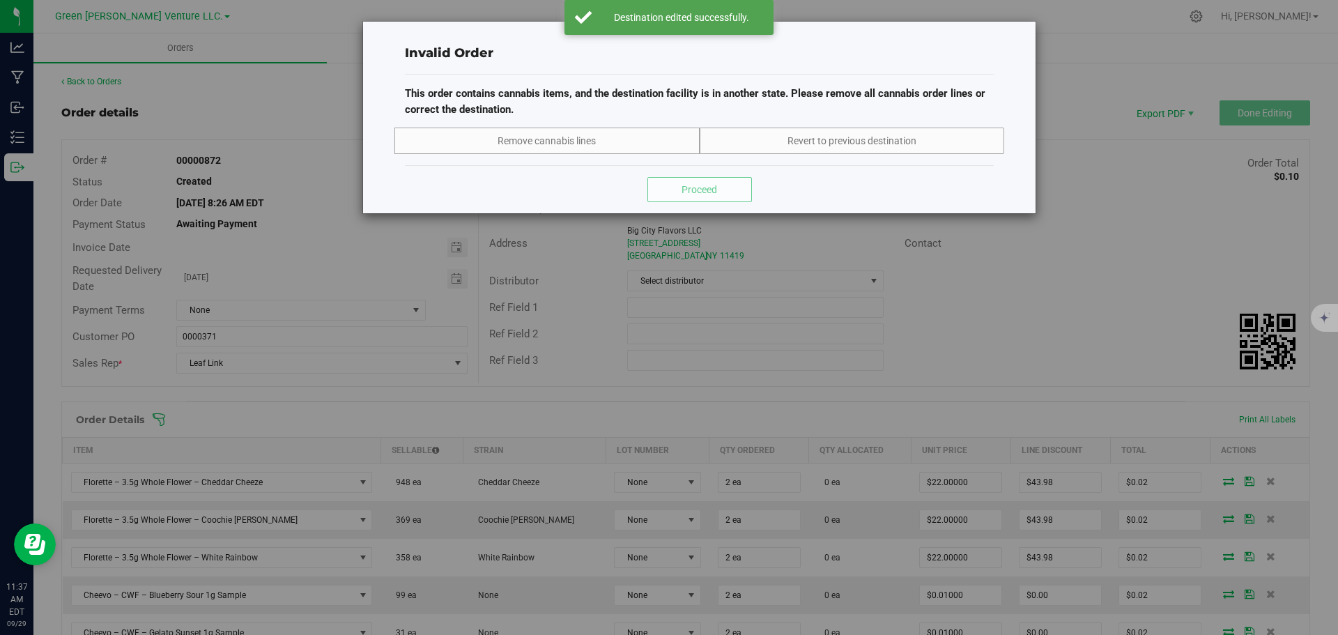
click at [845, 260] on div "Invalid Order This order contains cannabis items, and the destination facility …" at bounding box center [674, 317] width 1349 height 635
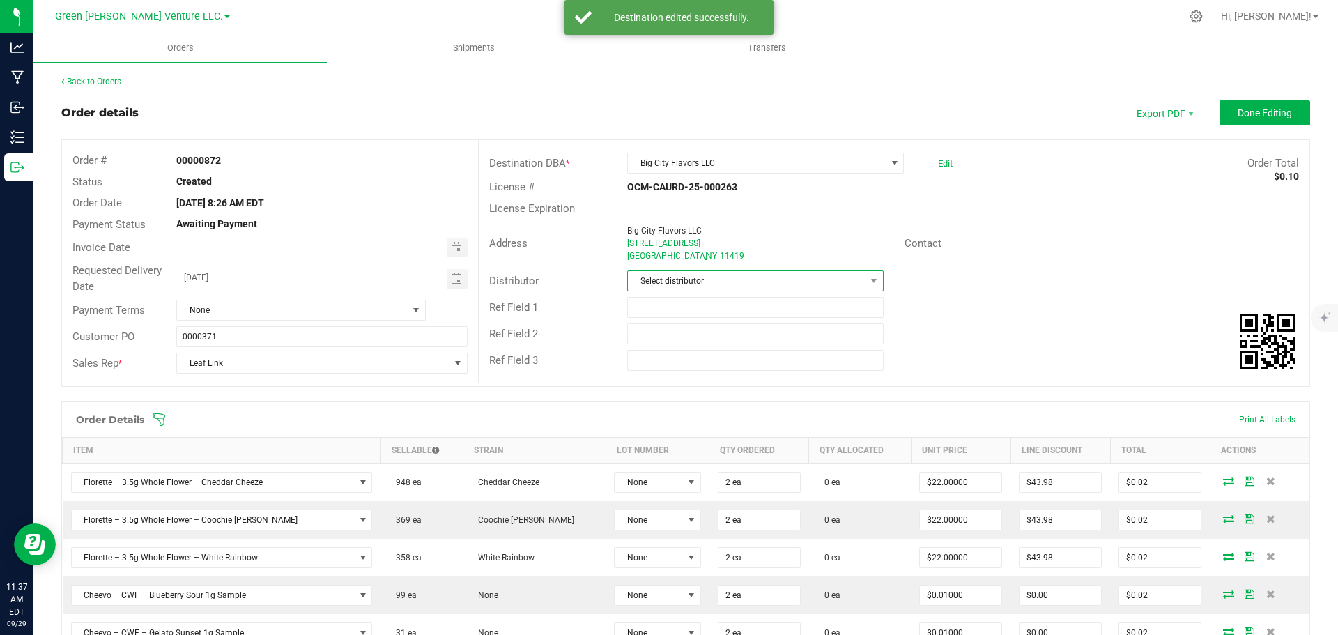
click at [720, 279] on span "Select distributor" at bounding box center [746, 281] width 237 height 20
click at [671, 437] on li "E23" at bounding box center [750, 436] width 252 height 24
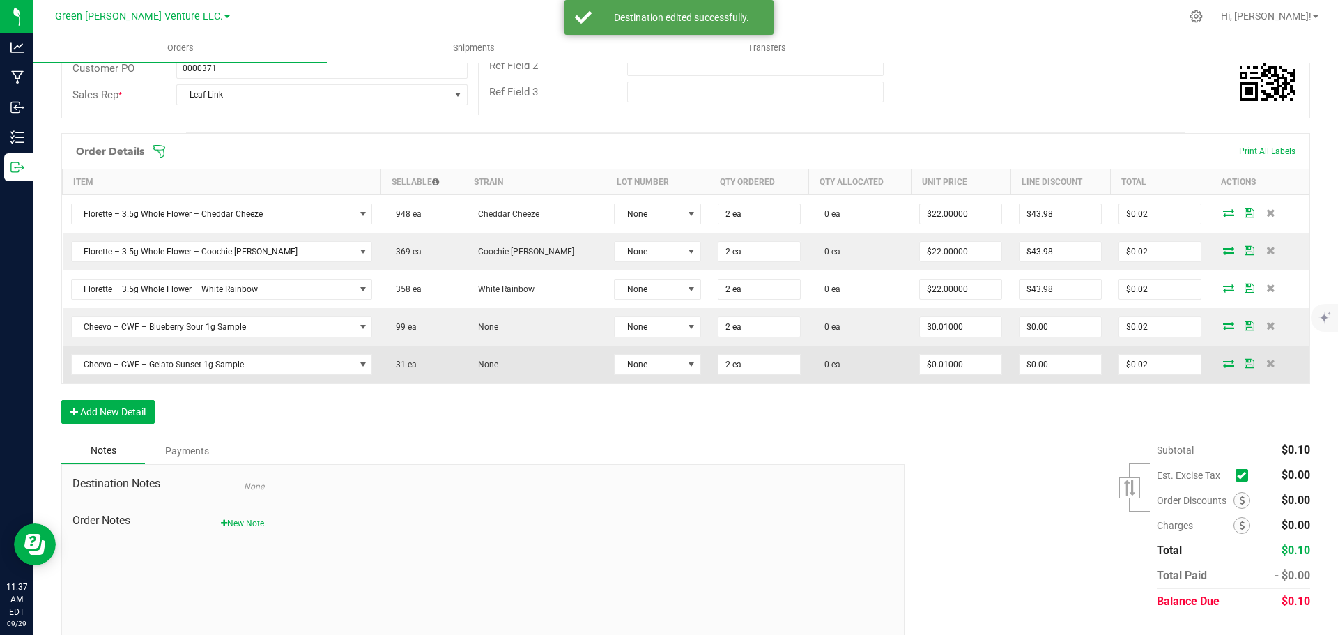
scroll to position [279, 0]
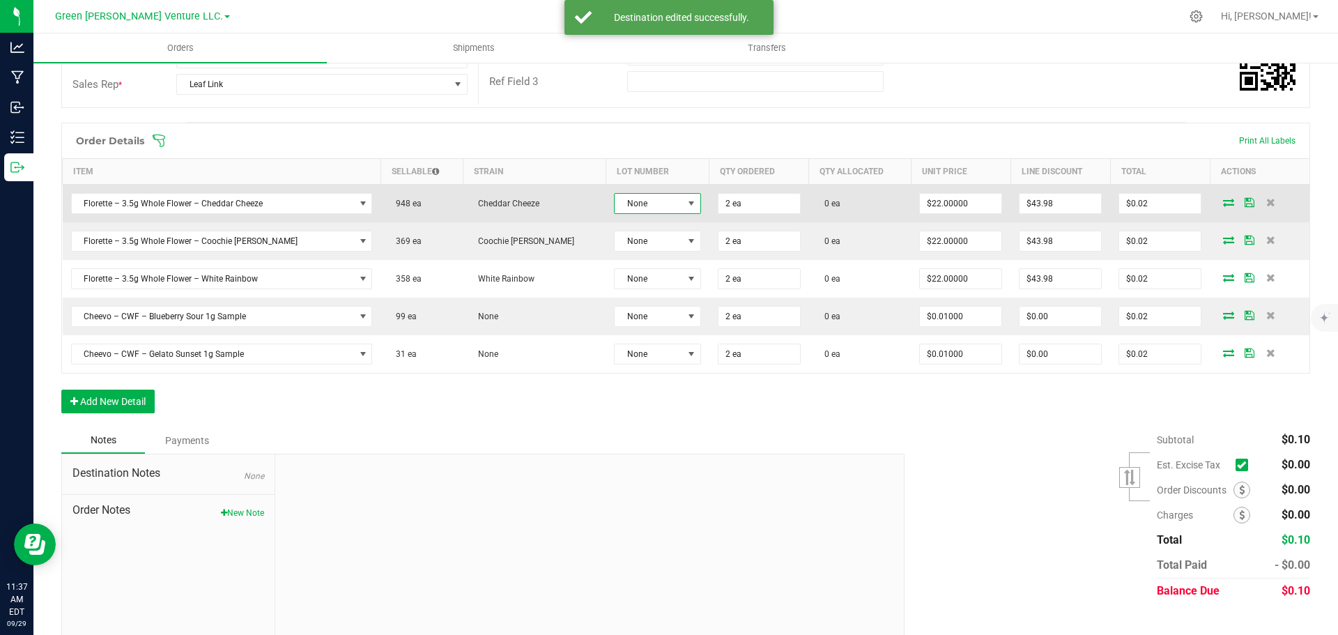
click at [615, 201] on span "None" at bounding box center [649, 204] width 68 height 20
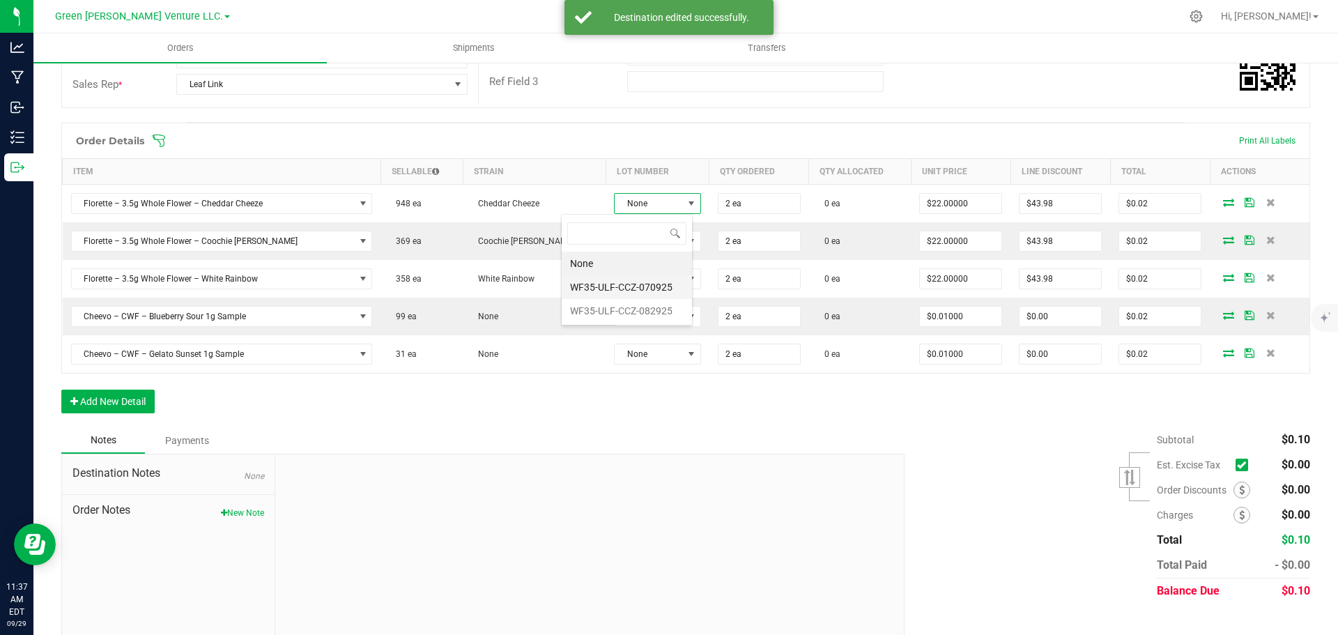
scroll to position [21, 93]
click at [611, 312] on li "WF35-ULF-CCZ-082925" at bounding box center [627, 311] width 130 height 24
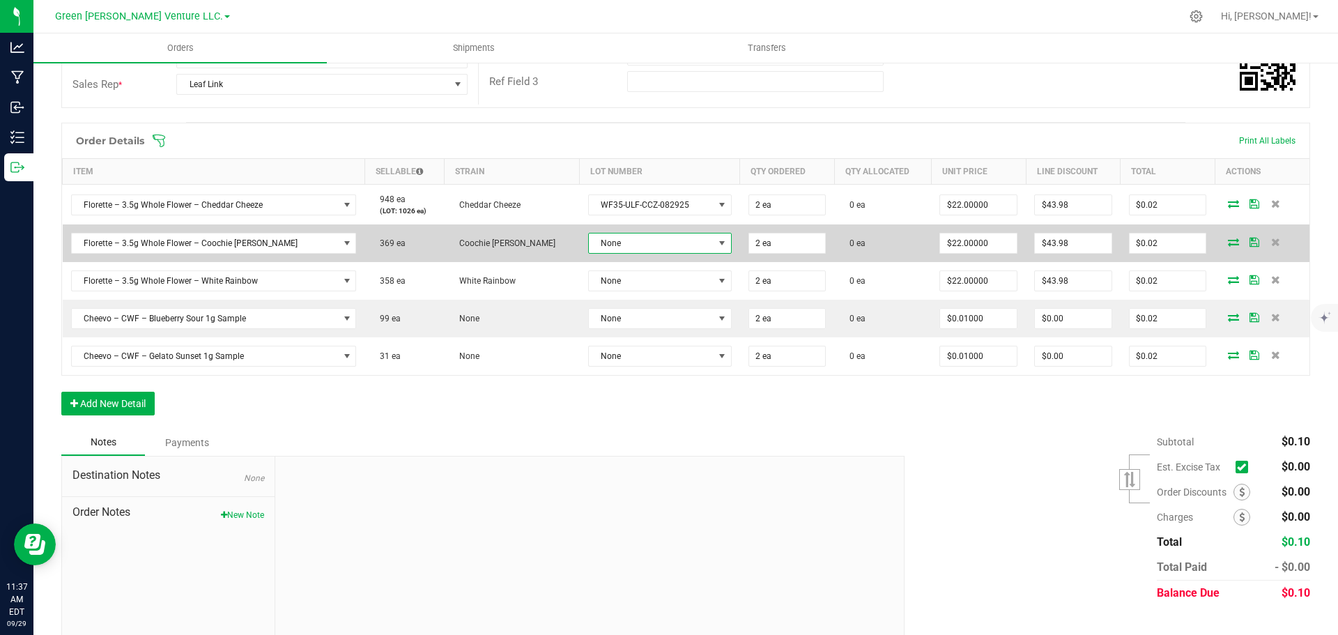
click at [615, 249] on span "None" at bounding box center [651, 243] width 125 height 20
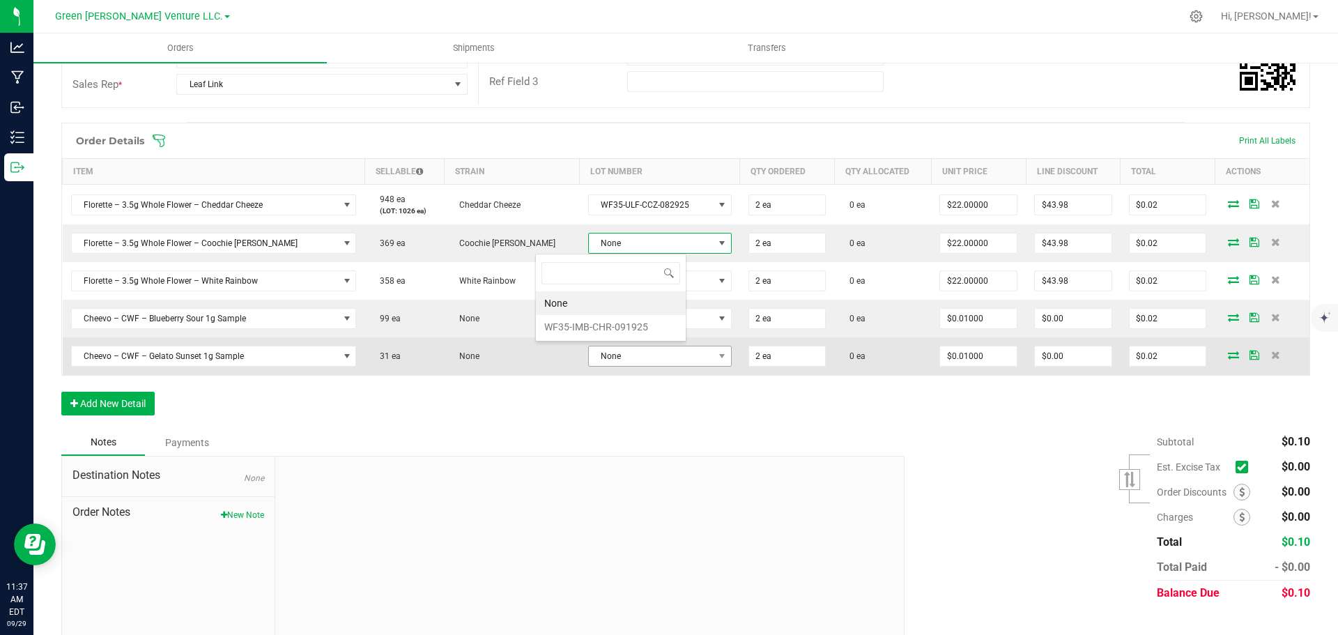
scroll to position [21, 152]
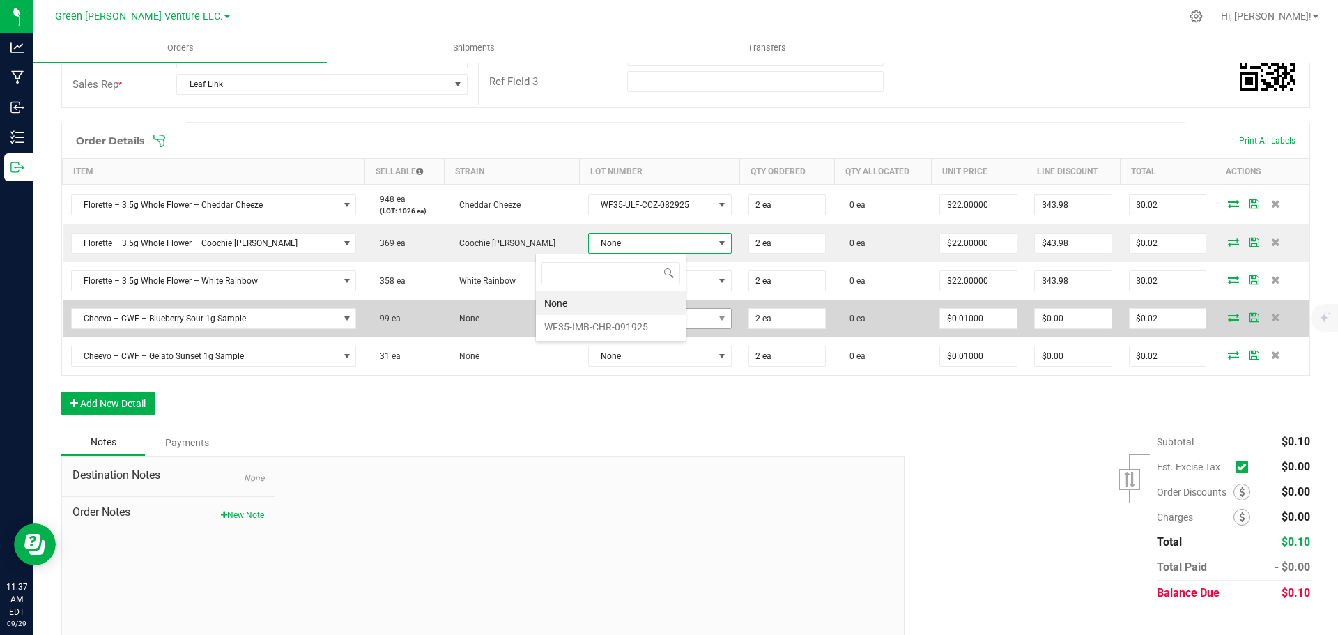
click at [615, 329] on li "WF35-IMB-CHR-091925" at bounding box center [611, 327] width 150 height 24
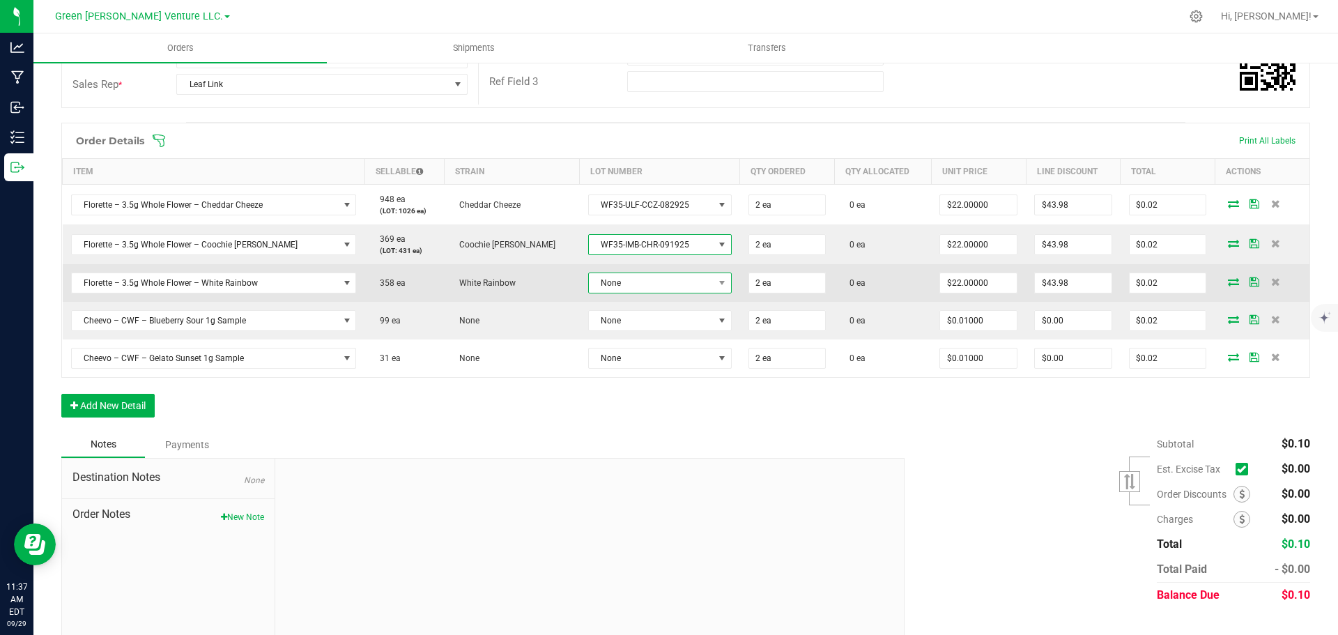
click at [612, 284] on span "None" at bounding box center [651, 283] width 125 height 20
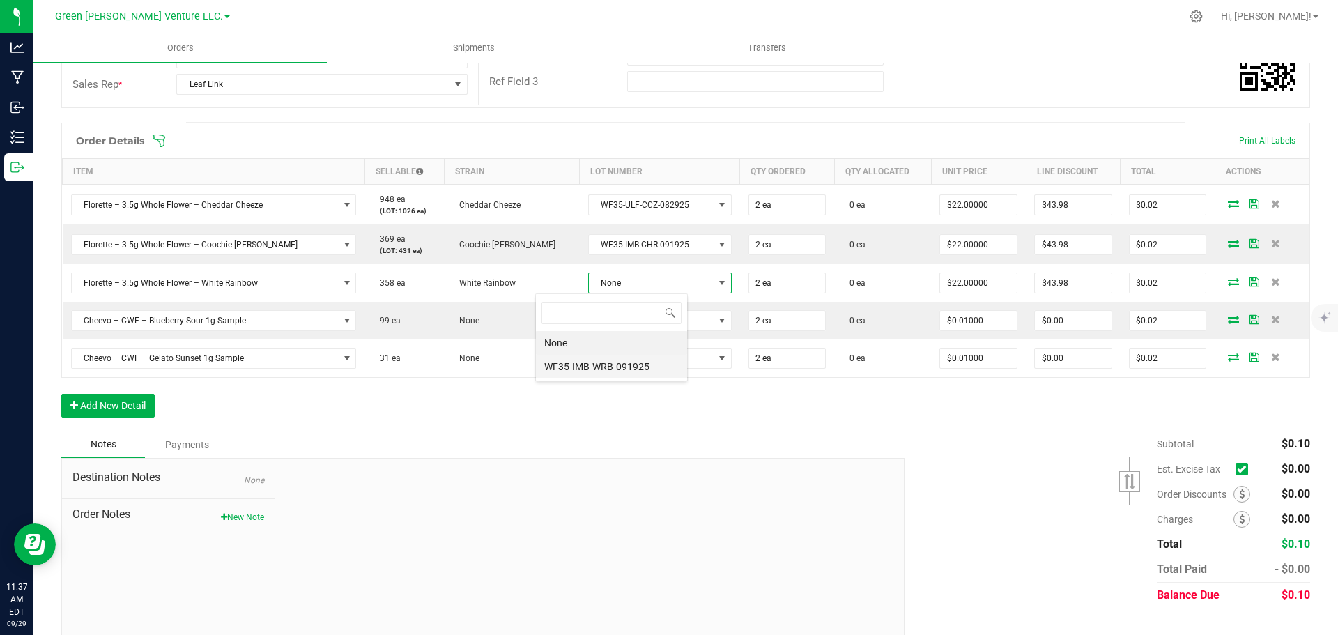
click at [613, 364] on li "WF35-IMB-WRB-091925" at bounding box center [611, 367] width 151 height 24
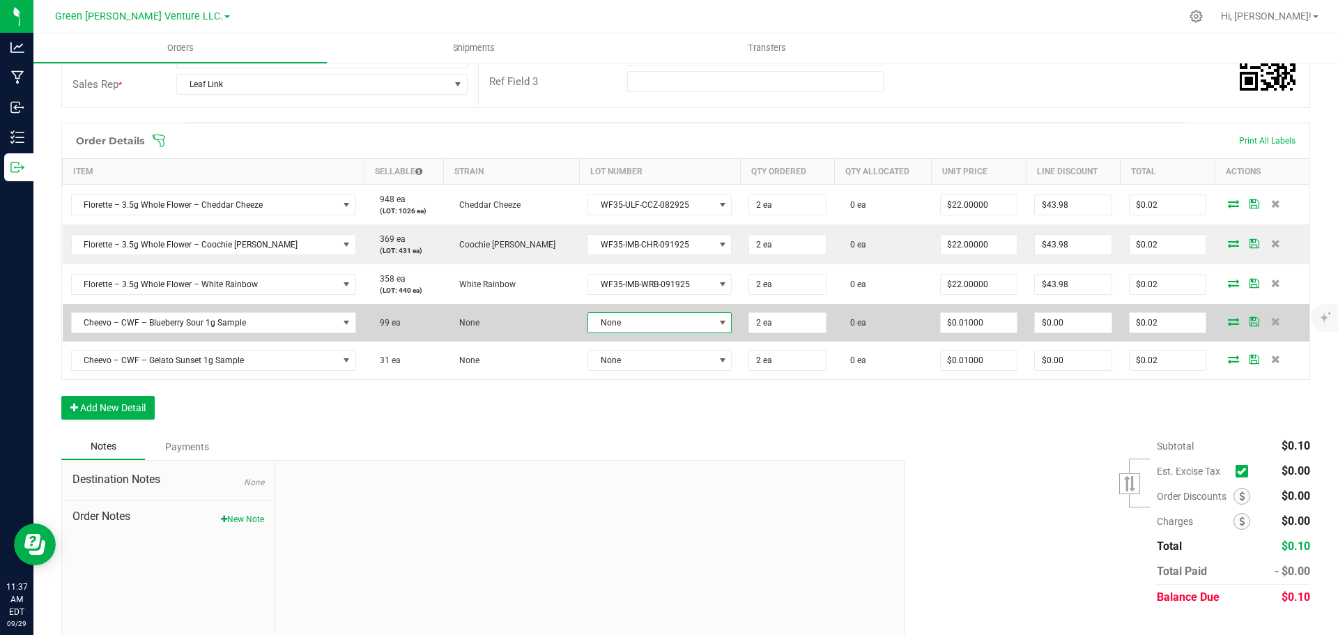
click at [608, 315] on span "None" at bounding box center [650, 323] width 125 height 20
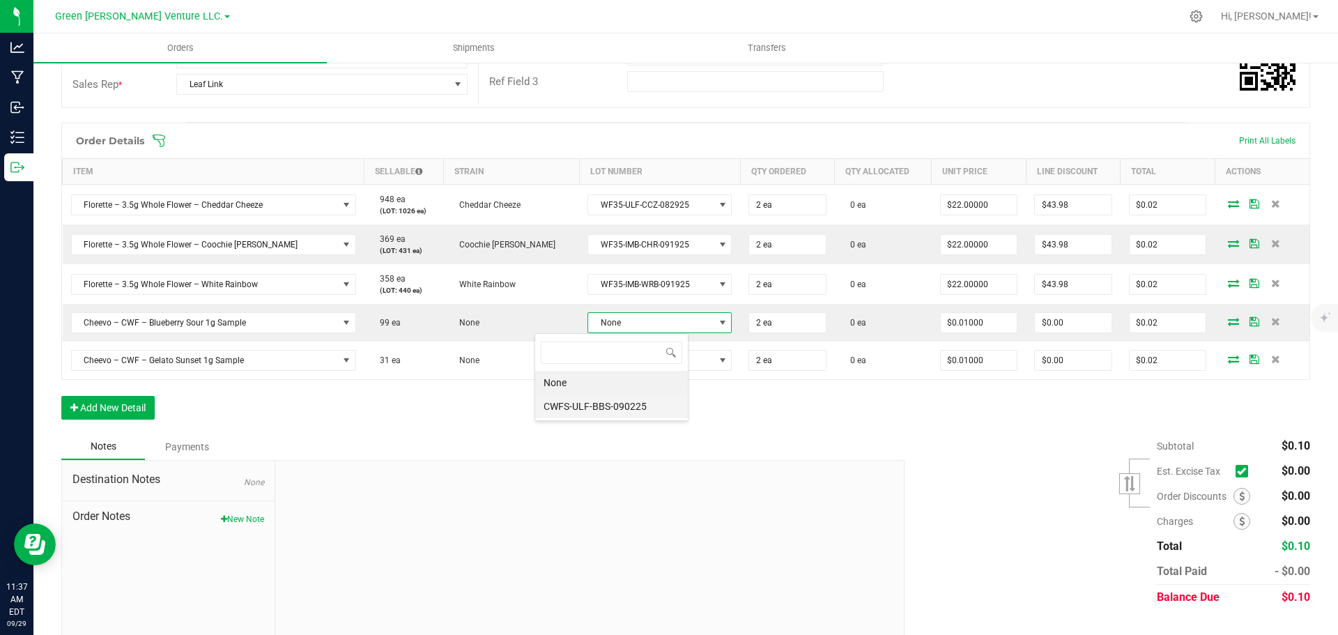
scroll to position [21, 153]
click at [608, 402] on li "CWFS-ULF-BBS-090225" at bounding box center [611, 406] width 153 height 24
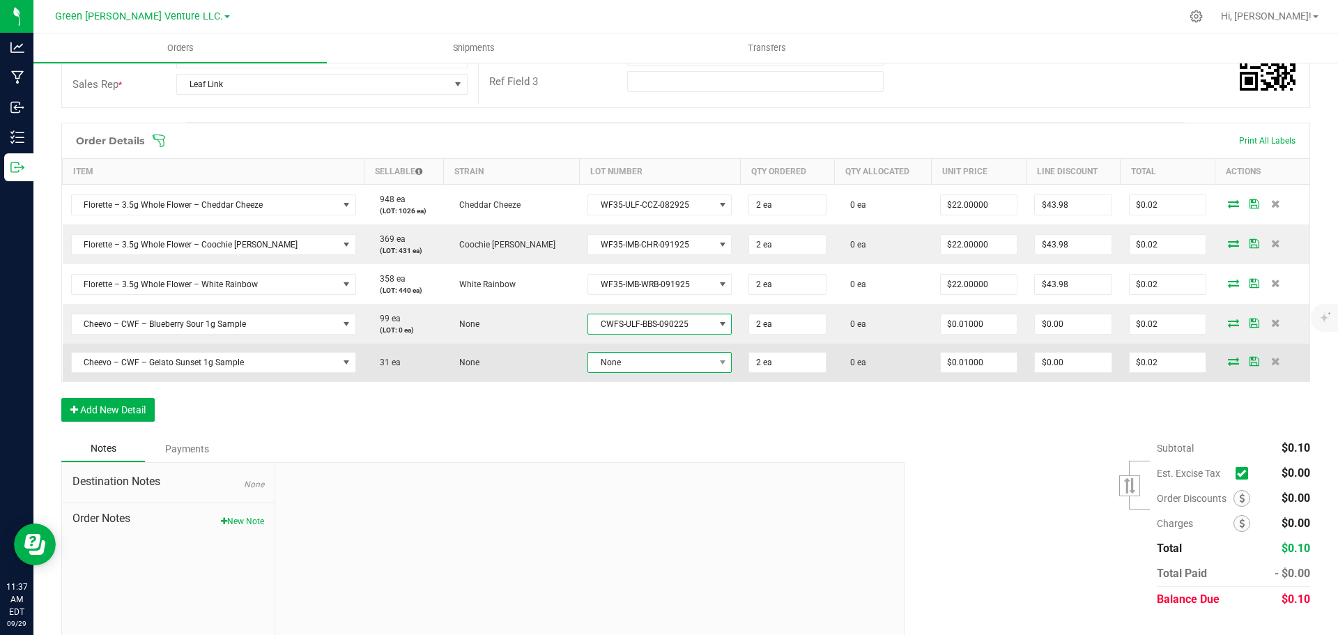
click at [611, 361] on span "None" at bounding box center [650, 363] width 125 height 20
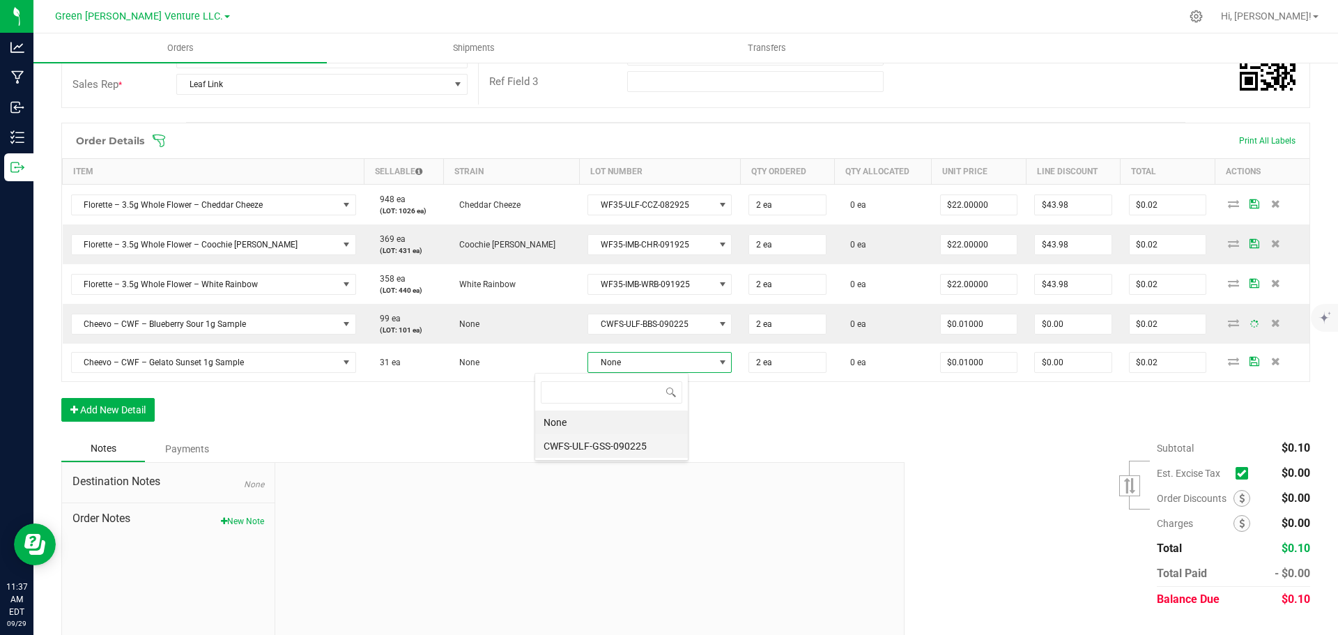
click at [608, 445] on li "CWFS-ULF-GSS-090225" at bounding box center [611, 446] width 153 height 24
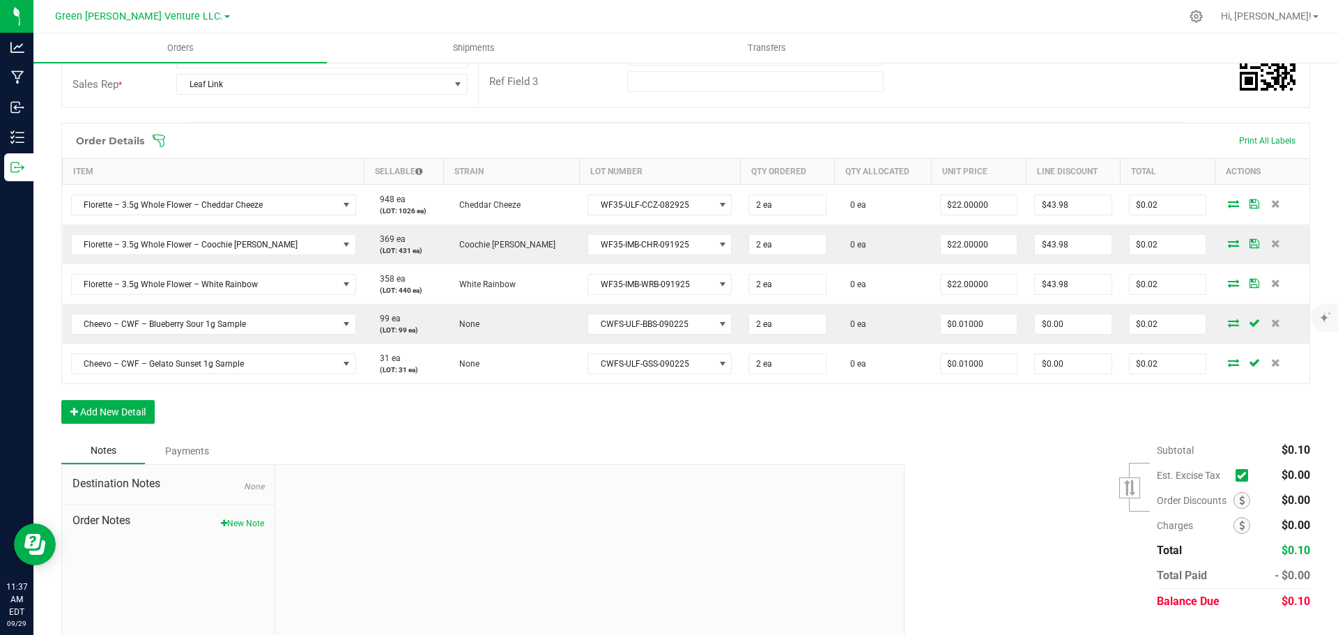
click at [162, 145] on icon at bounding box center [159, 141] width 14 height 14
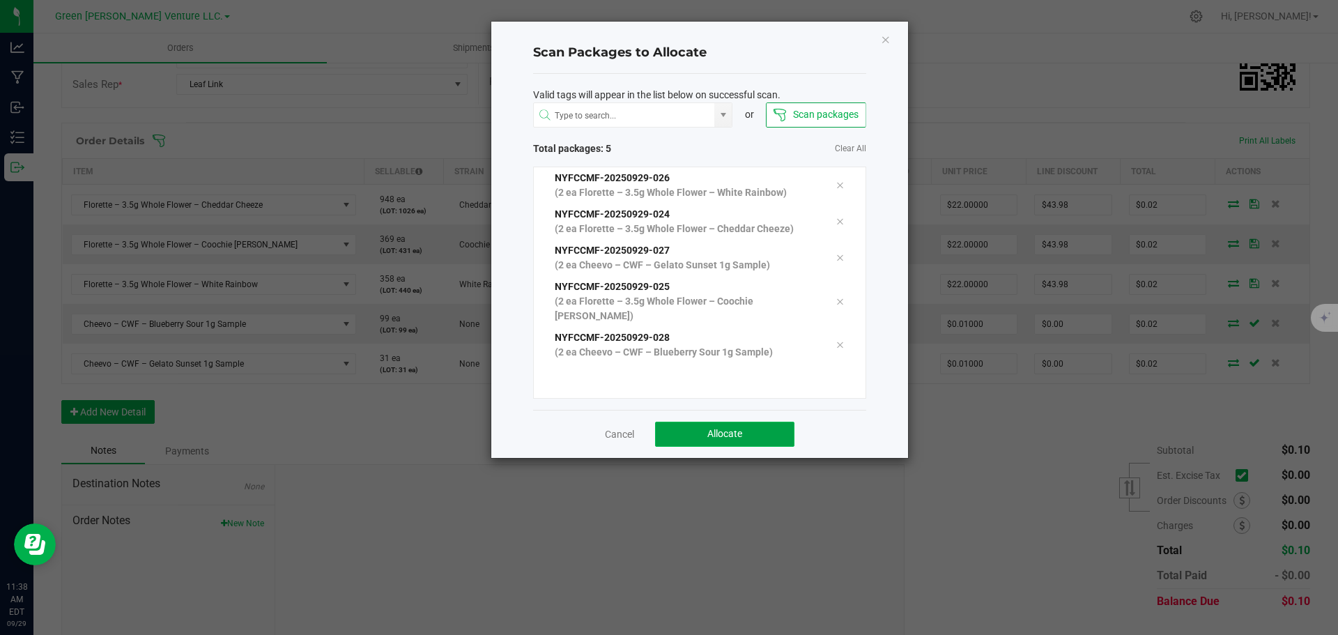
click at [694, 422] on button "Allocate" at bounding box center [724, 434] width 139 height 25
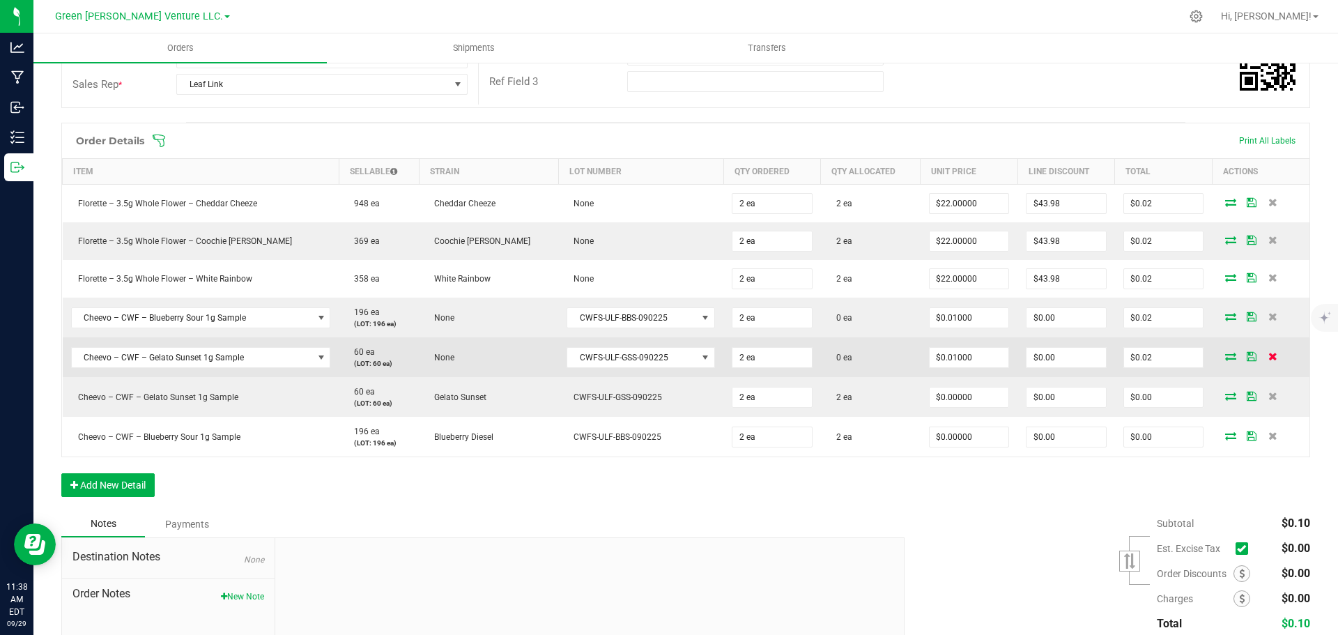
click at [1269, 357] on icon at bounding box center [1273, 356] width 9 height 8
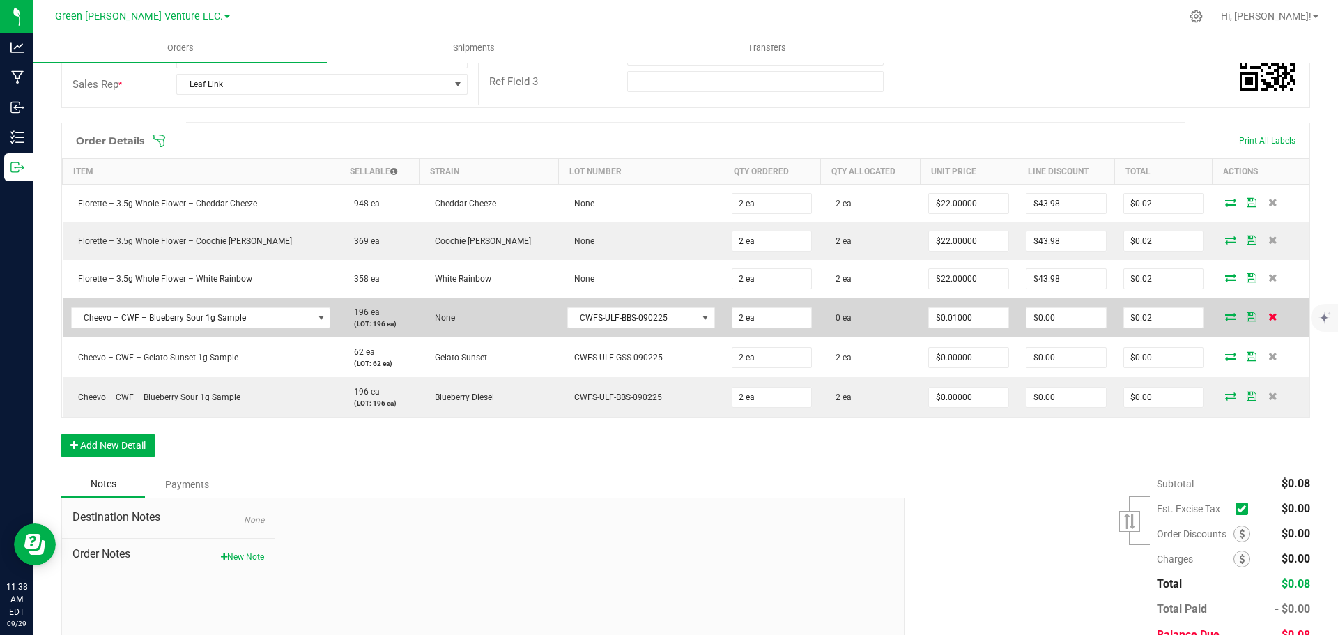
click at [1269, 315] on icon at bounding box center [1273, 316] width 9 height 8
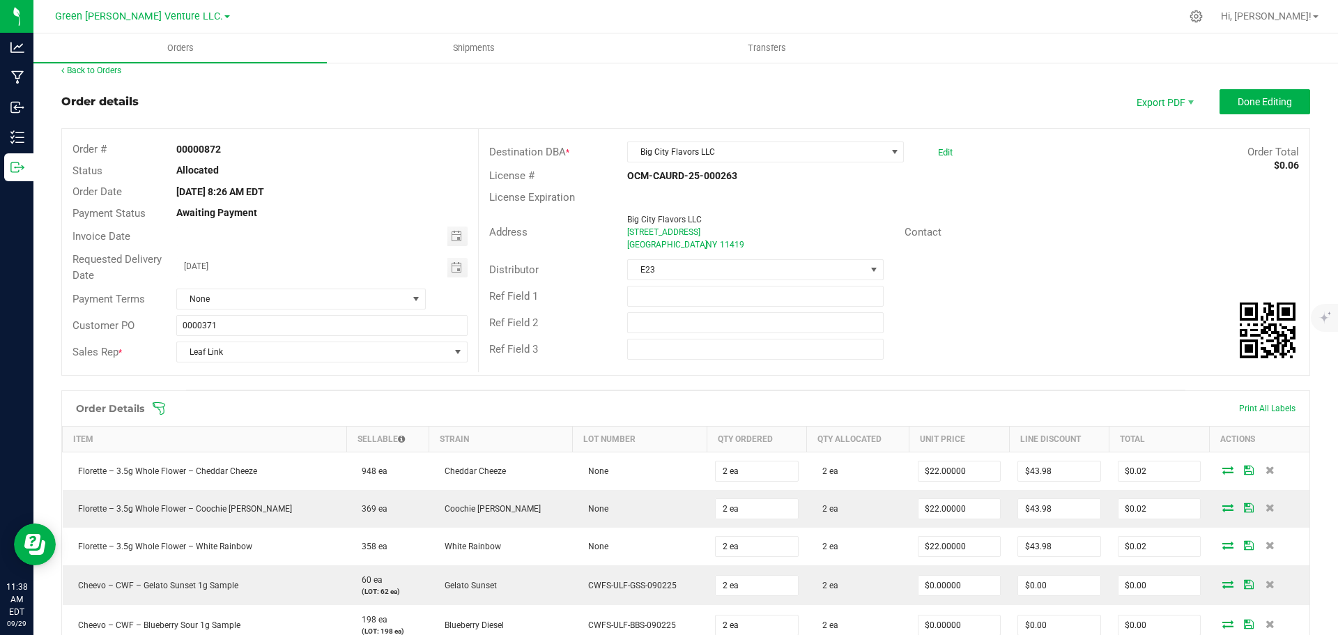
scroll to position [0, 0]
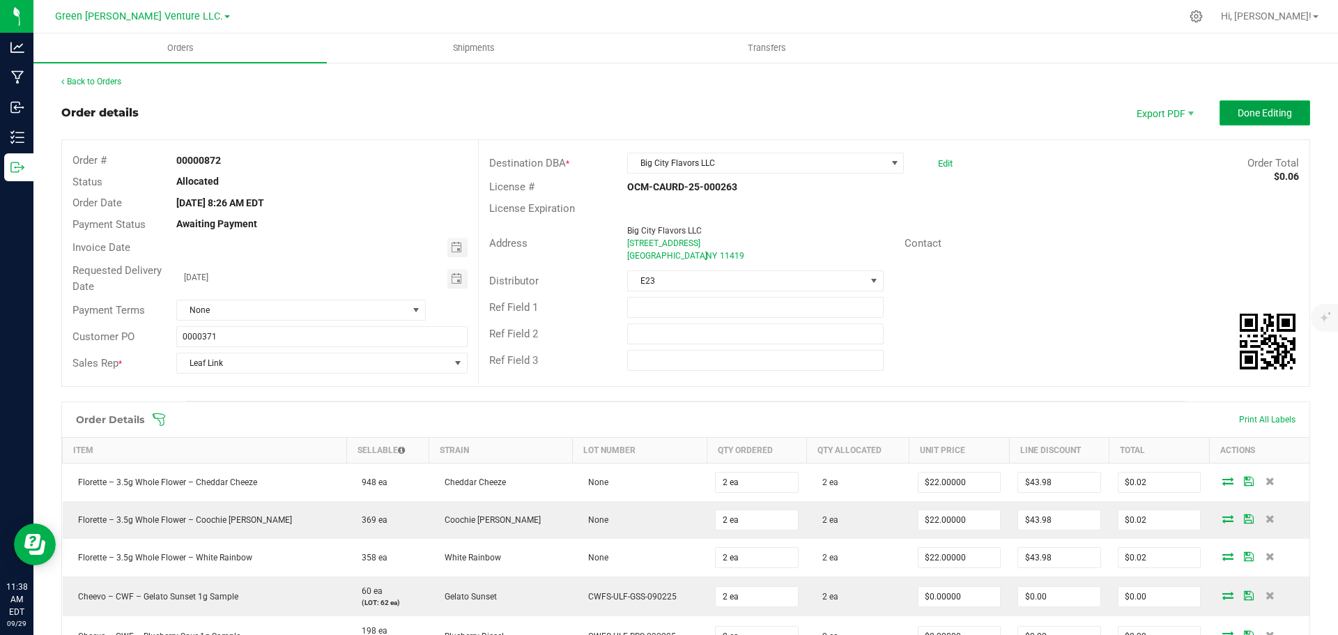
click at [1238, 112] on span "Done Editing" at bounding box center [1265, 112] width 54 height 11
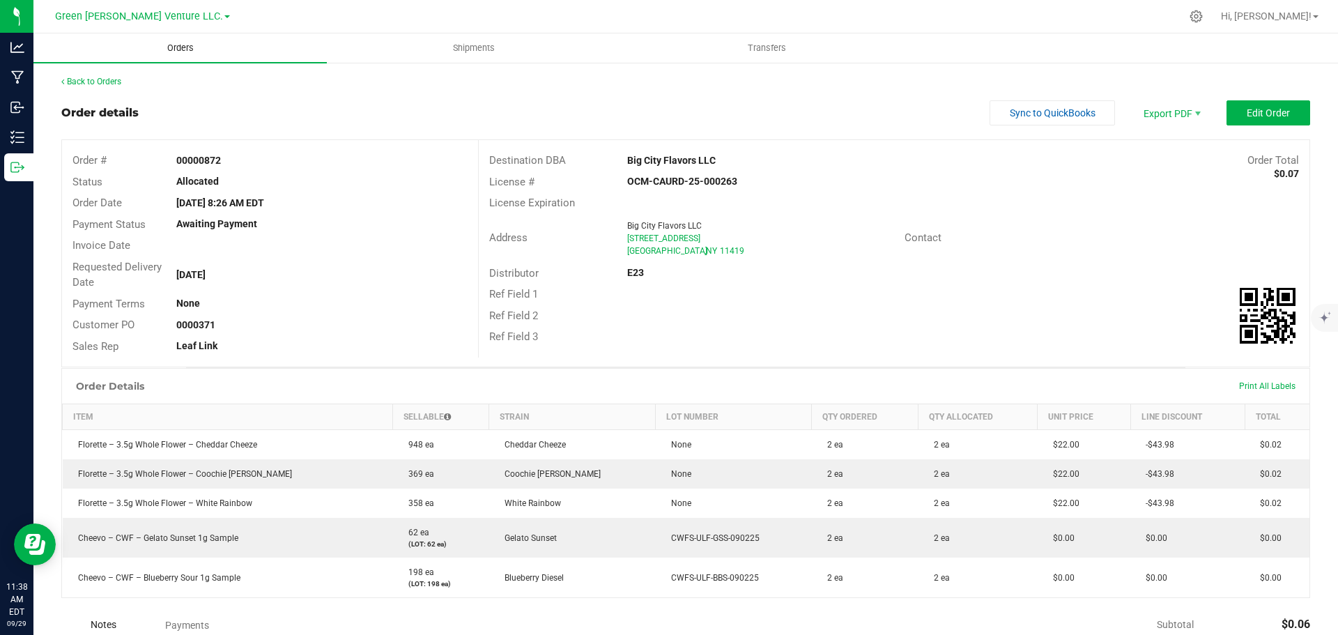
click at [178, 44] on span "Orders" at bounding box center [180, 48] width 64 height 13
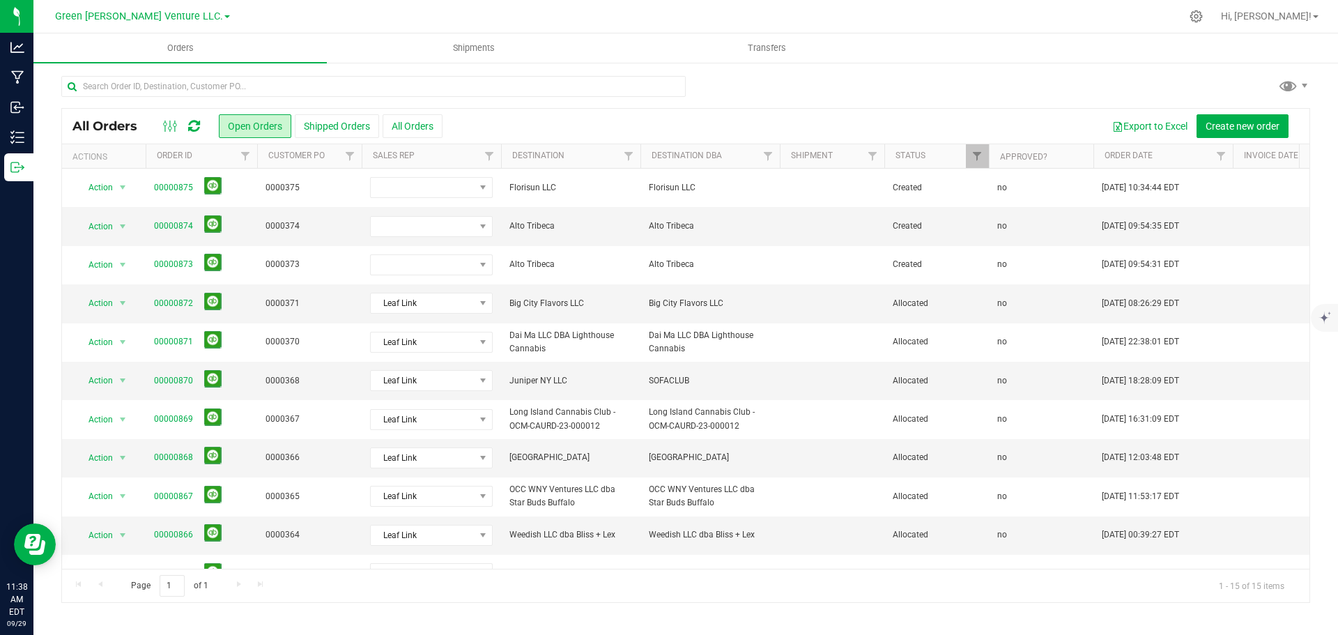
click at [1180, 88] on div at bounding box center [685, 92] width 1249 height 32
click at [496, 50] on span "Shipments" at bounding box center [473, 48] width 79 height 13
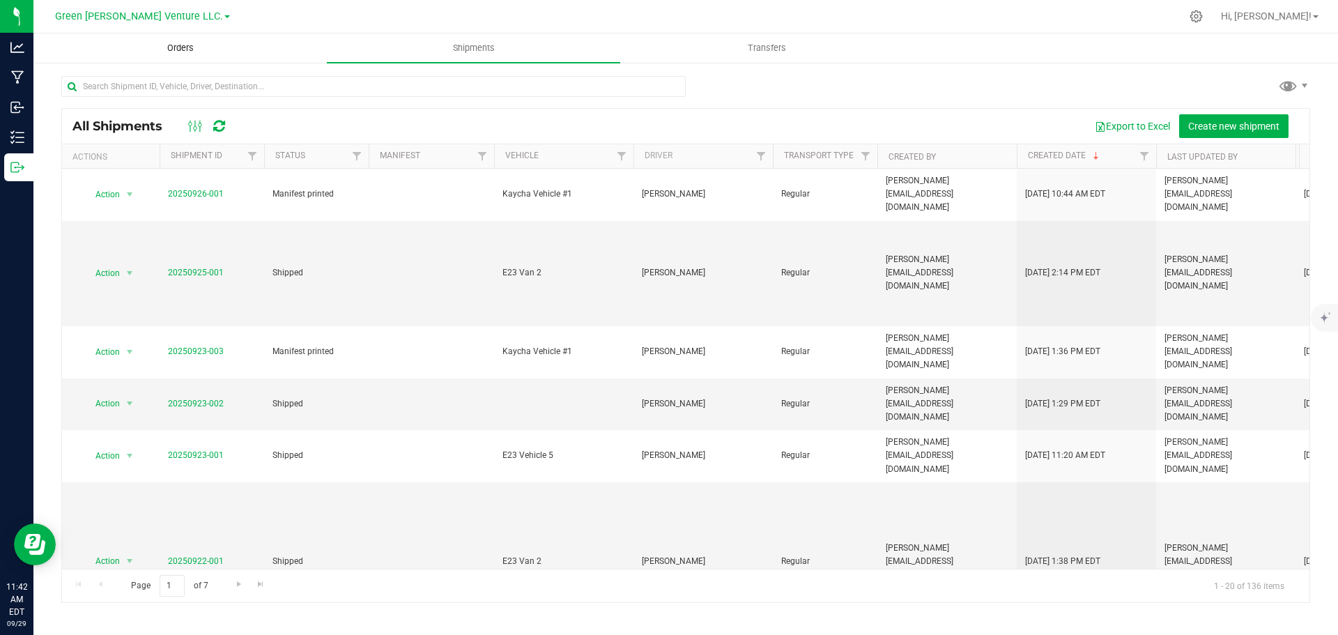
click at [183, 44] on span "Orders" at bounding box center [180, 48] width 64 height 13
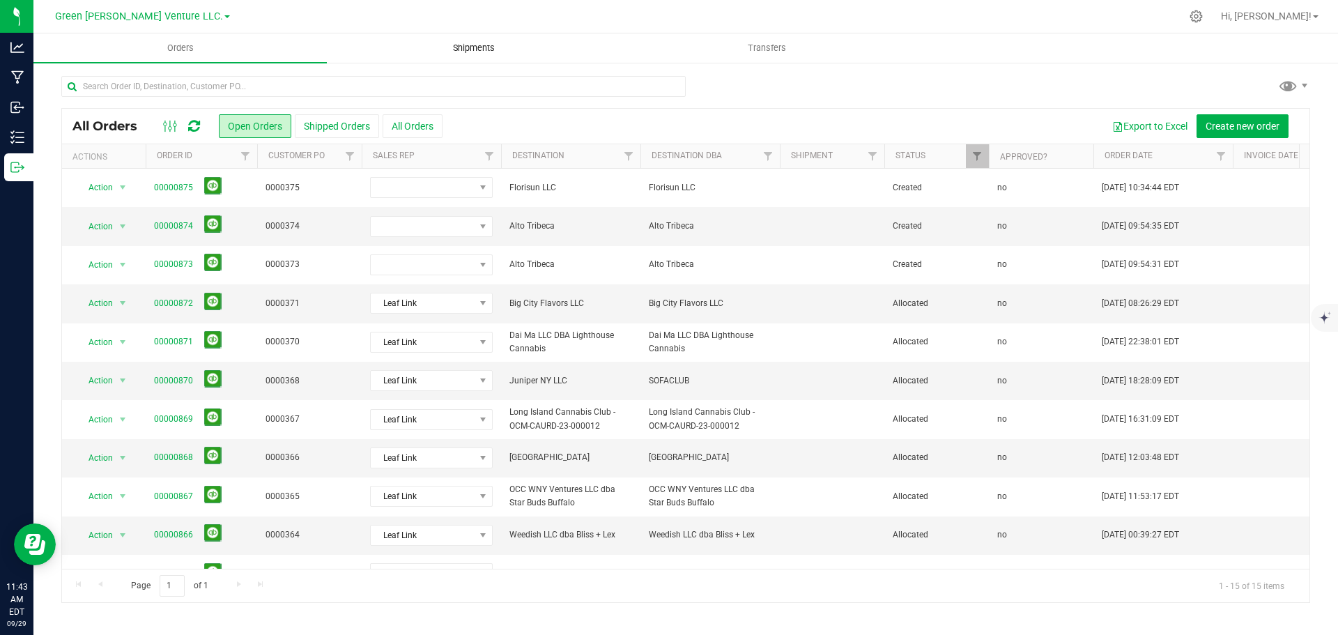
click at [480, 46] on span "Shipments" at bounding box center [473, 48] width 79 height 13
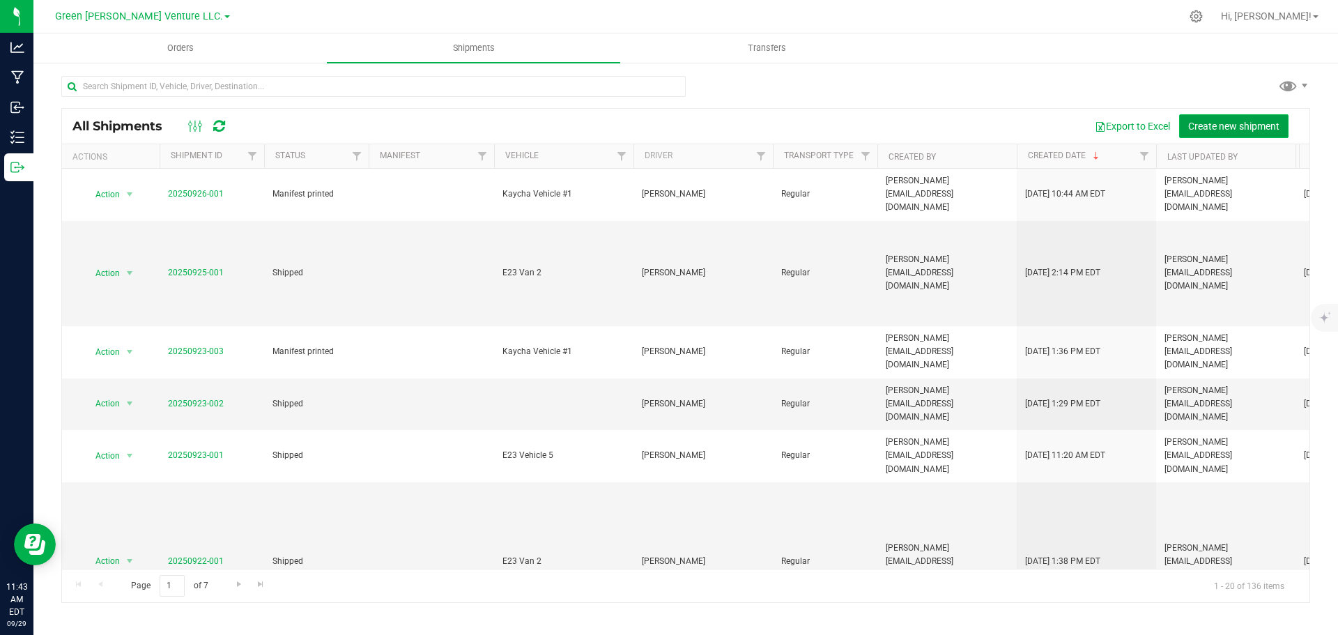
click at [1240, 125] on span "Create new shipment" at bounding box center [1233, 126] width 91 height 11
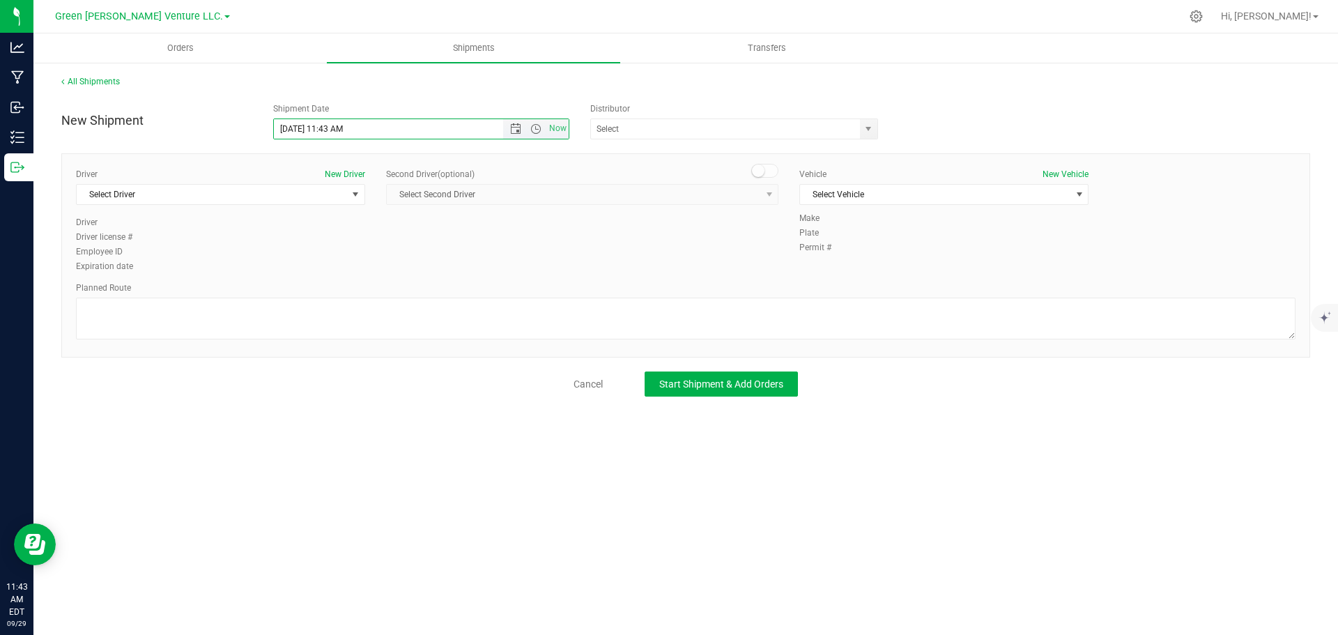
click at [298, 126] on input "9/29/2025 11:43 AM" at bounding box center [401, 129] width 254 height 20
type input "9/30/2025 11:43 AM"
click at [658, 136] on input "text" at bounding box center [721, 129] width 261 height 20
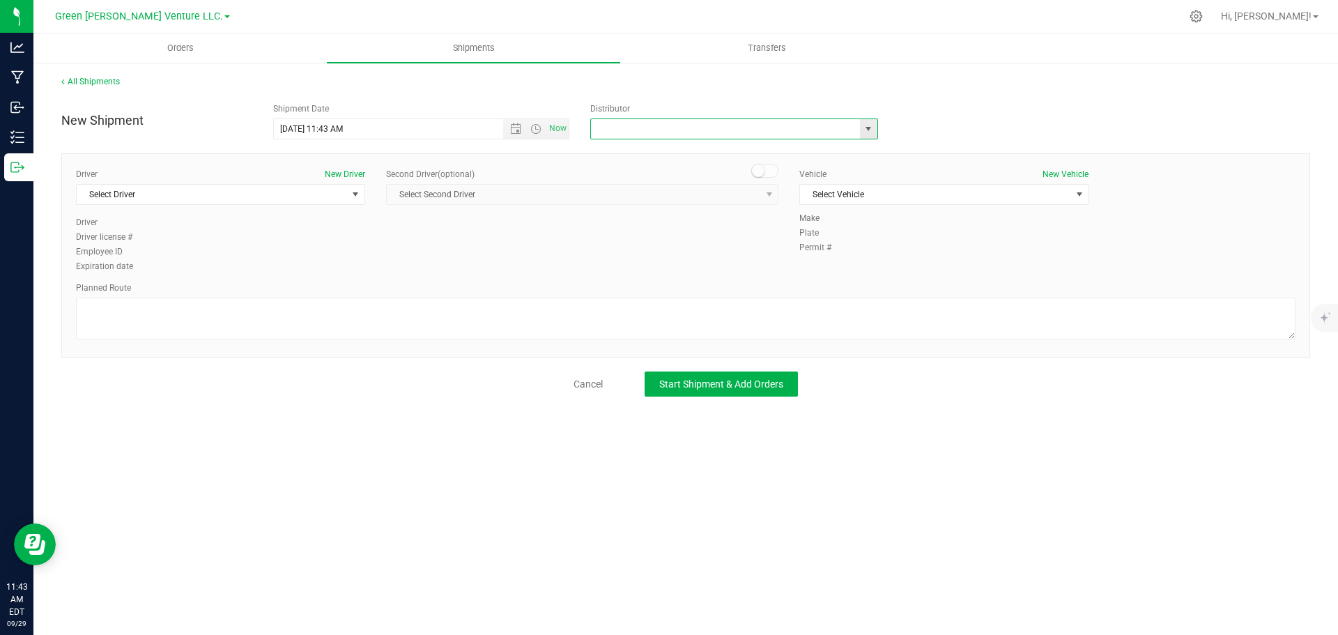
click at [868, 128] on span "select" at bounding box center [868, 128] width 11 height 11
click at [649, 197] on li "E23" at bounding box center [734, 194] width 286 height 21
type input "E23"
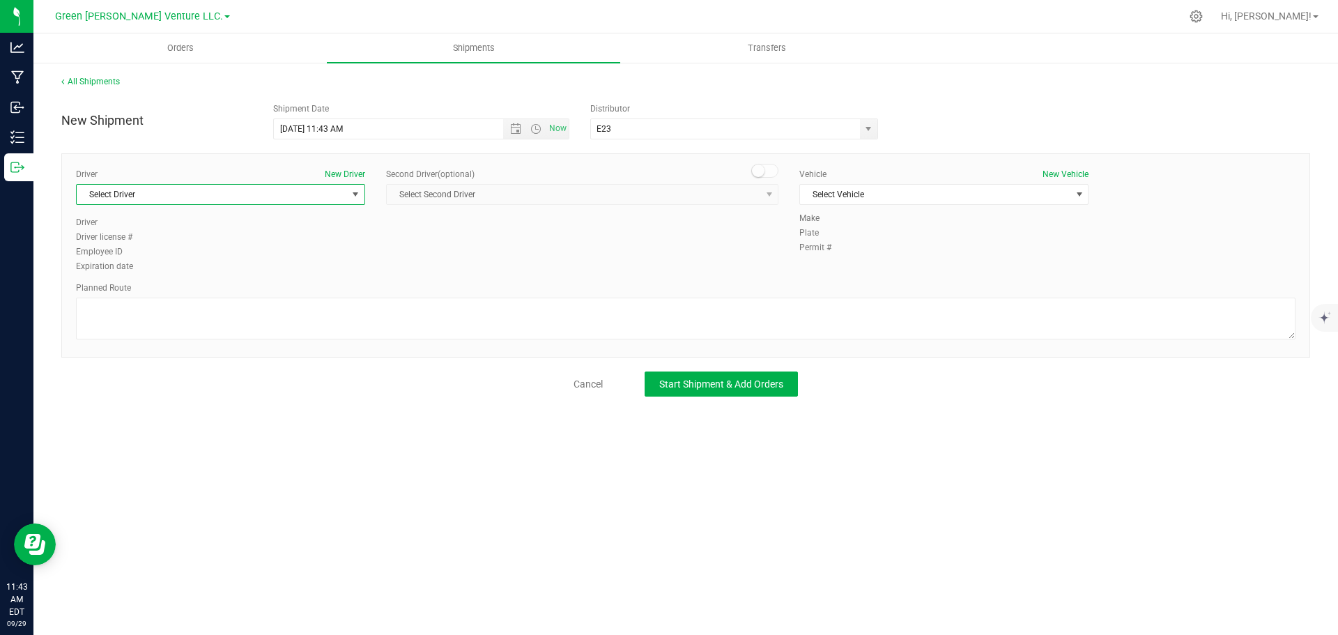
click at [344, 196] on span "Select Driver" at bounding box center [212, 195] width 270 height 20
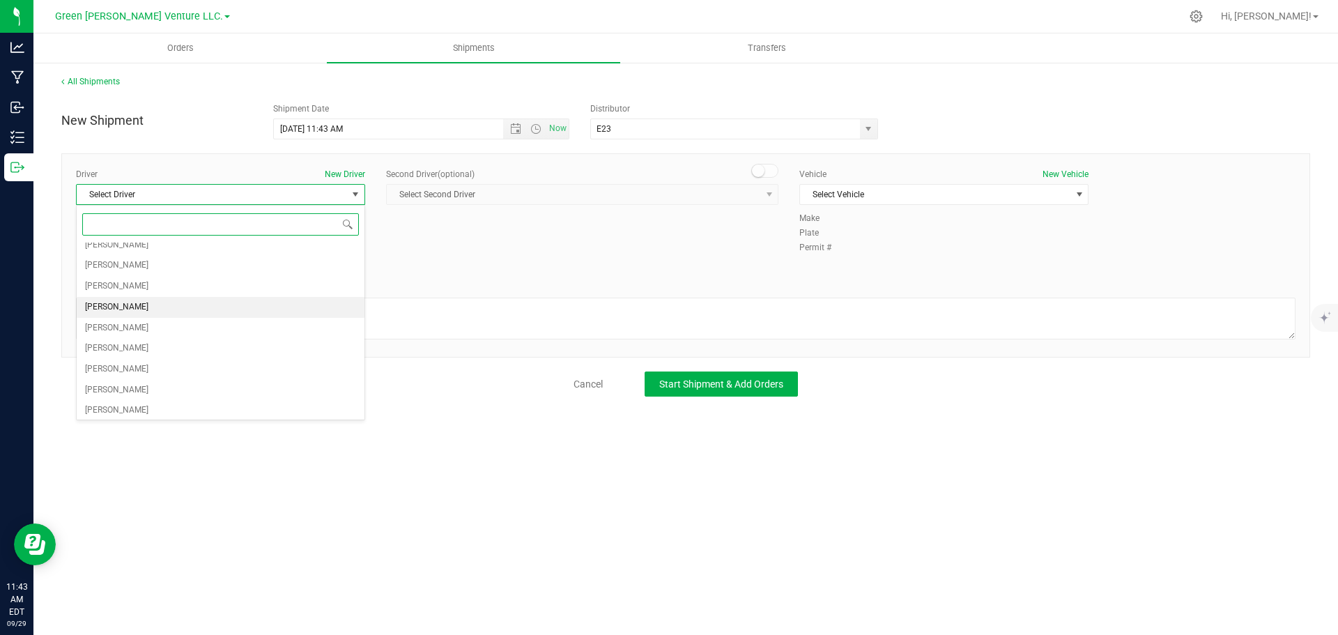
click at [132, 305] on span "Joshua Hoke" at bounding box center [116, 307] width 63 height 18
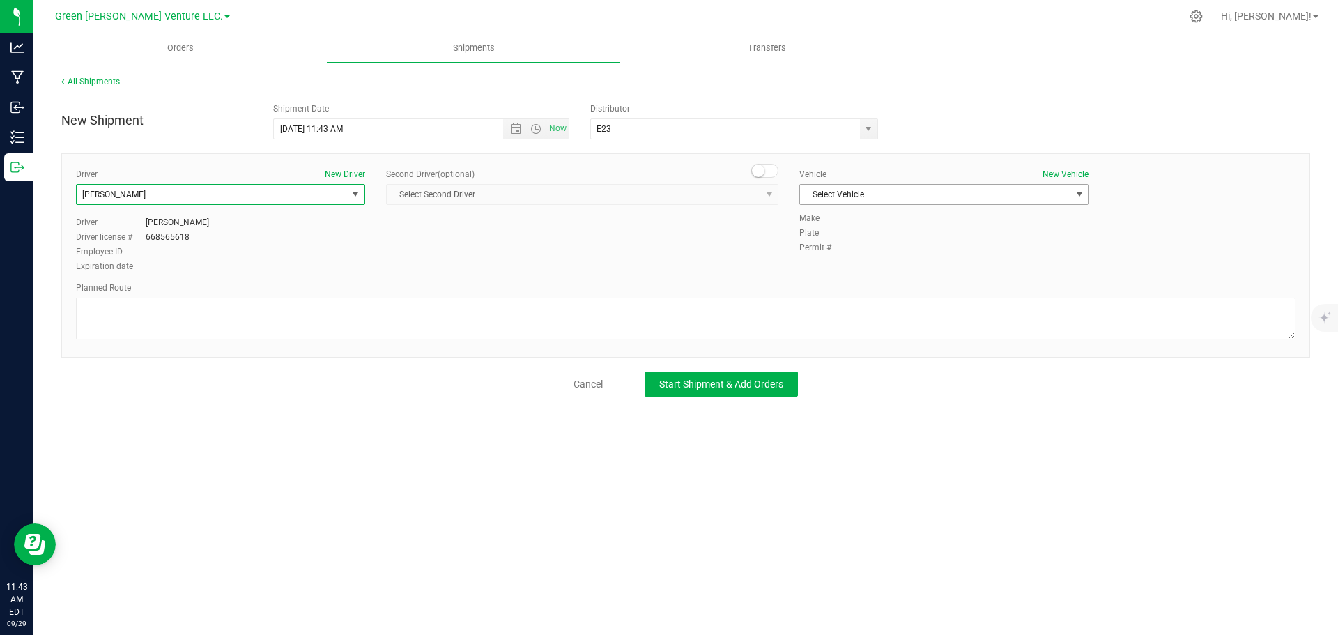
click at [857, 191] on span "Select Vehicle" at bounding box center [935, 195] width 270 height 20
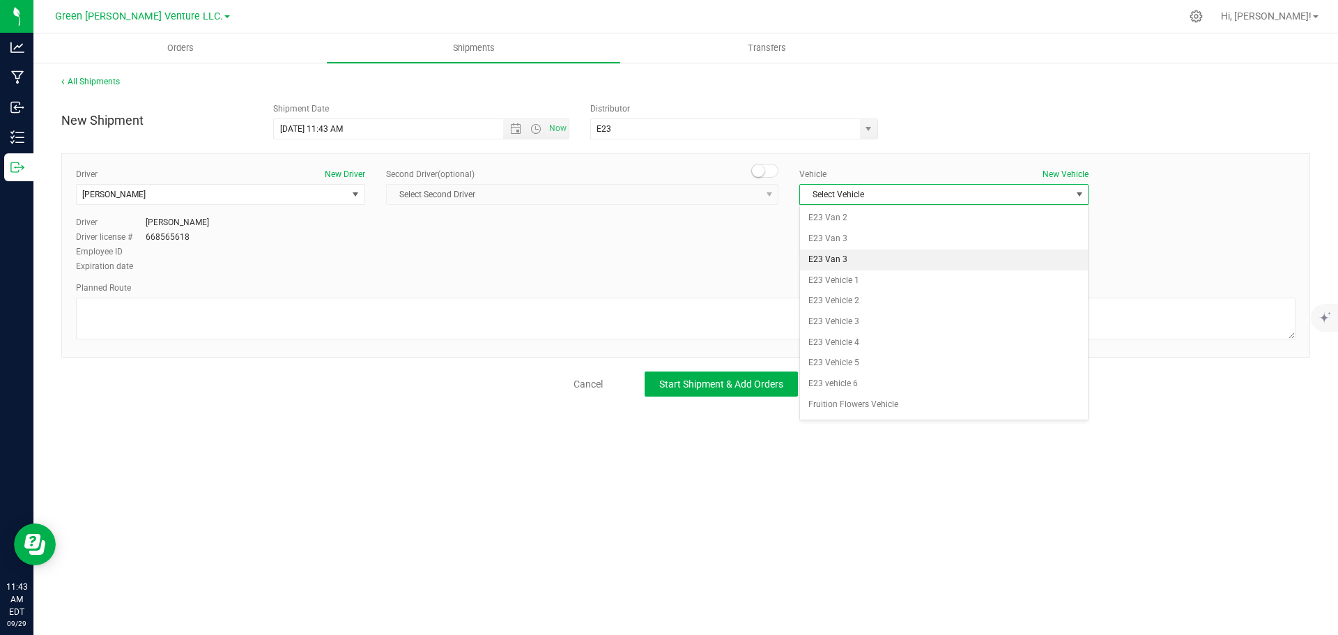
click at [846, 251] on li "E23 Van 3" at bounding box center [944, 260] width 288 height 21
click at [868, 187] on span "E23 Van 3" at bounding box center [935, 195] width 270 height 20
click at [859, 215] on li "E23 Van 2" at bounding box center [944, 218] width 288 height 21
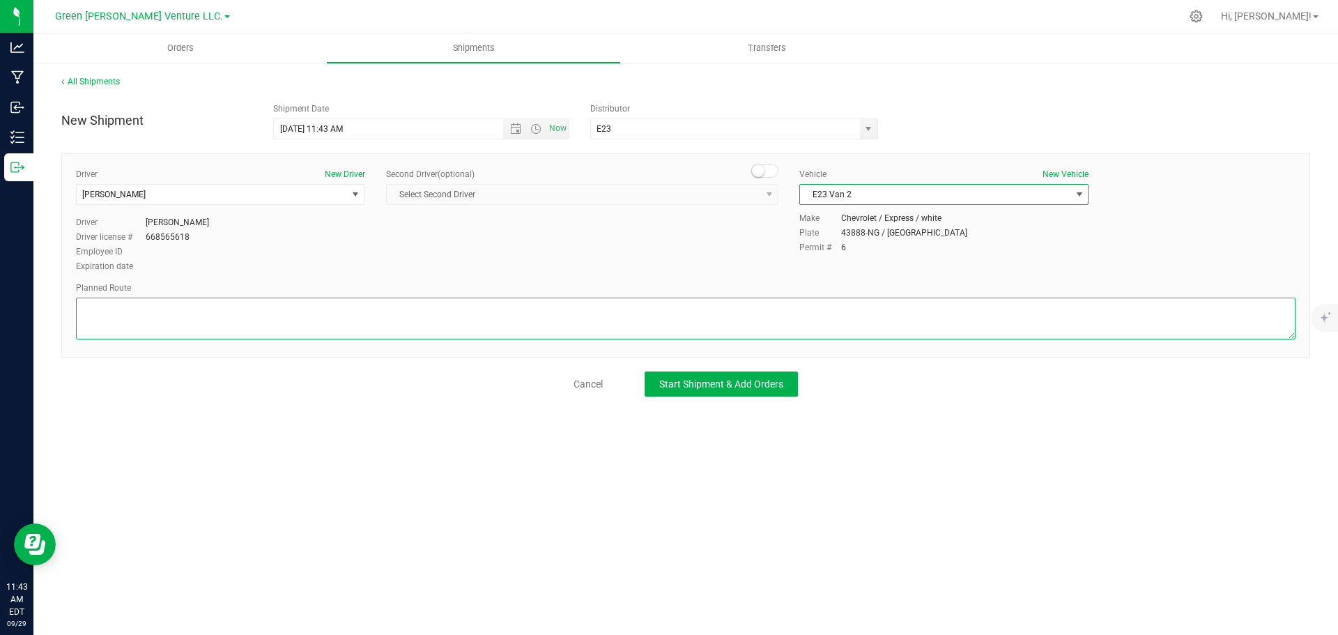
click at [272, 321] on textarea at bounding box center [686, 319] width 1220 height 42
type textarea "Randomized Route TBD by E23"
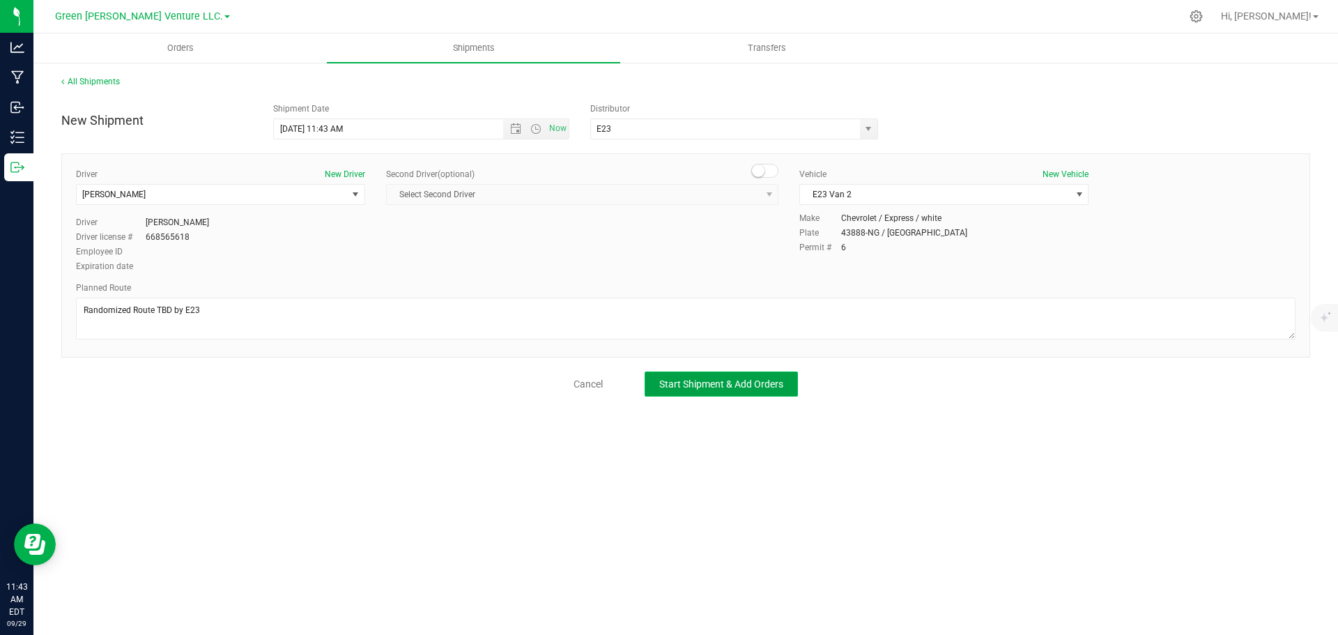
click at [687, 391] on button "Start Shipment & Add Orders" at bounding box center [721, 383] width 153 height 25
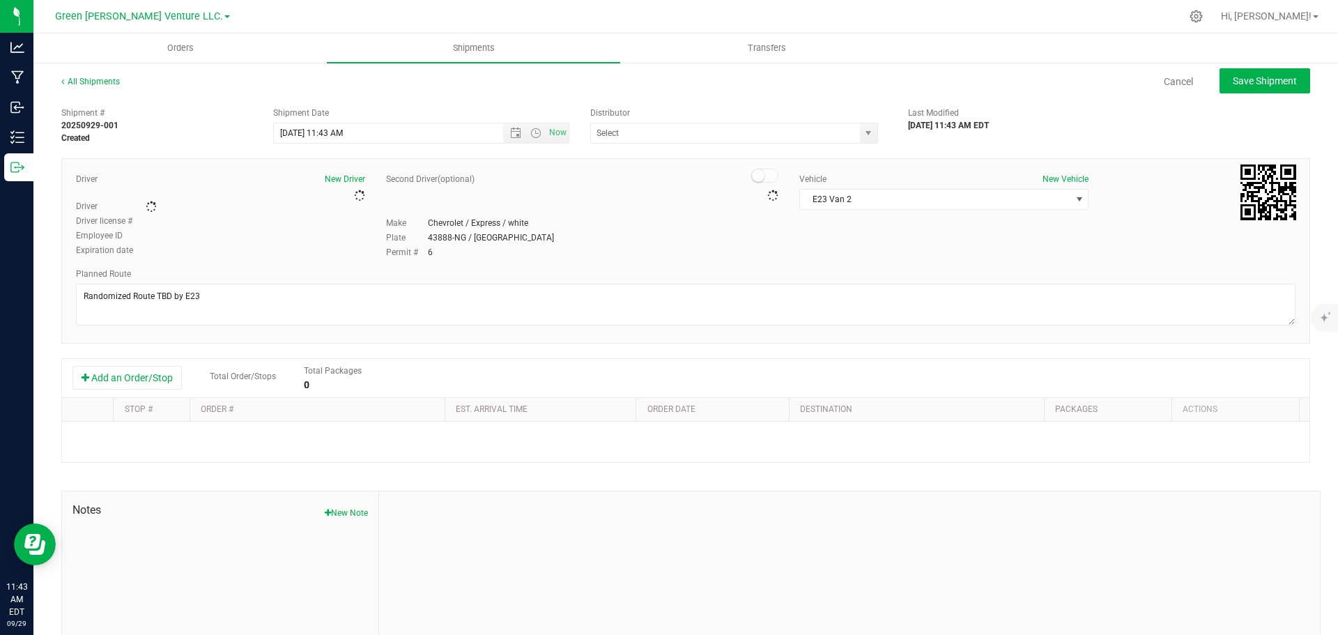
type input "E23"
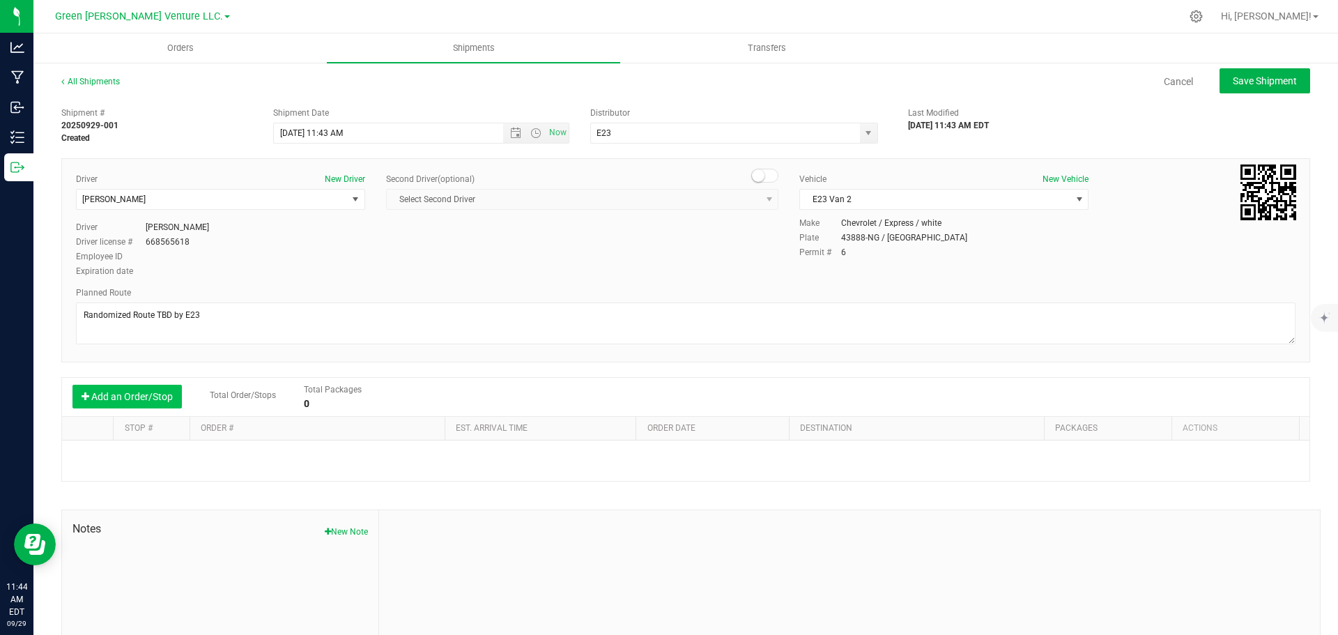
click at [117, 397] on button "Add an Order/Stop" at bounding box center [126, 397] width 109 height 24
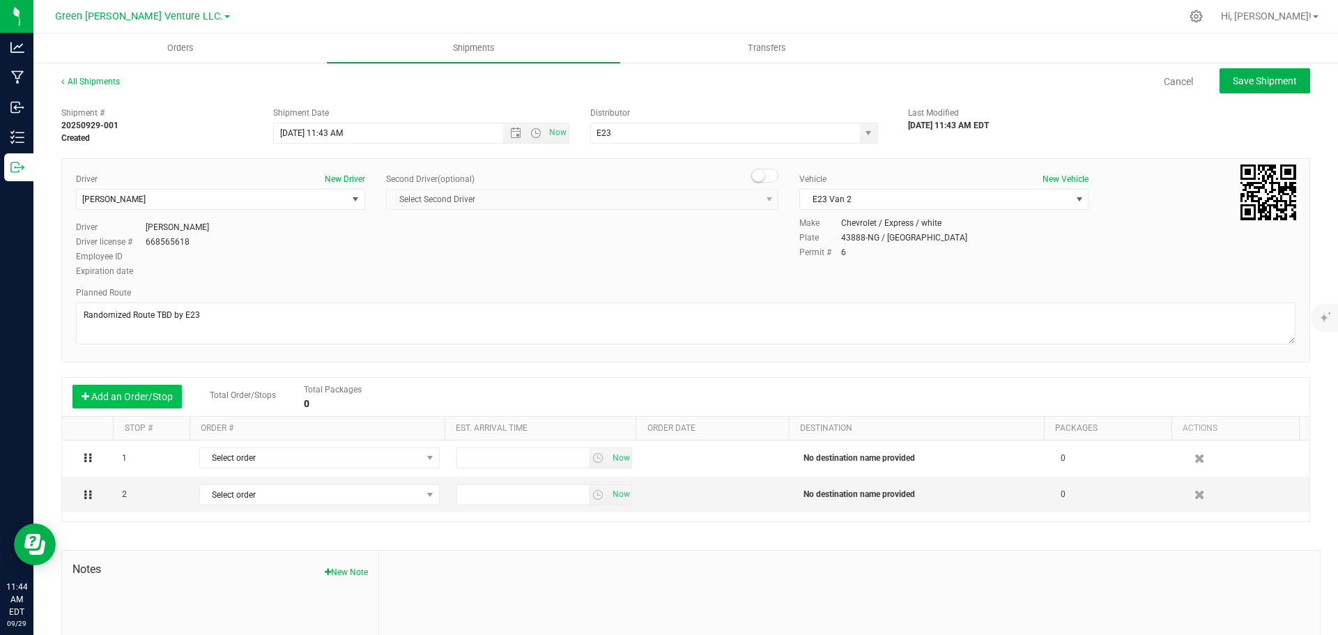
click at [117, 397] on button "Add an Order/Stop" at bounding box center [126, 397] width 109 height 24
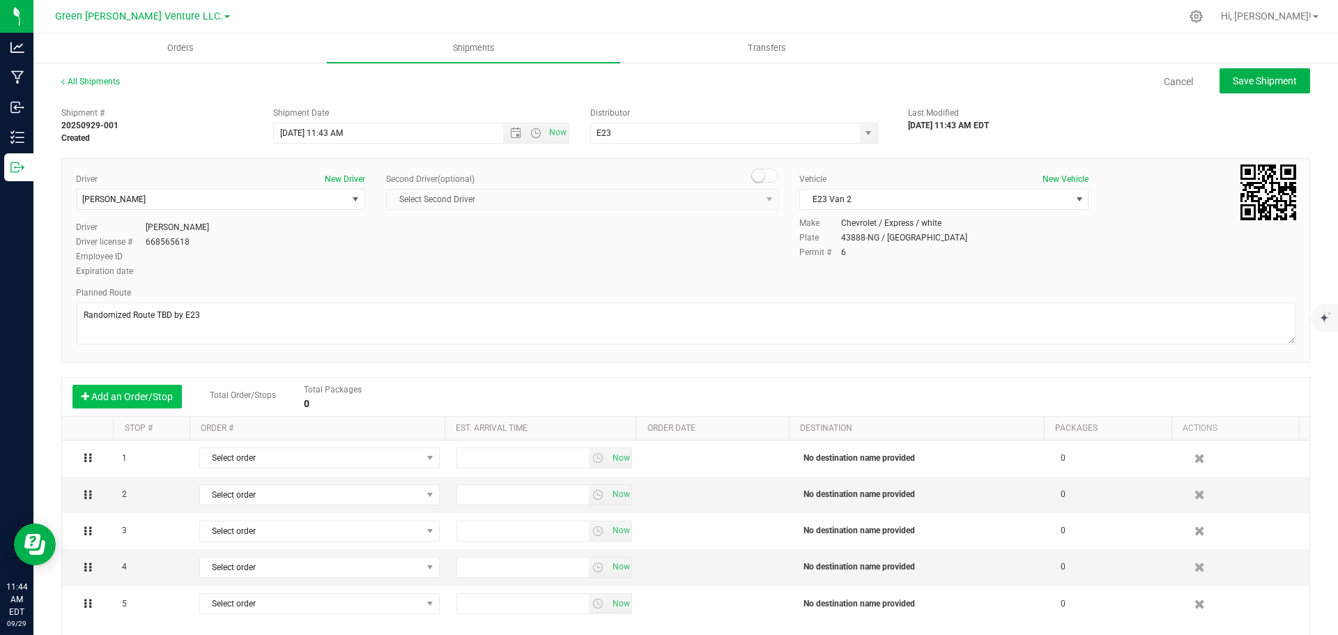
click at [116, 397] on button "Add an Order/Stop" at bounding box center [126, 397] width 109 height 24
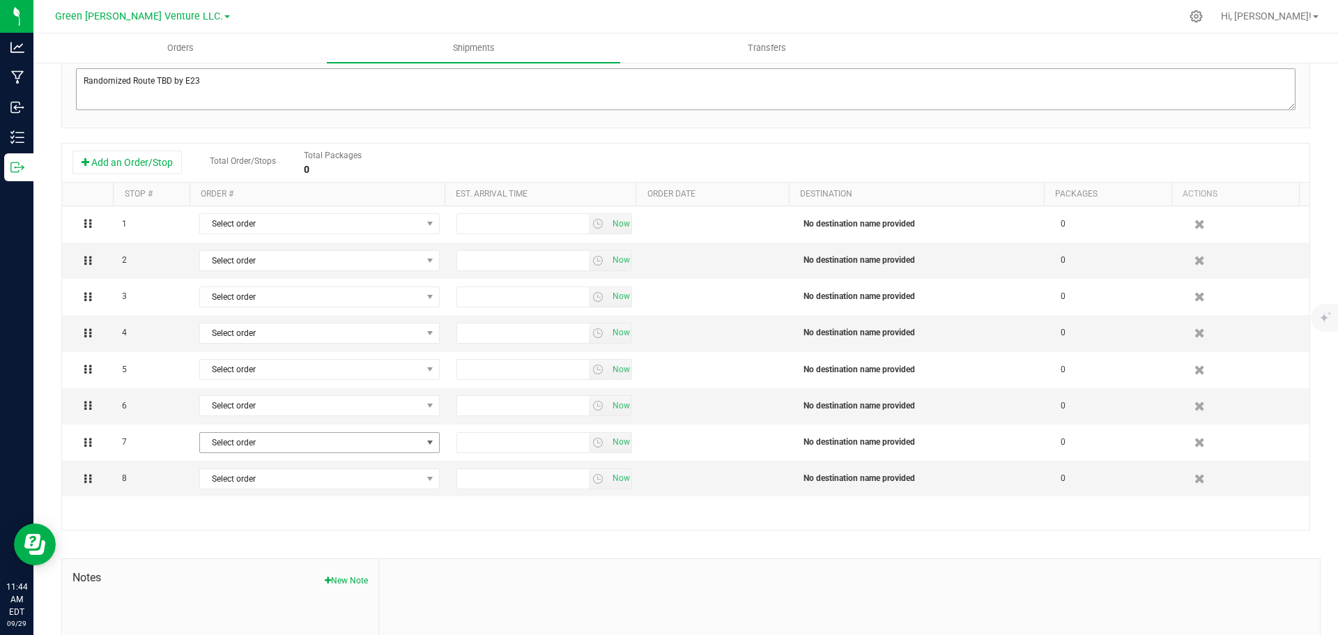
scroll to position [209, 0]
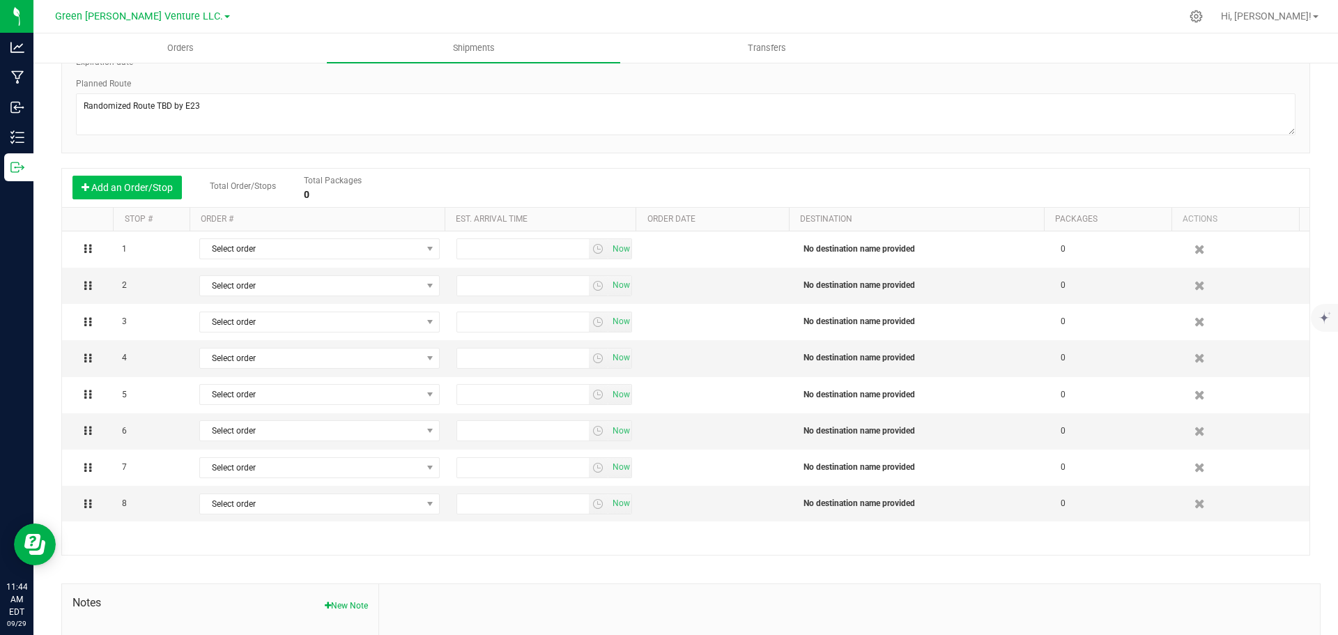
click at [106, 186] on button "Add an Order/Stop" at bounding box center [126, 188] width 109 height 24
click at [116, 186] on button "Add an Order/Stop" at bounding box center [126, 188] width 109 height 24
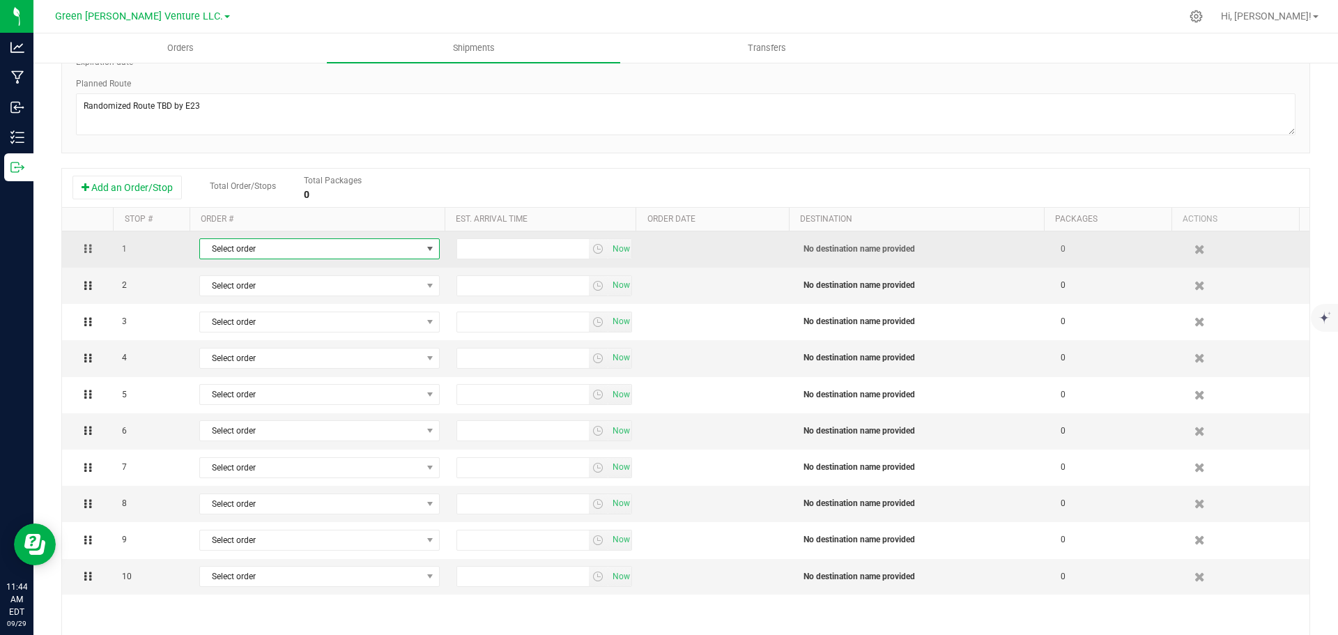
click at [354, 247] on span "Select order" at bounding box center [311, 249] width 222 height 20
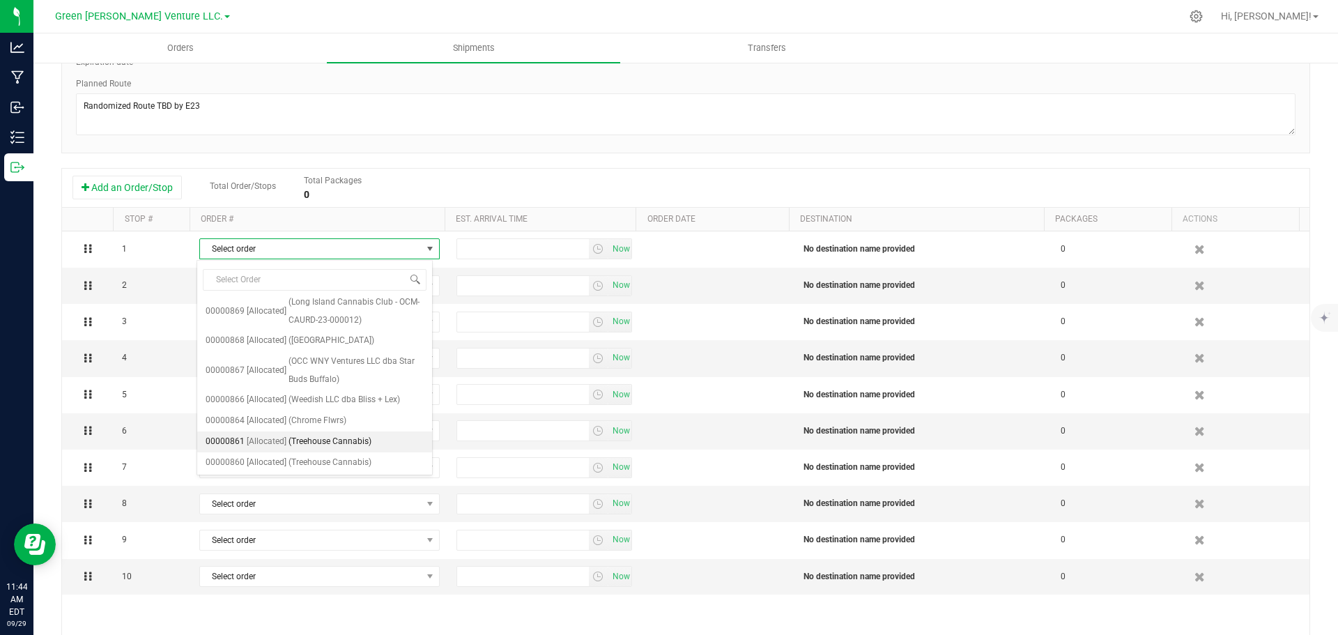
scroll to position [148, 0]
click at [268, 457] on span "[Allocated]" at bounding box center [267, 462] width 40 height 18
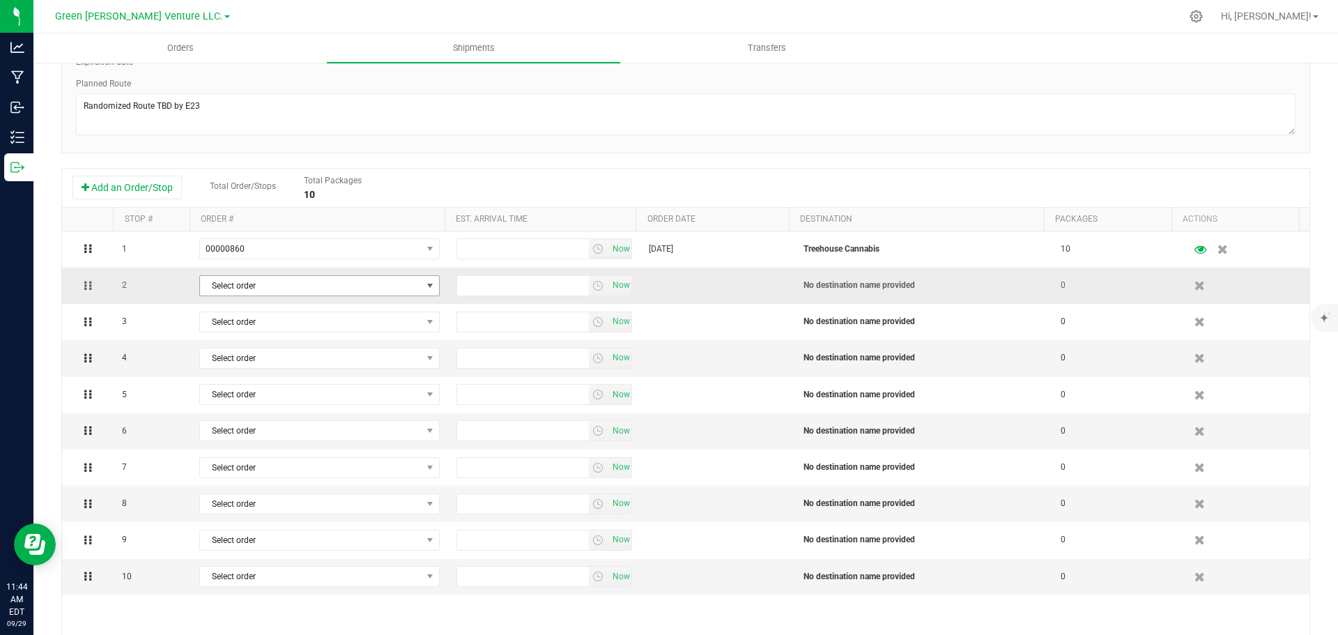
click at [270, 282] on span "Select order" at bounding box center [311, 286] width 222 height 20
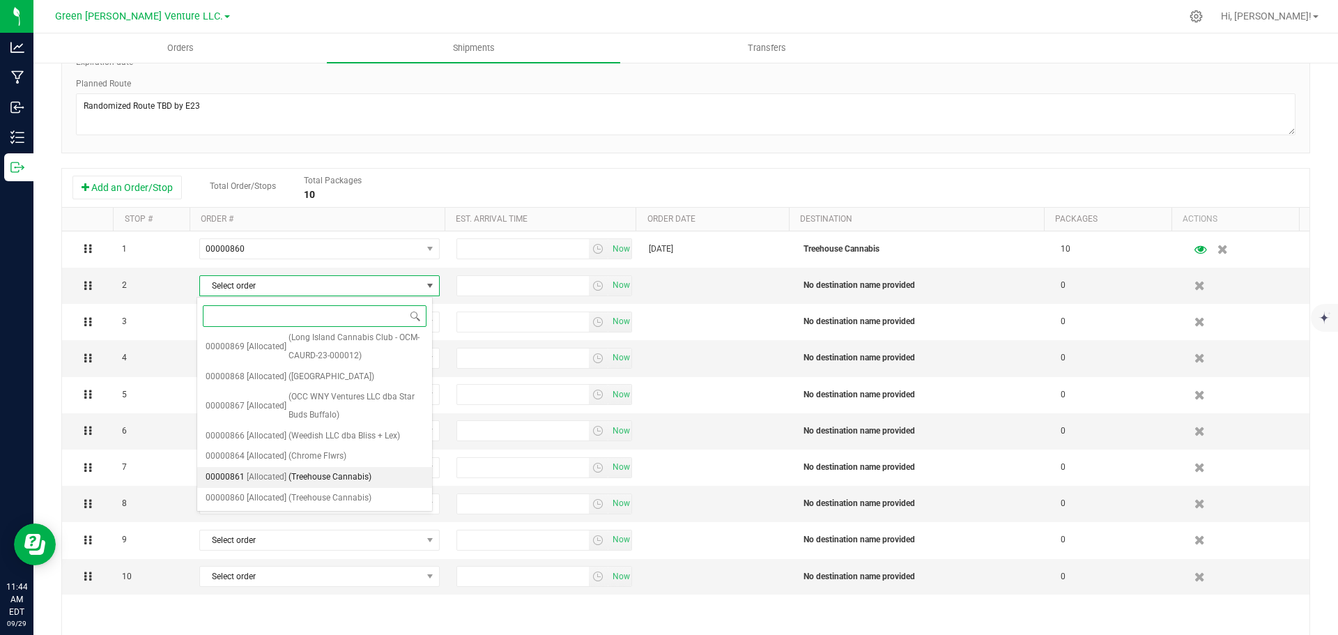
click at [302, 478] on span "(Treehouse Cannabis)" at bounding box center [330, 477] width 83 height 18
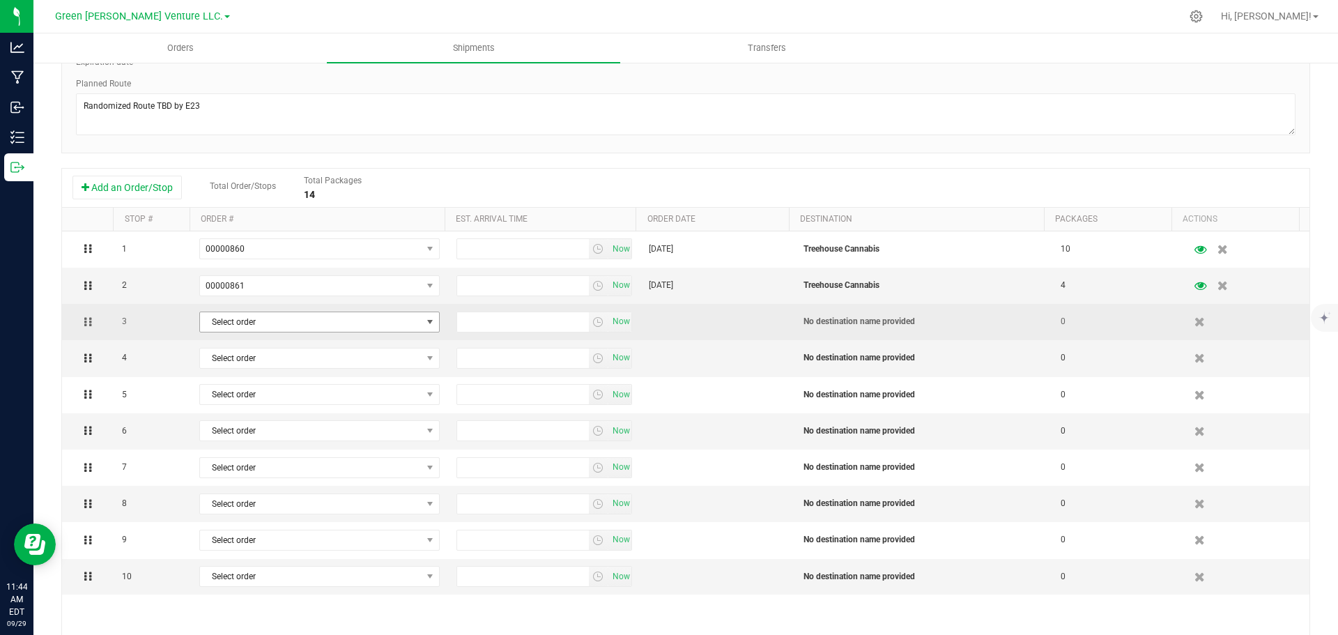
click at [278, 321] on span "Select order" at bounding box center [311, 322] width 222 height 20
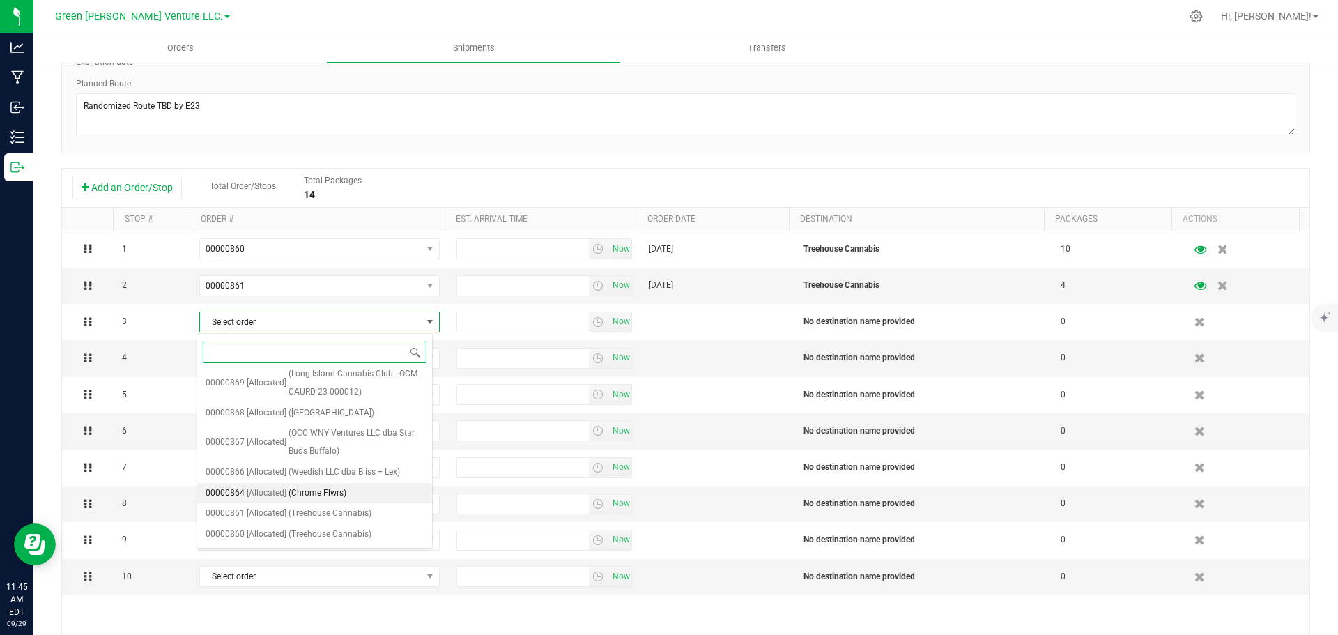
click at [281, 492] on span "[Allocated]" at bounding box center [267, 493] width 40 height 18
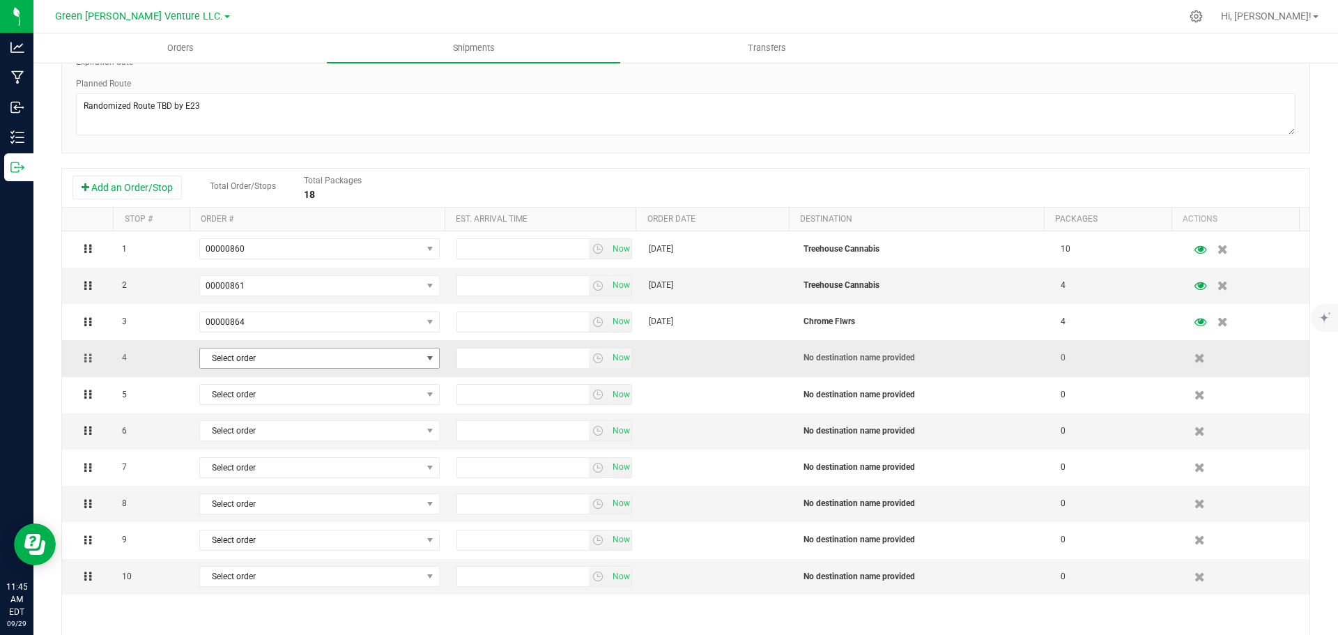
click at [258, 355] on span "Select order" at bounding box center [311, 358] width 222 height 20
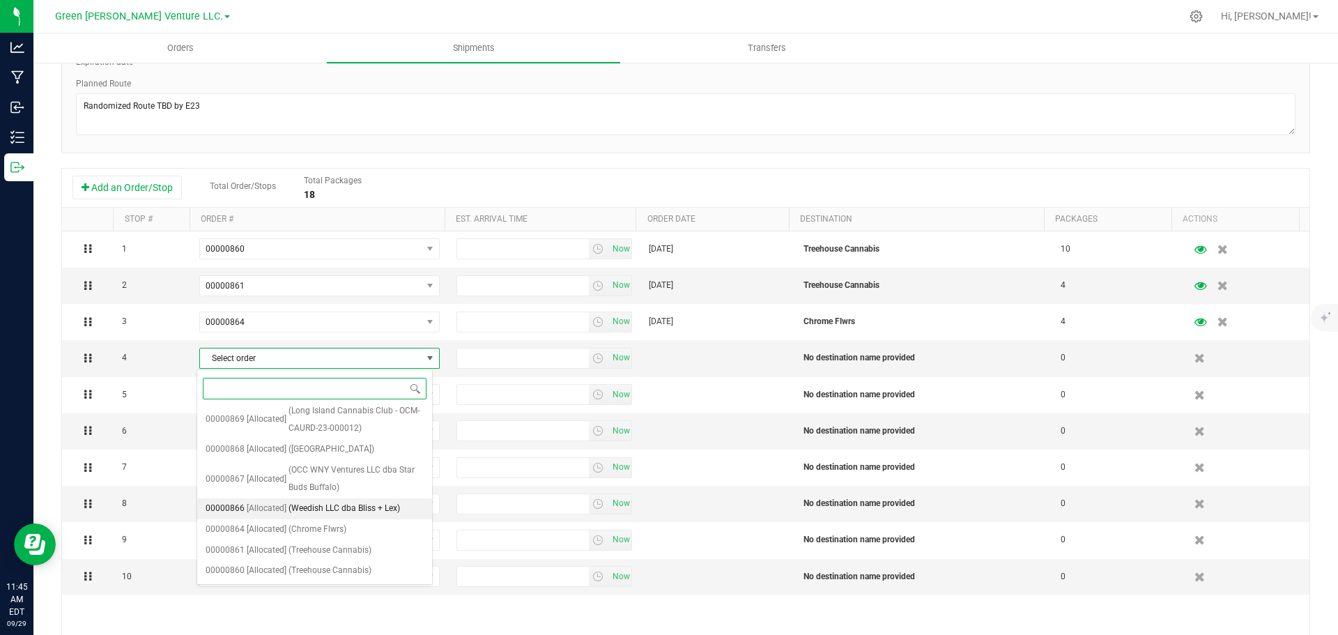
click at [317, 503] on span "(Weedish LLC dba Bliss + Lex)" at bounding box center [345, 509] width 112 height 18
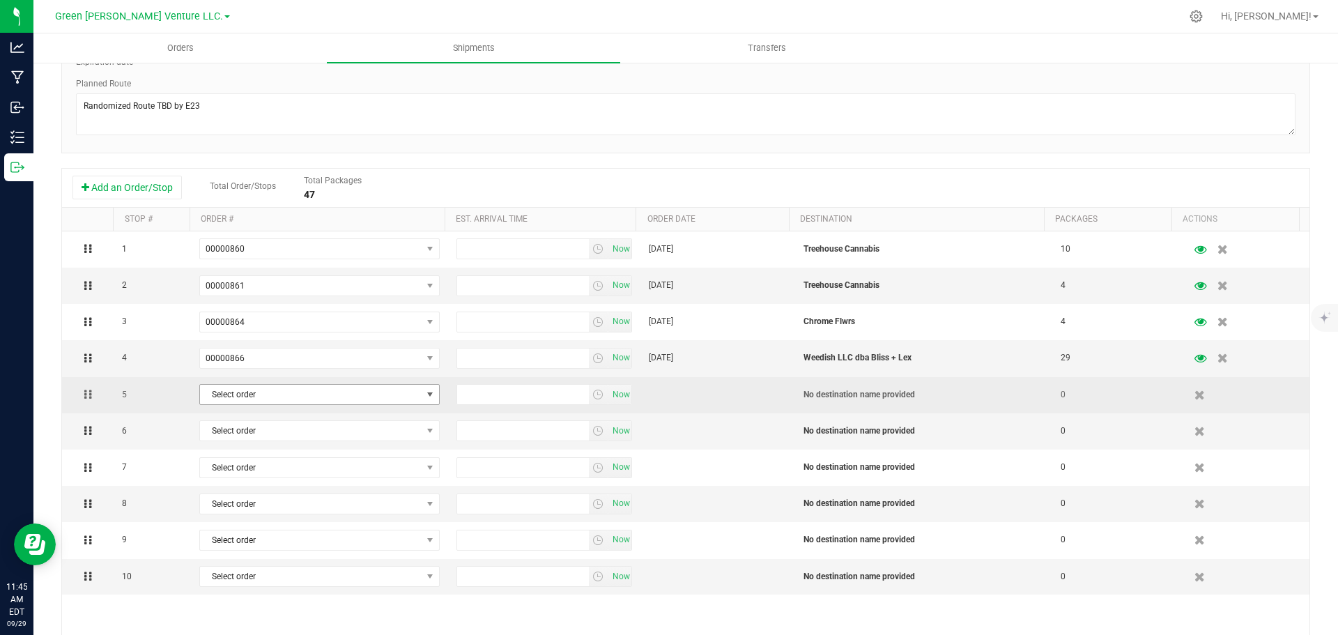
click at [266, 395] on span "Select order" at bounding box center [311, 395] width 222 height 20
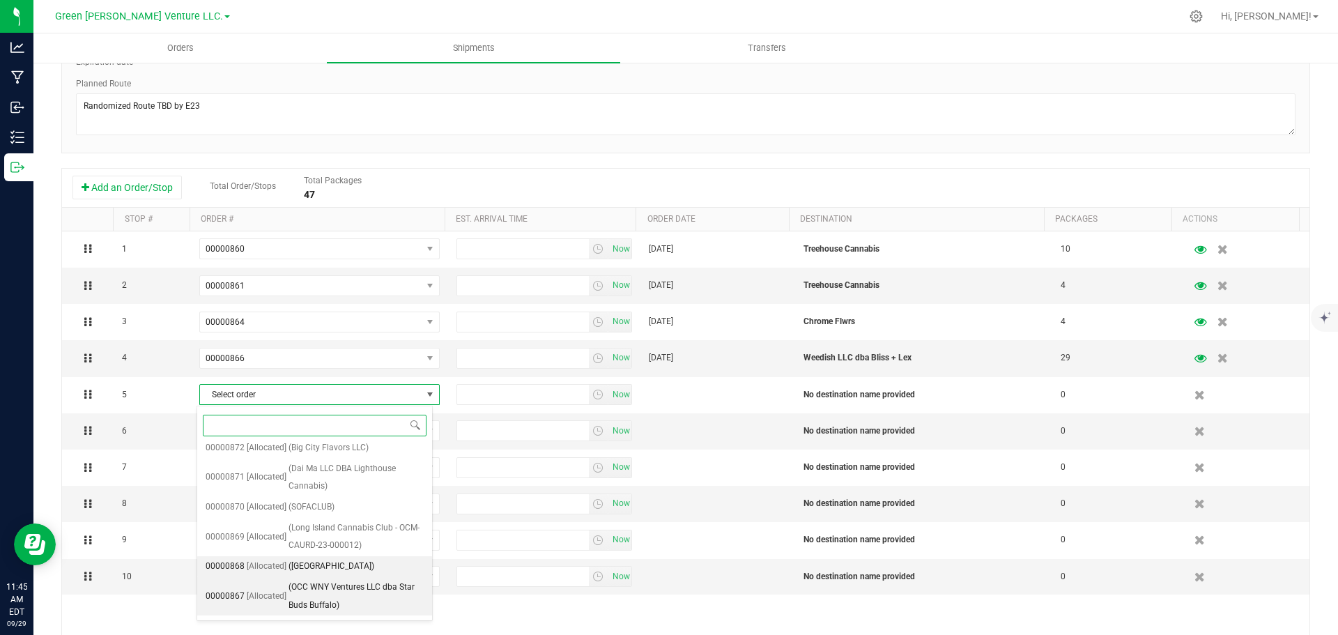
scroll to position [148, 0]
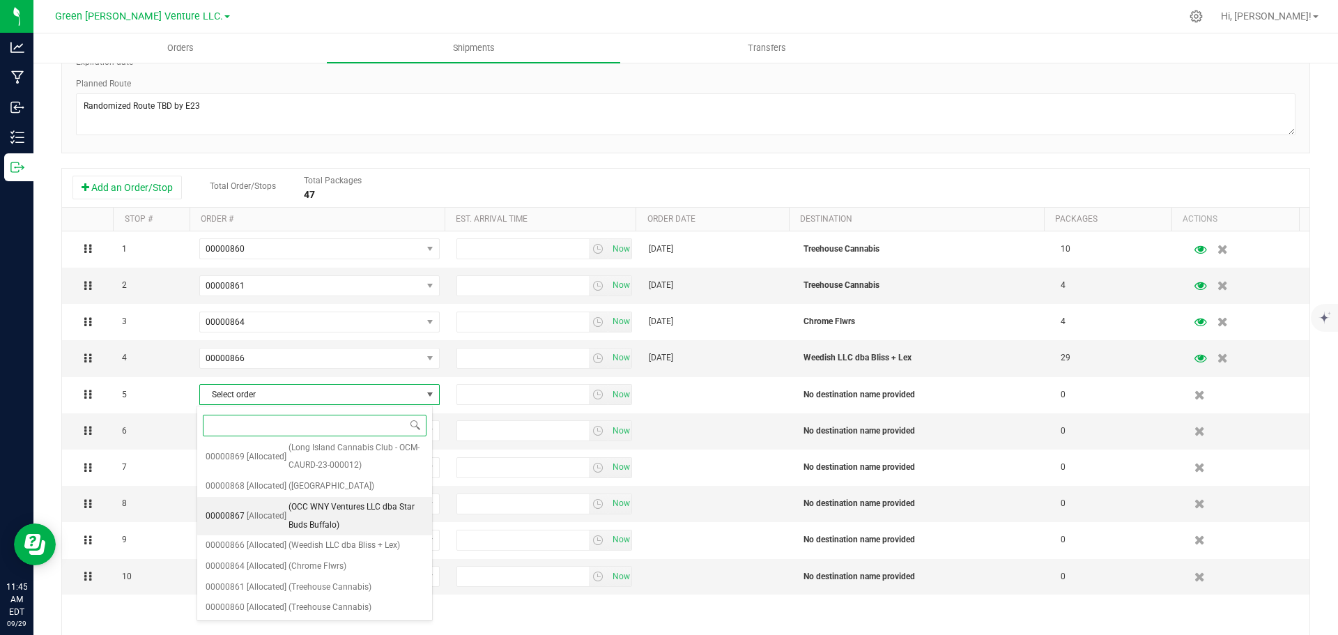
click at [306, 508] on span "(OCC WNY Ventures LLC dba Star Buds Buffalo)" at bounding box center [356, 516] width 135 height 36
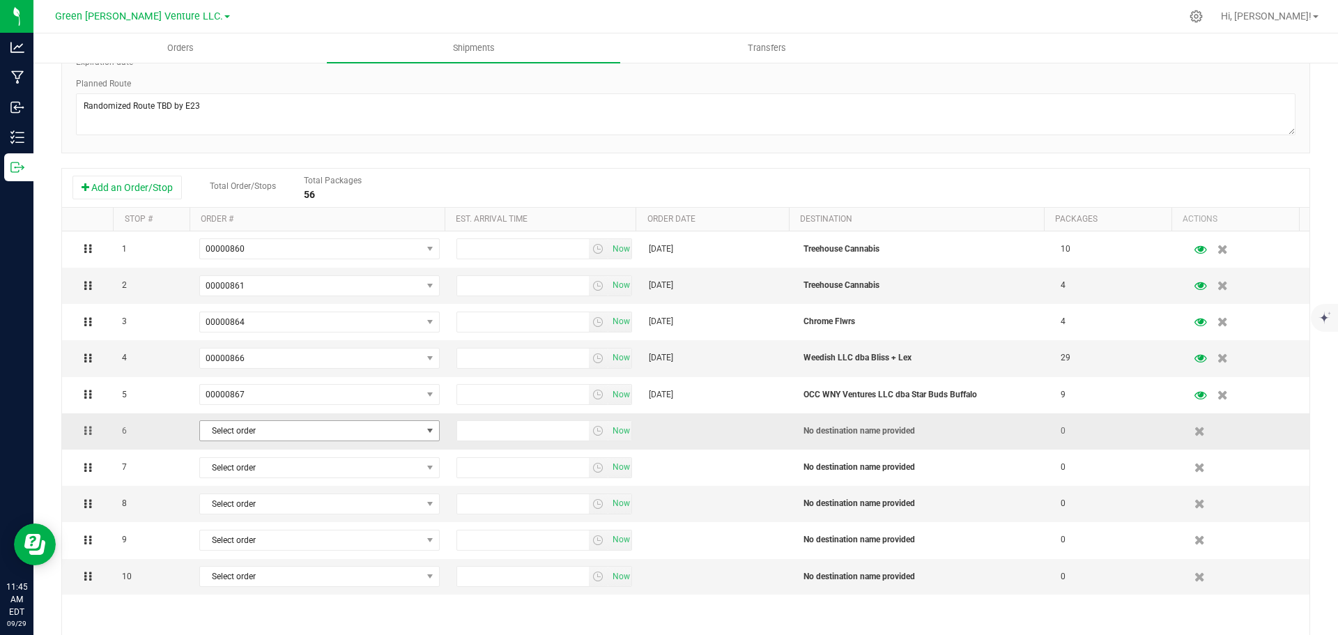
click at [263, 428] on span "Select order" at bounding box center [311, 431] width 222 height 20
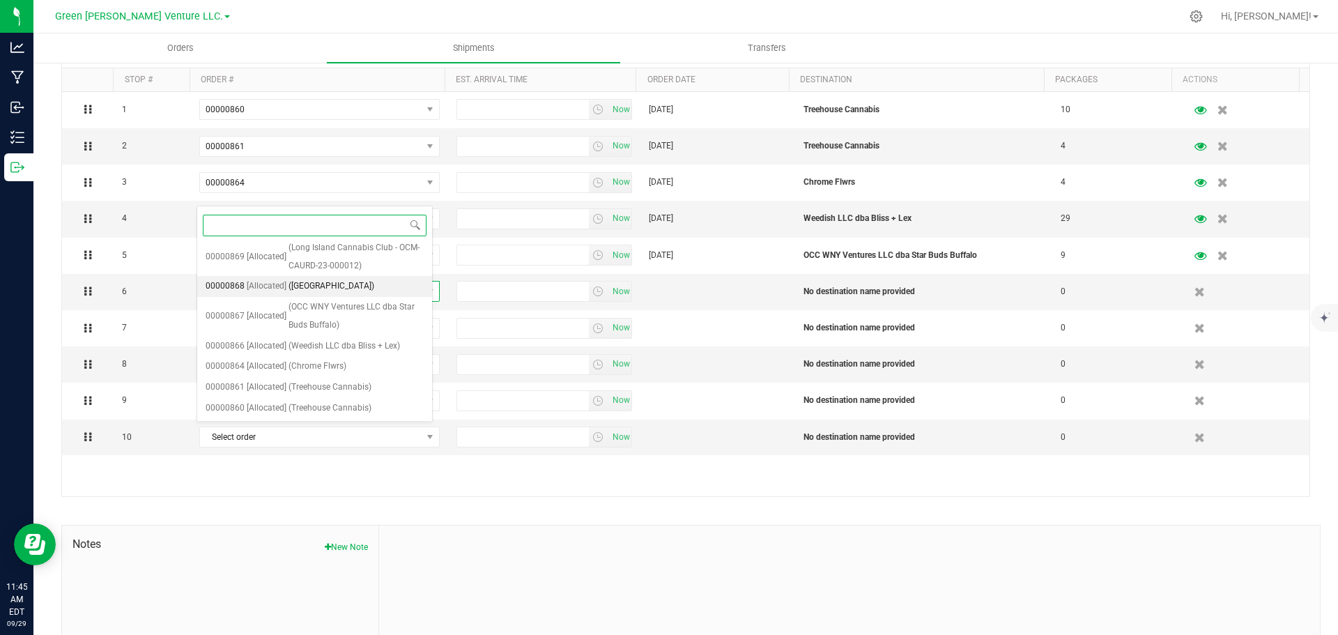
click at [322, 284] on span "(Flower City DIspensary)" at bounding box center [332, 286] width 86 height 18
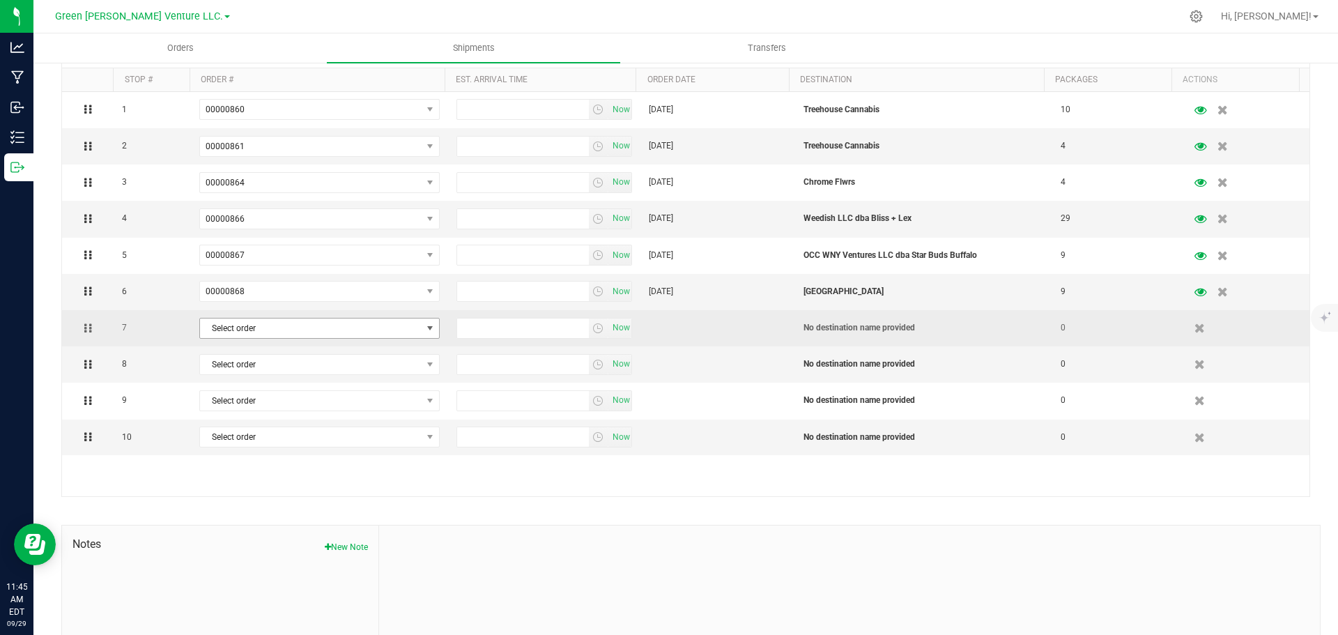
click at [293, 334] on span "Select order" at bounding box center [311, 329] width 222 height 20
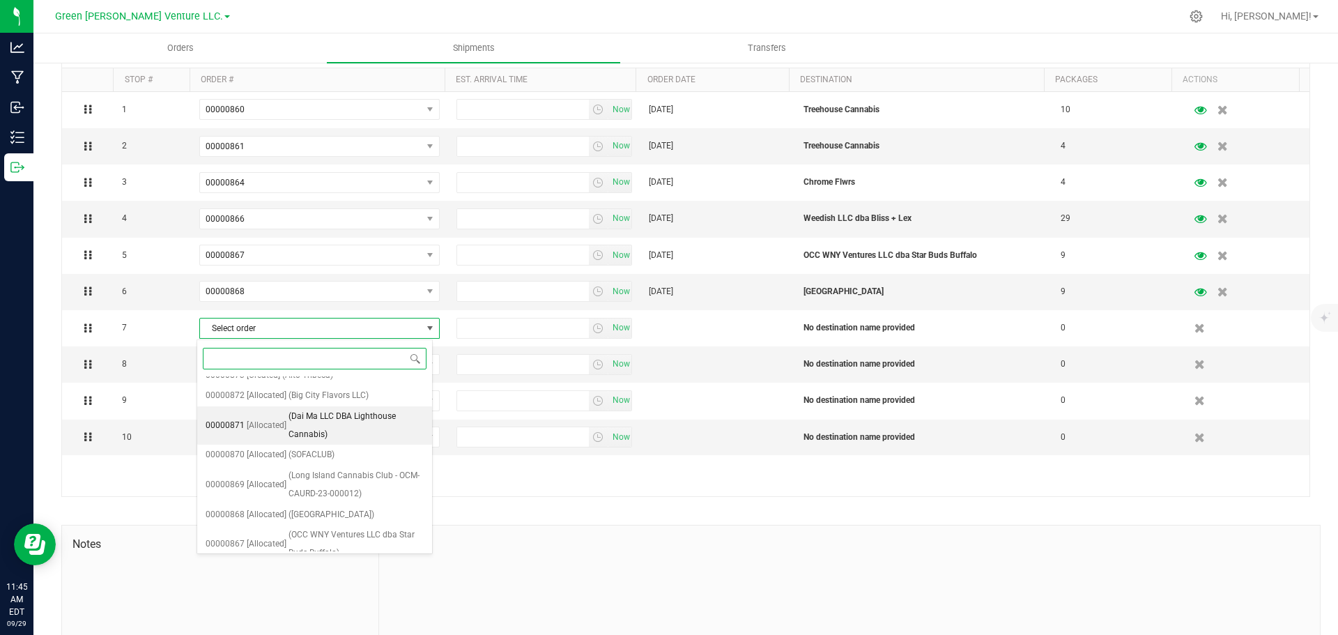
scroll to position [70, 0]
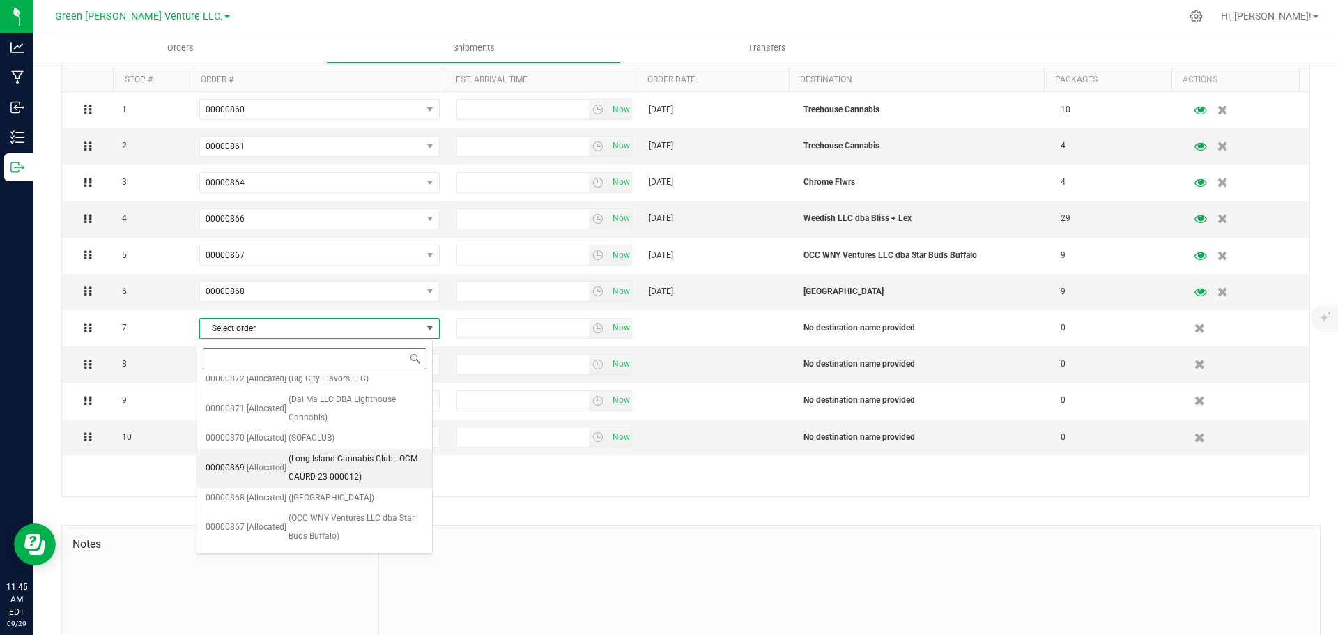
click at [316, 469] on span "(Long Island Cannabis Club - OCM-CAURD-23-000012)" at bounding box center [356, 468] width 135 height 36
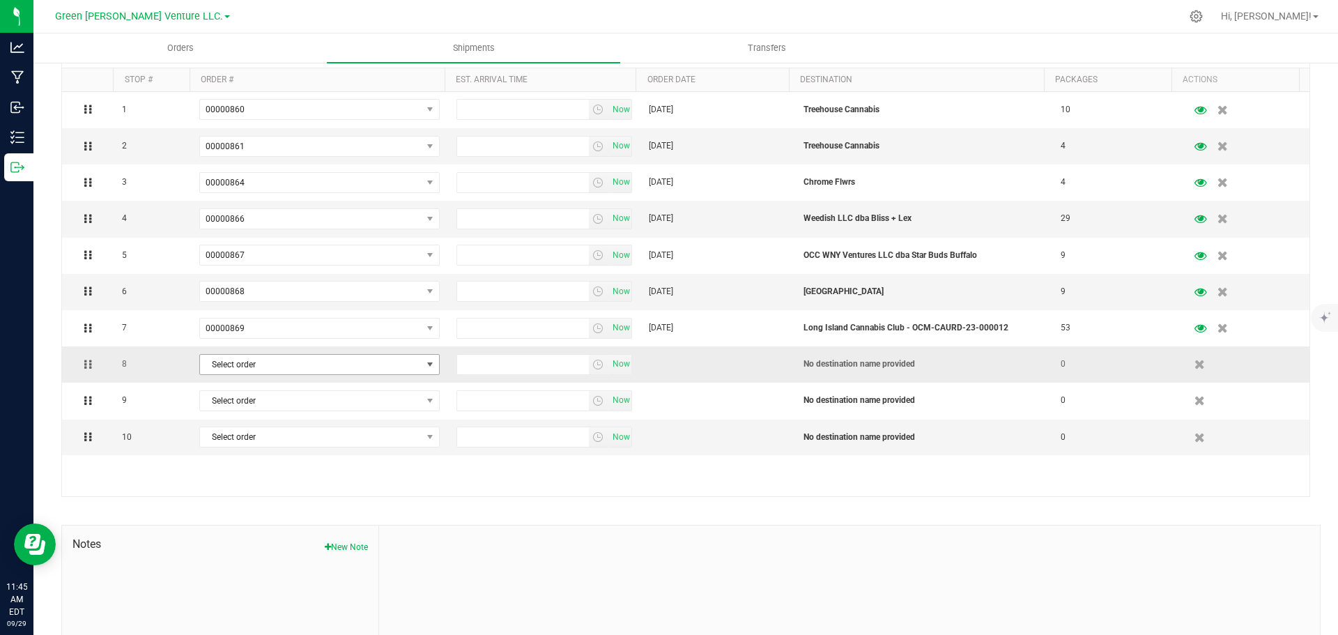
click at [268, 365] on span "Select order" at bounding box center [311, 365] width 222 height 20
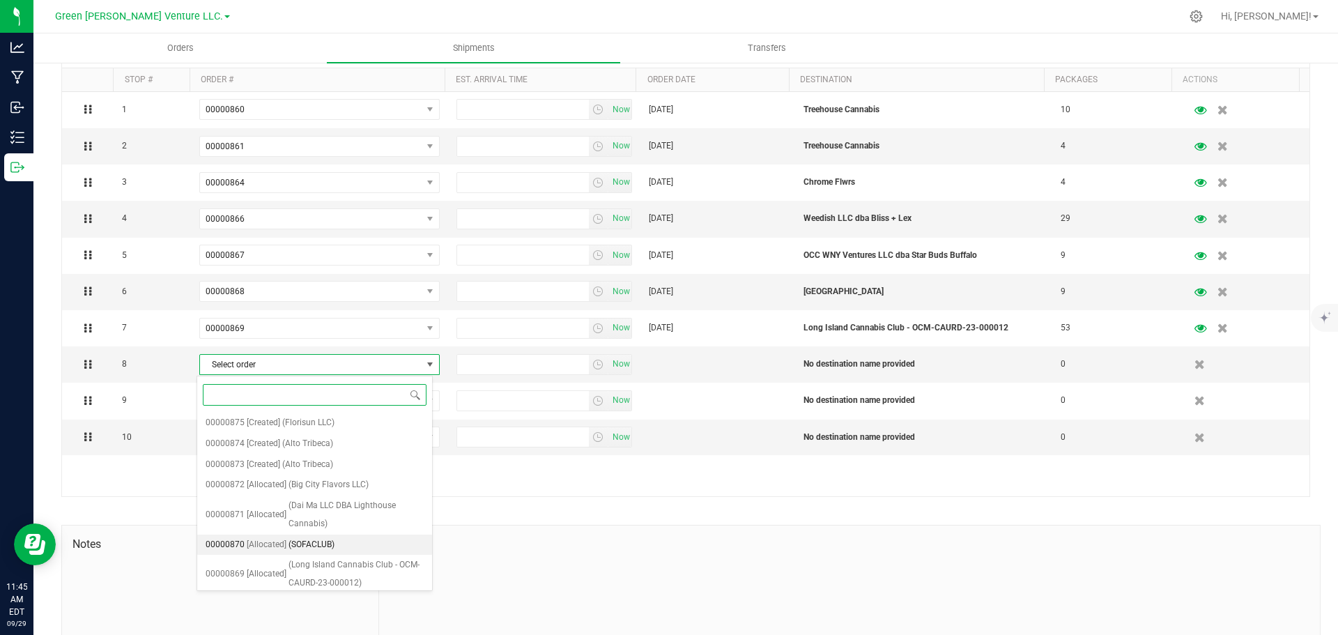
click at [328, 542] on span "(SOFACLUB)" at bounding box center [312, 545] width 46 height 18
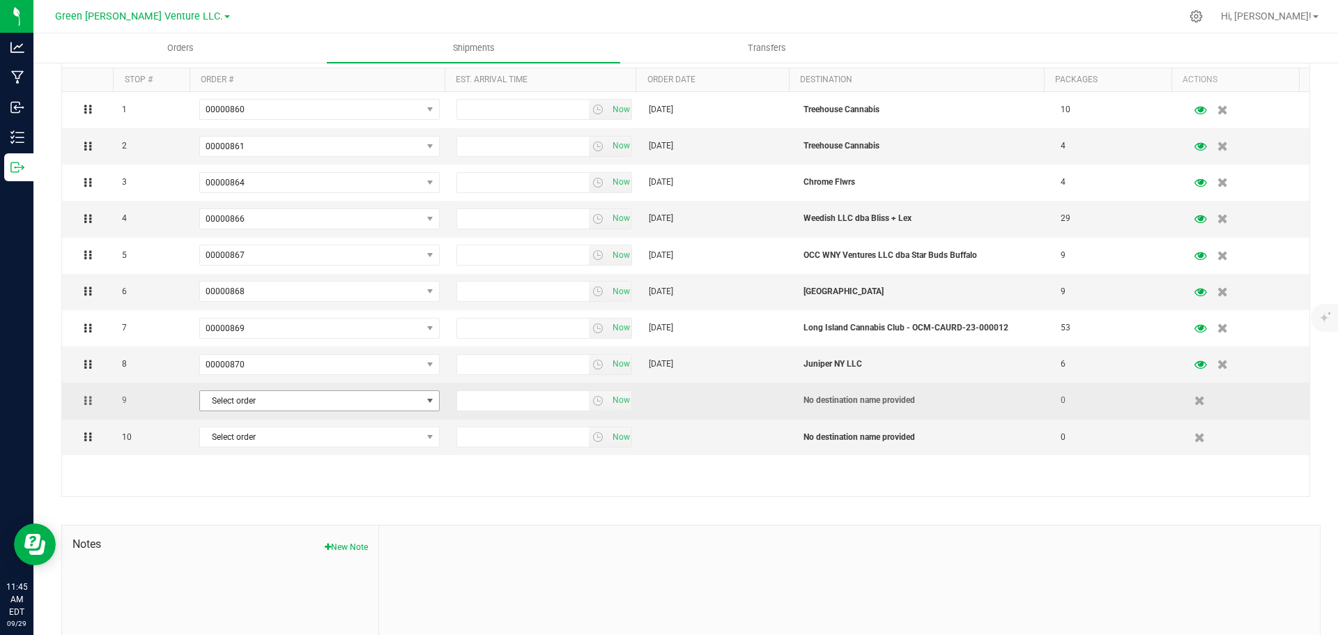
click at [280, 407] on span "Select order" at bounding box center [311, 401] width 222 height 20
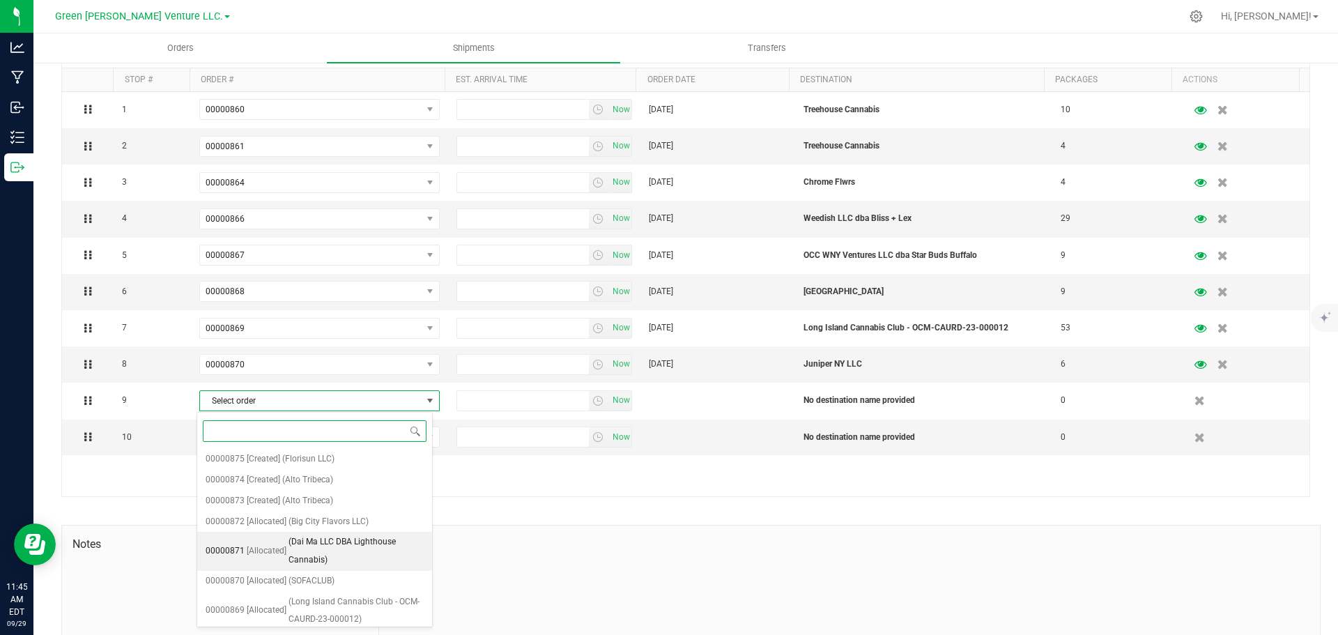
click at [325, 544] on span "(Dai Ma LLC DBA Lighthouse Cannabis)" at bounding box center [356, 551] width 135 height 36
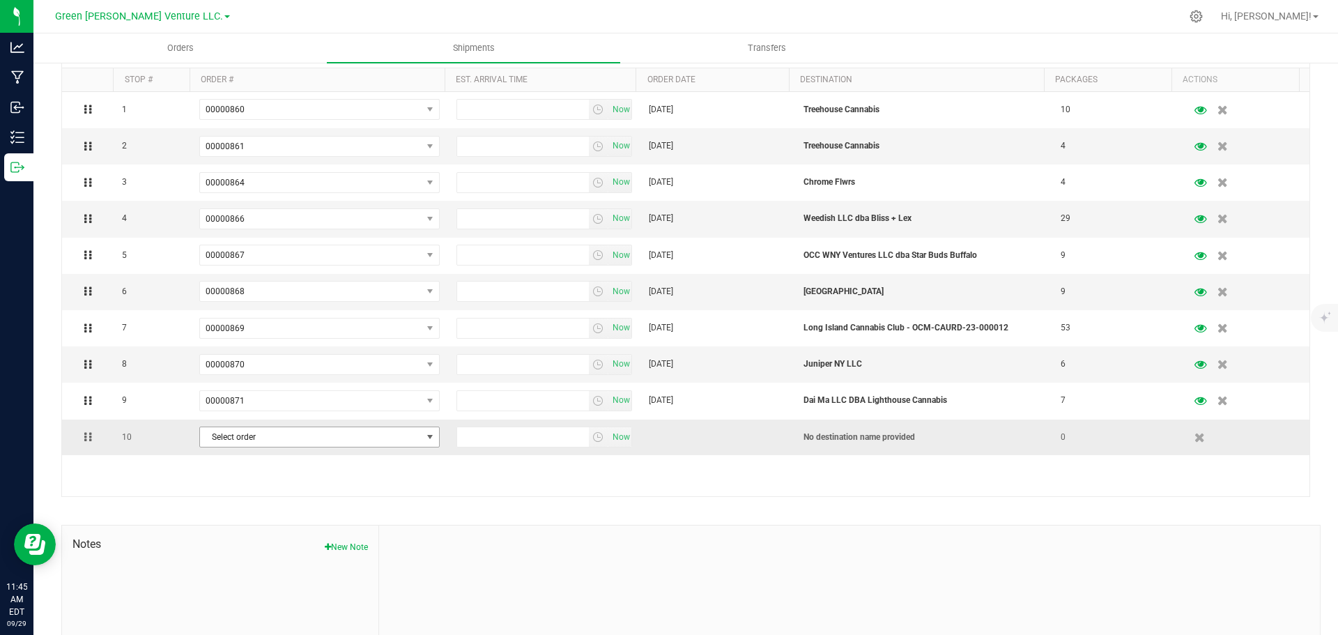
click at [269, 441] on span "Select order" at bounding box center [311, 437] width 222 height 20
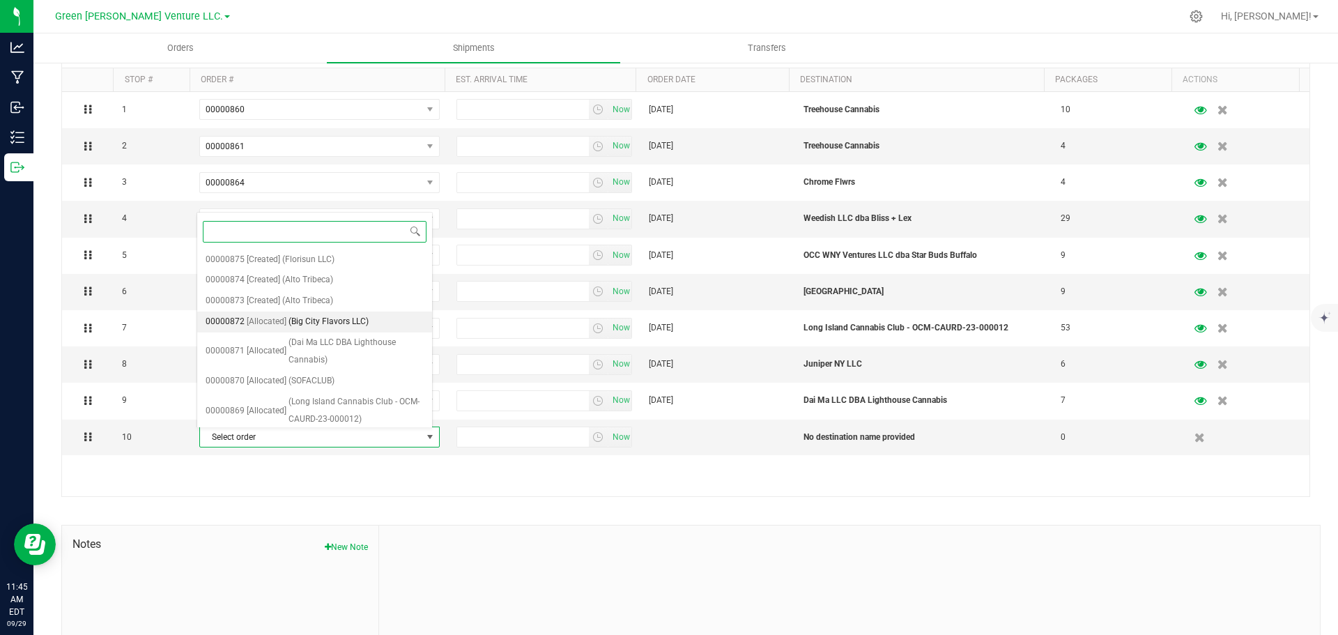
click at [323, 319] on span "(Big City Flavors LLC)" at bounding box center [329, 322] width 80 height 18
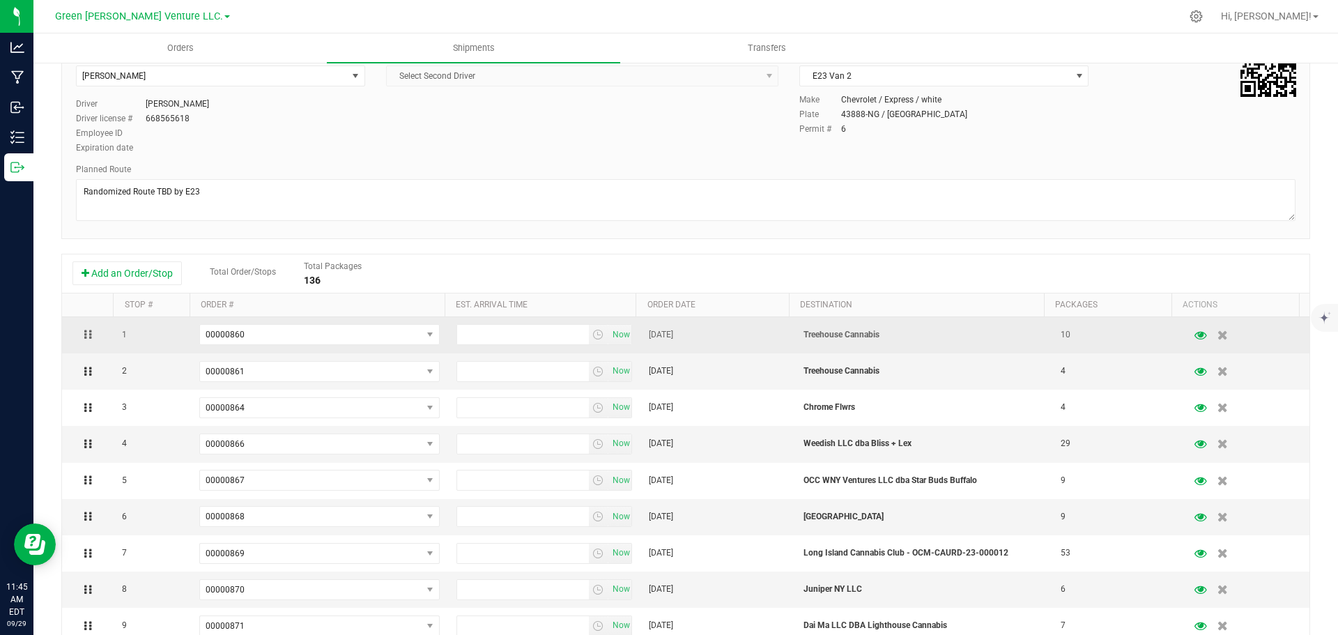
scroll to position [139, 0]
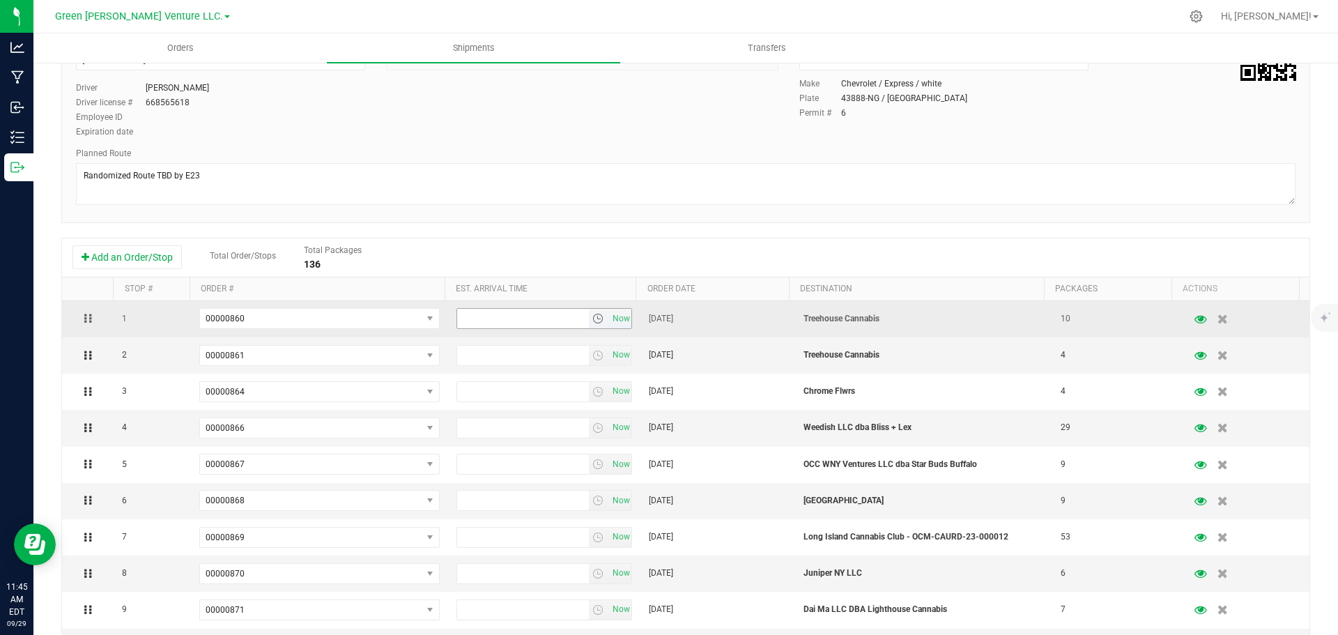
click at [503, 323] on input "text" at bounding box center [523, 319] width 132 height 20
type input "4:00 PM"
drag, startPoint x: 514, startPoint y: 319, endPoint x: 438, endPoint y: 328, distance: 77.1
click at [438, 328] on tr "1 00000860 00000875 00000874 00000873 00000872 00000871 00000870 00000869 00000…" at bounding box center [686, 319] width 1248 height 36
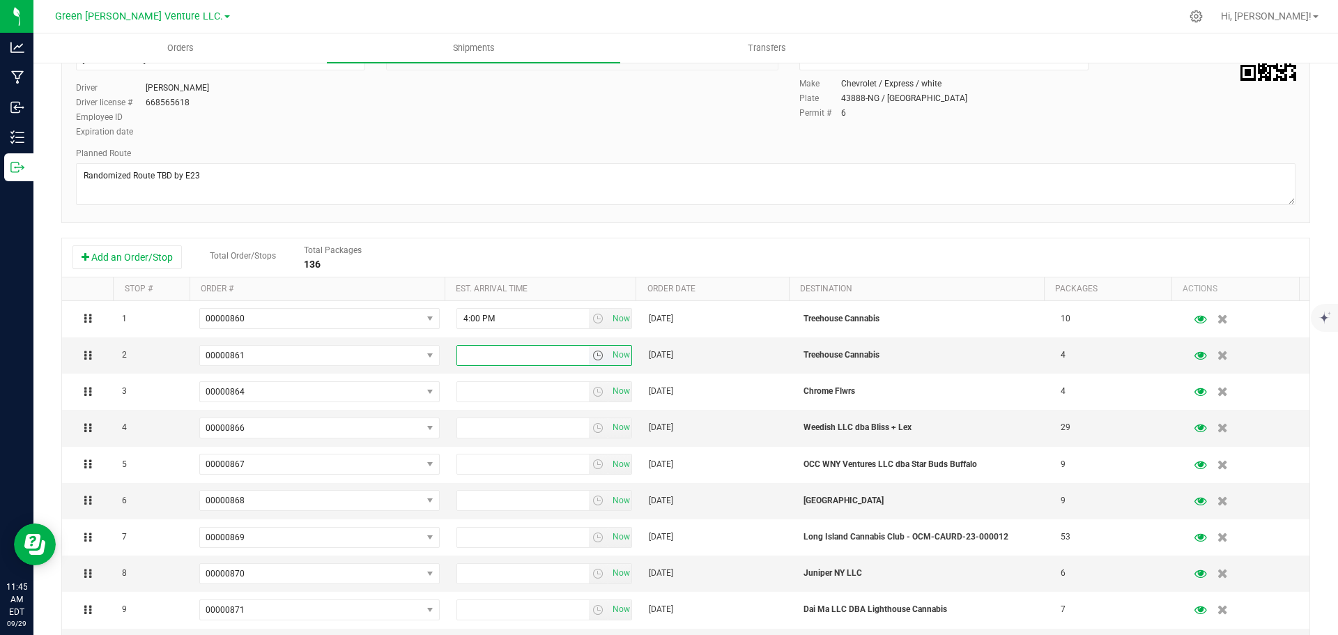
click at [483, 358] on input "text" at bounding box center [523, 356] width 132 height 20
type input "4:00 PM"
click at [482, 383] on input "text" at bounding box center [523, 392] width 132 height 20
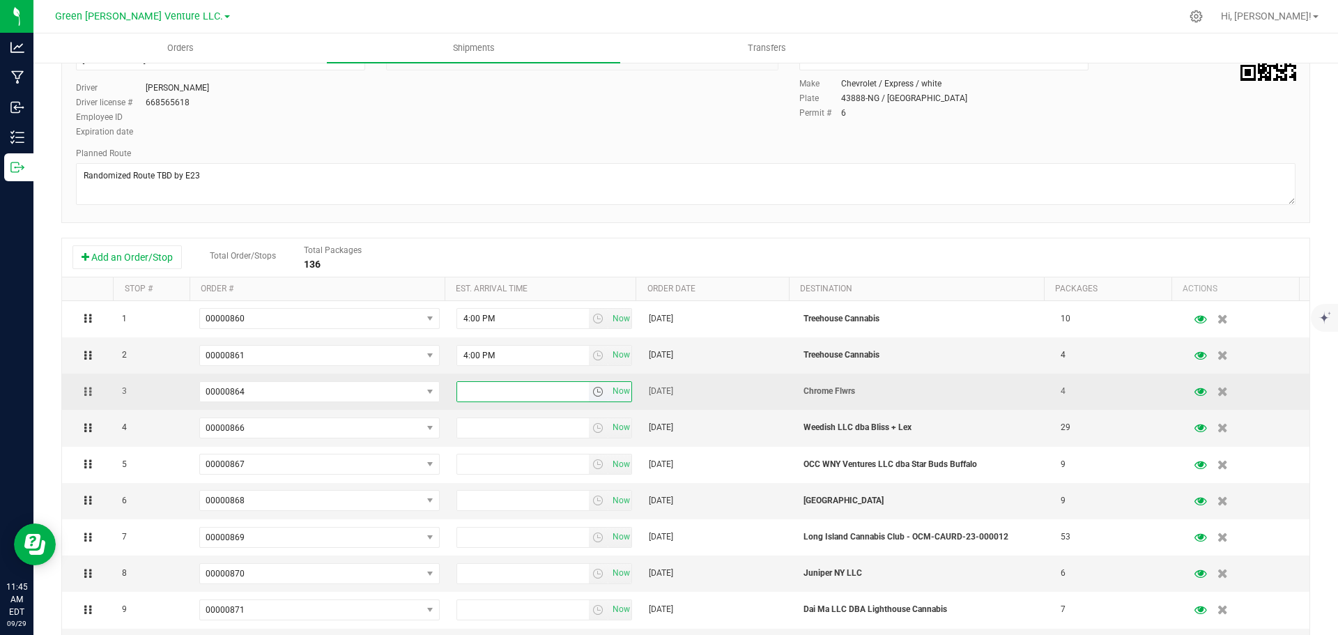
type input "4:00 PM"
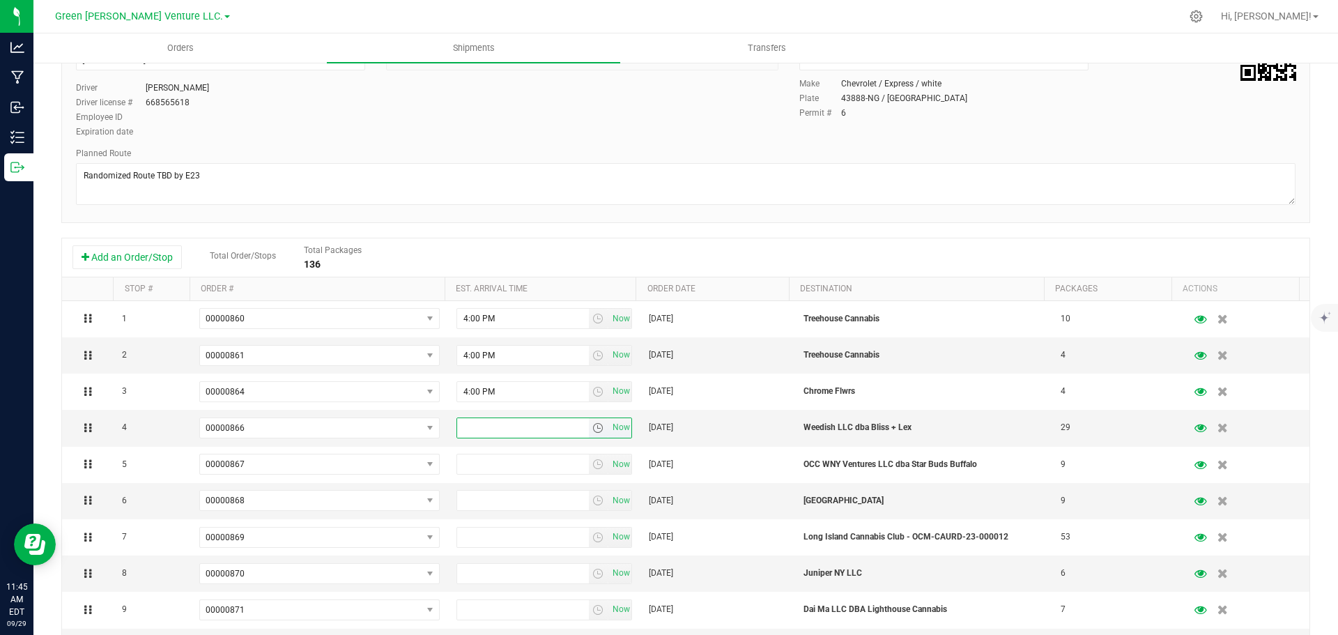
click at [477, 422] on input "text" at bounding box center [523, 428] width 132 height 20
paste input "4:00 PM"
type input "4:00 PM"
click at [475, 467] on input "text" at bounding box center [523, 464] width 132 height 20
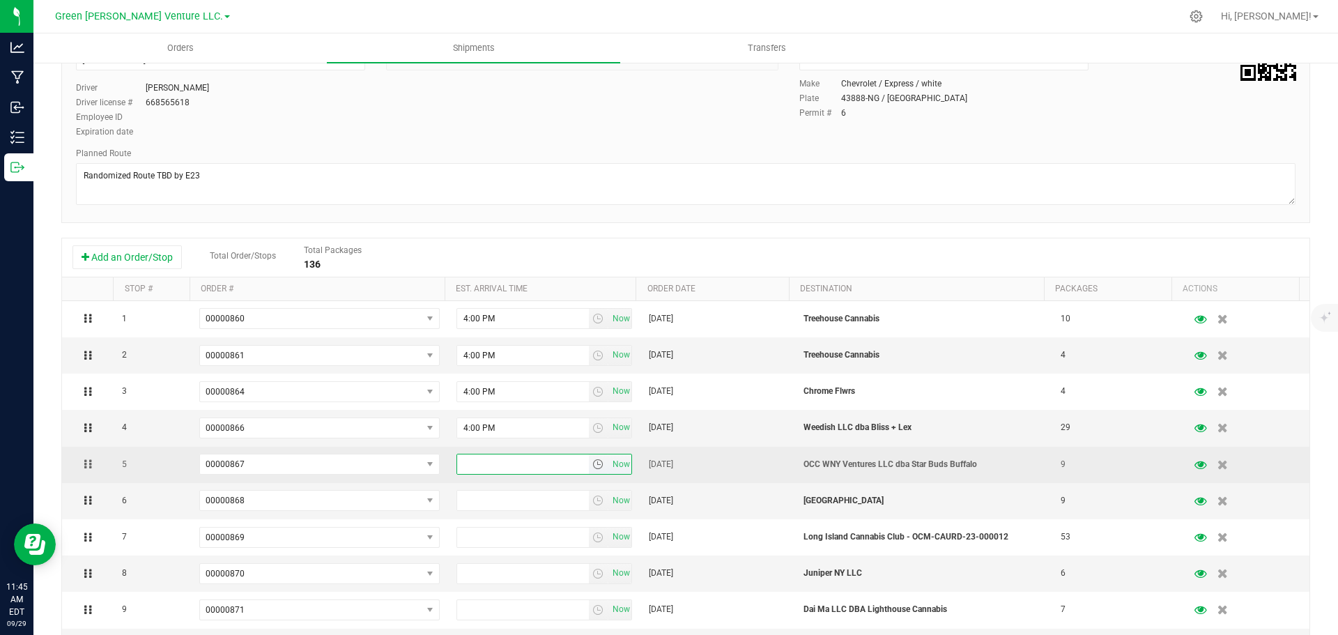
type input "4:00 PM"
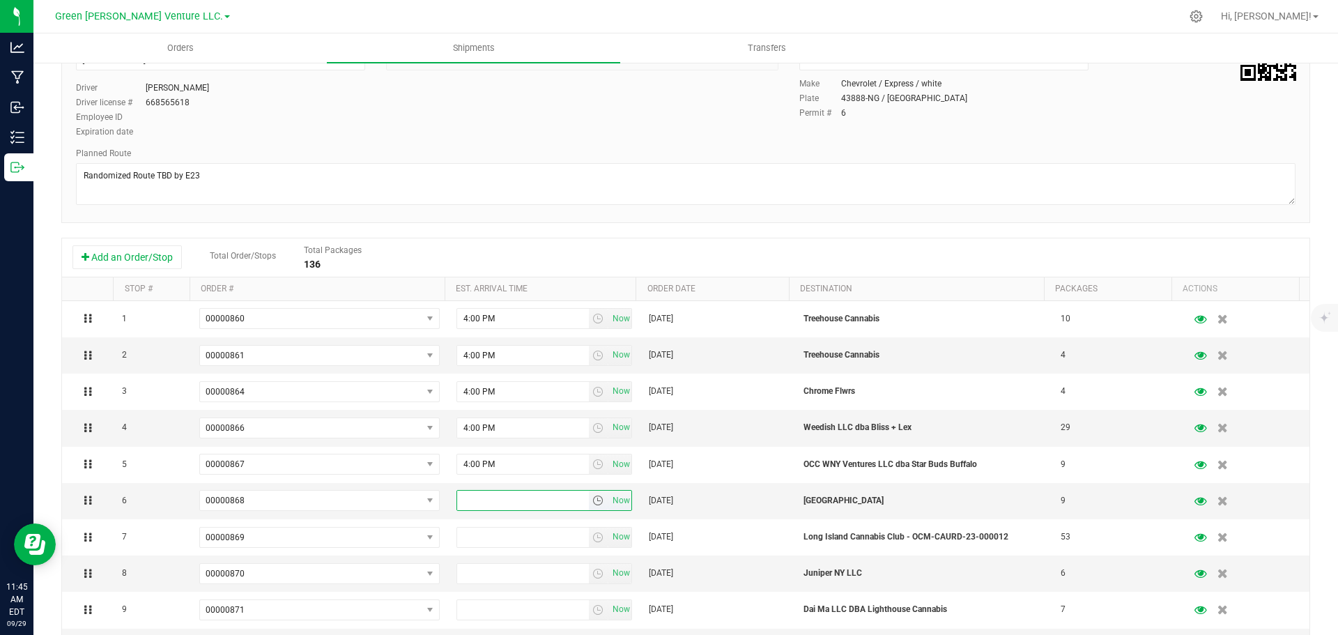
click at [484, 496] on input "text" at bounding box center [523, 501] width 132 height 20
type input "4:00 PM"
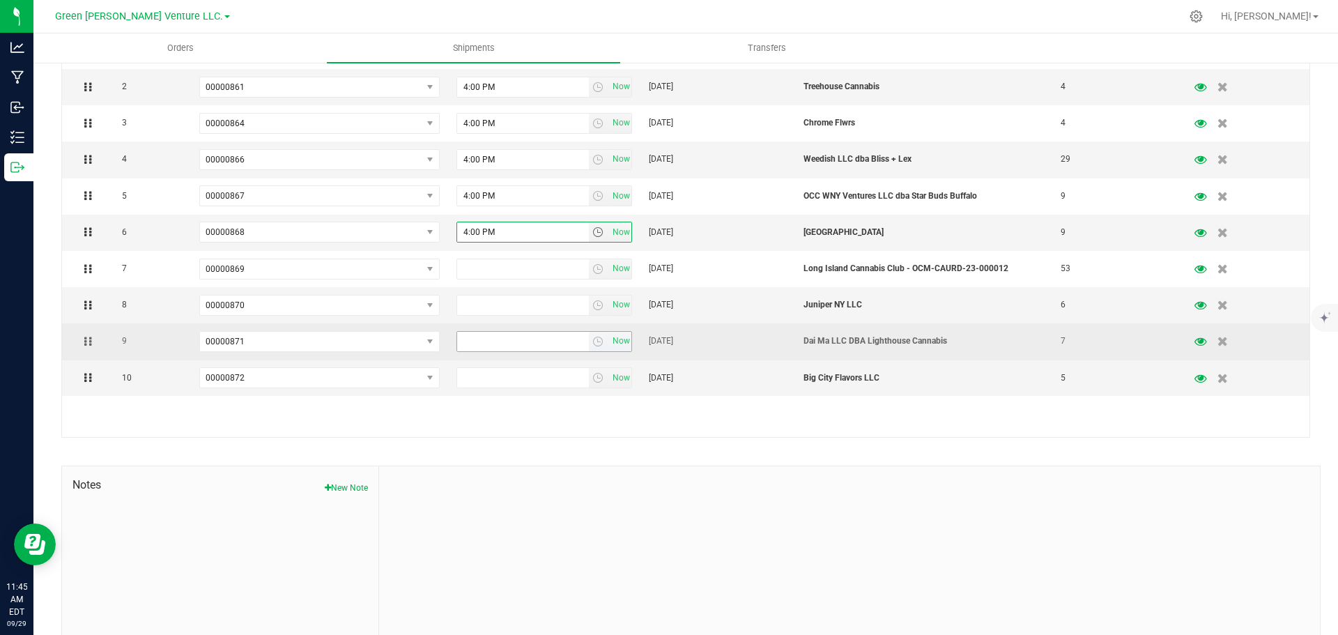
scroll to position [418, 0]
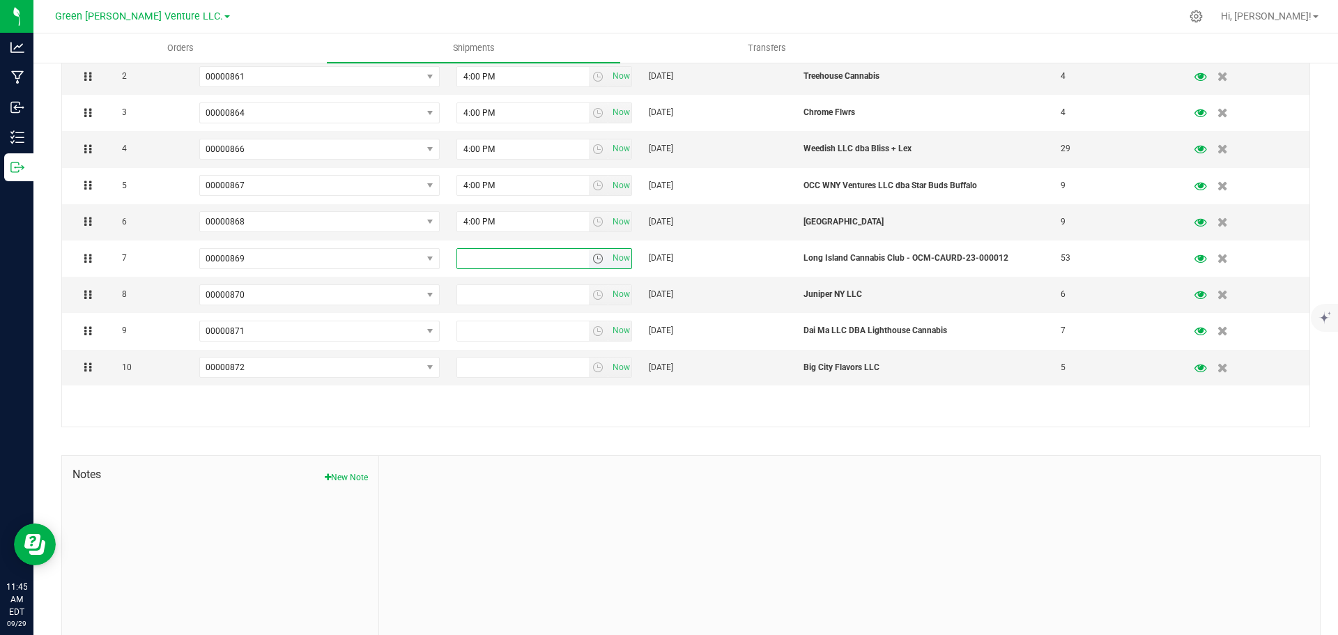
click at [478, 258] on input "text" at bounding box center [523, 259] width 132 height 20
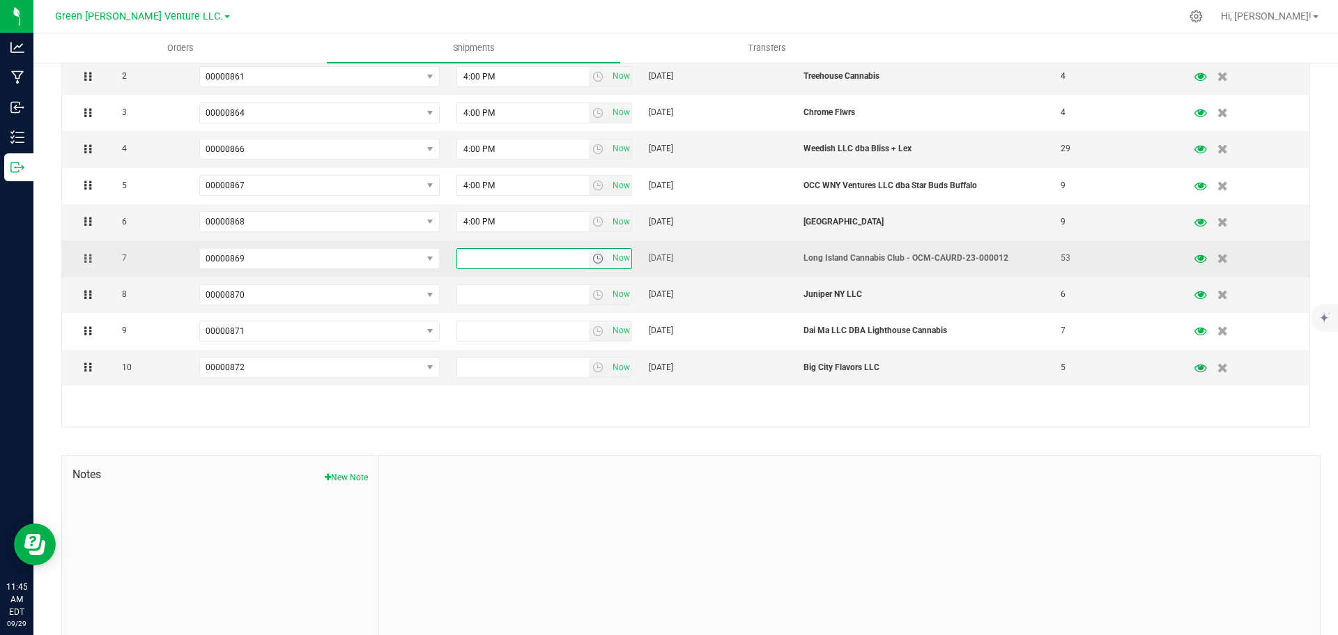
type input "4:00 PM"
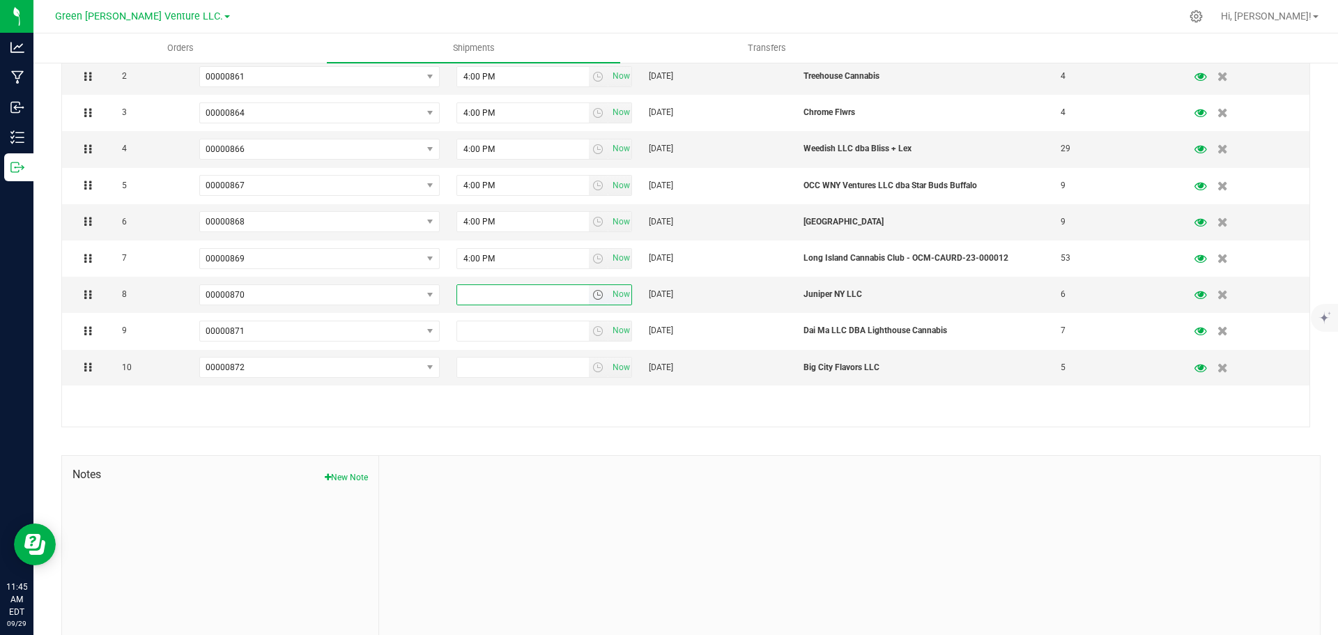
click at [473, 295] on input "text" at bounding box center [523, 295] width 132 height 20
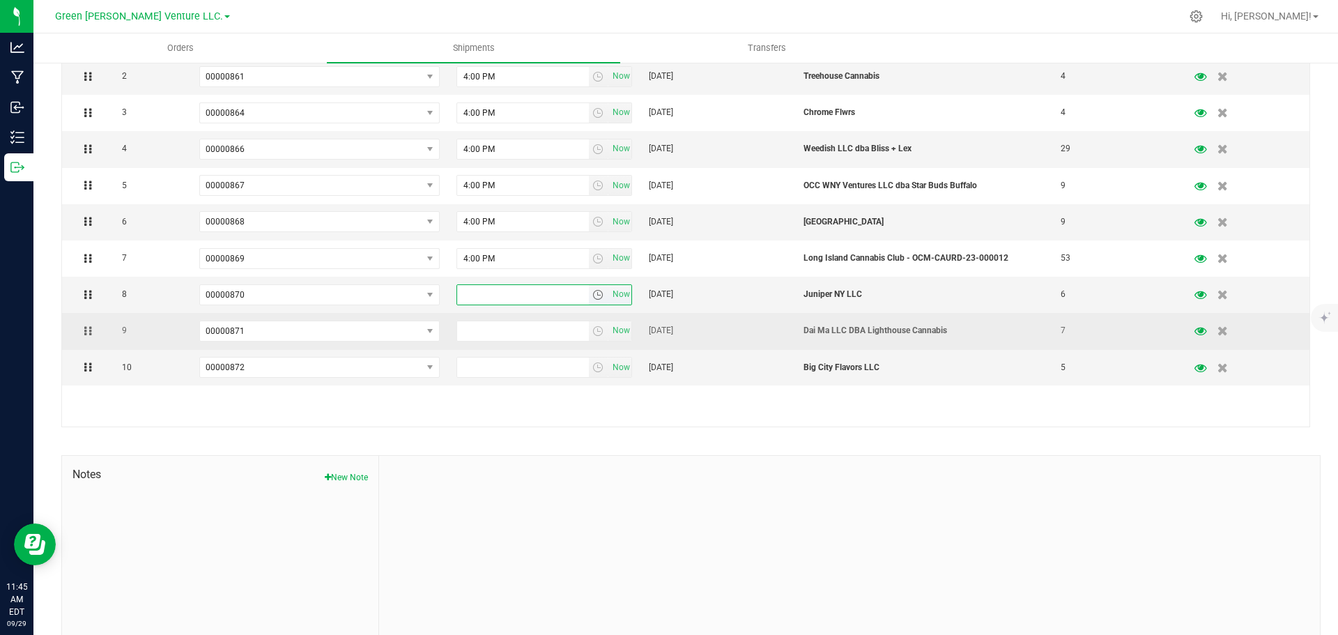
type input "4:00 PM"
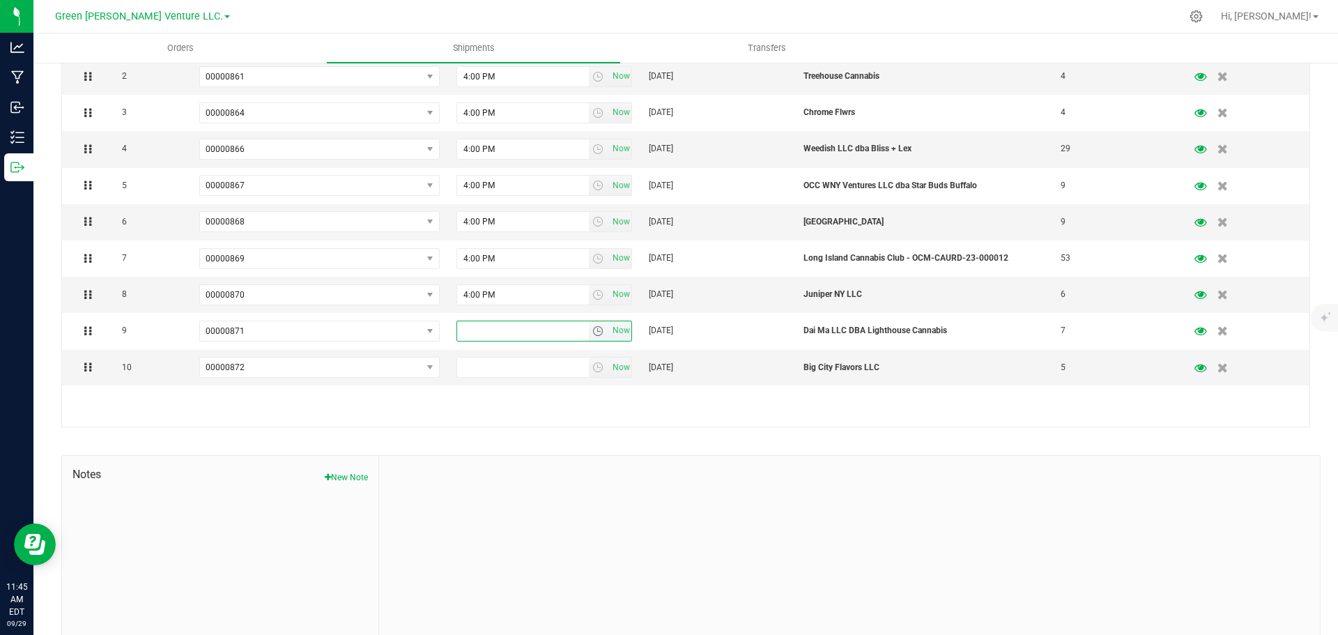
click at [475, 330] on input "text" at bounding box center [523, 331] width 132 height 20
type input "4:00 PM"
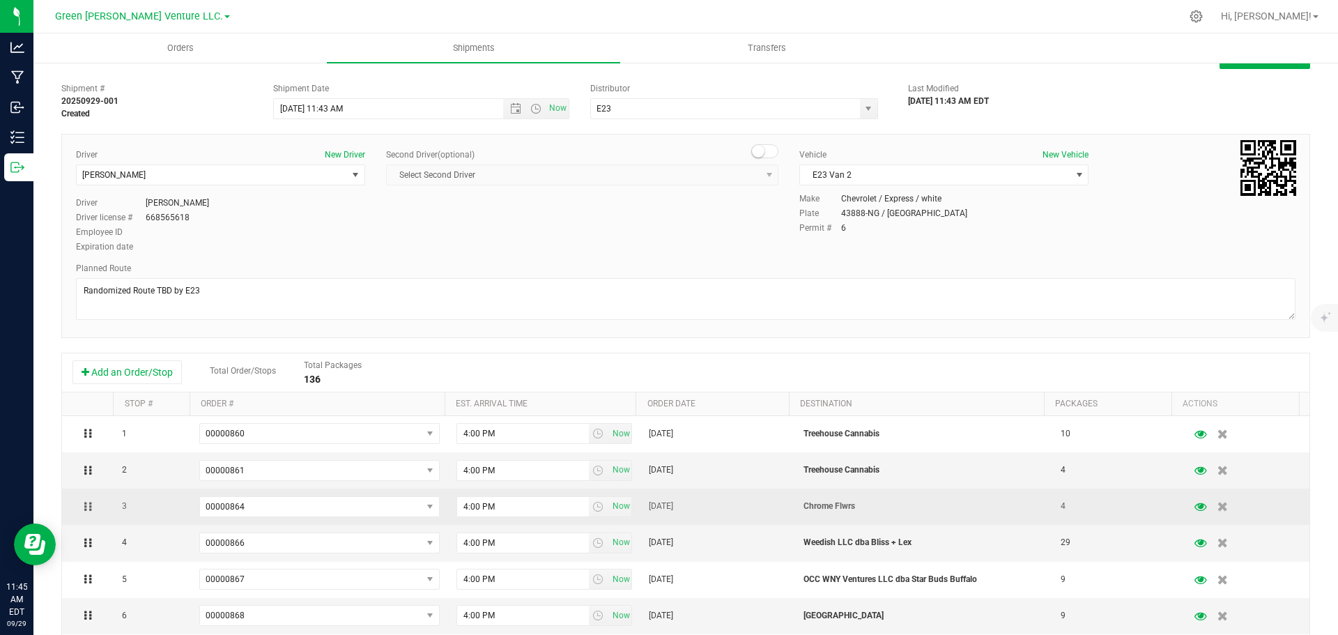
scroll to position [0, 0]
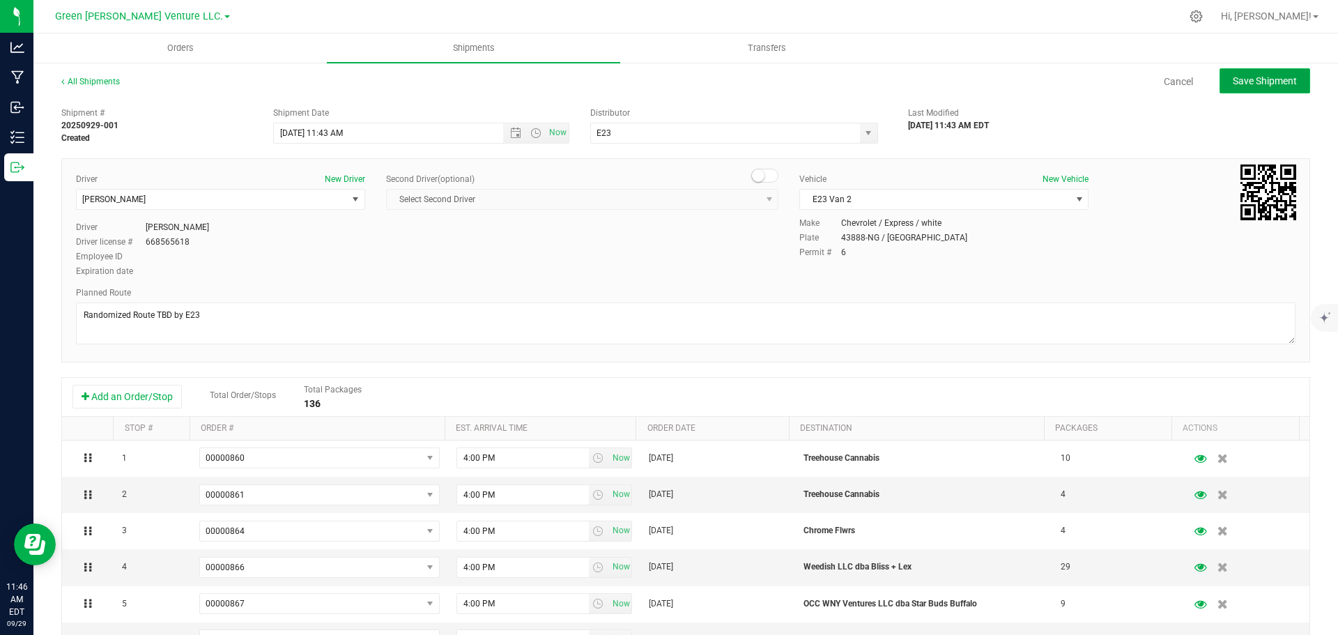
click at [1260, 84] on span "Save Shipment" at bounding box center [1265, 80] width 64 height 11
type input "9/30/2025 3:43 PM"
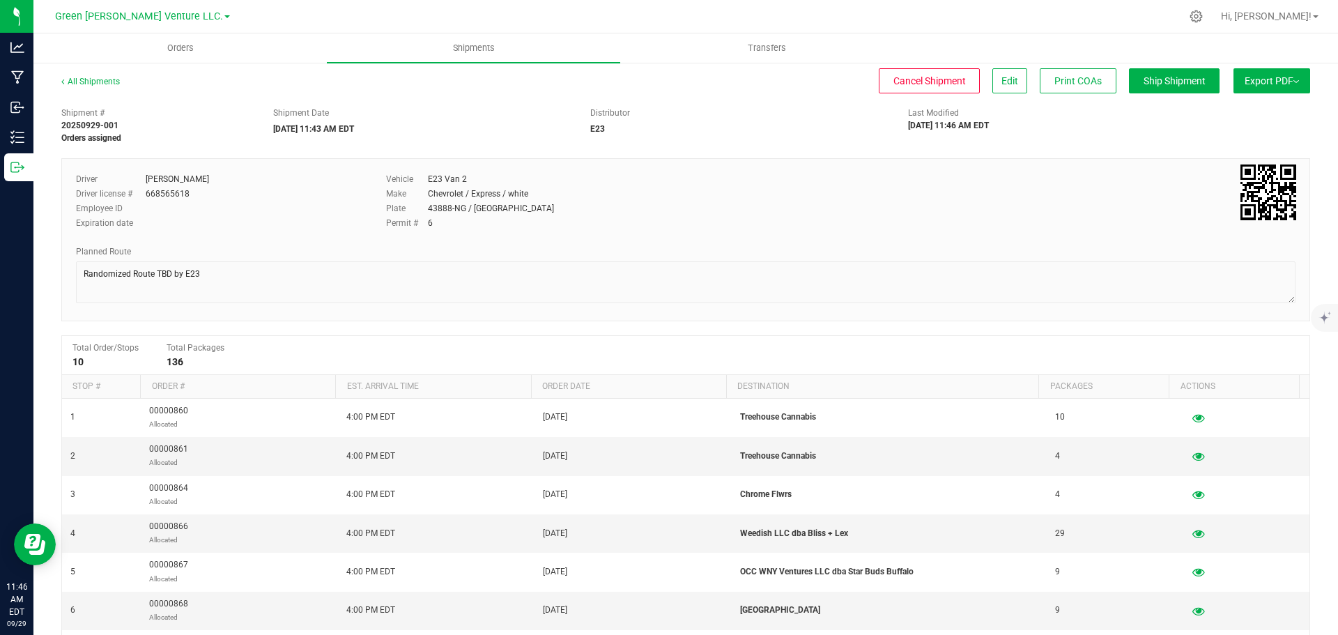
click at [1291, 79] on button "Export PDF" at bounding box center [1272, 80] width 77 height 25
click at [1249, 135] on span "Manifest by Lot" at bounding box center [1236, 133] width 58 height 10
